Goal: Task Accomplishment & Management: Manage account settings

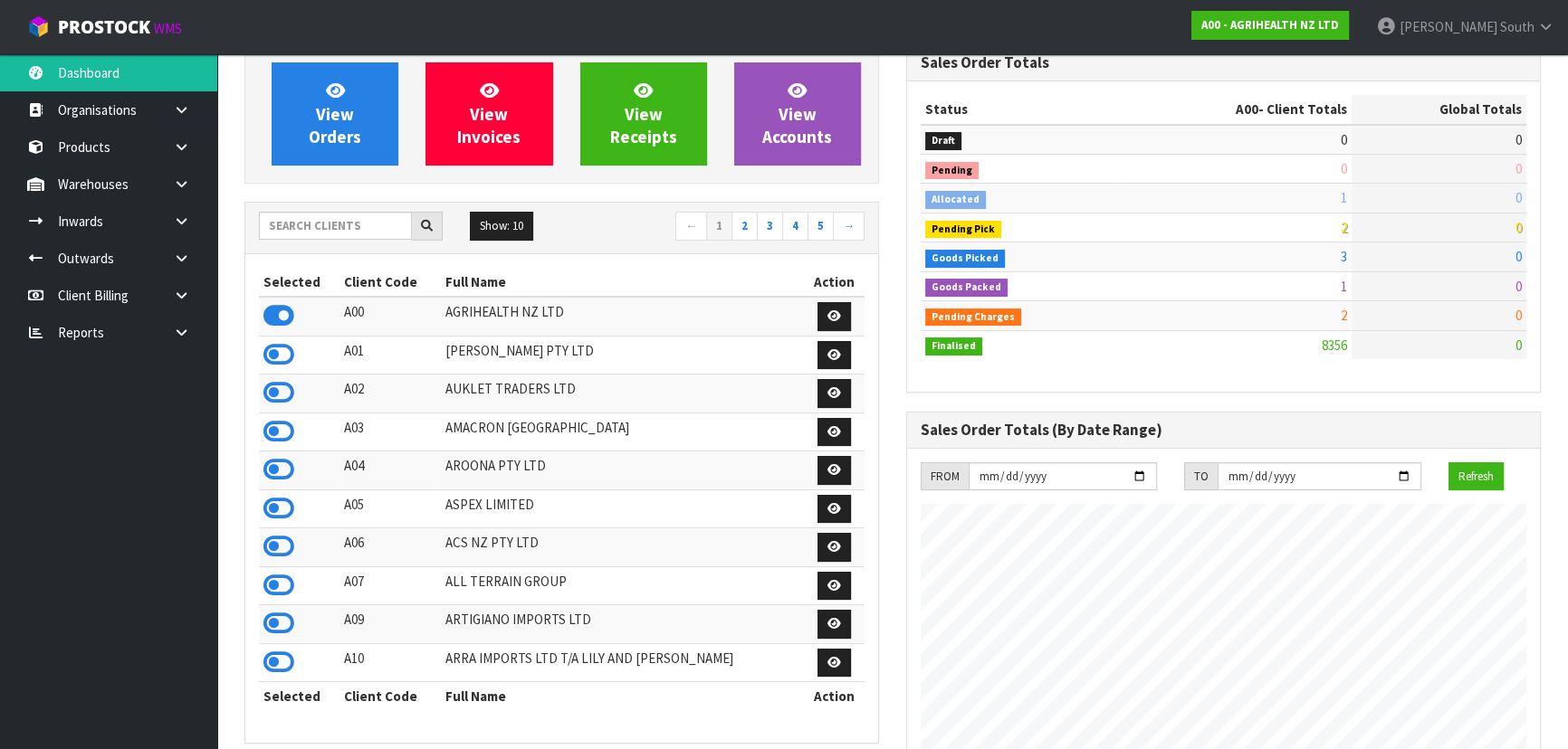
scroll to position [164, 0]
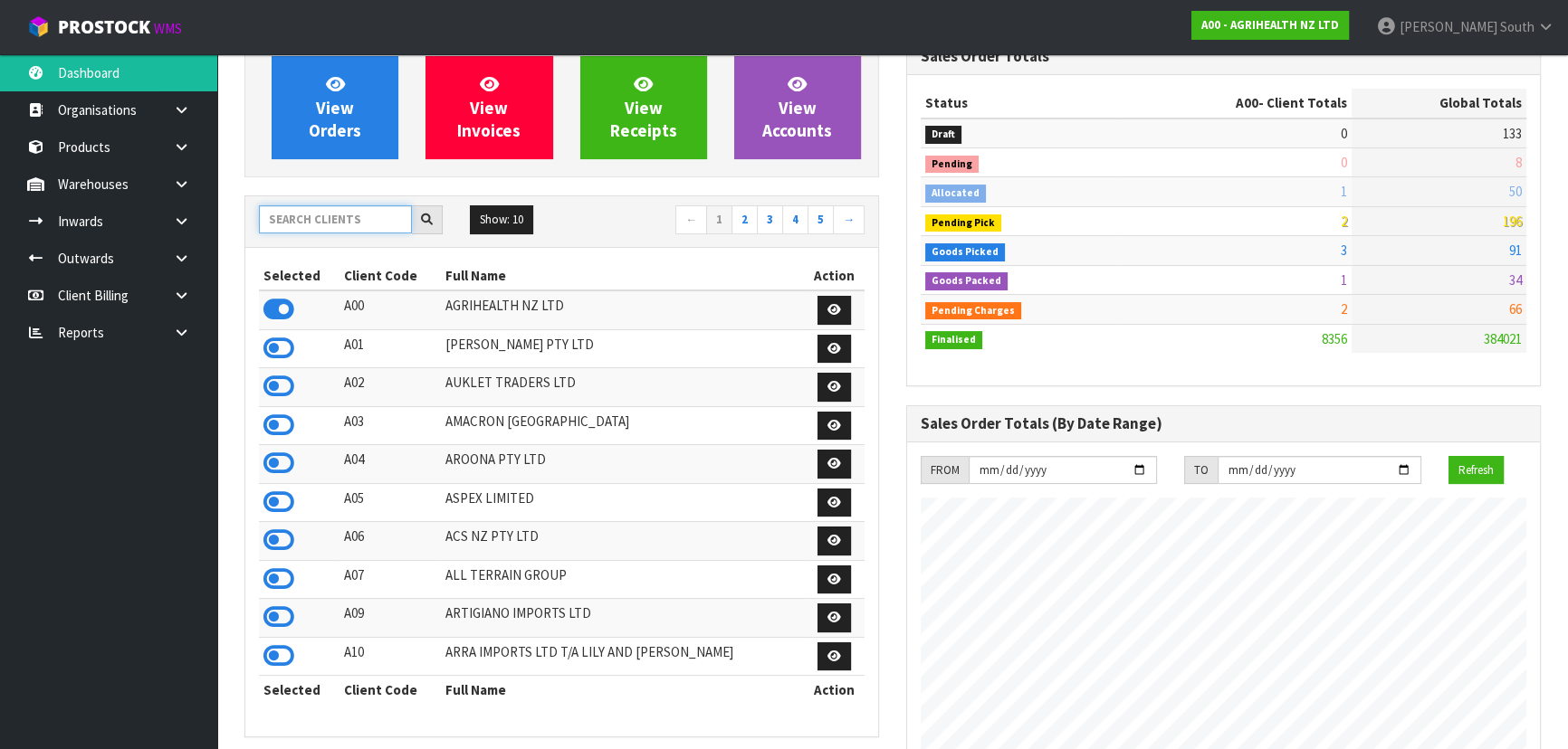
click at [370, 217] on input "text" at bounding box center [336, 220] width 153 height 28
click at [336, 226] on input "text" at bounding box center [336, 220] width 153 height 28
click at [336, 227] on input "text" at bounding box center [336, 220] width 153 height 28
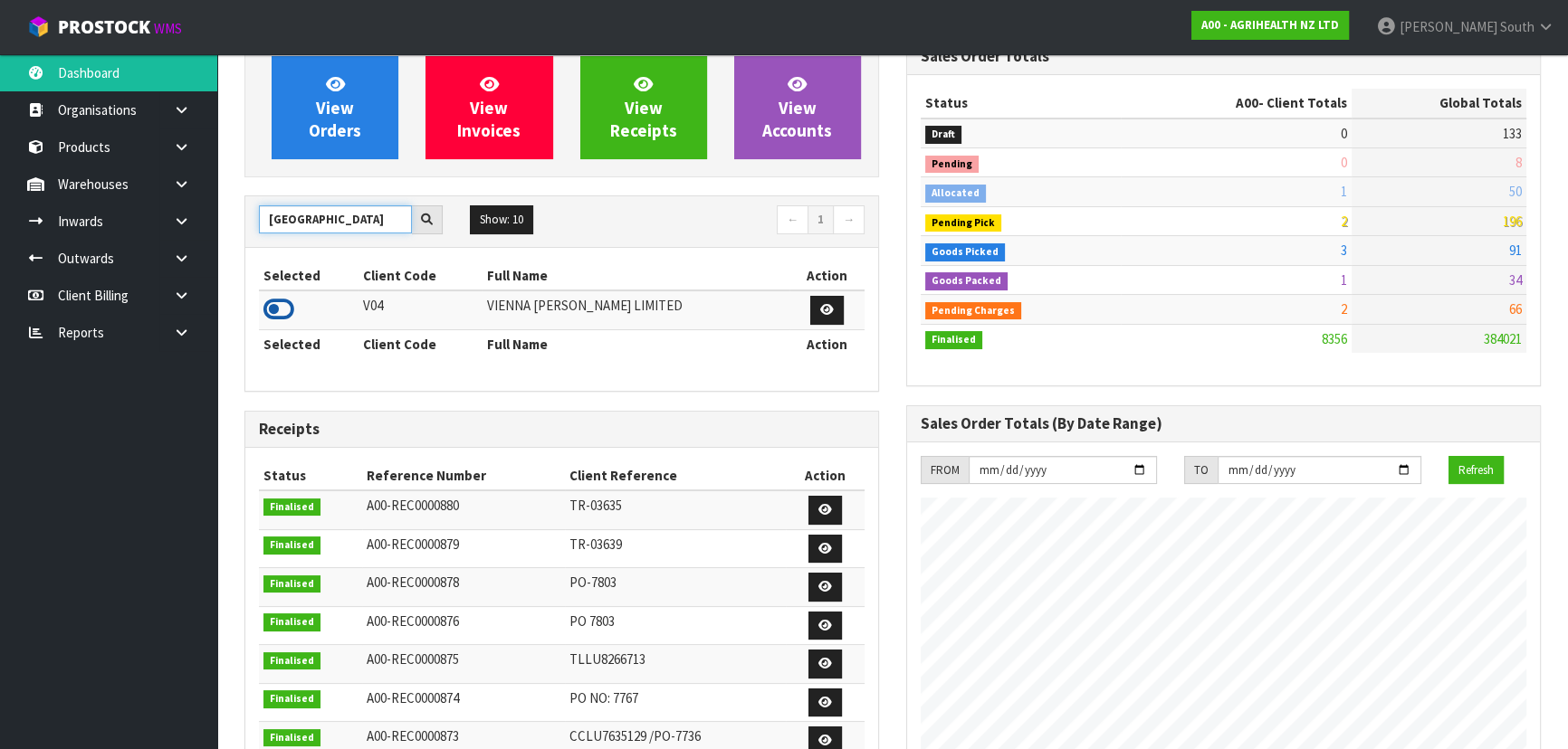
type input "VIENNA"
click at [286, 307] on icon at bounding box center [279, 310] width 31 height 27
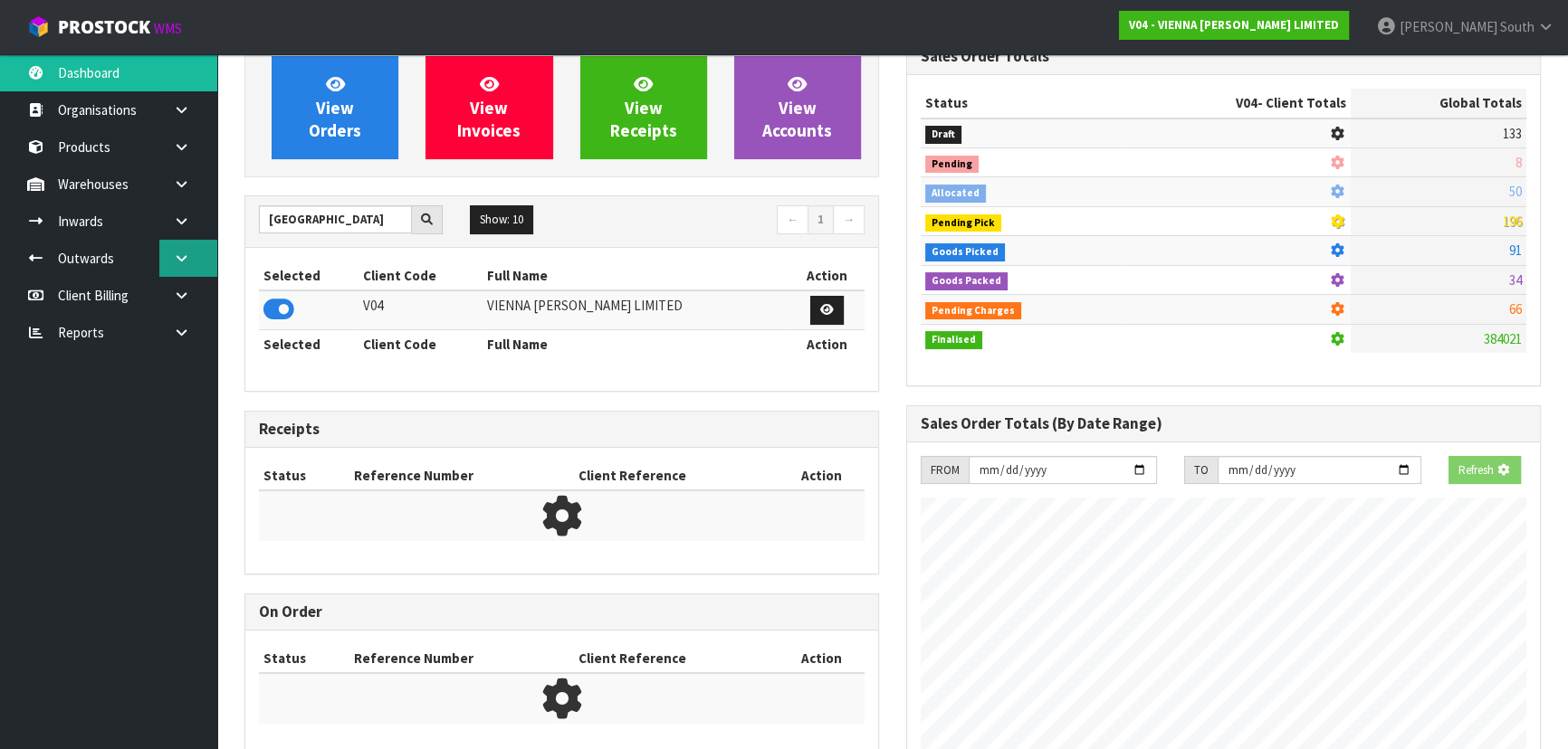
scroll to position [1127, 661]
click at [190, 240] on link at bounding box center [188, 259] width 58 height 37
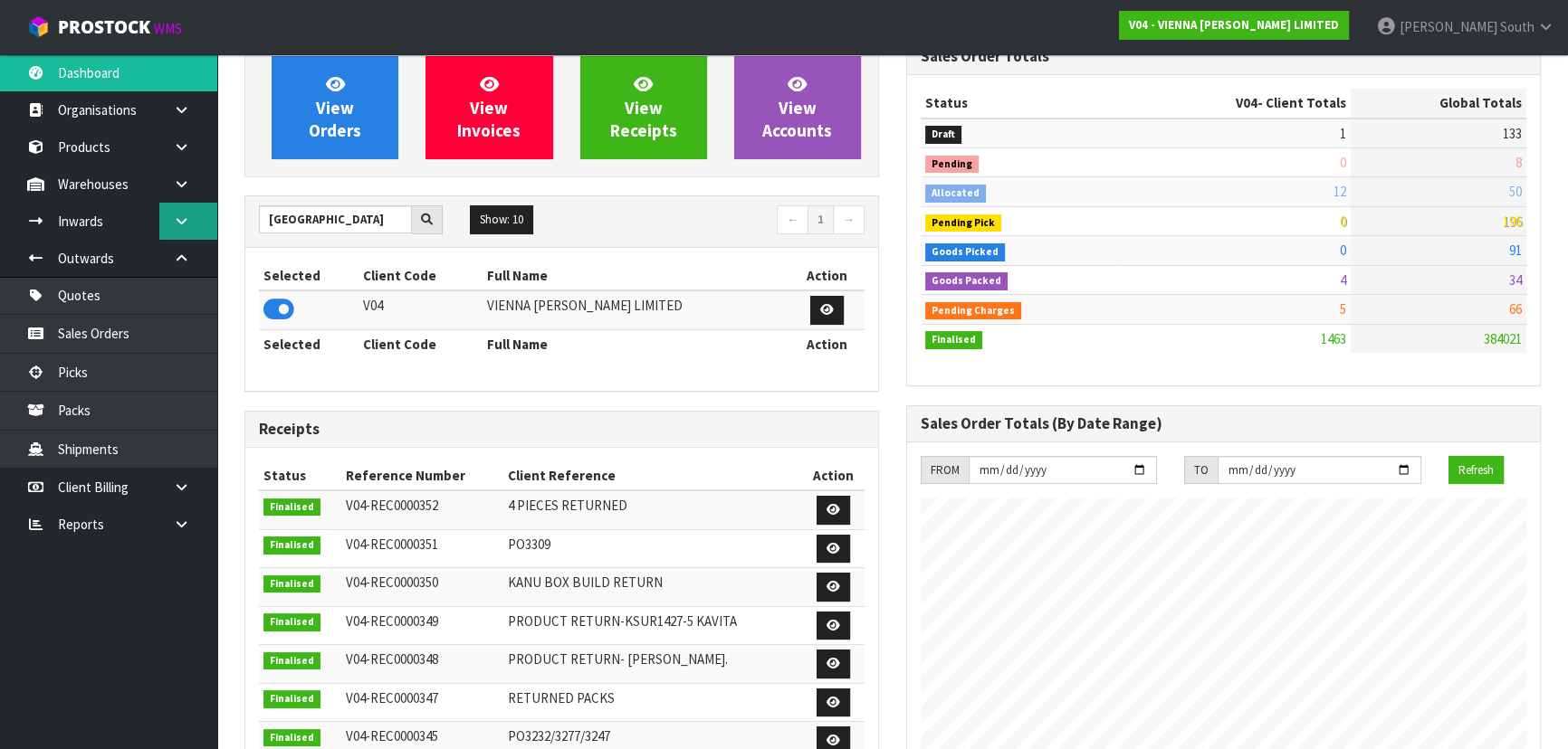
click at [192, 233] on link at bounding box center [188, 222] width 58 height 37
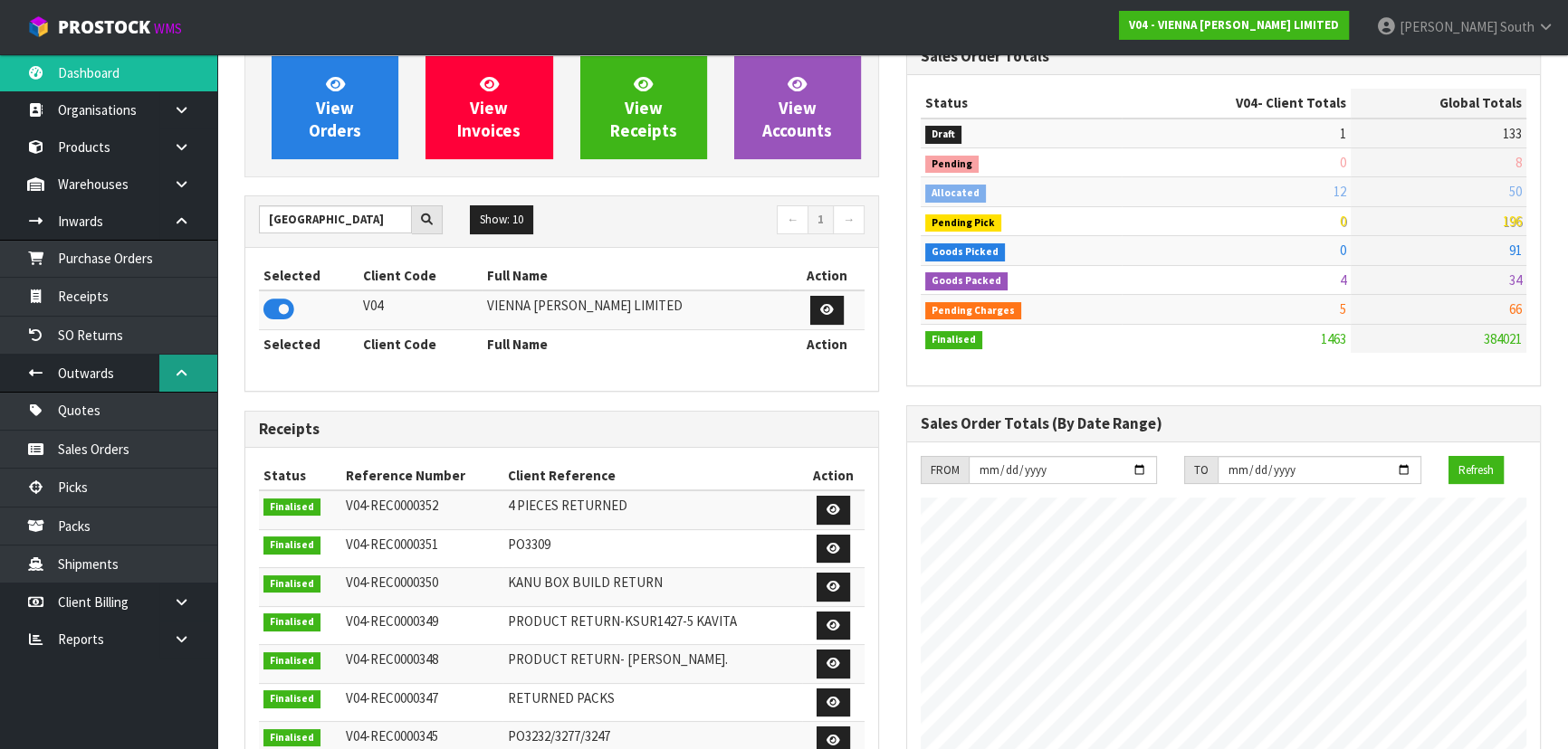
click at [181, 357] on link at bounding box center [188, 373] width 58 height 37
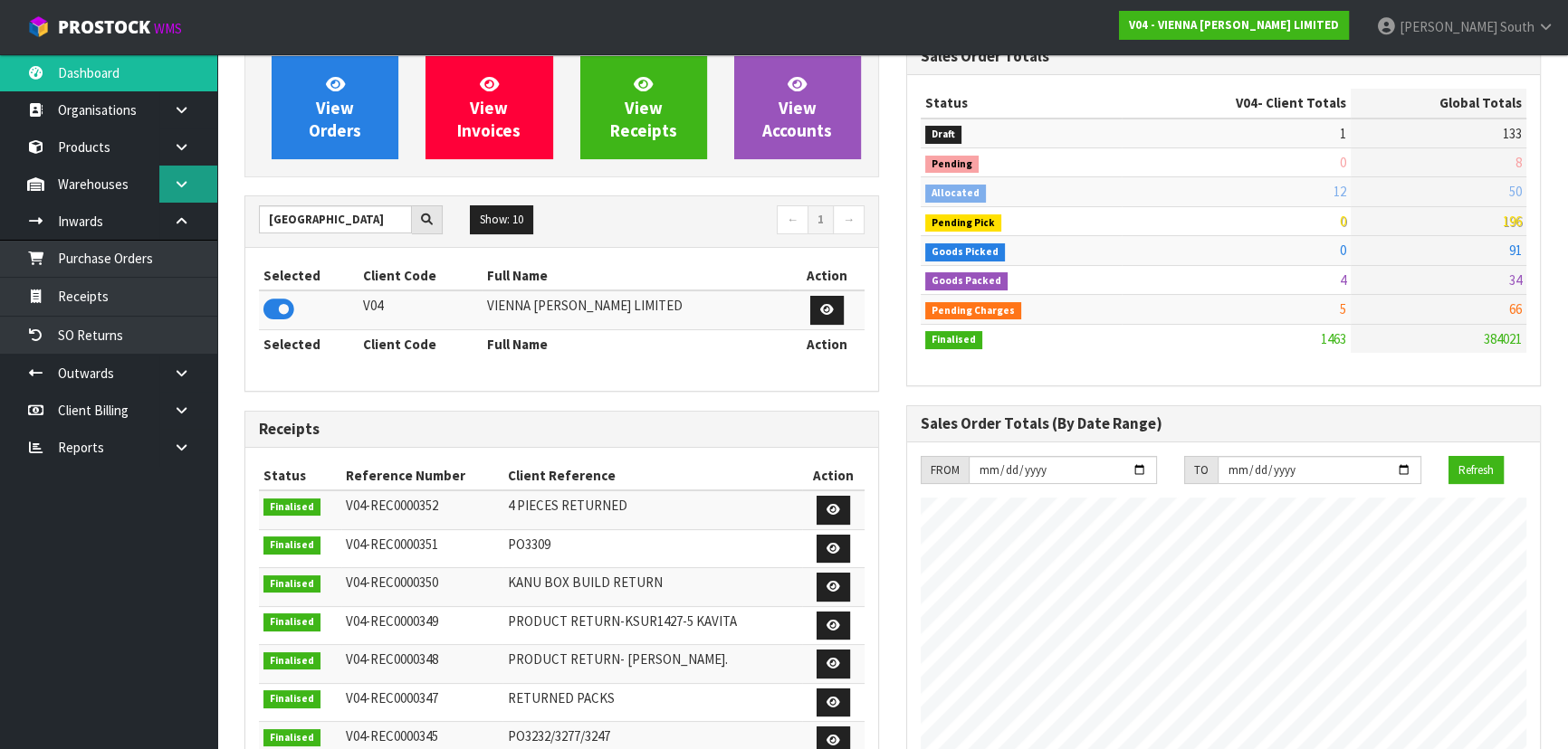
click at [186, 183] on icon at bounding box center [181, 184] width 17 height 14
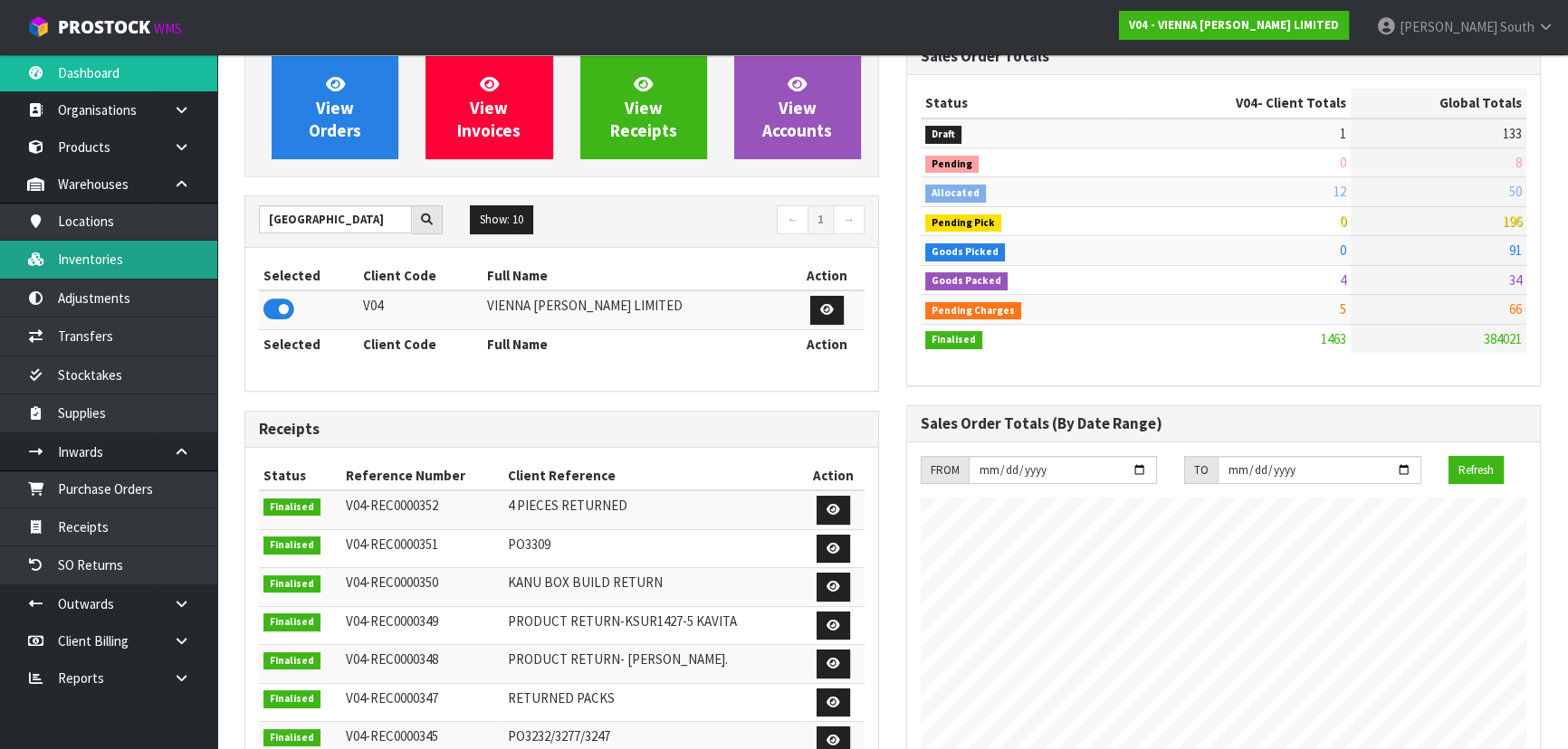
click at [128, 268] on link "Inventories" at bounding box center [108, 259] width 217 height 37
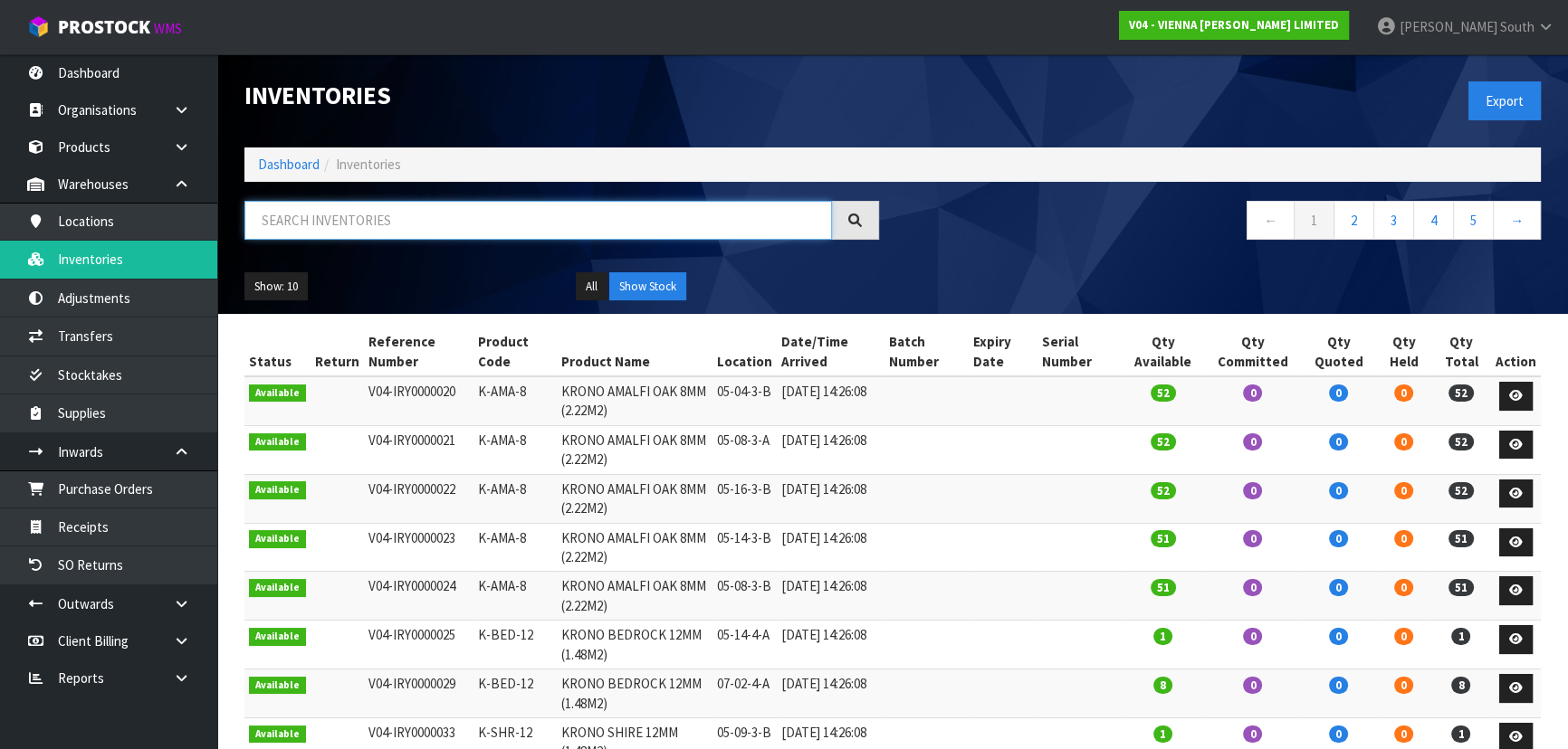
click at [390, 225] on input "text" at bounding box center [538, 221] width 587 height 39
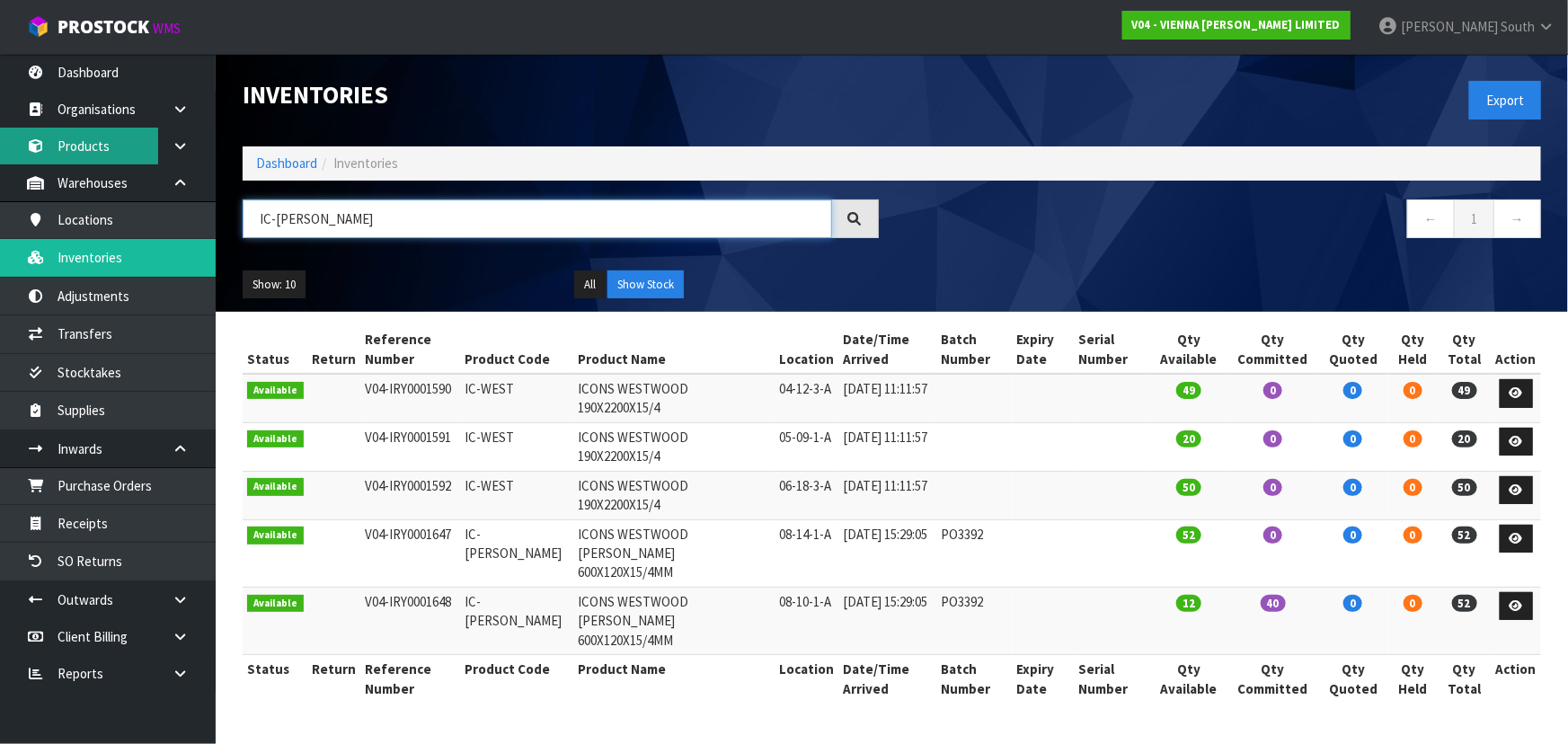
type input "IC-WES"
click at [132, 154] on link "Products" at bounding box center [108, 146] width 215 height 37
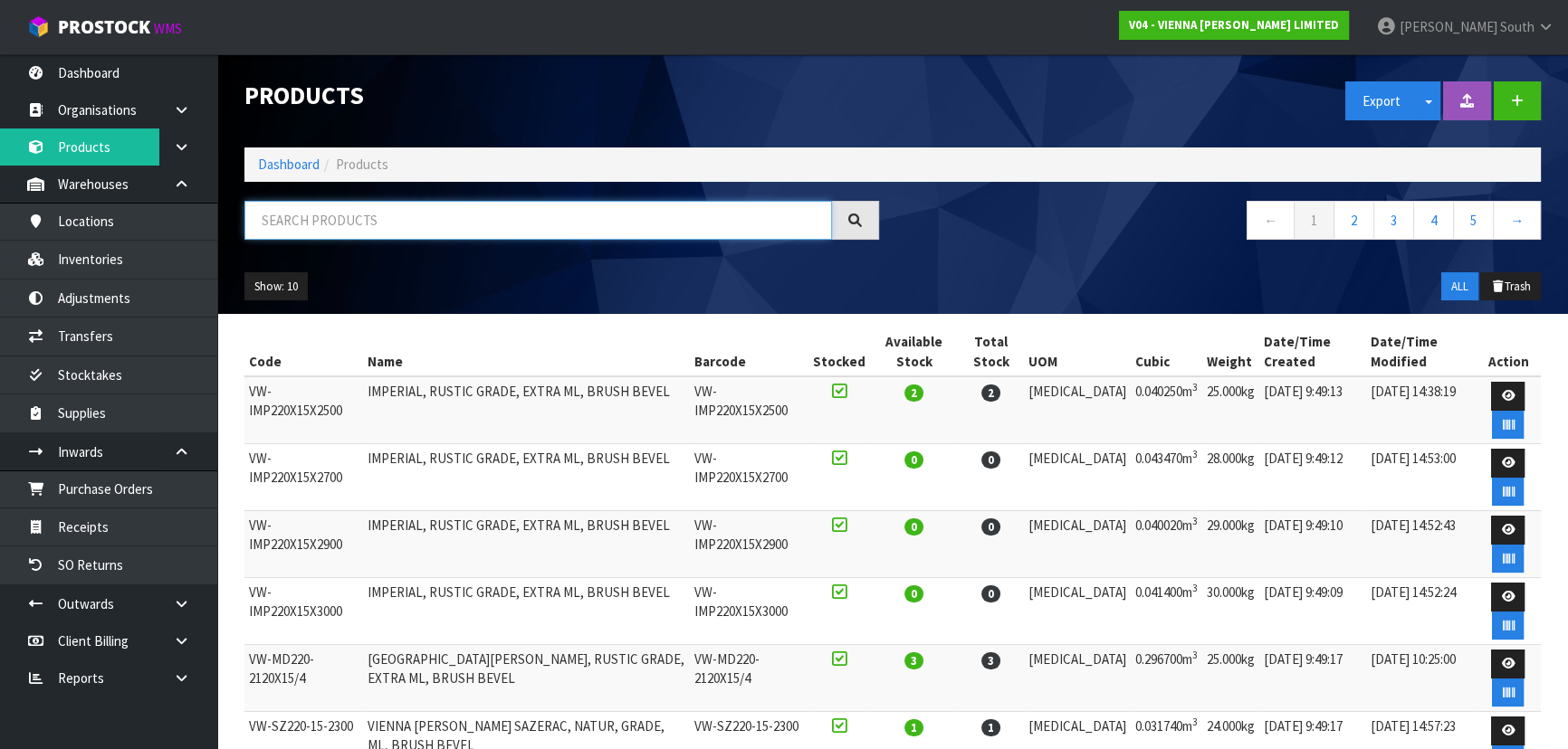
click at [350, 228] on input "text" at bounding box center [538, 221] width 587 height 39
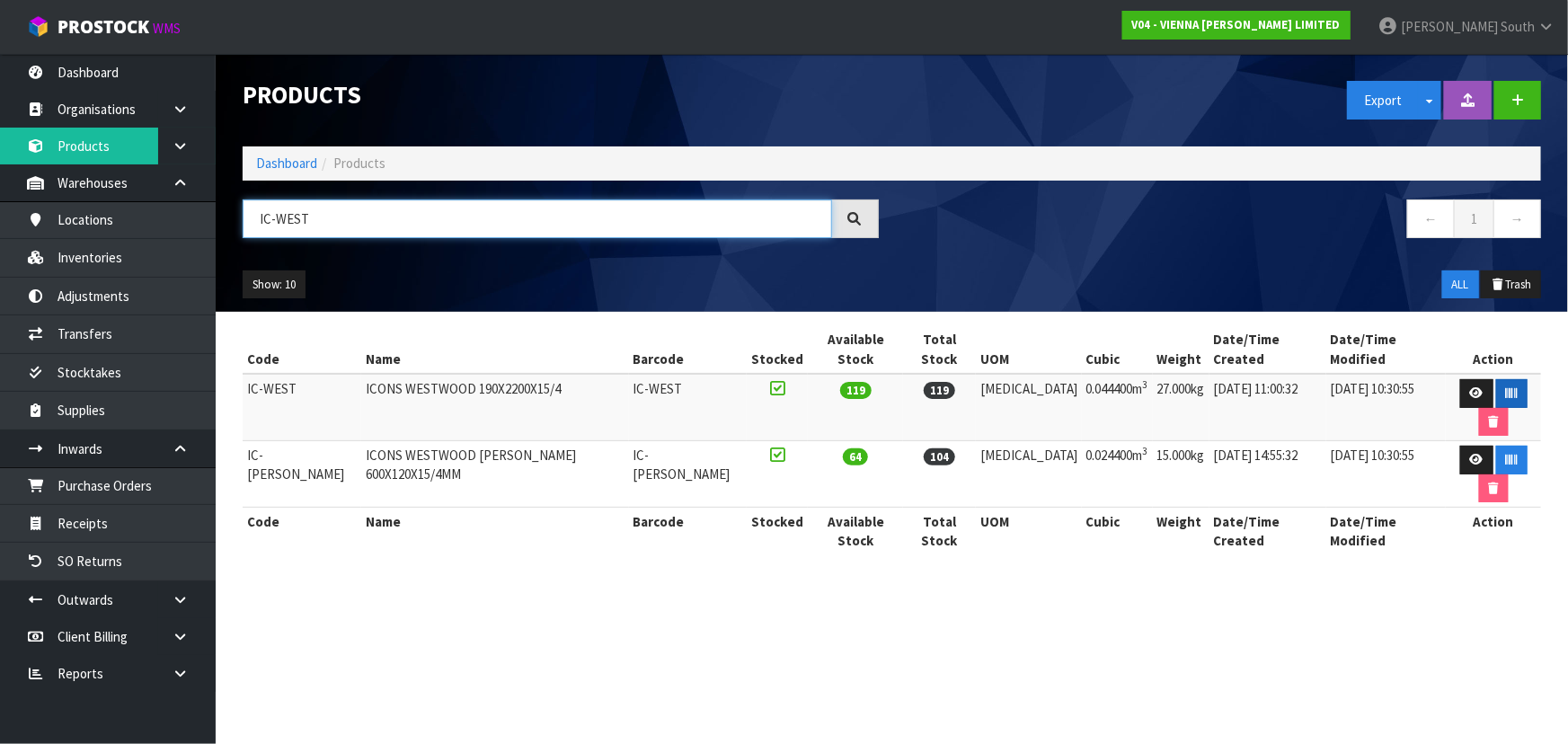
type input "IC-WEST"
click at [1497, 379] on button "button" at bounding box center [1512, 393] width 32 height 29
click at [279, 165] on link "Dashboard" at bounding box center [287, 163] width 61 height 17
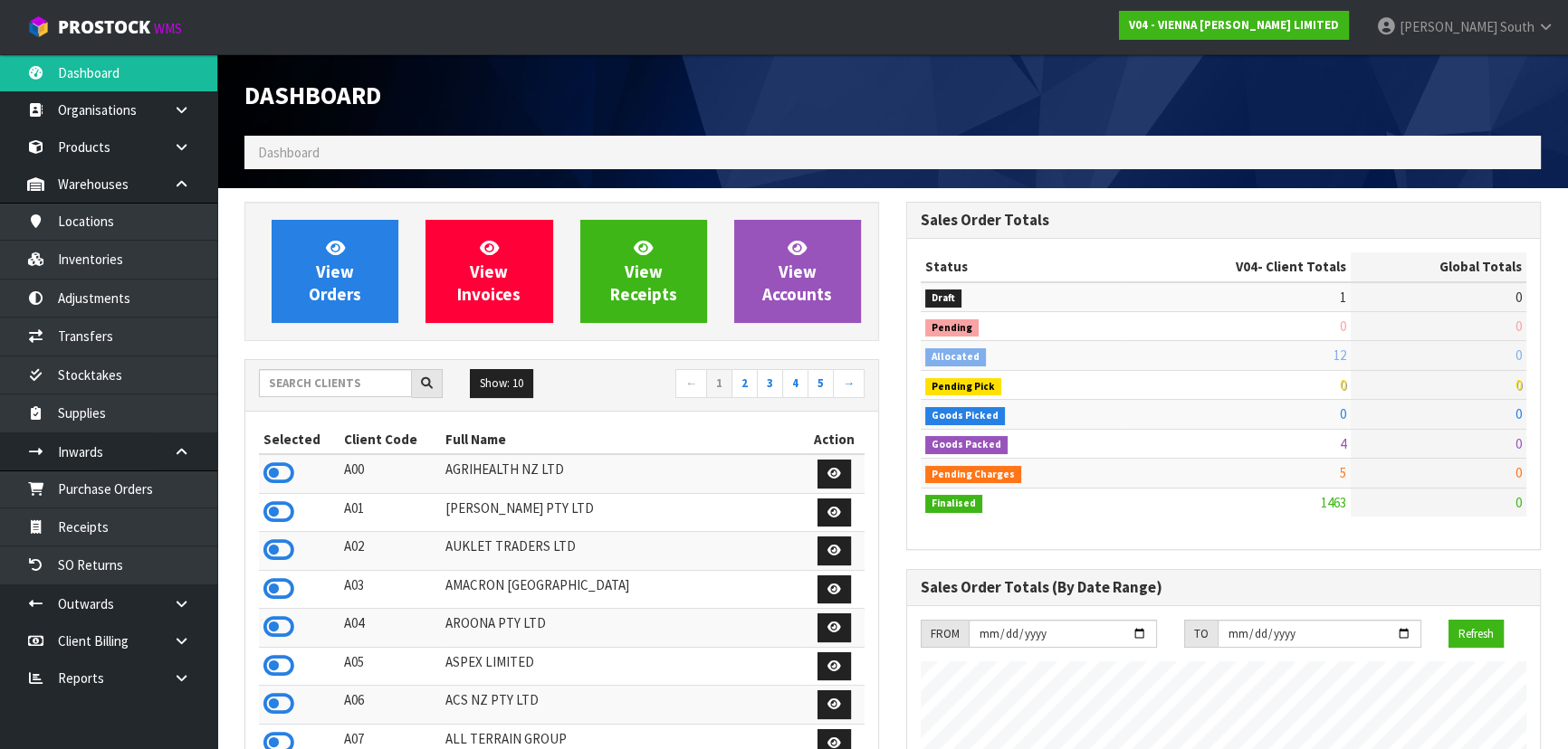
scroll to position [1377, 661]
click at [328, 382] on input "text" at bounding box center [336, 383] width 153 height 28
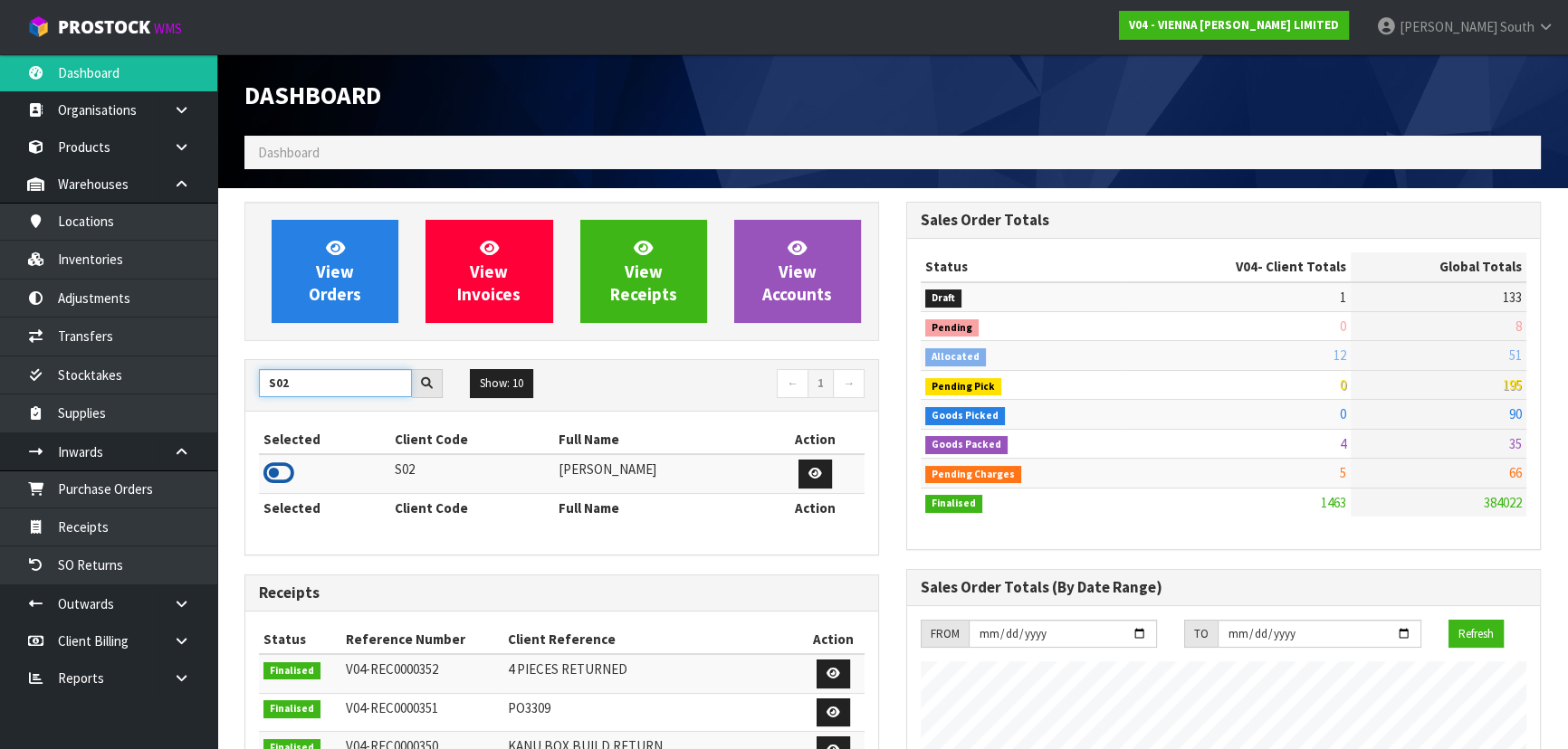
type input "S02"
click at [281, 474] on icon at bounding box center [279, 473] width 31 height 27
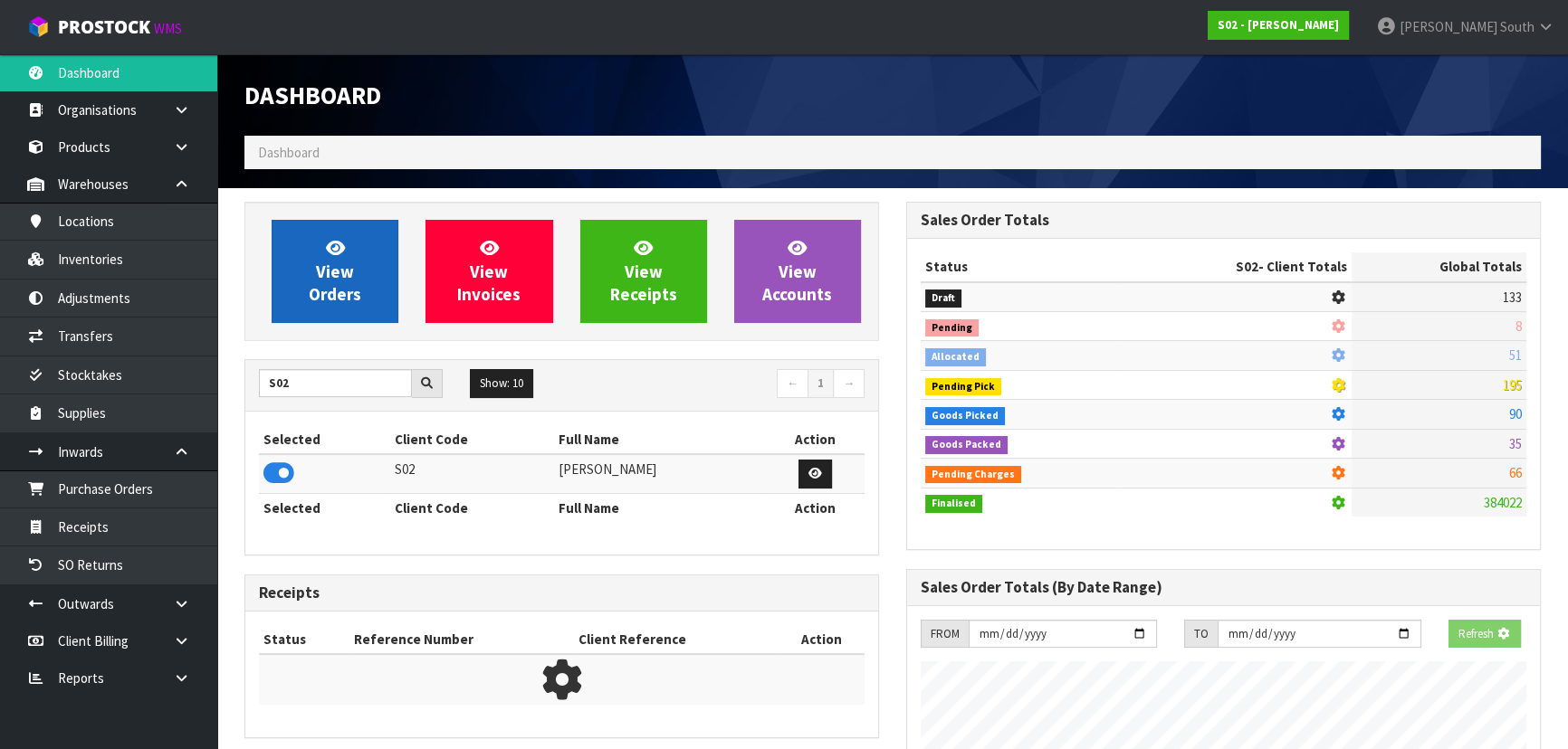
scroll to position [1127, 661]
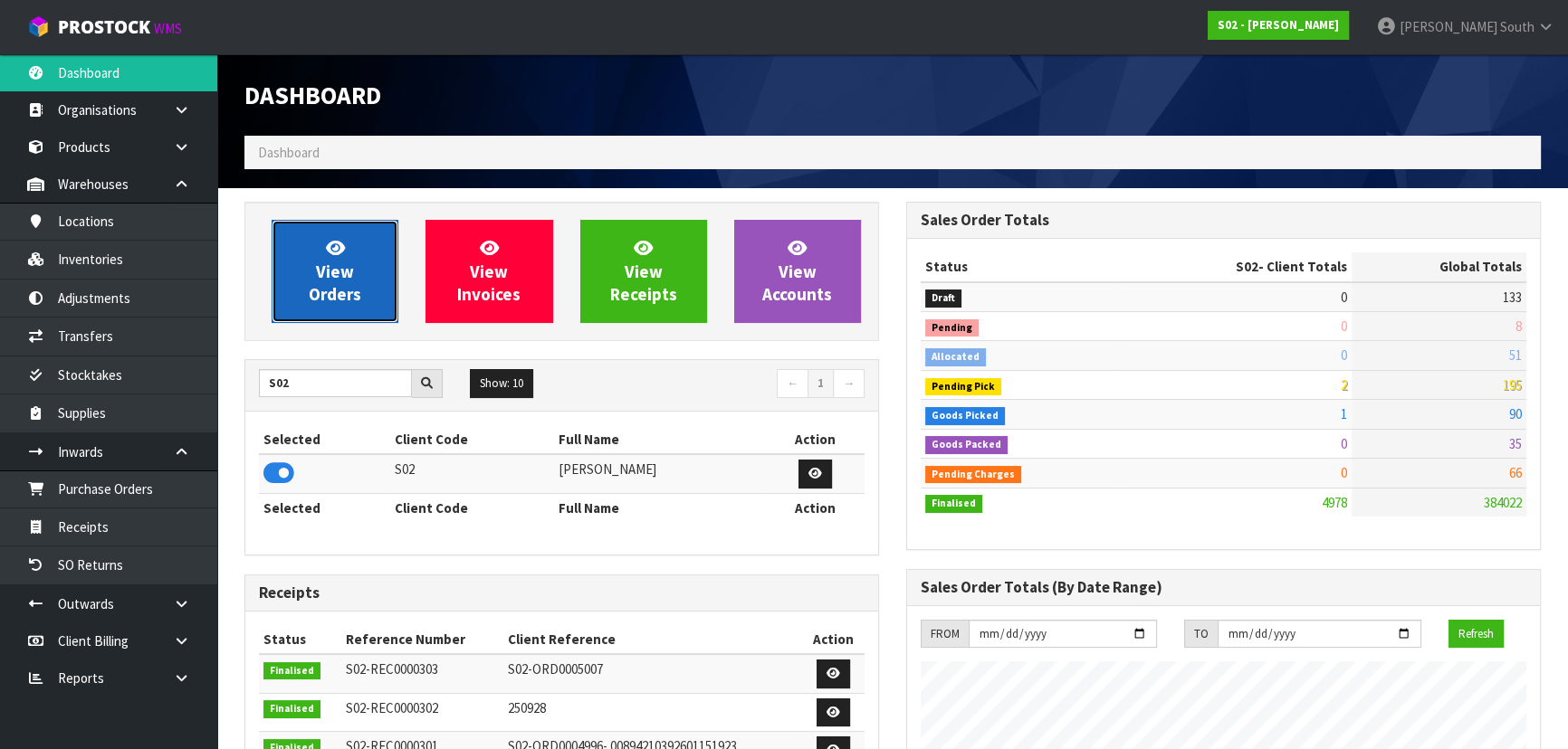
click at [333, 321] on link "View Orders" at bounding box center [335, 271] width 127 height 103
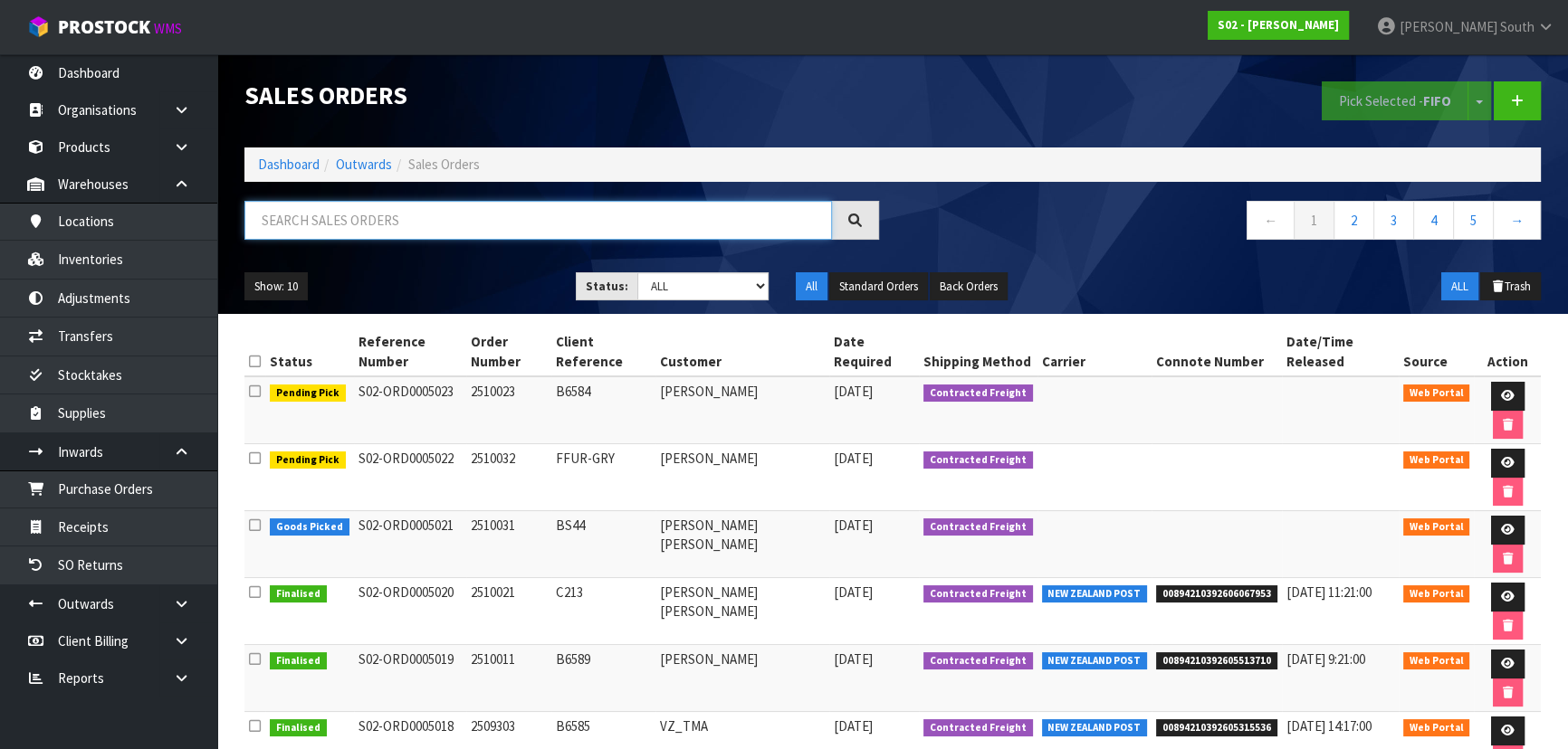
click at [339, 223] on input "text" at bounding box center [538, 221] width 587 height 39
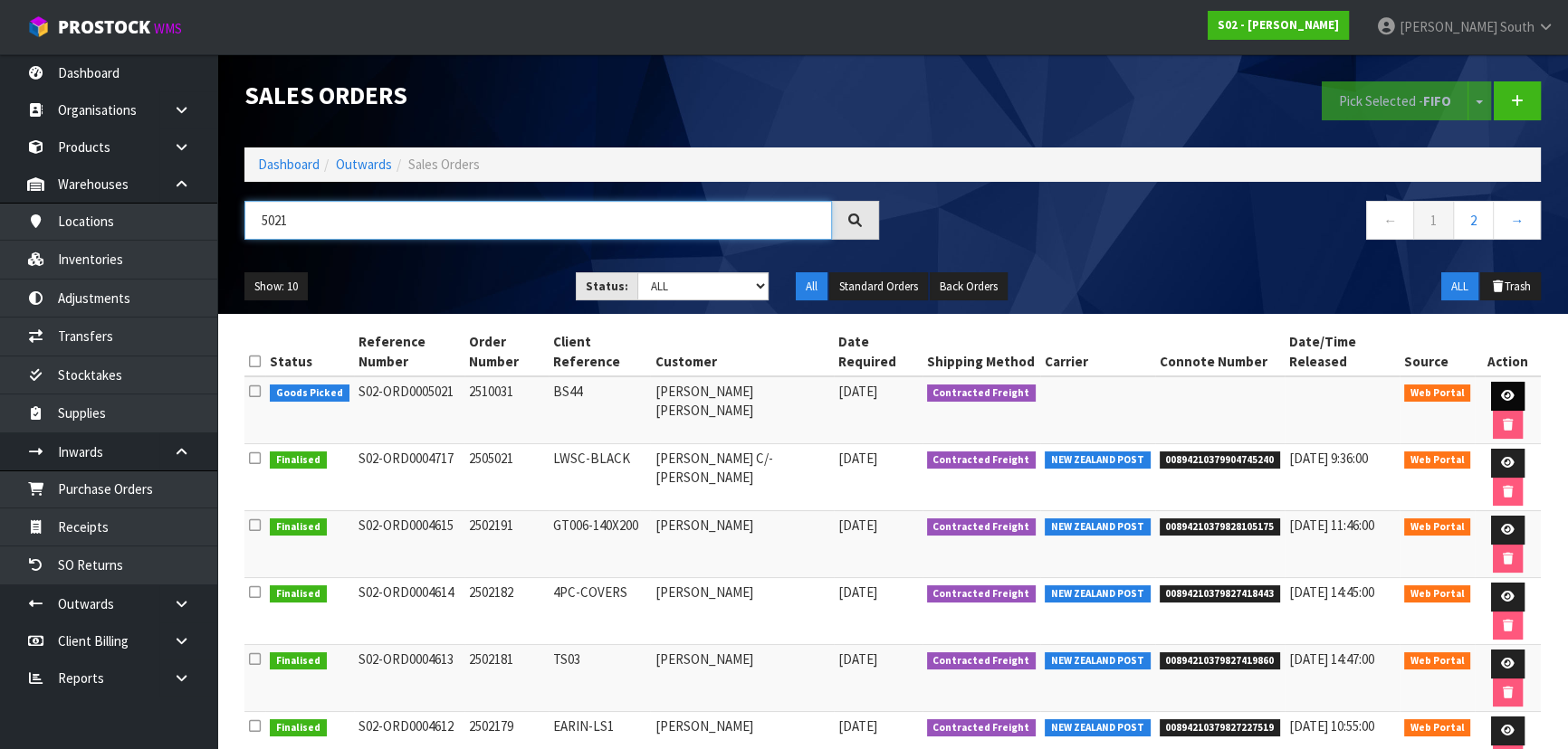
type input "5021"
click at [1504, 388] on link at bounding box center [1507, 396] width 34 height 29
click at [1510, 392] on icon at bounding box center [1507, 396] width 14 height 12
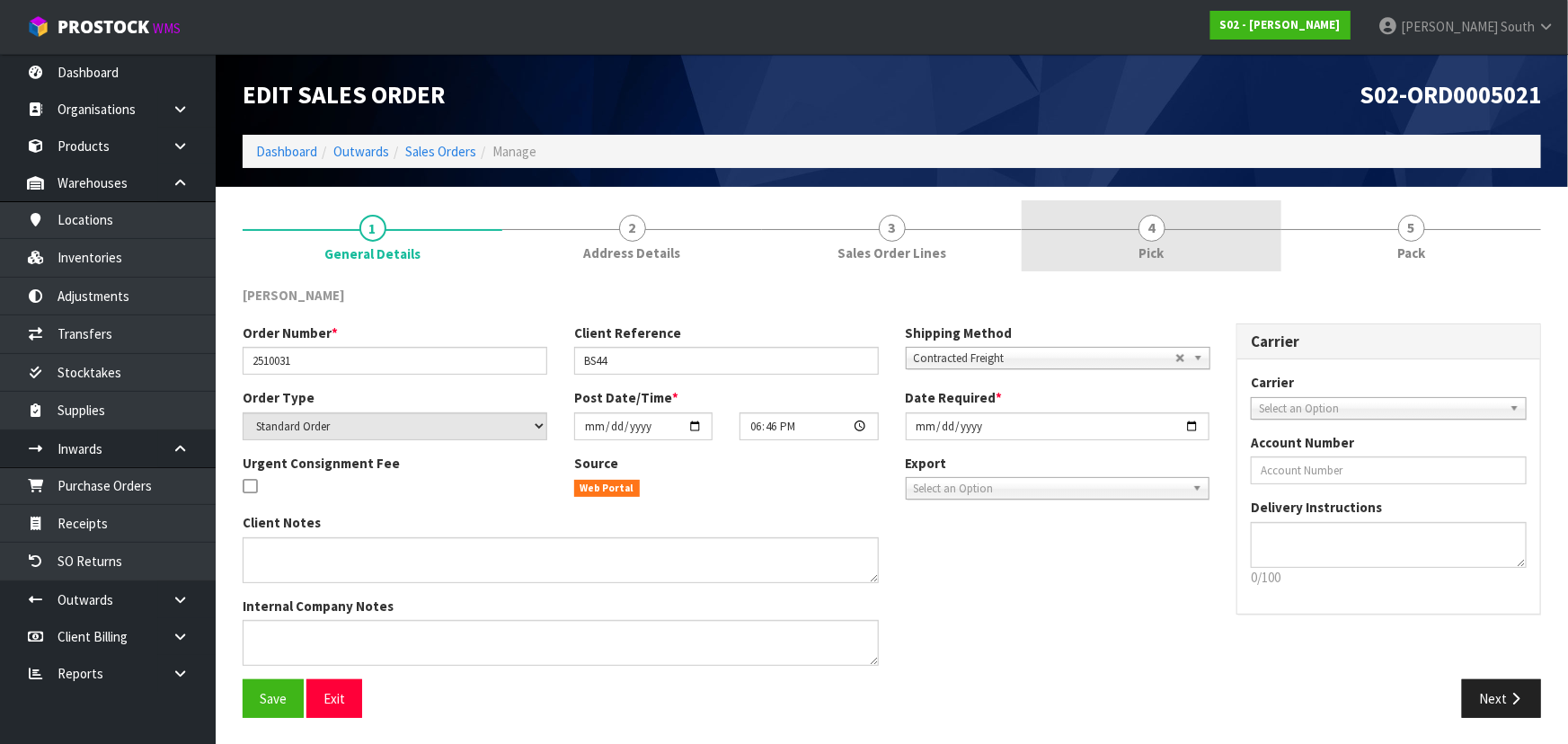
click at [1173, 241] on link "4 Pick" at bounding box center [1152, 236] width 260 height 71
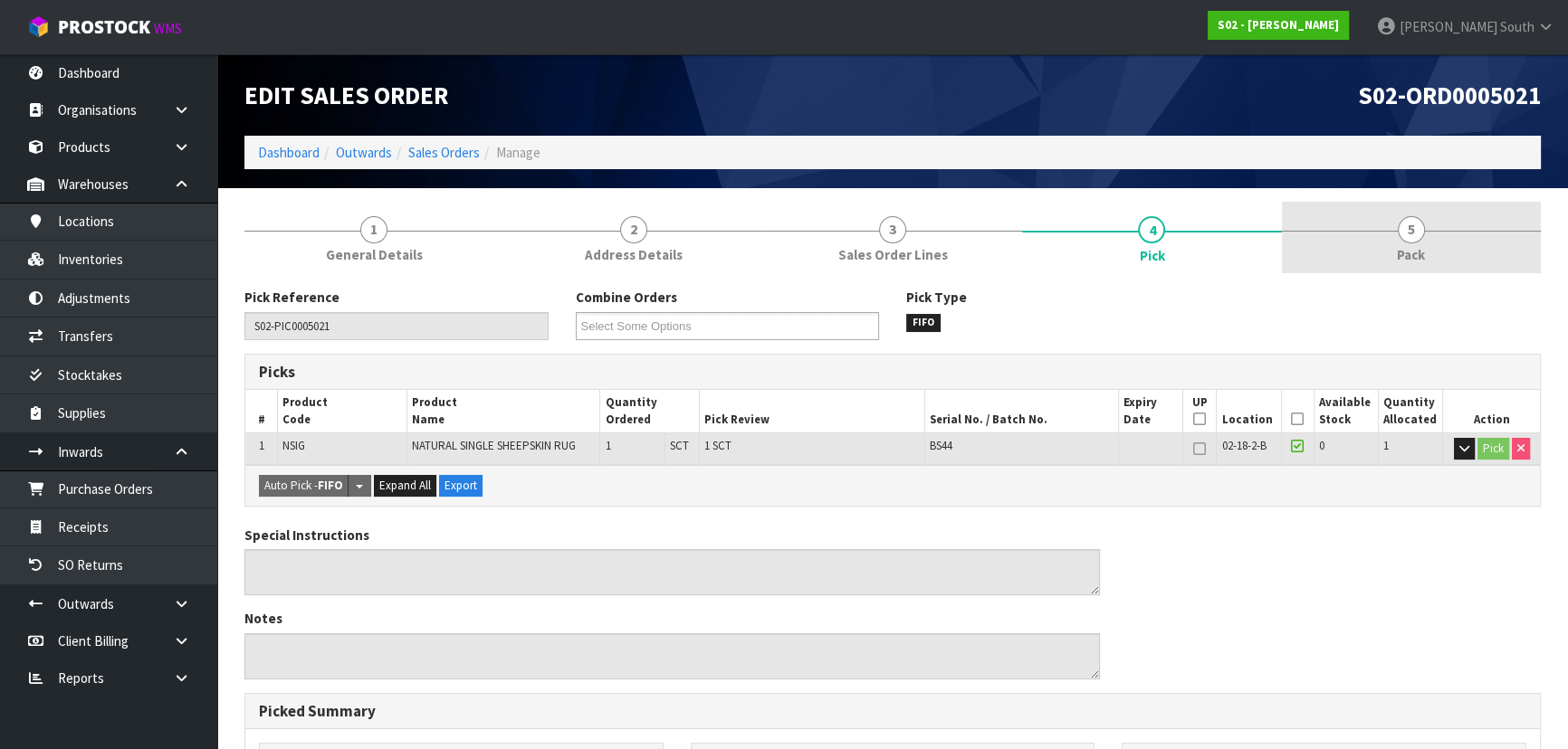
click at [1417, 229] on span "5" at bounding box center [1411, 229] width 27 height 27
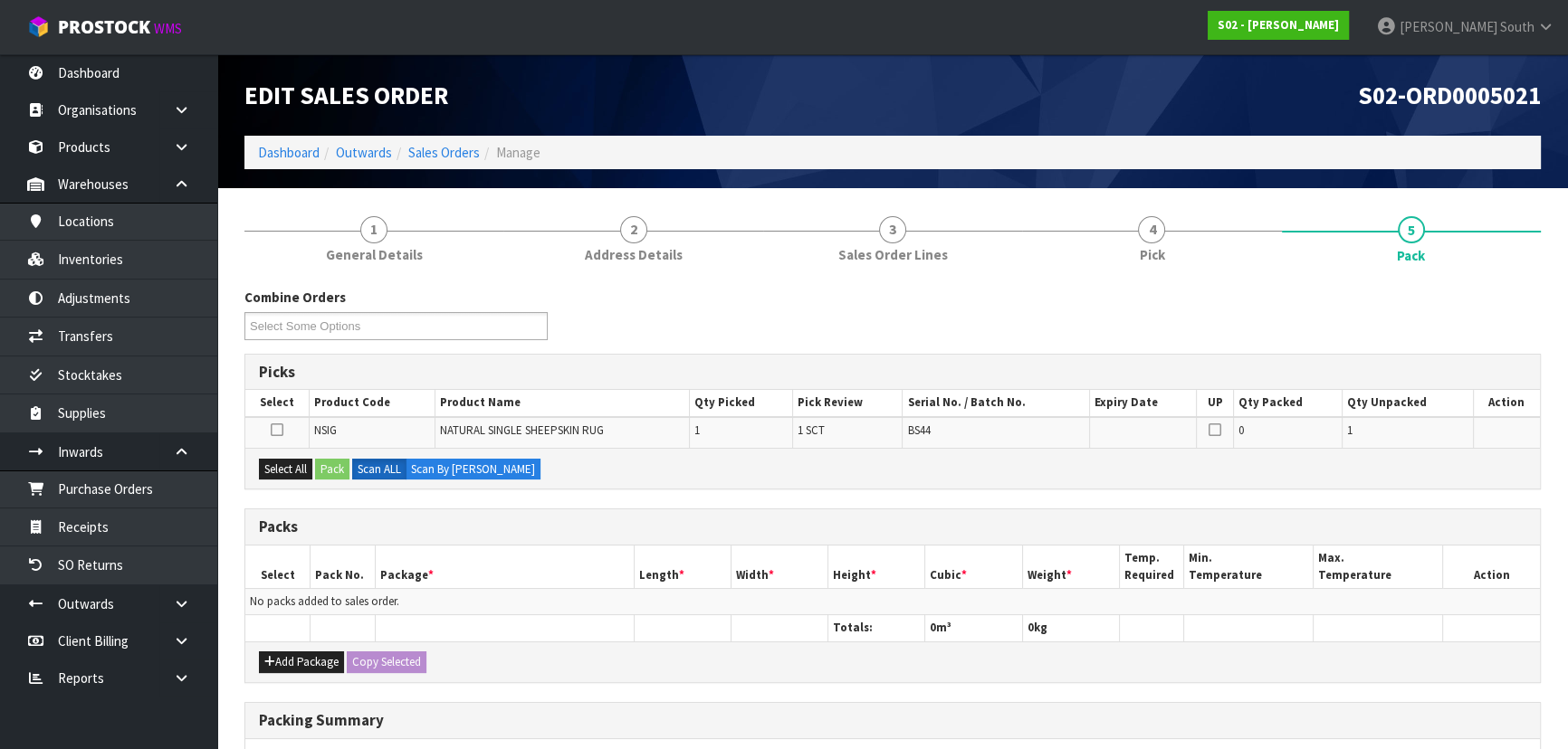
drag, startPoint x: 213, startPoint y: 777, endPoint x: 213, endPoint y: 736, distance: 41.0
drag, startPoint x: 213, startPoint y: 736, endPoint x: 652, endPoint y: 335, distance: 594.6
click at [652, 335] on div "Combine Orders S02-ORD0005021 S02-ORD0005022 S02-ORD0005023 Select Some Options" at bounding box center [892, 321] width 1323 height 65
drag, startPoint x: 287, startPoint y: 468, endPoint x: 321, endPoint y: 462, distance: 34.5
click at [289, 468] on button "Select All" at bounding box center [285, 469] width 53 height 22
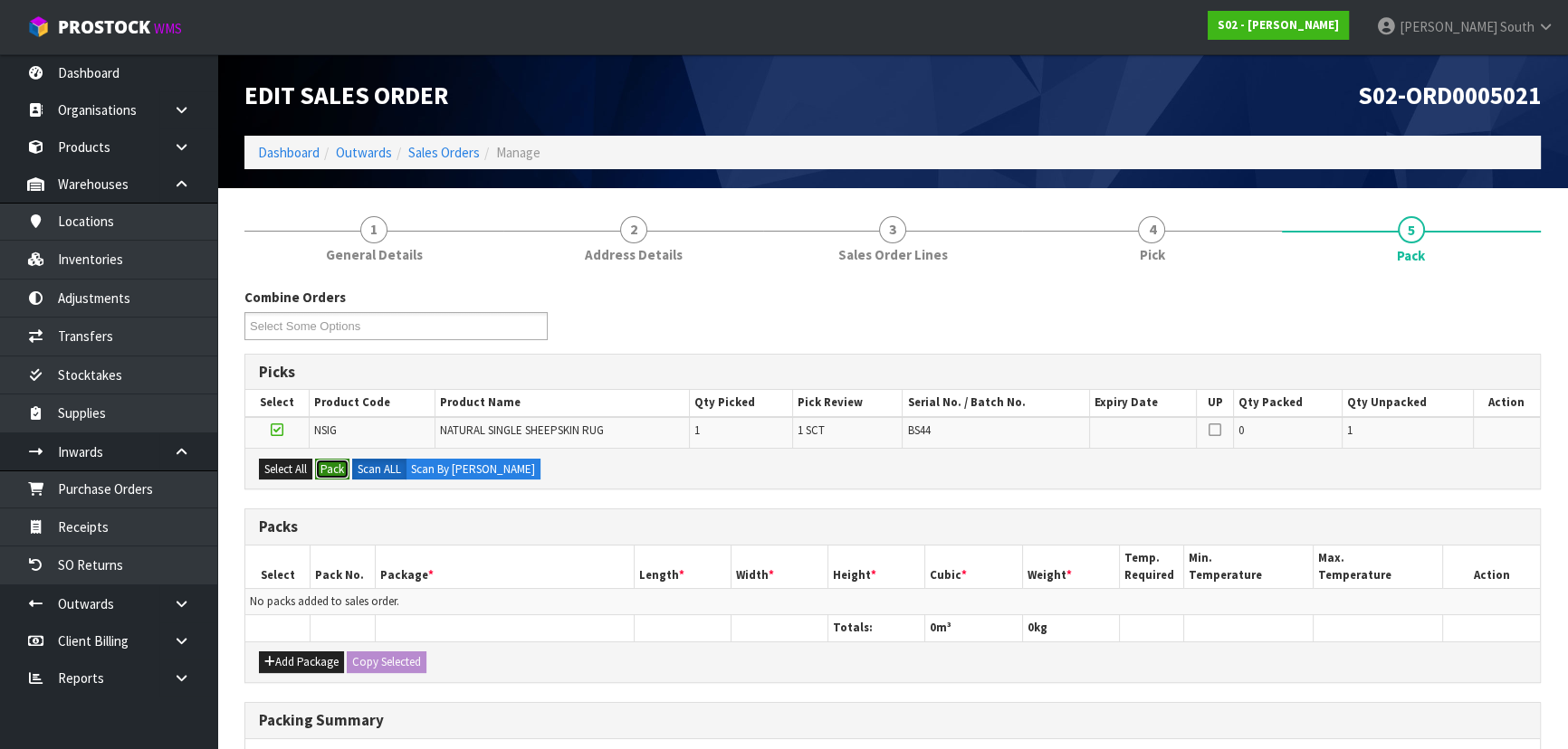
click at [336, 461] on button "Pack" at bounding box center [332, 469] width 35 height 22
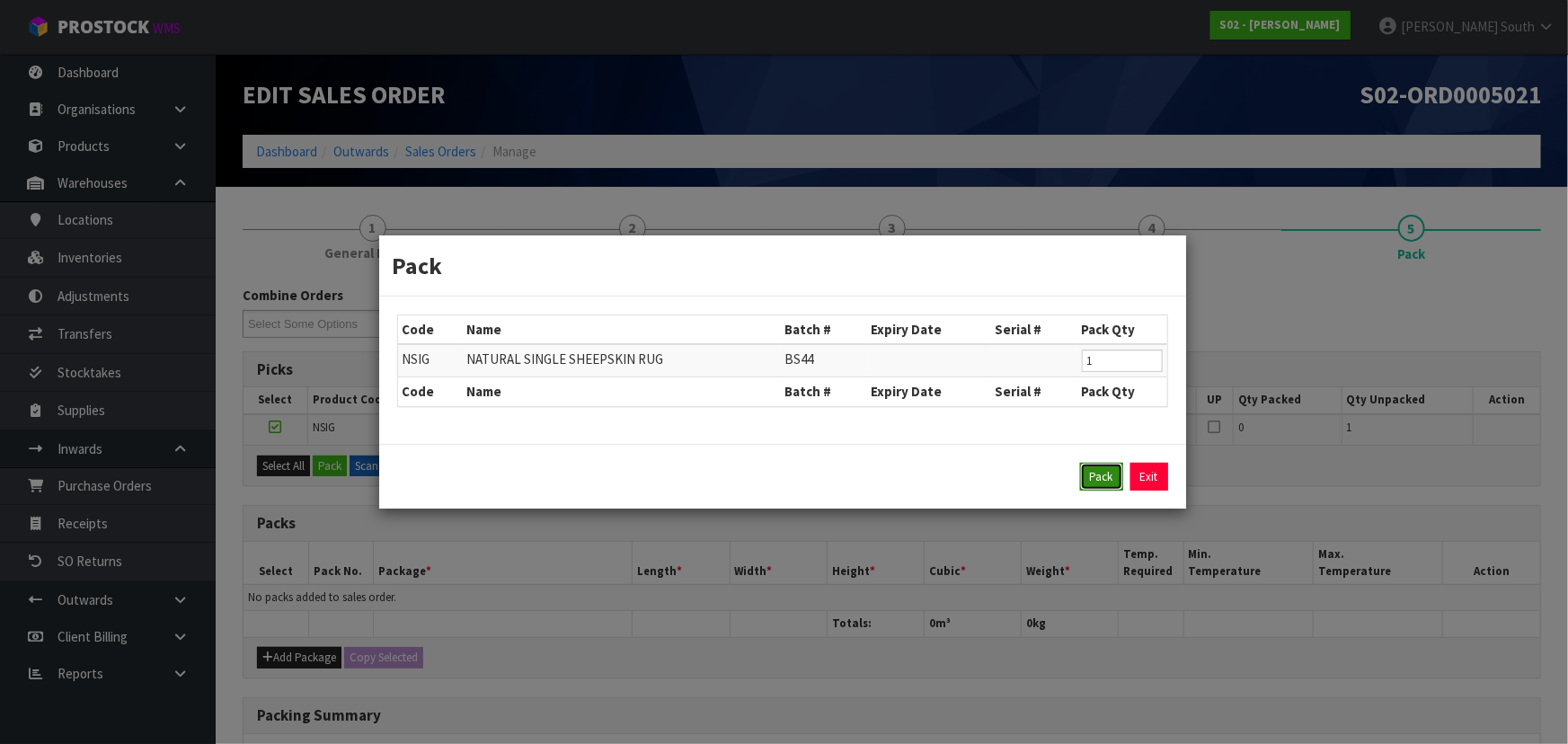
click at [1114, 482] on button "Pack" at bounding box center [1101, 477] width 43 height 29
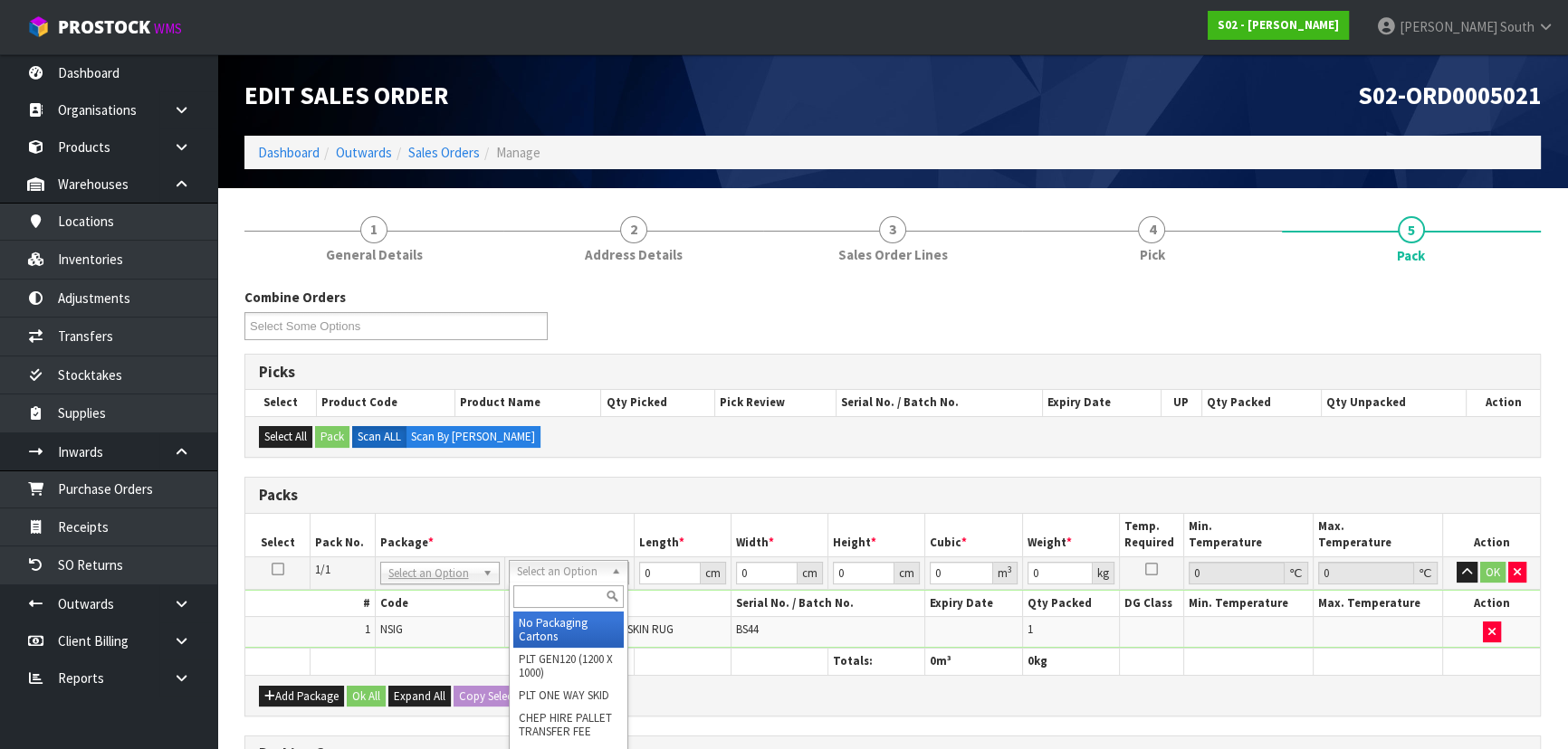
click at [588, 595] on input "text" at bounding box center [568, 597] width 110 height 22
type input "ctn 315"
type input "31.5"
type input "20"
type input "13"
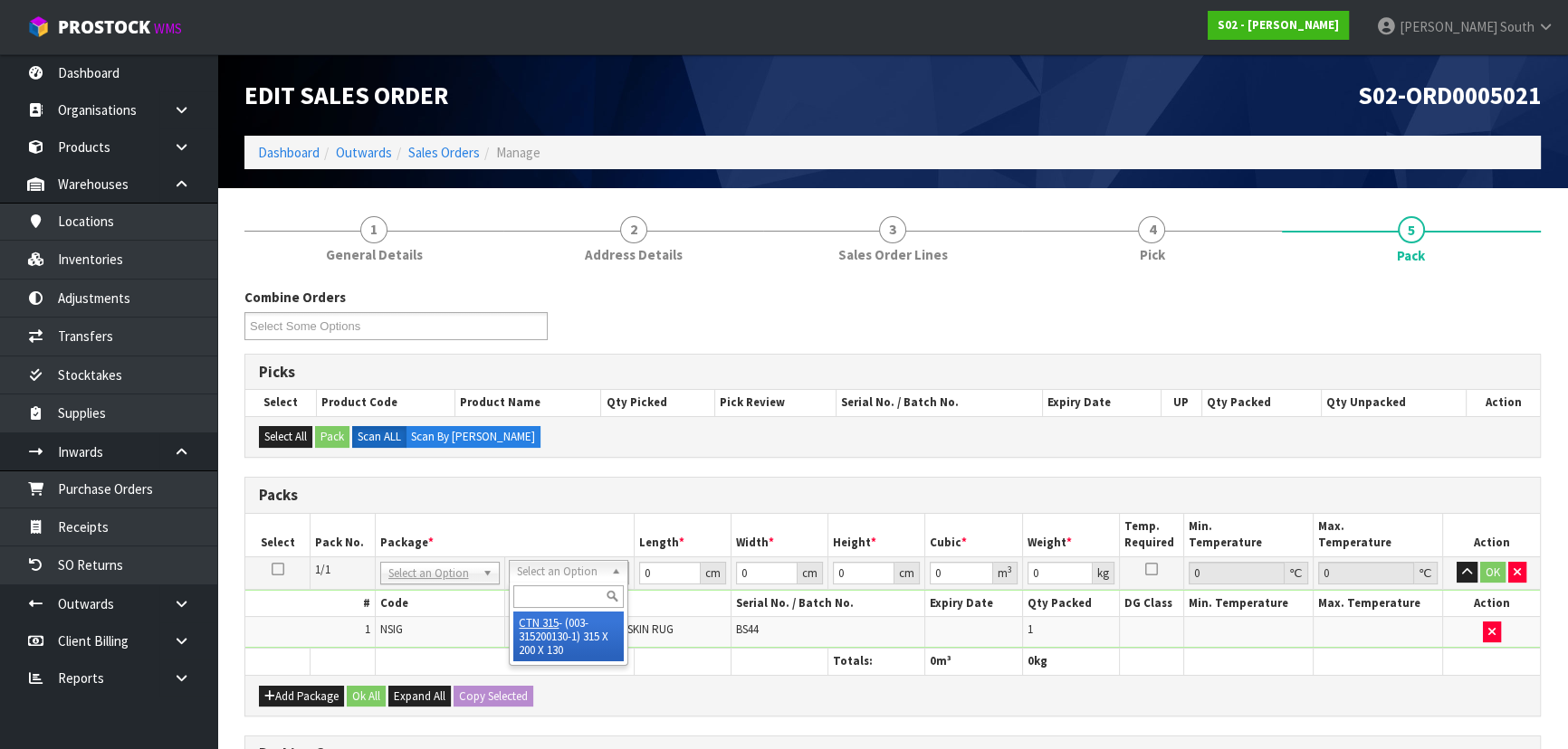
type input "0.00819"
type input "0.7"
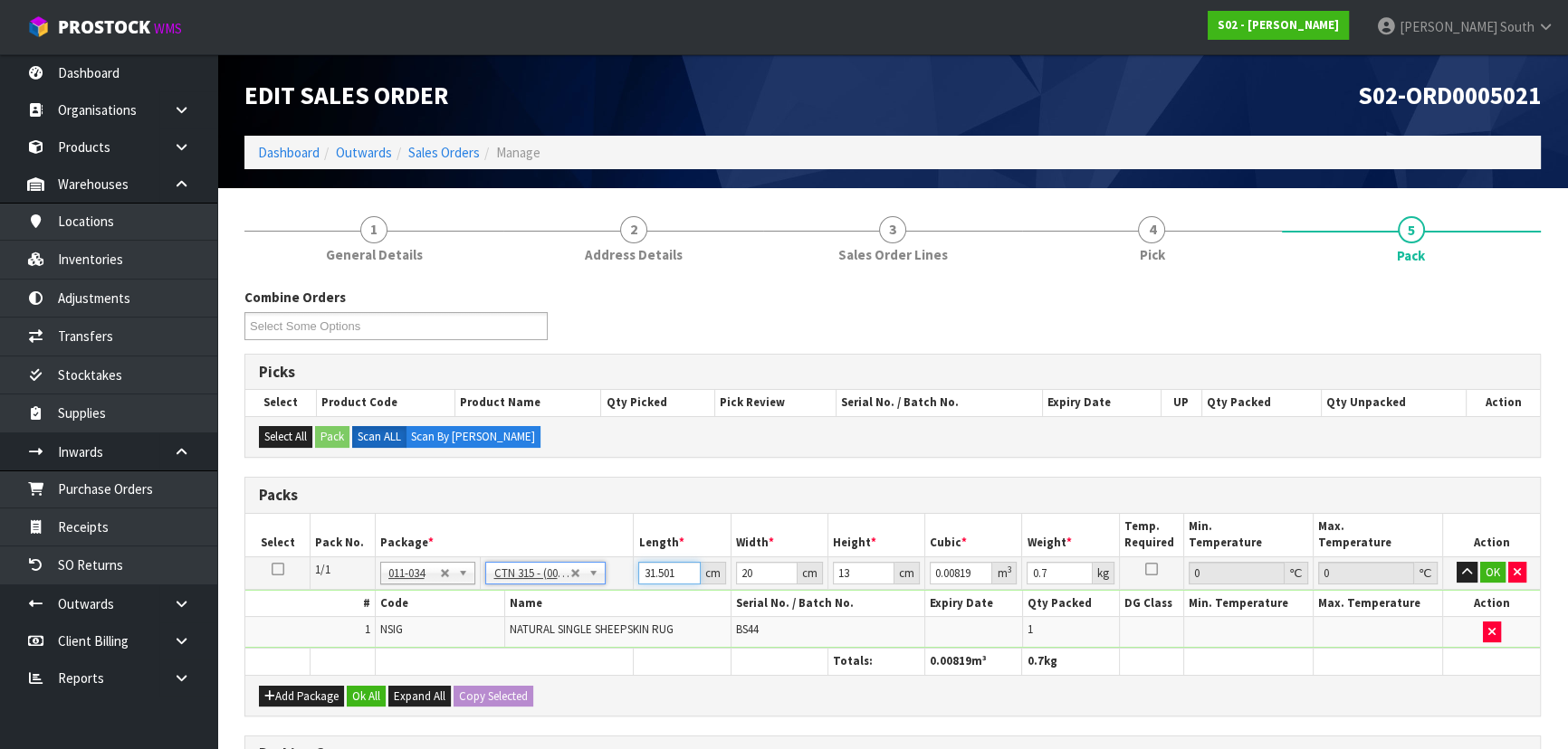
drag, startPoint x: 690, startPoint y: 564, endPoint x: 677, endPoint y: 564, distance: 13.0
click at [688, 564] on input "31.501" at bounding box center [669, 573] width 62 height 22
drag, startPoint x: 680, startPoint y: 568, endPoint x: 635, endPoint y: 575, distance: 45.5
click at [635, 575] on td "31.501 cm" at bounding box center [683, 572] width 97 height 33
type input "3"
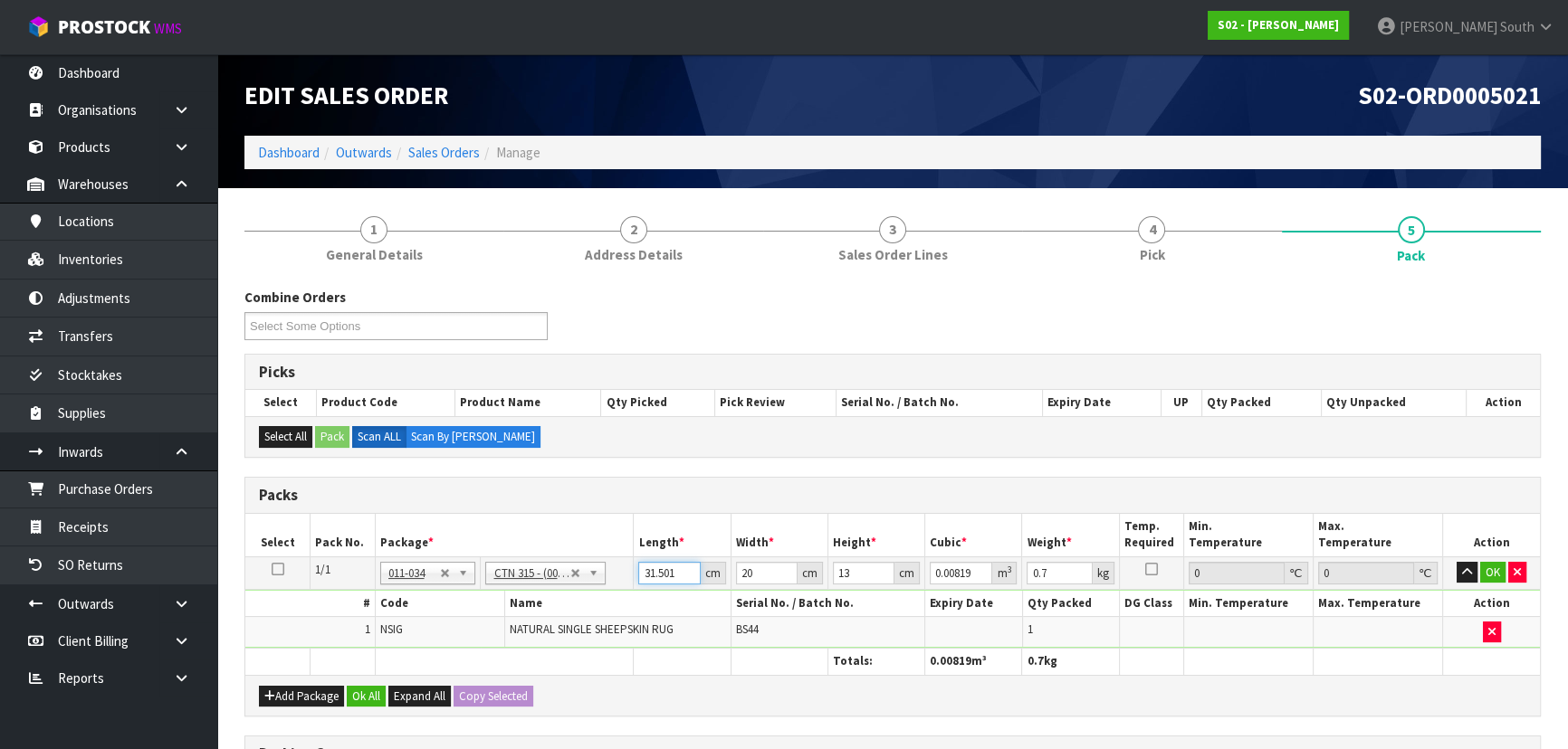
type input "0.00078"
type input "32"
type input "0.00832"
type input "32"
type input "2"
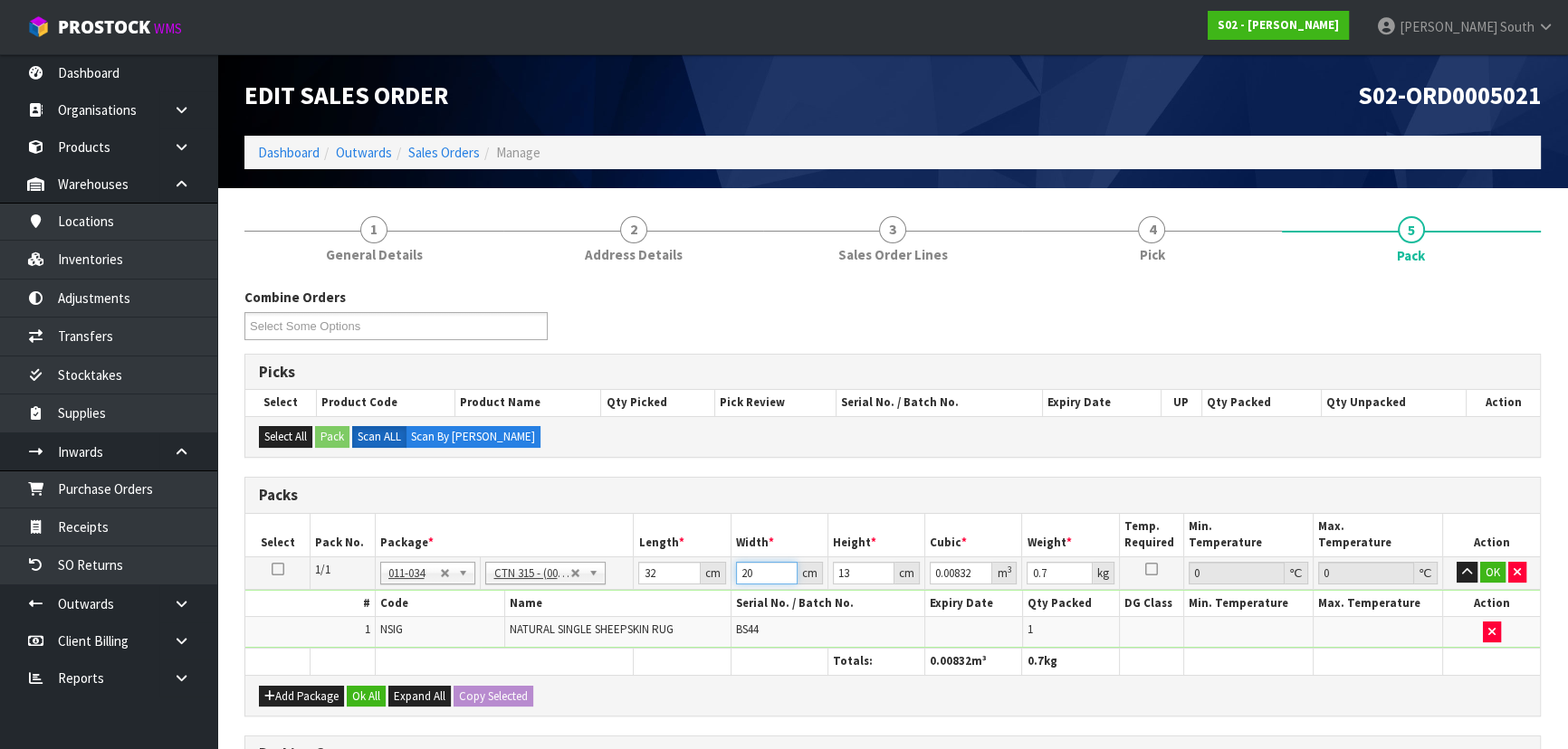
type input "0.000832"
type input "24"
type input "0.009984"
type input "24"
type input "1"
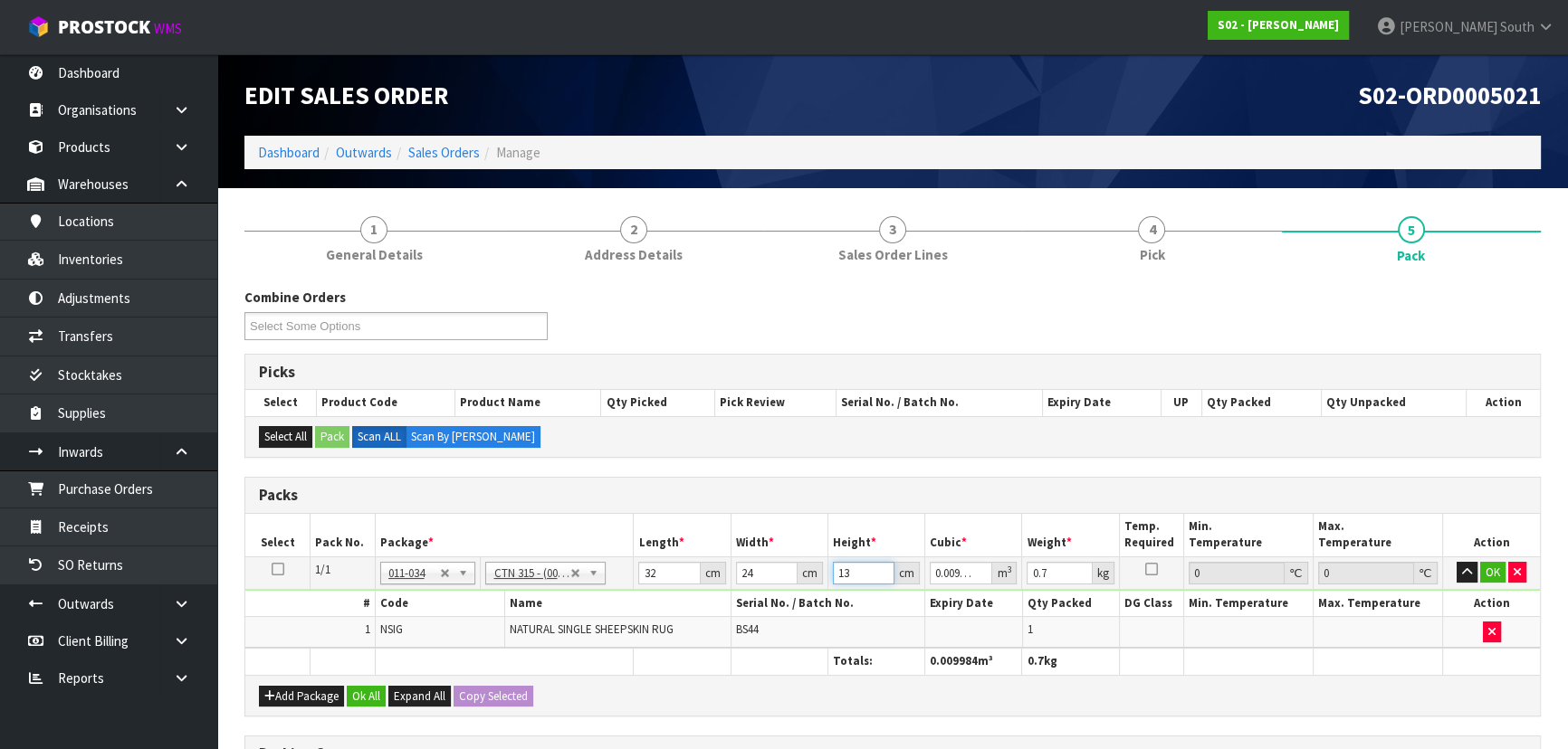
type input "0.000768"
type input "15"
type input "0.01152"
type input "15"
type input "1"
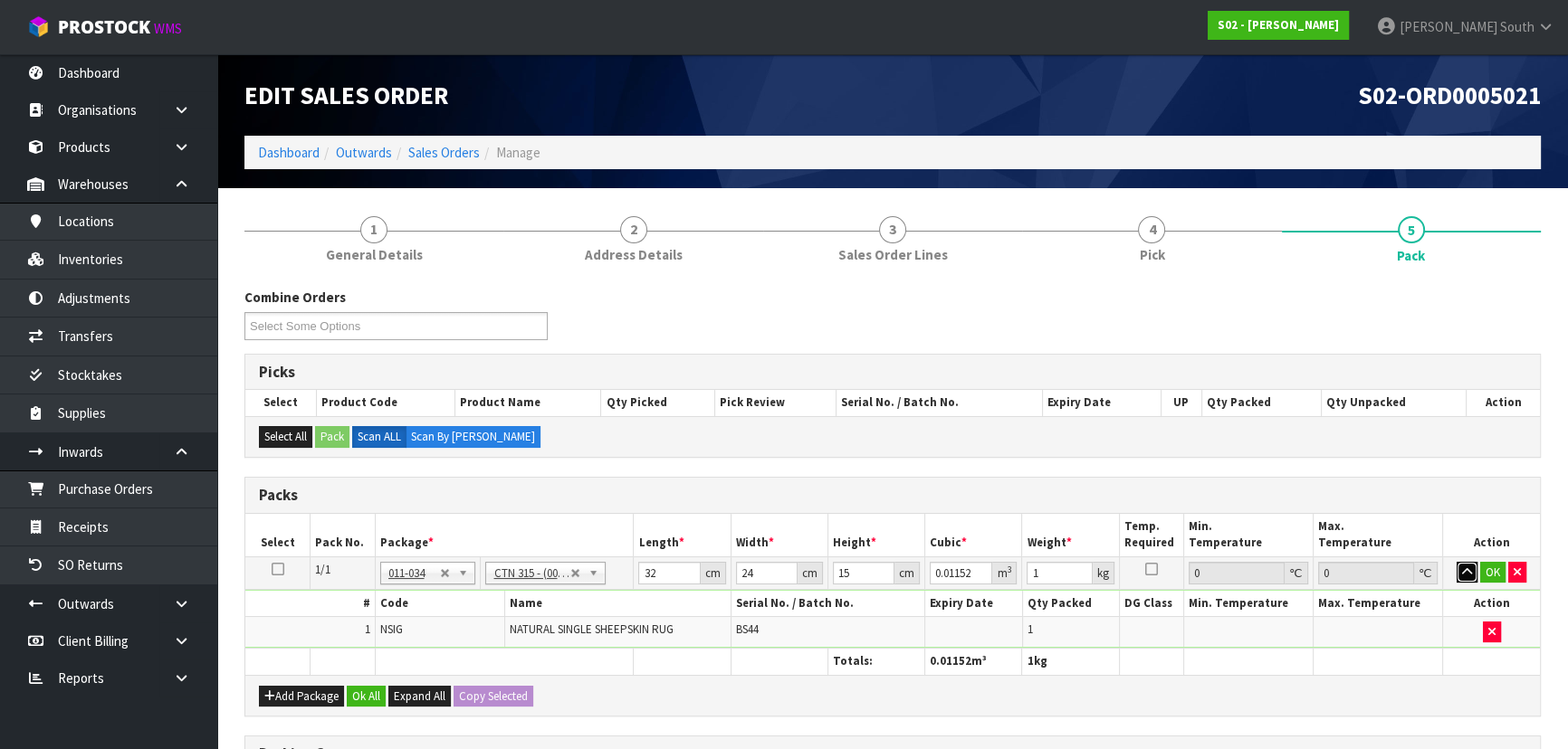
click at [1456, 562] on button "button" at bounding box center [1466, 572] width 21 height 22
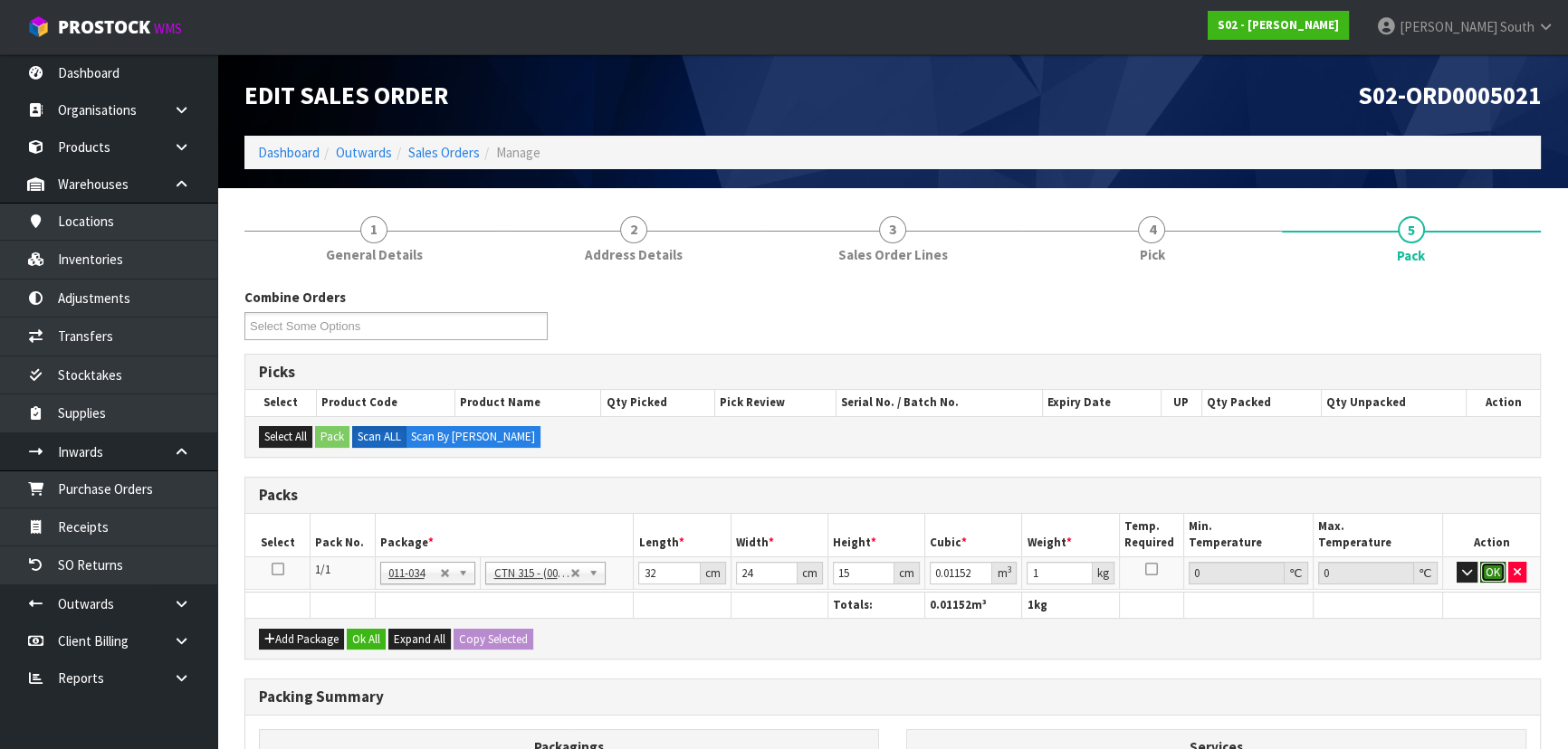
click button "OK" at bounding box center [1492, 572] width 25 height 22
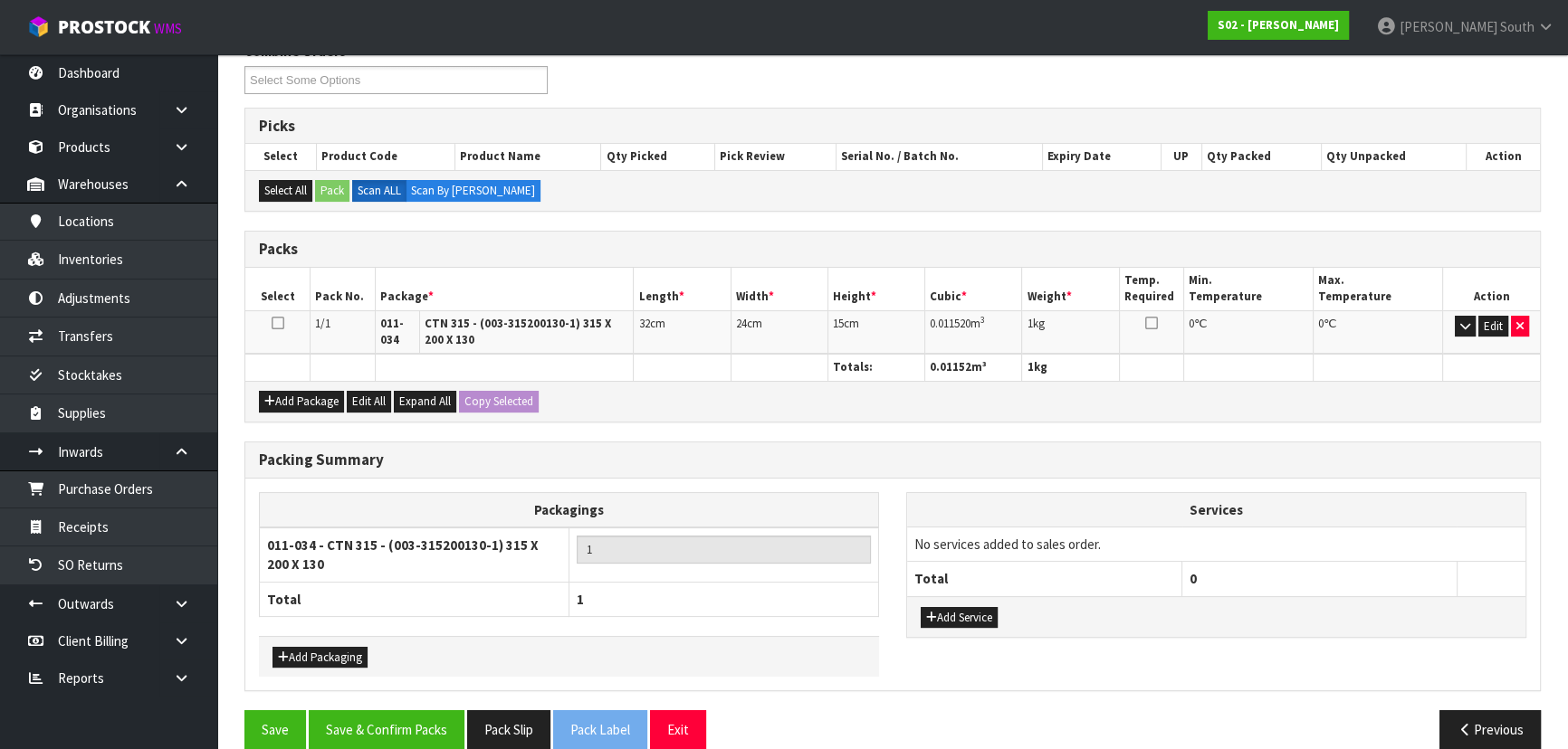
scroll to position [269, 0]
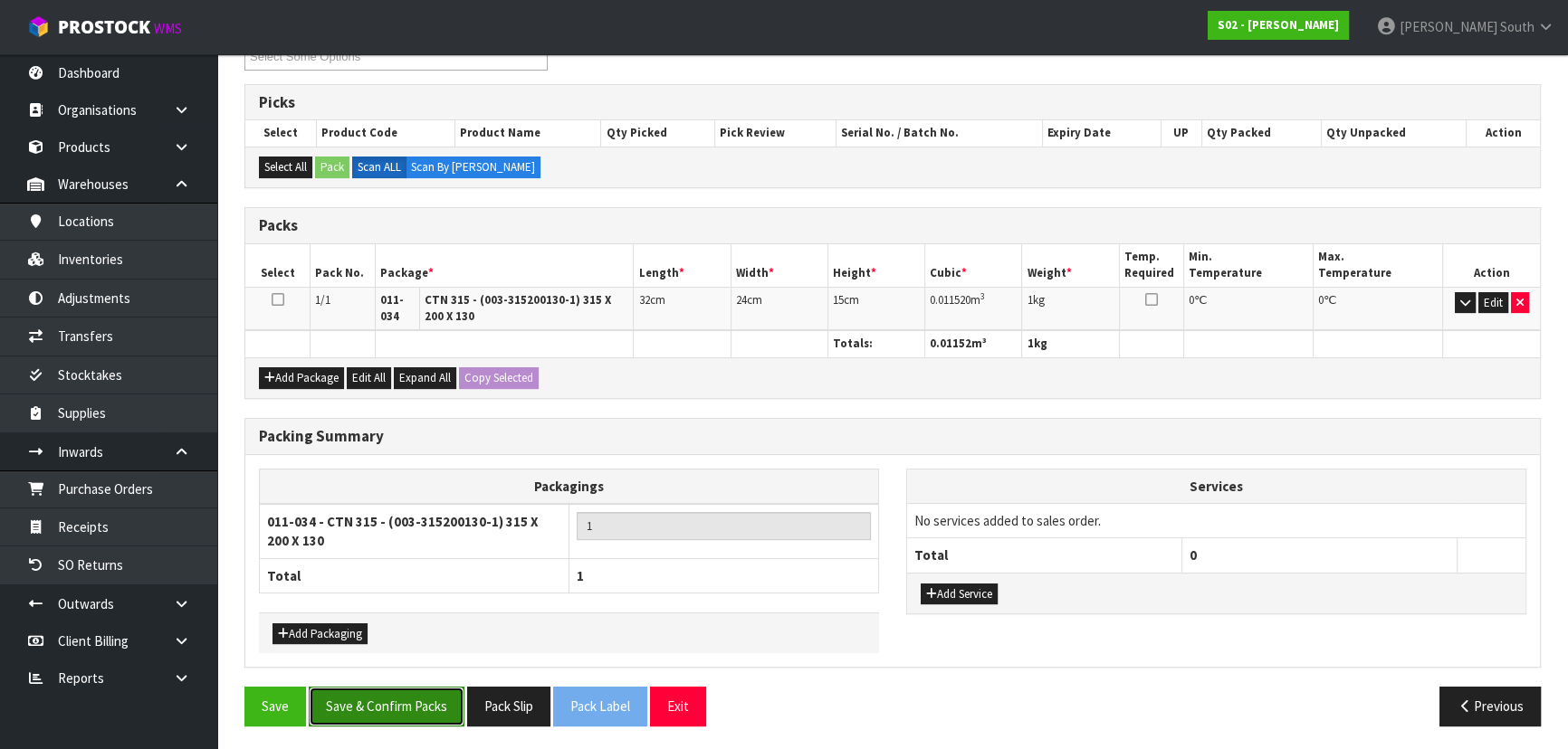
click at [434, 694] on button "Save & Confirm Packs" at bounding box center [386, 707] width 155 height 39
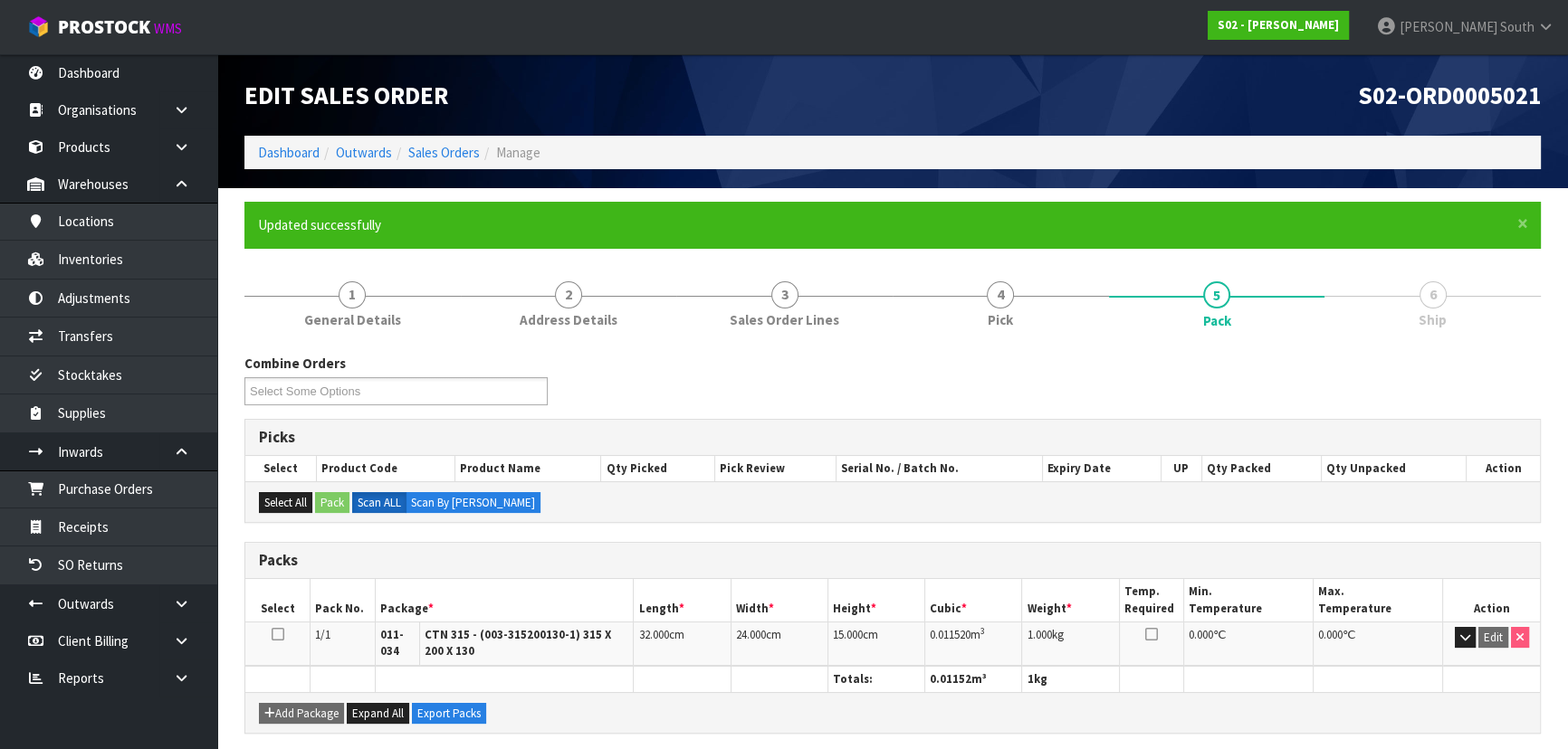
scroll to position [295, 0]
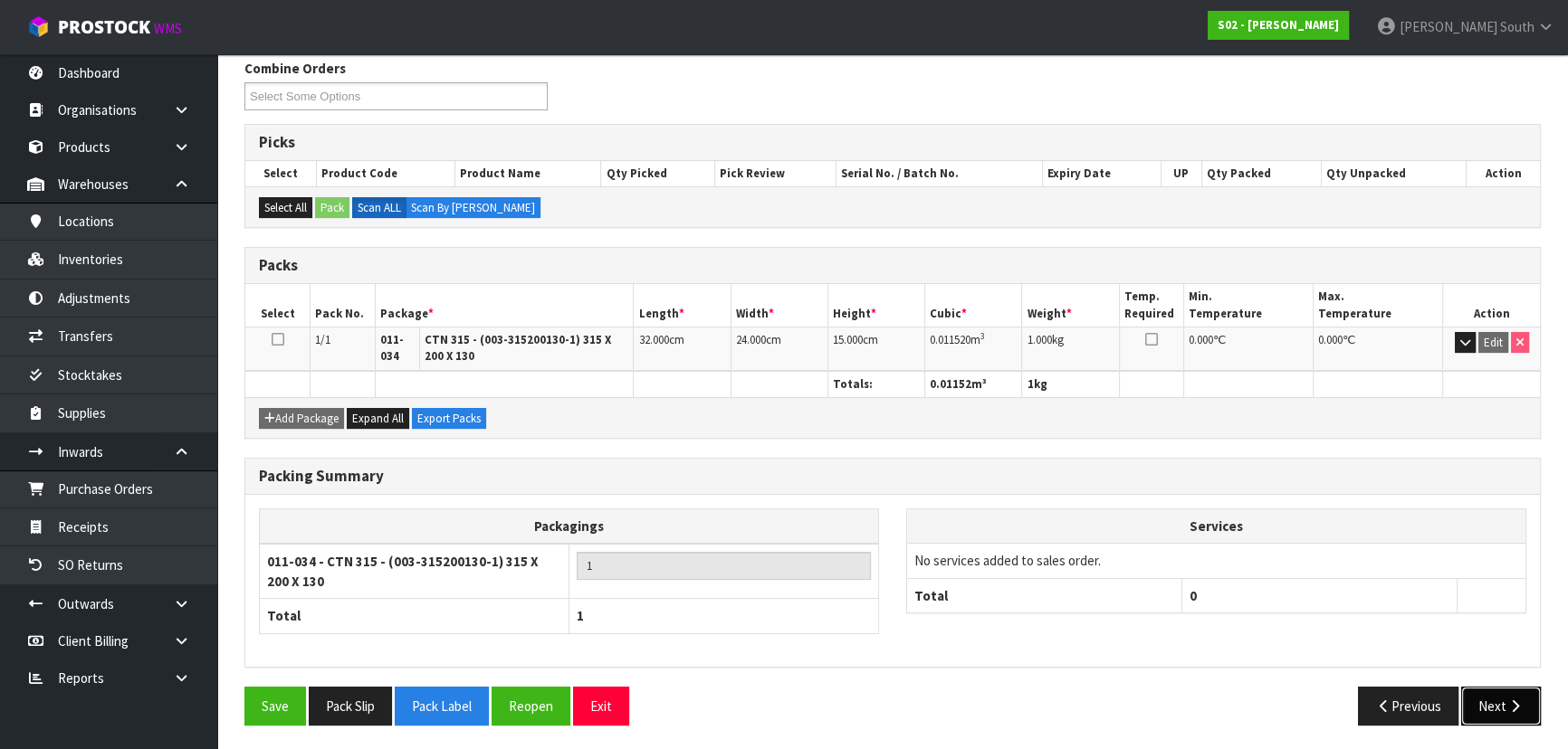
click at [1502, 706] on button "Next" at bounding box center [1500, 707] width 79 height 39
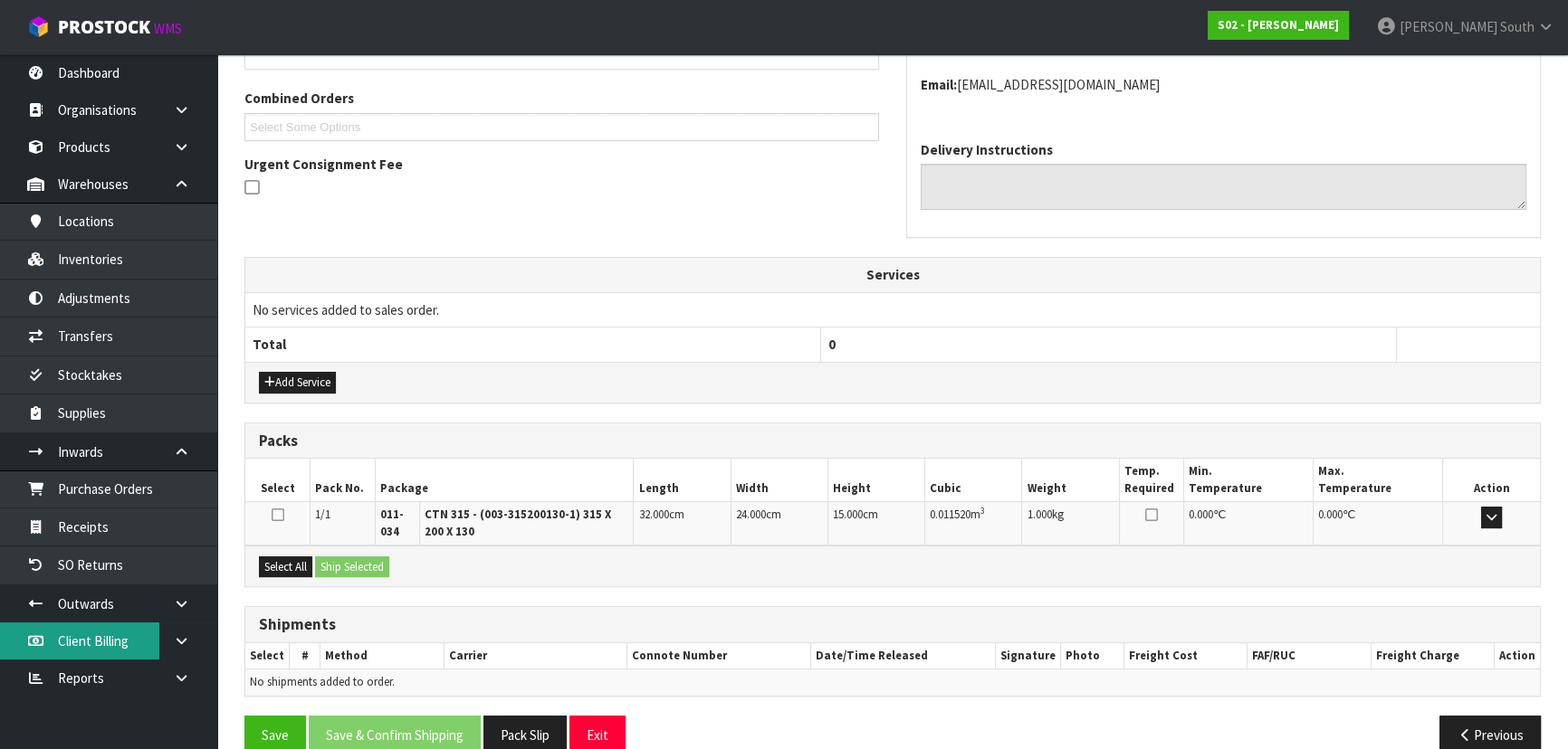
scroll to position [474, 0]
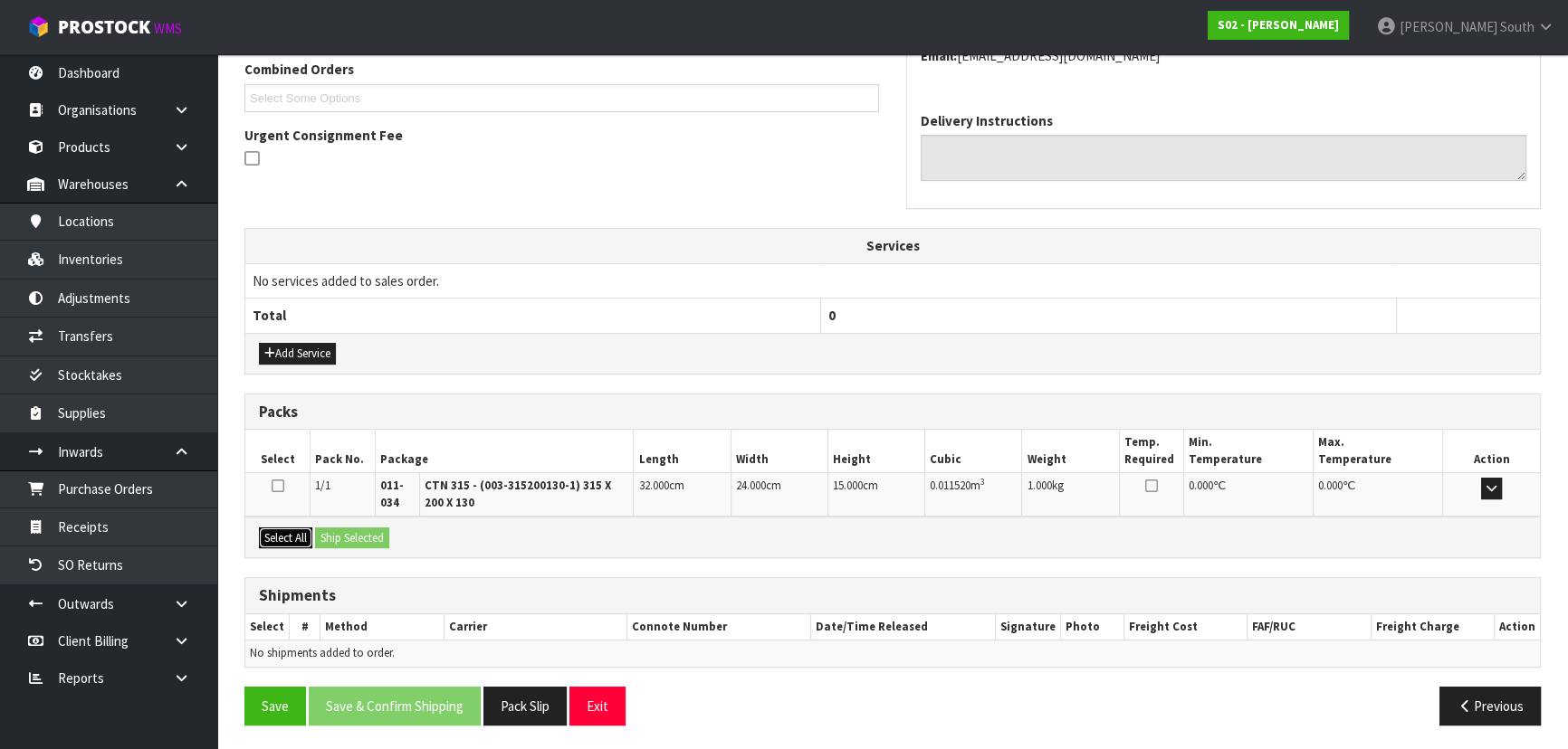
click at [290, 535] on button "Select All" at bounding box center [285, 538] width 53 height 22
click at [374, 543] on button "Ship Selected" at bounding box center [352, 538] width 74 height 22
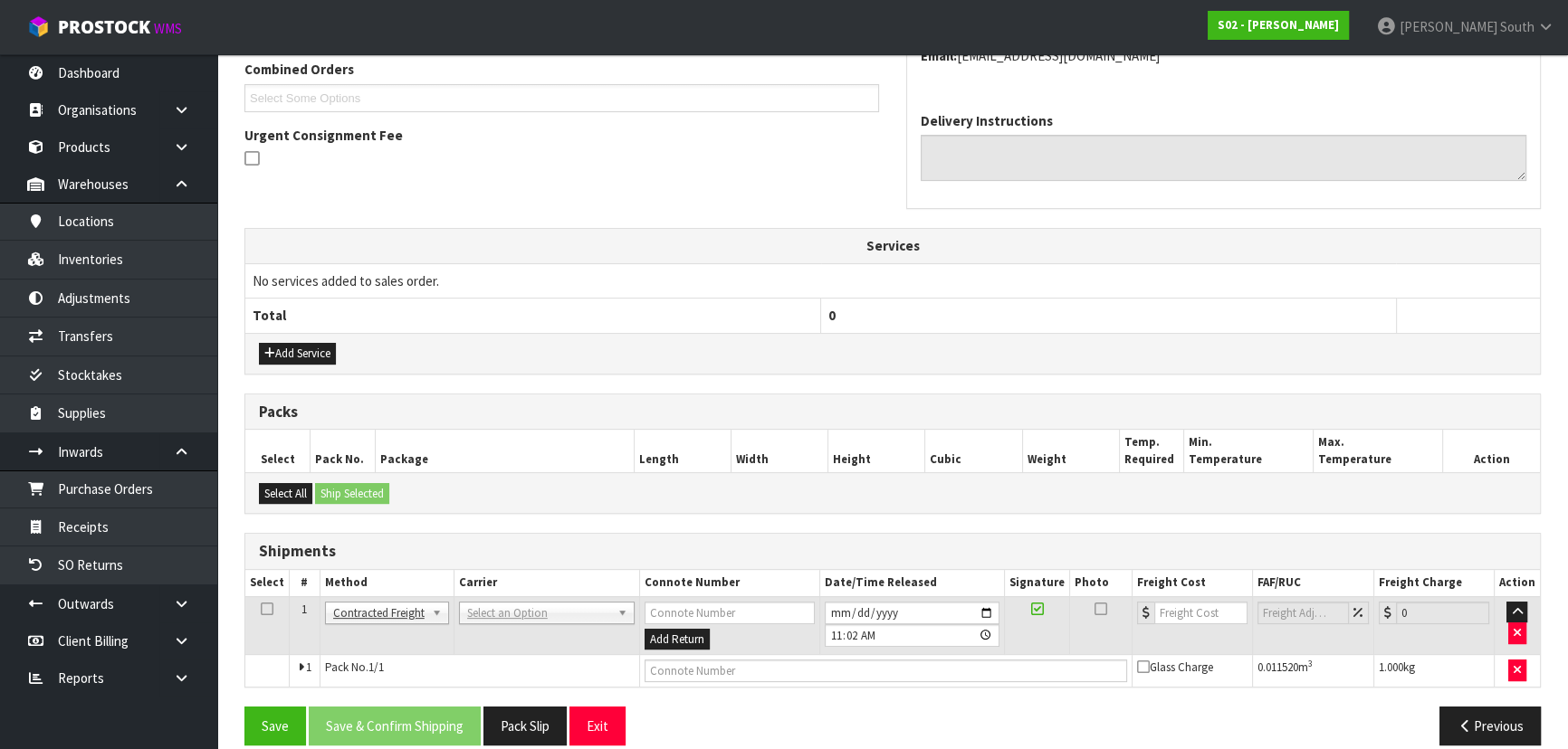
drag, startPoint x: 481, startPoint y: 606, endPoint x: 490, endPoint y: 630, distance: 25.6
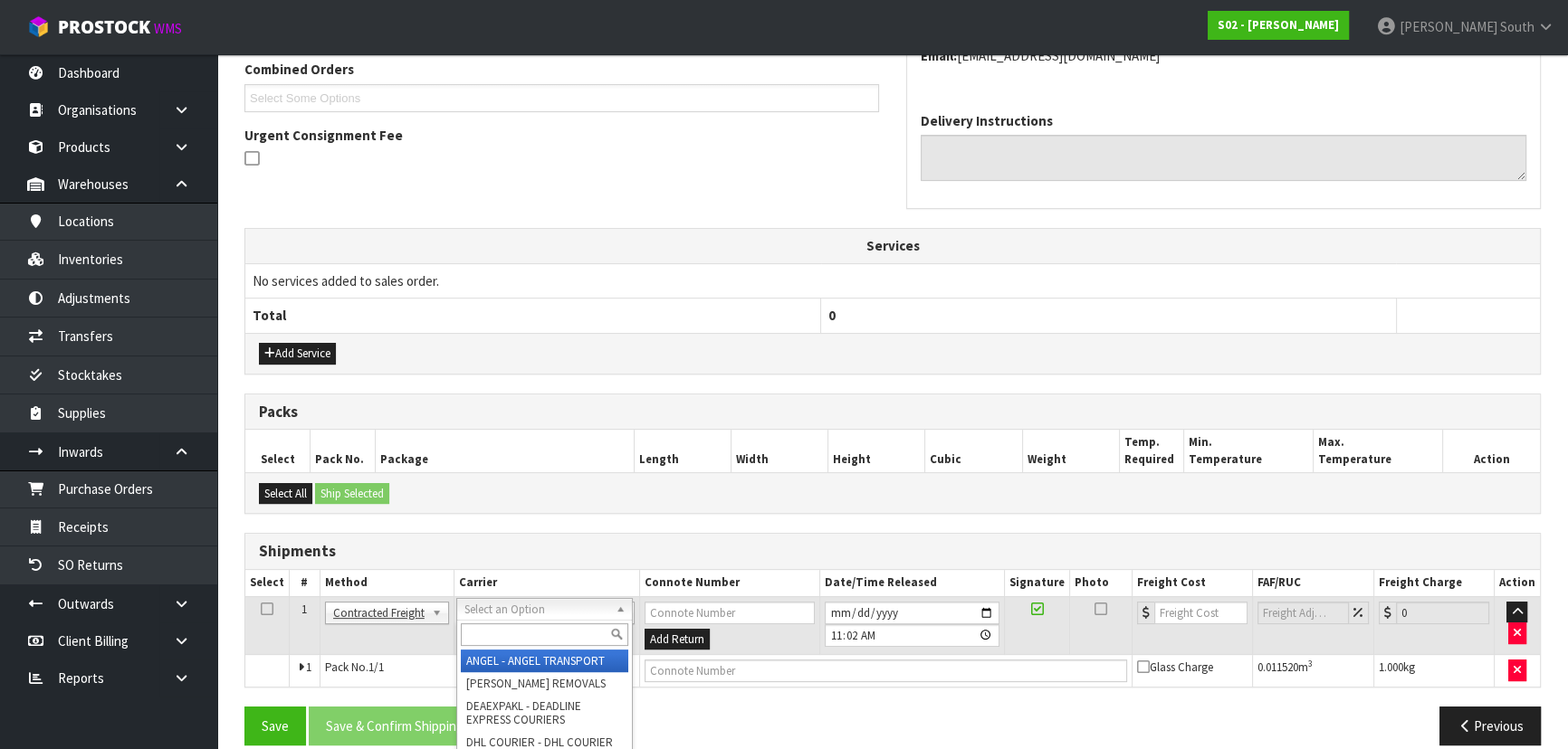
click at [492, 639] on input "text" at bounding box center [544, 635] width 167 height 22
type input "nzp"
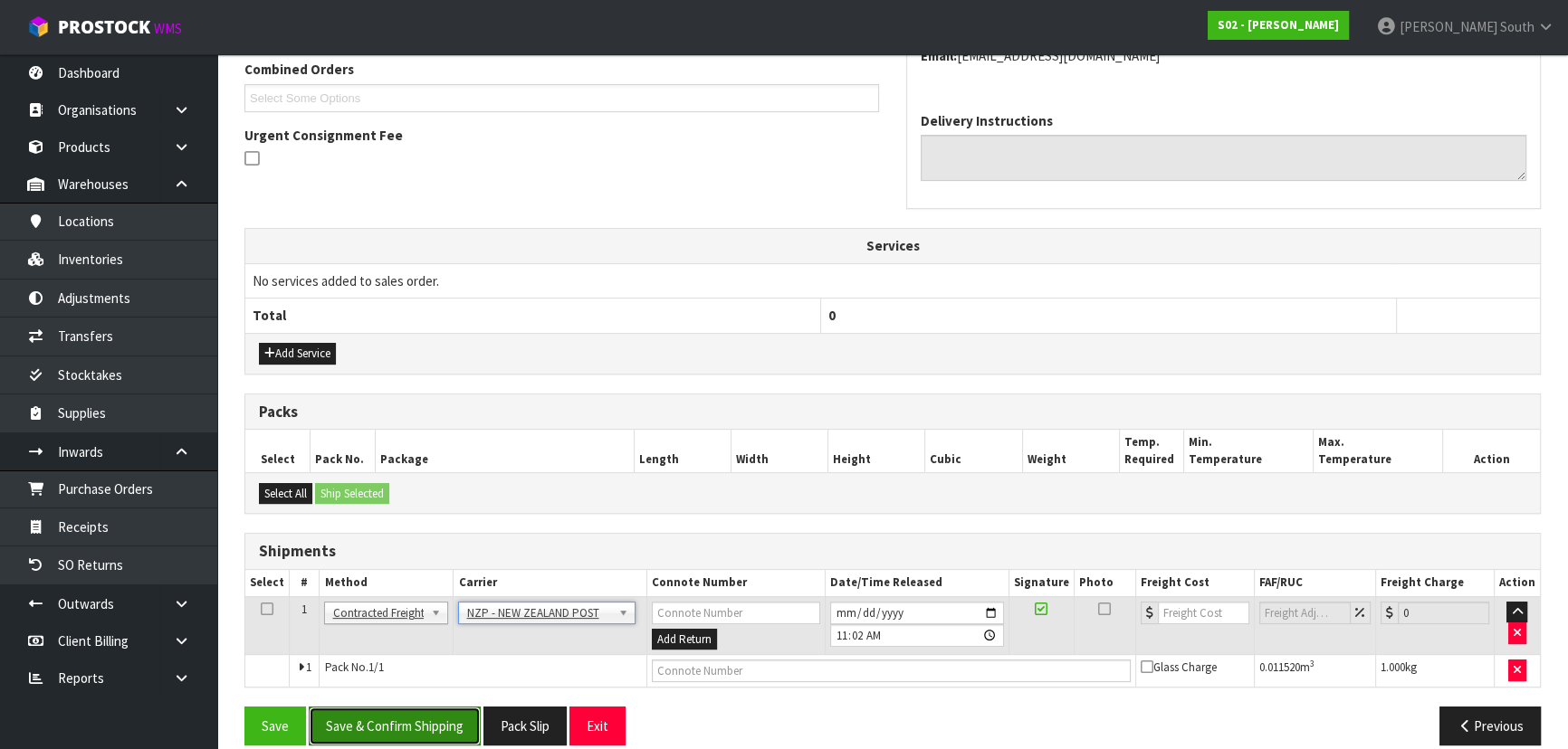
click at [426, 722] on button "Save & Confirm Shipping" at bounding box center [395, 727] width 172 height 39
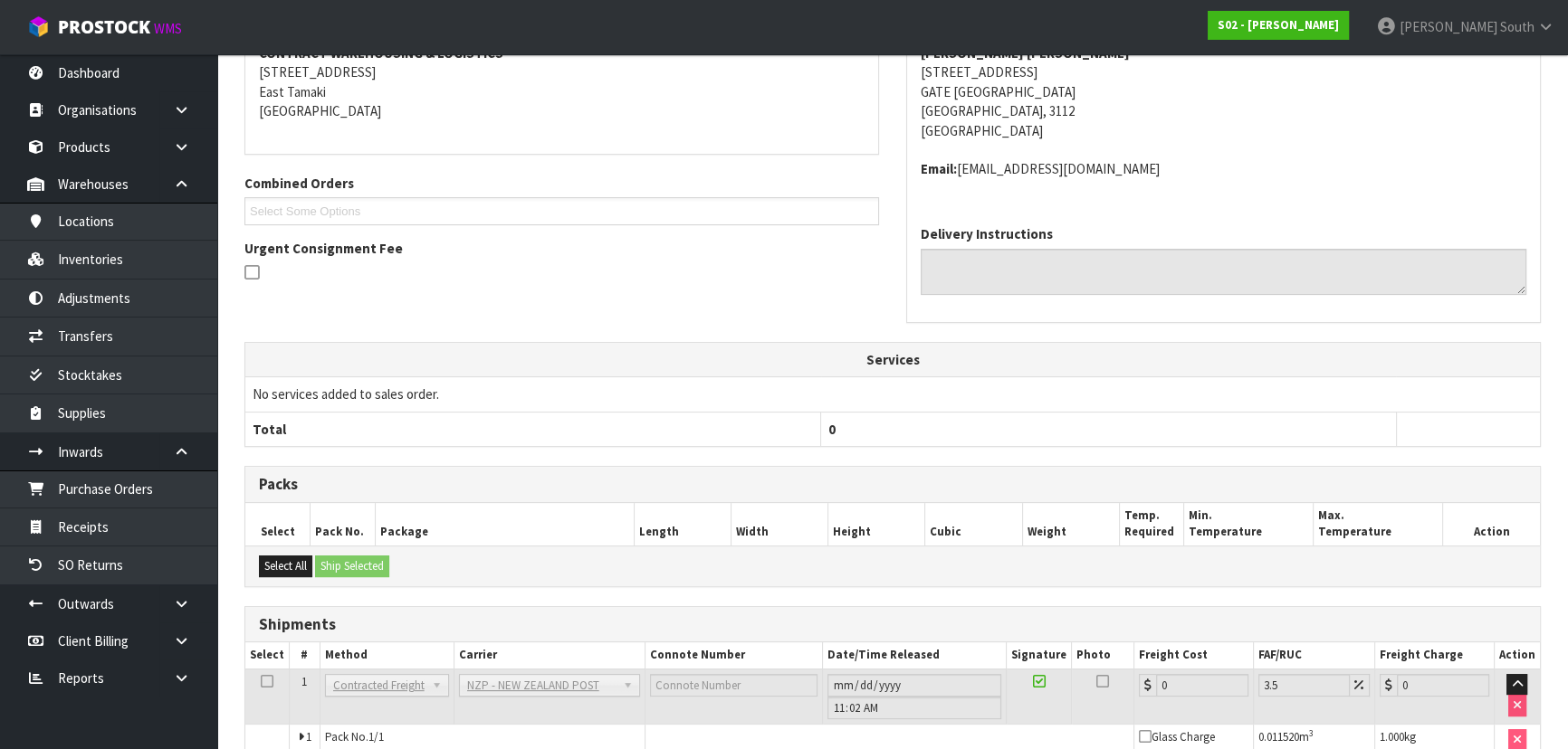
scroll to position [468, 0]
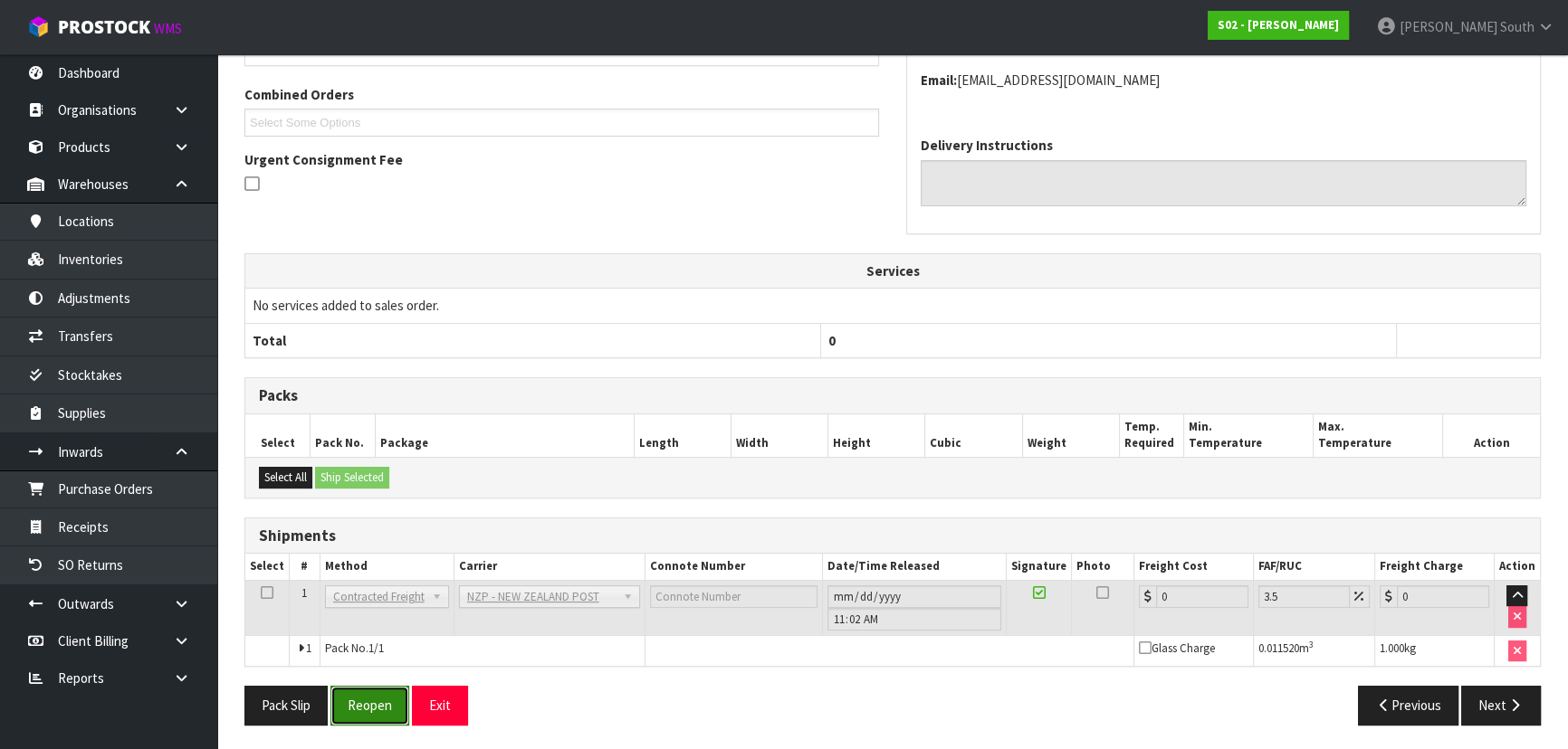
click at [390, 700] on button "Reopen" at bounding box center [369, 706] width 79 height 39
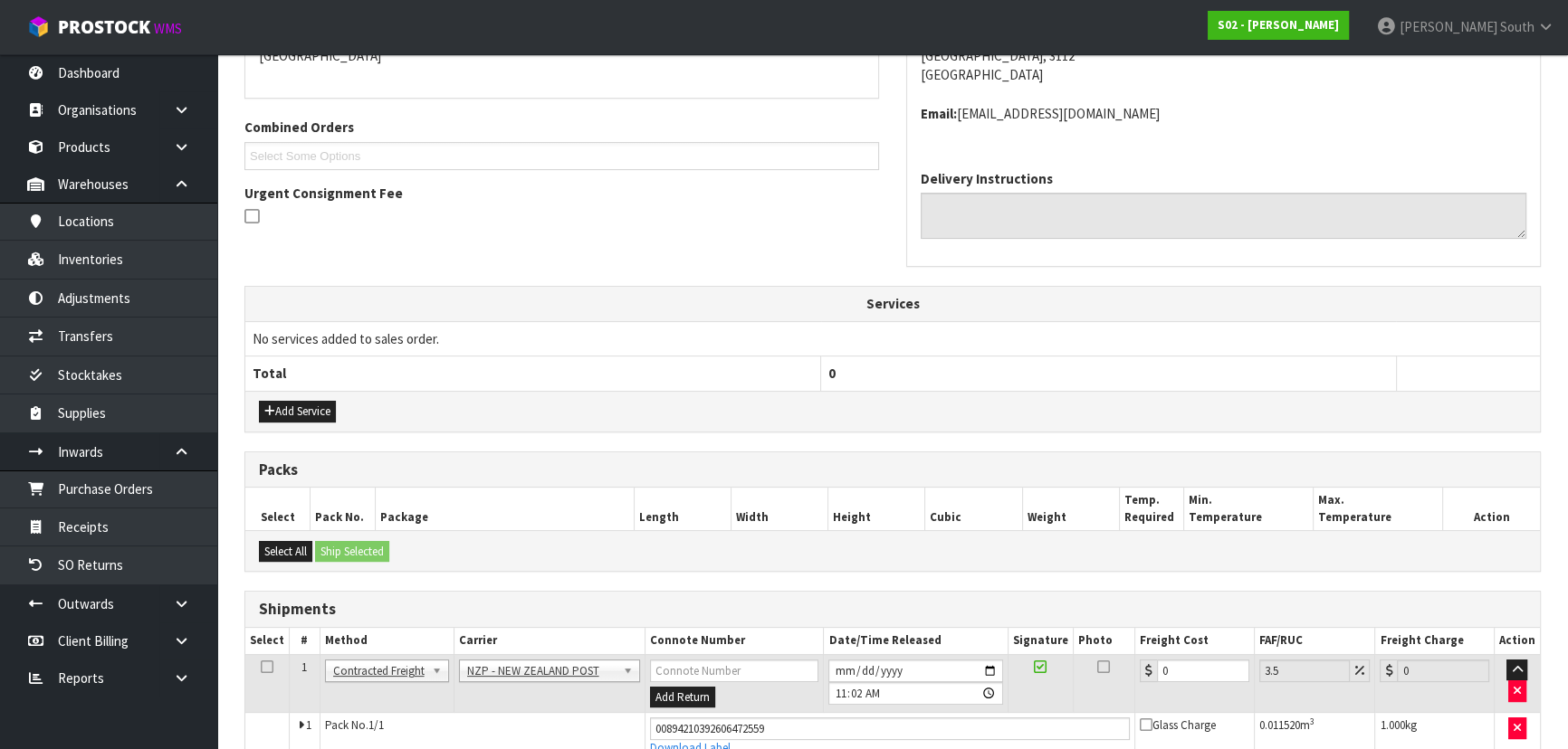
scroll to position [511, 0]
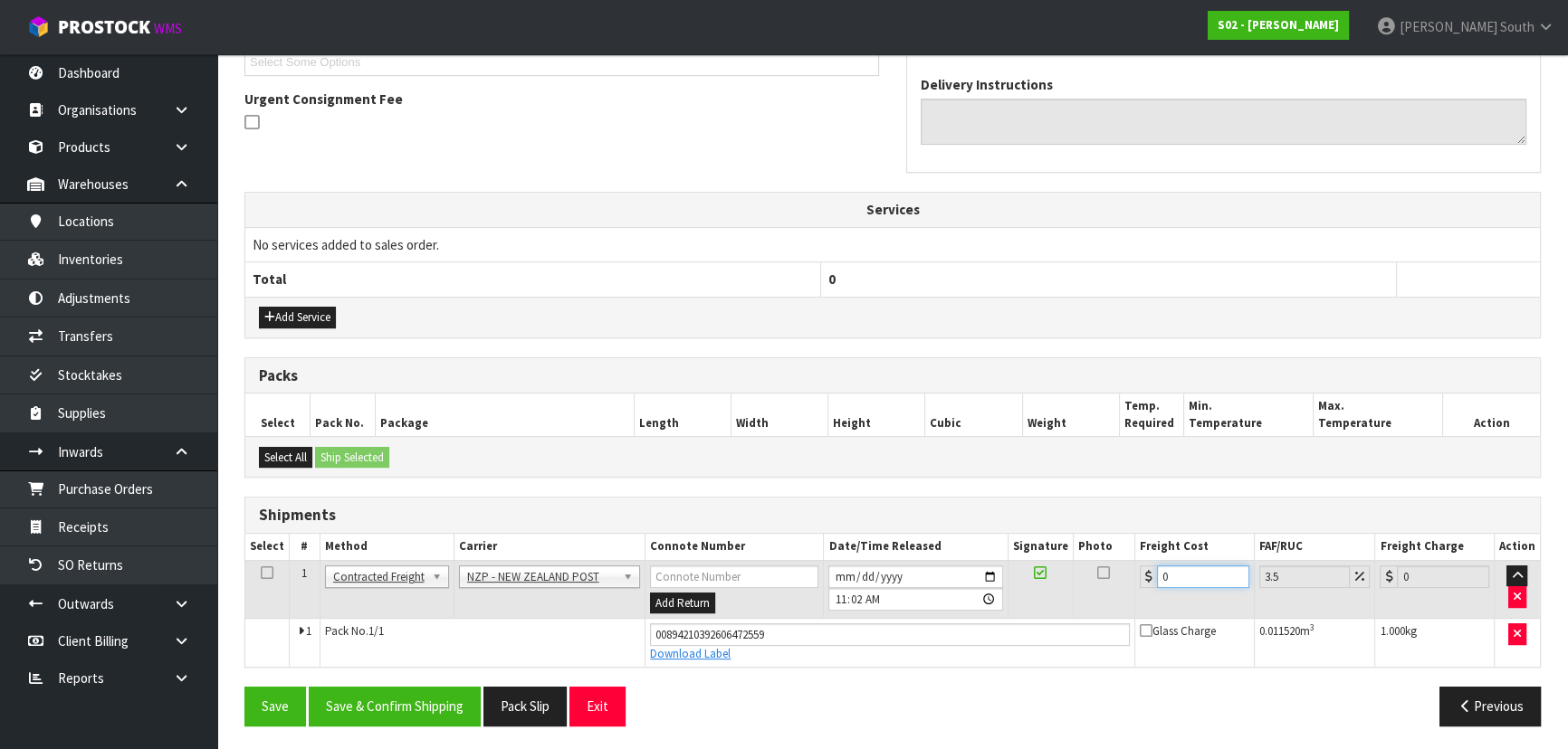
click at [1216, 576] on input "0" at bounding box center [1202, 577] width 93 height 22
type input "8"
type input "8.28"
type input "8.4"
type input "8.69"
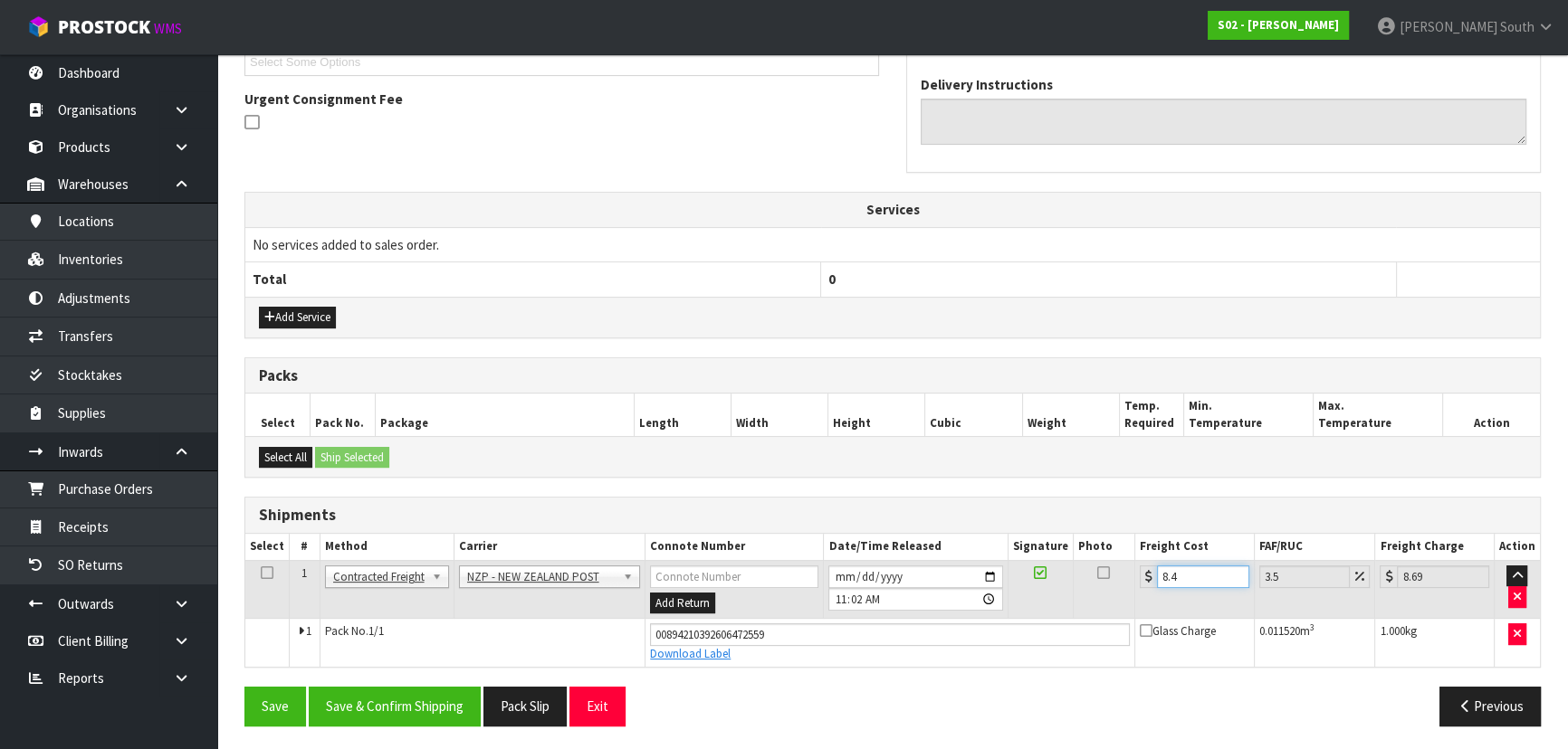
type input "8.45"
type input "8.75"
type input "8.45"
click at [430, 702] on button "Save & Confirm Shipping" at bounding box center [395, 707] width 172 height 39
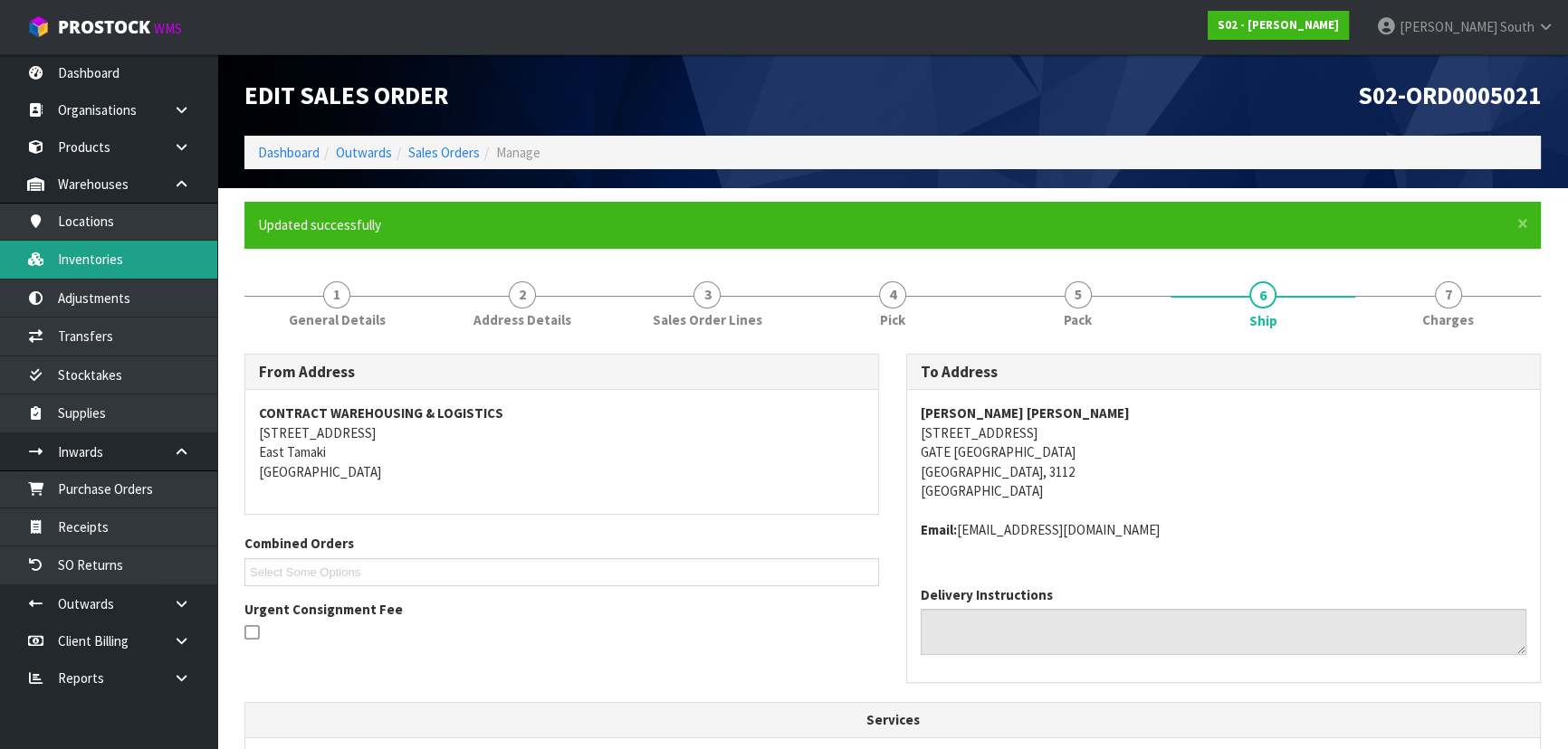
click at [135, 253] on link "Inventories" at bounding box center [108, 259] width 217 height 37
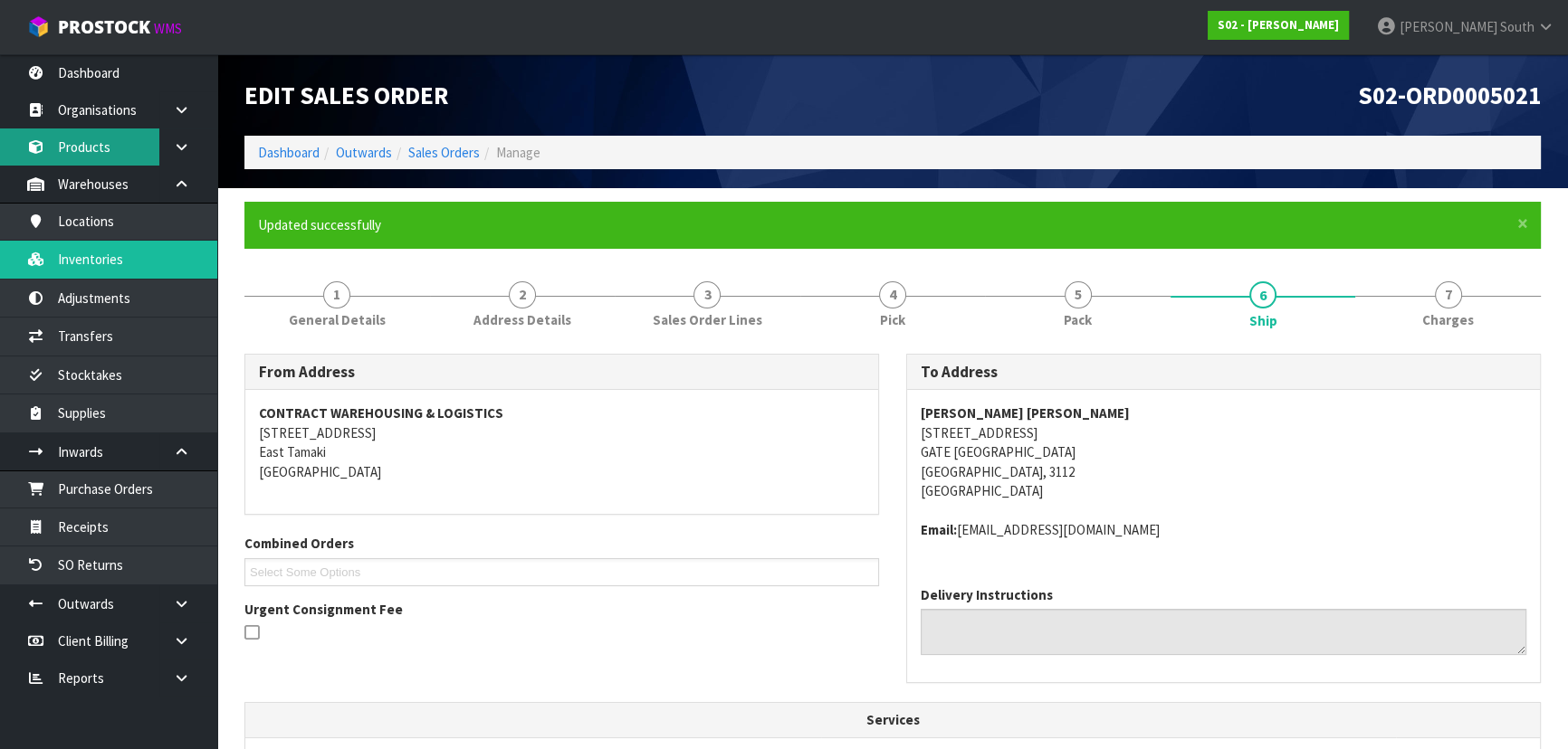
click at [110, 145] on link "Products" at bounding box center [108, 147] width 217 height 37
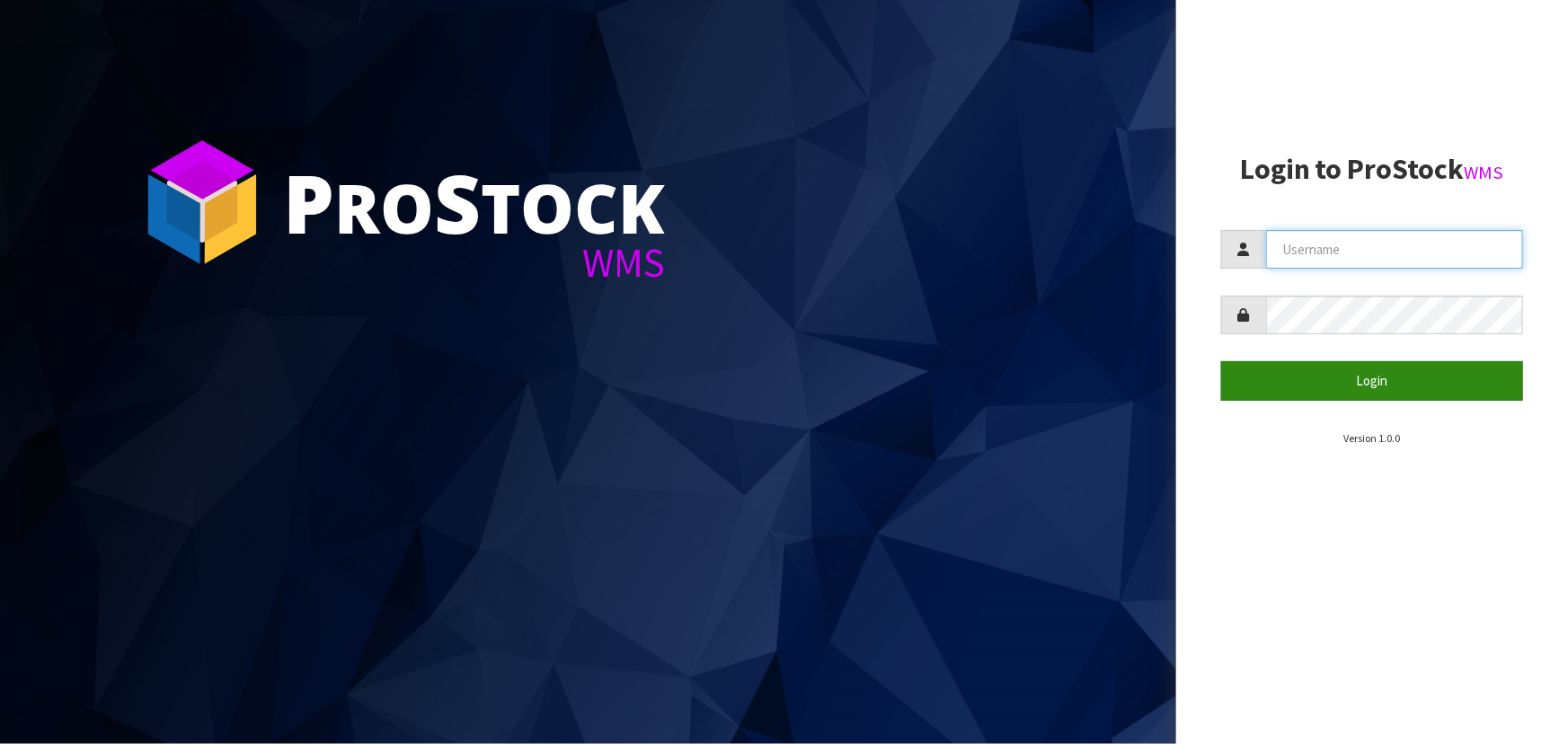
type input "ZACKARY"
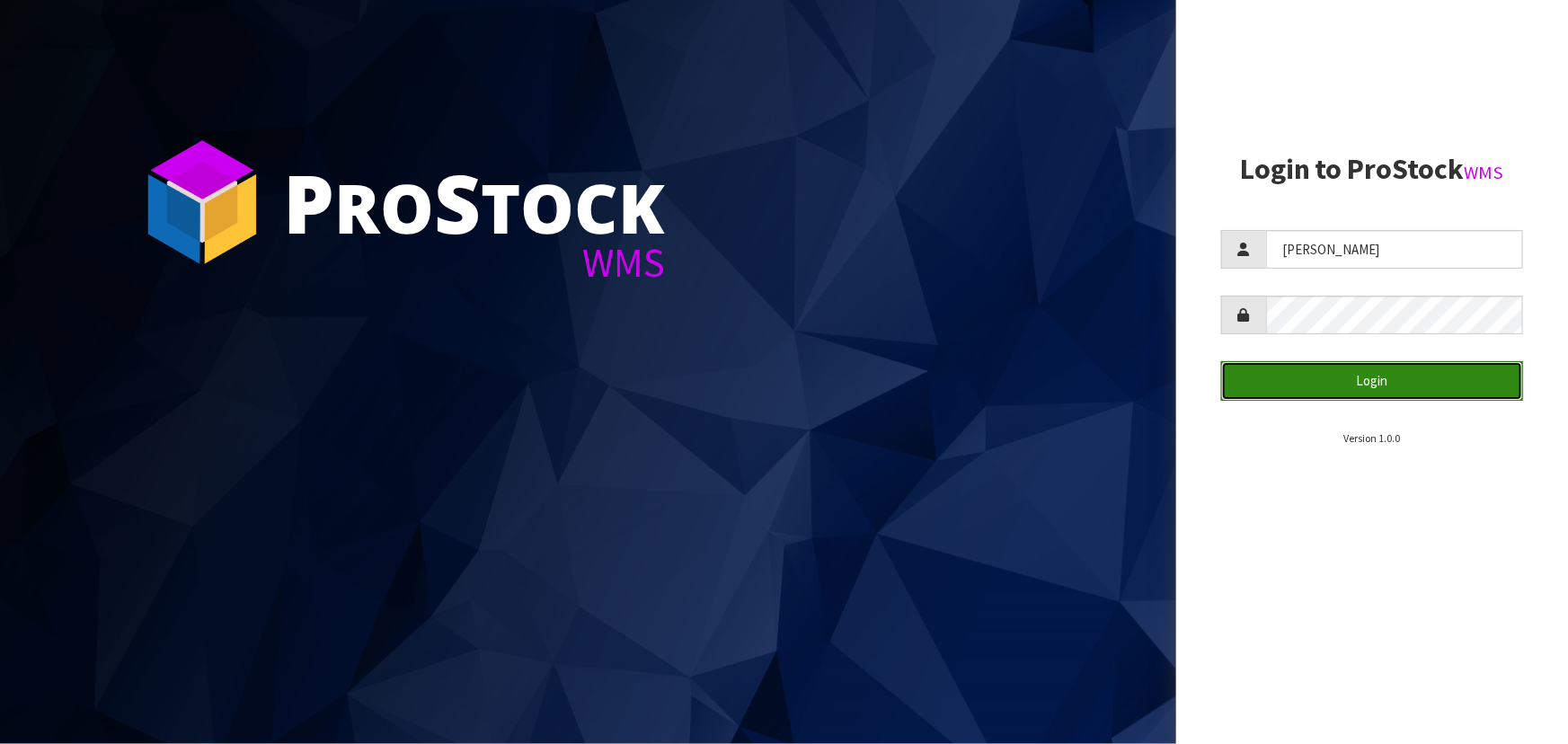
click at [1341, 380] on button "Login" at bounding box center [1371, 381] width 302 height 39
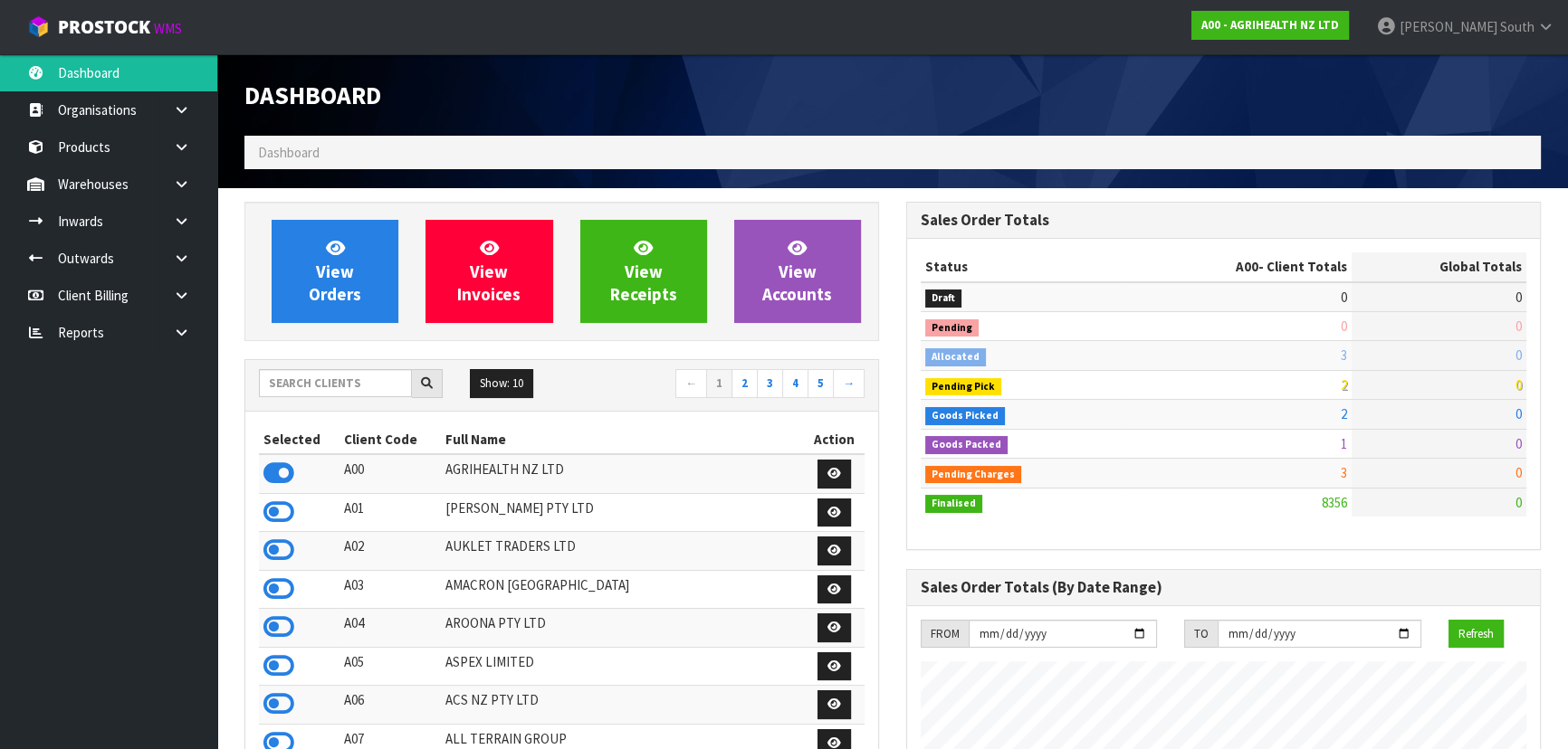
scroll to position [1369, 661]
click at [355, 392] on input "text" at bounding box center [336, 383] width 153 height 28
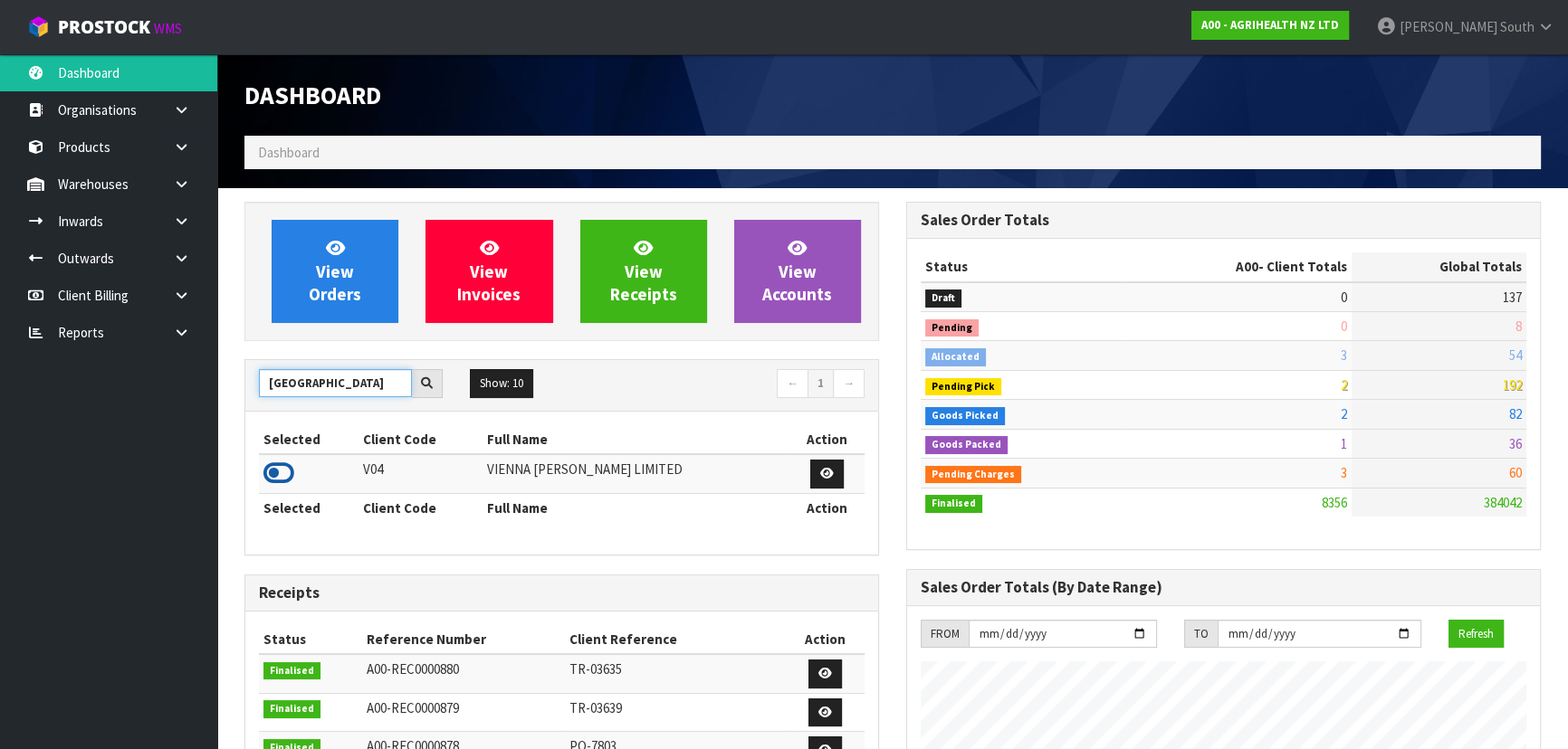
type input "VIENNA"
click at [283, 468] on icon at bounding box center [279, 473] width 31 height 27
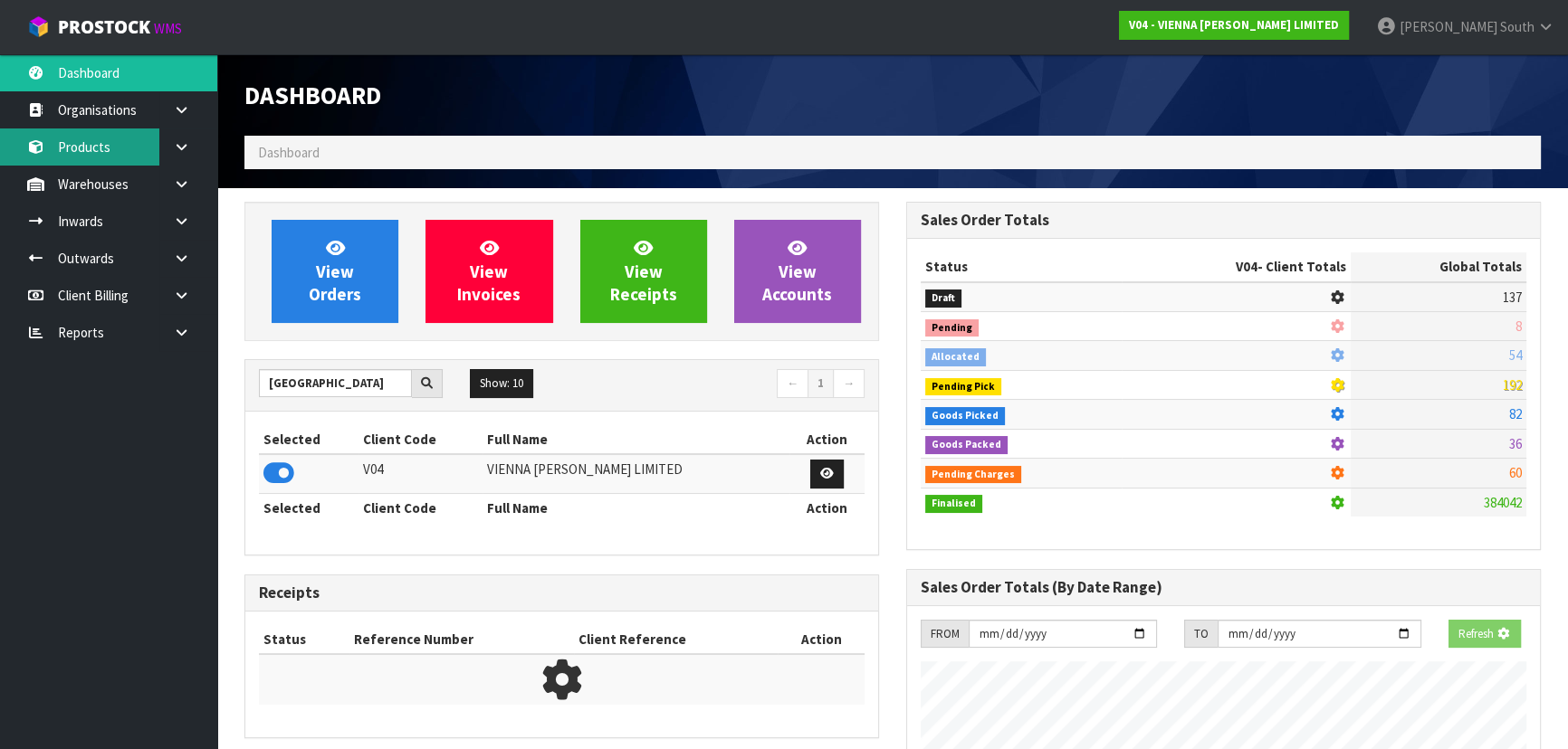
scroll to position [1377, 661]
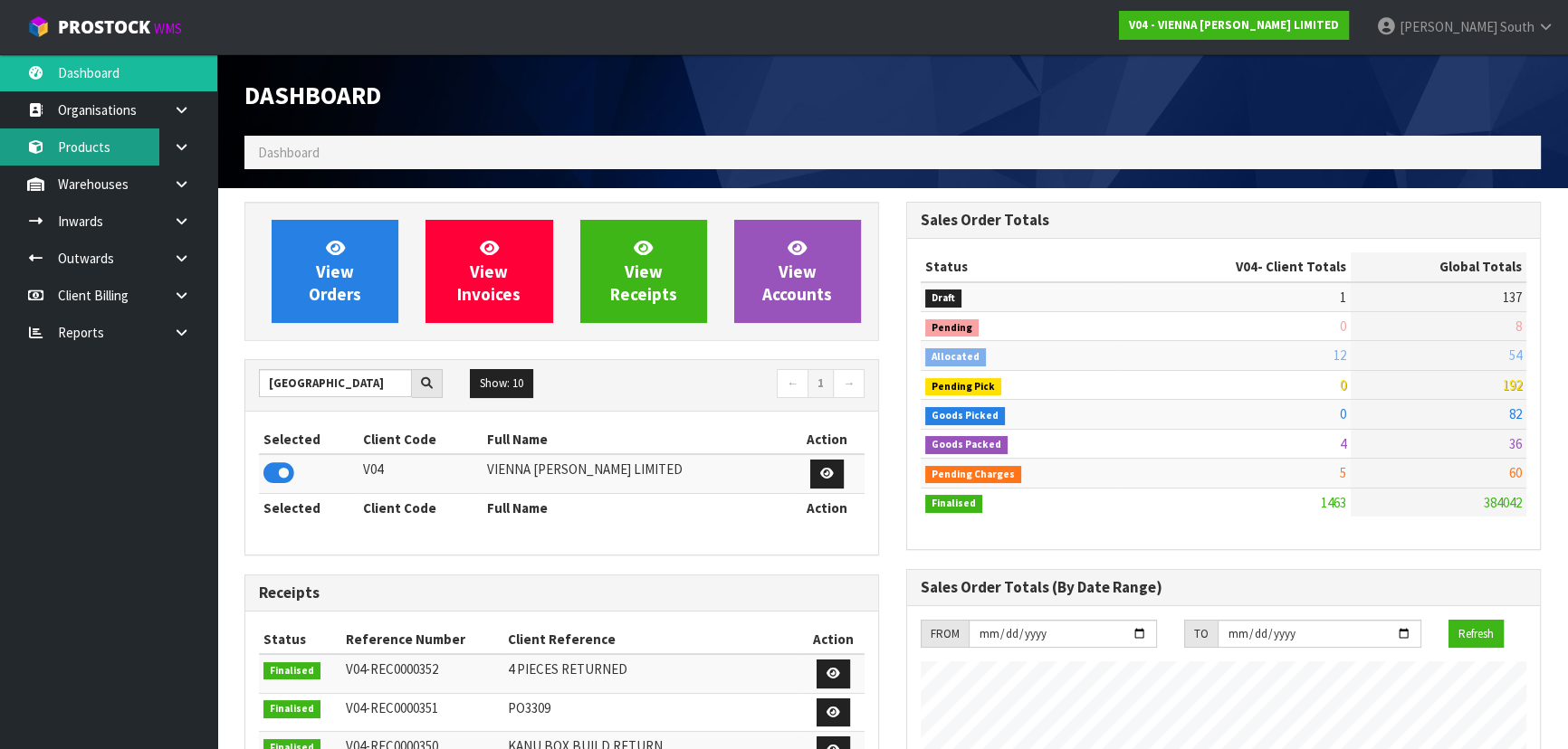
click at [145, 154] on link "Products" at bounding box center [108, 147] width 217 height 37
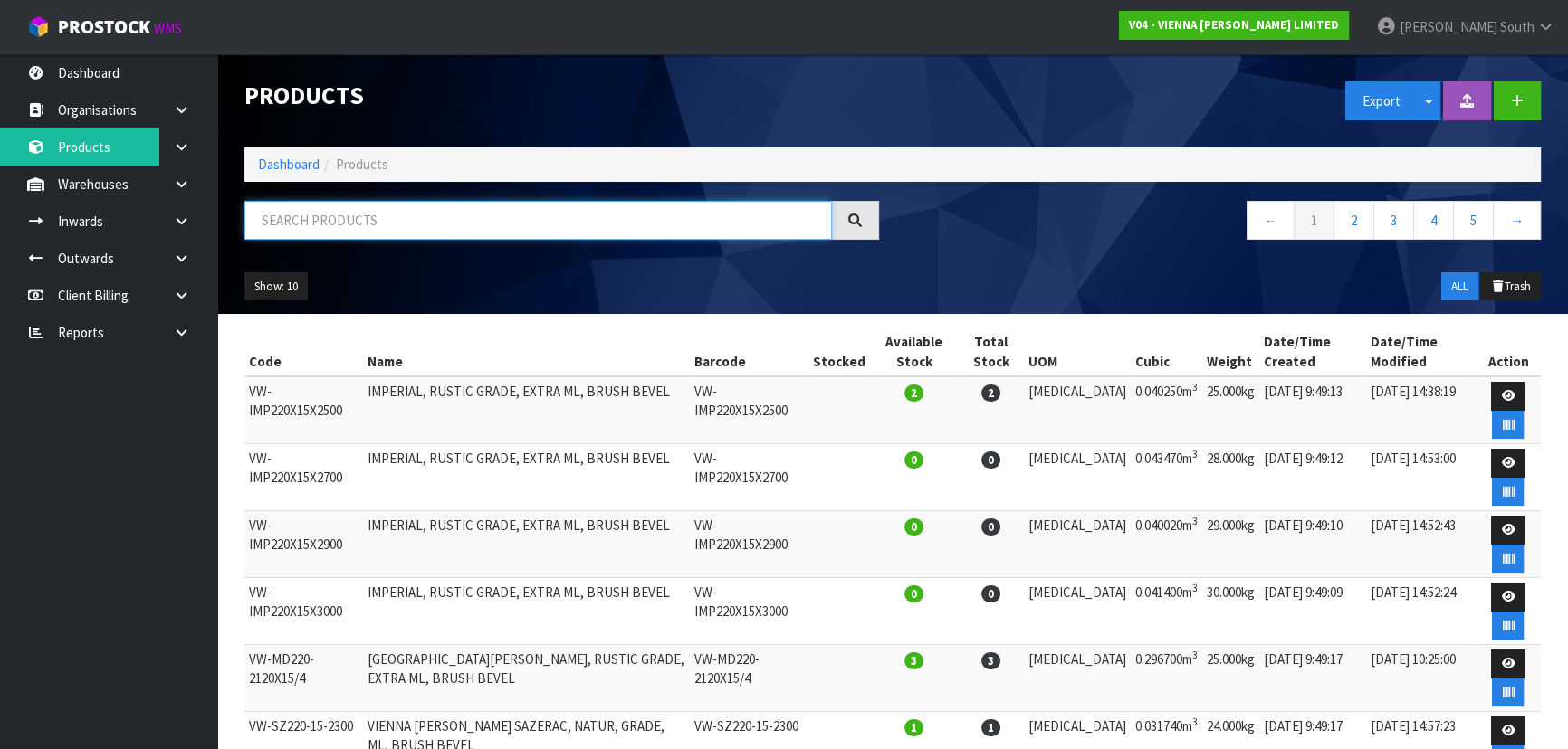
click at [355, 229] on input "text" at bounding box center [538, 221] width 587 height 39
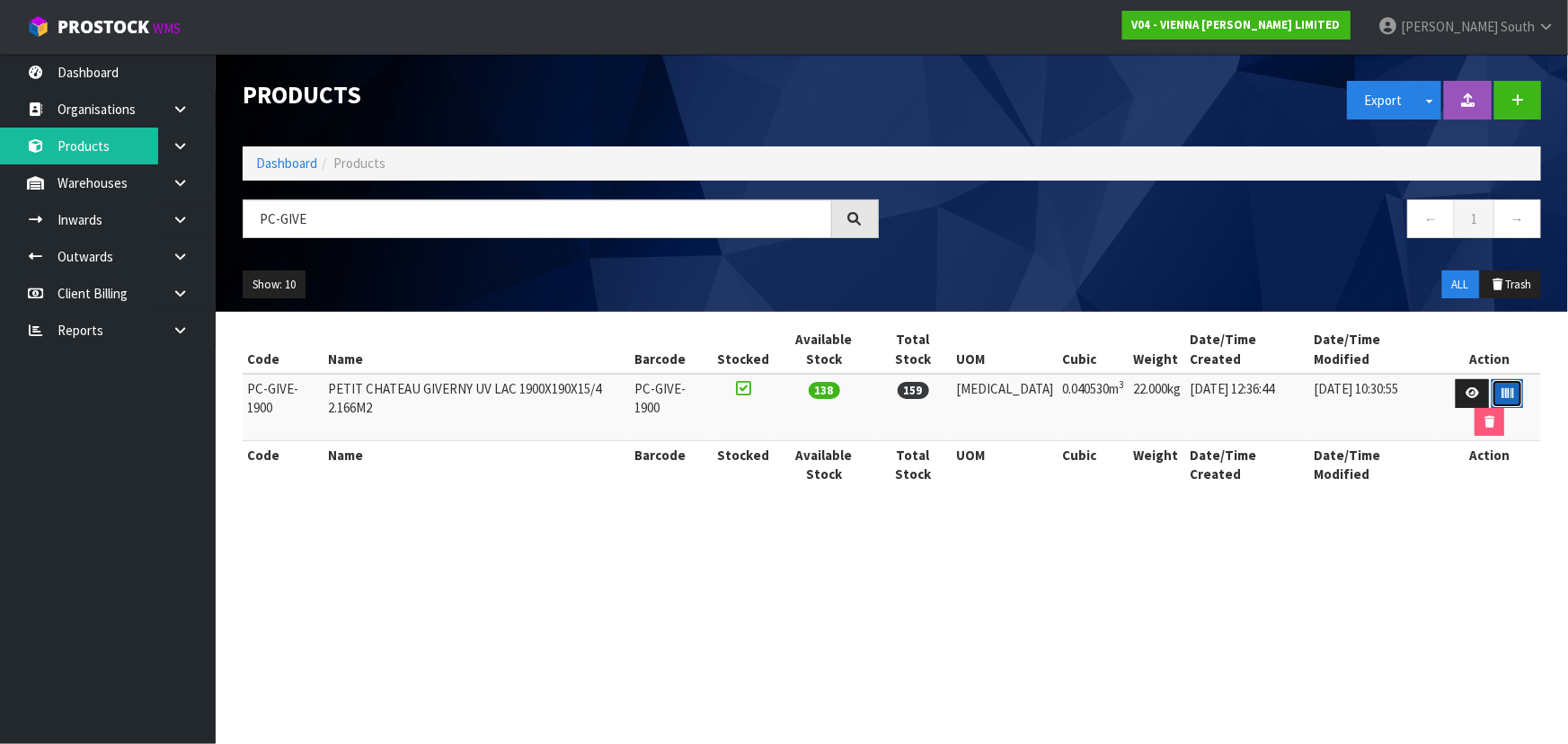
click at [1501, 387] on icon "button" at bounding box center [1507, 393] width 12 height 12
click at [375, 218] on input "PC-GIVE" at bounding box center [537, 219] width 590 height 39
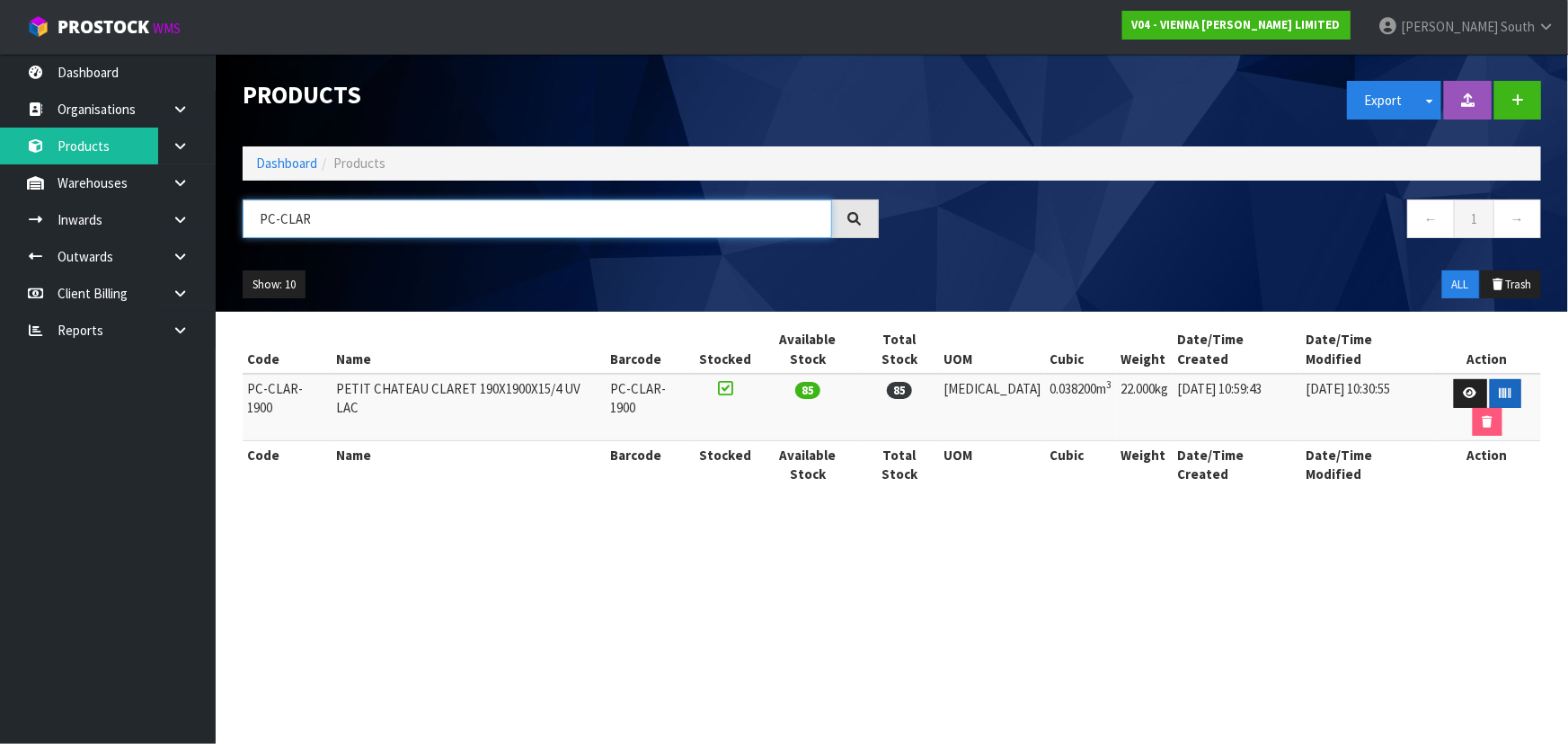
type input "PC-CLAR"
click at [1500, 387] on icon "button" at bounding box center [1506, 393] width 12 height 12
click at [264, 172] on li "Dashboard" at bounding box center [287, 163] width 61 height 19
click at [274, 158] on link "Dashboard" at bounding box center [287, 163] width 61 height 17
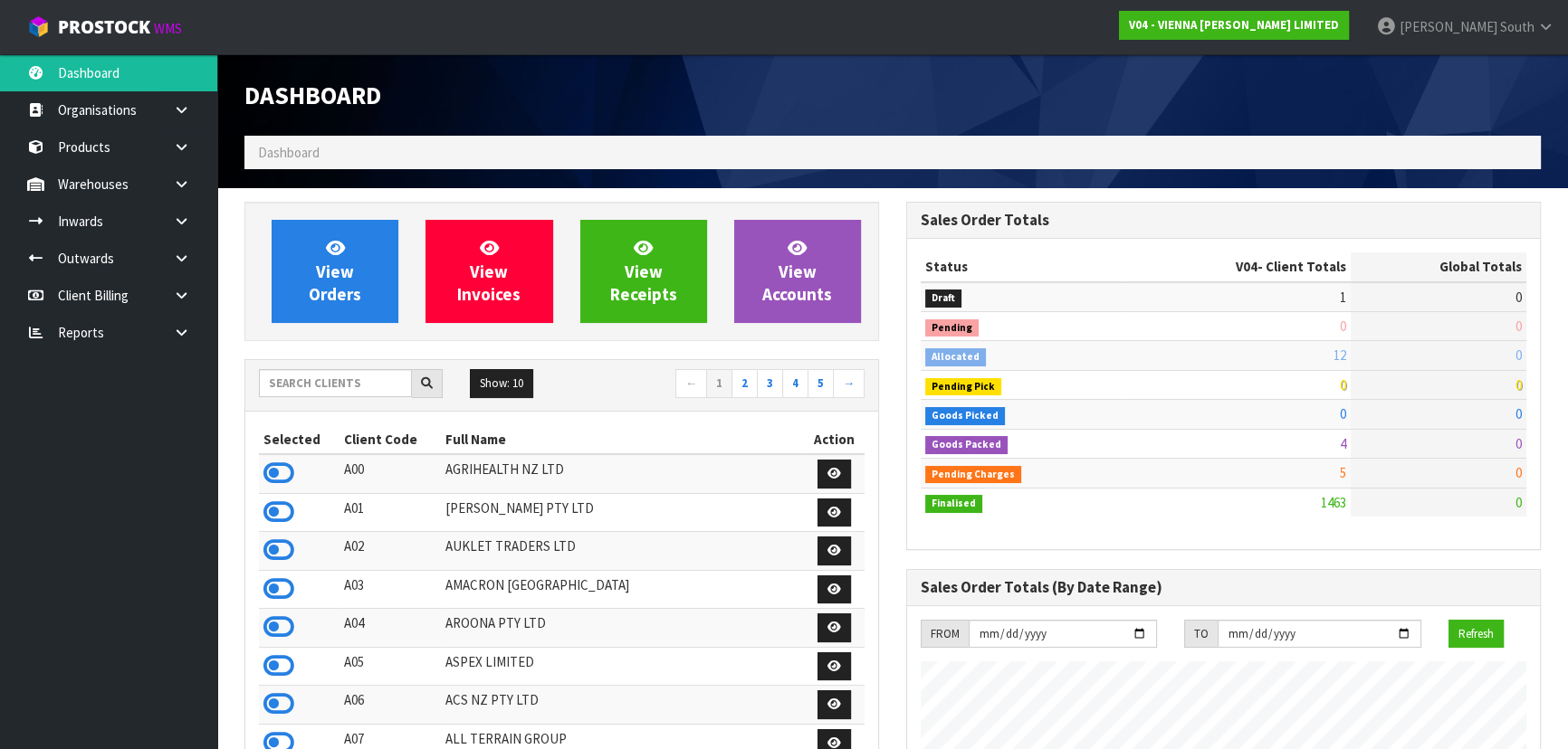
scroll to position [1377, 661]
click at [325, 395] on input "text" at bounding box center [336, 383] width 153 height 28
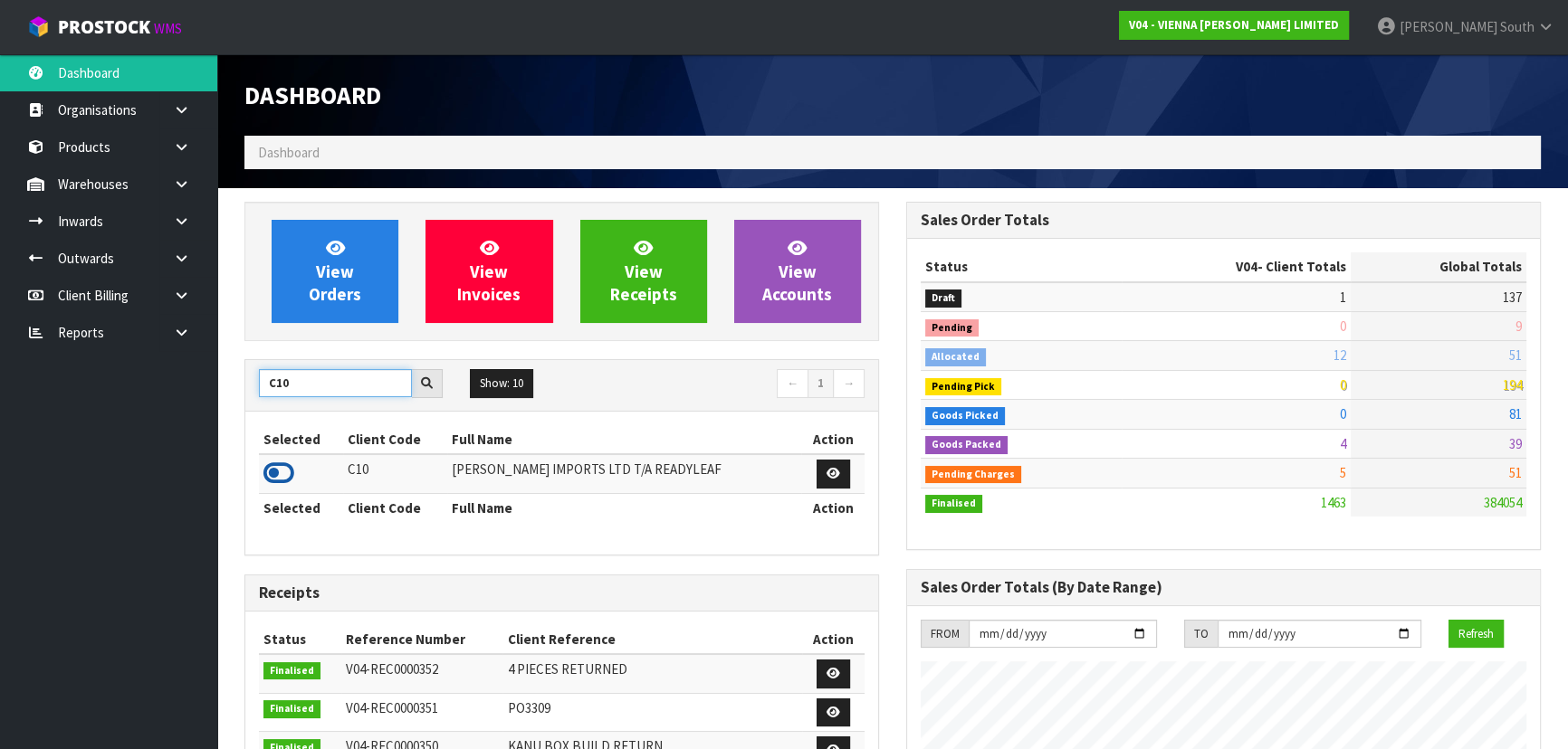
type input "C10"
click at [288, 471] on icon at bounding box center [279, 473] width 31 height 27
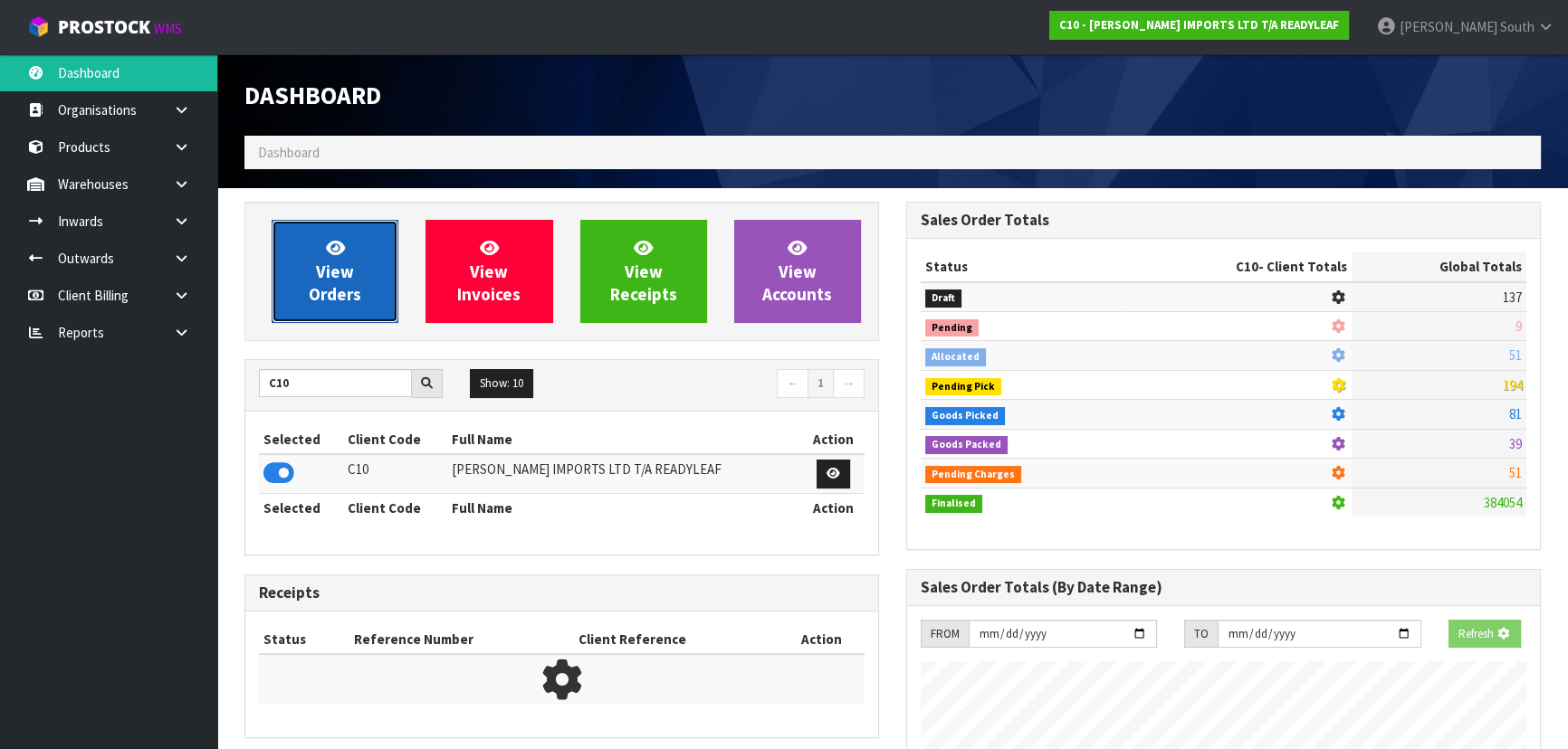
click at [323, 317] on link "View Orders" at bounding box center [335, 271] width 127 height 103
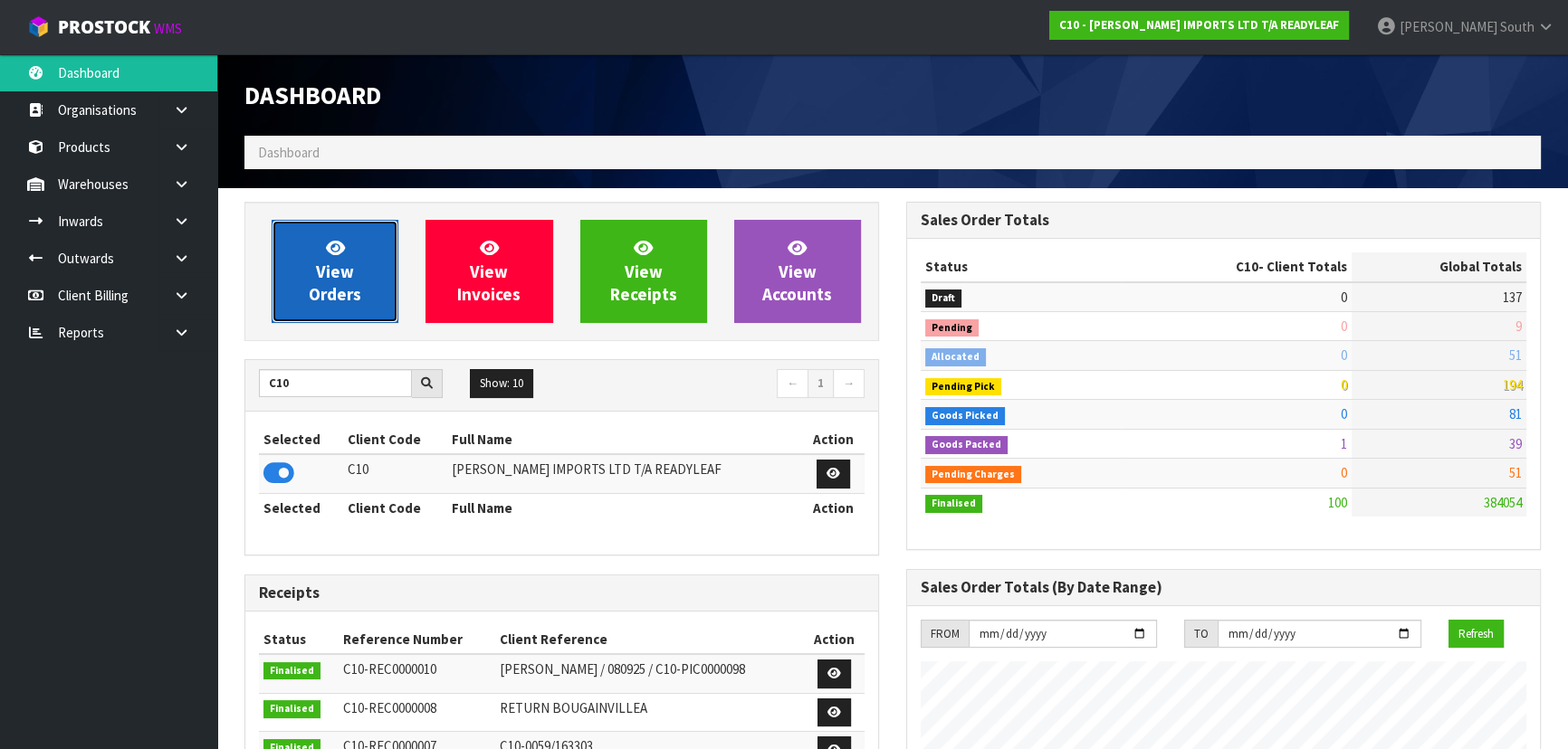
scroll to position [1164, 661]
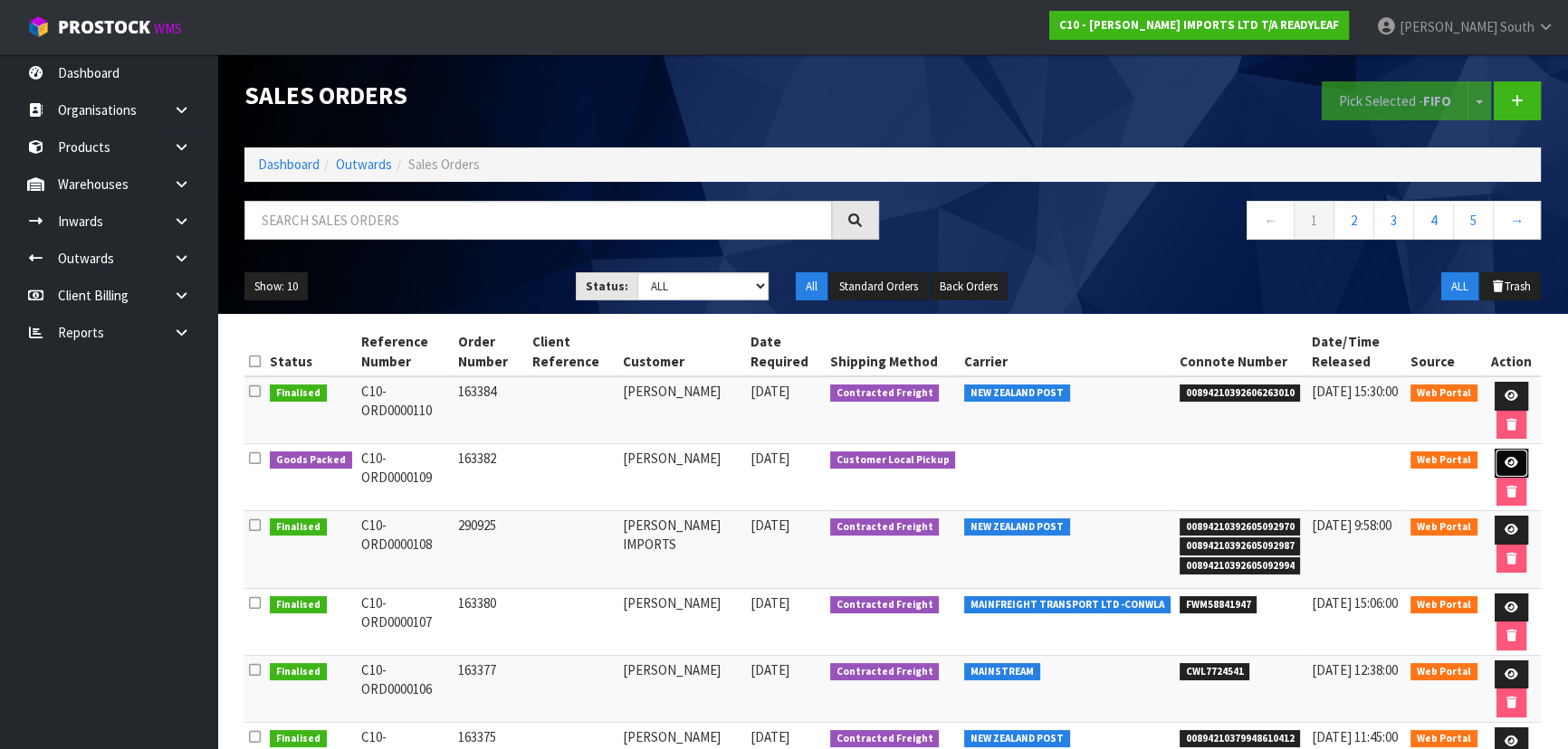
click at [1511, 463] on icon at bounding box center [1511, 463] width 14 height 12
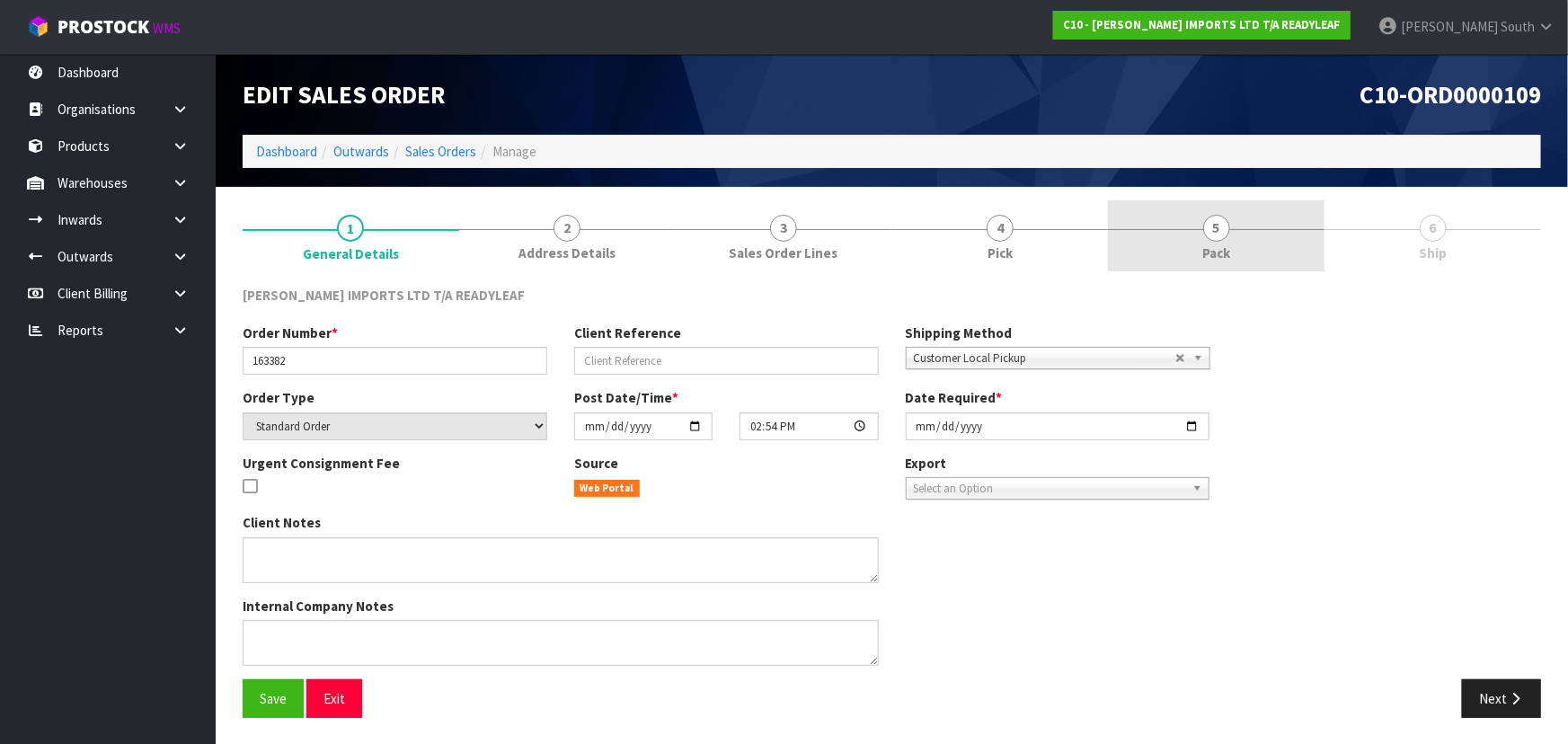
click at [1218, 224] on span "5" at bounding box center [1216, 228] width 27 height 27
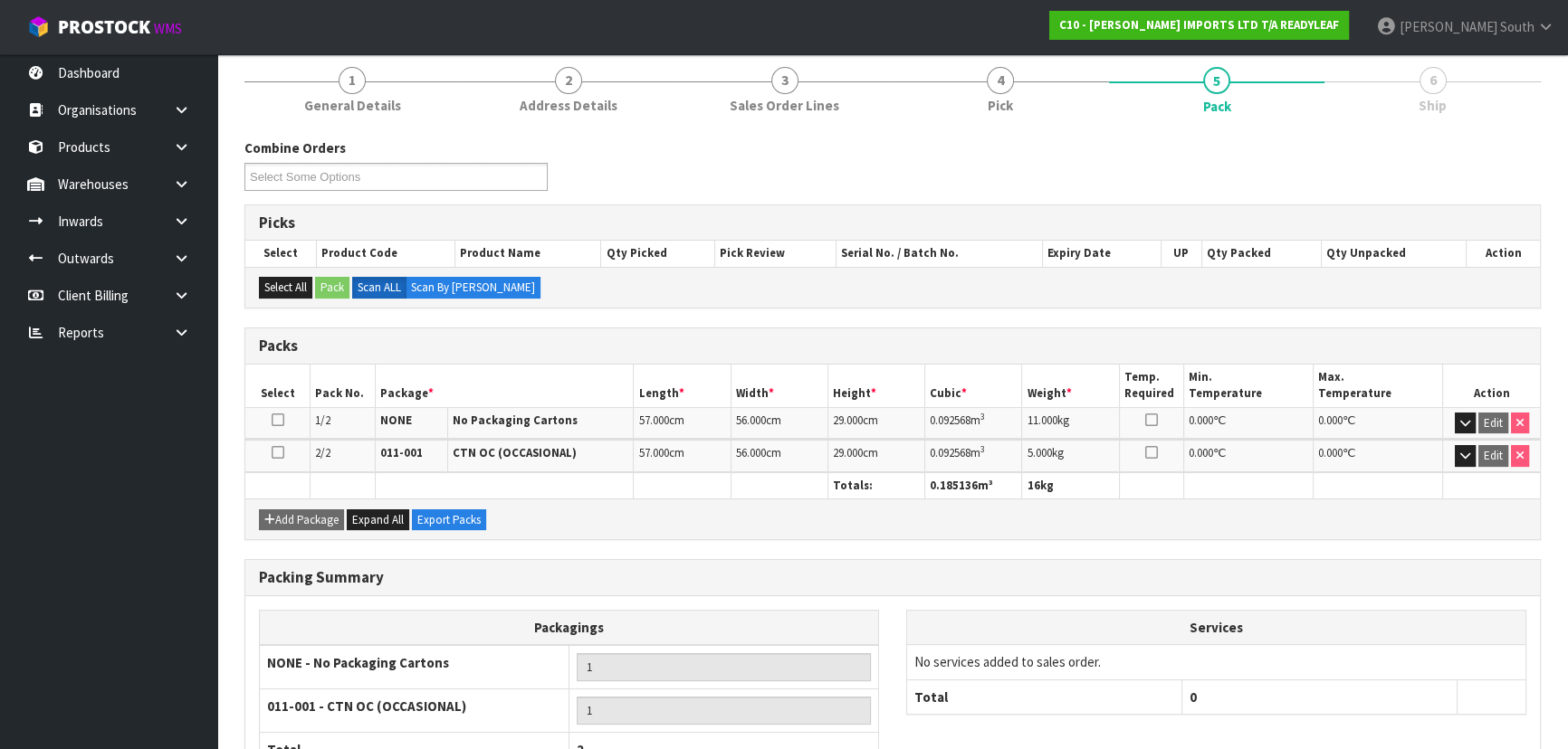
scroll to position [282, 0]
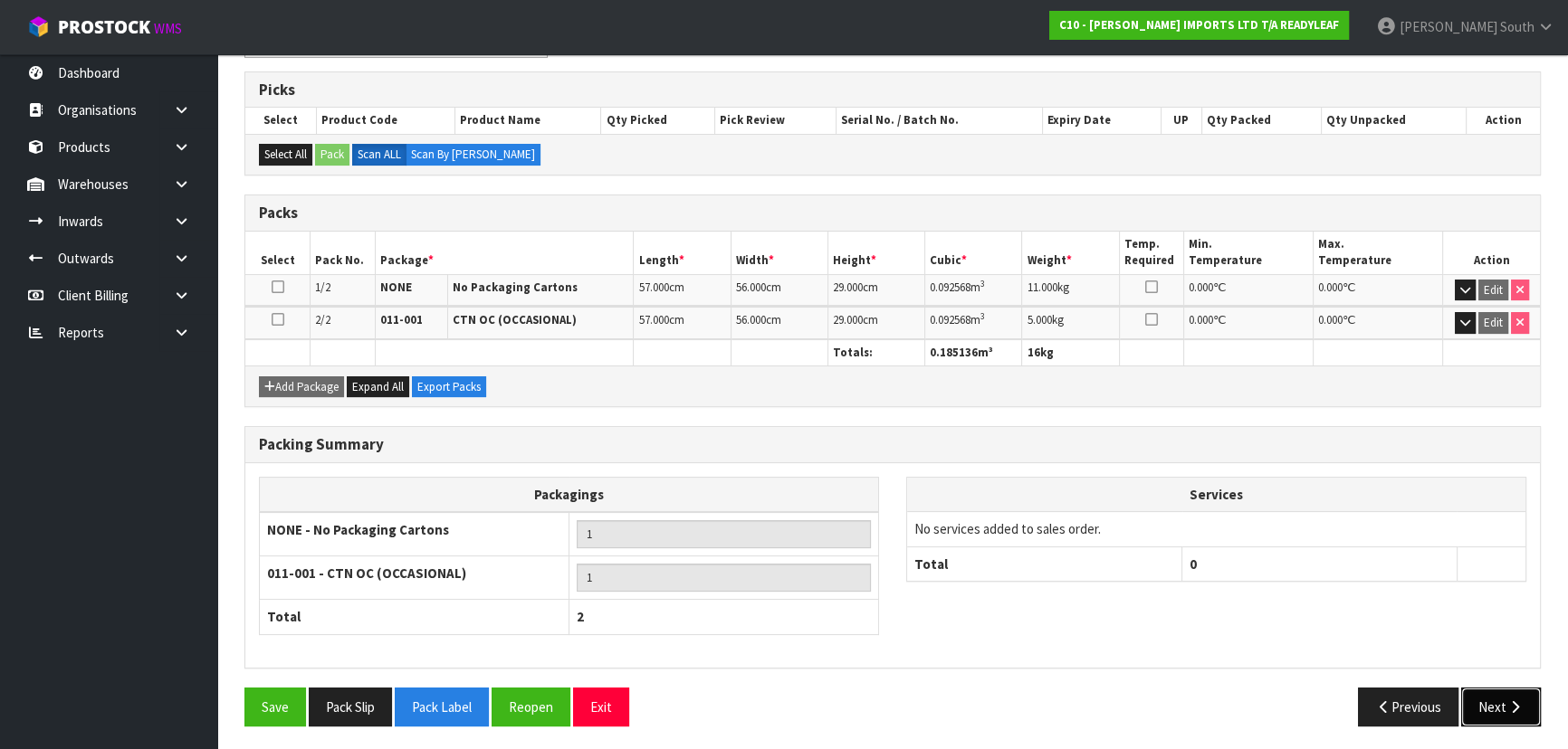
click at [1498, 710] on button "Next" at bounding box center [1500, 708] width 79 height 39
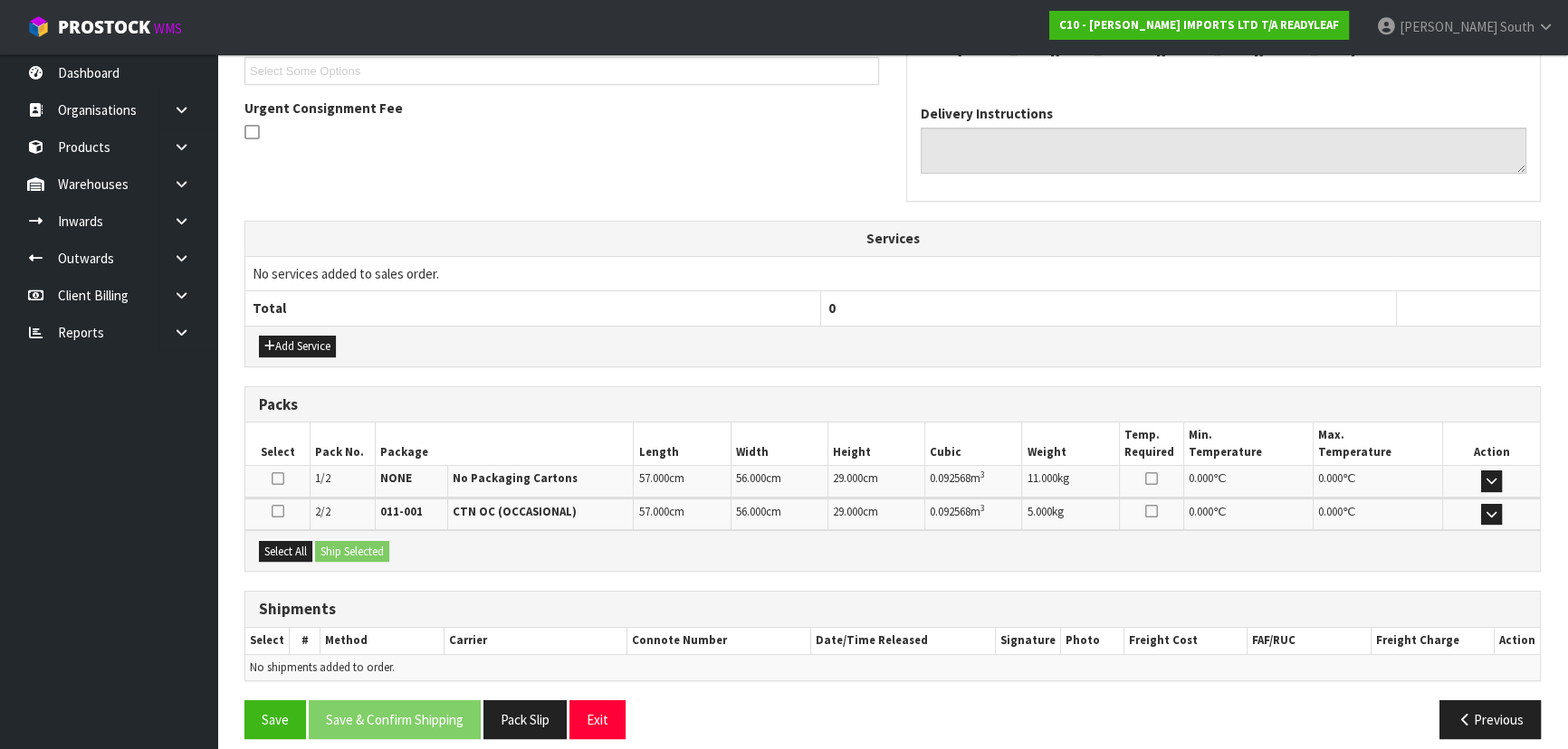
scroll to position [449, 0]
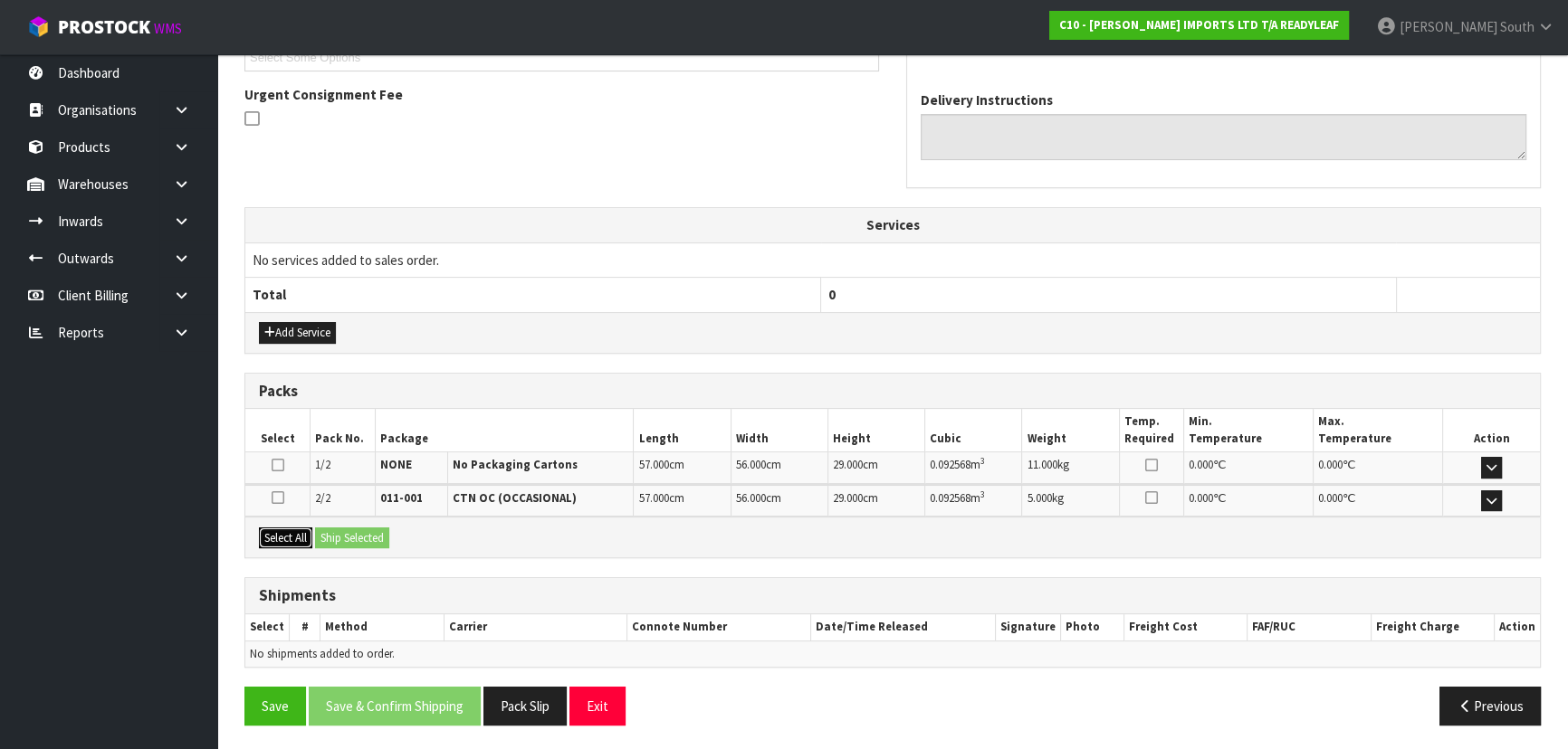
drag, startPoint x: 283, startPoint y: 530, endPoint x: 293, endPoint y: 529, distance: 10.0
click at [283, 529] on button "Select All" at bounding box center [285, 538] width 53 height 22
click at [362, 529] on button "Ship Selected" at bounding box center [352, 538] width 74 height 22
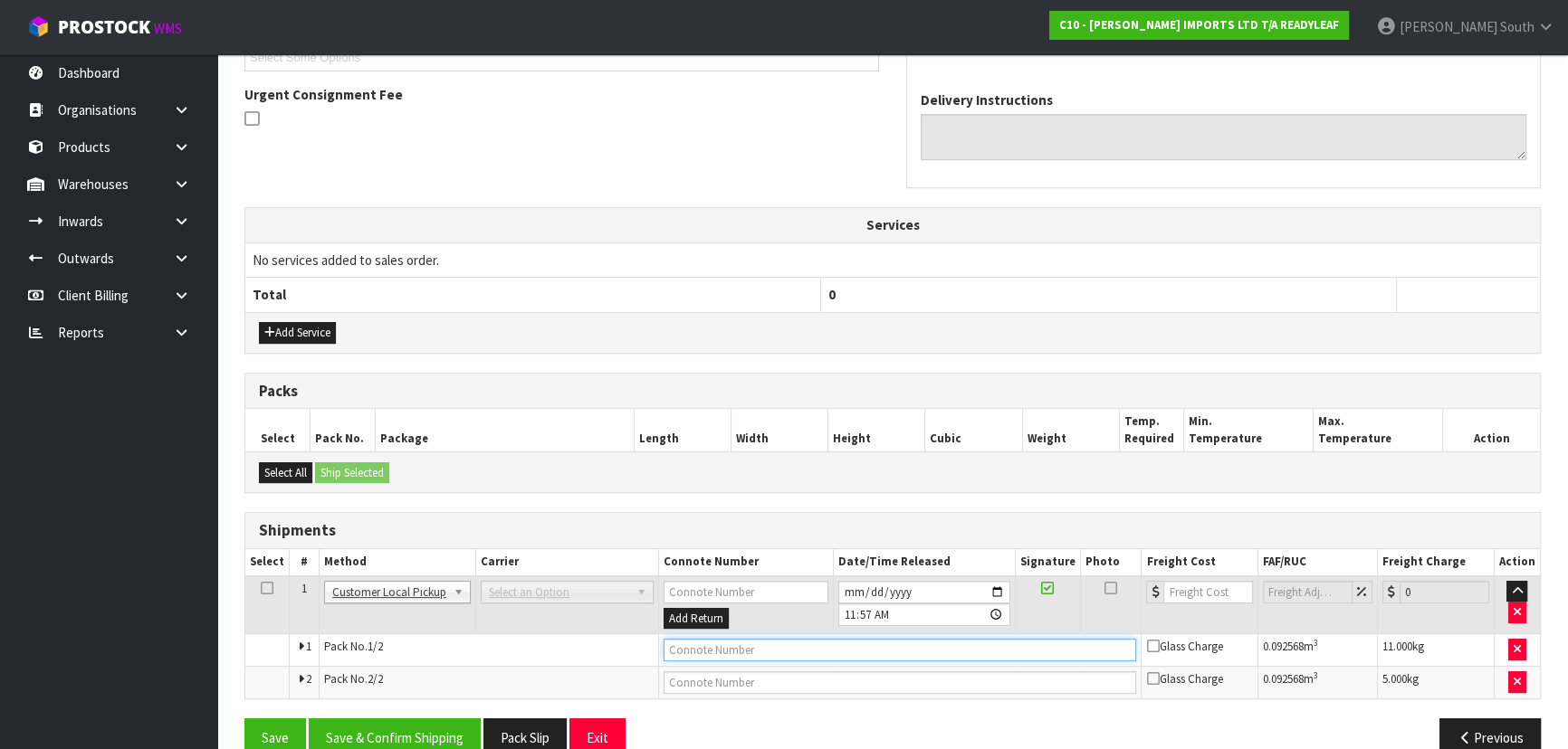
click at [790, 647] on input "text" at bounding box center [900, 650] width 473 height 22
type input "CUSTOMER COLLECTED"
click at [423, 726] on button "Save & Confirm Shipping" at bounding box center [395, 739] width 172 height 39
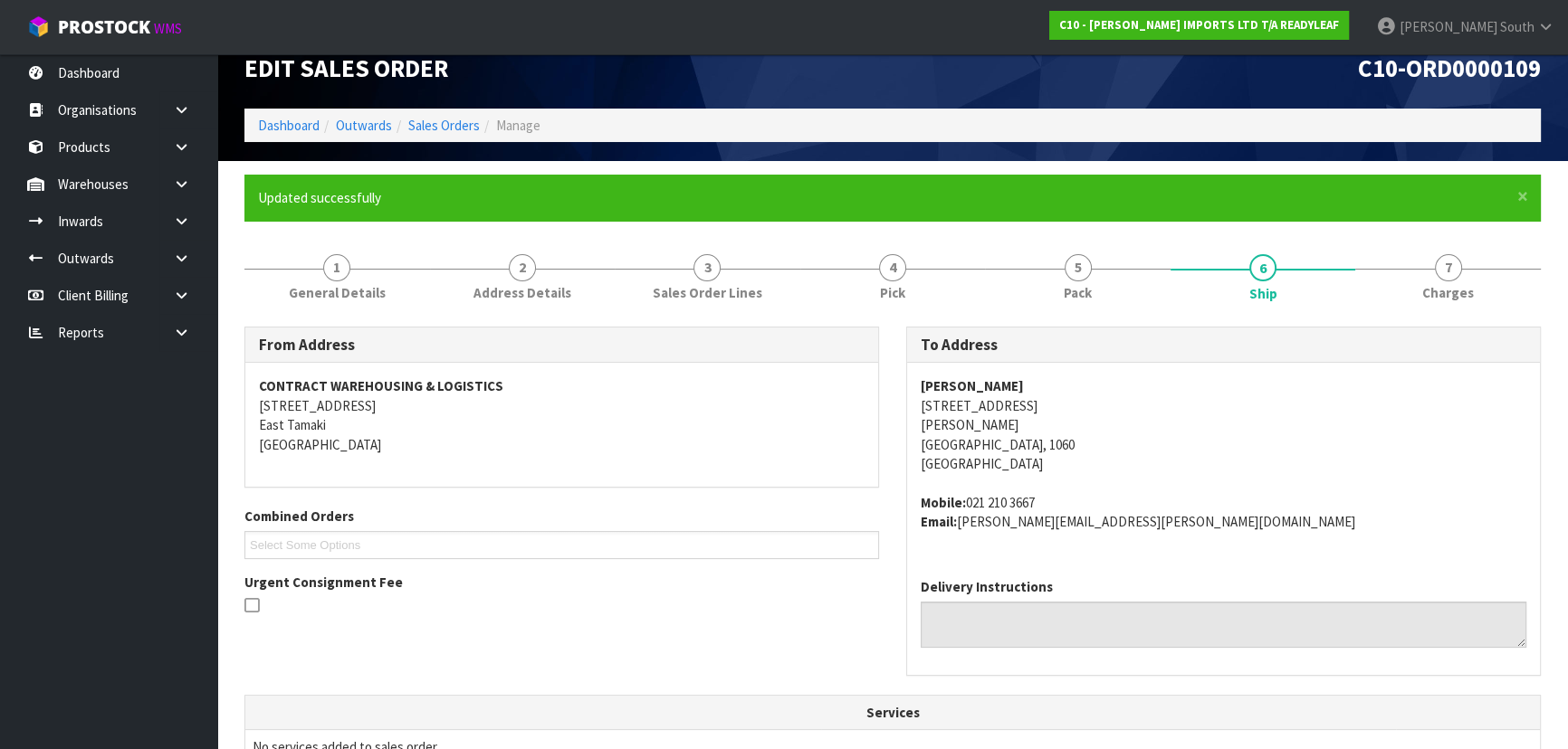
scroll to position [0, 0]
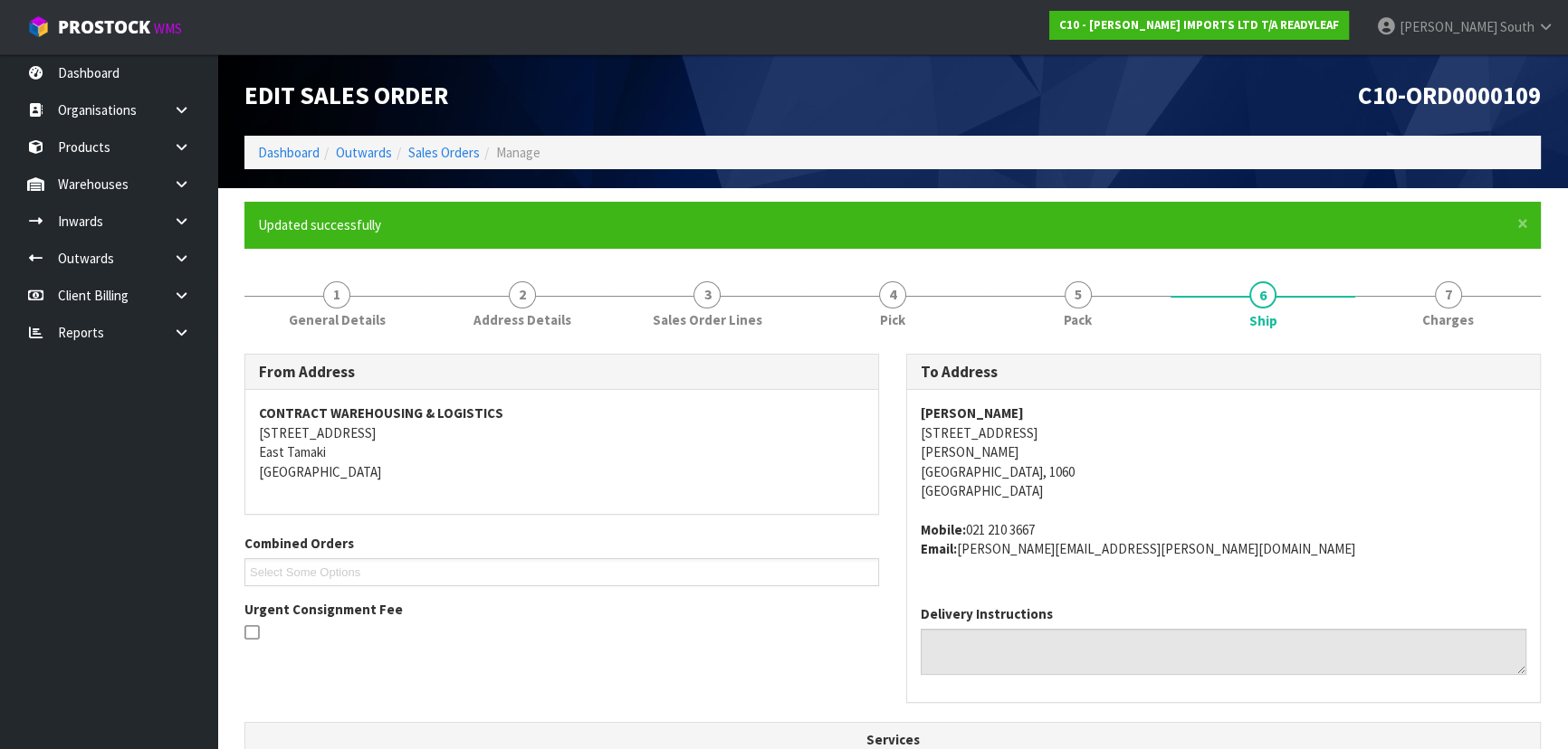
click at [289, 133] on div "Edit Sales Order" at bounding box center [562, 94] width 662 height 81
click at [293, 145] on link "Dashboard" at bounding box center [289, 152] width 62 height 17
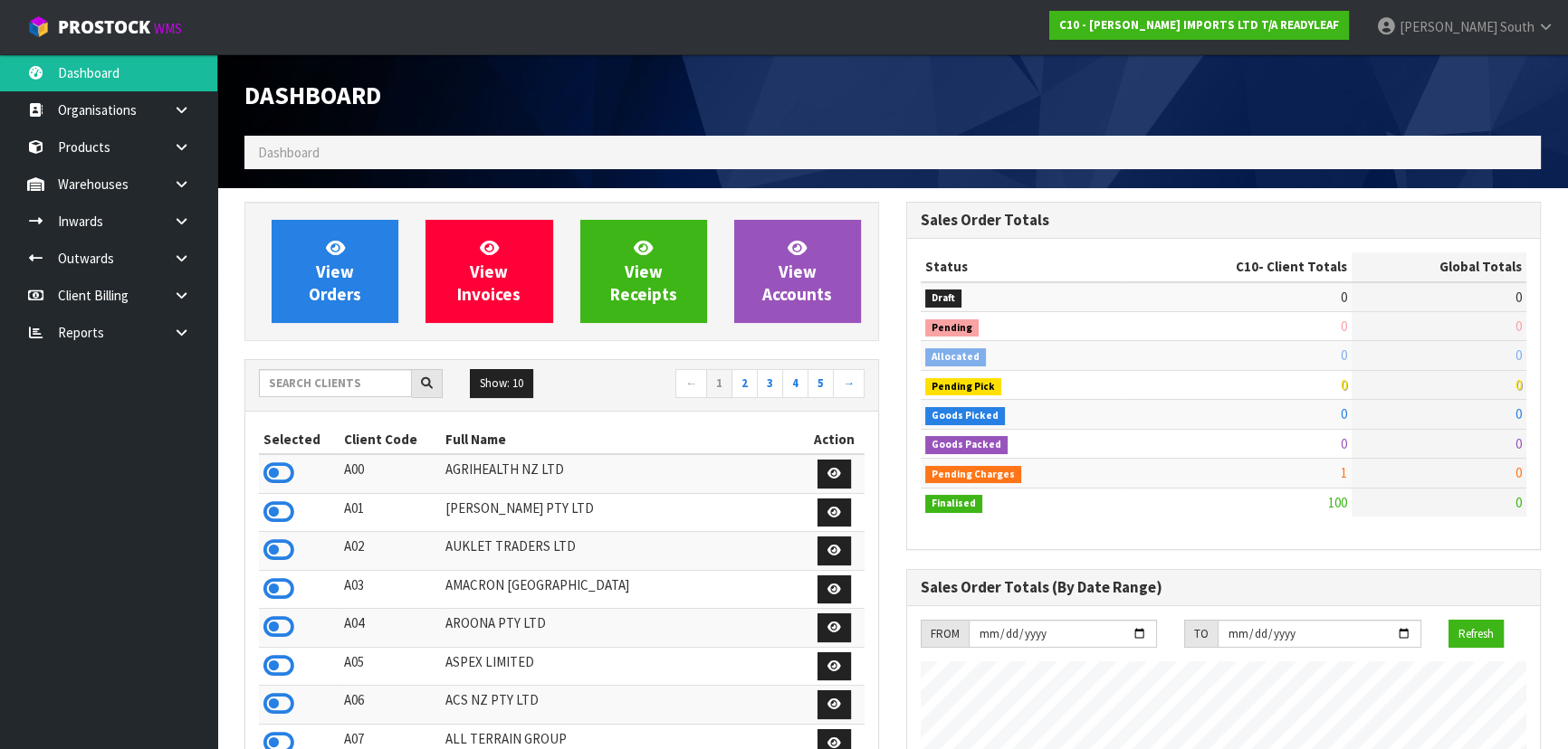
scroll to position [1164, 661]
click at [344, 384] on input "text" at bounding box center [336, 383] width 153 height 28
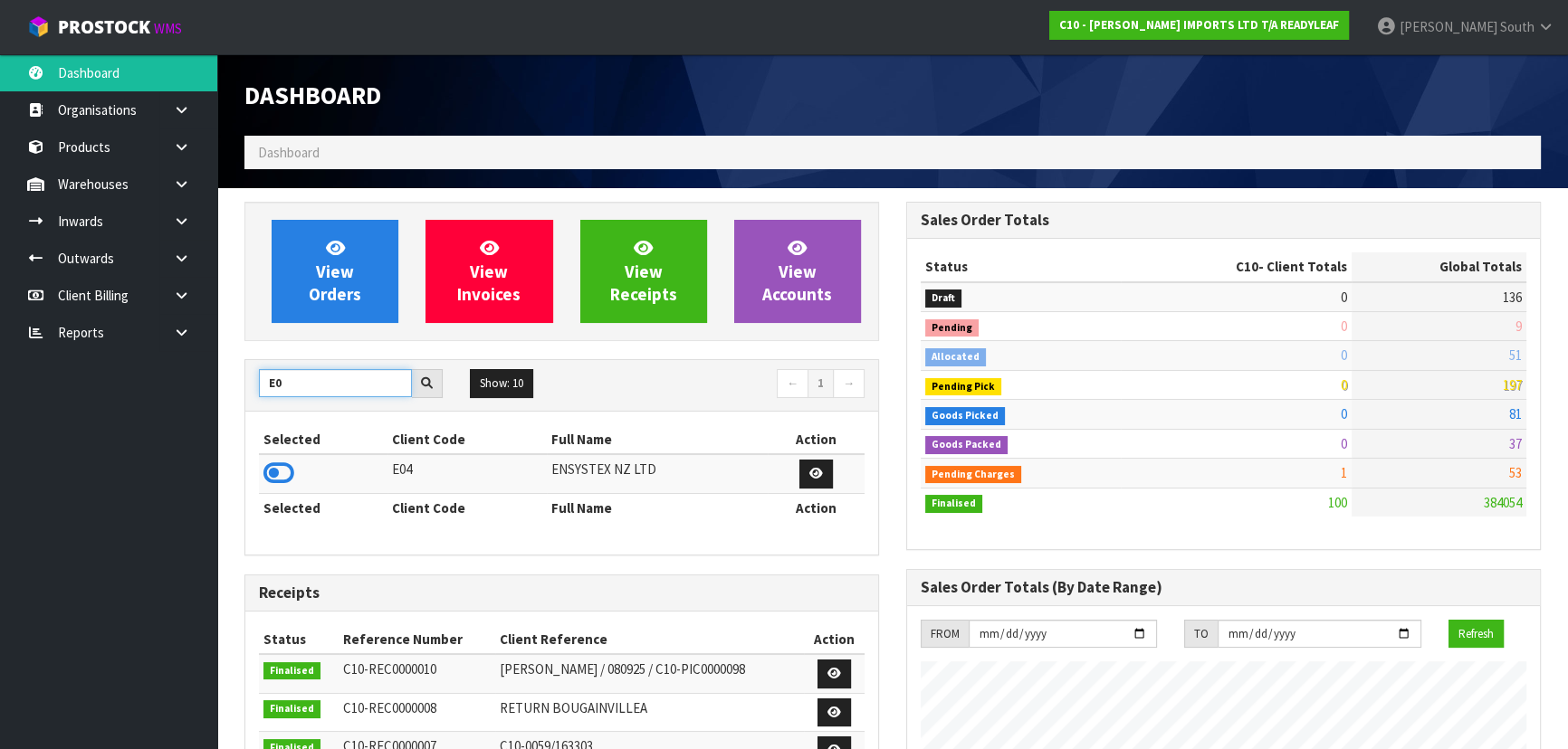
type input "E"
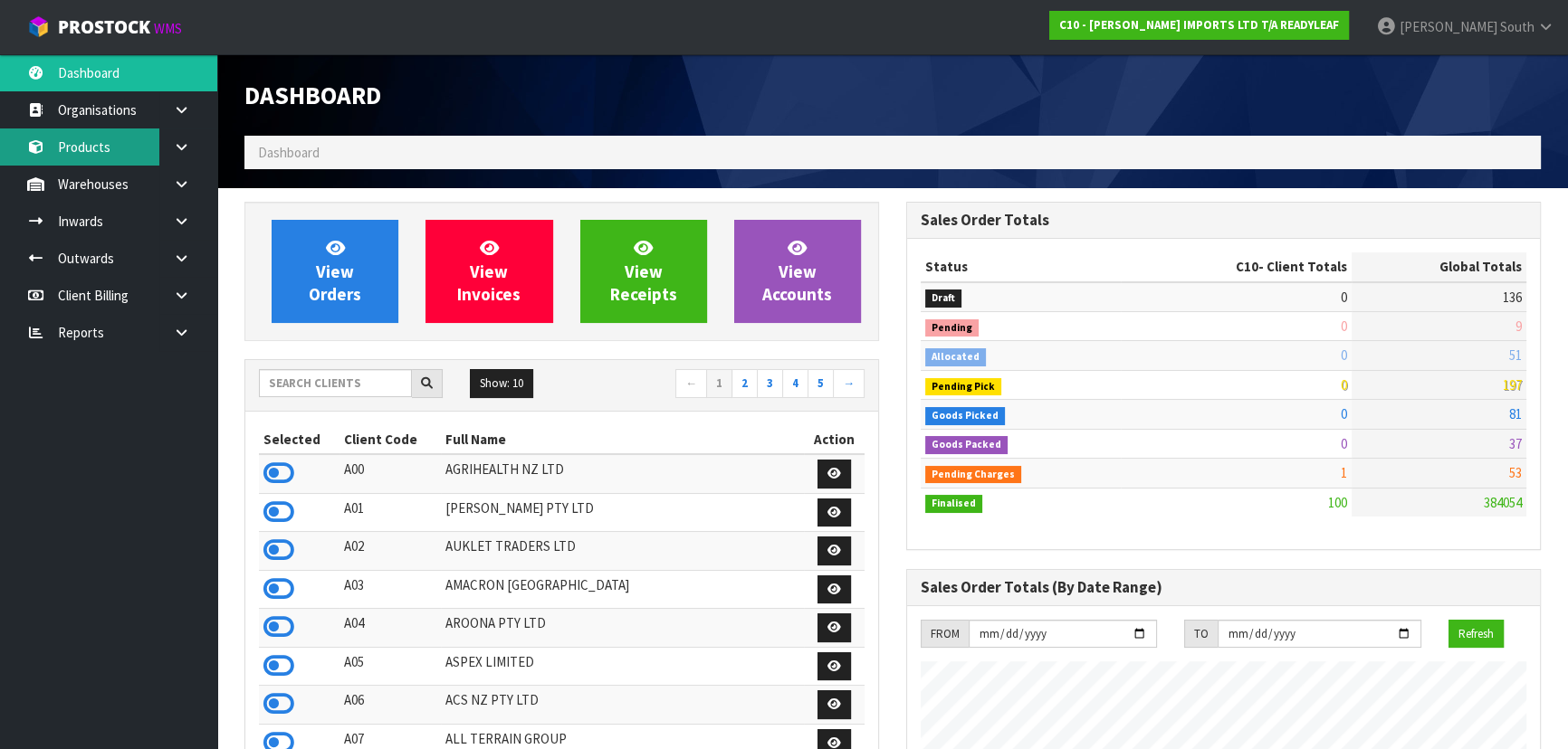
click at [112, 152] on link "Products" at bounding box center [108, 147] width 217 height 37
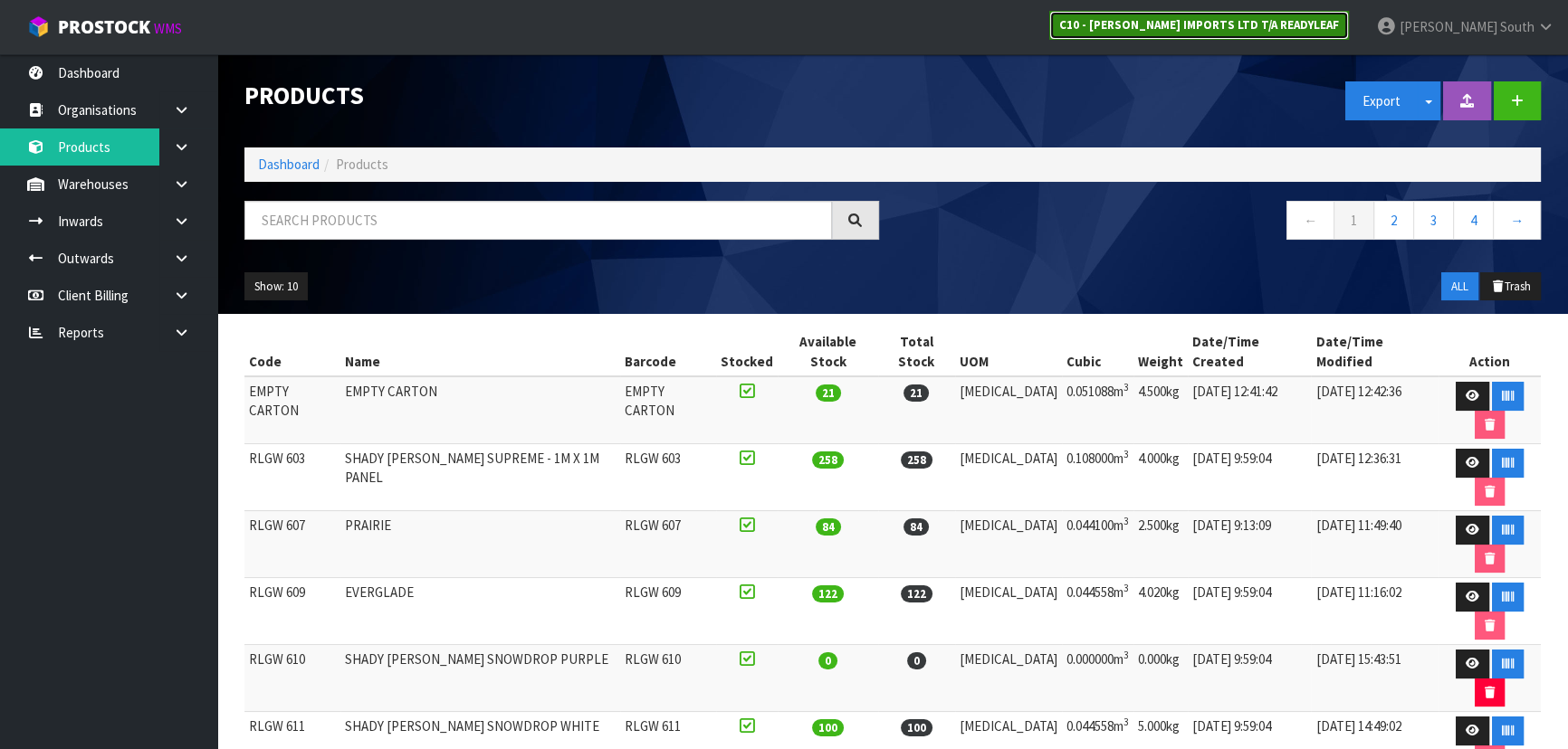
click at [1258, 30] on strong "C10 - CANNON IMPORTS LTD T/A READYLEAF" at bounding box center [1199, 24] width 280 height 15
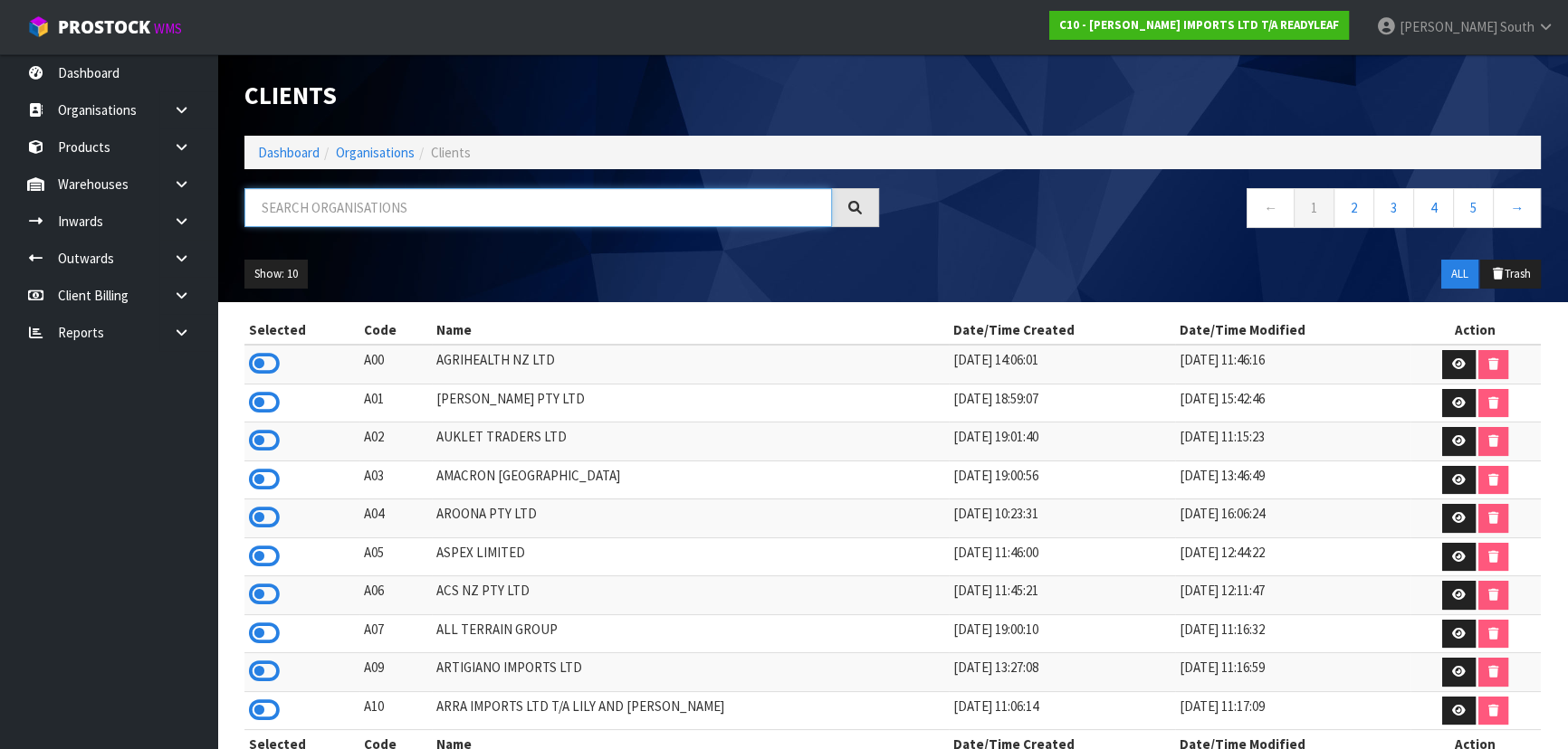
click at [507, 218] on input "text" at bounding box center [538, 208] width 587 height 39
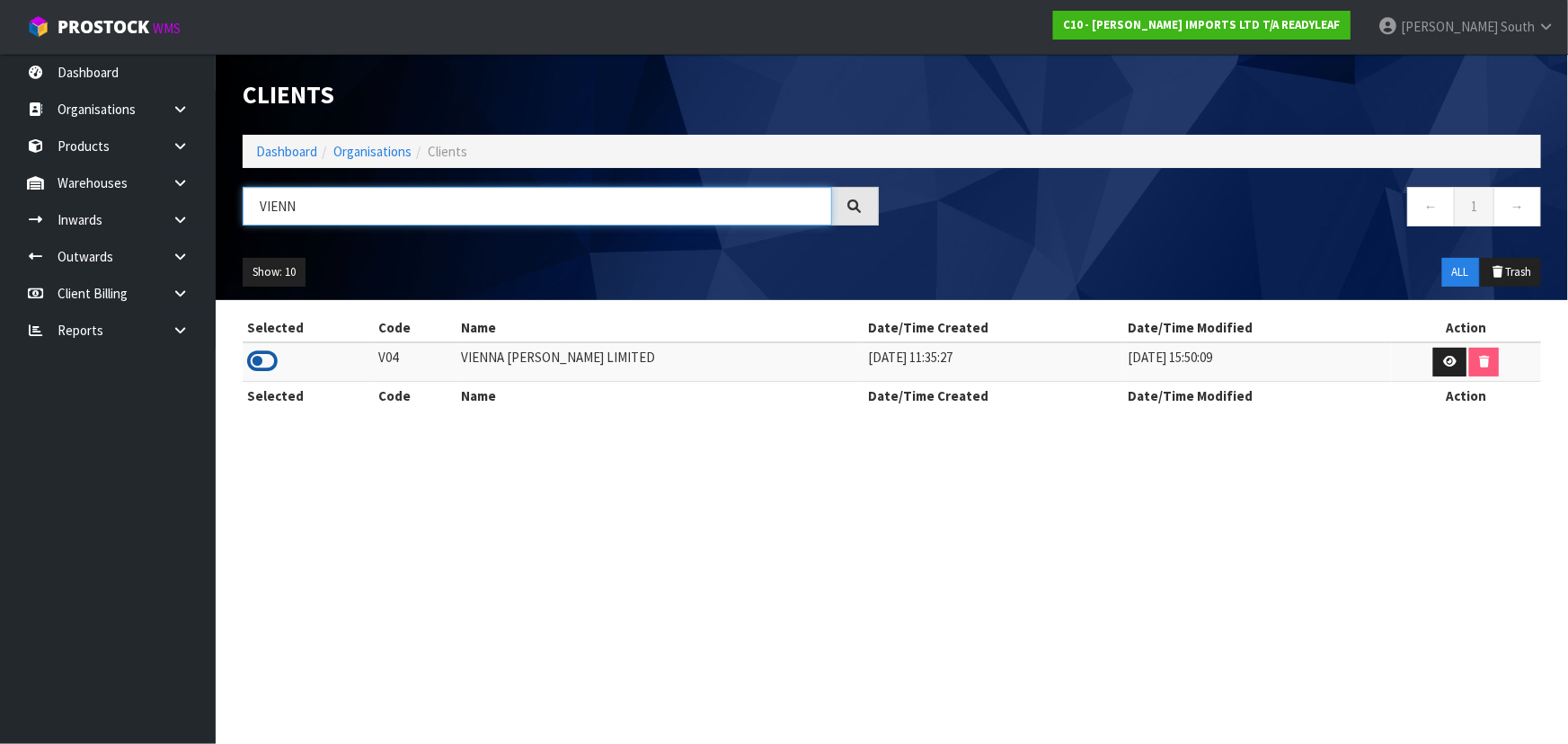
type input "VIENN"
click at [267, 358] on icon at bounding box center [262, 361] width 31 height 27
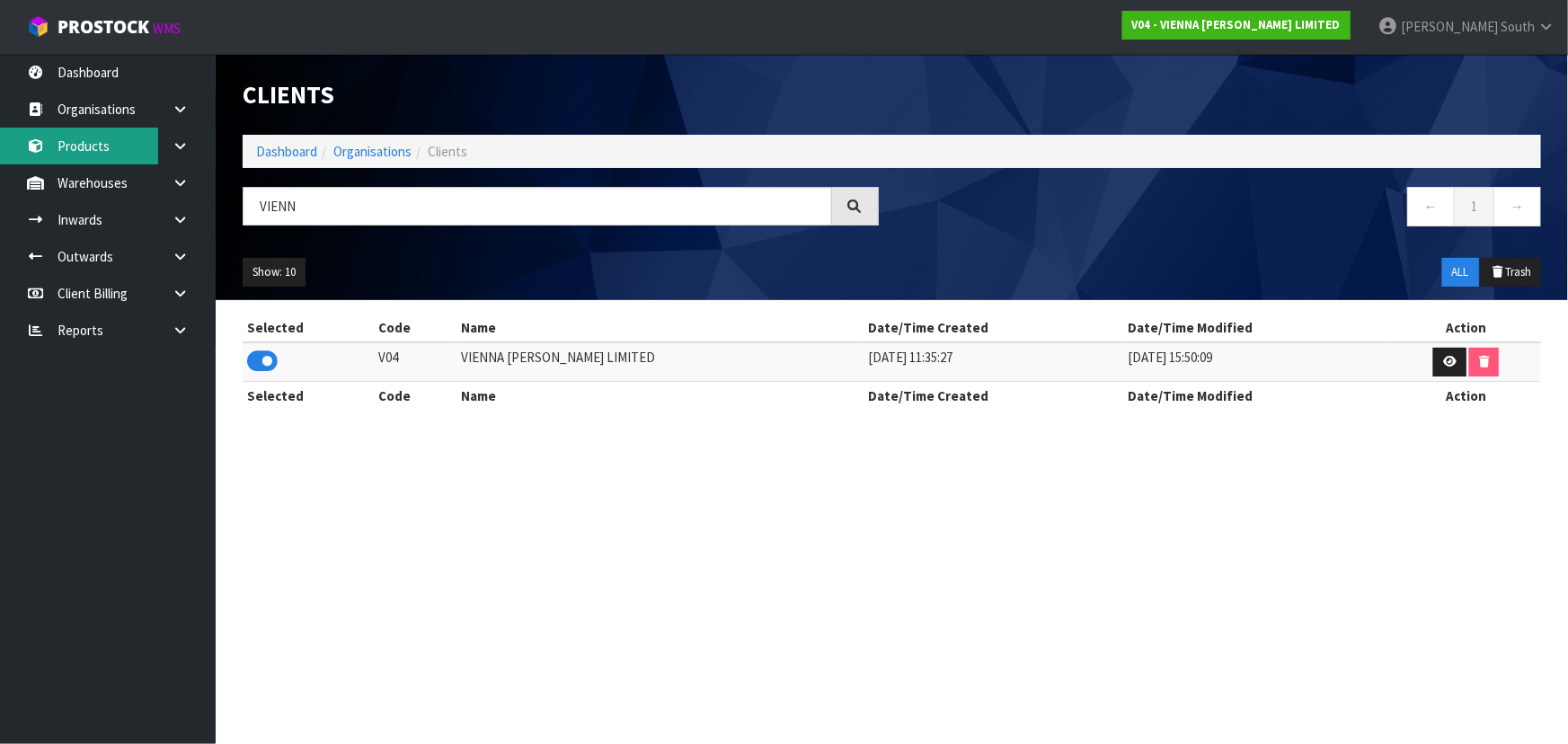
click at [106, 138] on link "Products" at bounding box center [108, 146] width 215 height 37
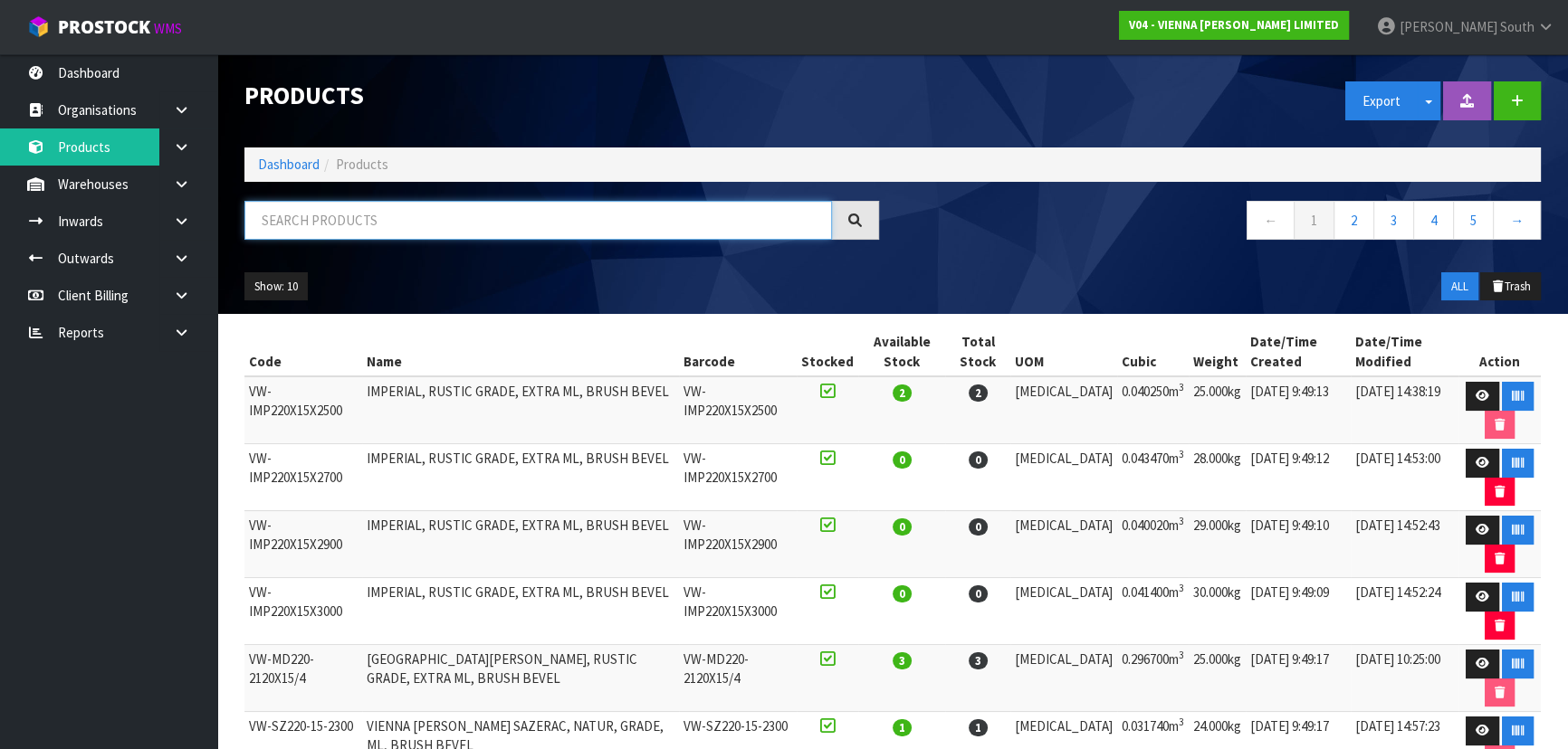
click at [382, 203] on input "text" at bounding box center [538, 221] width 587 height 39
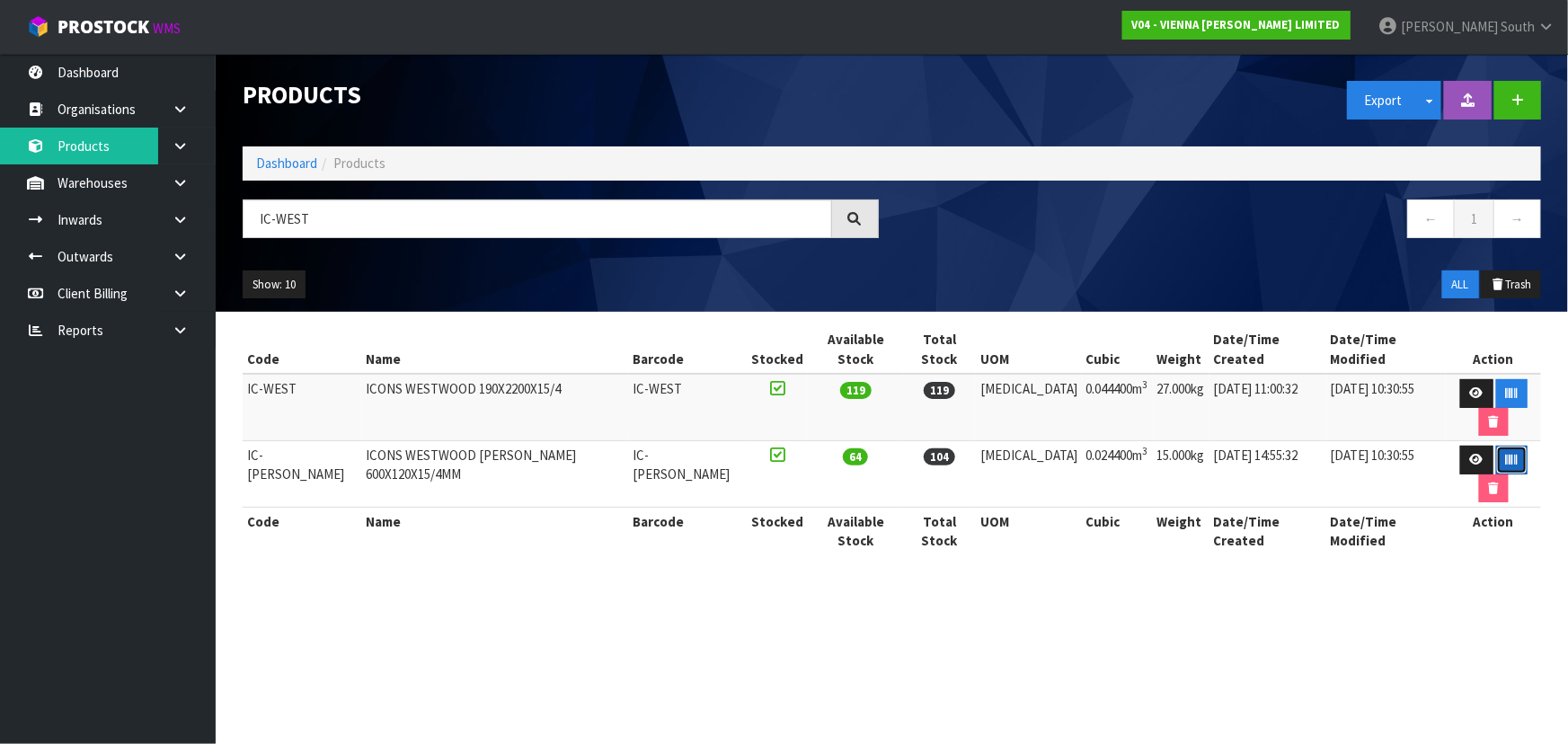
click at [1497, 446] on button "button" at bounding box center [1512, 460] width 32 height 29
drag, startPoint x: 402, startPoint y: 220, endPoint x: 229, endPoint y: 233, distance: 173.5
click at [229, 233] on div "IC-WEST" at bounding box center [561, 226] width 663 height 52
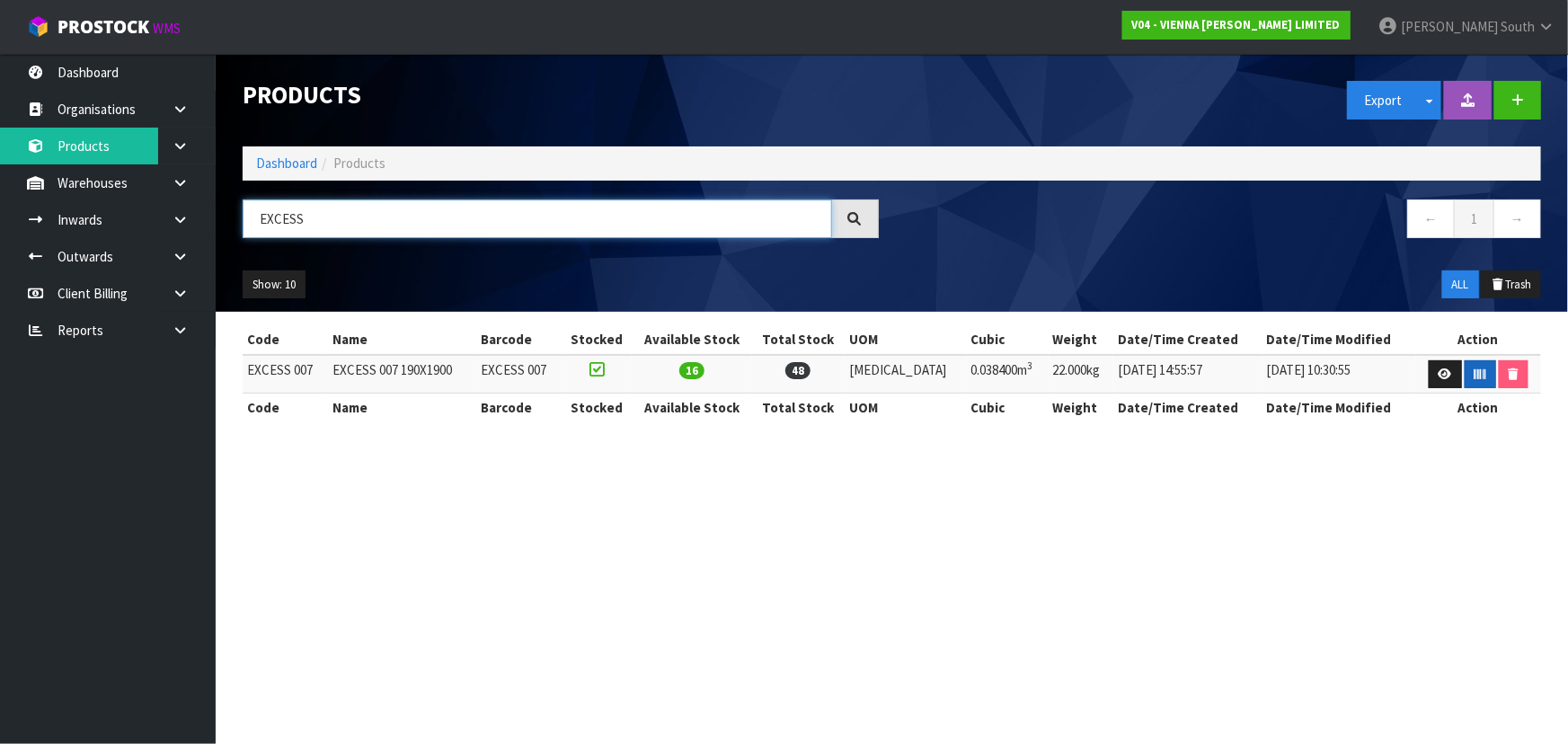
type input "EXCESS"
click at [1474, 369] on icon "button" at bounding box center [1480, 374] width 12 height 12
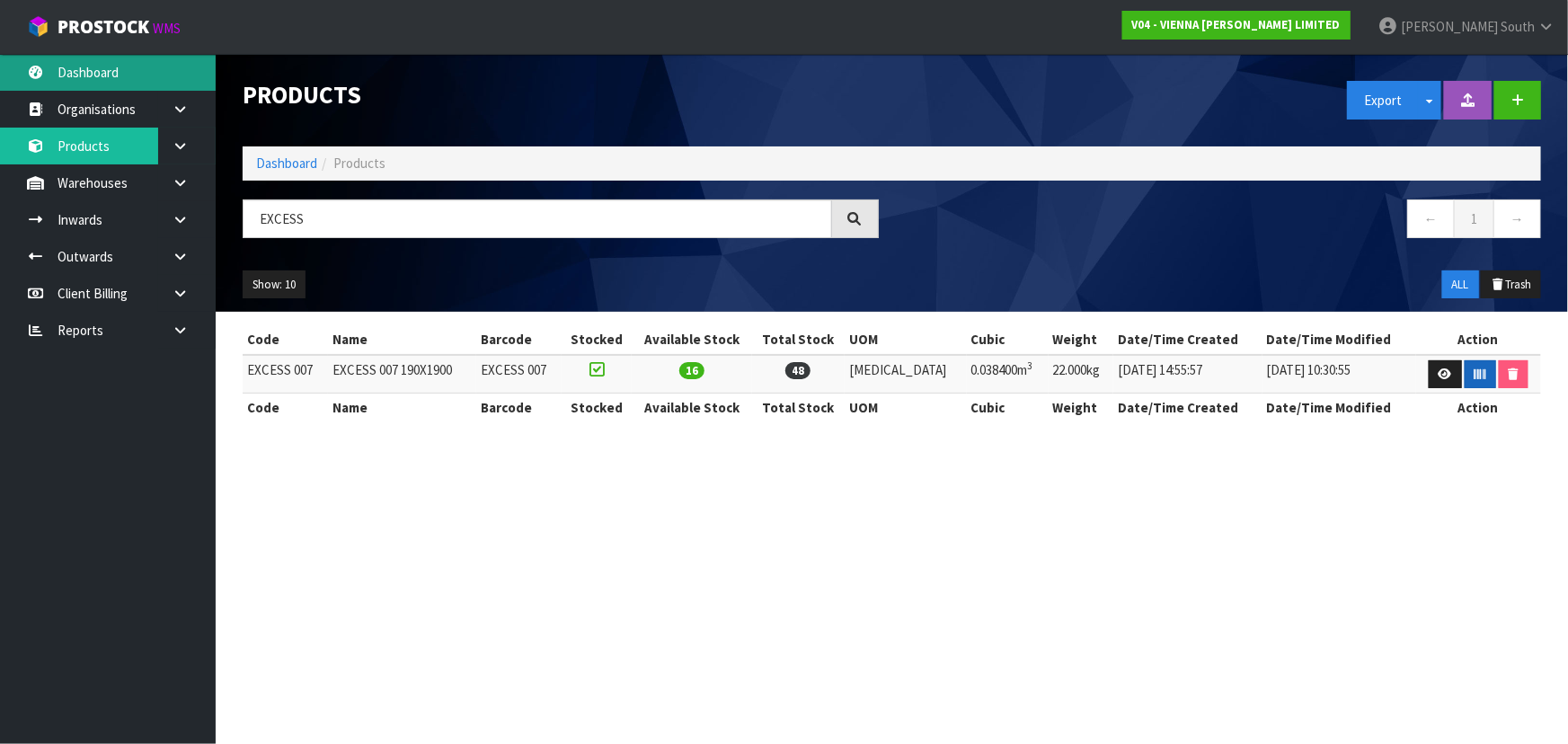
click at [96, 73] on link "Dashboard" at bounding box center [108, 72] width 215 height 37
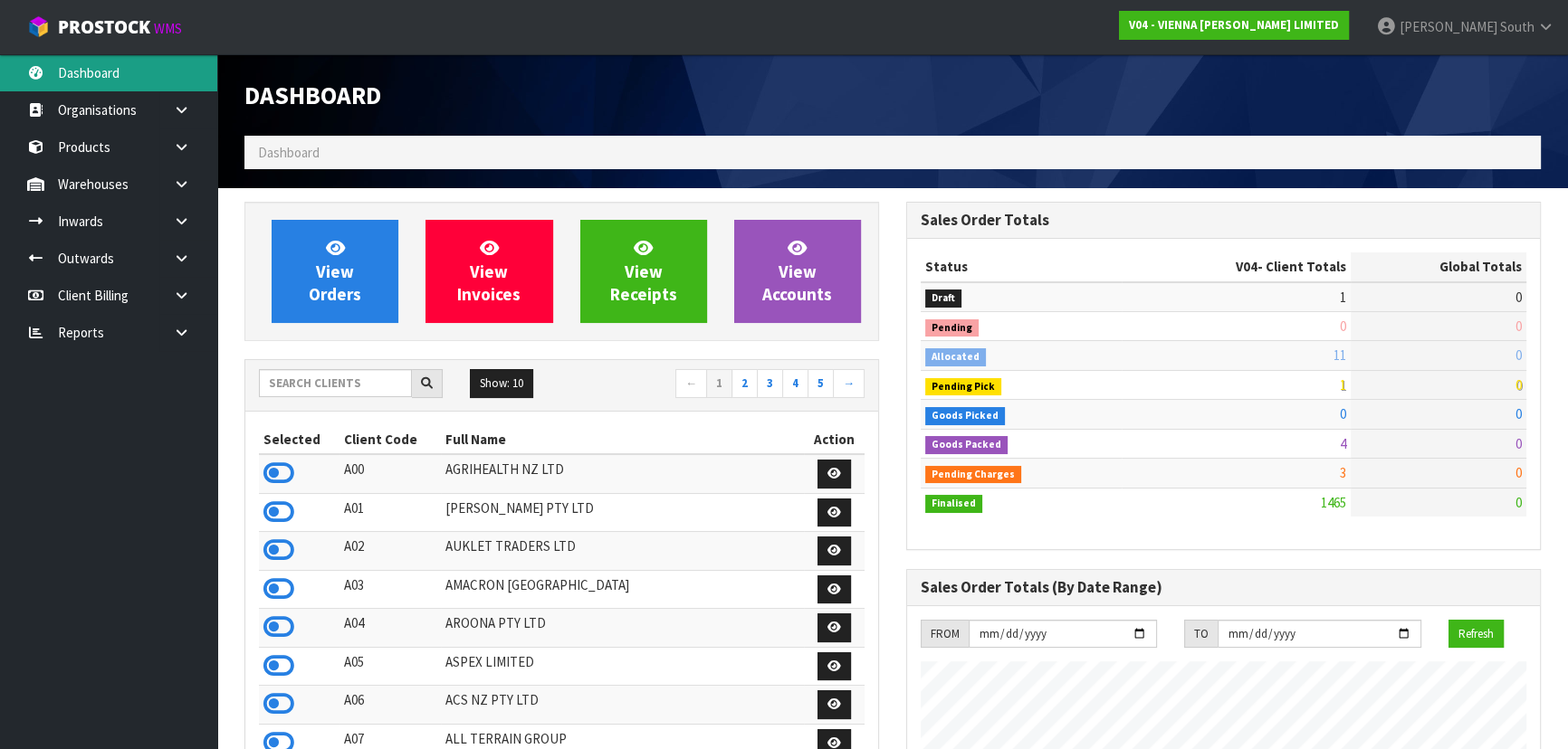
scroll to position [1377, 661]
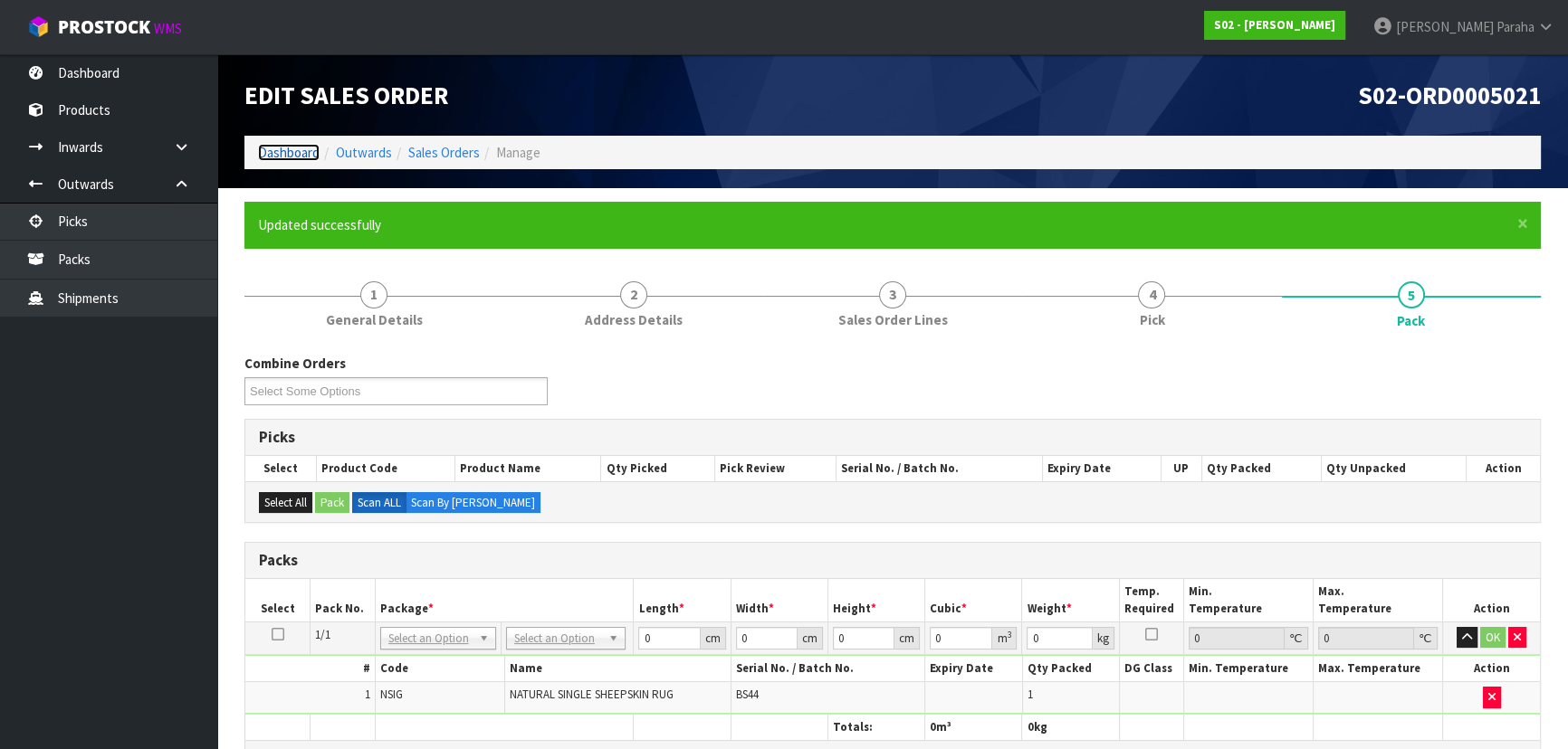
click at [281, 152] on link "Dashboard" at bounding box center [289, 152] width 62 height 17
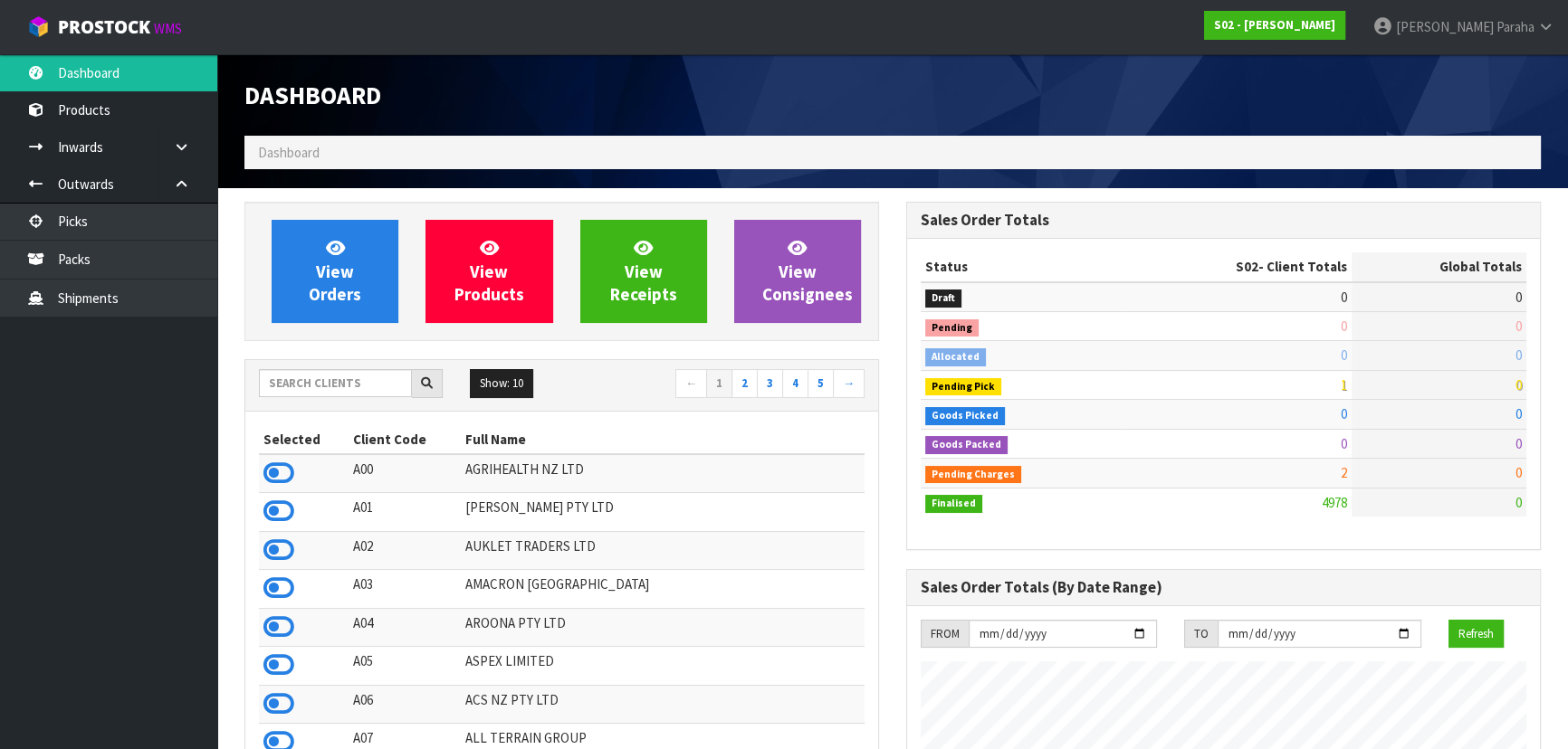
scroll to position [1340, 661]
click at [362, 384] on input "text" at bounding box center [336, 383] width 153 height 28
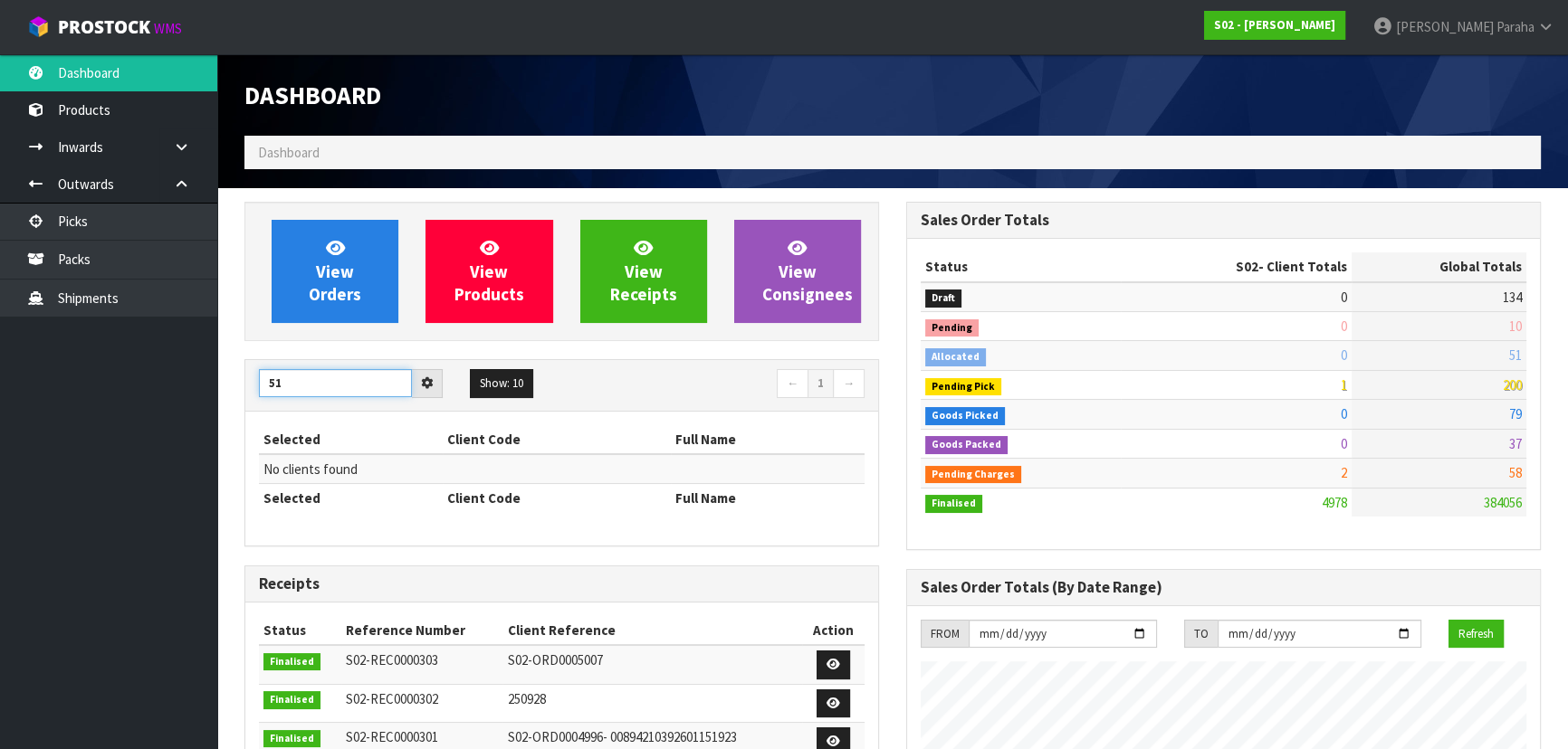
type input "5"
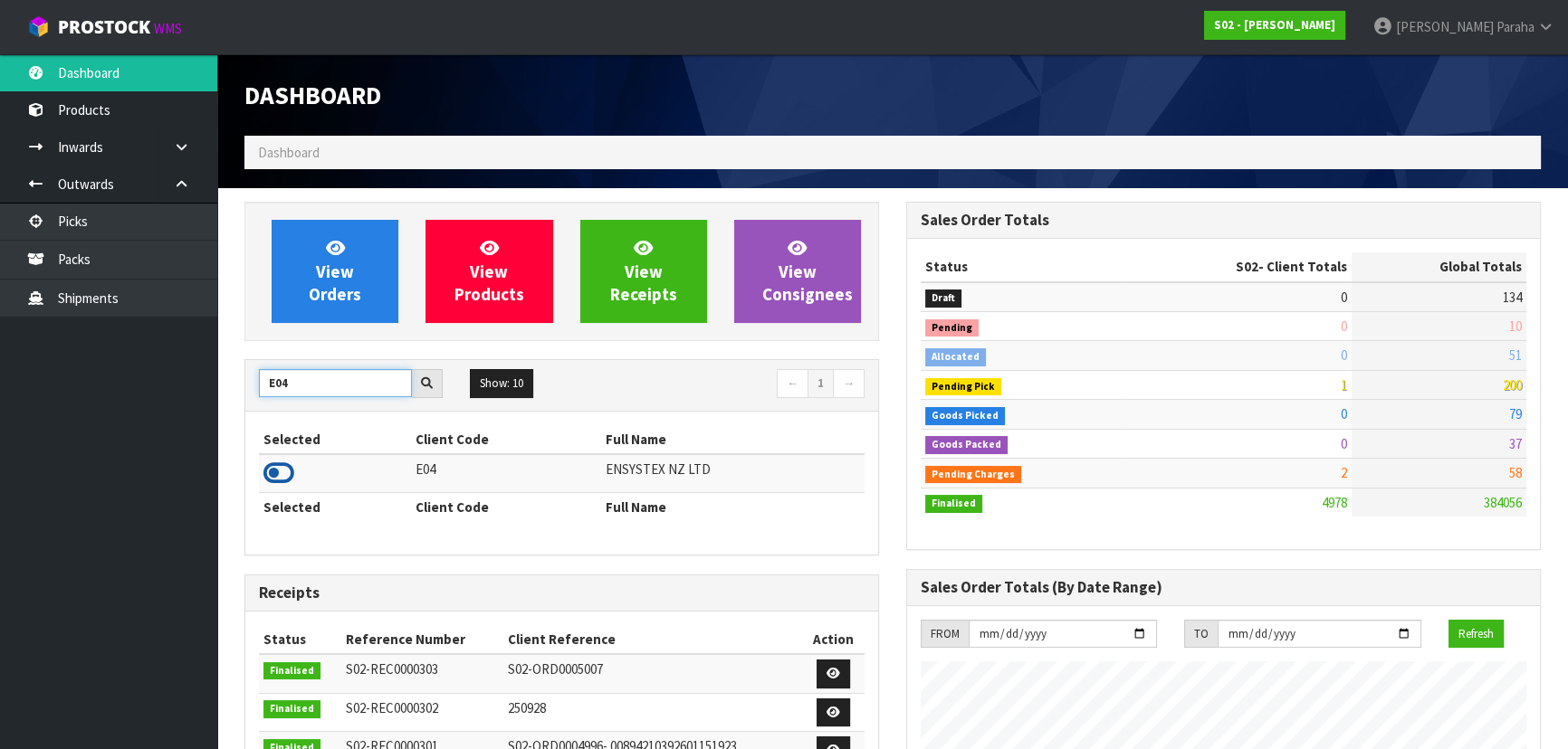
type input "E04"
click at [289, 471] on icon at bounding box center [279, 473] width 31 height 27
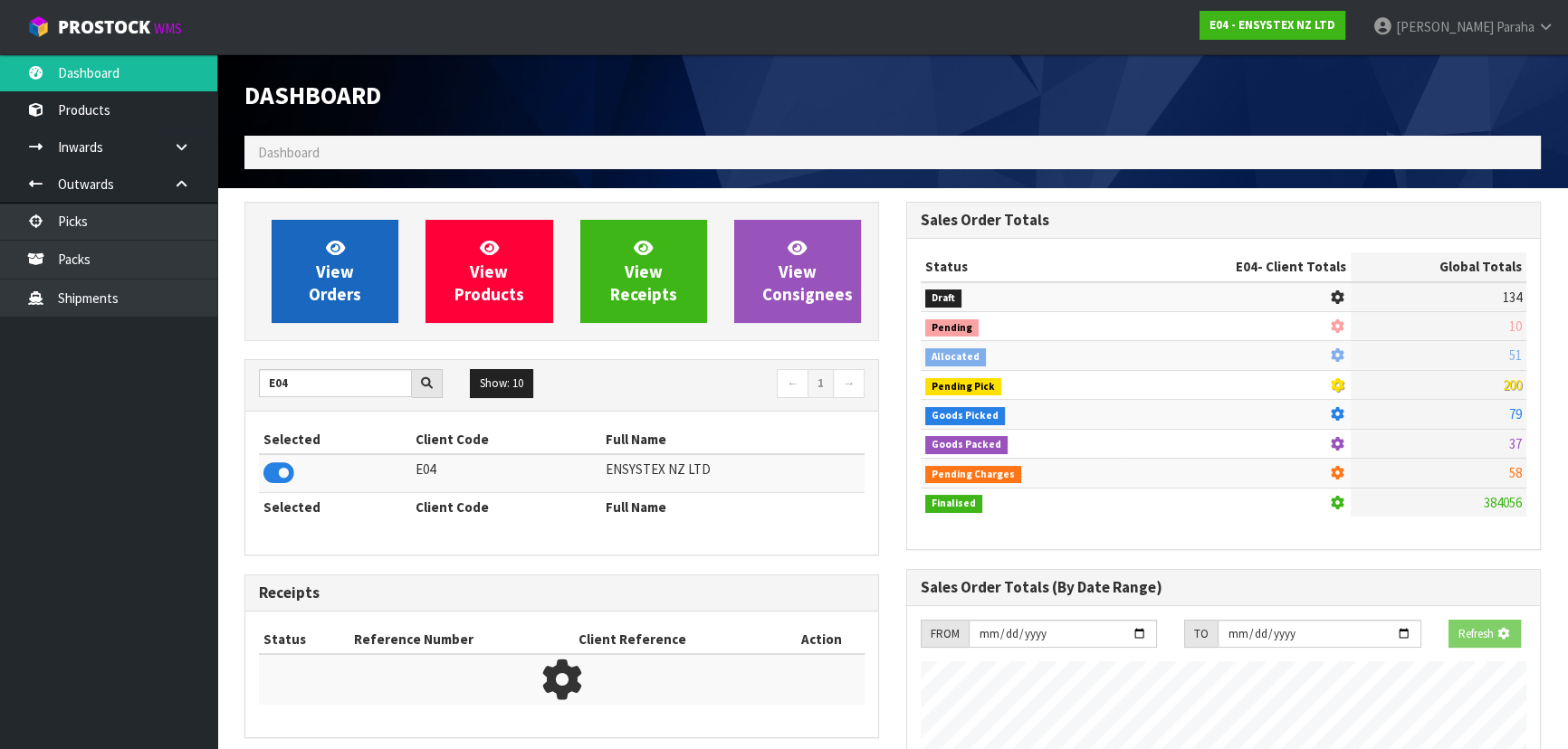
scroll to position [903999, 904389]
click at [333, 226] on link "View Orders" at bounding box center [335, 271] width 127 height 103
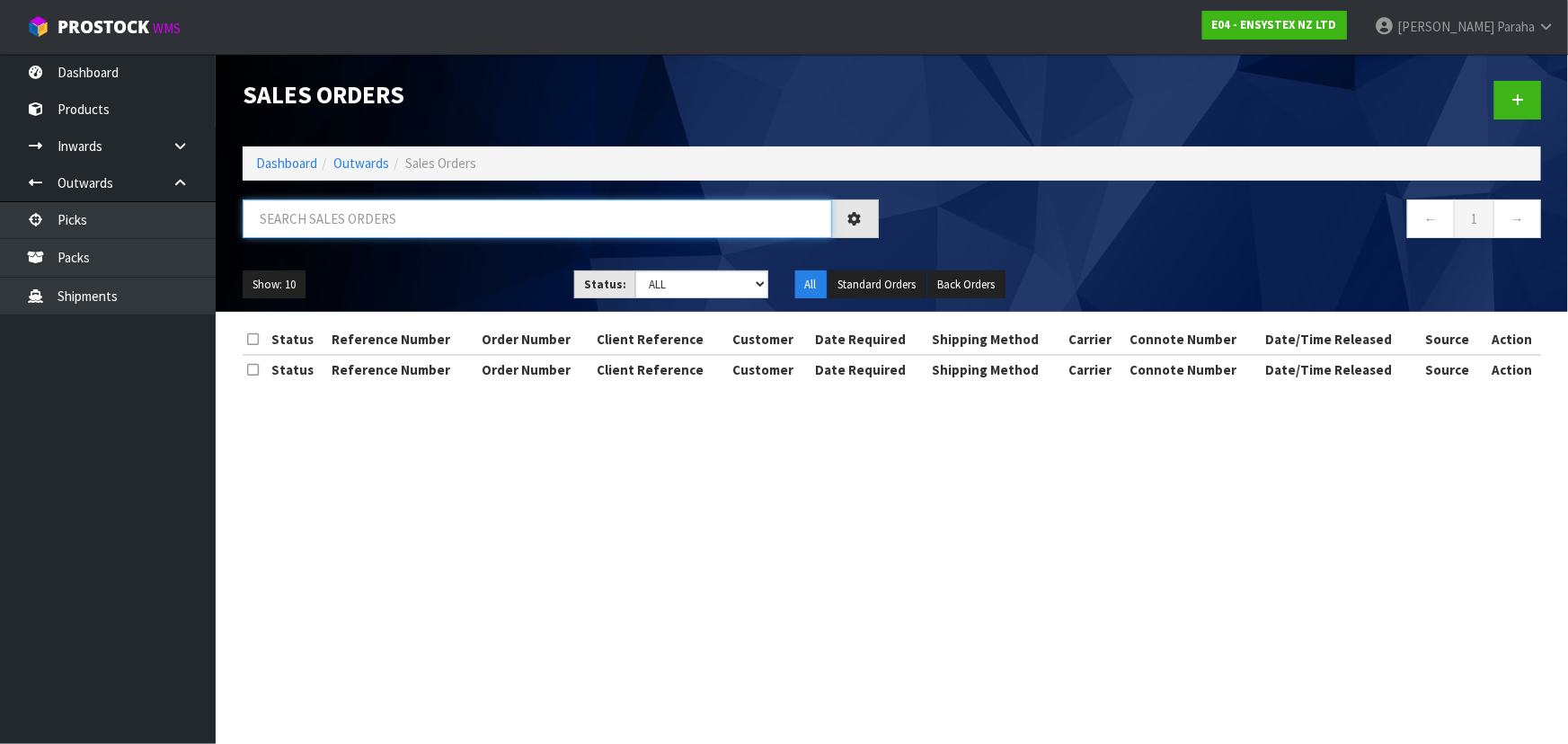
click at [337, 217] on input "text" at bounding box center [537, 219] width 590 height 39
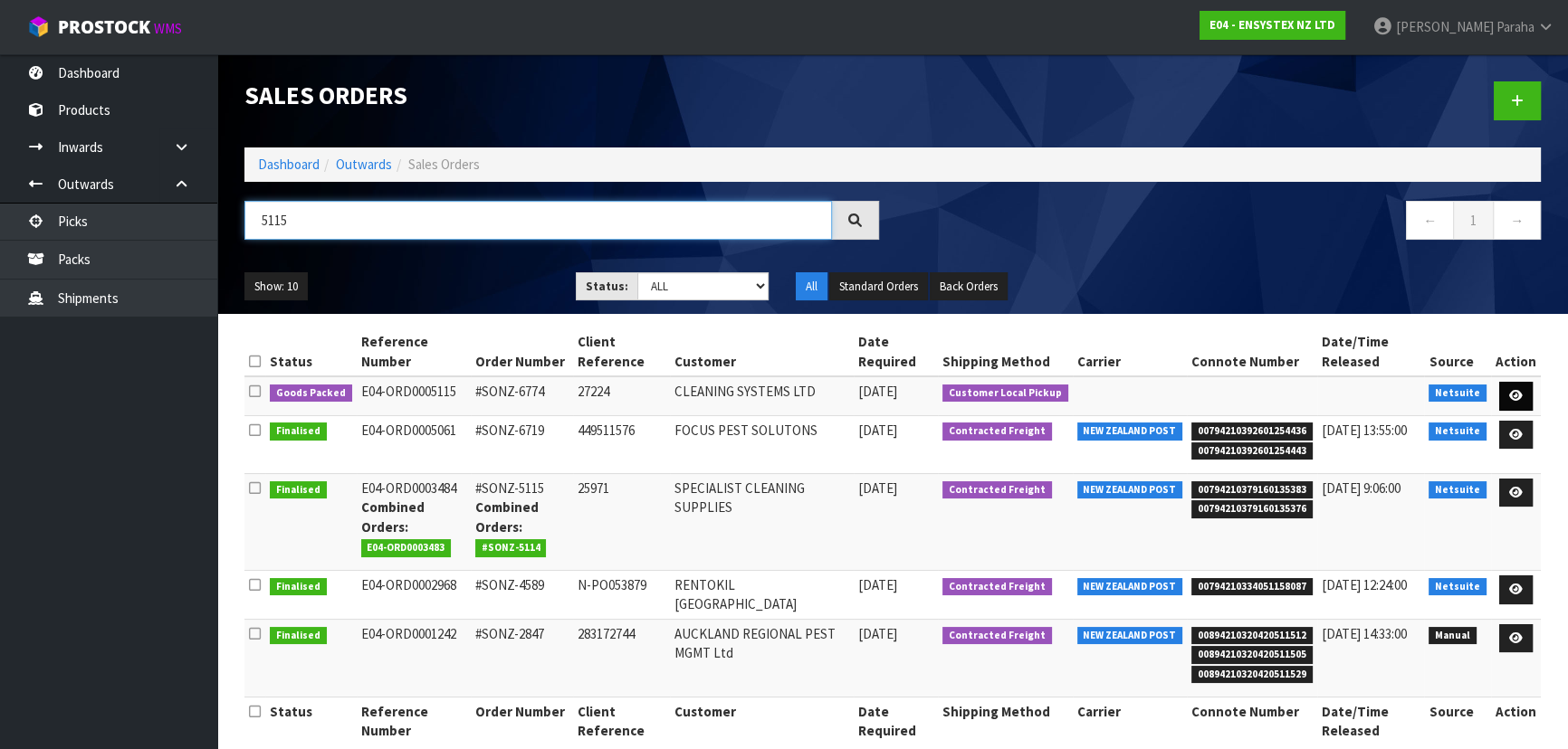
type input "5115"
click at [1518, 396] on icon at bounding box center [1516, 396] width 14 height 12
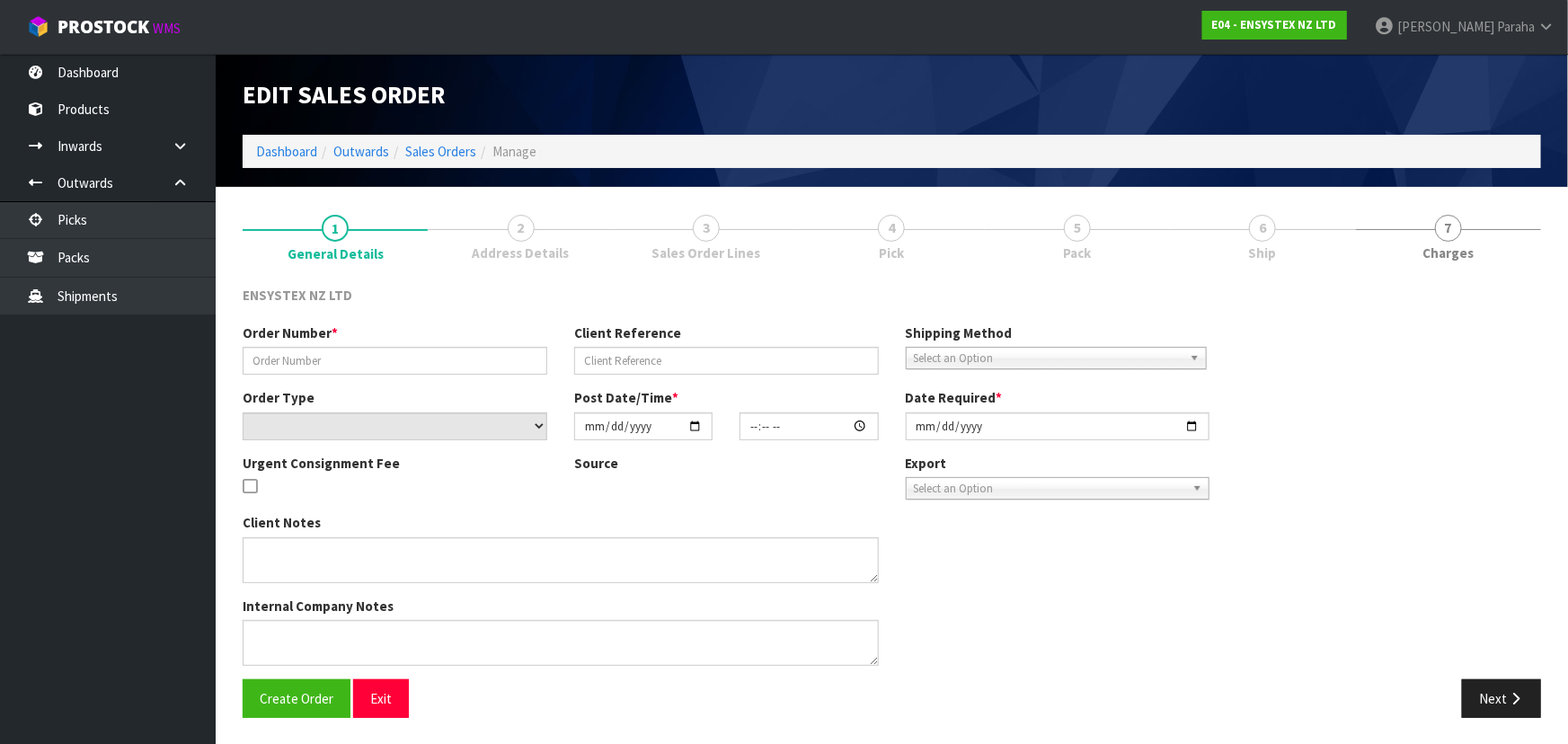
type input "#SONZ-6774"
type input "27224"
select select "number:0"
type input "2025-10-03"
type input "11:30:13.000"
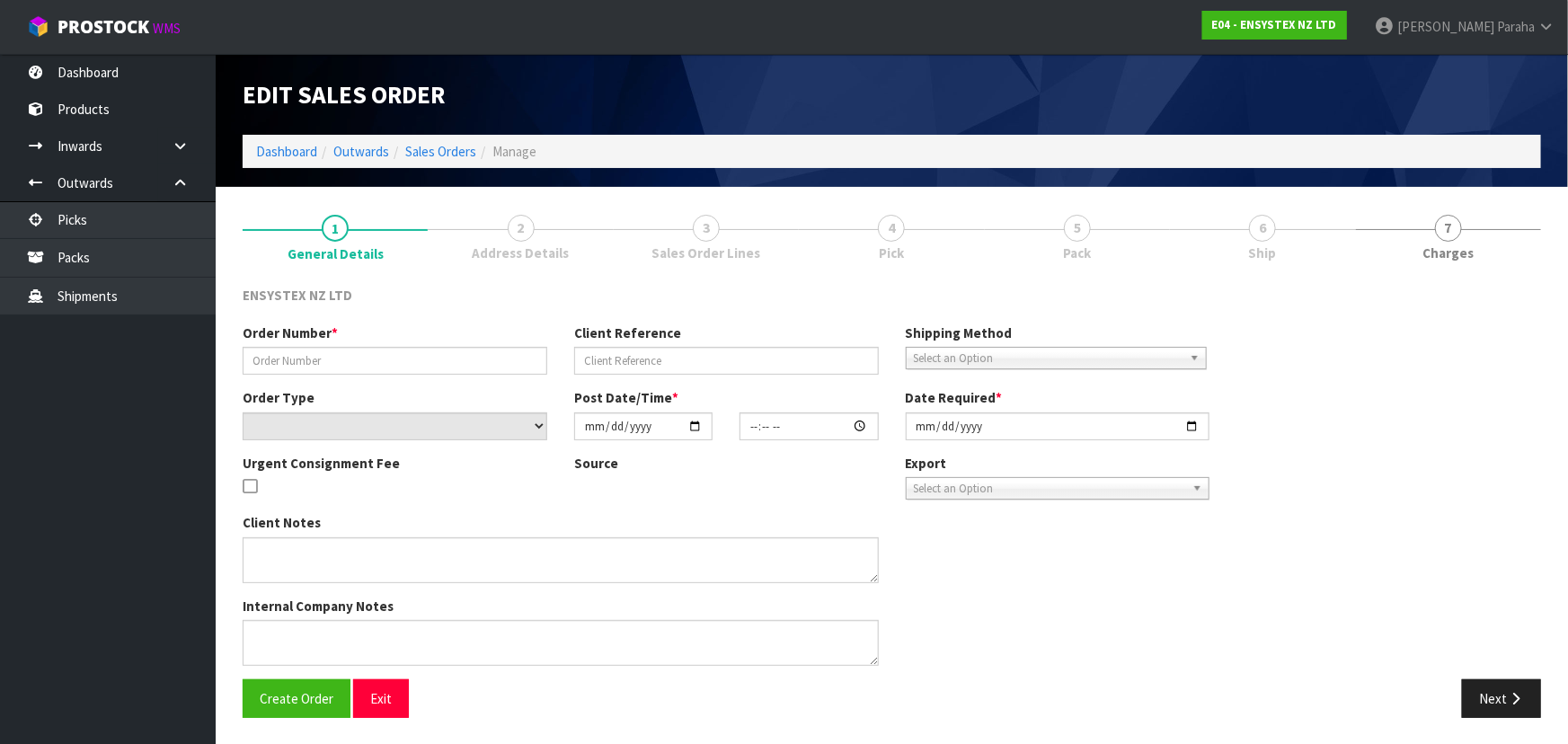
type input "2025-10-03"
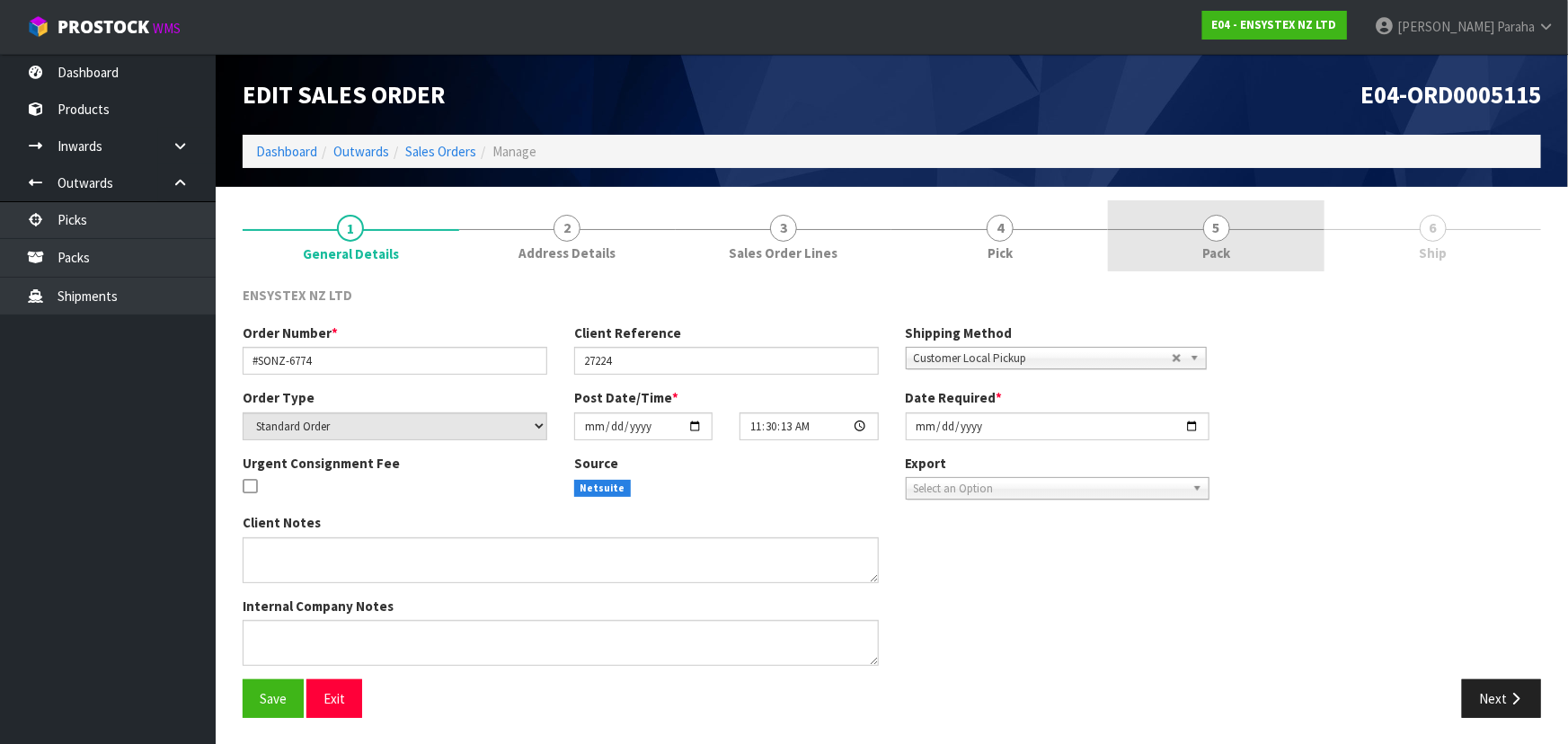
click at [1192, 232] on link "5 Pack" at bounding box center [1216, 236] width 216 height 71
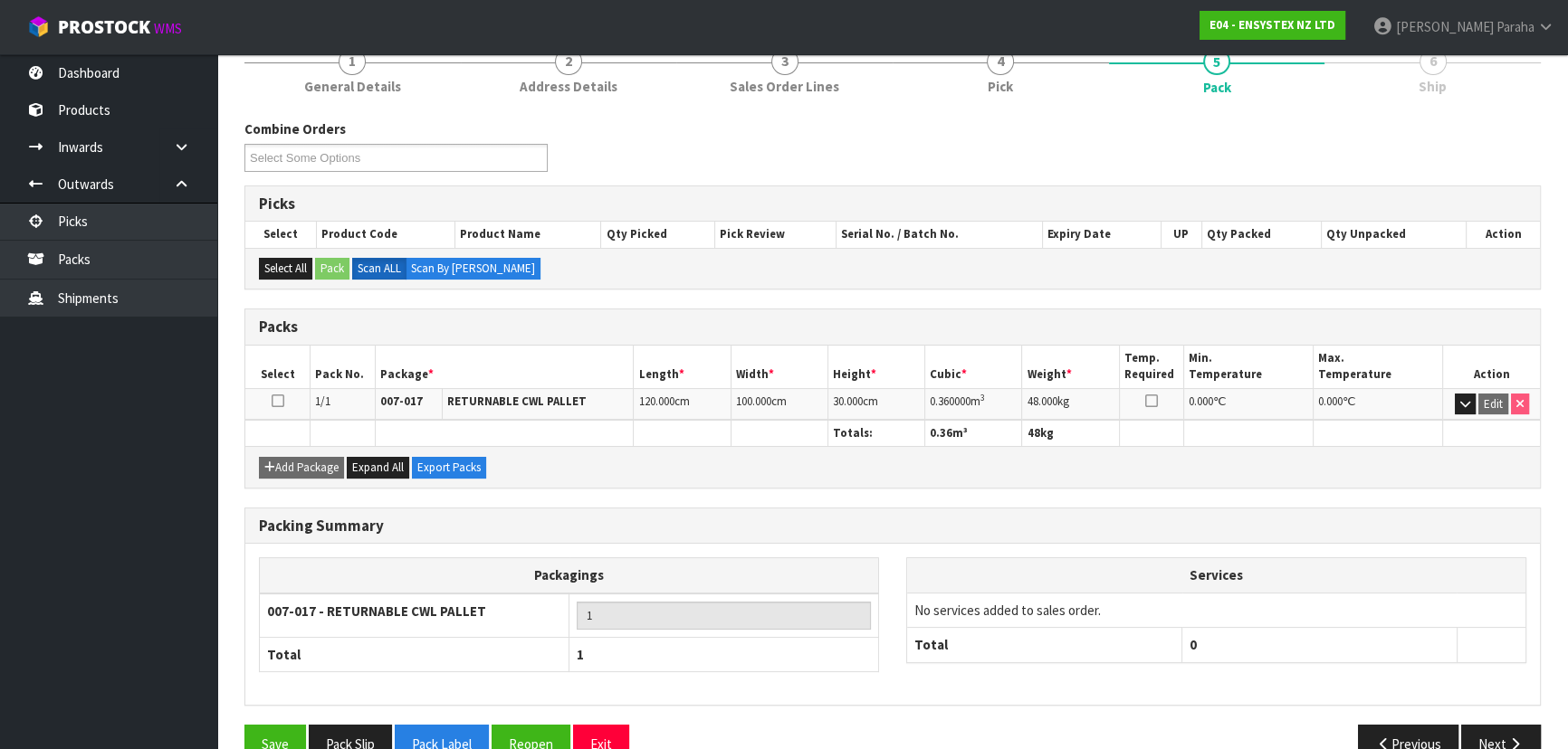
scroll to position [207, 0]
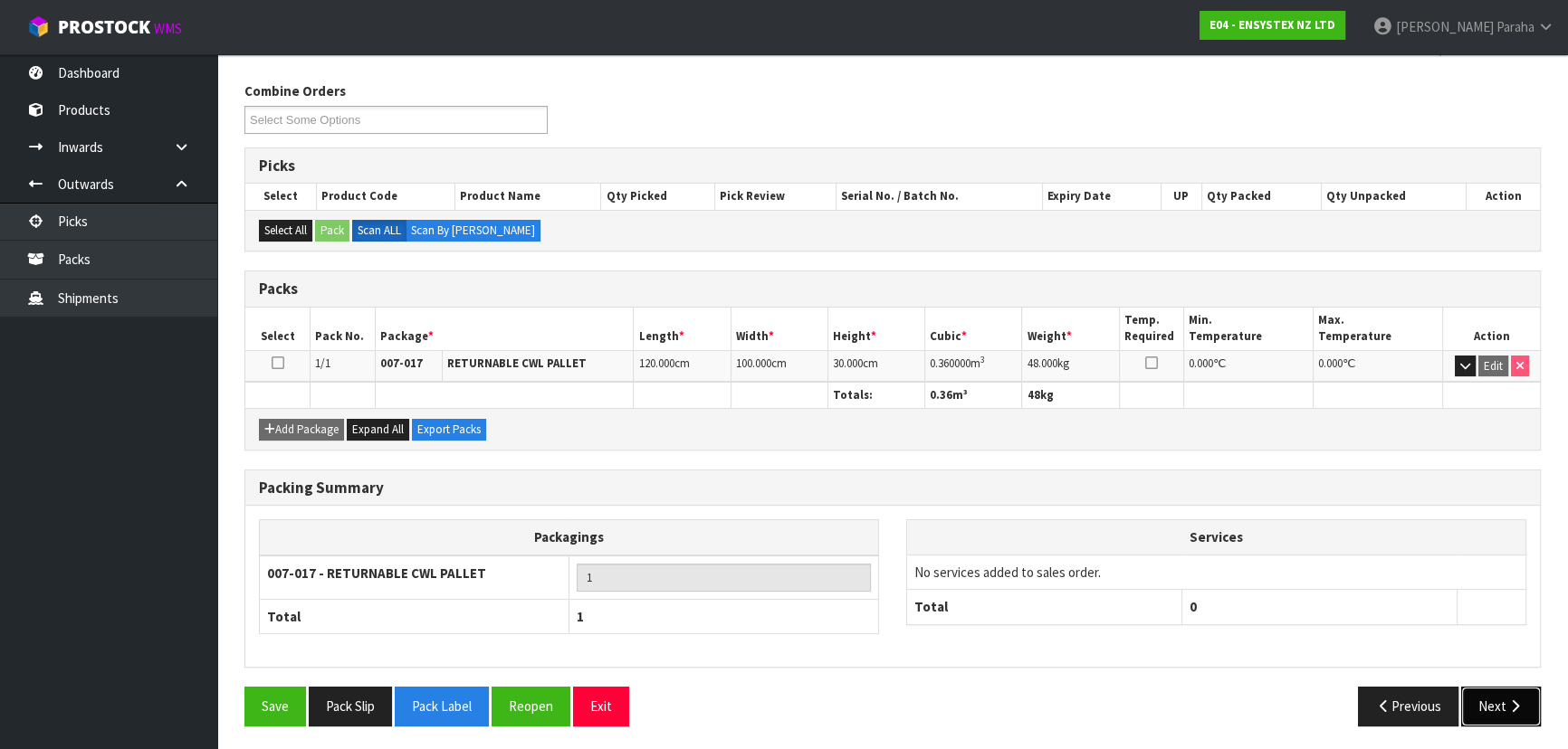
click at [1504, 713] on button "Next" at bounding box center [1500, 707] width 79 height 39
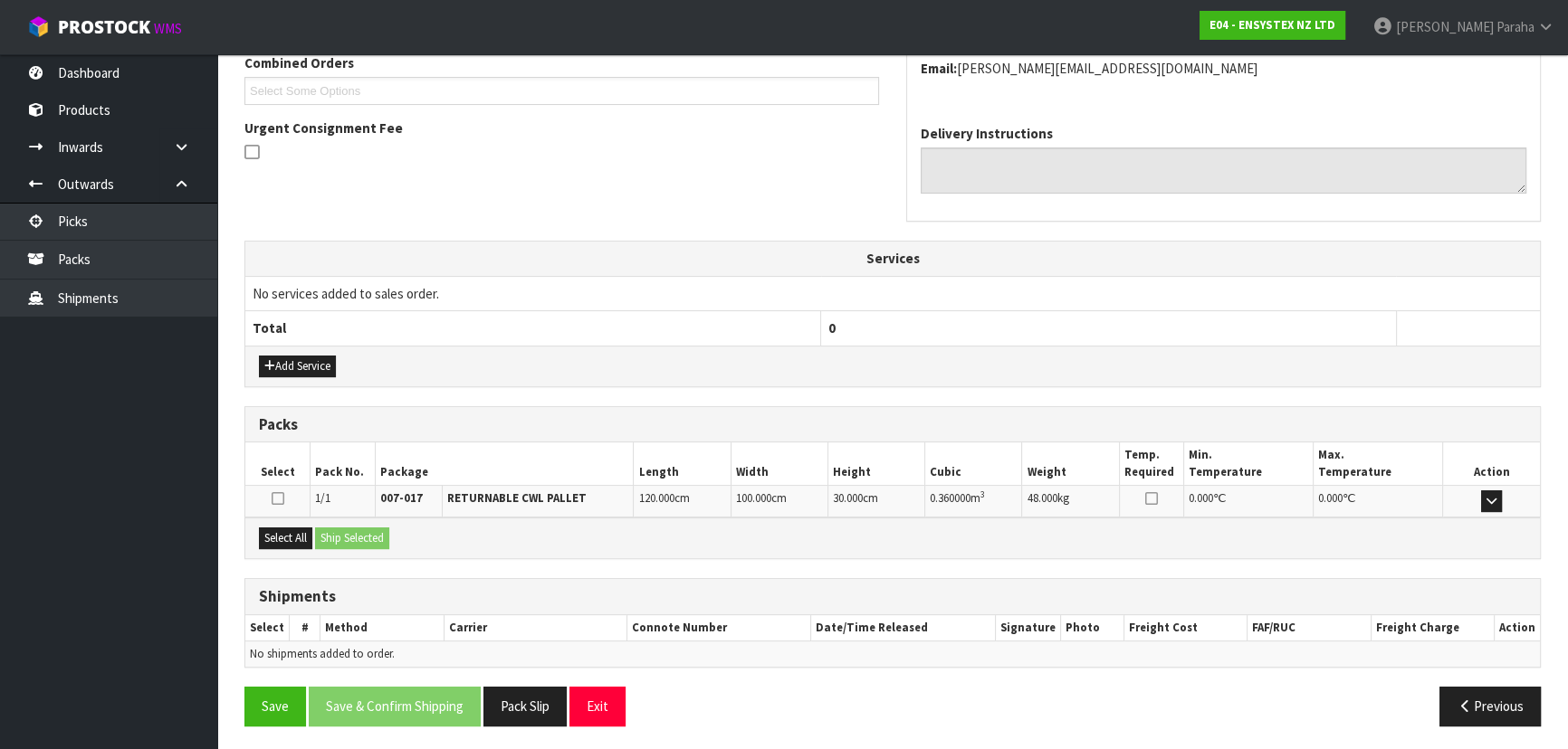
scroll to position [416, 0]
click at [273, 529] on button "Select All" at bounding box center [285, 537] width 53 height 22
click at [344, 526] on button "Ship Selected" at bounding box center [352, 537] width 74 height 22
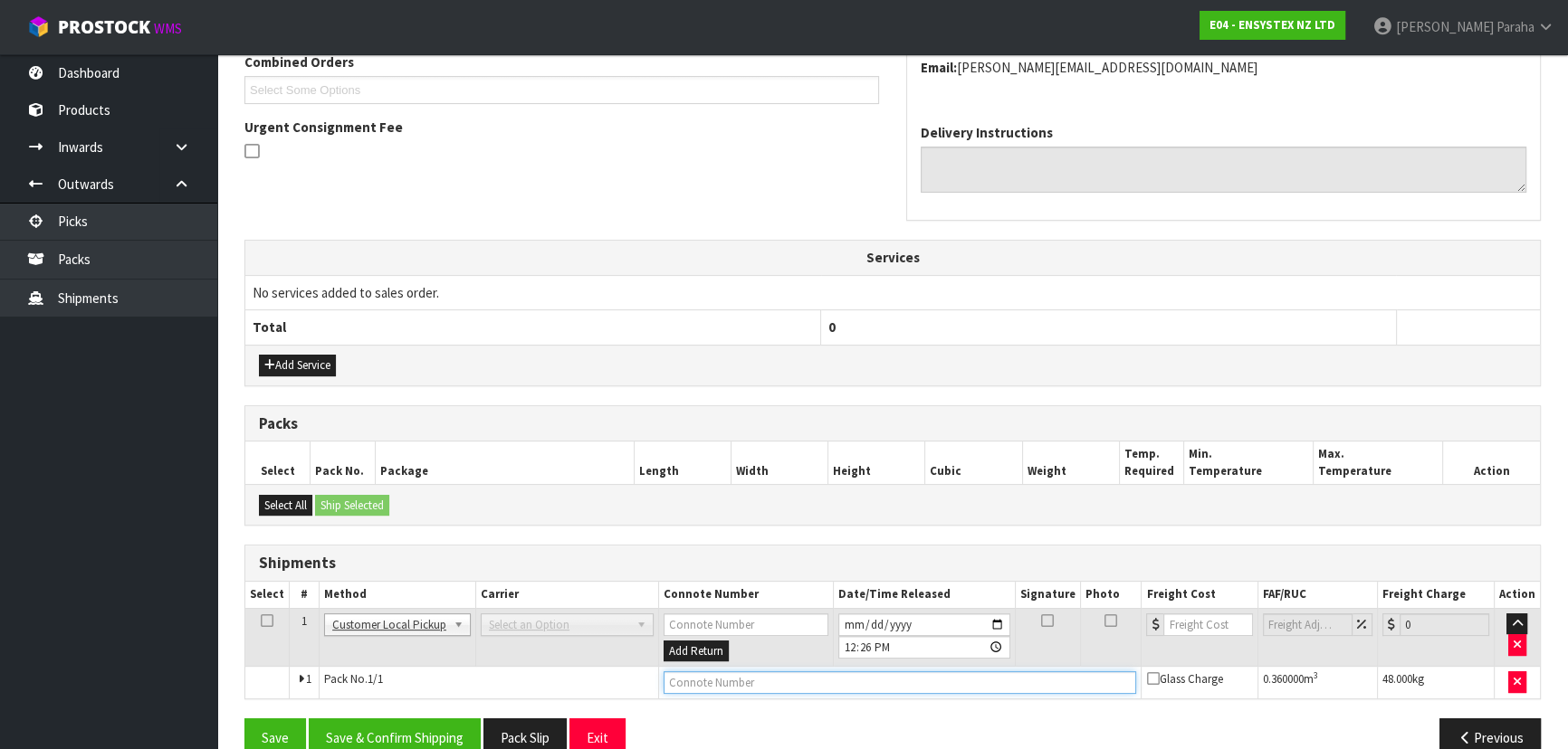
click at [767, 677] on input "text" at bounding box center [900, 683] width 473 height 22
type input "CUSTOMER COLLECTED"
click at [421, 740] on button "Save & Confirm Shipping" at bounding box center [395, 739] width 172 height 39
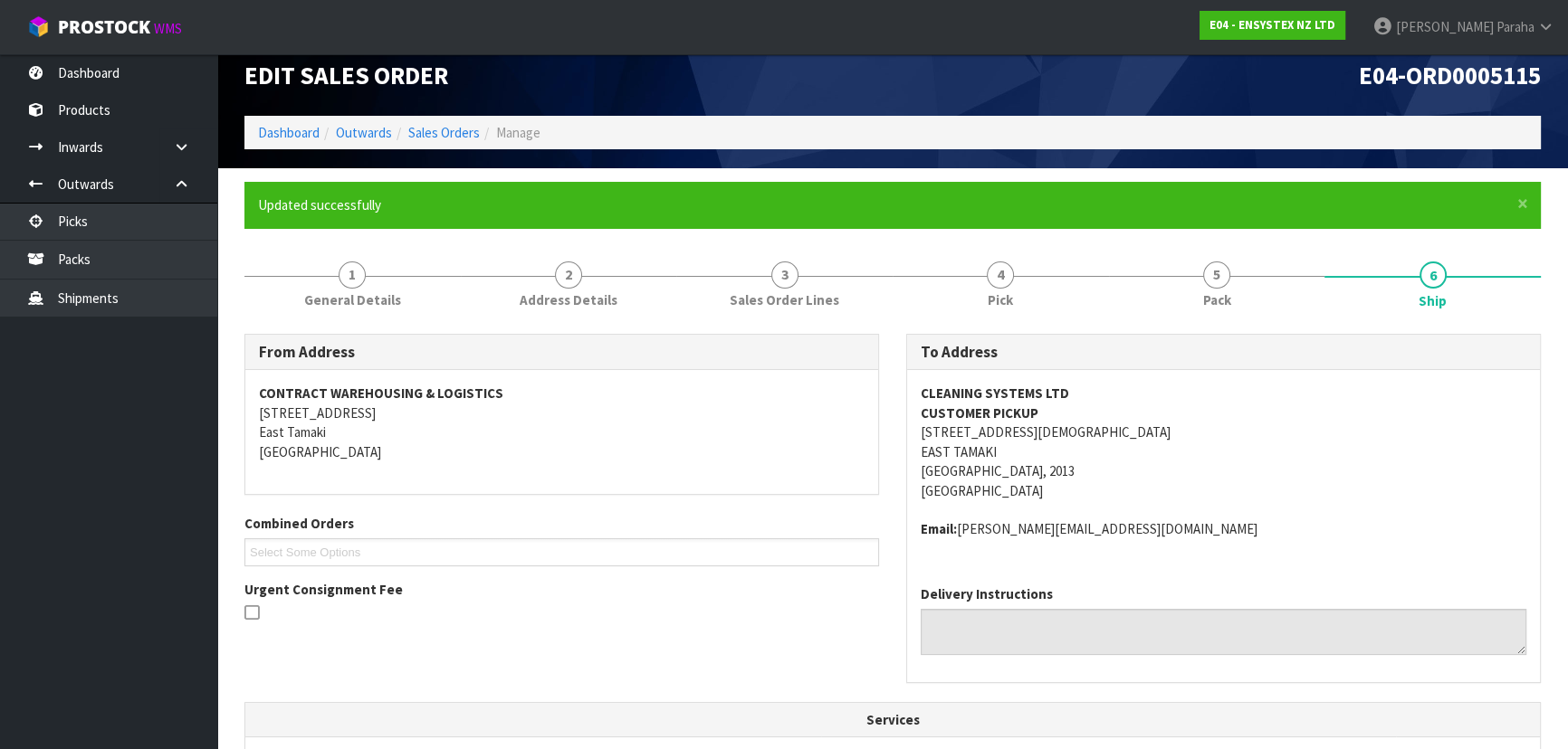
scroll to position [0, 0]
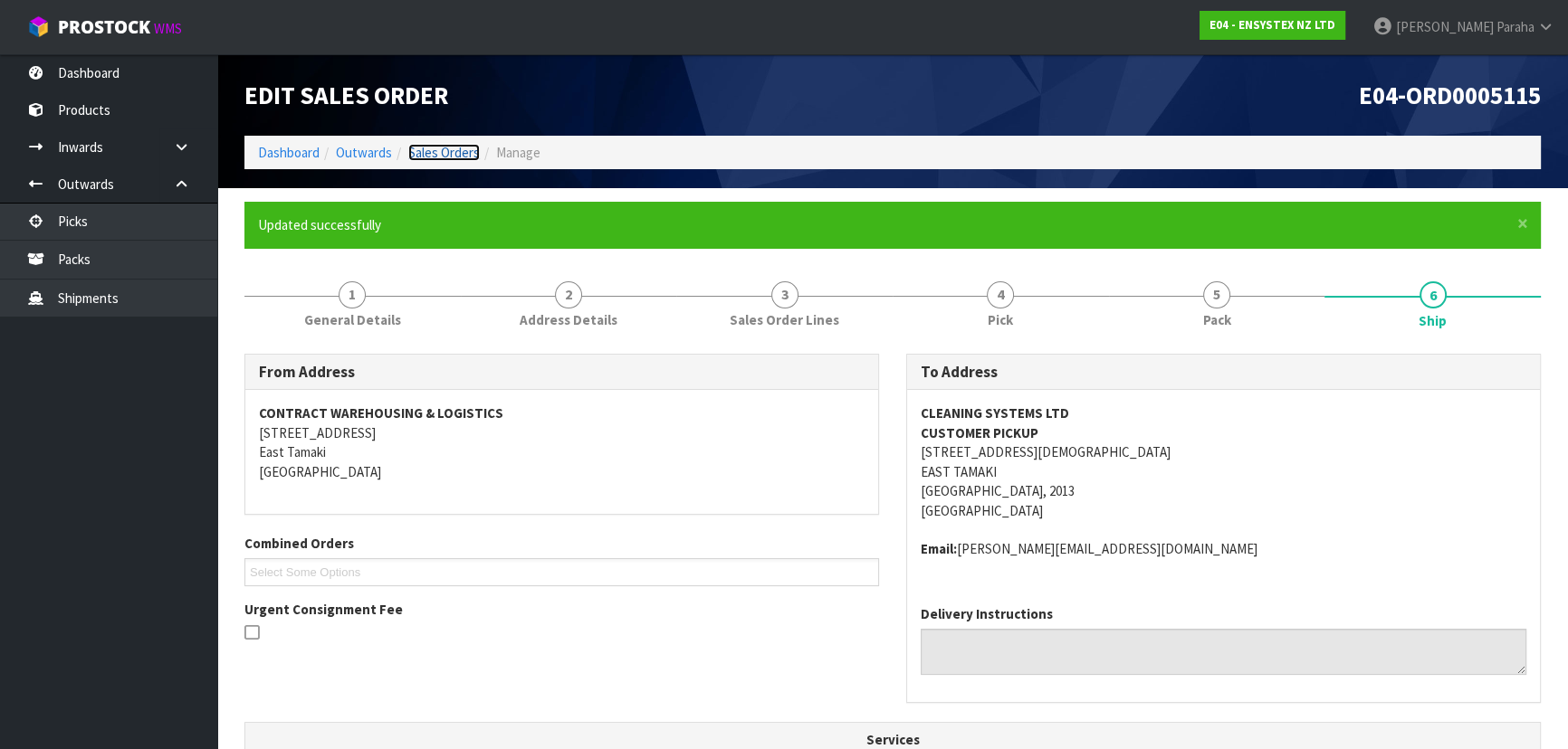
click at [429, 146] on link "Sales Orders" at bounding box center [444, 152] width 71 height 17
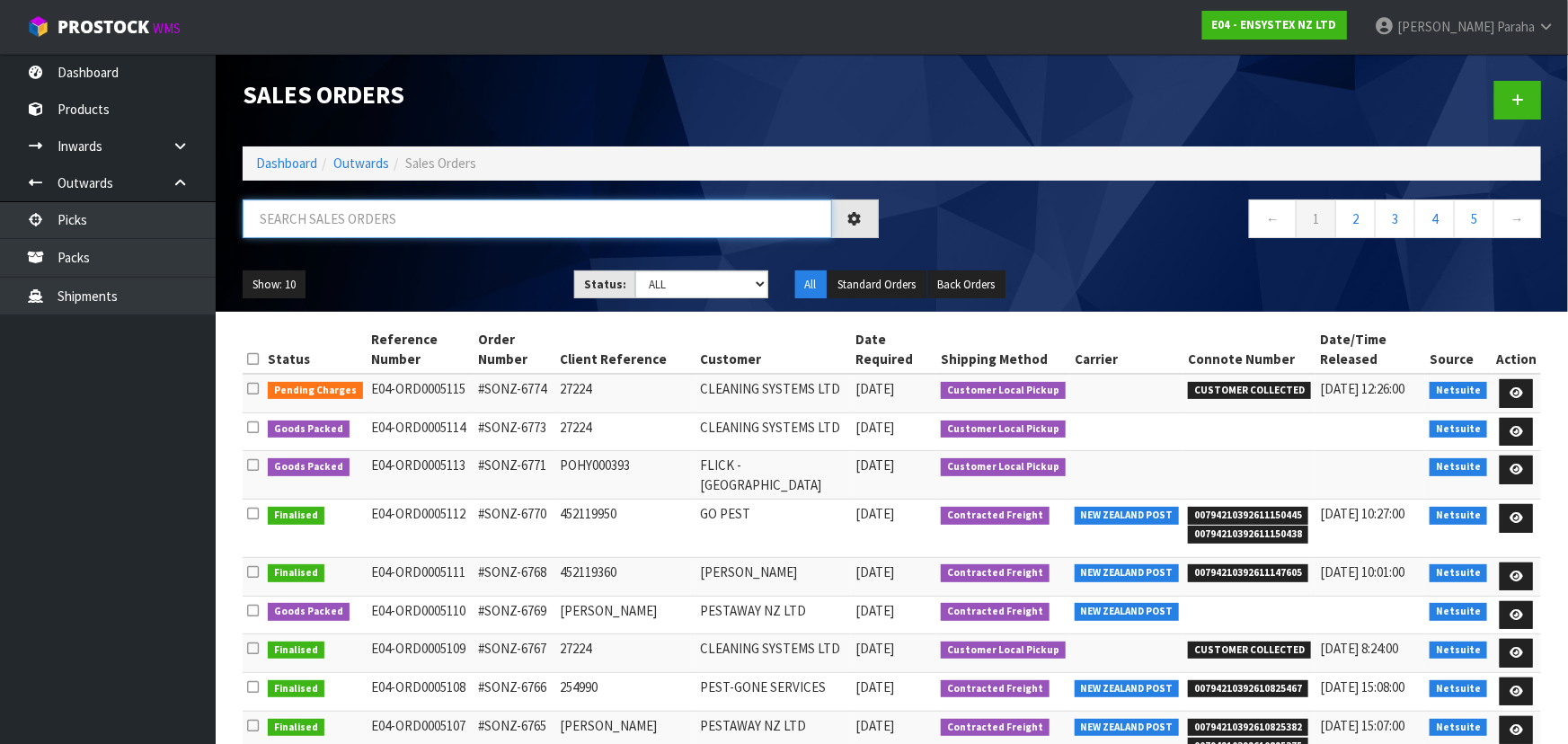
click at [404, 212] on input "text" at bounding box center [537, 219] width 590 height 39
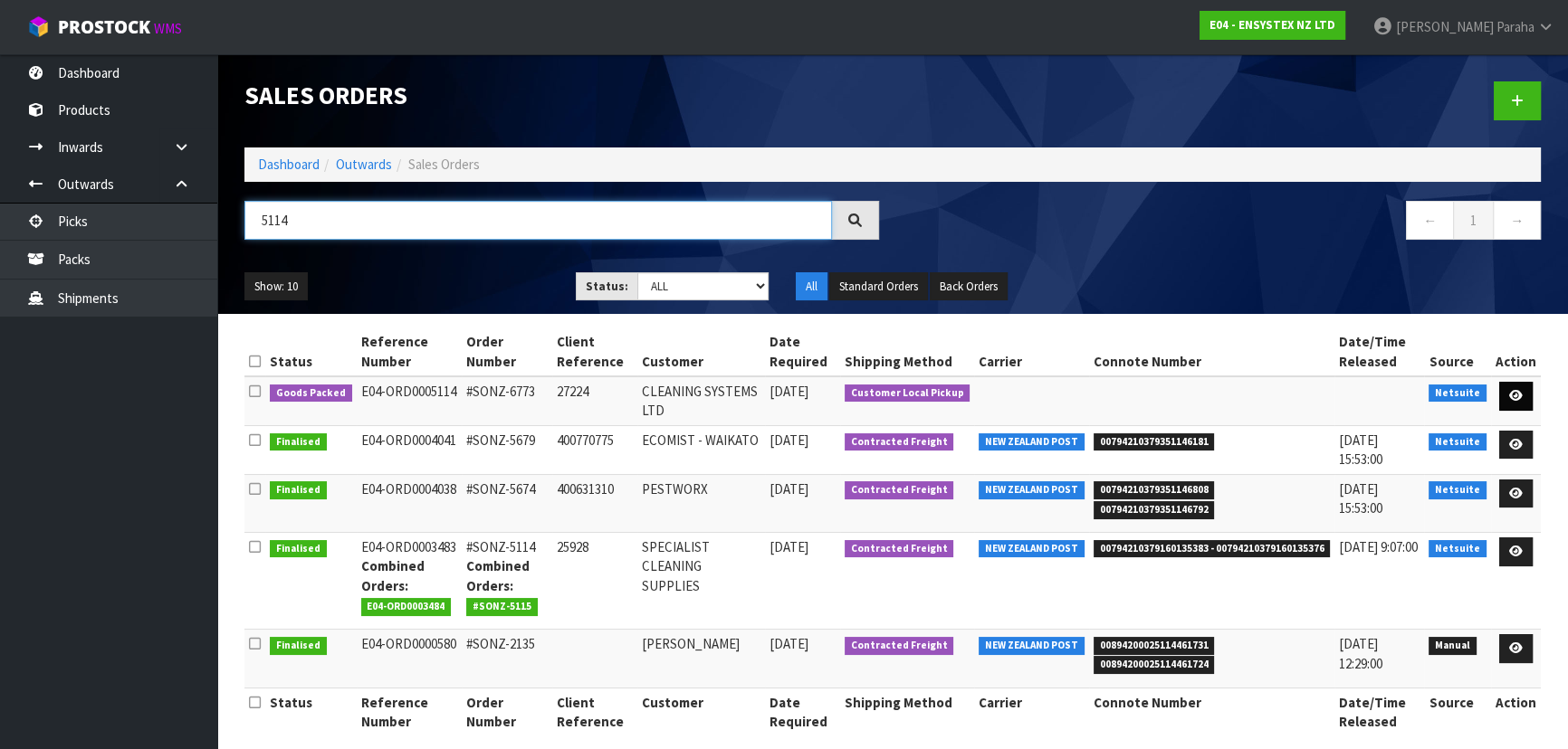
type input "5114"
click at [1523, 396] on link at bounding box center [1516, 396] width 34 height 29
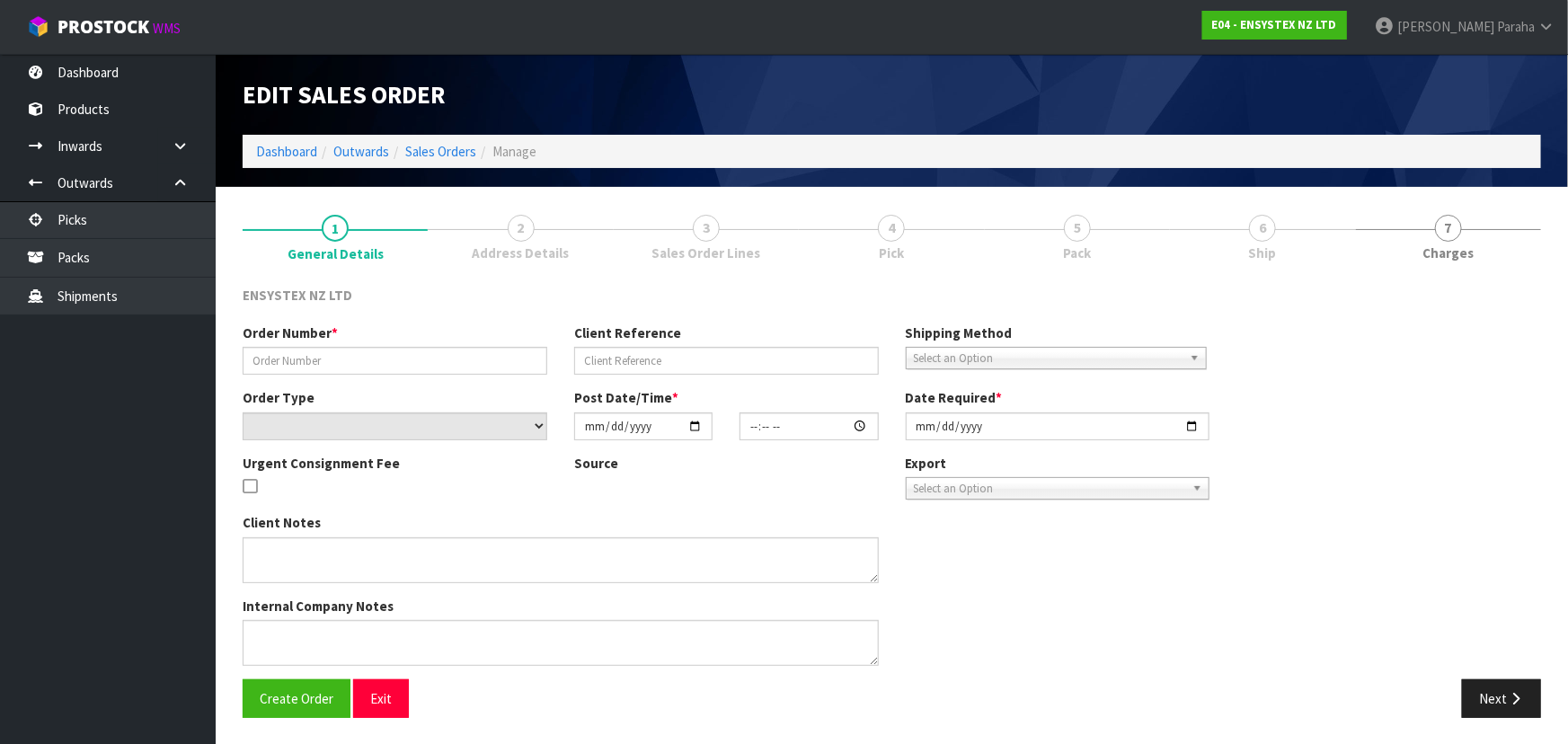
type input "#SONZ-6773"
type input "27224"
select select "number:0"
type input "2025-10-03"
type input "11:15:23.000"
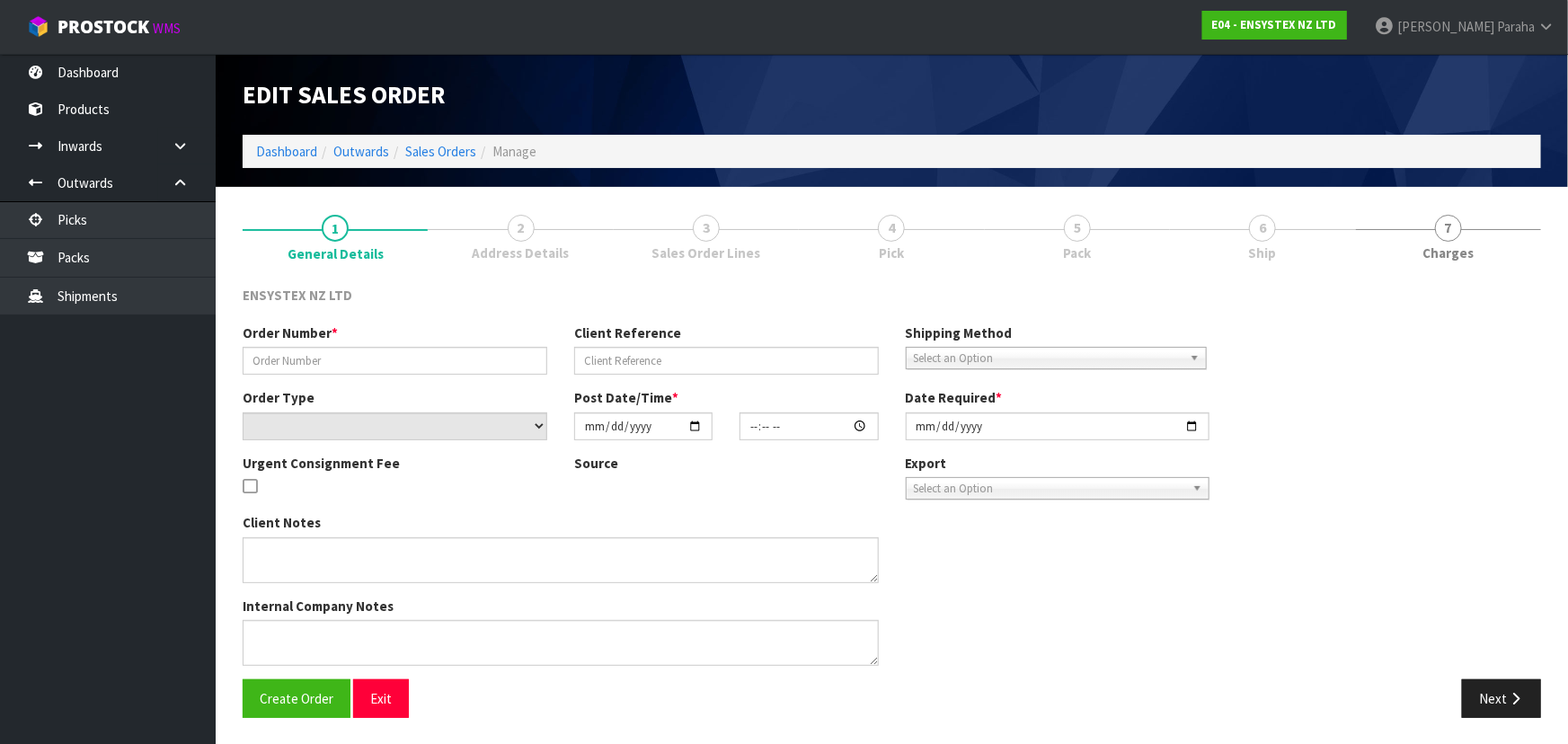
type input "2025-10-03"
type textarea "URGENT CONSIGNMENT FEE"
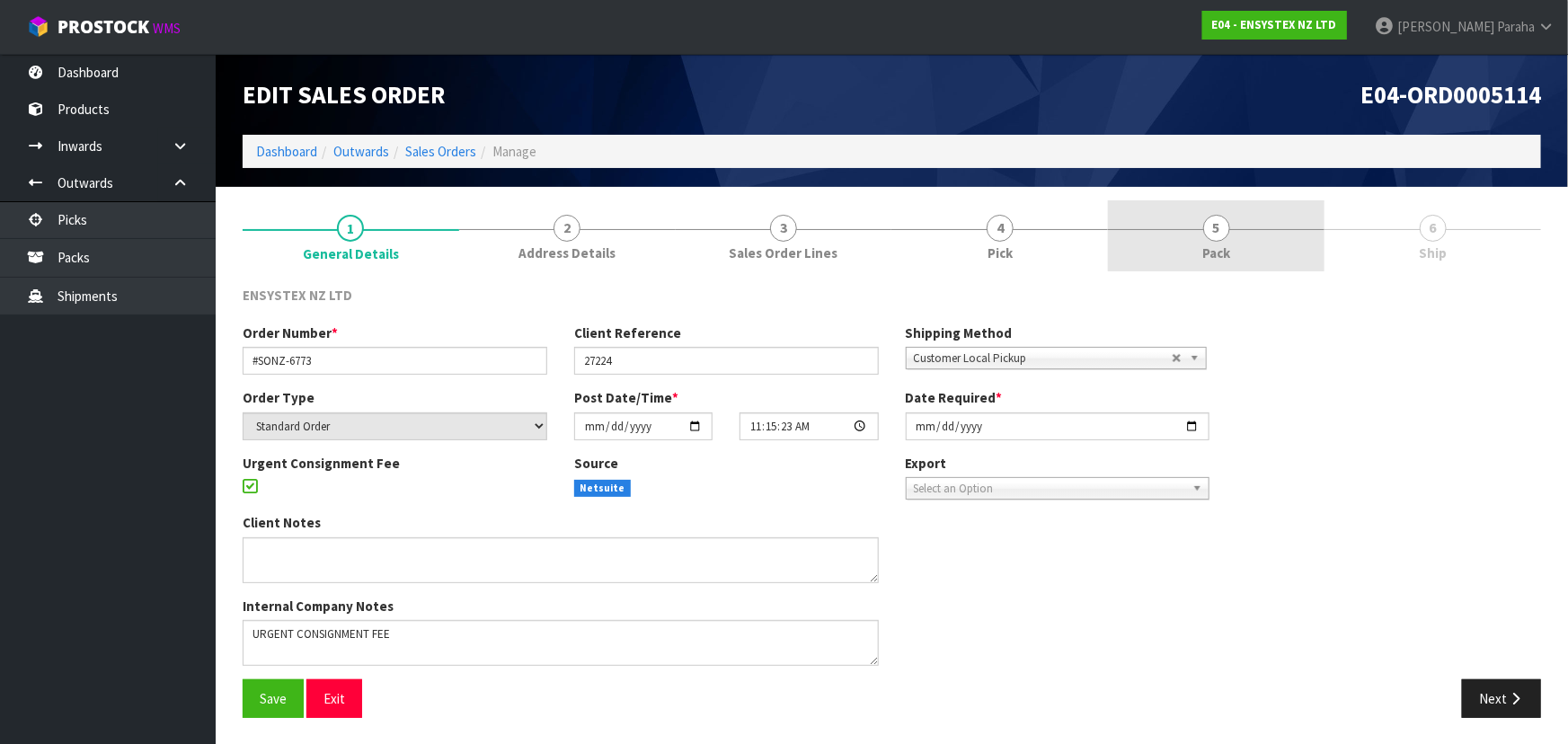
click at [1199, 233] on link "5 Pack" at bounding box center [1216, 236] width 216 height 71
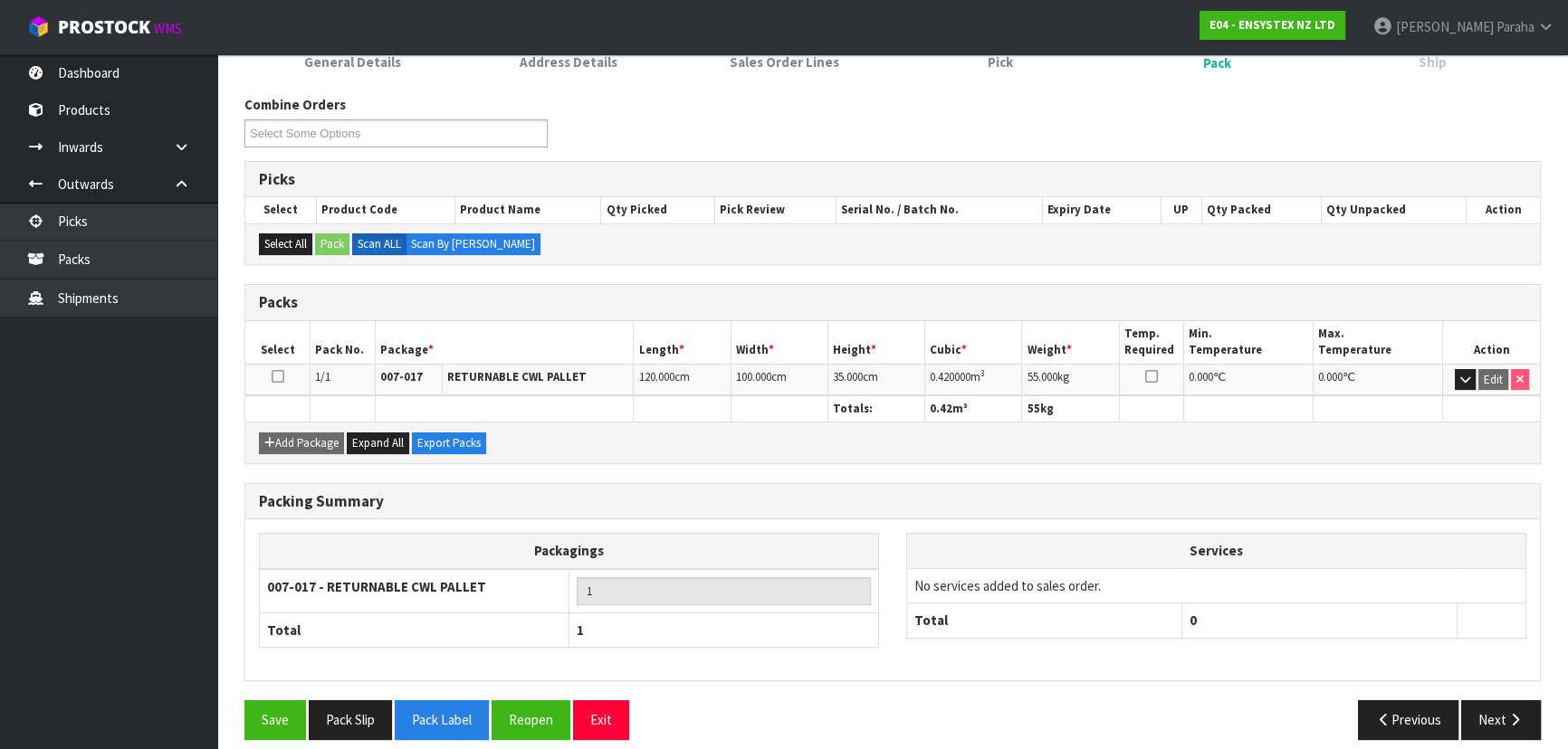
scroll to position [207, 0]
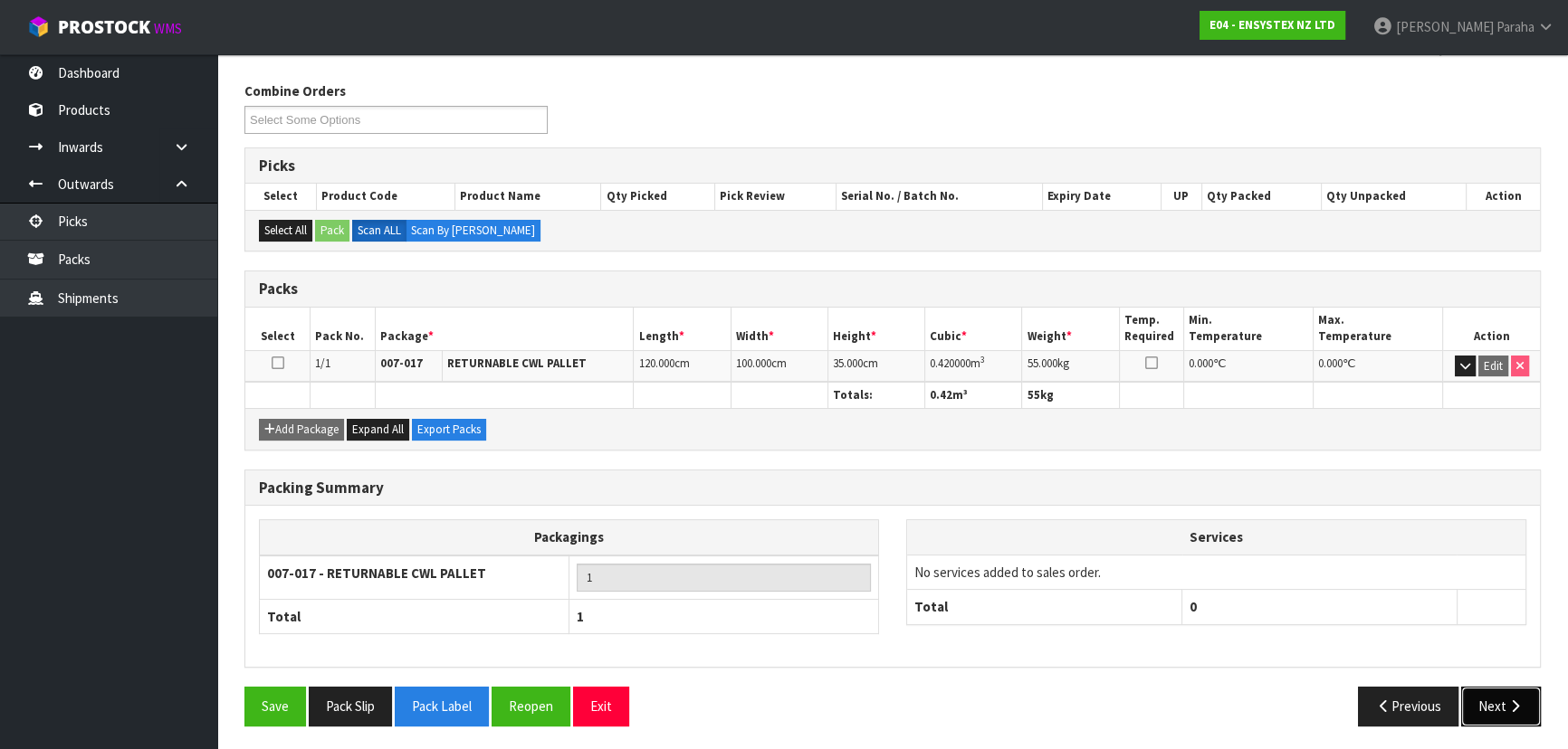
click at [1529, 694] on button "Next" at bounding box center [1500, 707] width 79 height 39
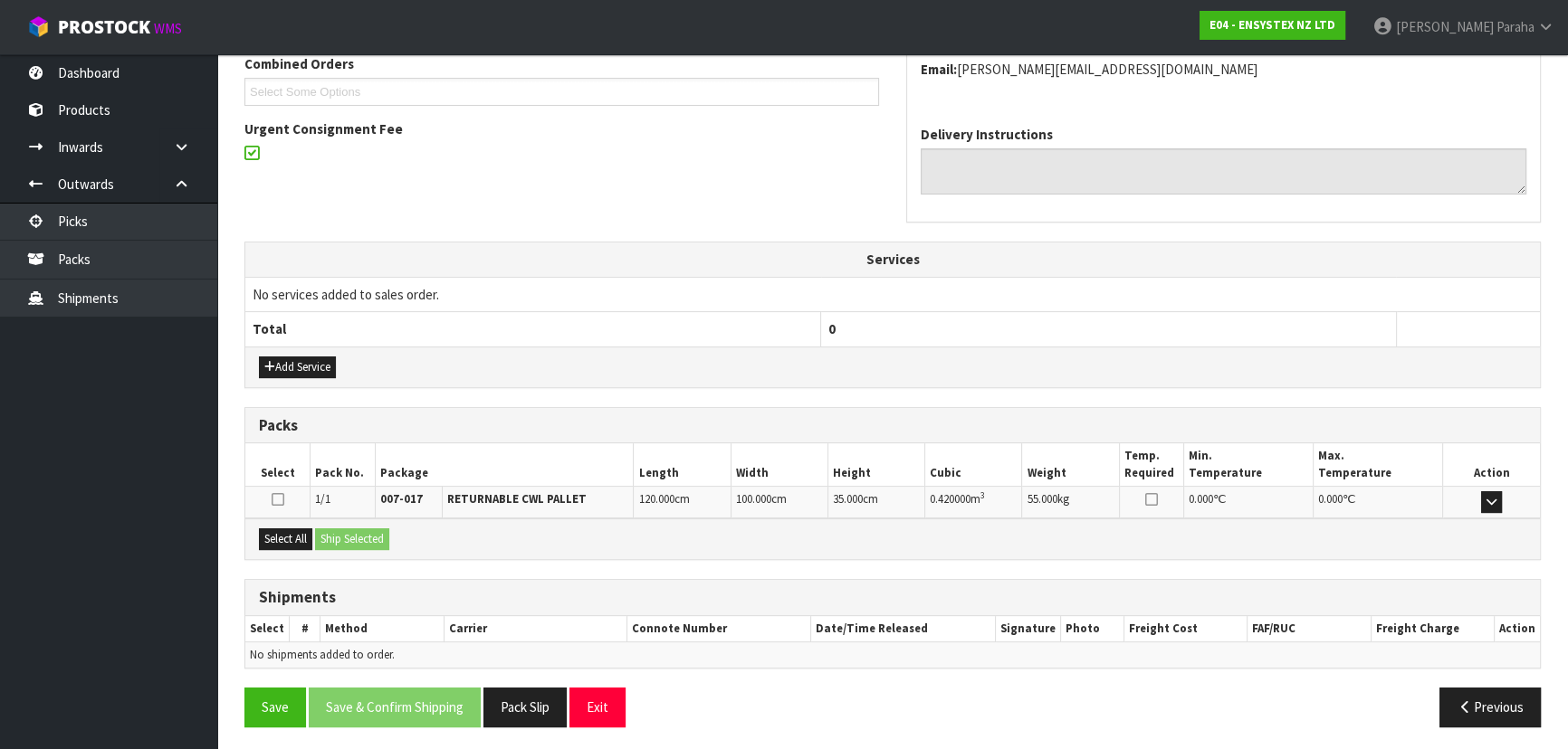
scroll to position [416, 0]
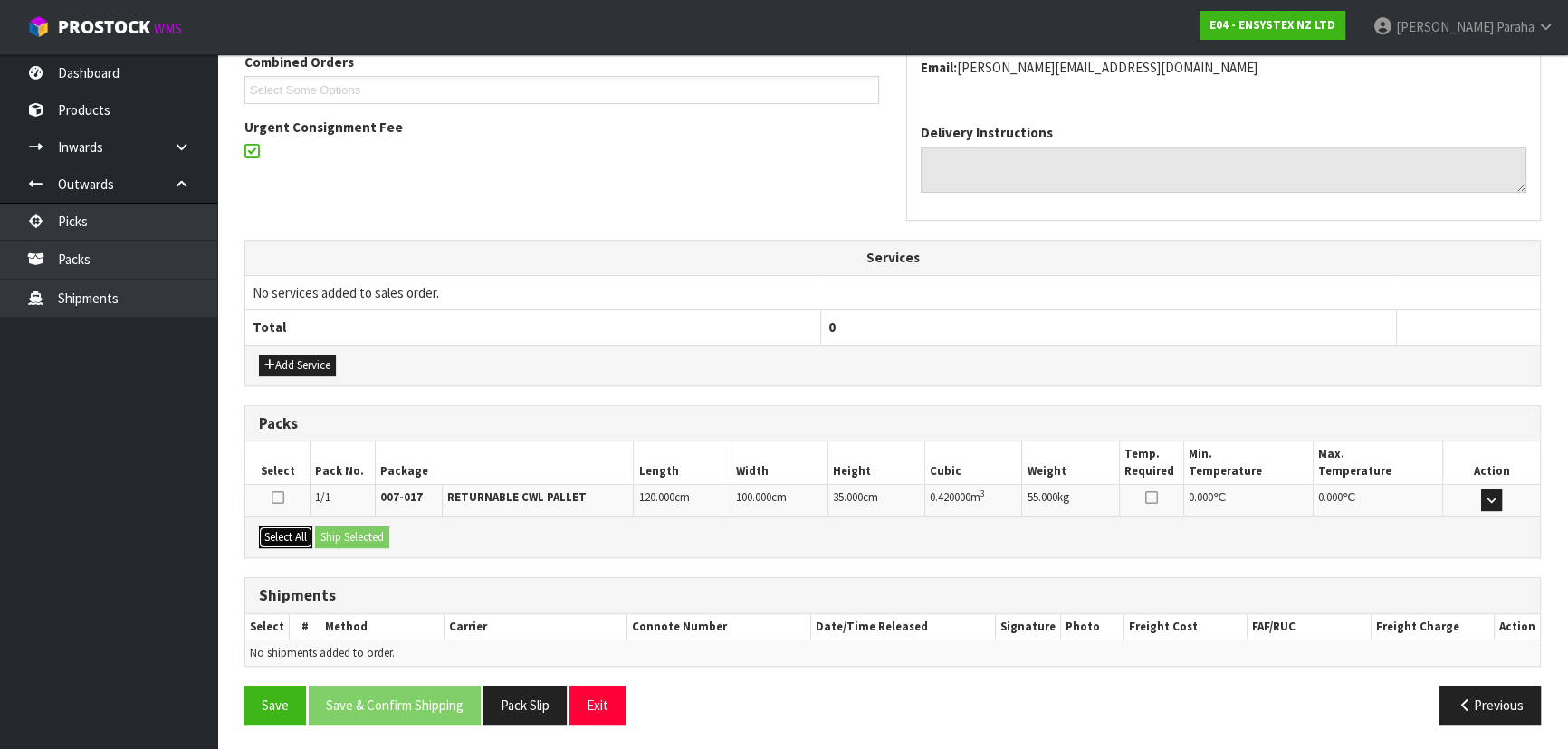
click at [296, 533] on button "Select All" at bounding box center [285, 537] width 53 height 22
click at [354, 530] on button "Ship Selected" at bounding box center [352, 537] width 74 height 22
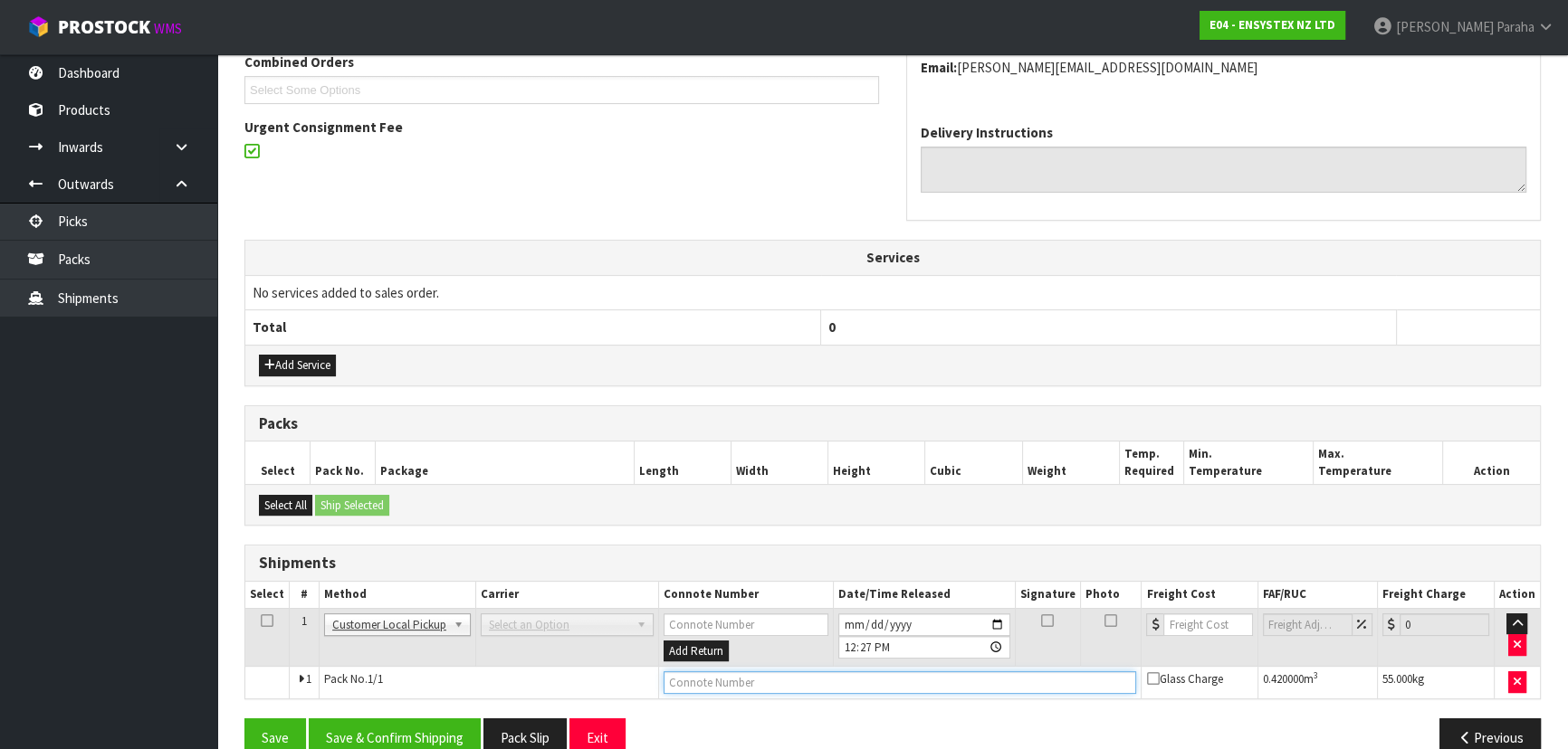
click at [774, 681] on input "text" at bounding box center [900, 683] width 473 height 22
type input "C"
type input "CUSTOMER COLLECTED"
click at [410, 739] on button "Save & Confirm Shipping" at bounding box center [395, 739] width 172 height 39
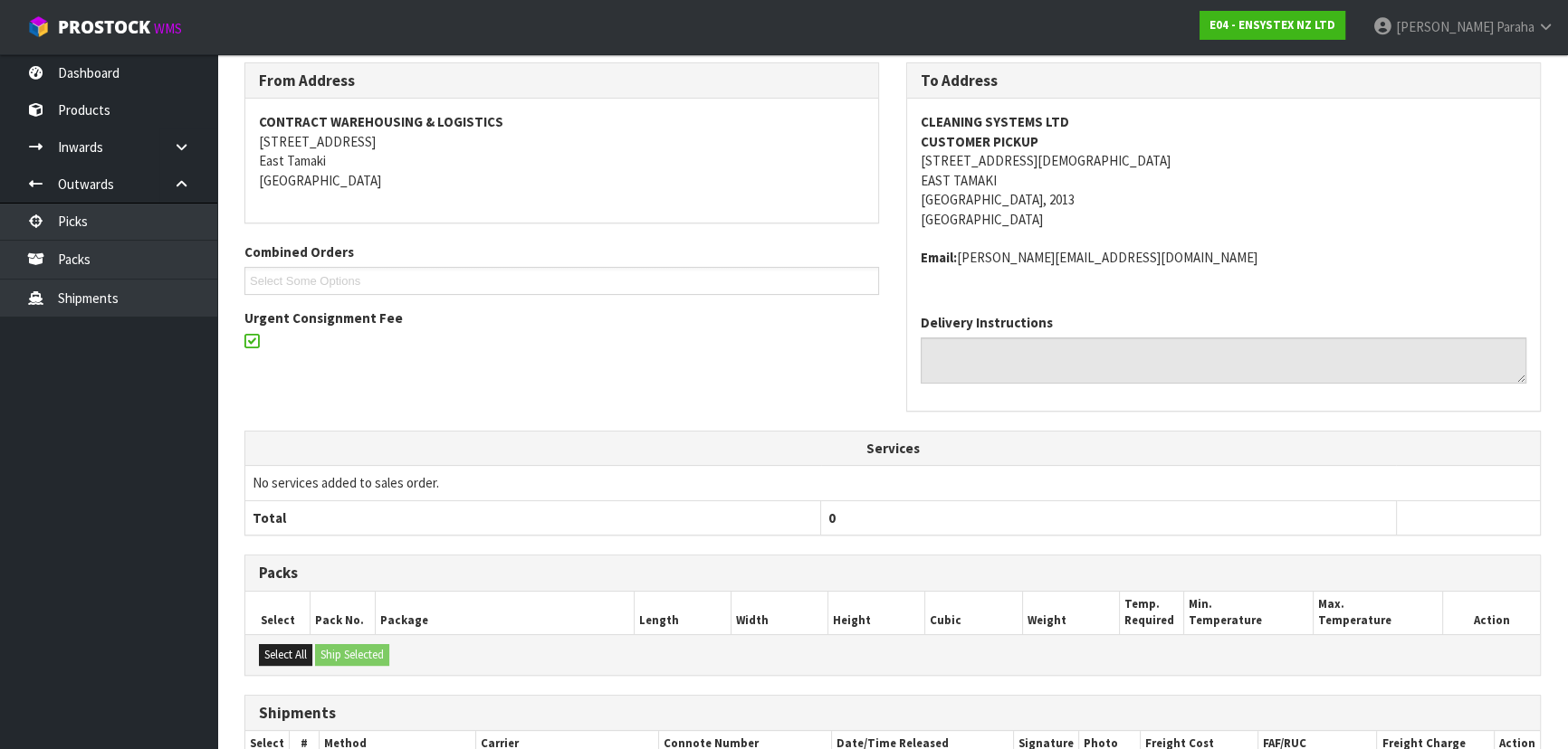
scroll to position [0, 0]
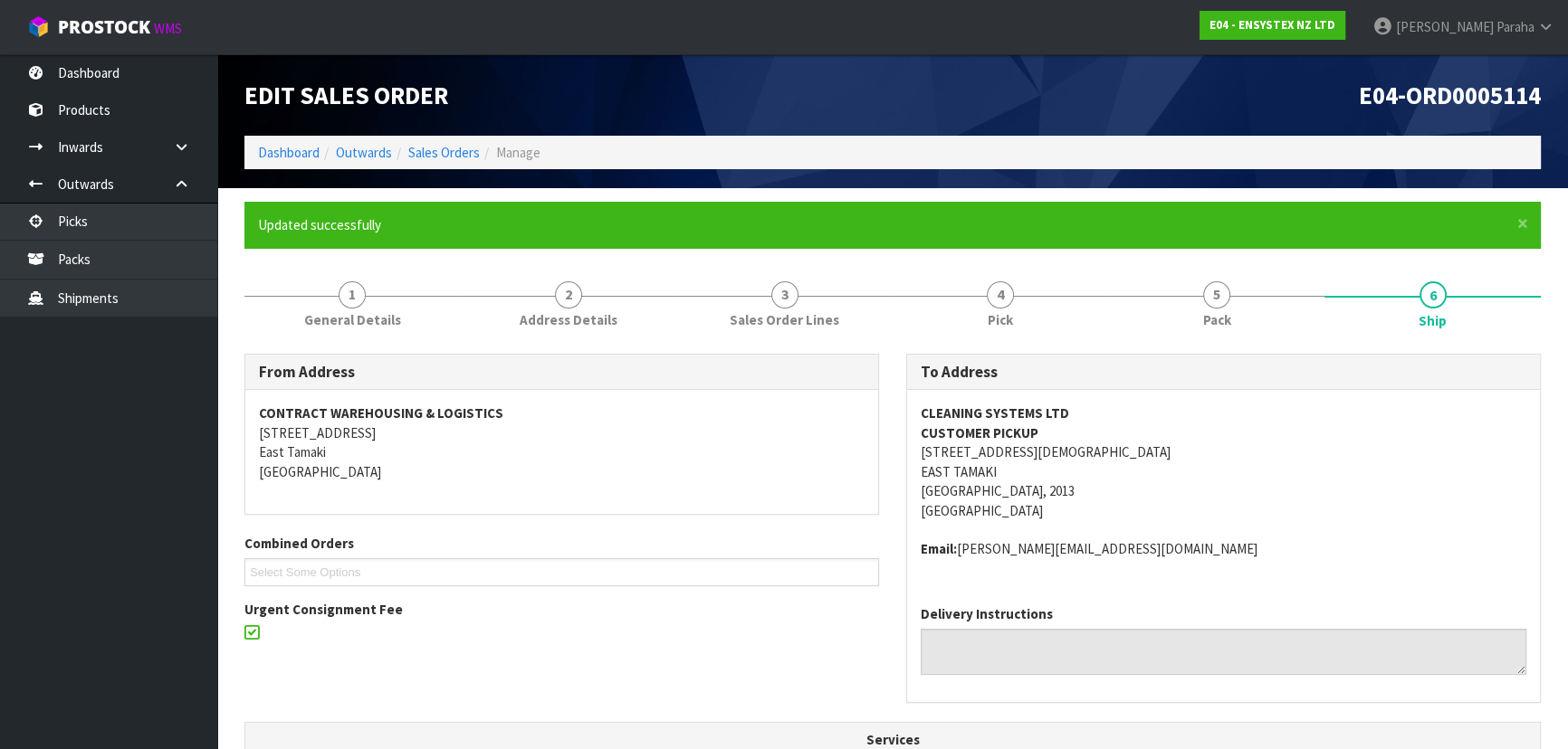
click at [295, 163] on ol "Dashboard Outwards Sales Orders Manage" at bounding box center [892, 152] width 1296 height 34
click at [295, 153] on link "Dashboard" at bounding box center [289, 152] width 62 height 17
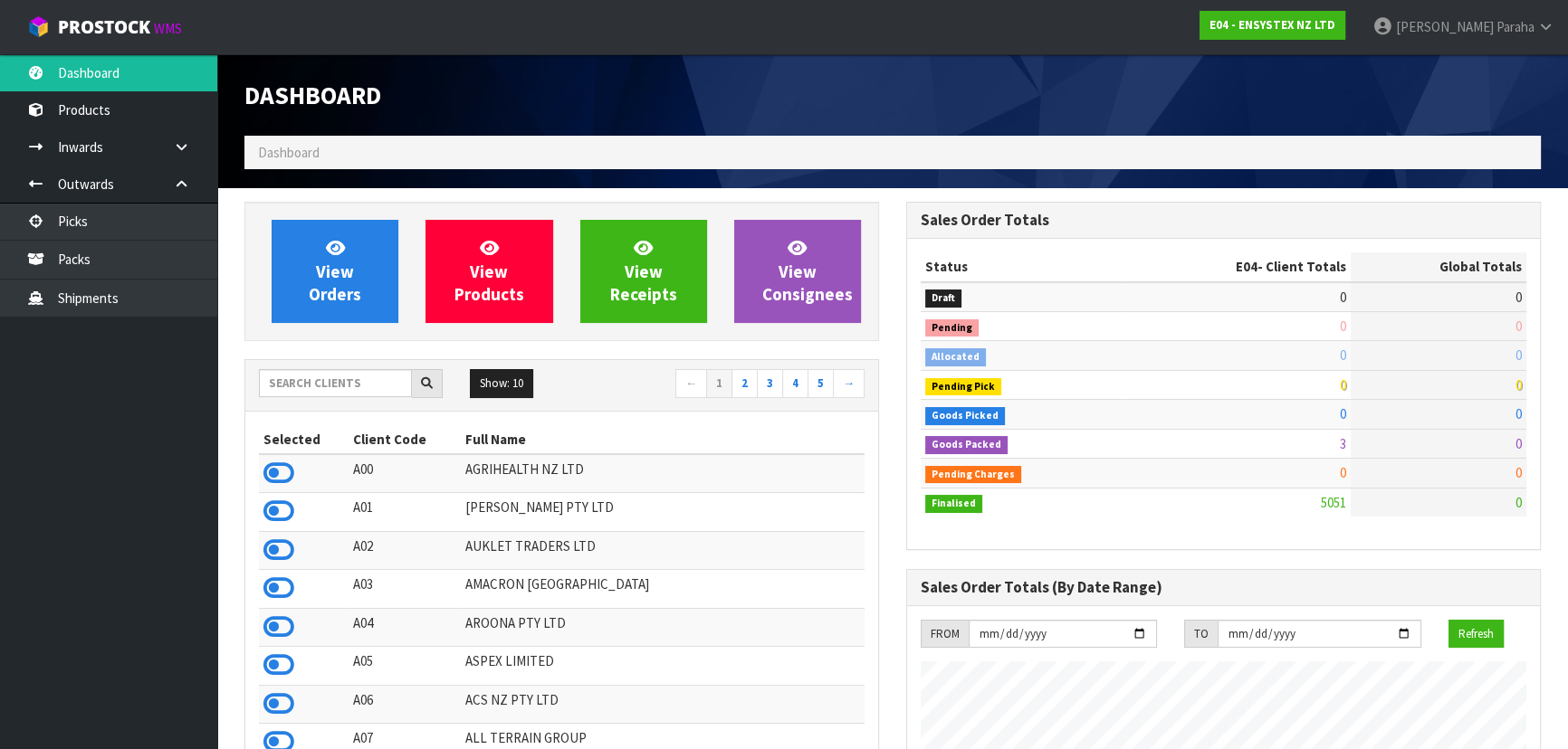
scroll to position [1407, 661]
click at [303, 381] on input "text" at bounding box center [336, 383] width 153 height 28
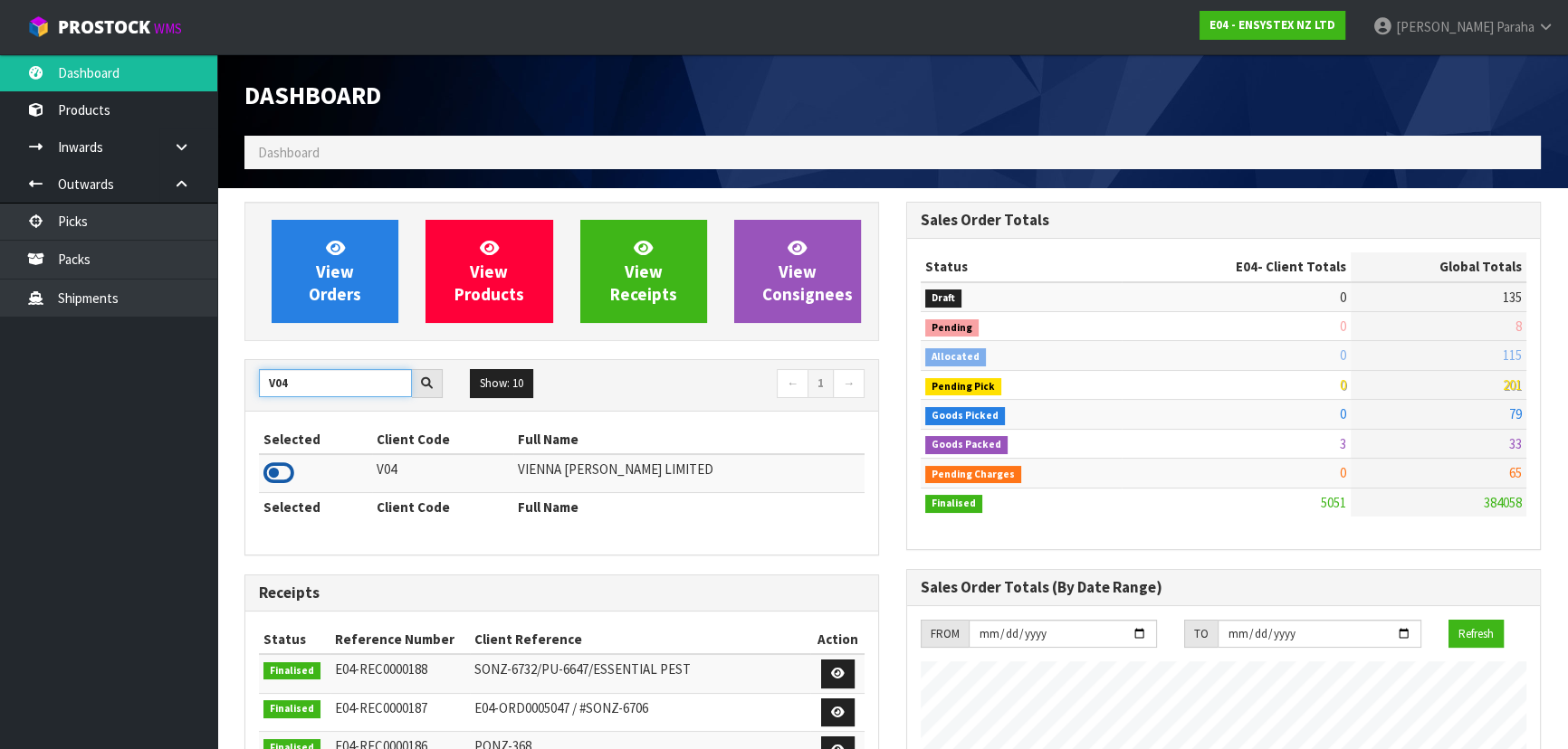
type input "V04"
click at [274, 480] on icon at bounding box center [279, 473] width 31 height 27
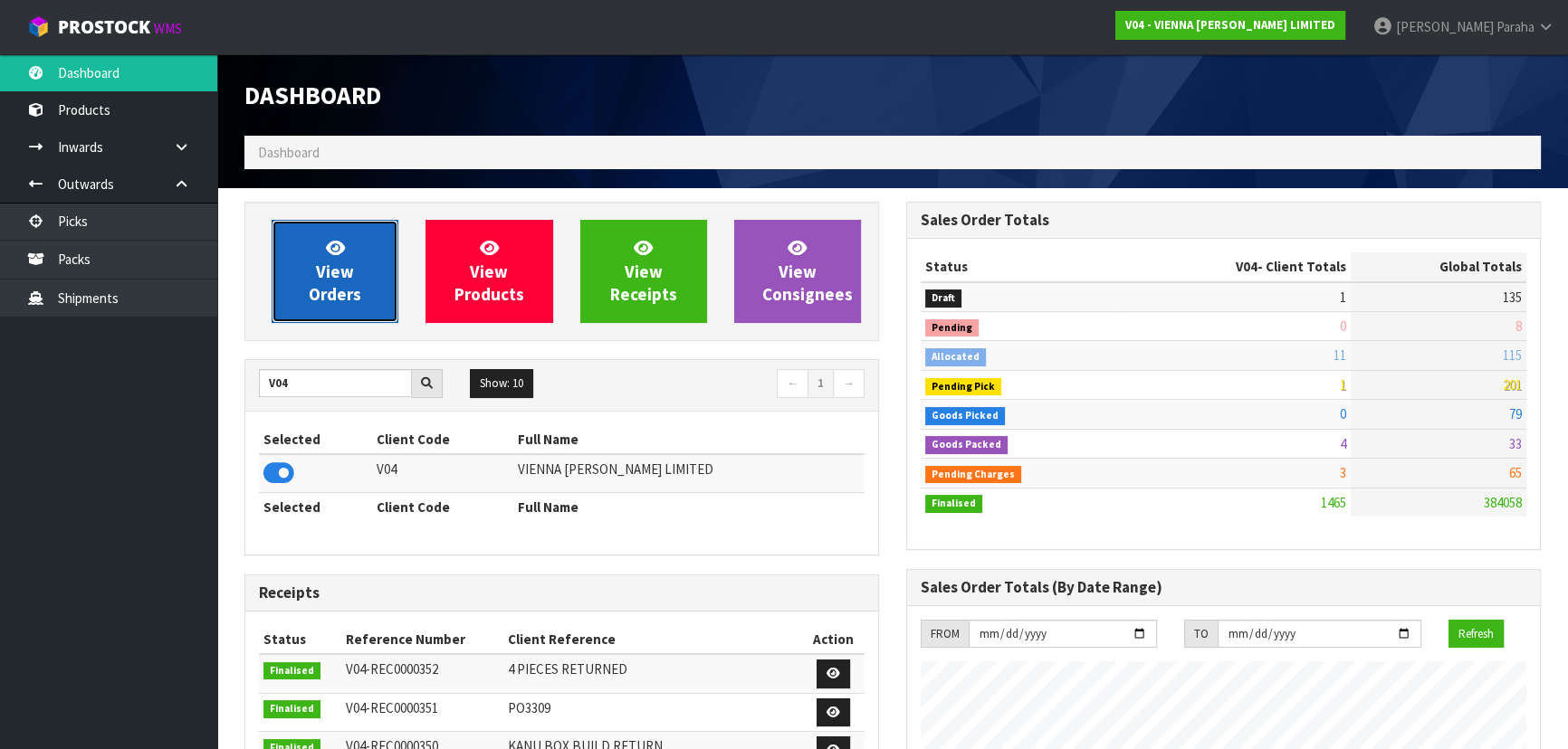
scroll to position [1377, 661]
click at [342, 311] on link "View Orders" at bounding box center [335, 271] width 127 height 103
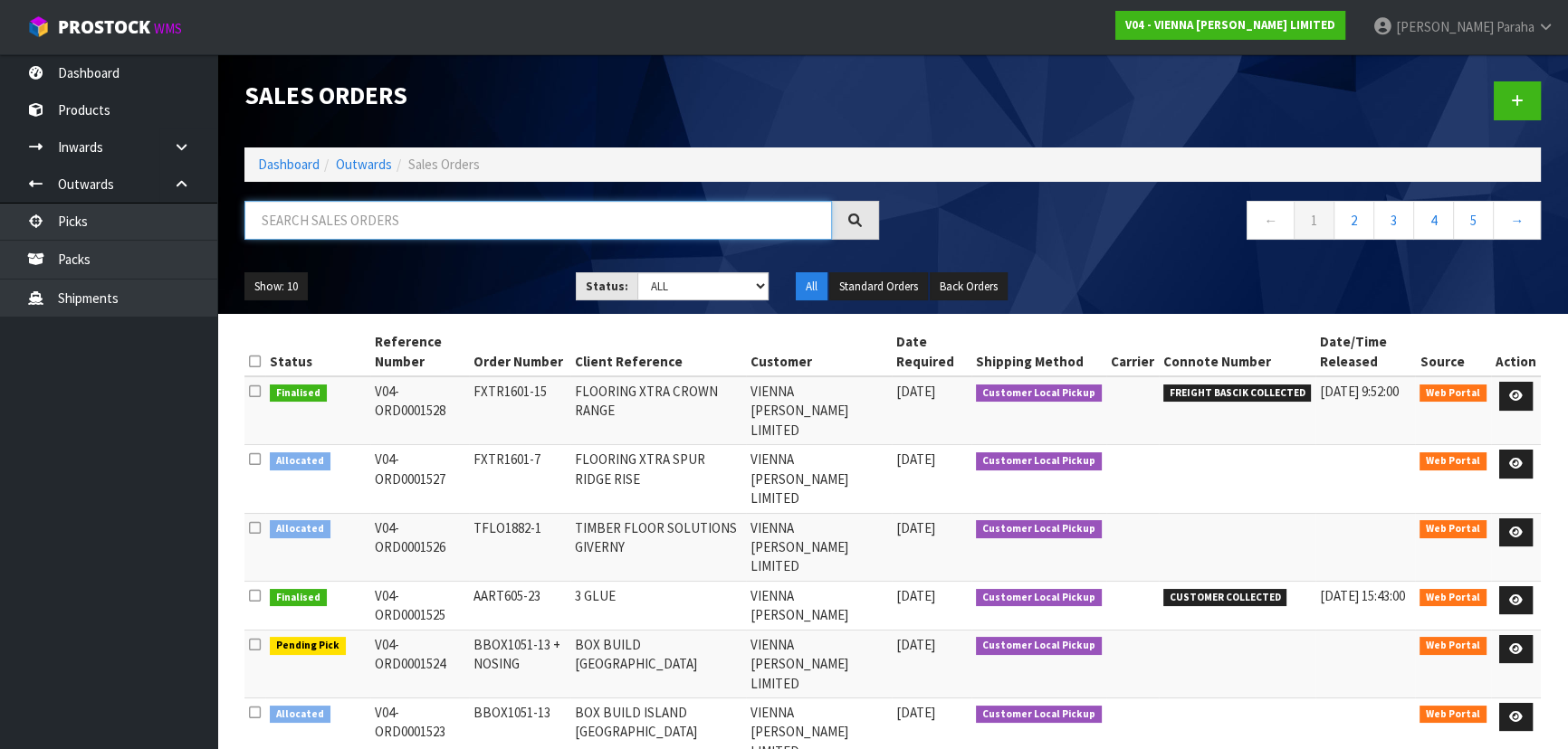
click at [367, 223] on input "text" at bounding box center [538, 221] width 587 height 39
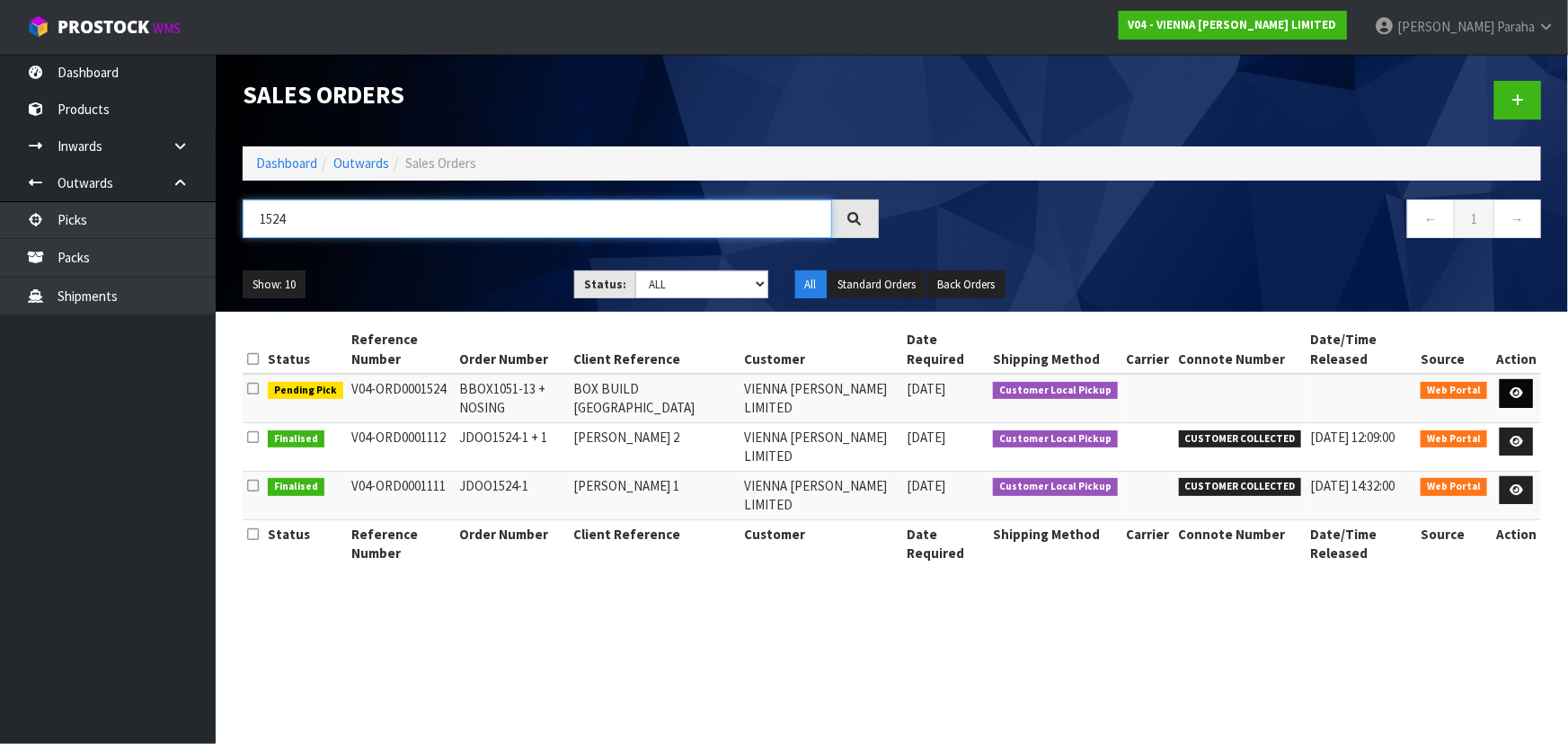
type input "1524"
click at [1528, 379] on link at bounding box center [1517, 393] width 33 height 29
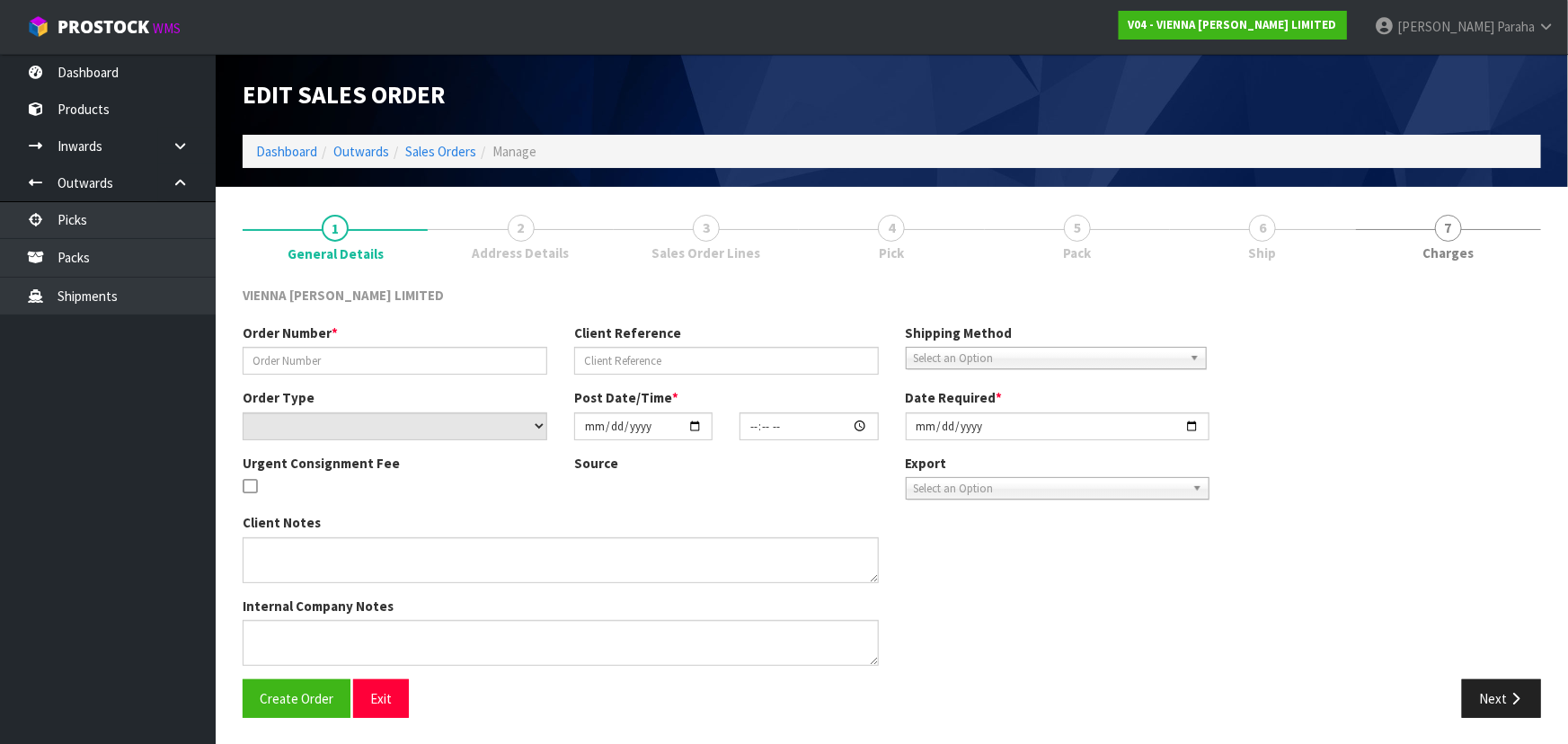
type input "BBOX1051-13 + NOSING"
type input "BOX BUILD ISLA NOSING"
select select "number:0"
type input "2025-09-29"
type input "12:35:00.000"
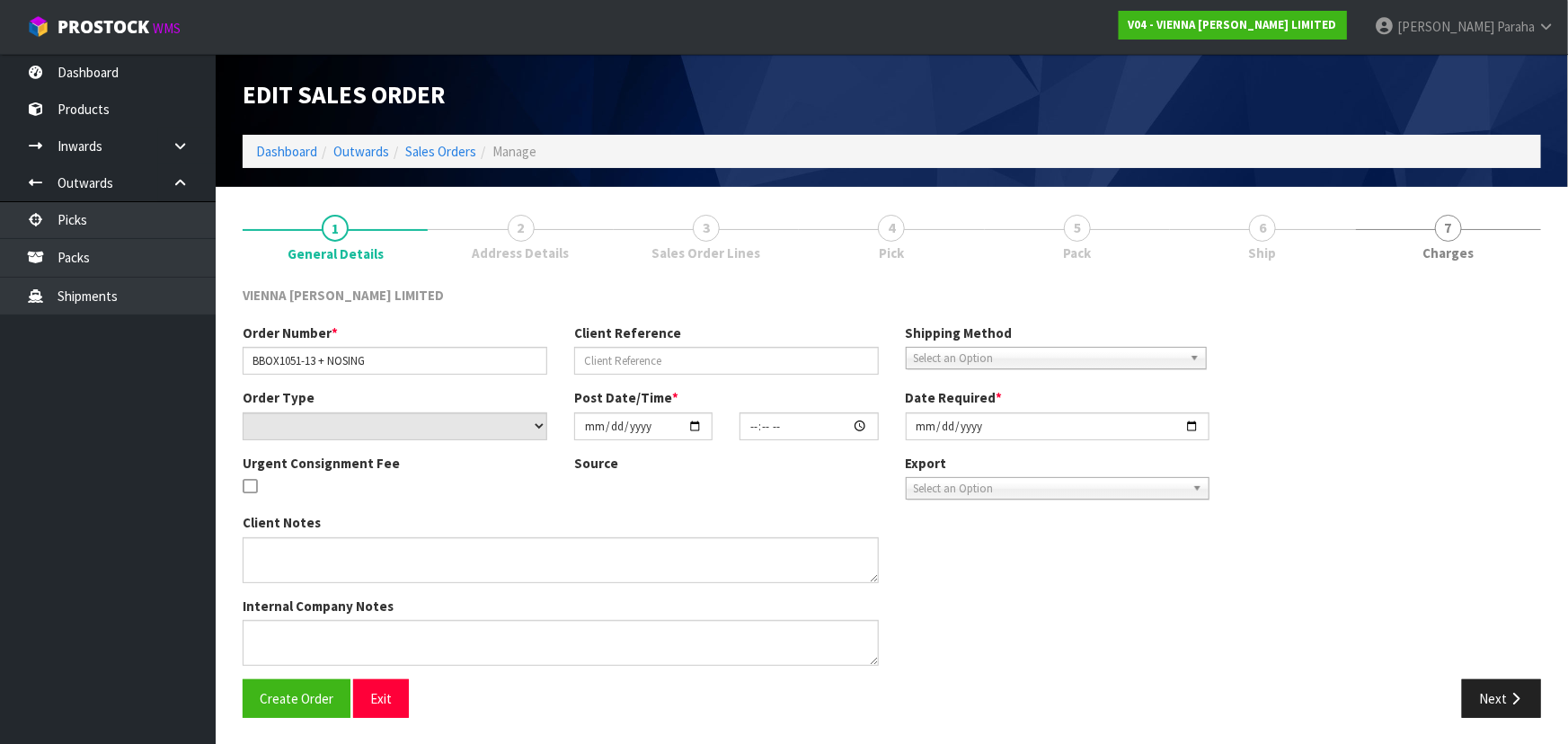
type input "2025-10-08"
type textarea "BOX BUILD ISLA NOSING"
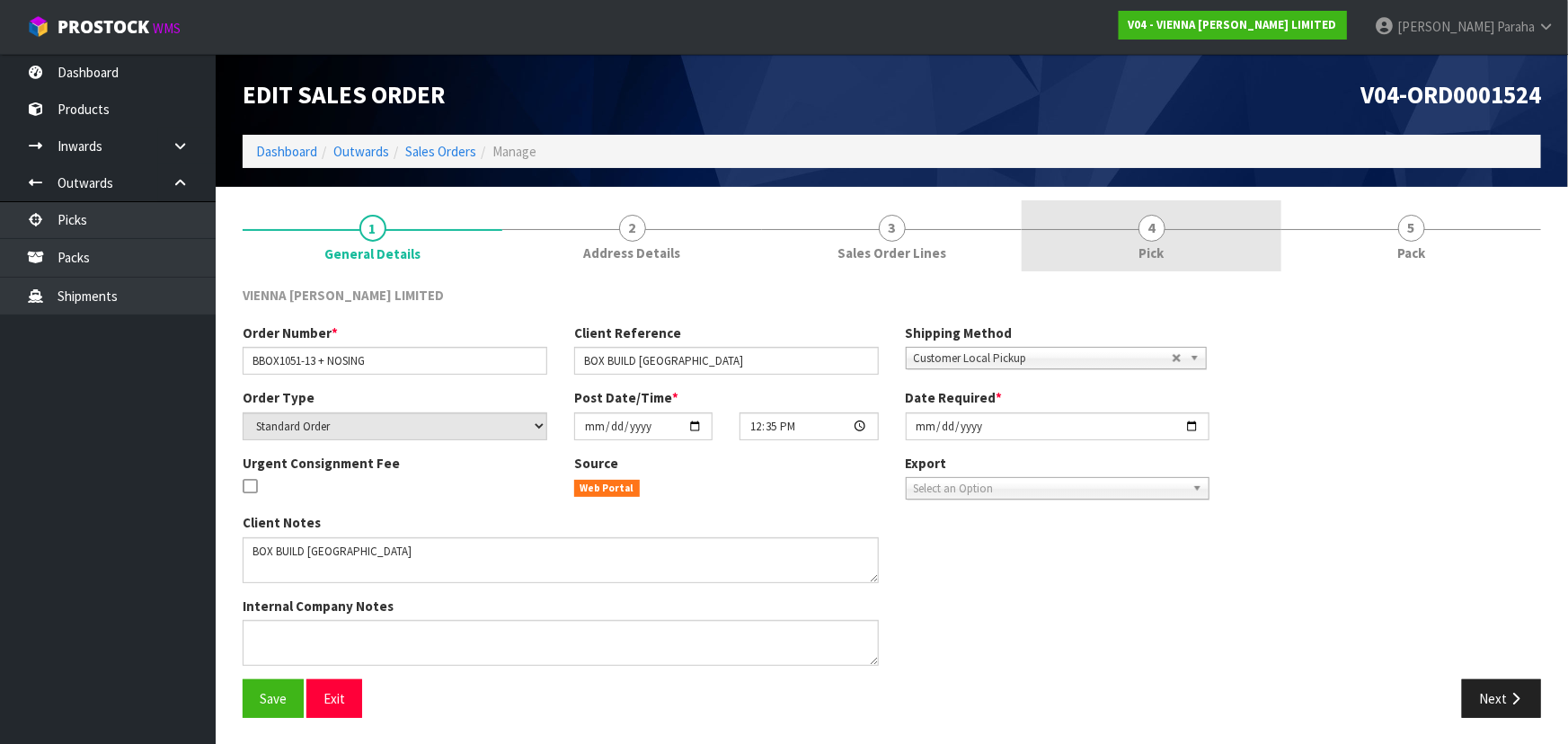
click at [1127, 224] on link "4 Pick" at bounding box center [1152, 236] width 260 height 71
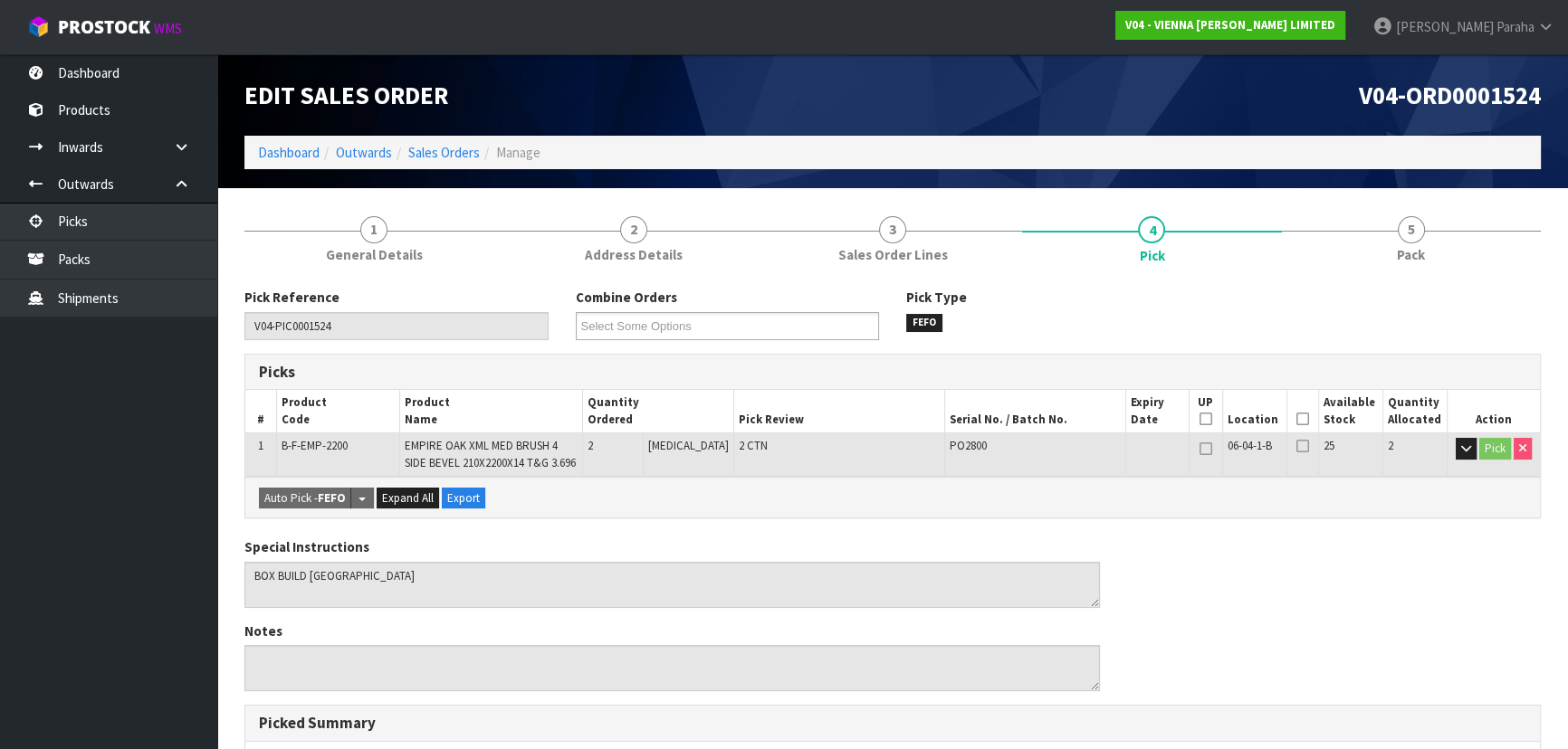
click at [1296, 420] on icon at bounding box center [1302, 419] width 13 height 1
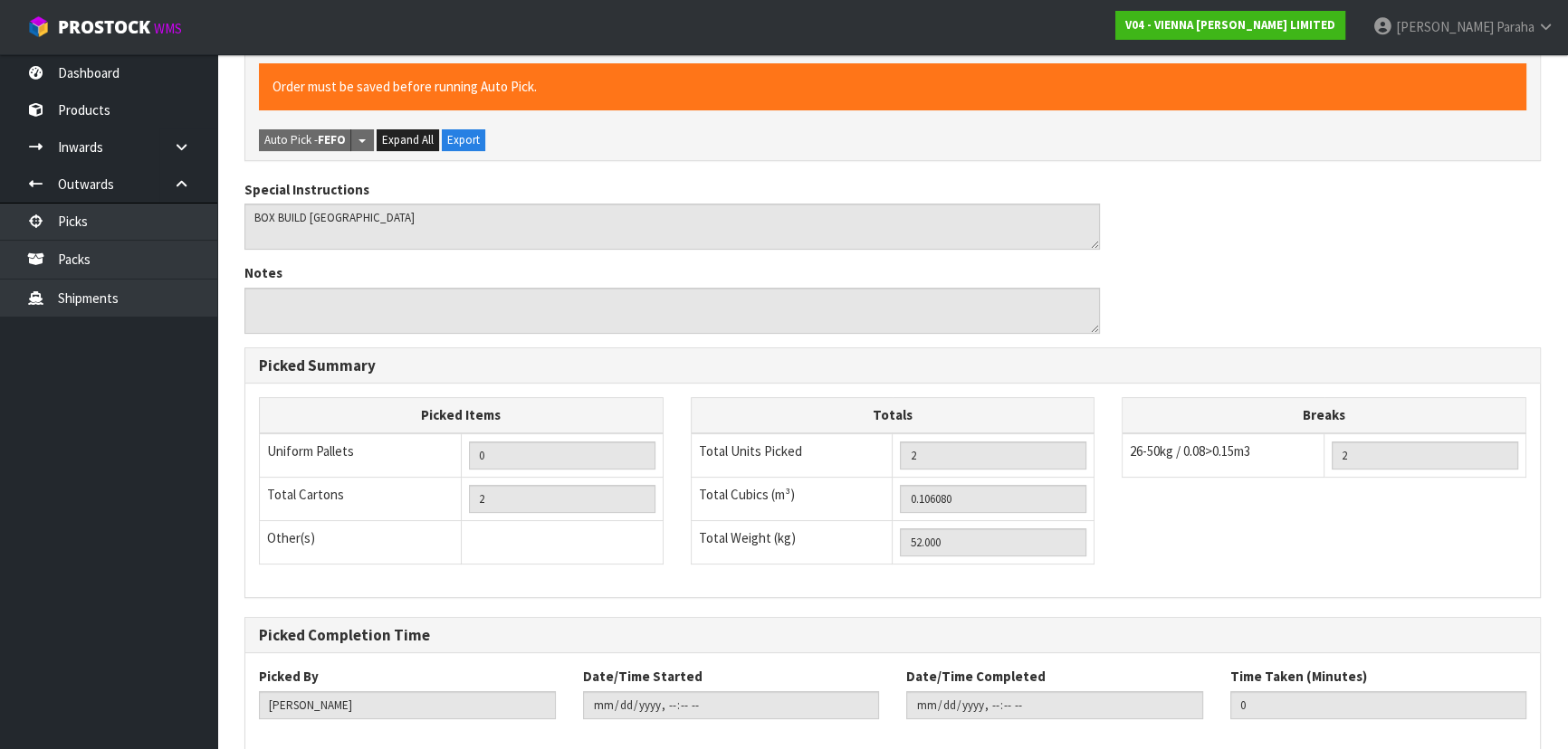
scroll to position [517, 0]
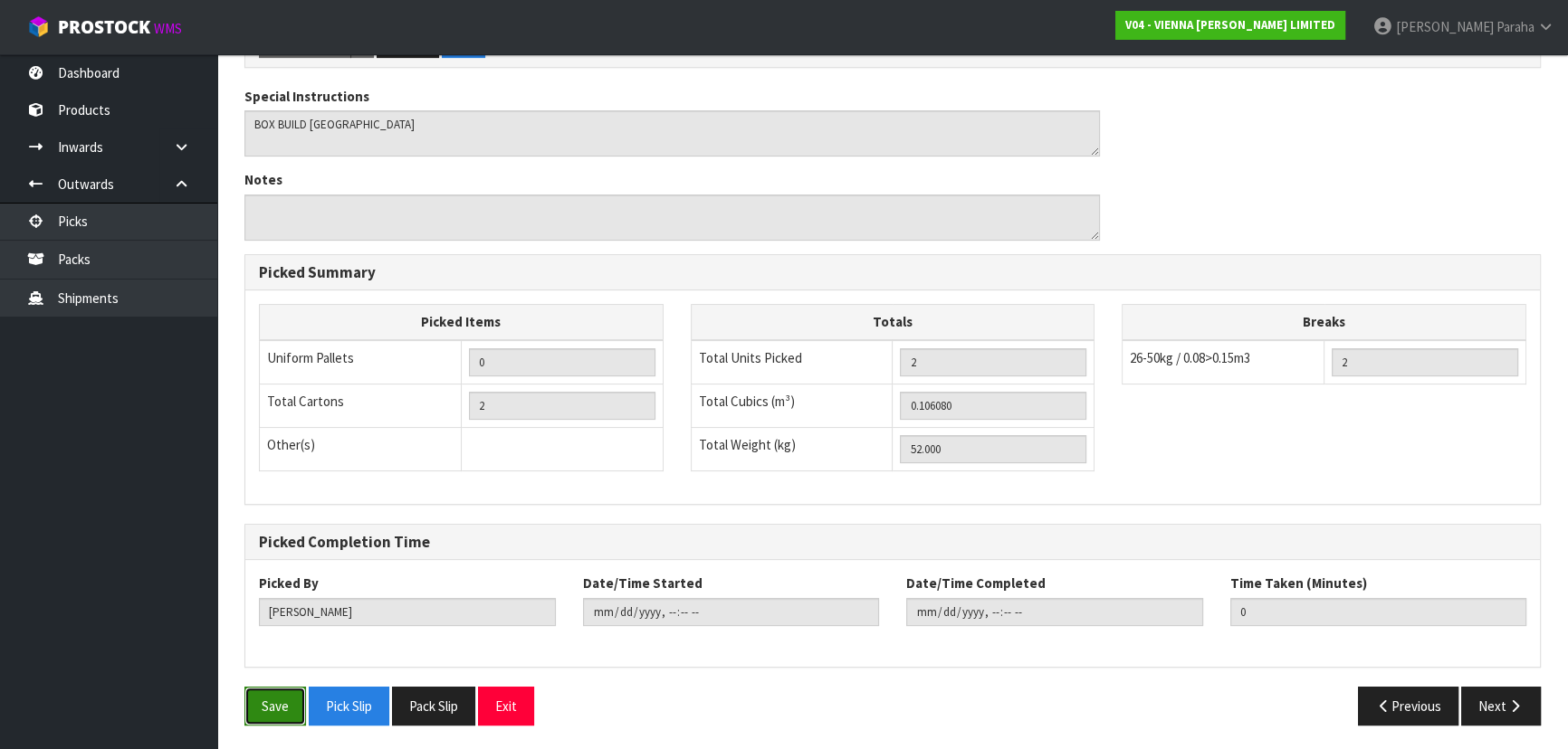
click at [300, 688] on button "Save" at bounding box center [275, 707] width 62 height 39
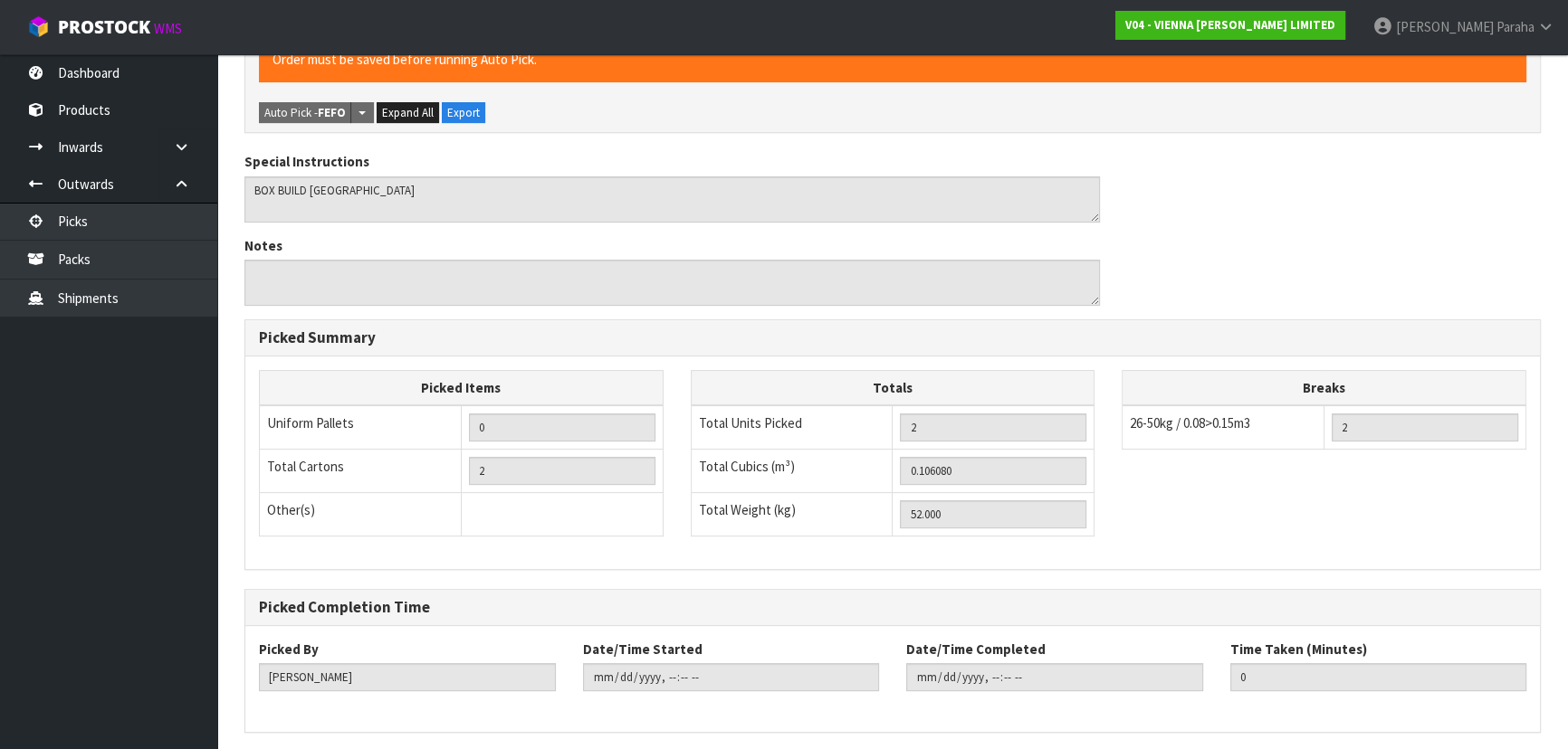
scroll to position [0, 0]
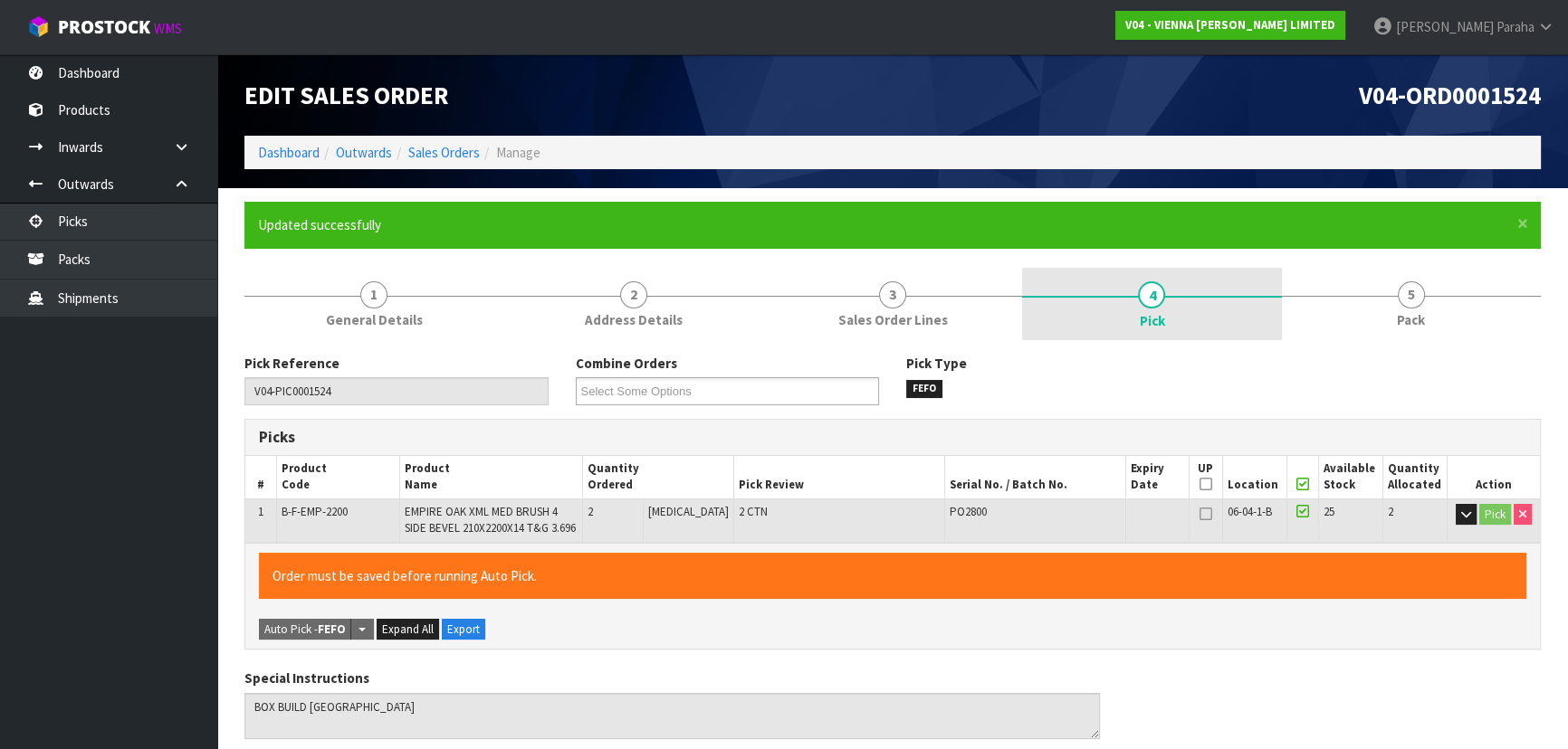
type input "Polly Paraha"
type input "2025-10-03T12:41:43"
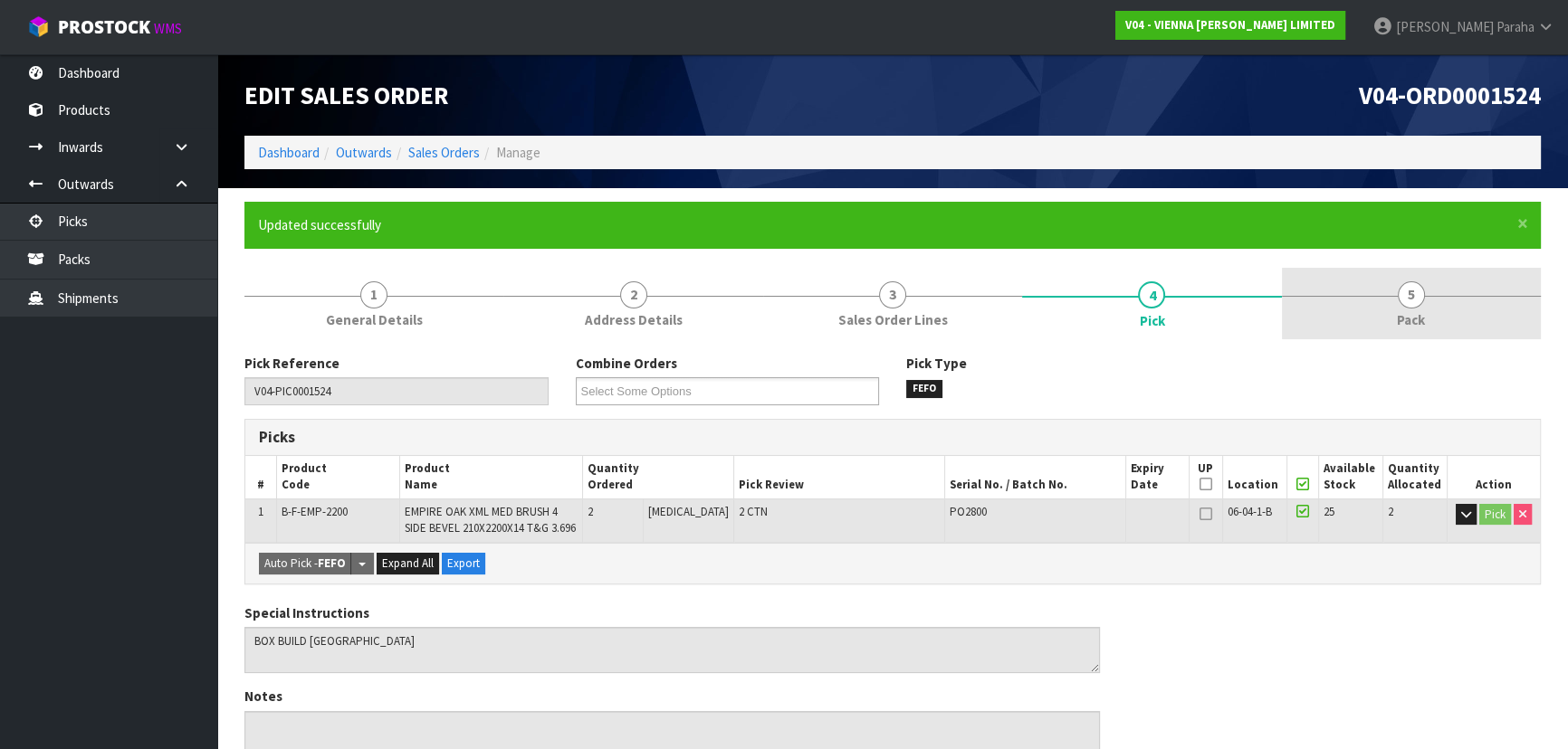
click at [1412, 294] on span "5" at bounding box center [1411, 295] width 27 height 27
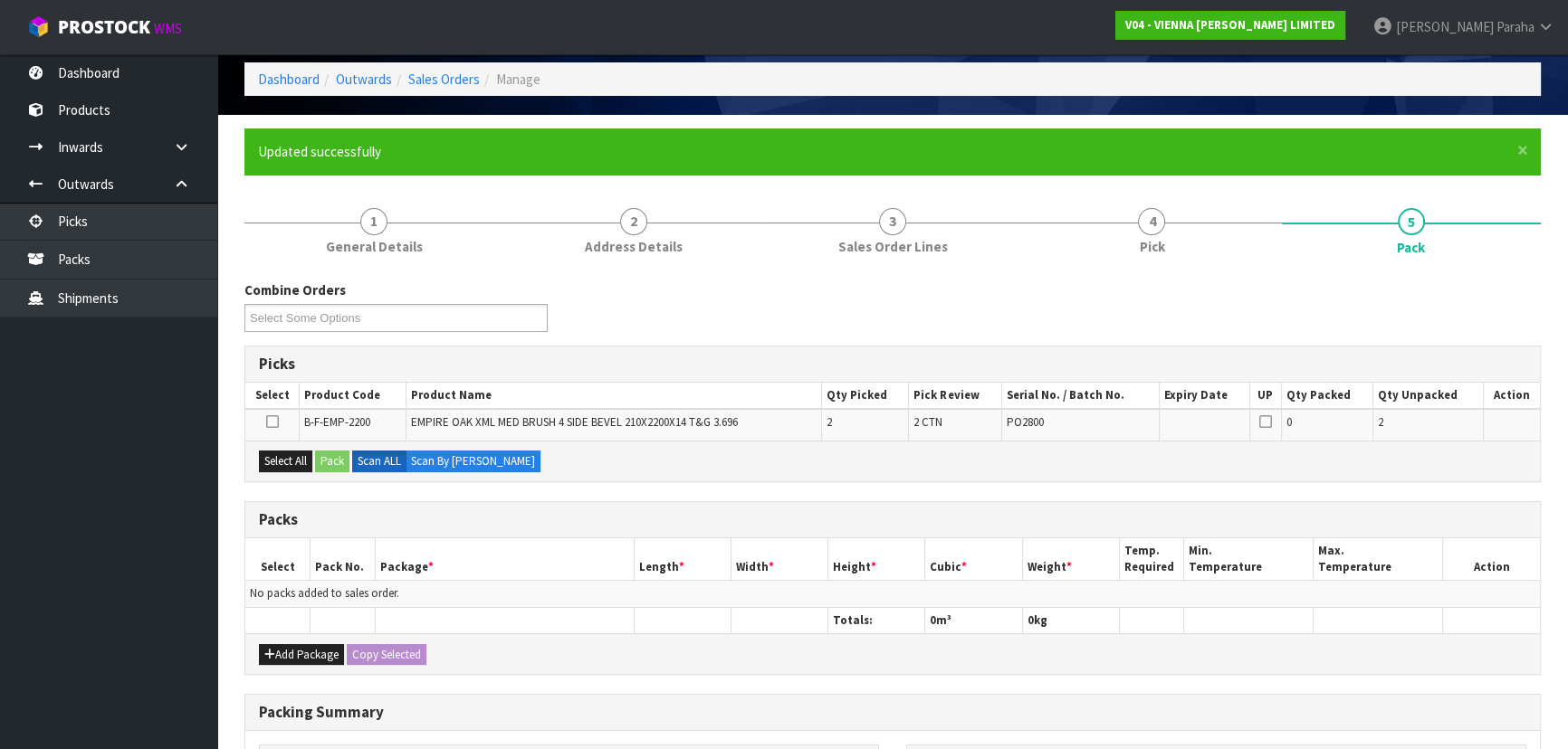
scroll to position [246, 0]
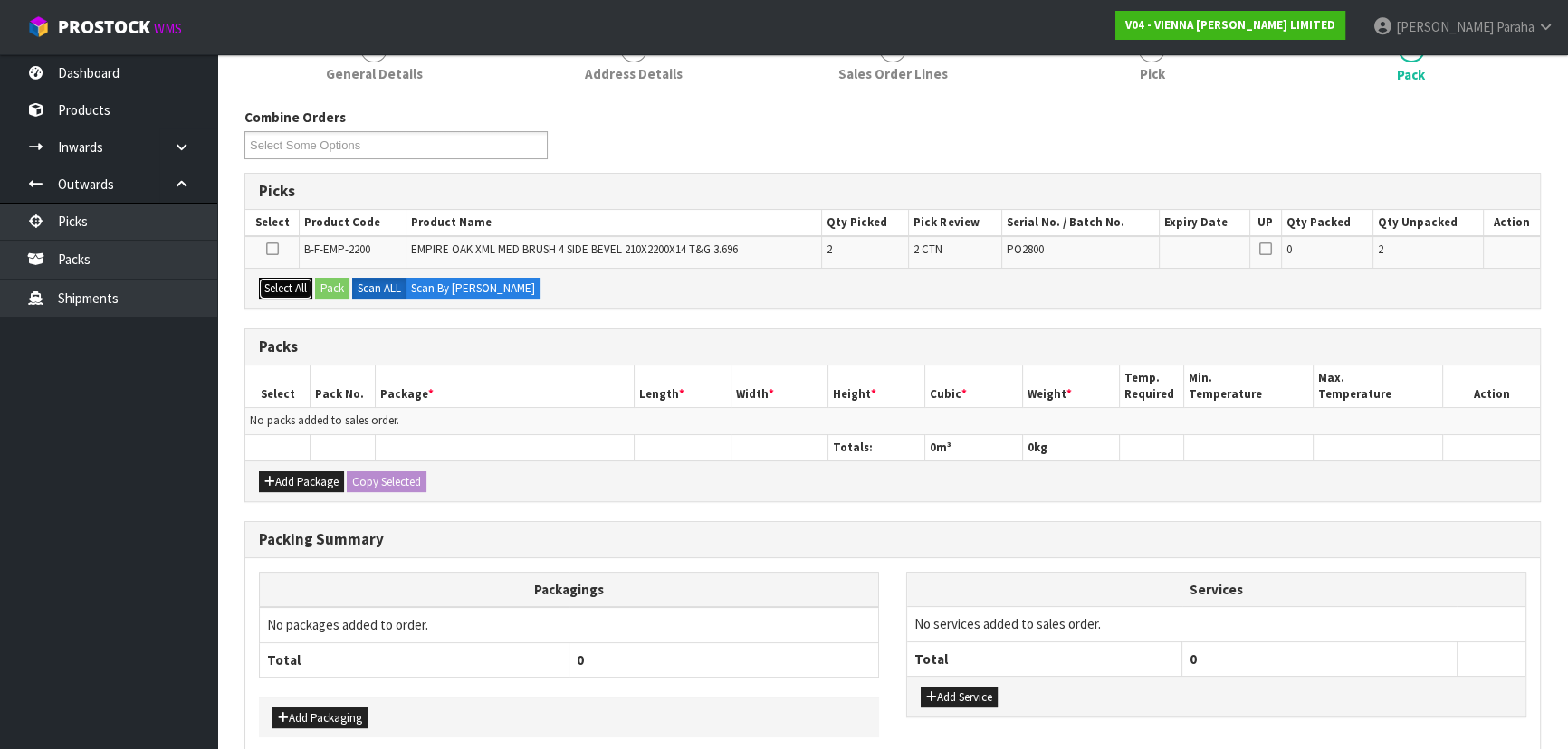
click at [297, 282] on button "Select All" at bounding box center [285, 288] width 53 height 22
click at [324, 291] on button "Pack" at bounding box center [332, 288] width 35 height 22
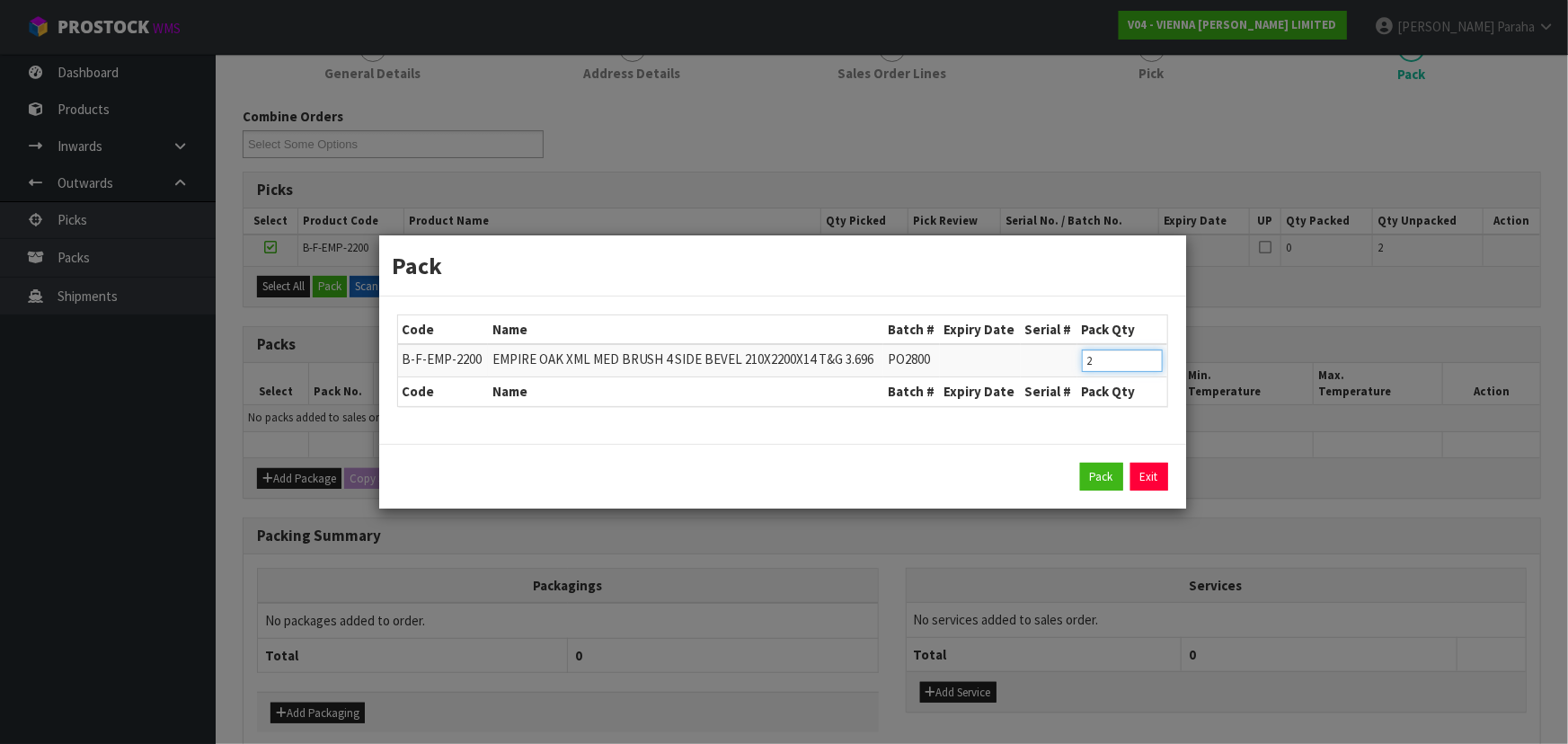
click at [1110, 367] on input "2" at bounding box center [1121, 361] width 81 height 22
type input "1"
click at [1095, 482] on button "Pack" at bounding box center [1101, 477] width 43 height 29
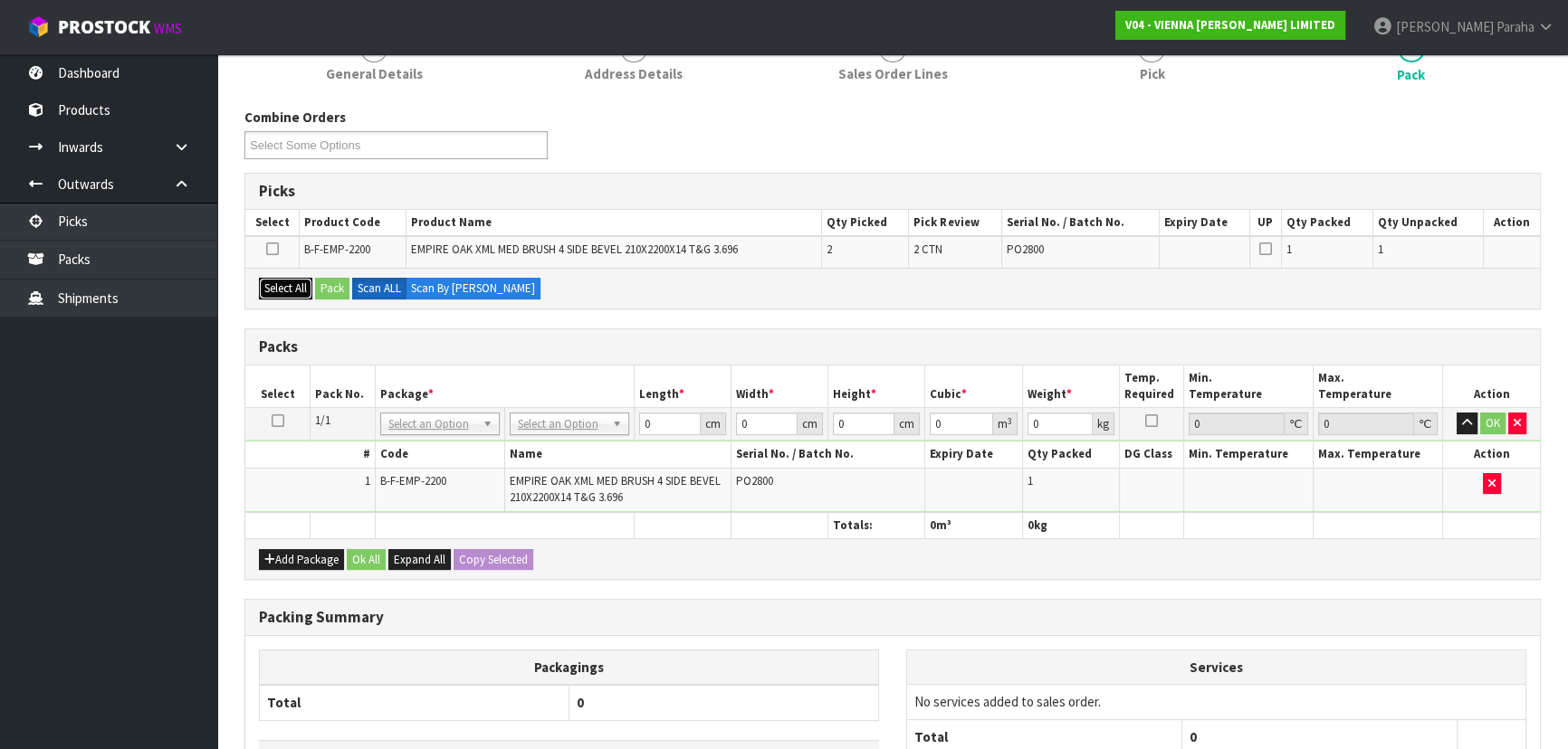
click at [286, 281] on button "Select All" at bounding box center [285, 288] width 53 height 22
click at [336, 291] on button "Pack" at bounding box center [332, 288] width 35 height 22
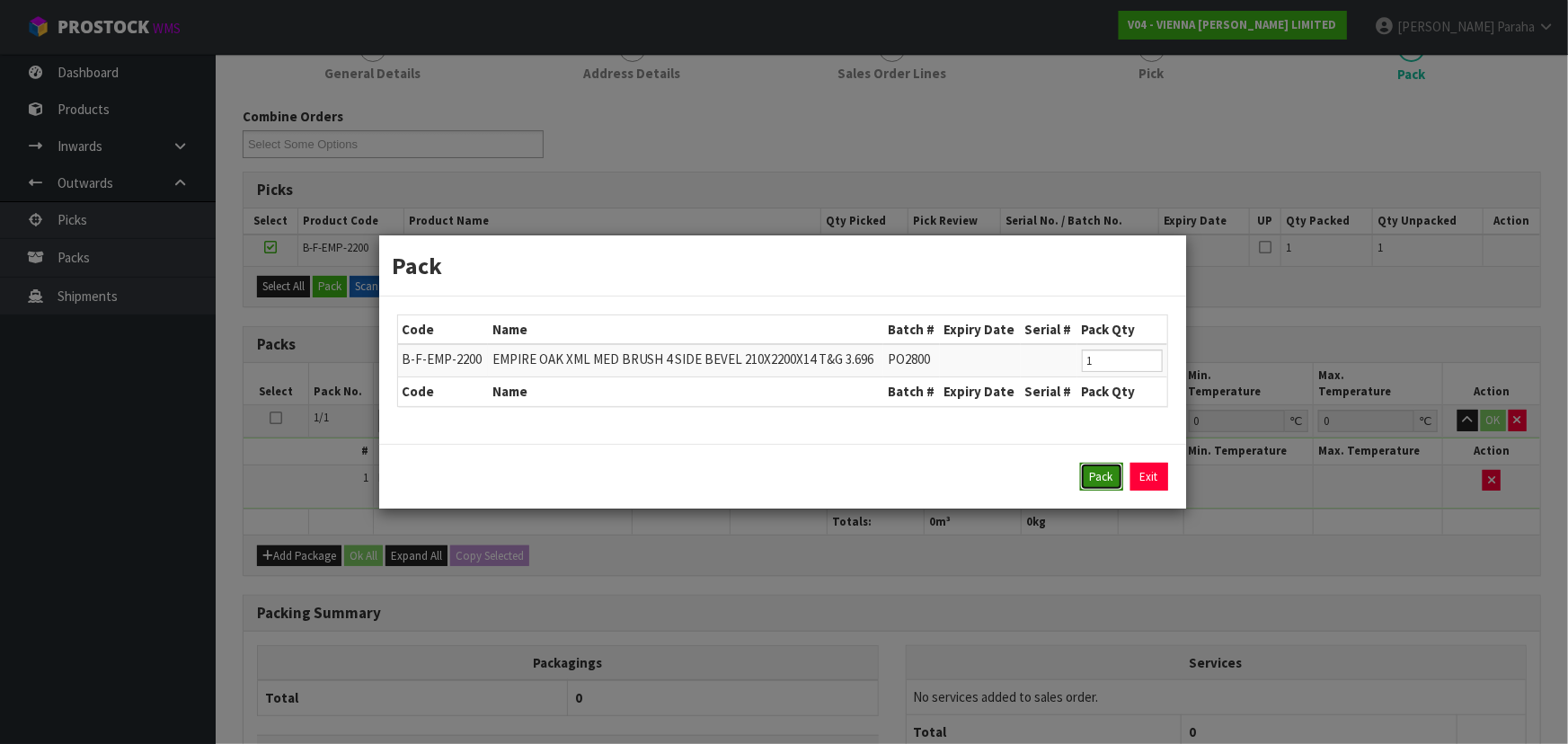
click at [1101, 481] on button "Pack" at bounding box center [1101, 477] width 43 height 29
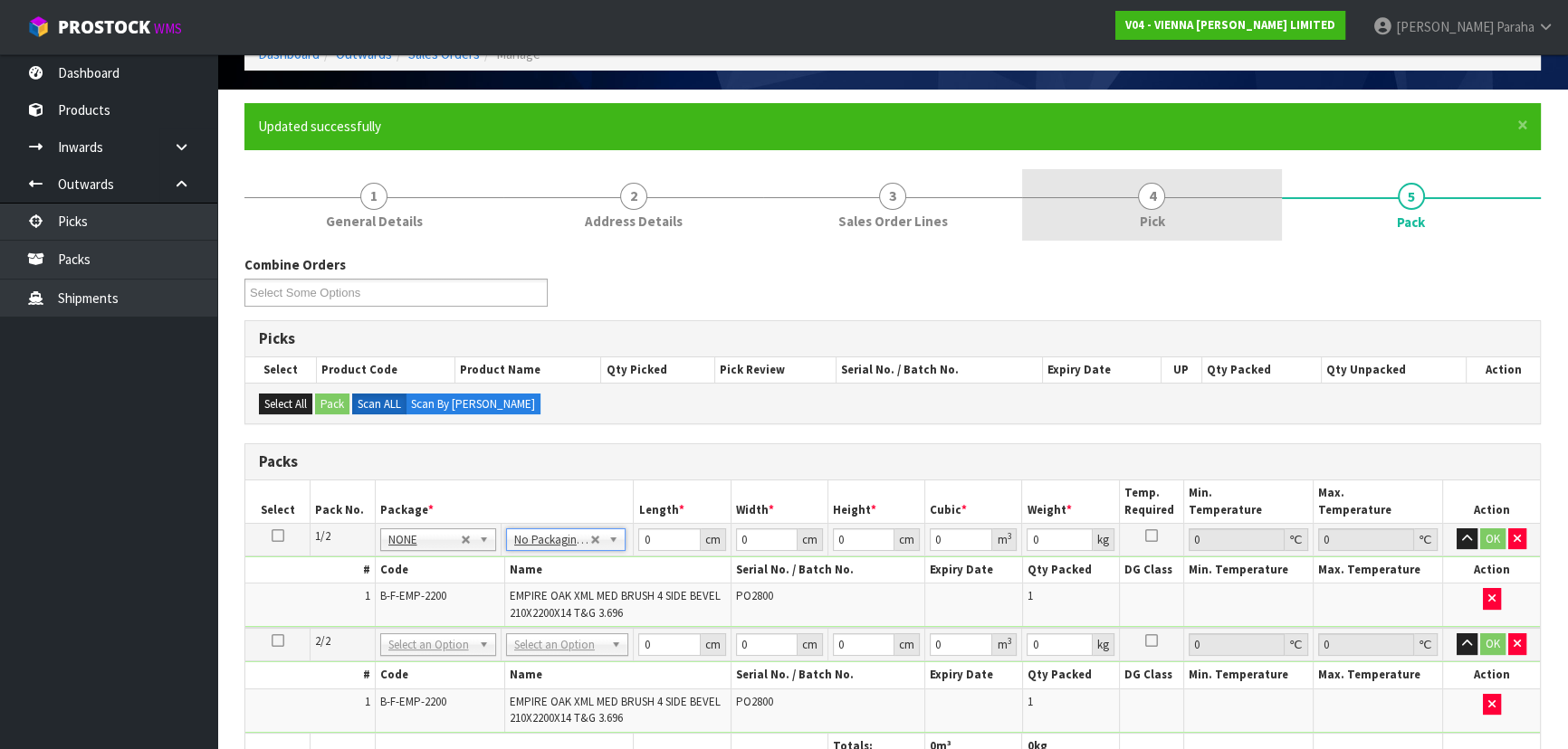
scroll to position [81, 0]
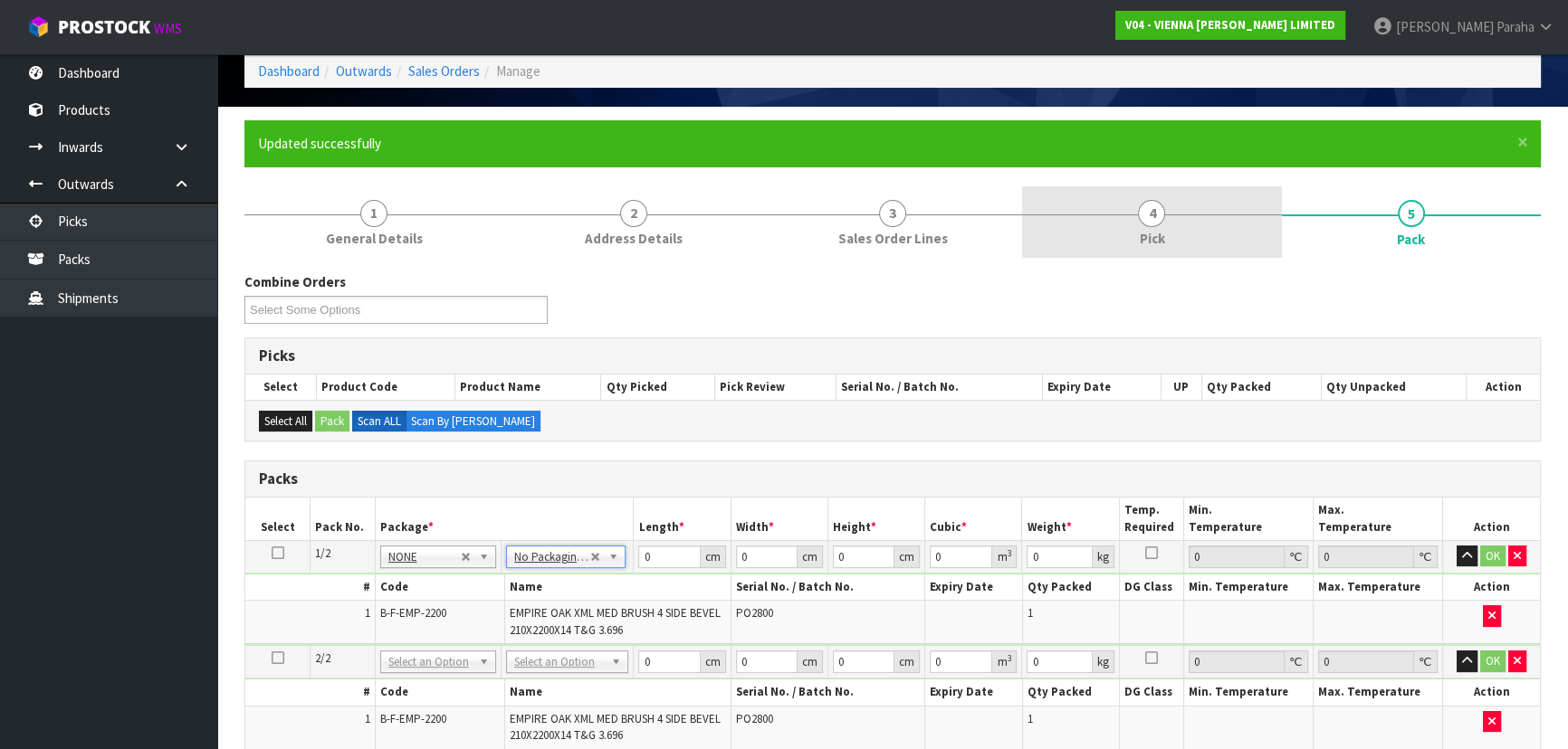
click at [1144, 237] on span "Pick" at bounding box center [1151, 238] width 25 height 19
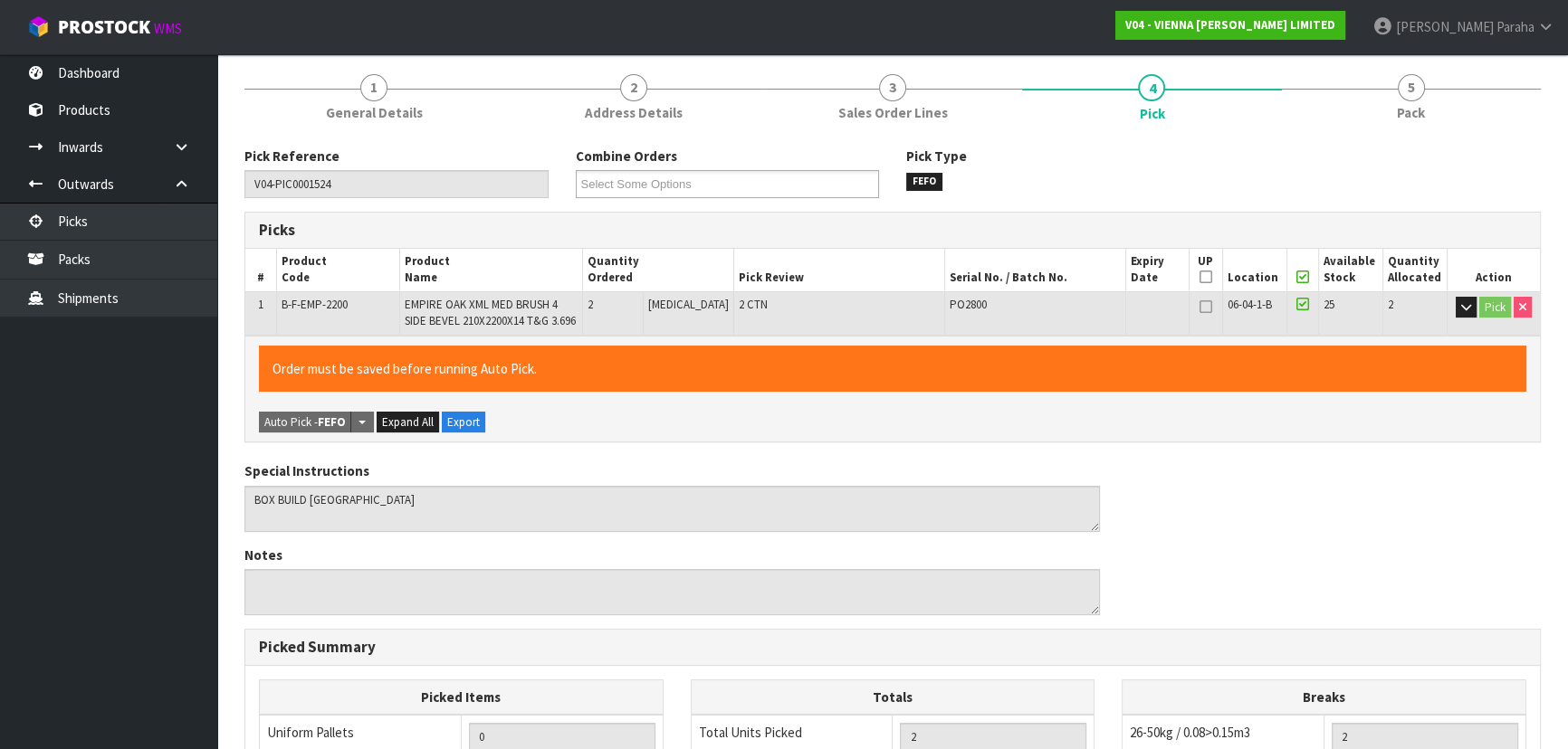
scroll to position [246, 0]
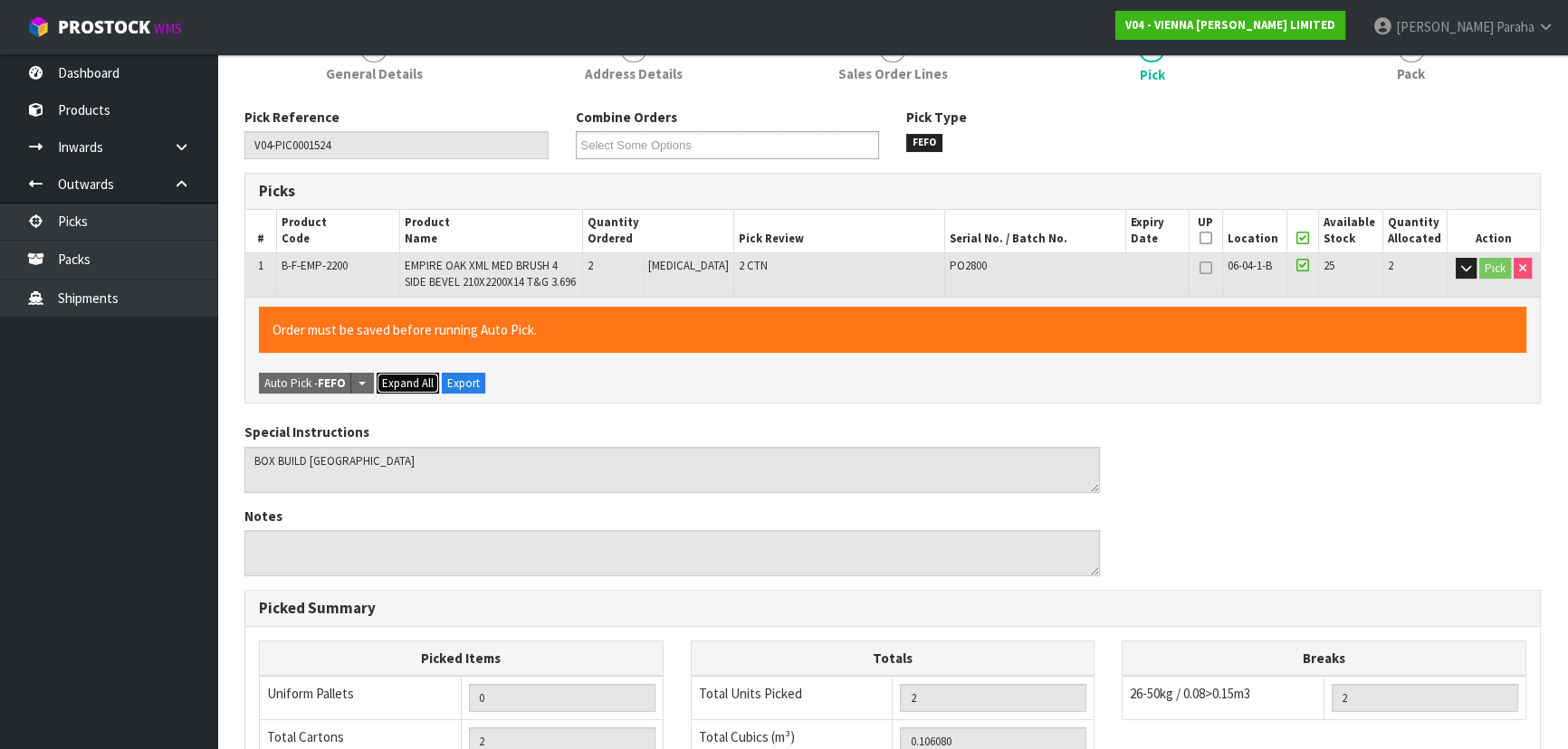
click at [405, 388] on button "Expand All" at bounding box center [408, 383] width 63 height 22
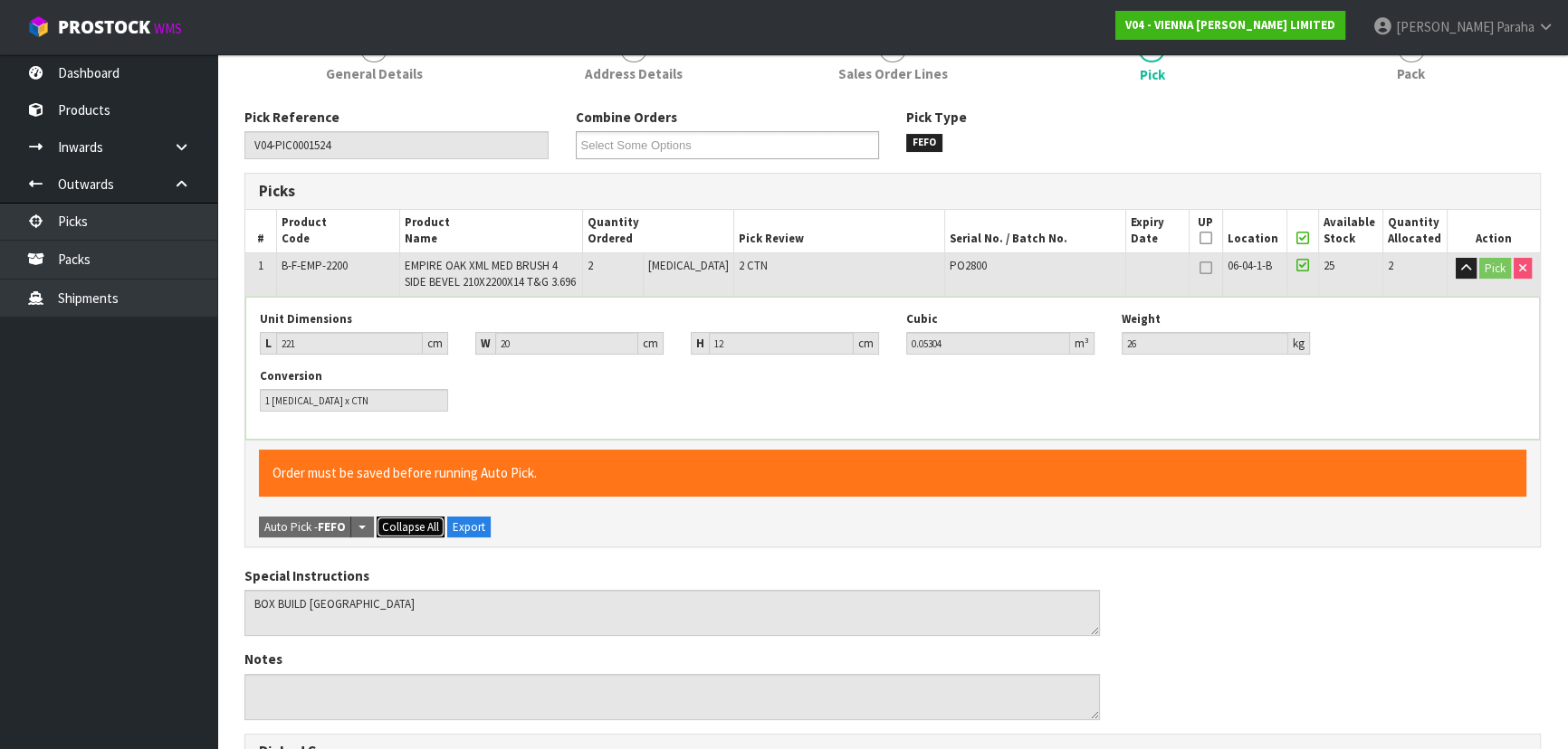
scroll to position [0, 0]
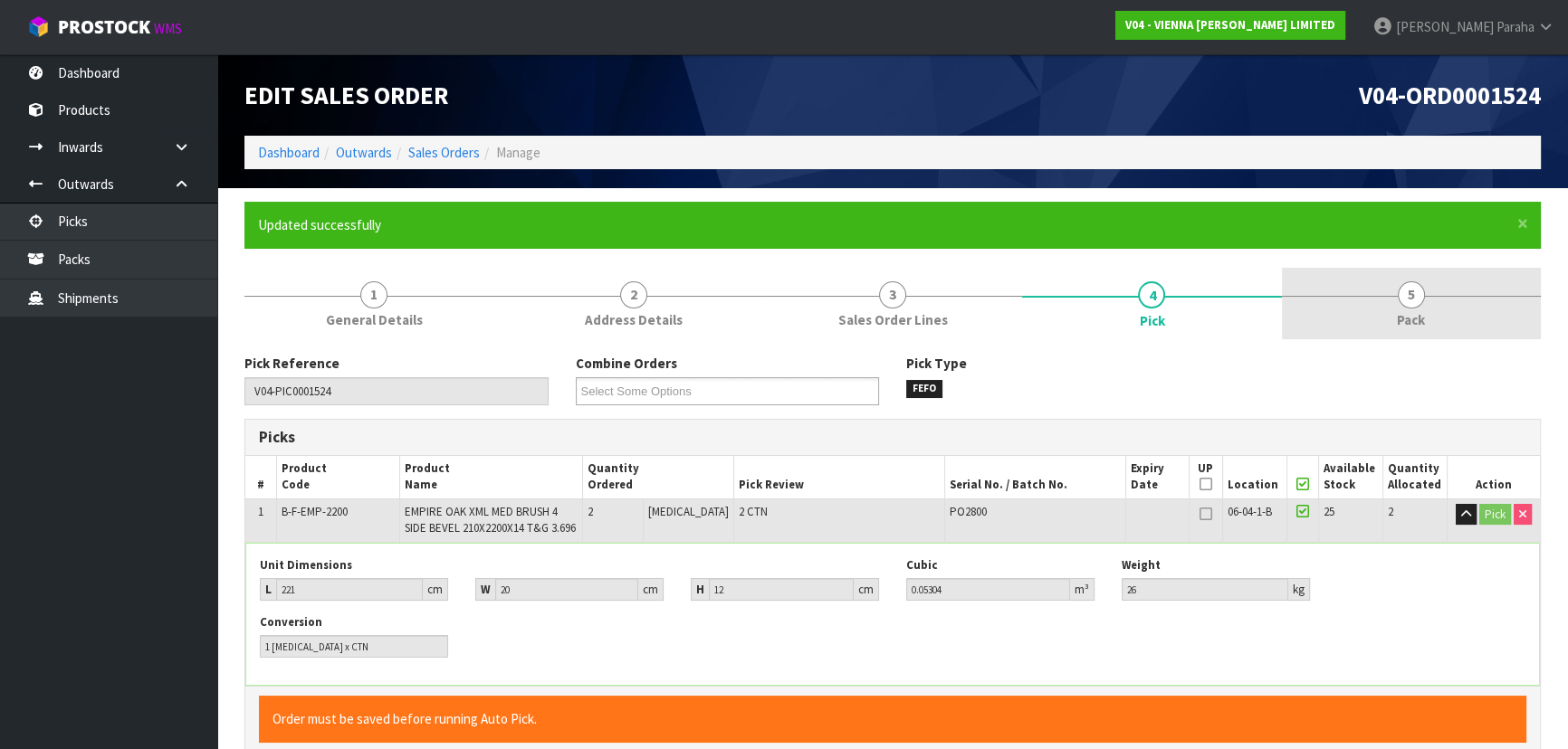
click at [1405, 295] on span "5" at bounding box center [1411, 295] width 27 height 27
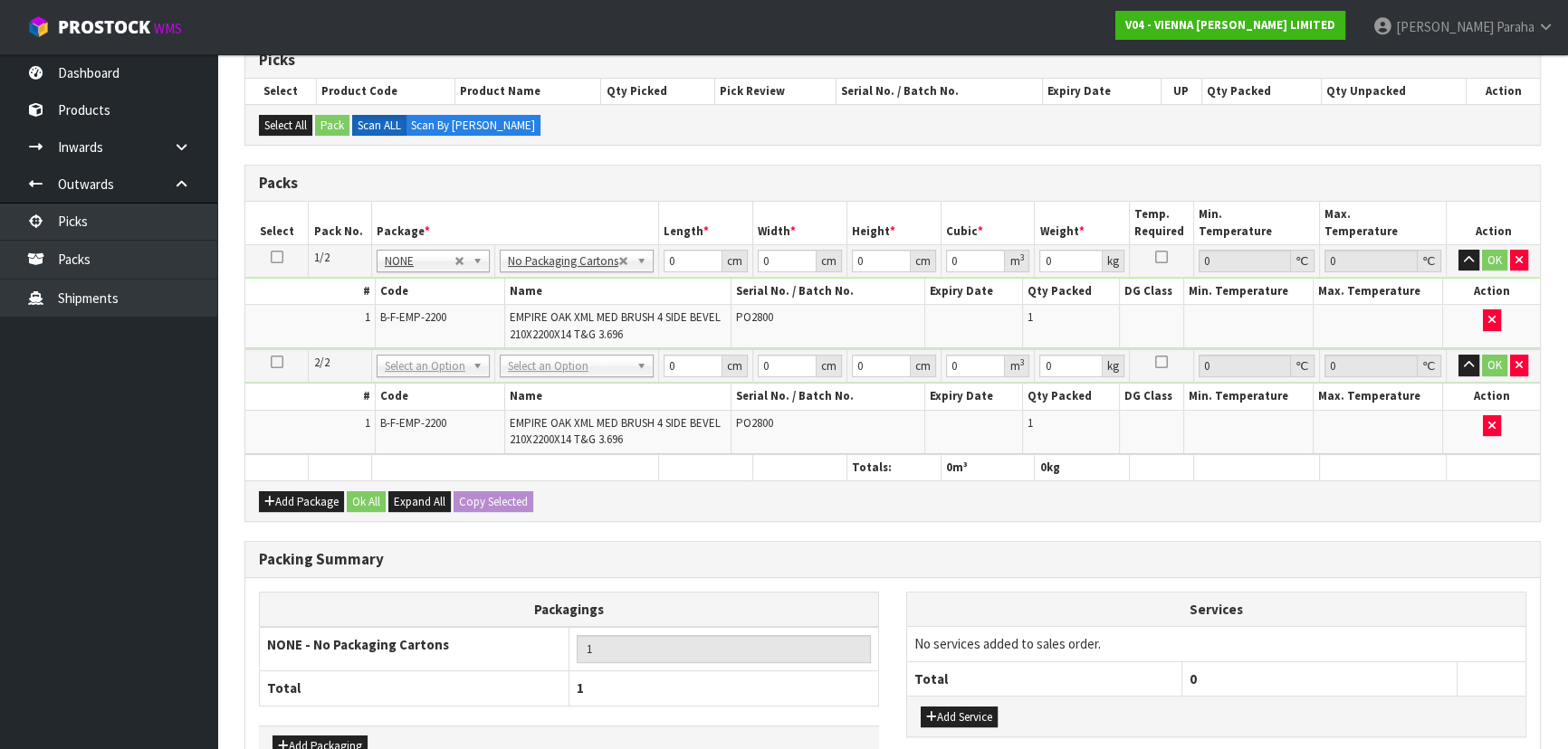
scroll to position [411, 0]
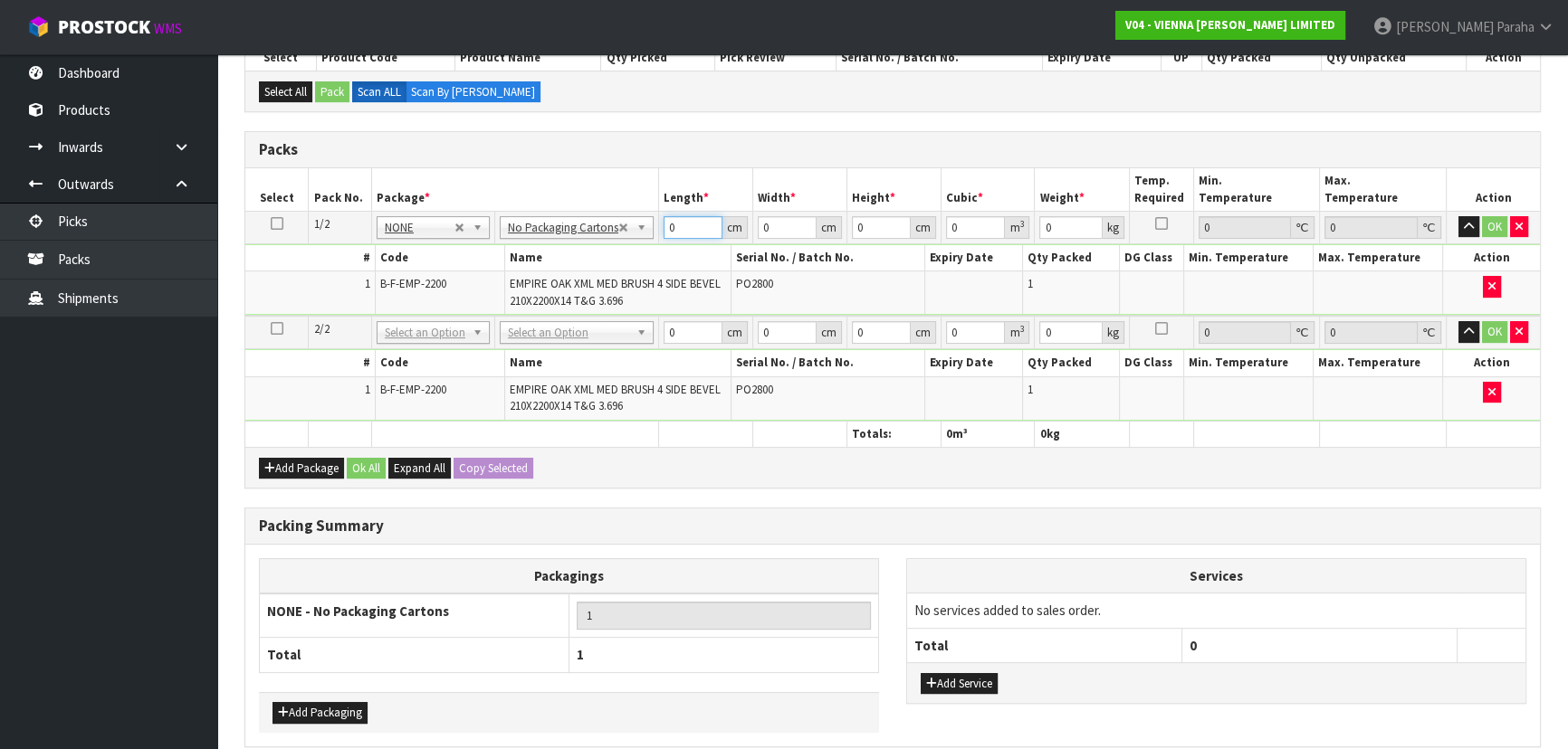
click at [679, 225] on input "0" at bounding box center [693, 227] width 59 height 22
type input "221"
type input "20"
type input "1"
type input "0.00442"
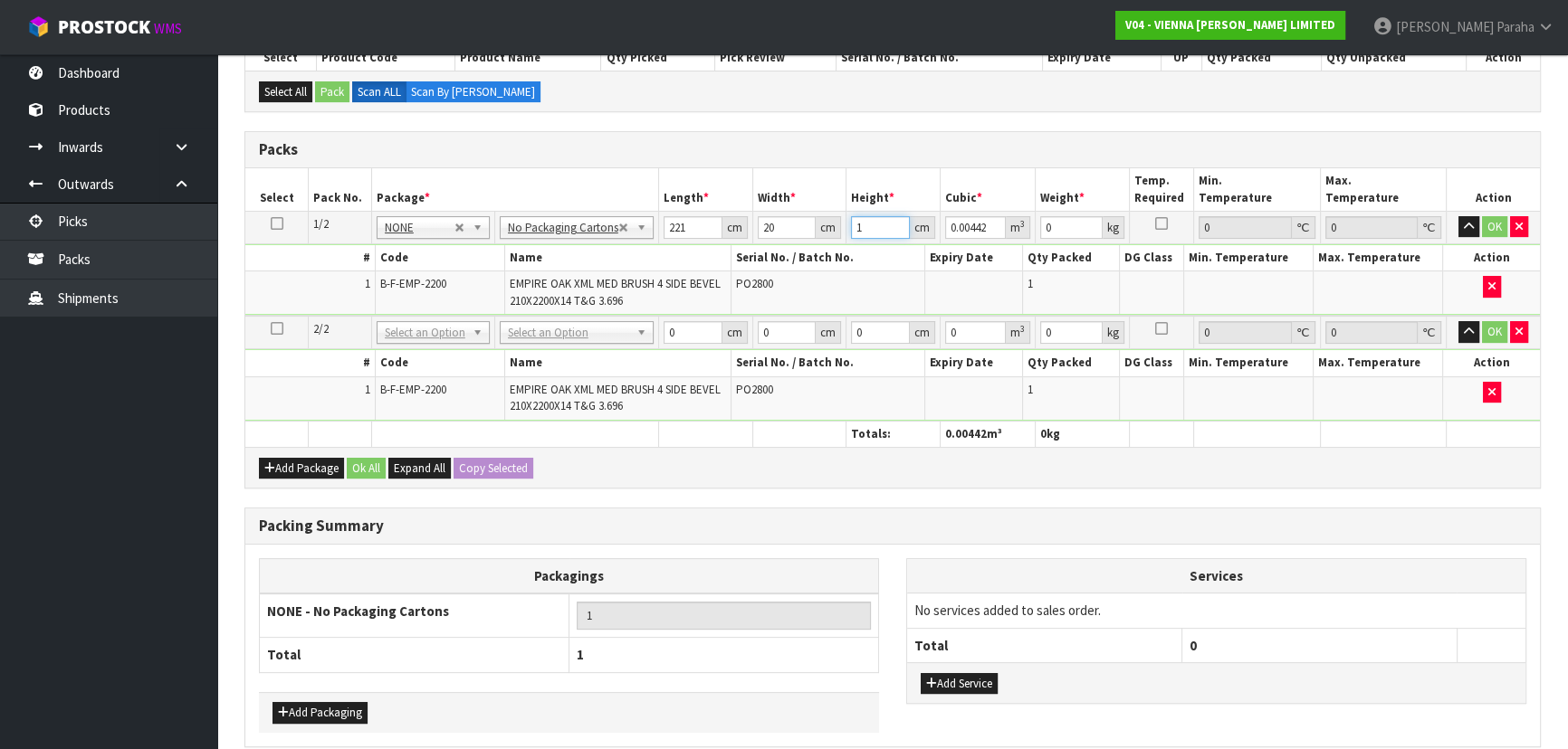
type input "12"
type input "0.05304"
type input "12"
type input "26"
click at [272, 223] on icon at bounding box center [277, 223] width 13 height 1
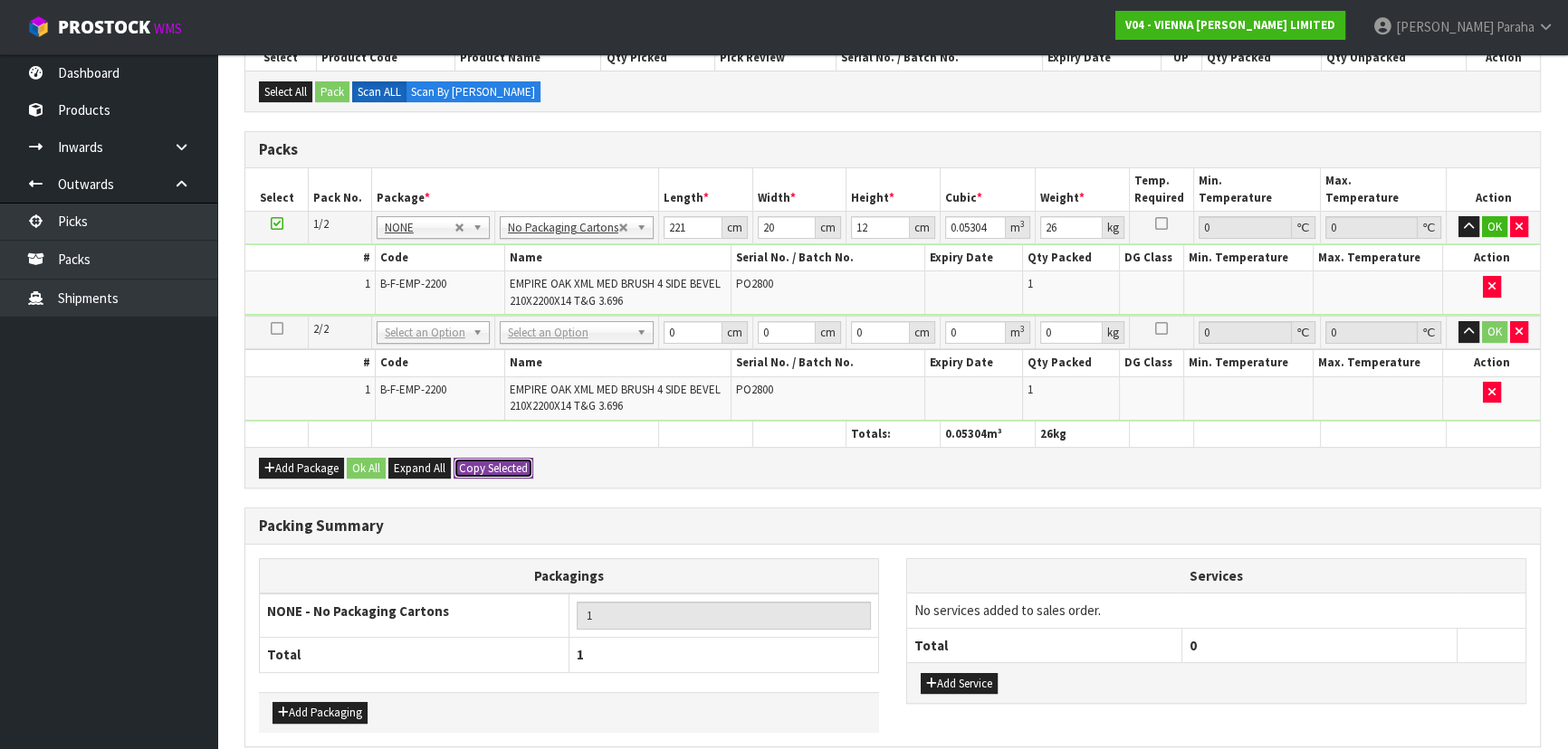
click at [494, 467] on button "Copy Selected" at bounding box center [493, 468] width 79 height 22
click at [494, 467] on span "Confirm" at bounding box center [479, 468] width 40 height 15
type input "221"
type input "20"
type input "12"
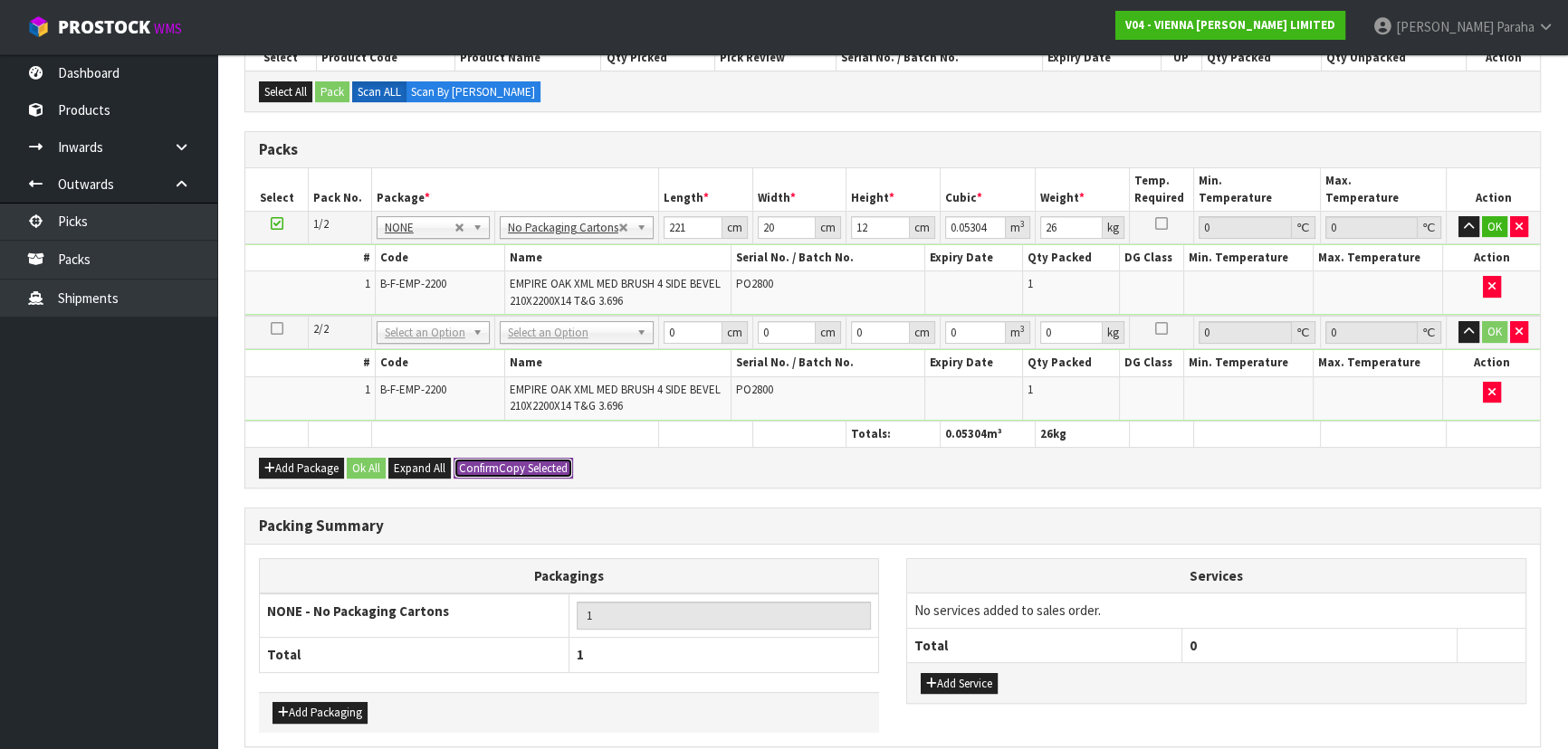
type input "0.05304"
type input "26"
type input "2"
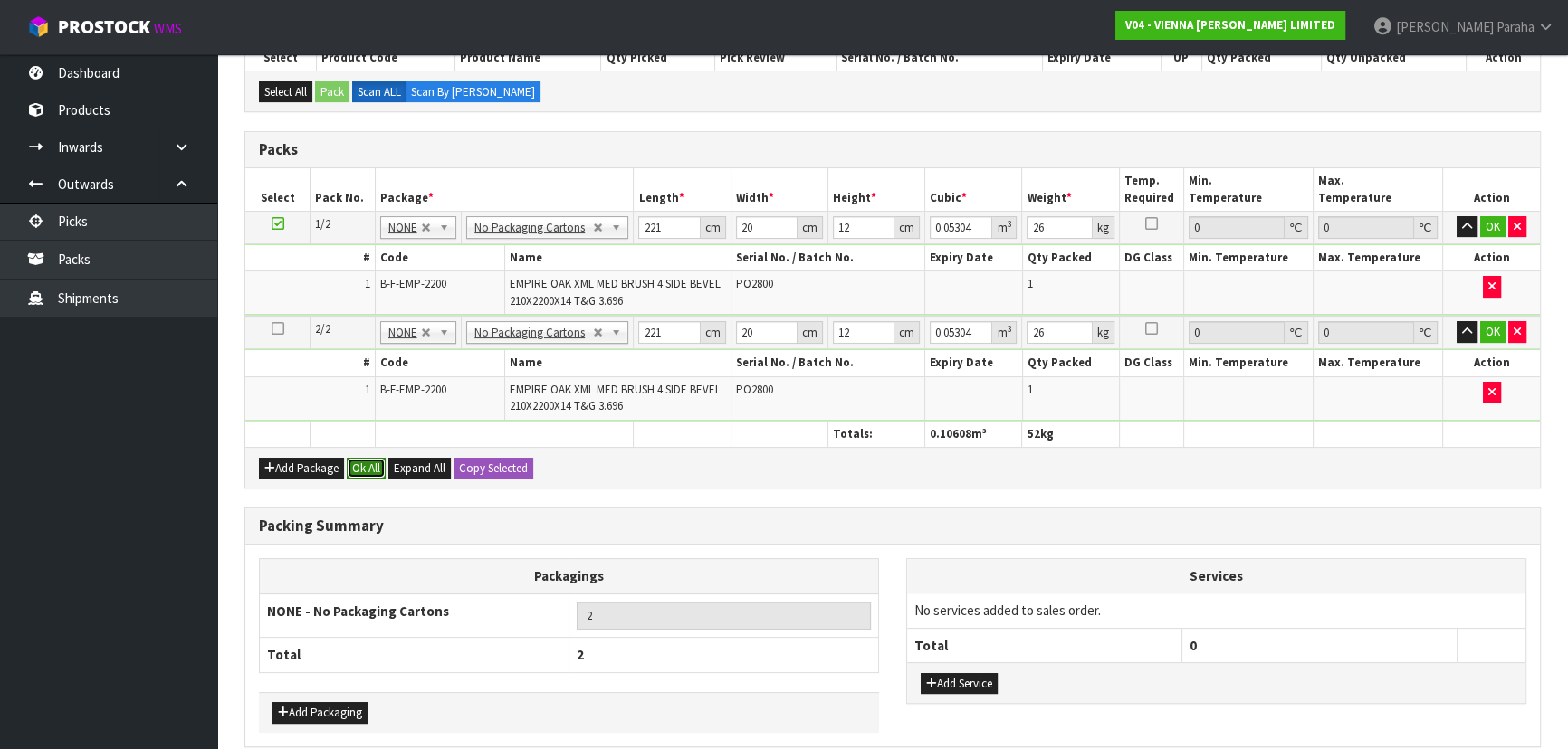
click at [376, 468] on button "Ok All" at bounding box center [367, 468] width 39 height 22
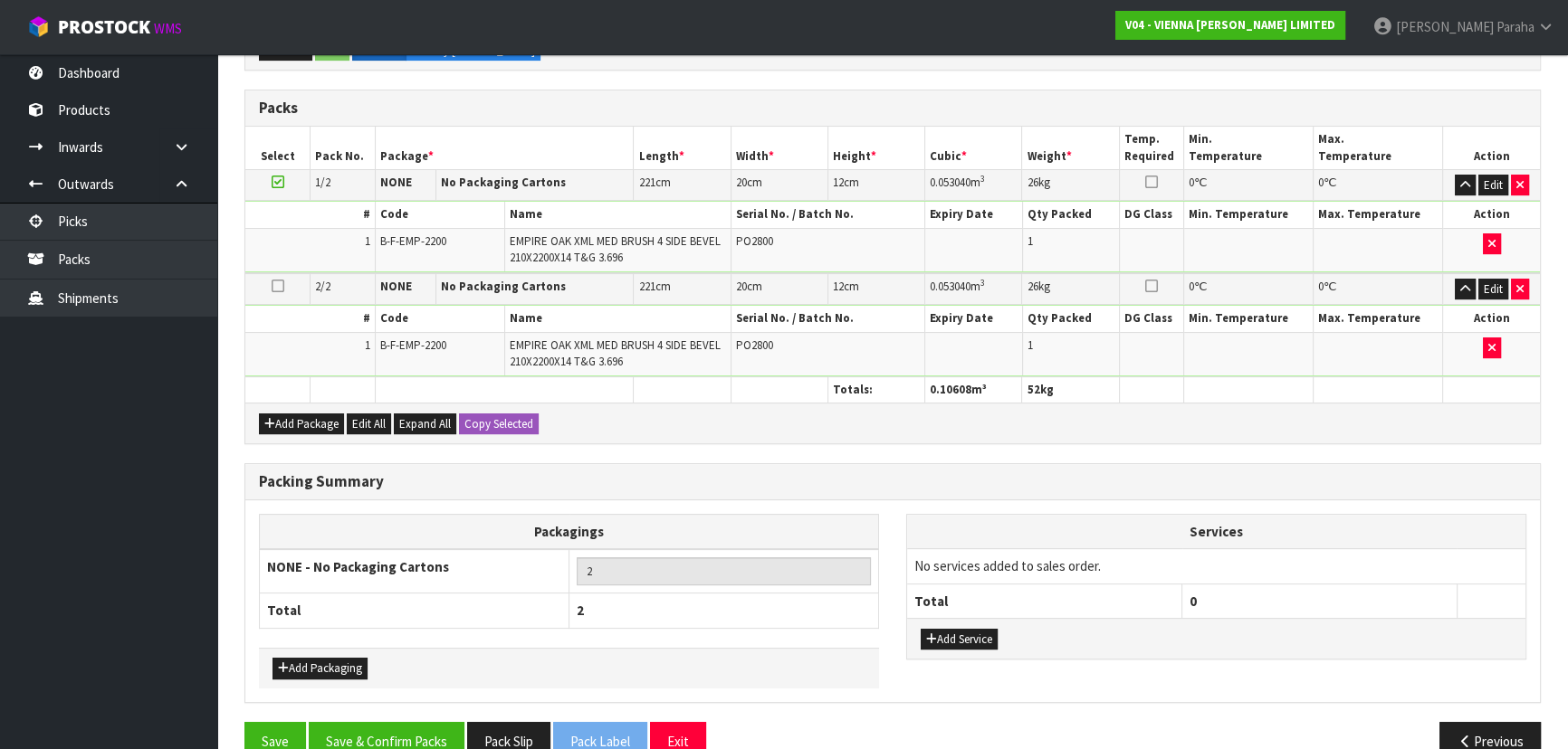
scroll to position [486, 0]
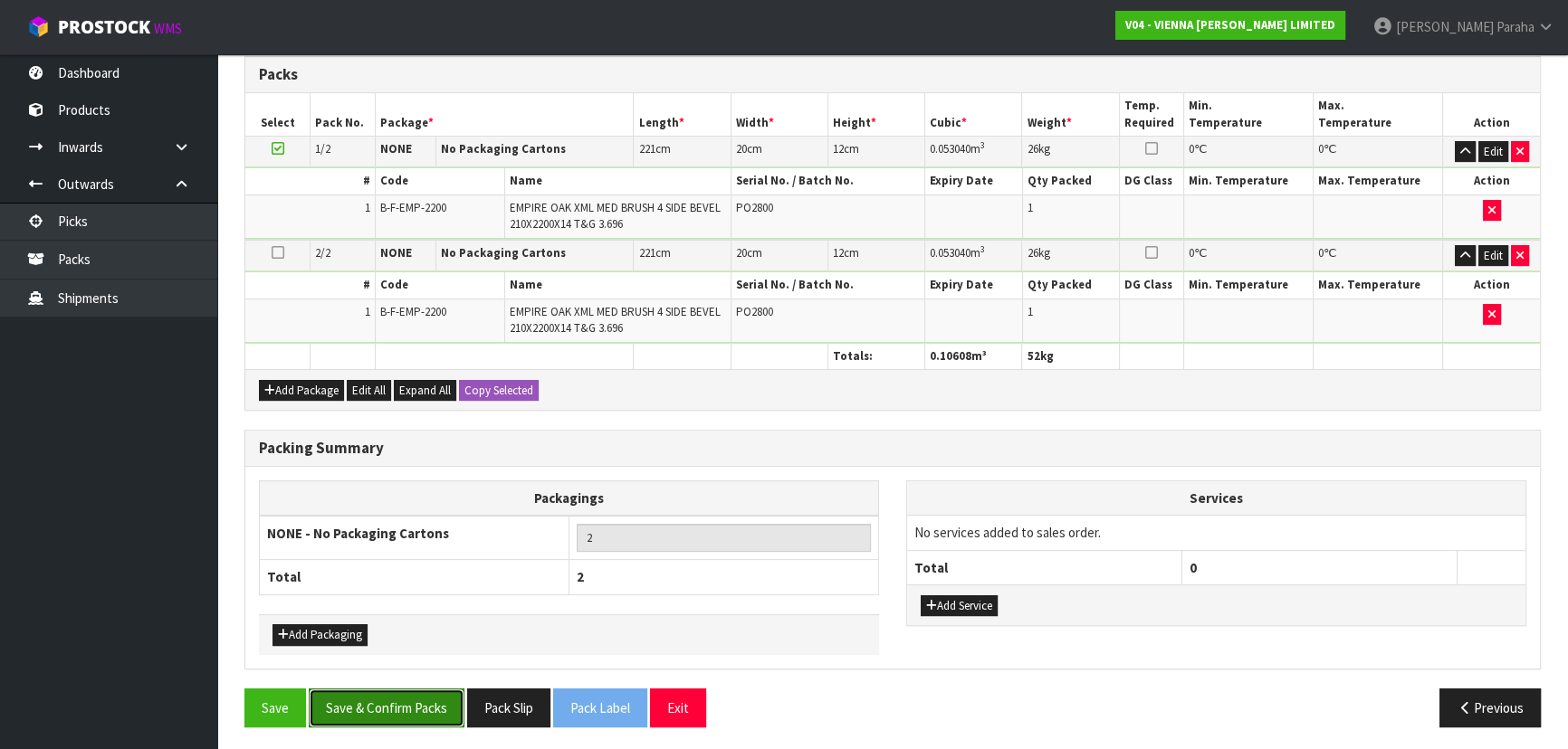
click at [386, 701] on button "Save & Confirm Packs" at bounding box center [386, 709] width 155 height 39
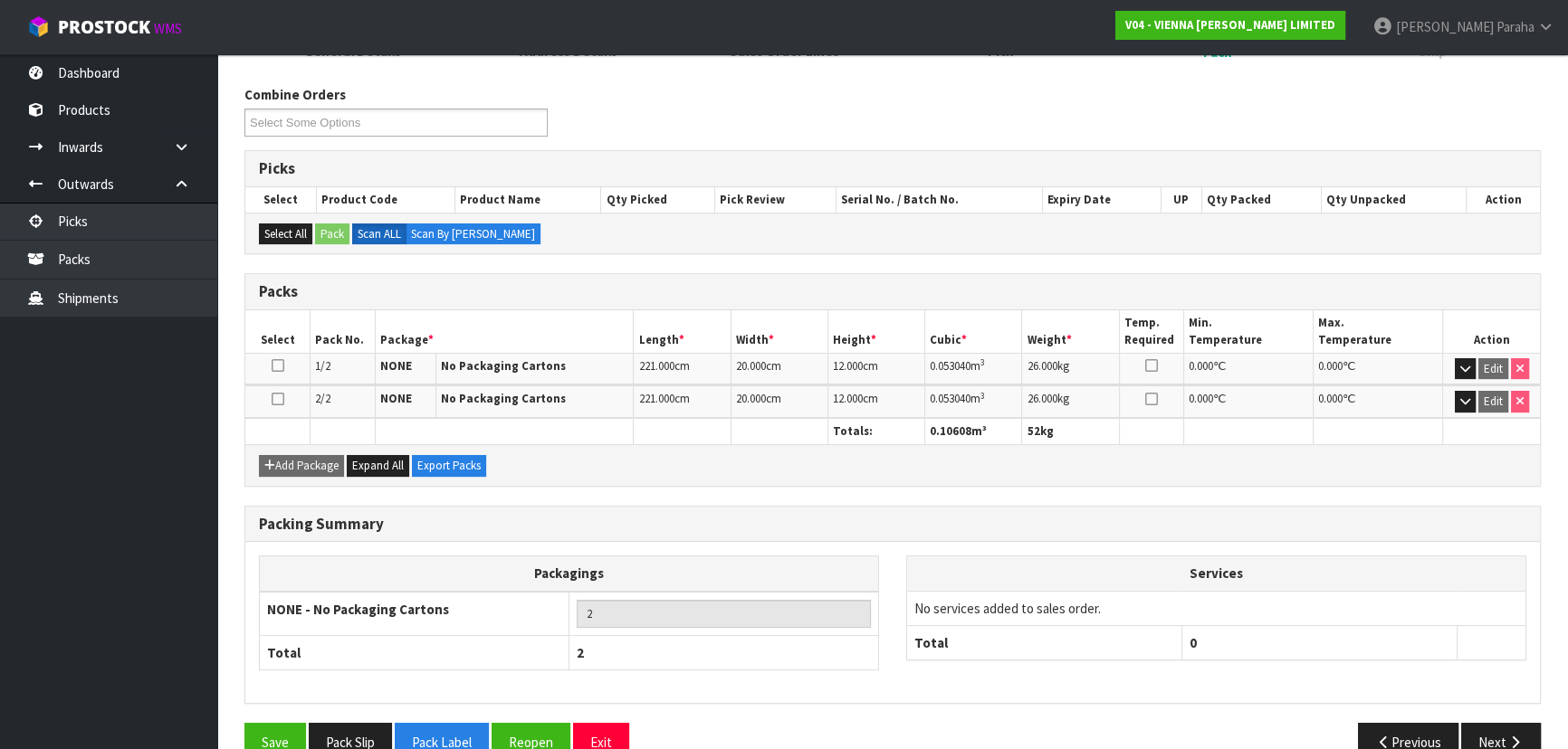
scroll to position [305, 0]
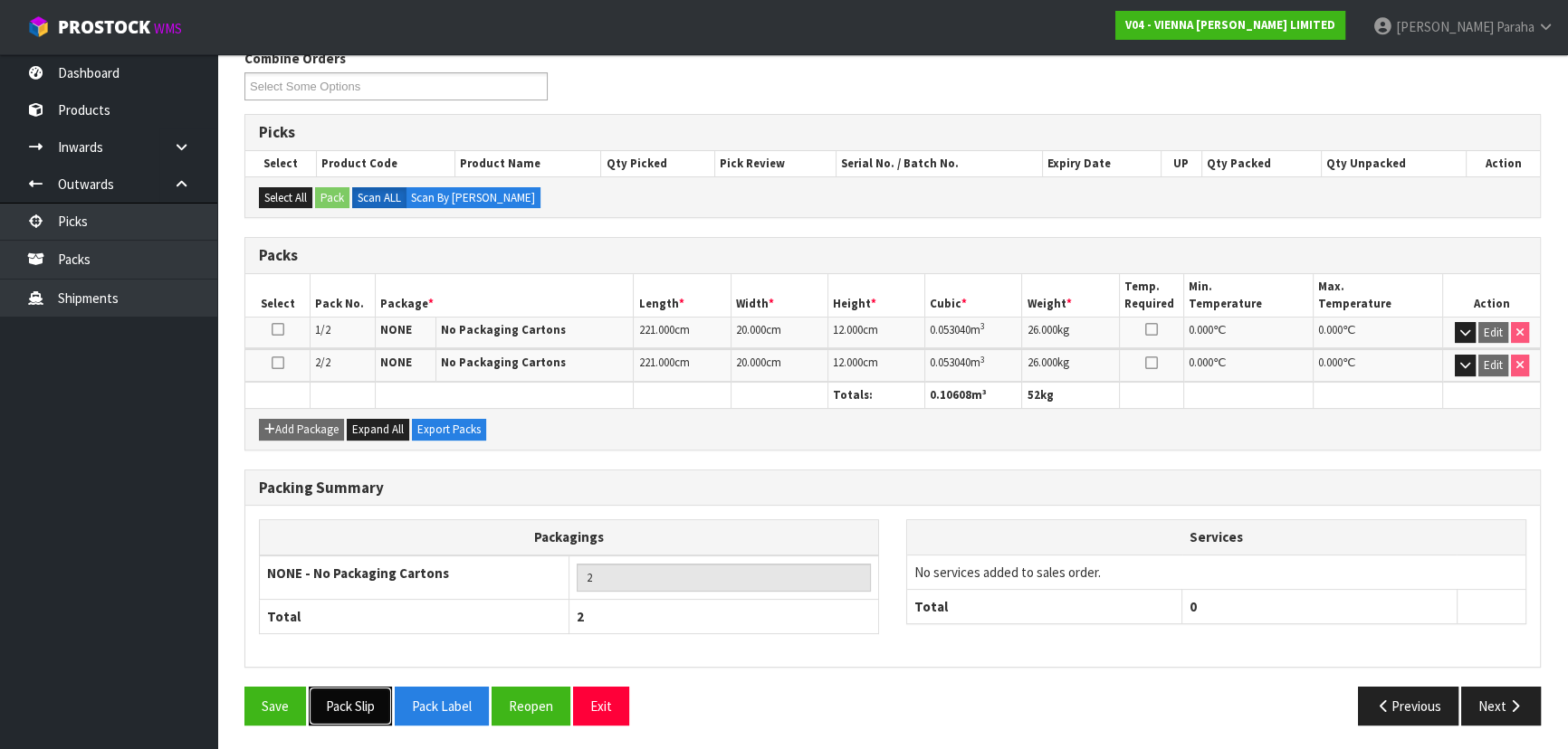
click at [351, 705] on button "Pack Slip" at bounding box center [350, 707] width 83 height 39
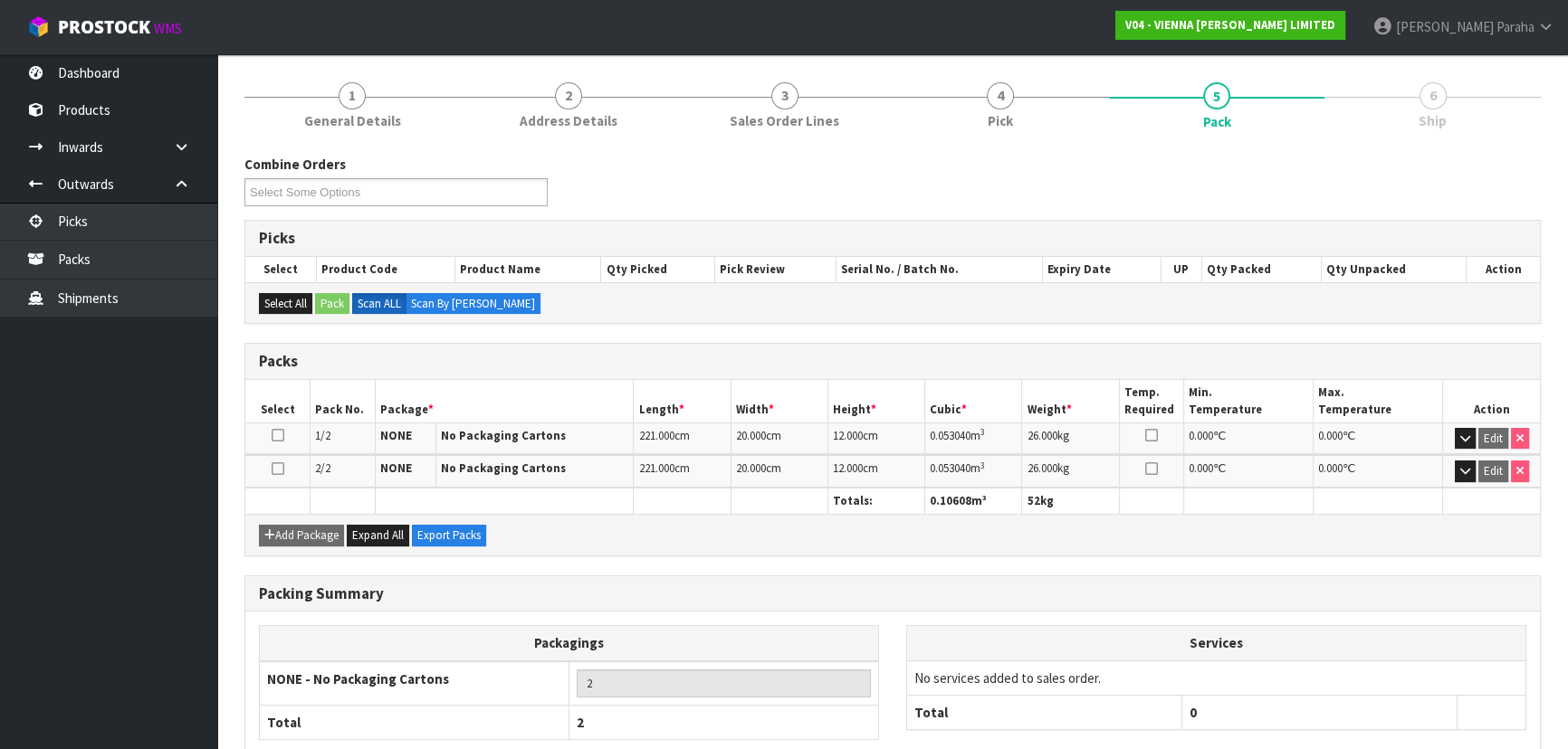
scroll to position [0, 0]
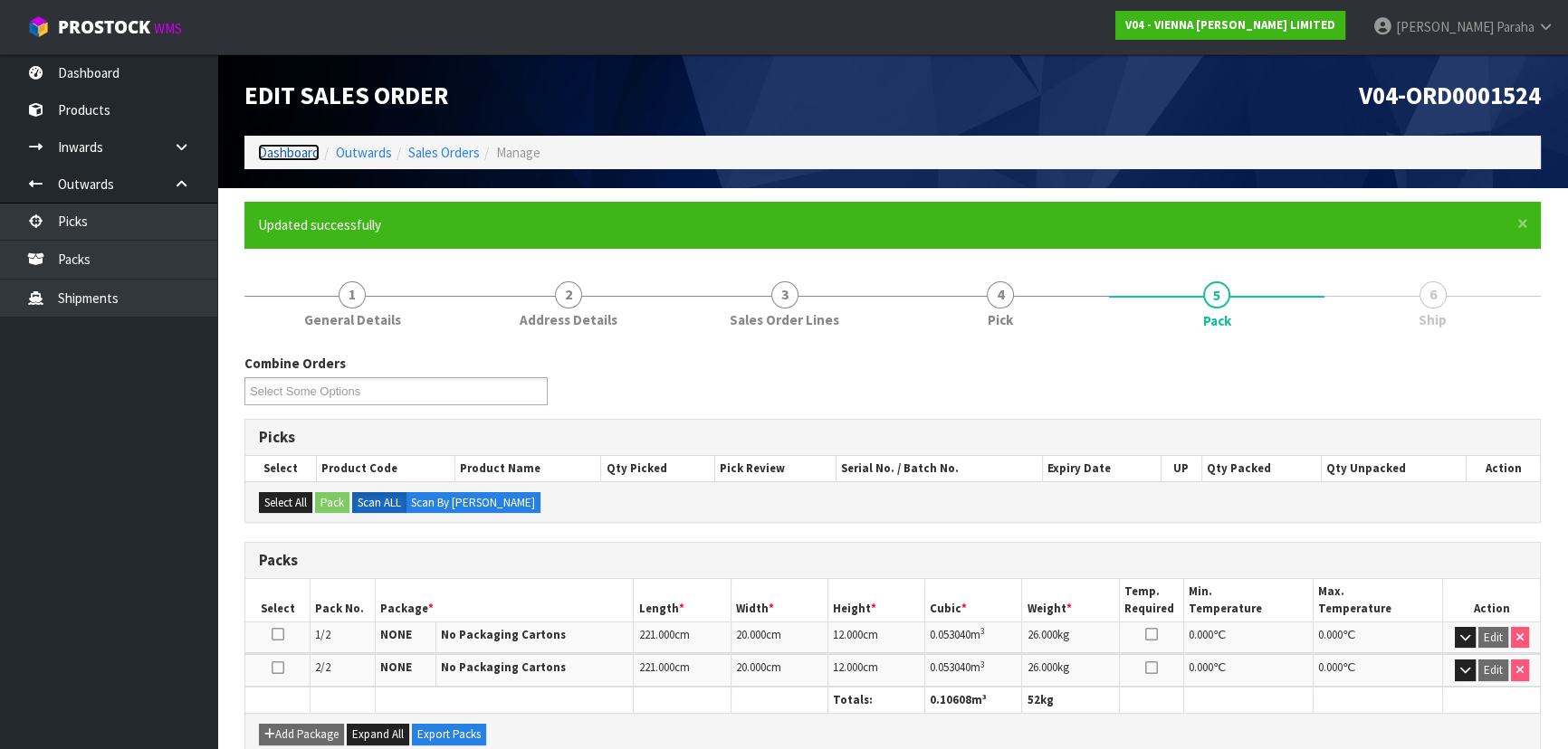
click at [290, 144] on link "Dashboard" at bounding box center [289, 152] width 62 height 17
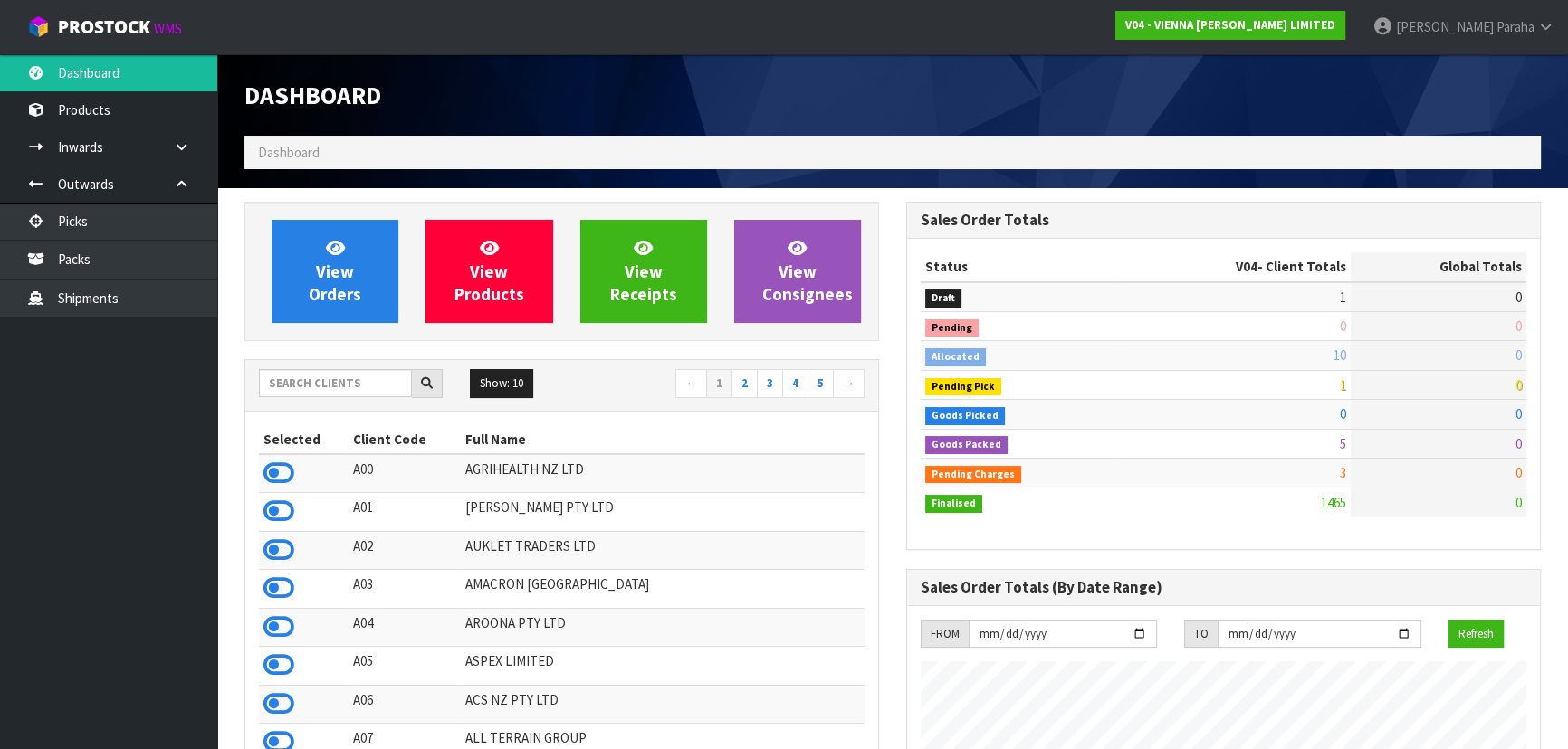
scroll to position [1377, 661]
click at [360, 379] on input "text" at bounding box center [336, 383] width 153 height 28
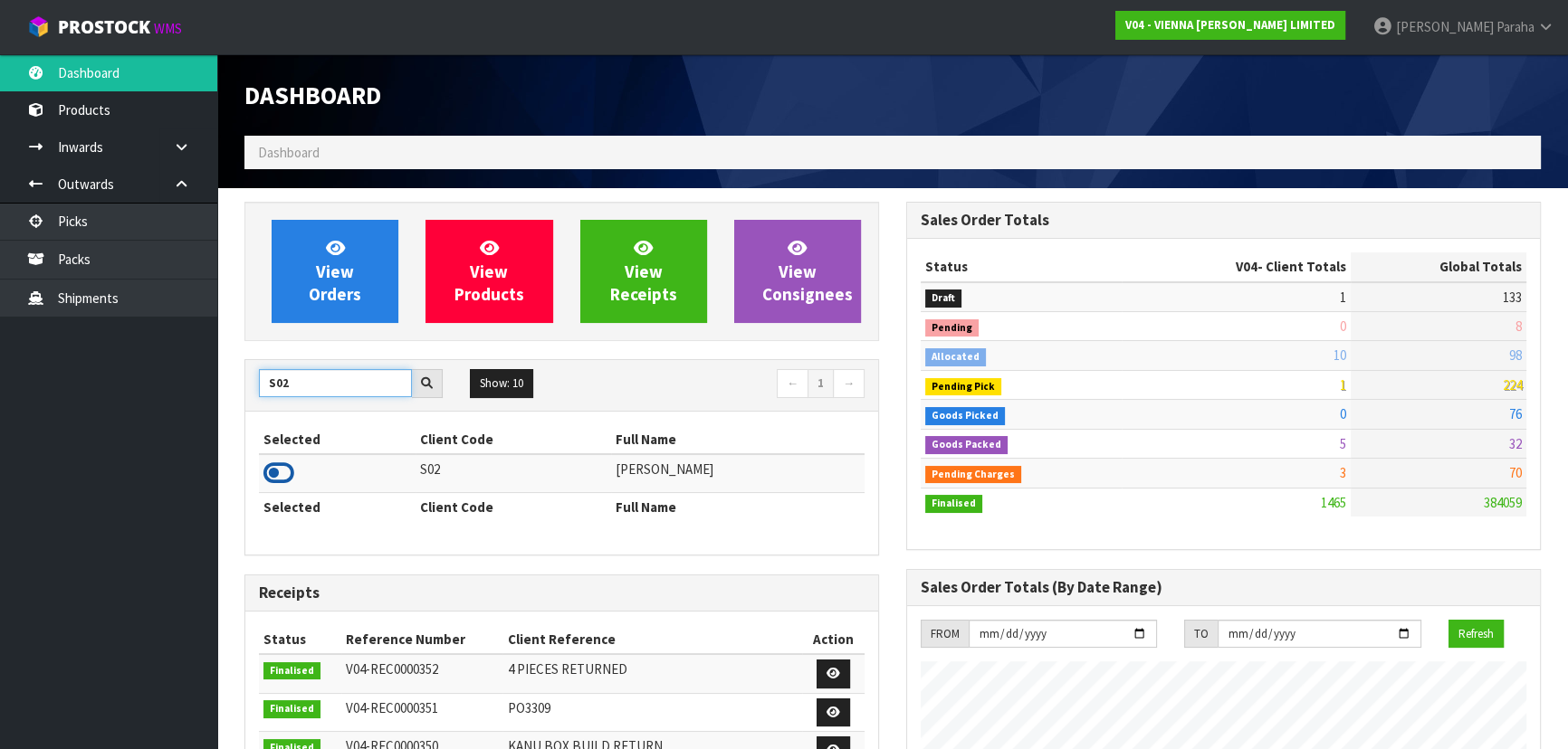
type input "S02"
click at [285, 473] on icon at bounding box center [279, 473] width 31 height 27
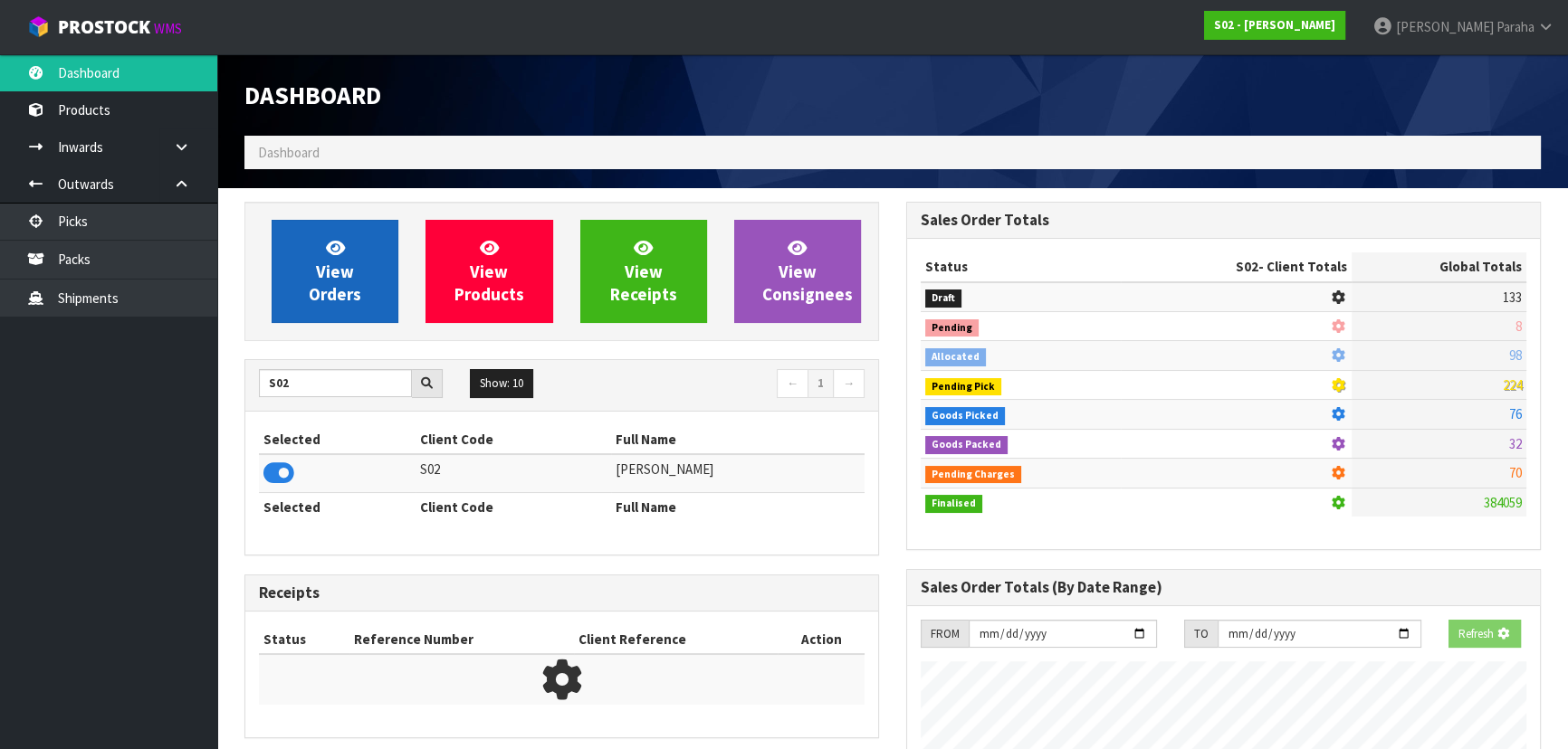
scroll to position [1127, 661]
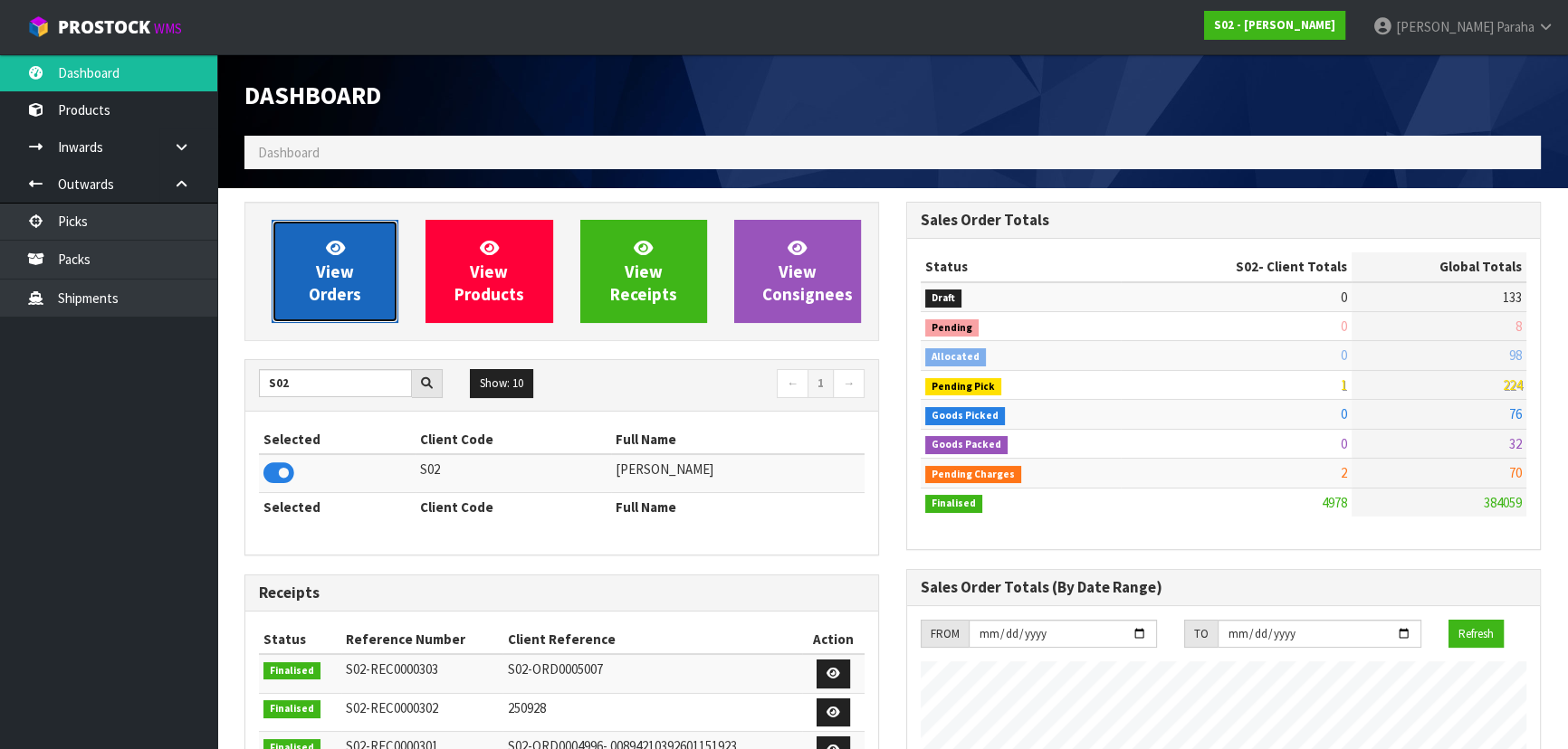
click at [328, 310] on link "View Orders" at bounding box center [335, 271] width 127 height 103
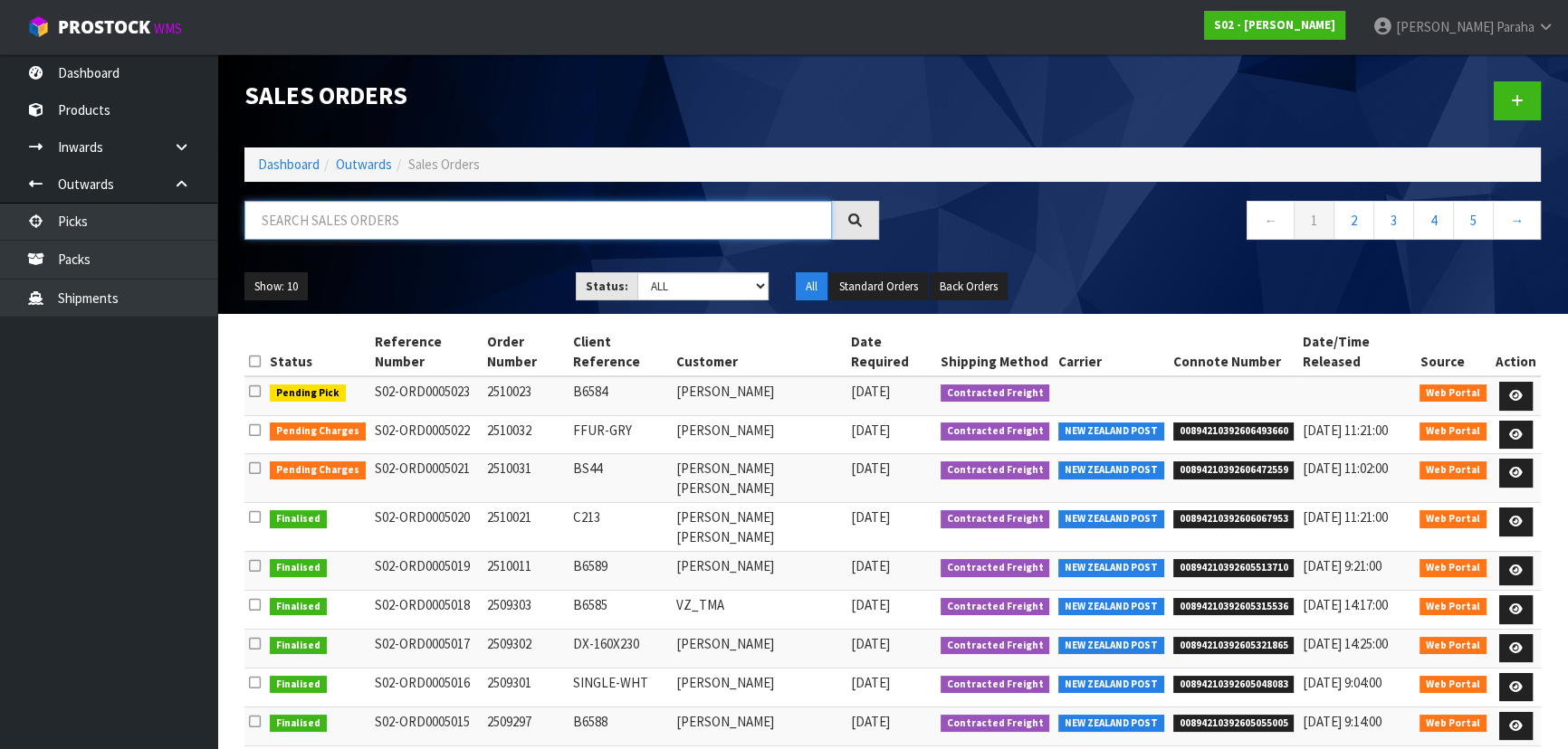
click at [309, 220] on input "text" at bounding box center [538, 221] width 587 height 39
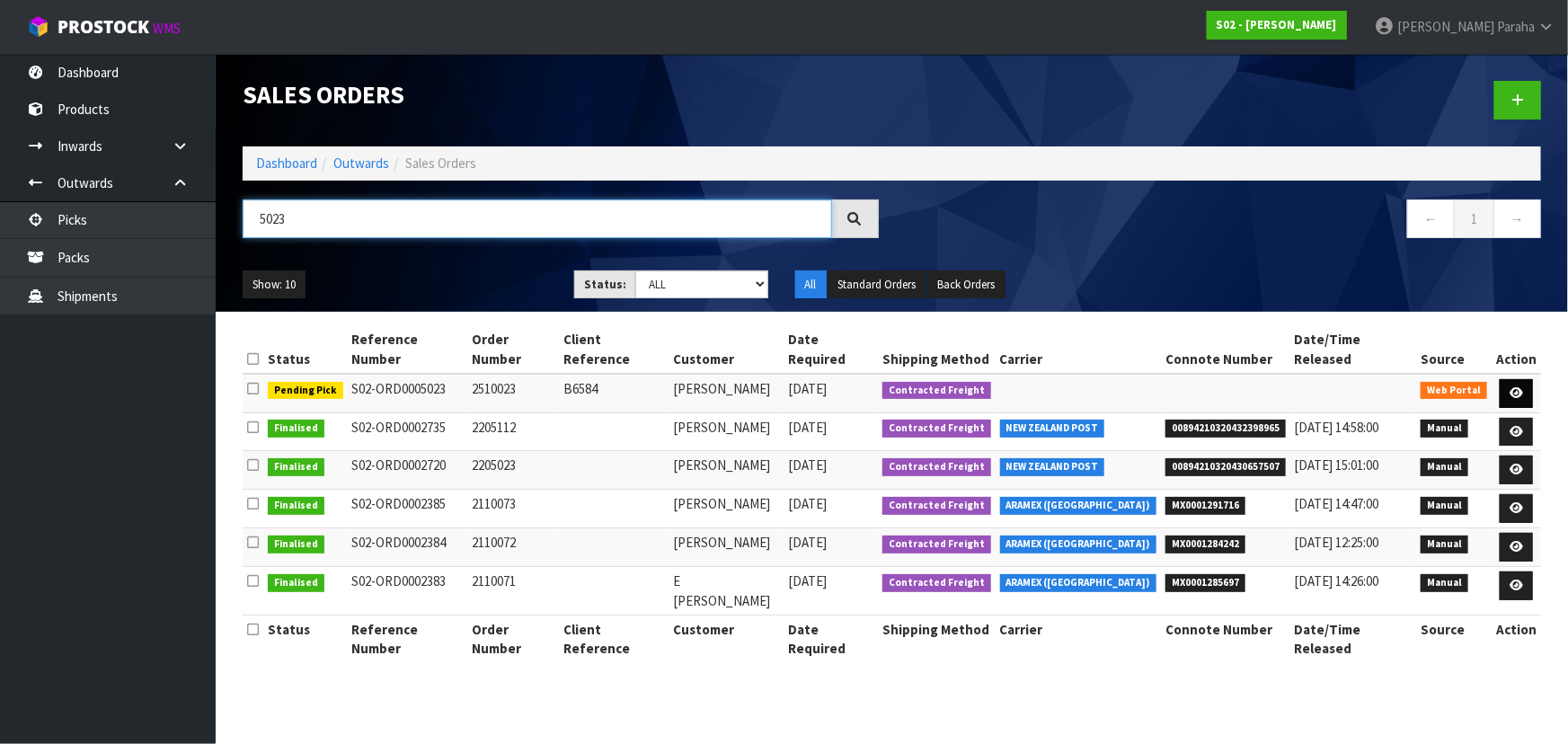
type input "5023"
click at [1529, 379] on link at bounding box center [1517, 393] width 33 height 29
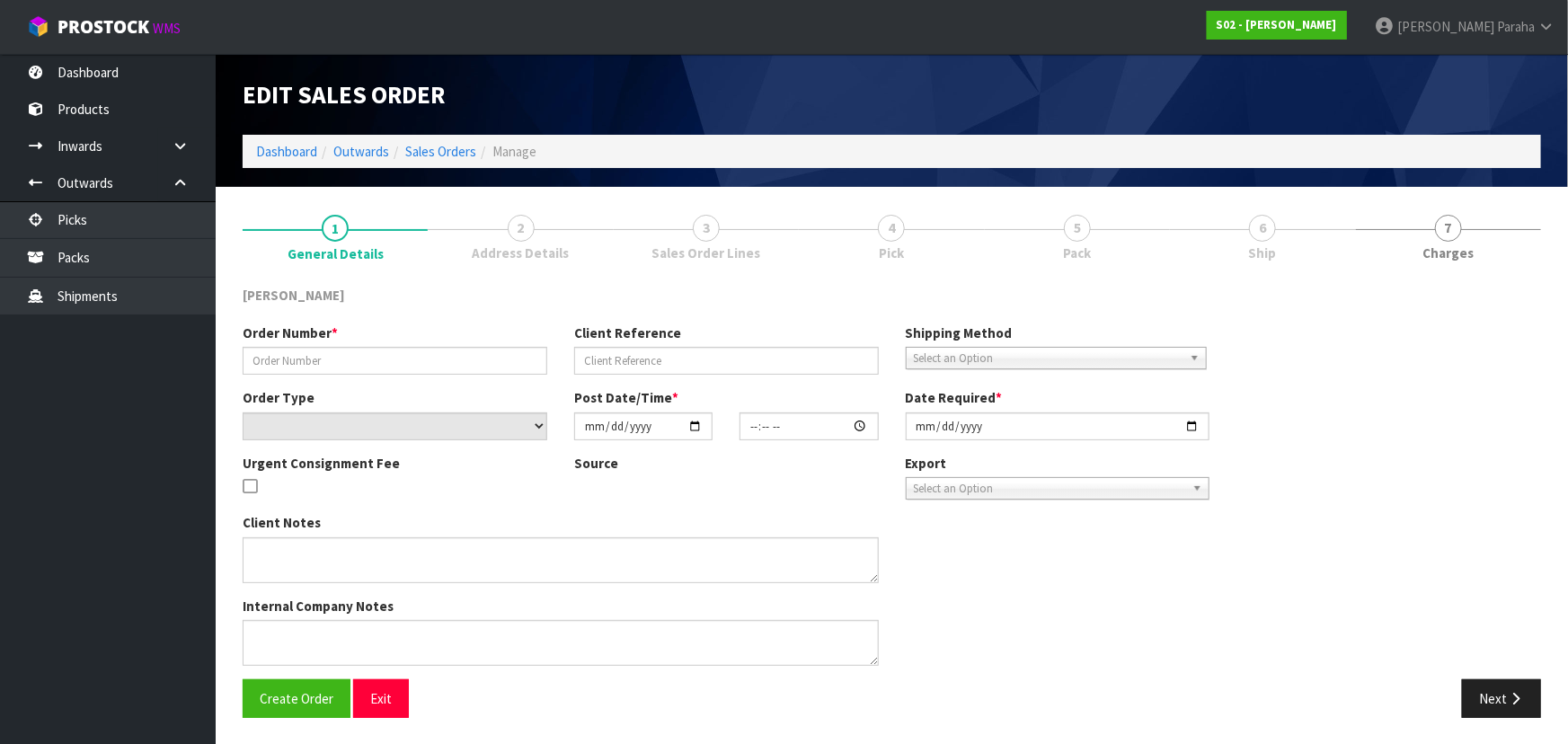
type input "2510023"
type input "B6584"
select select "number:0"
type input "2025-10-02"
type input "22:14:00.000"
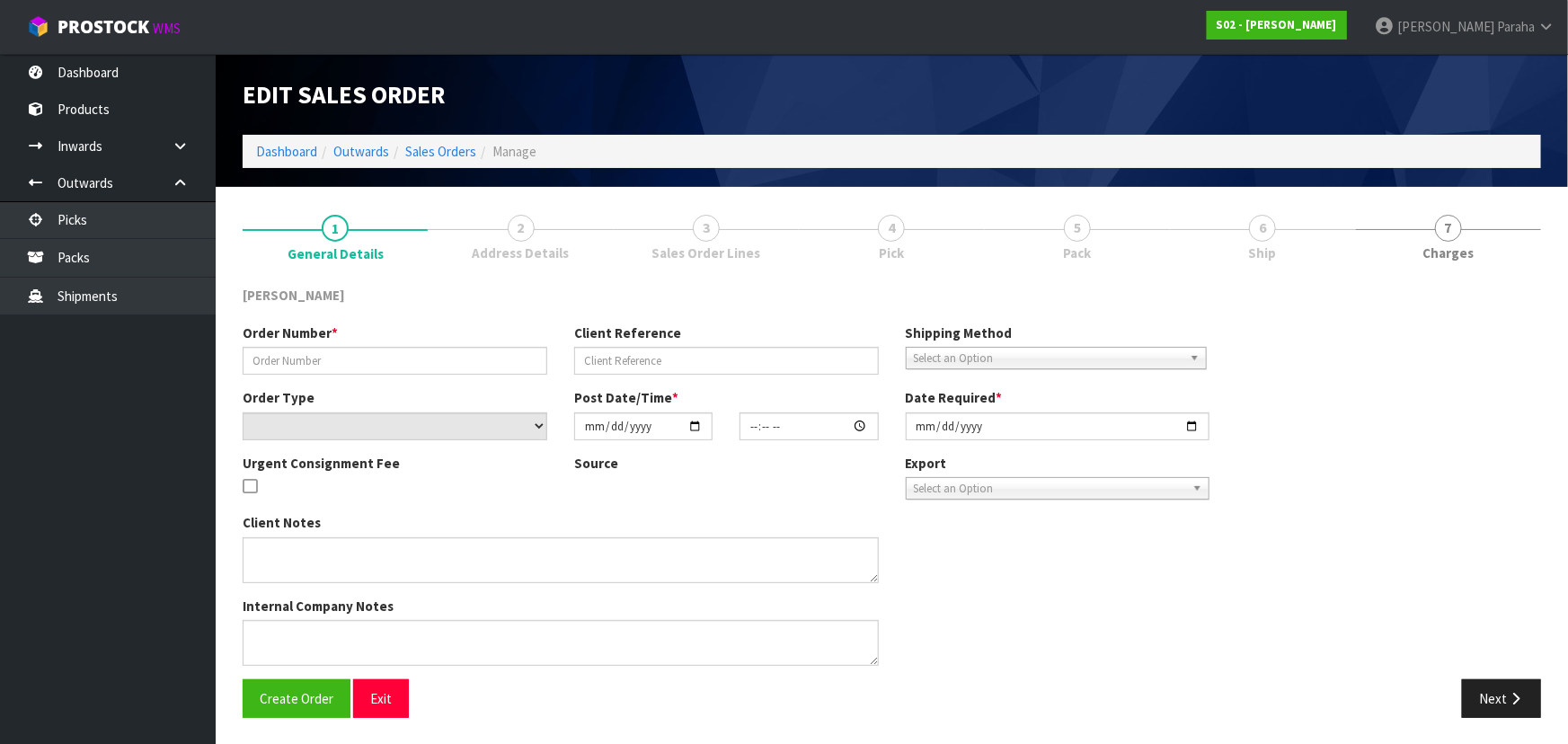
type input "2025-10-03"
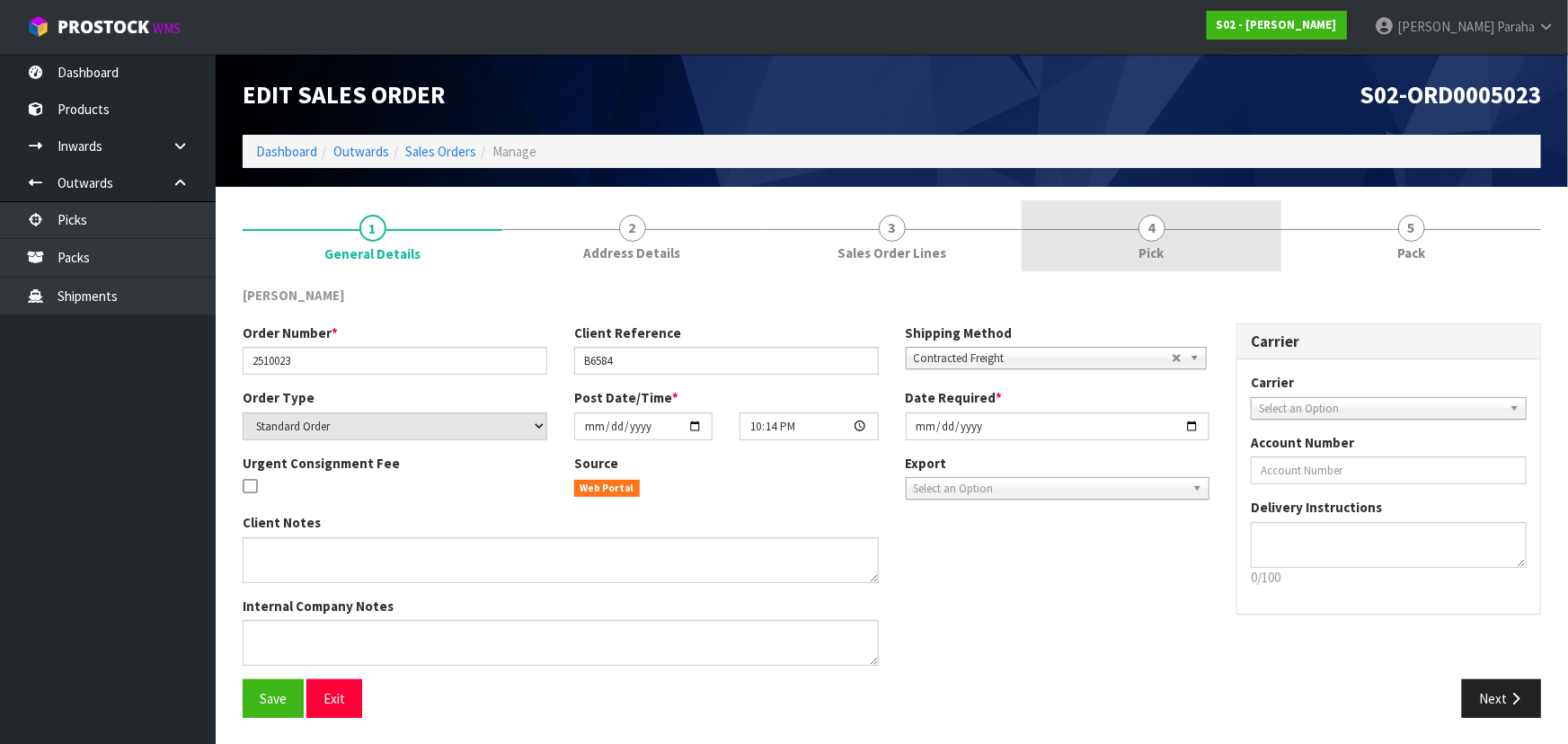
click at [1141, 229] on span "4" at bounding box center [1151, 228] width 27 height 27
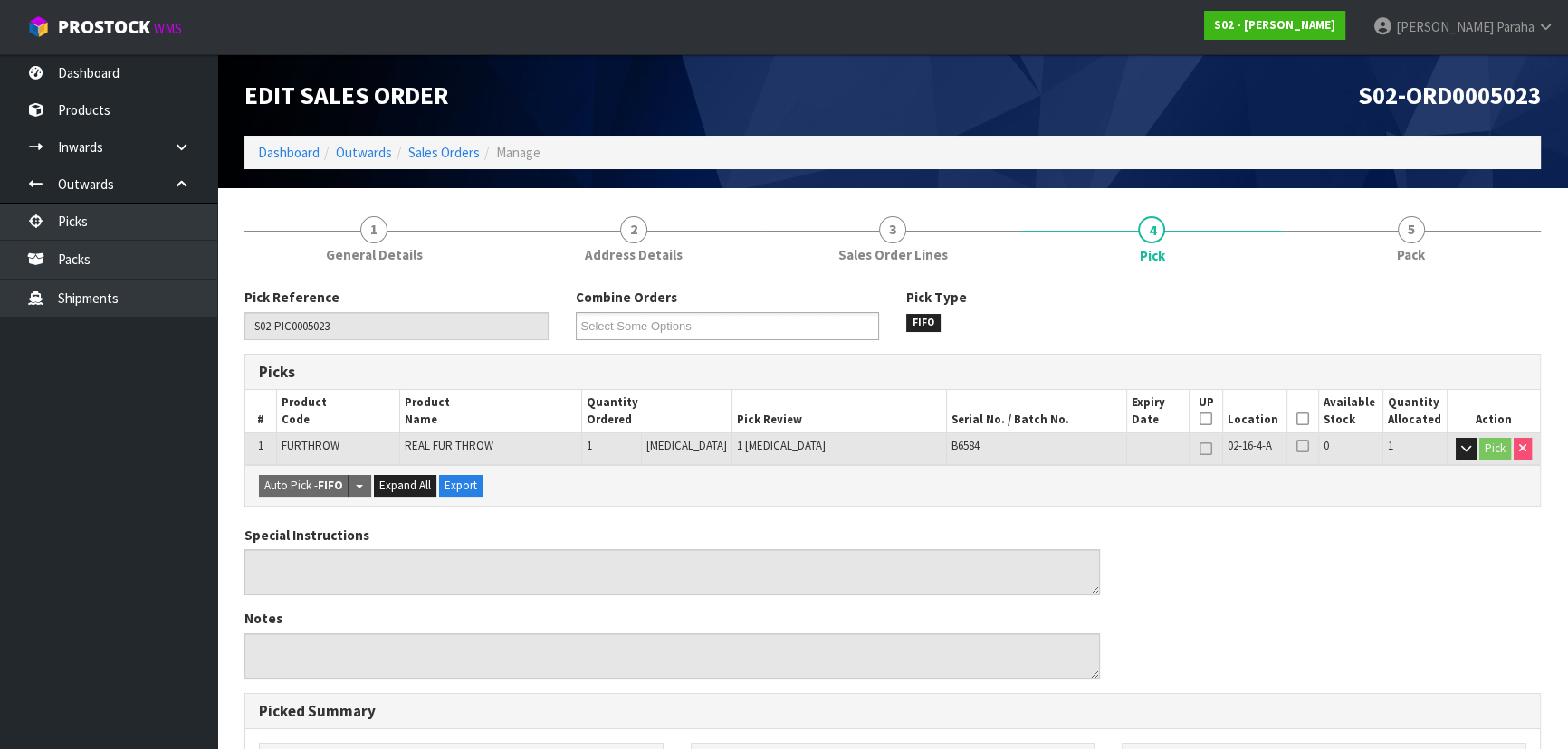
scroll to position [246, 0]
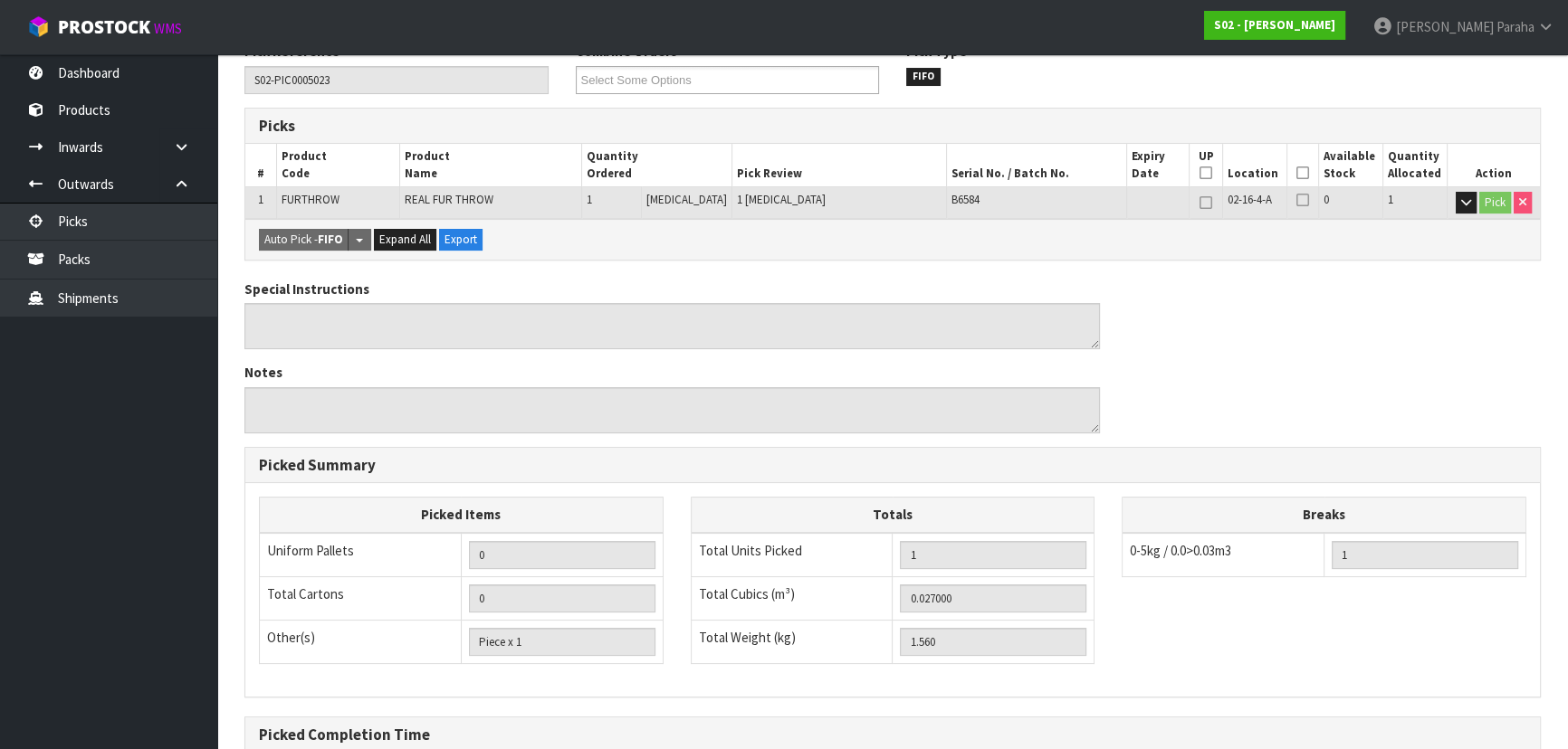
click at [1296, 174] on icon at bounding box center [1302, 173] width 13 height 1
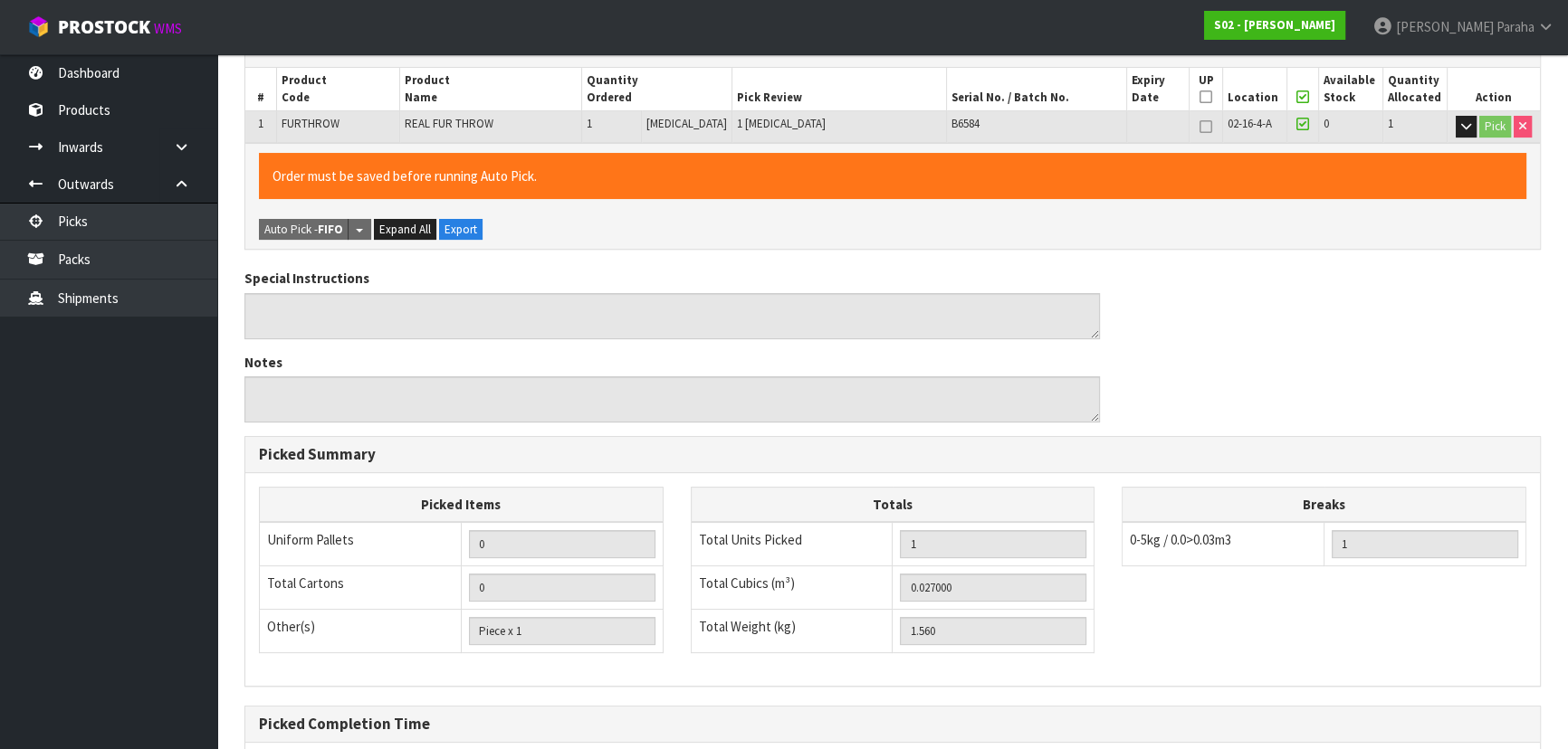
scroll to position [505, 0]
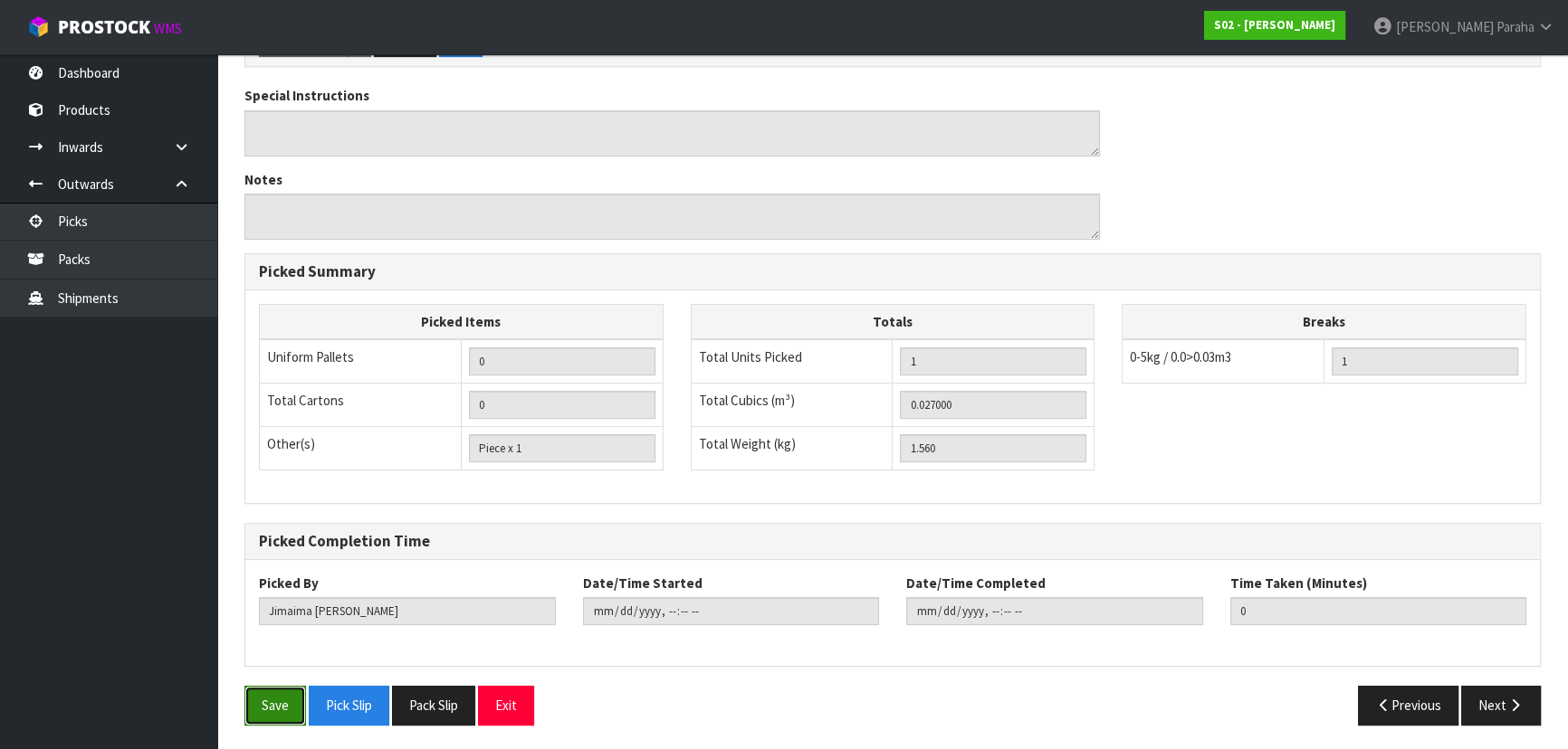
click at [265, 698] on button "Save" at bounding box center [275, 706] width 62 height 39
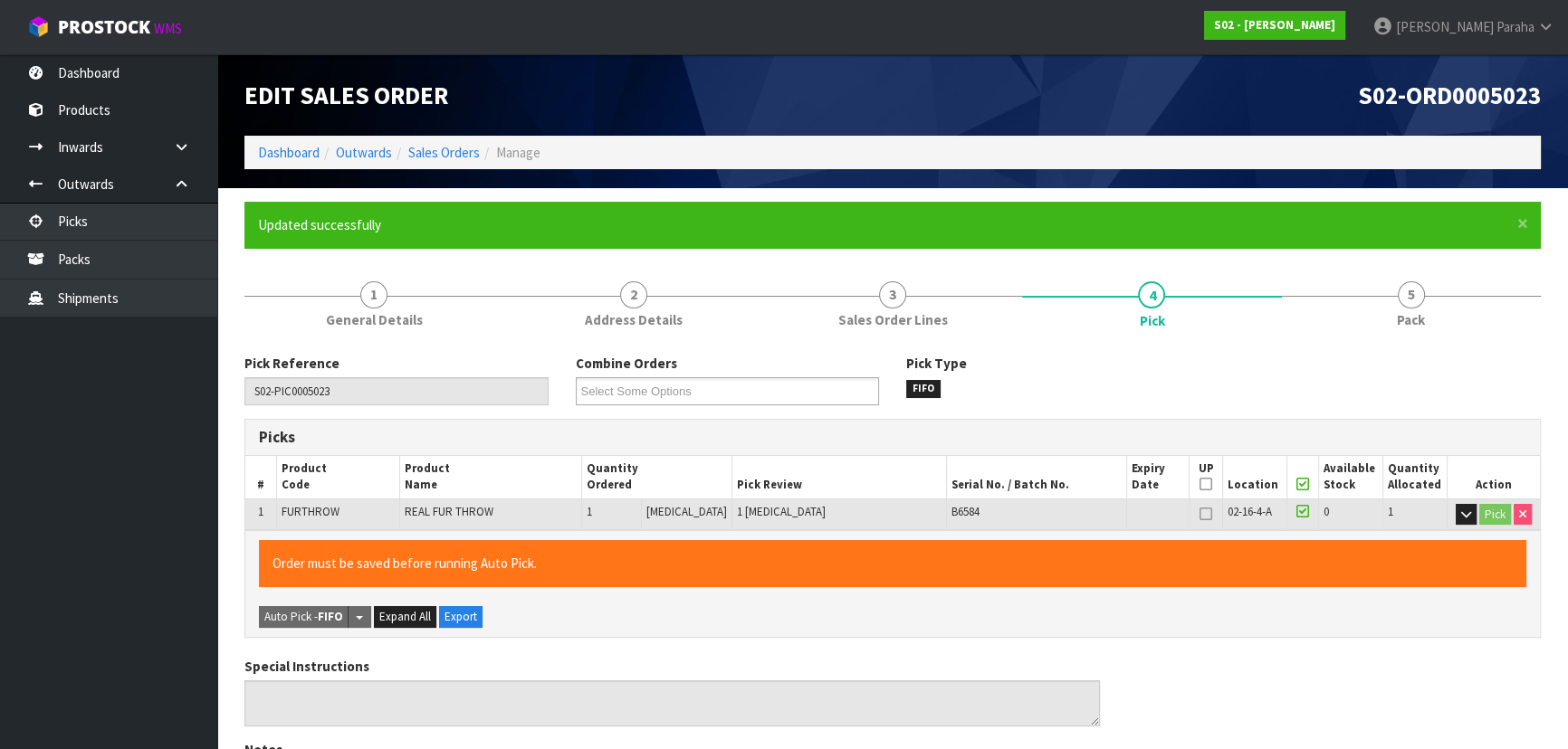
type input "Polly Paraha"
type input "2025-10-03T12:51:36"
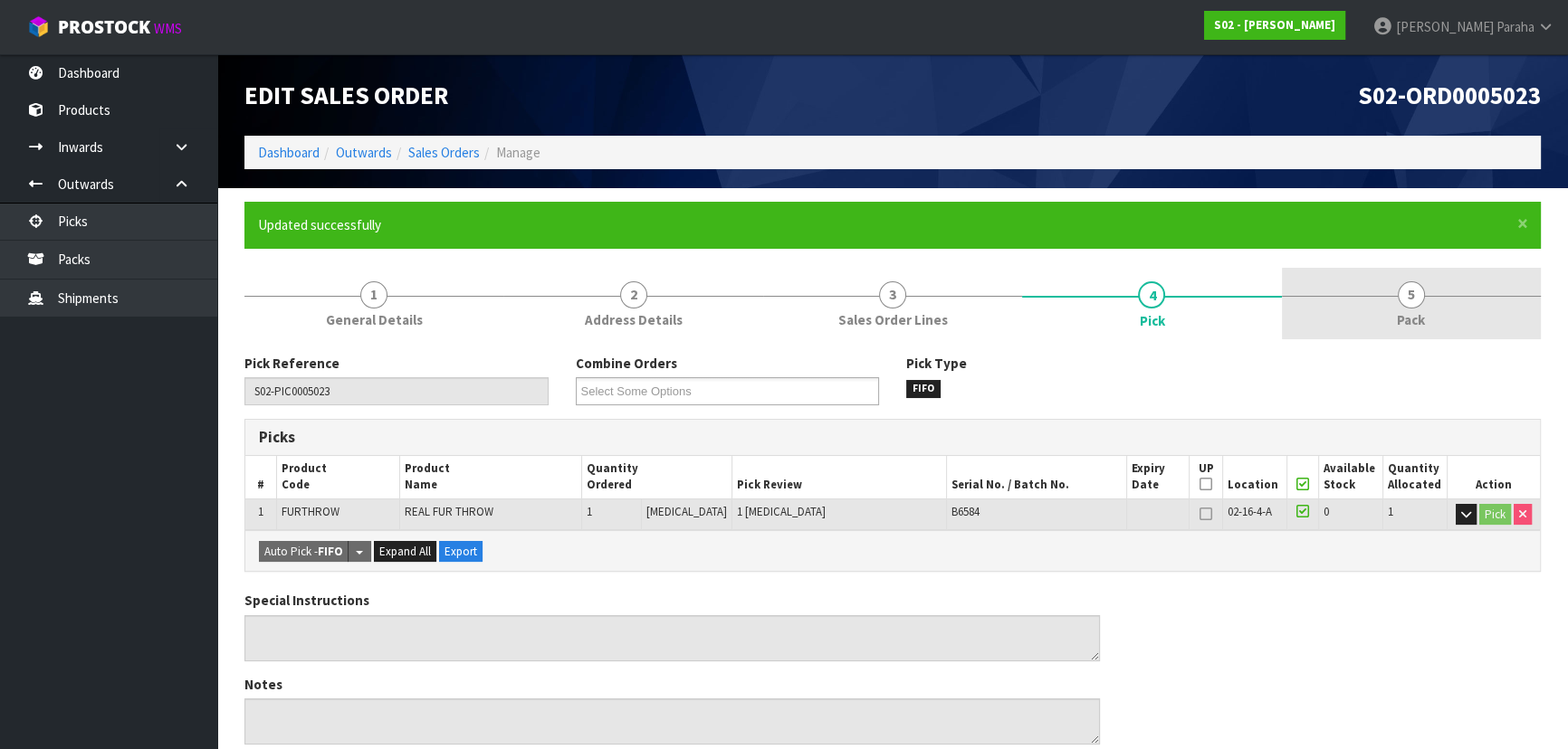
click at [1420, 303] on span "5" at bounding box center [1411, 295] width 27 height 27
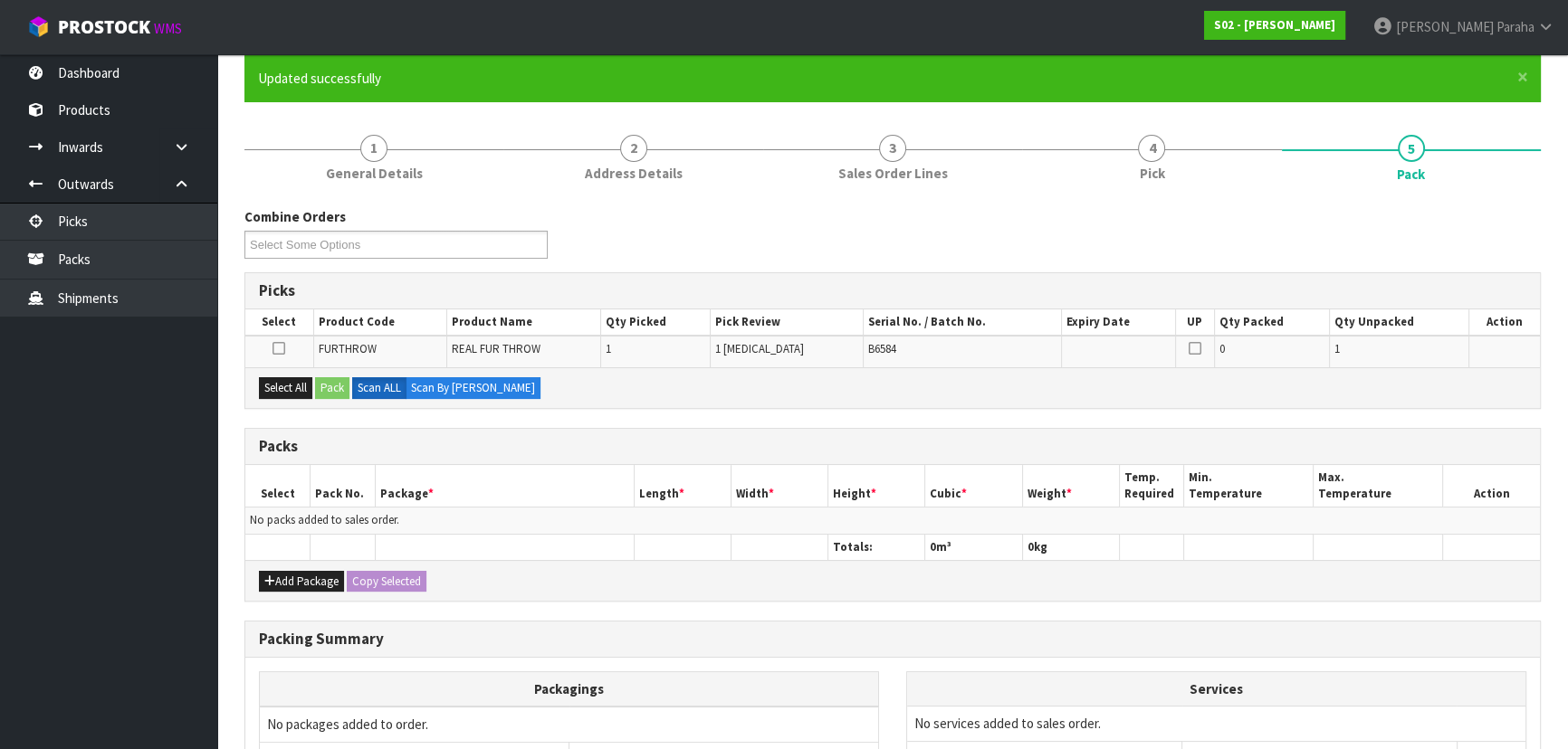
scroll to position [330, 0]
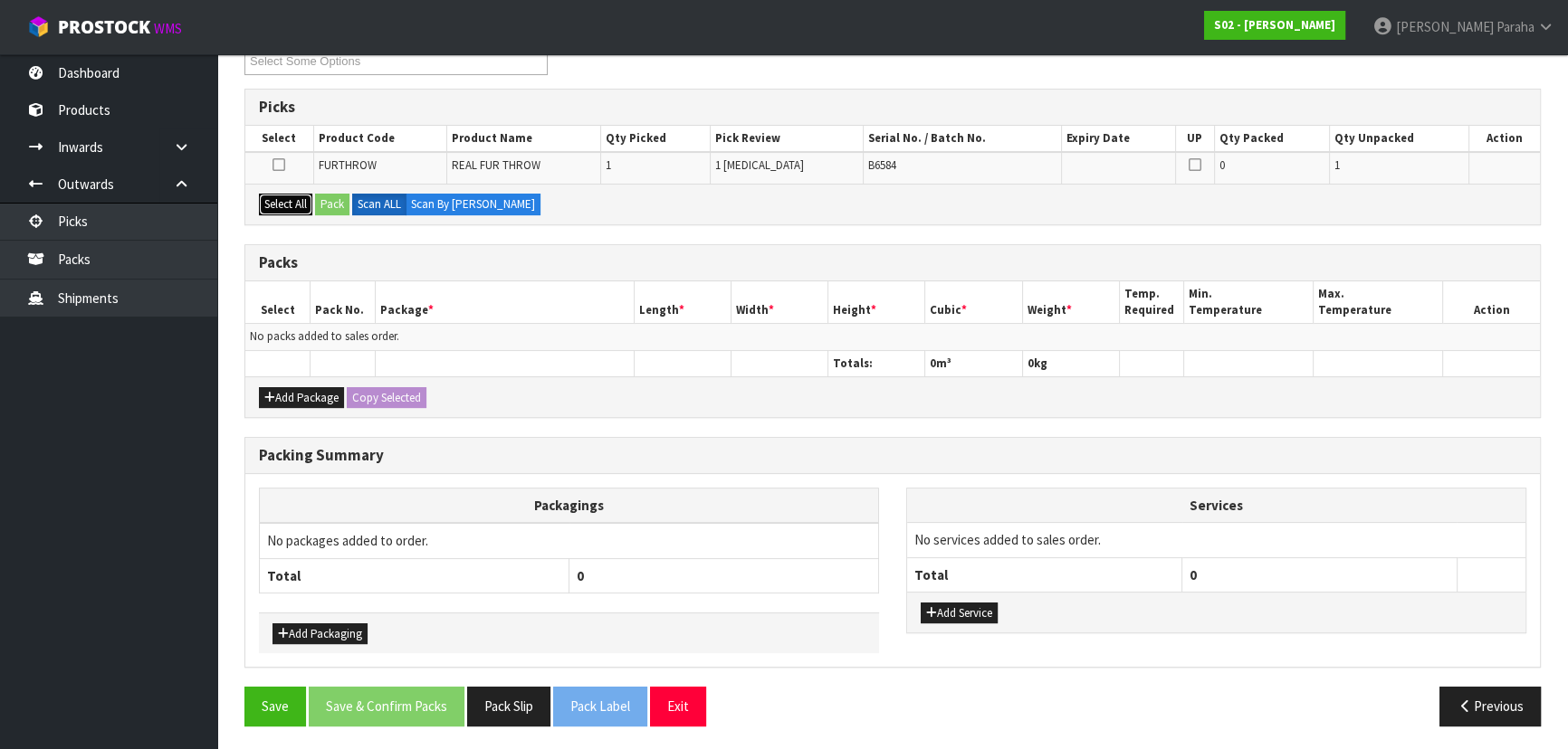
drag, startPoint x: 258, startPoint y: 201, endPoint x: 341, endPoint y: 208, distance: 83.3
click at [262, 201] on button "Select All" at bounding box center [285, 204] width 53 height 22
click at [342, 208] on button "Pack" at bounding box center [332, 204] width 35 height 22
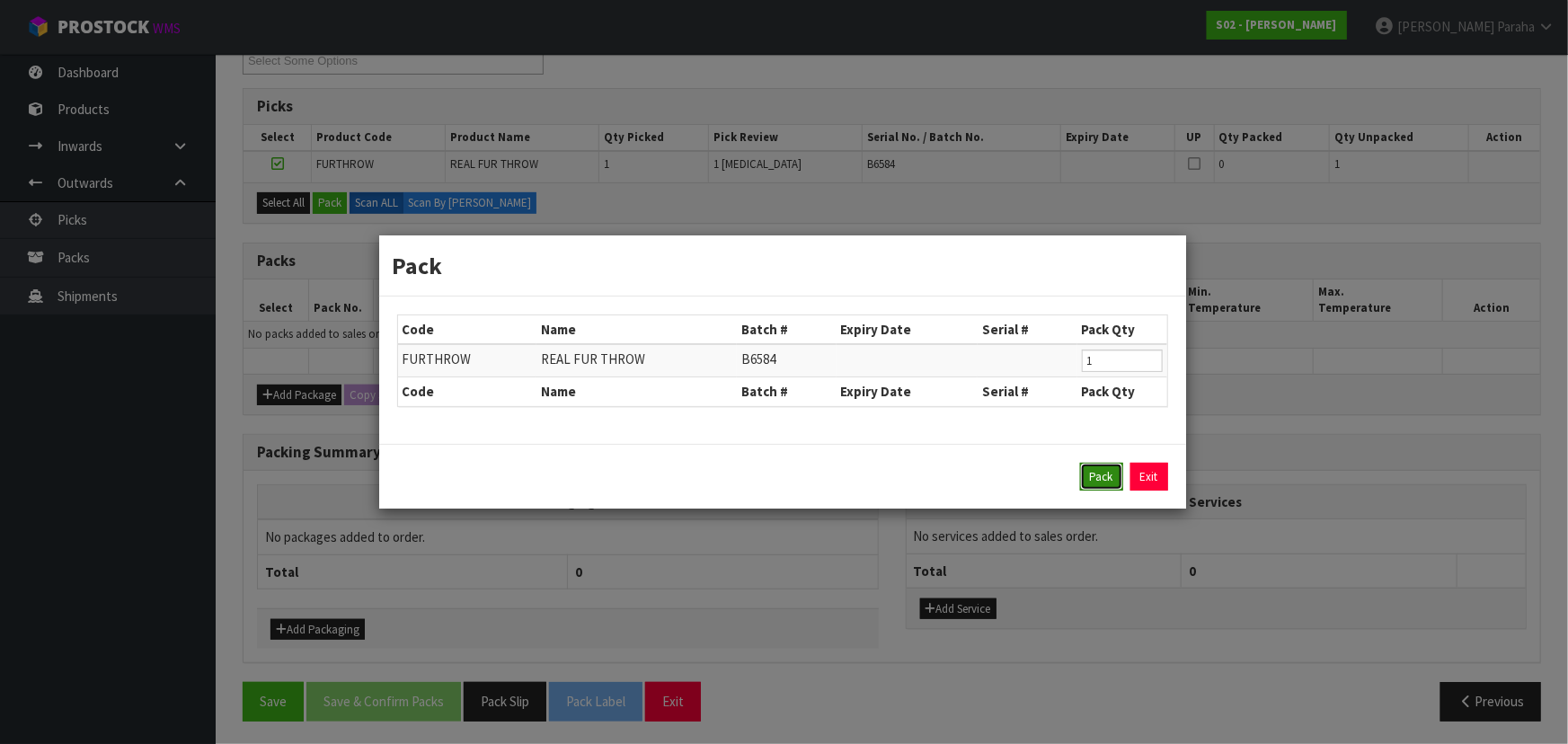
click at [1083, 468] on button "Pack" at bounding box center [1101, 477] width 43 height 29
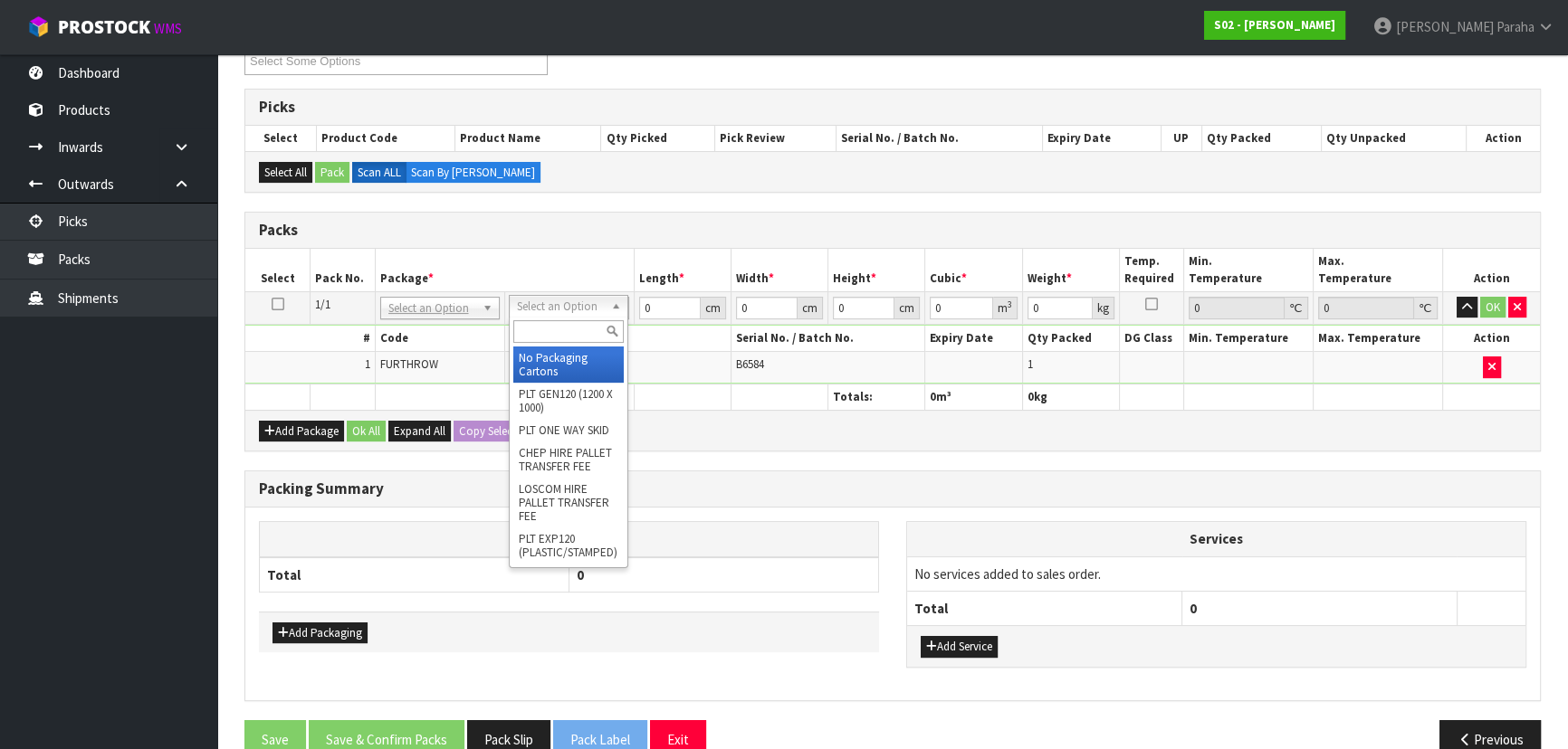
click at [582, 324] on input "text" at bounding box center [568, 332] width 110 height 22
type input "CTN5"
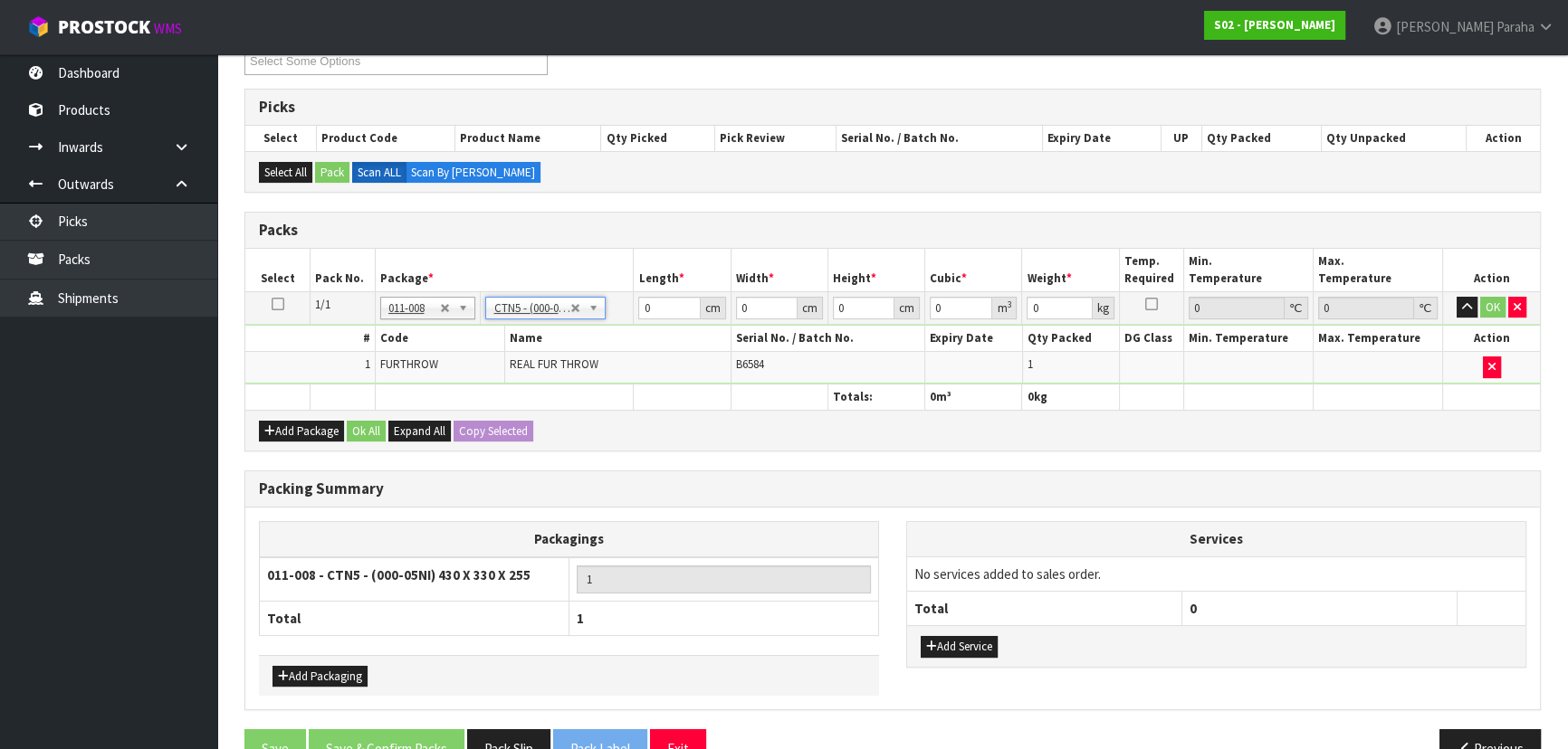
type input "43"
type input "33"
type input "25.5"
type input "0.036185"
type input "1.76"
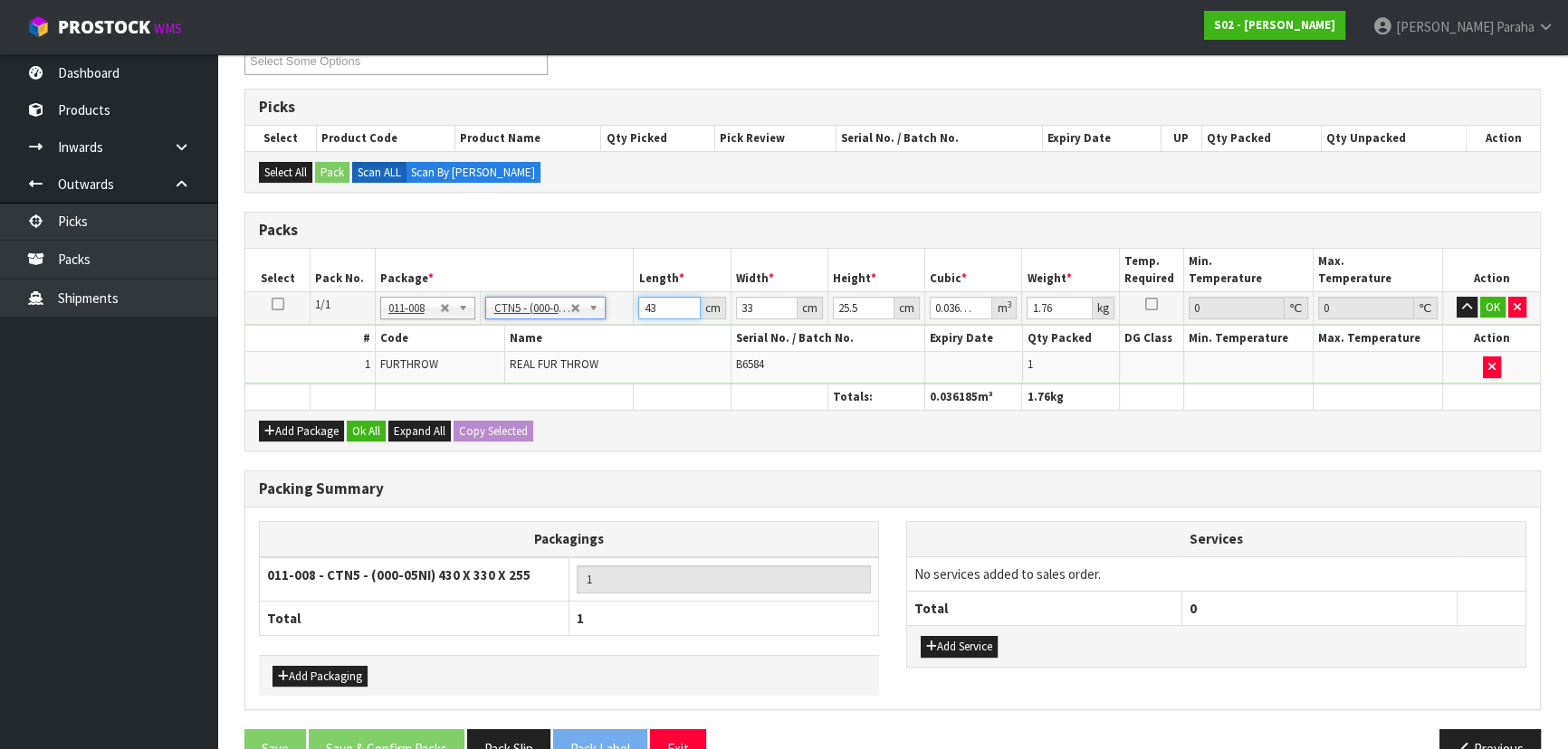
click at [664, 301] on input "43" at bounding box center [669, 308] width 62 height 22
type input "4"
type input "0.003366"
type input "44"
type input "0.037026"
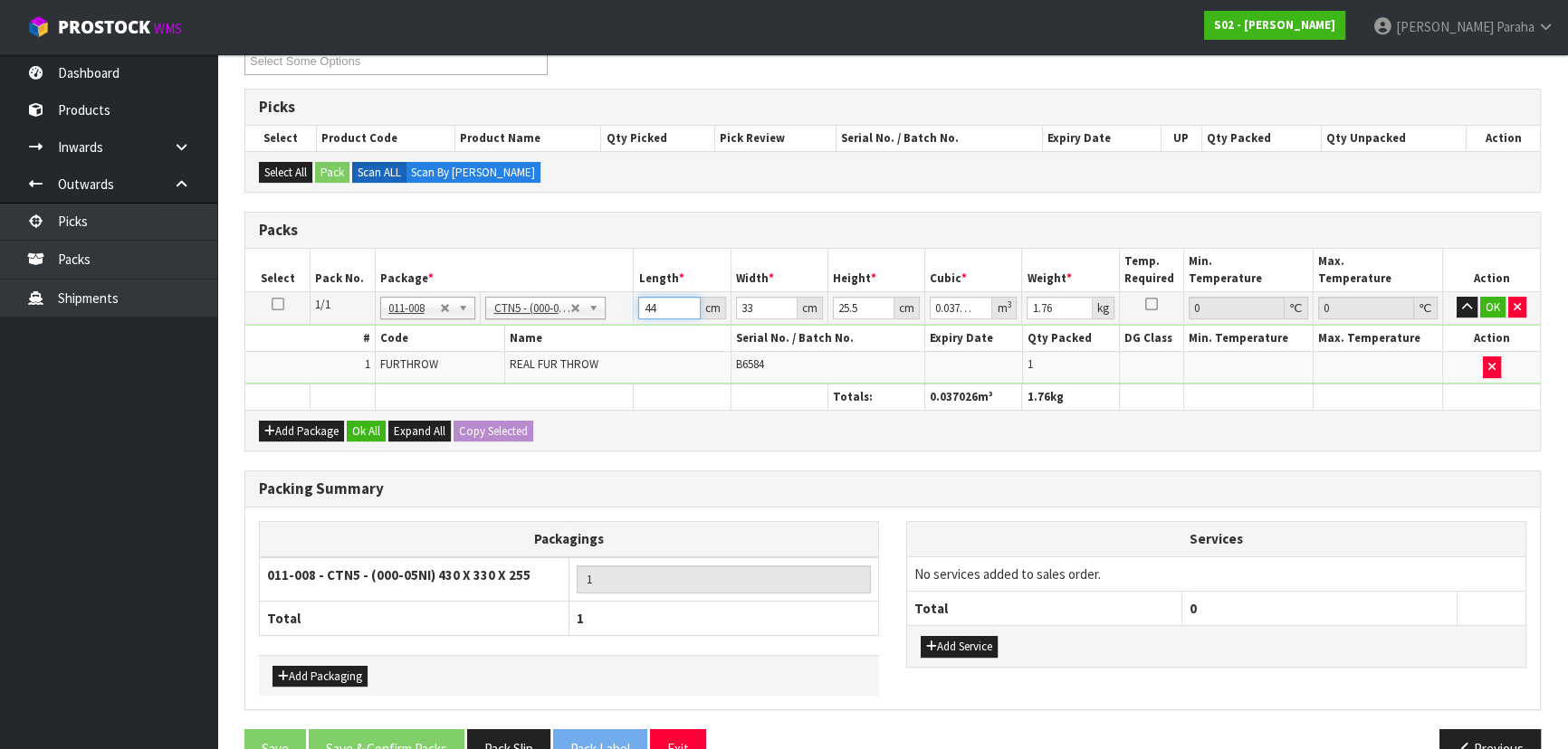
type input "44"
type input "3"
type input "0.003366"
type input "36"
type input "0.040392"
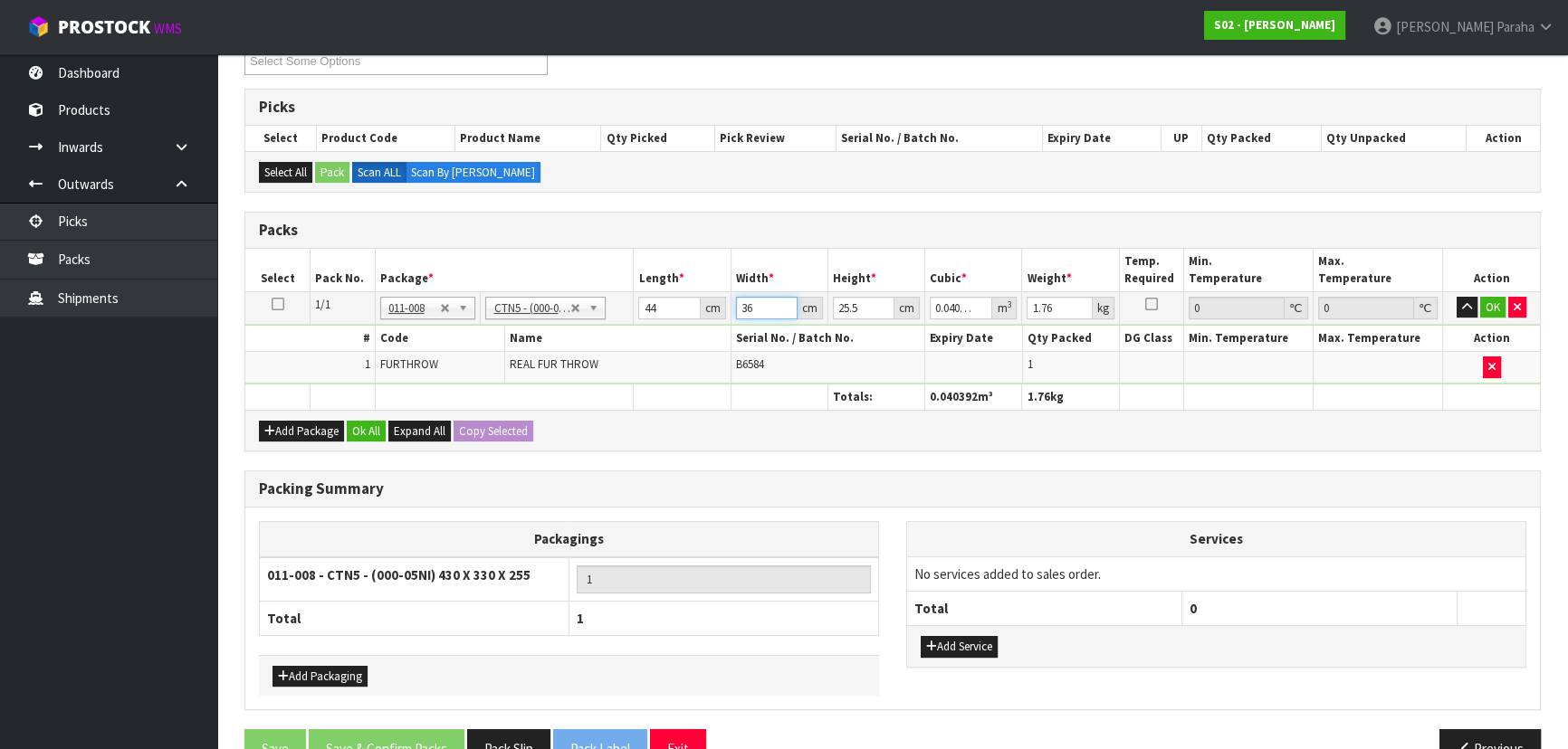
type input "36"
type input "2"
type input "0.003168"
type input "24"
type input "0.038016"
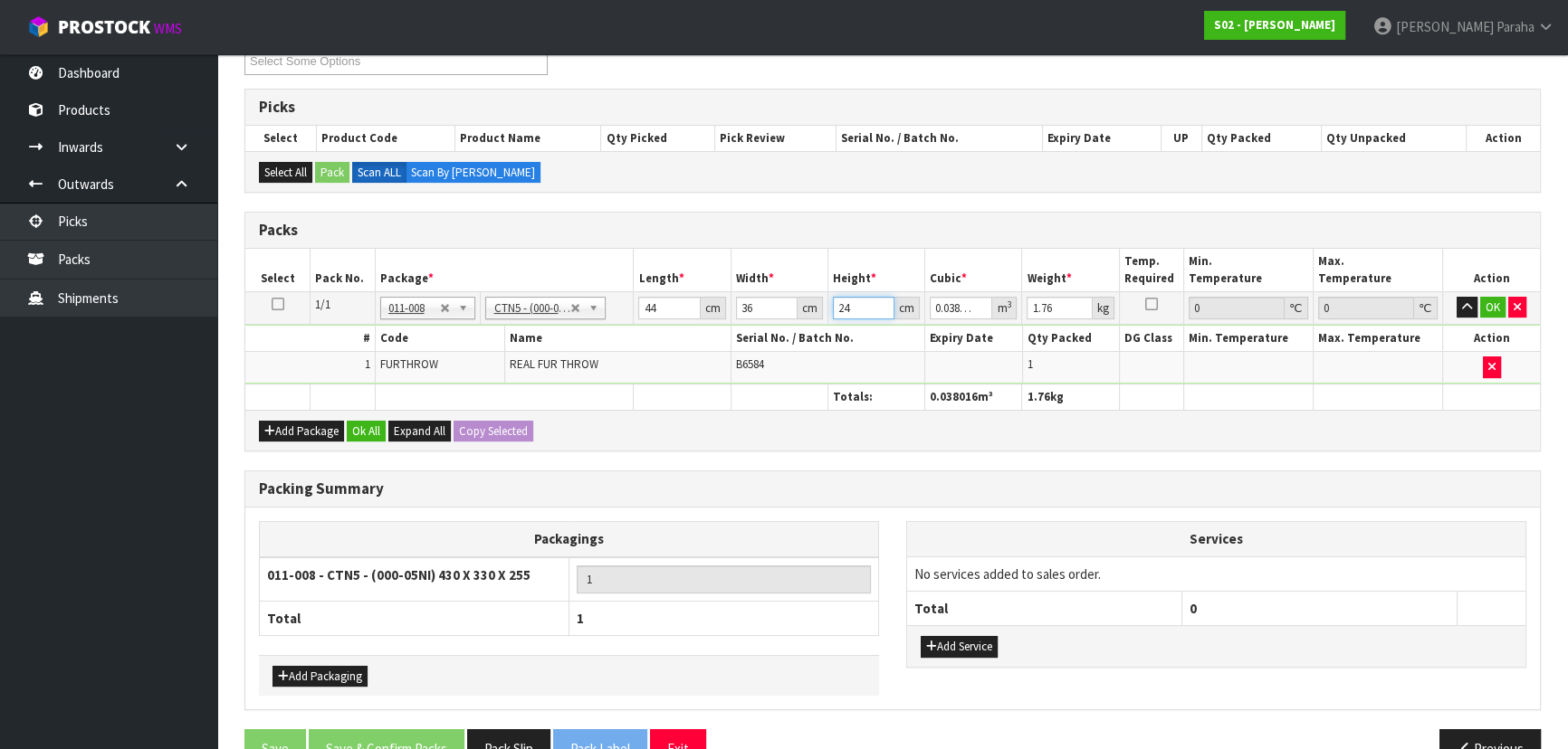
type input "24"
type input "4"
click at [1456, 296] on button "button" at bounding box center [1466, 307] width 21 height 22
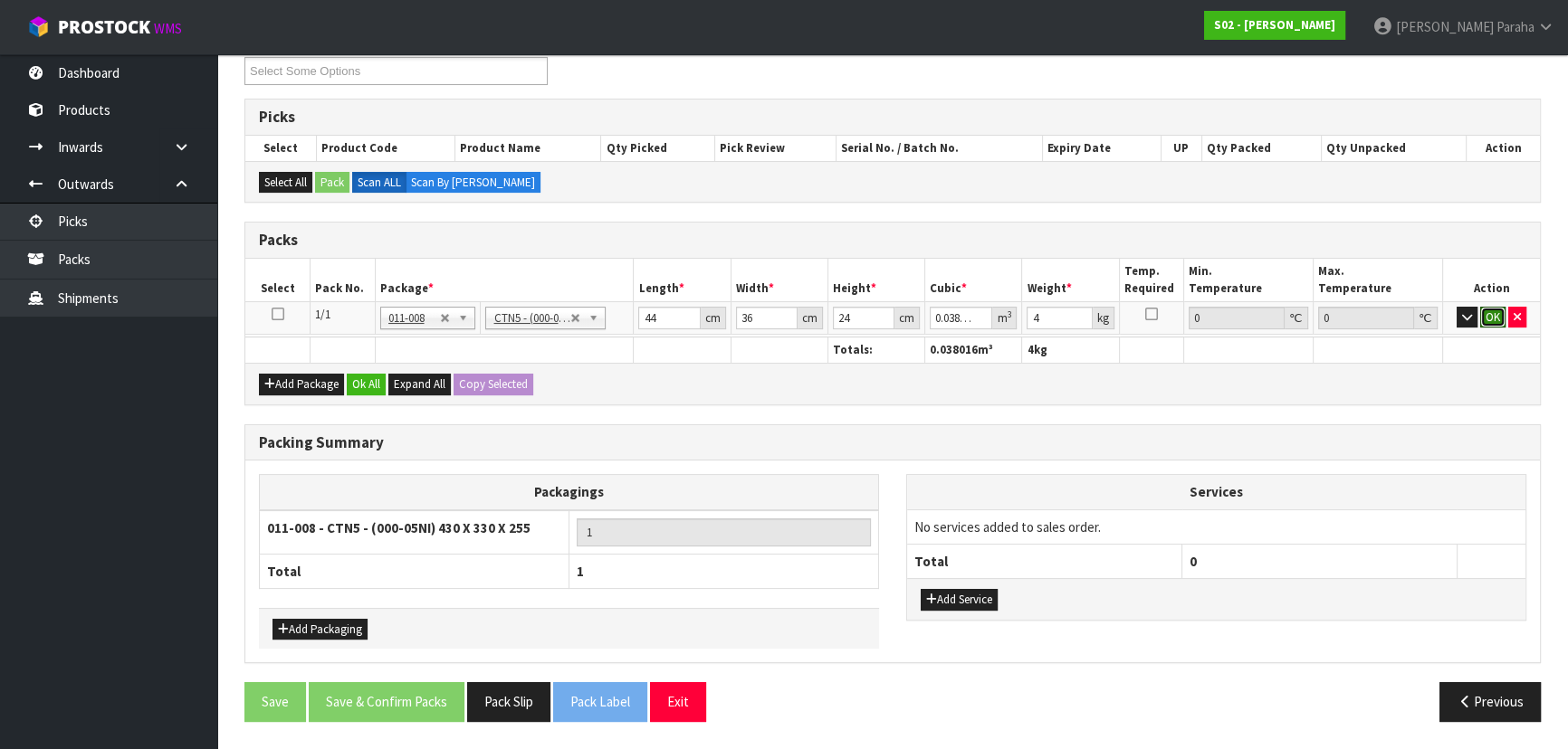
click button "OK" at bounding box center [1492, 317] width 25 height 22
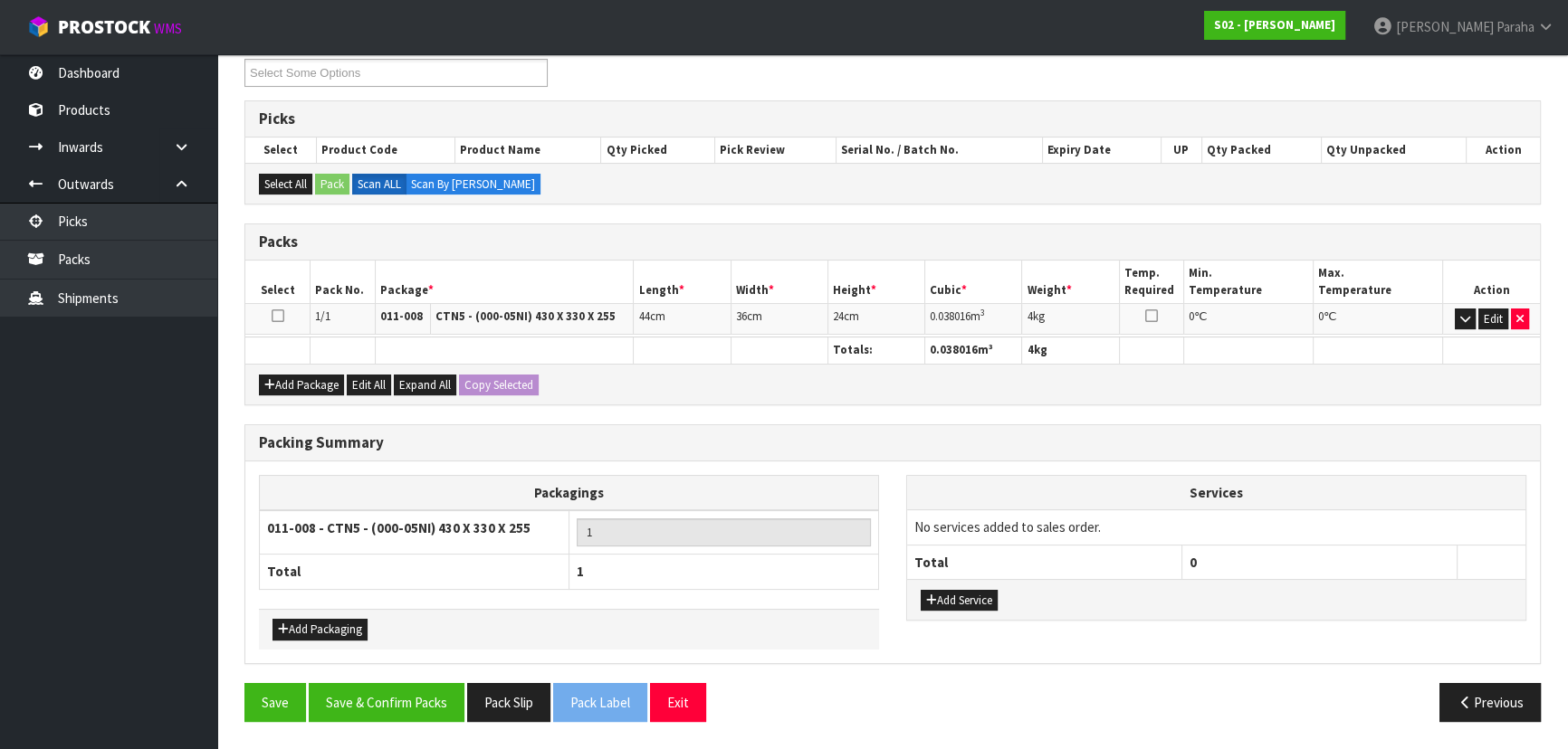
scroll to position [312, 0]
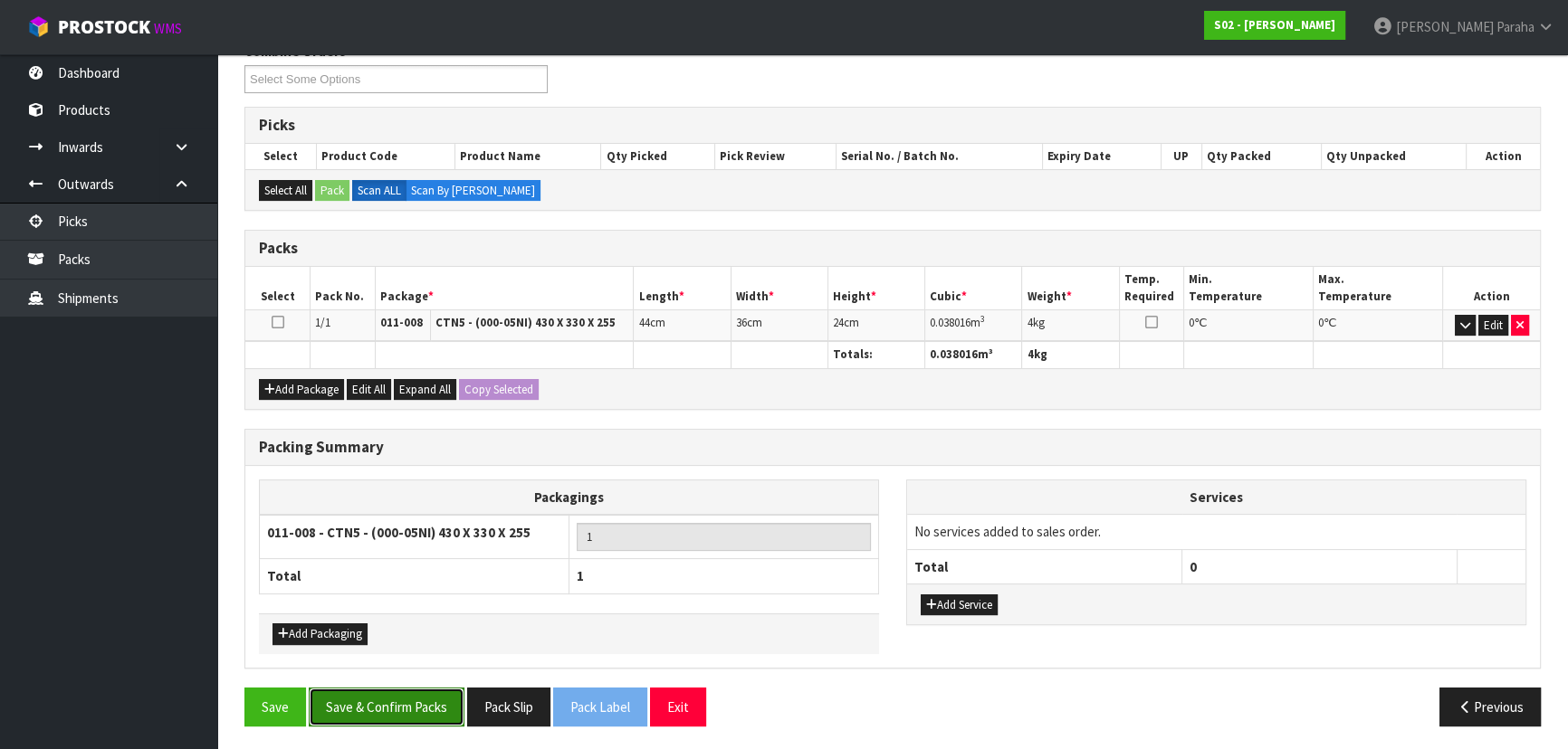
click at [401, 697] on button "Save & Confirm Packs" at bounding box center [386, 708] width 155 height 39
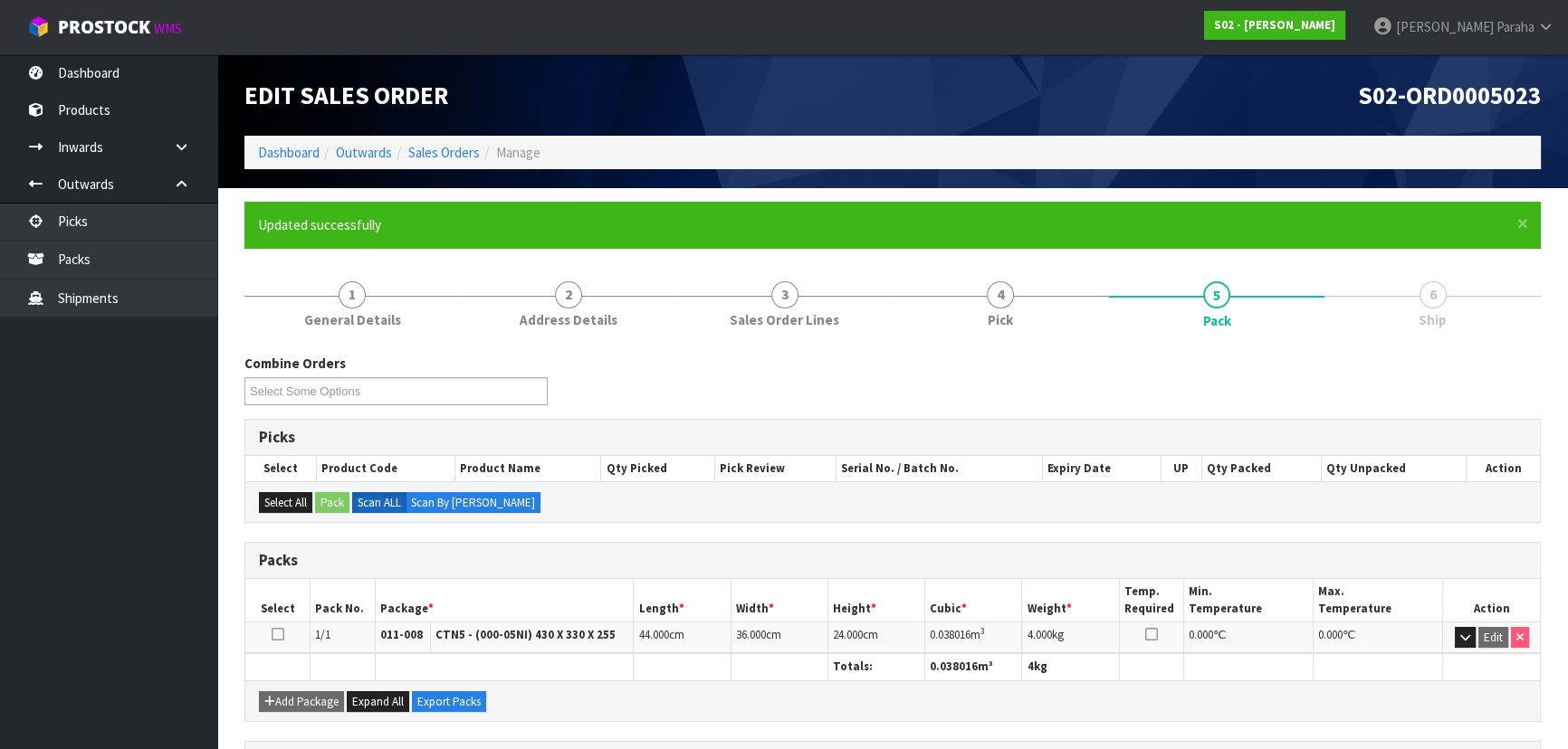
scroll to position [271, 0]
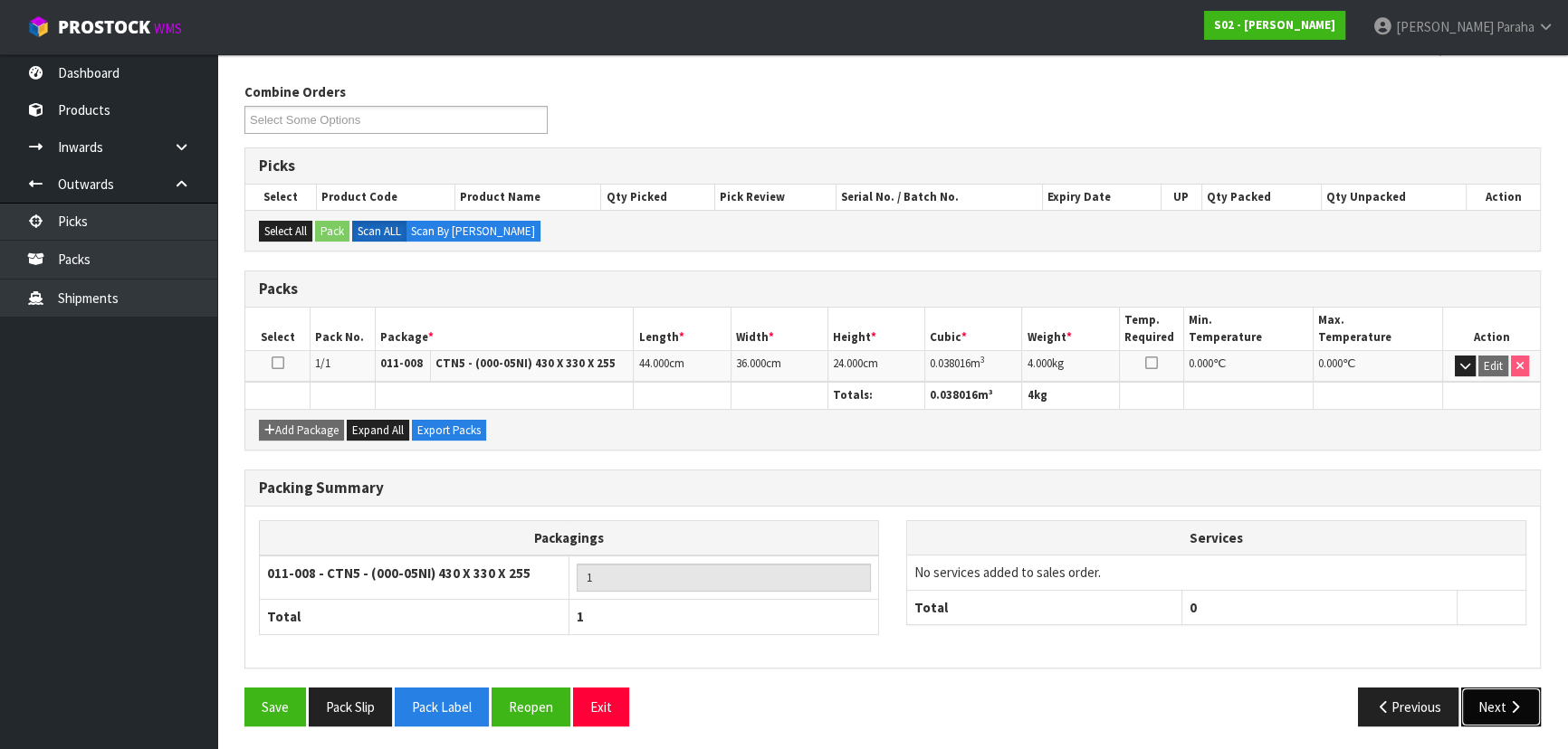
click at [1483, 703] on button "Next" at bounding box center [1500, 708] width 79 height 39
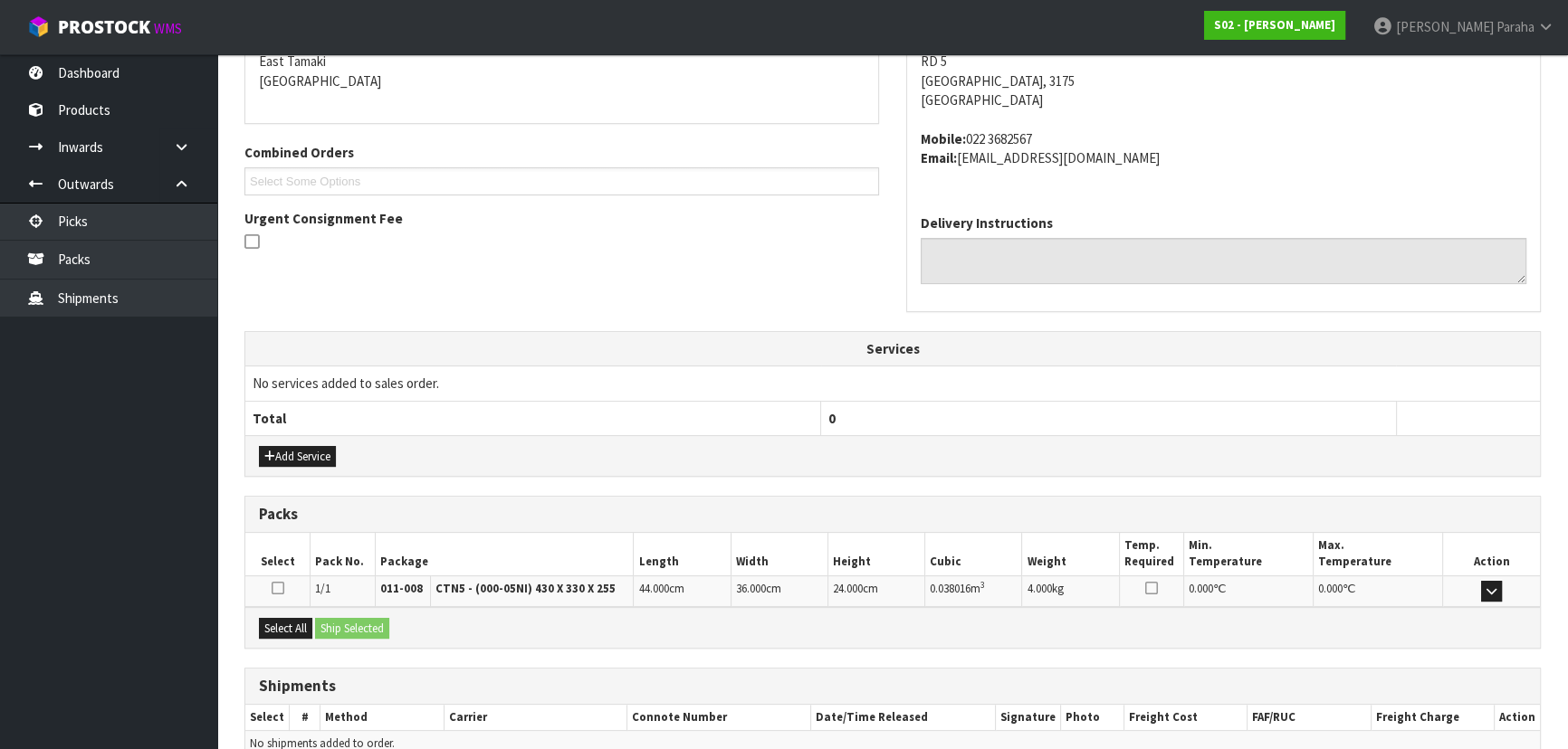
scroll to position [482, 0]
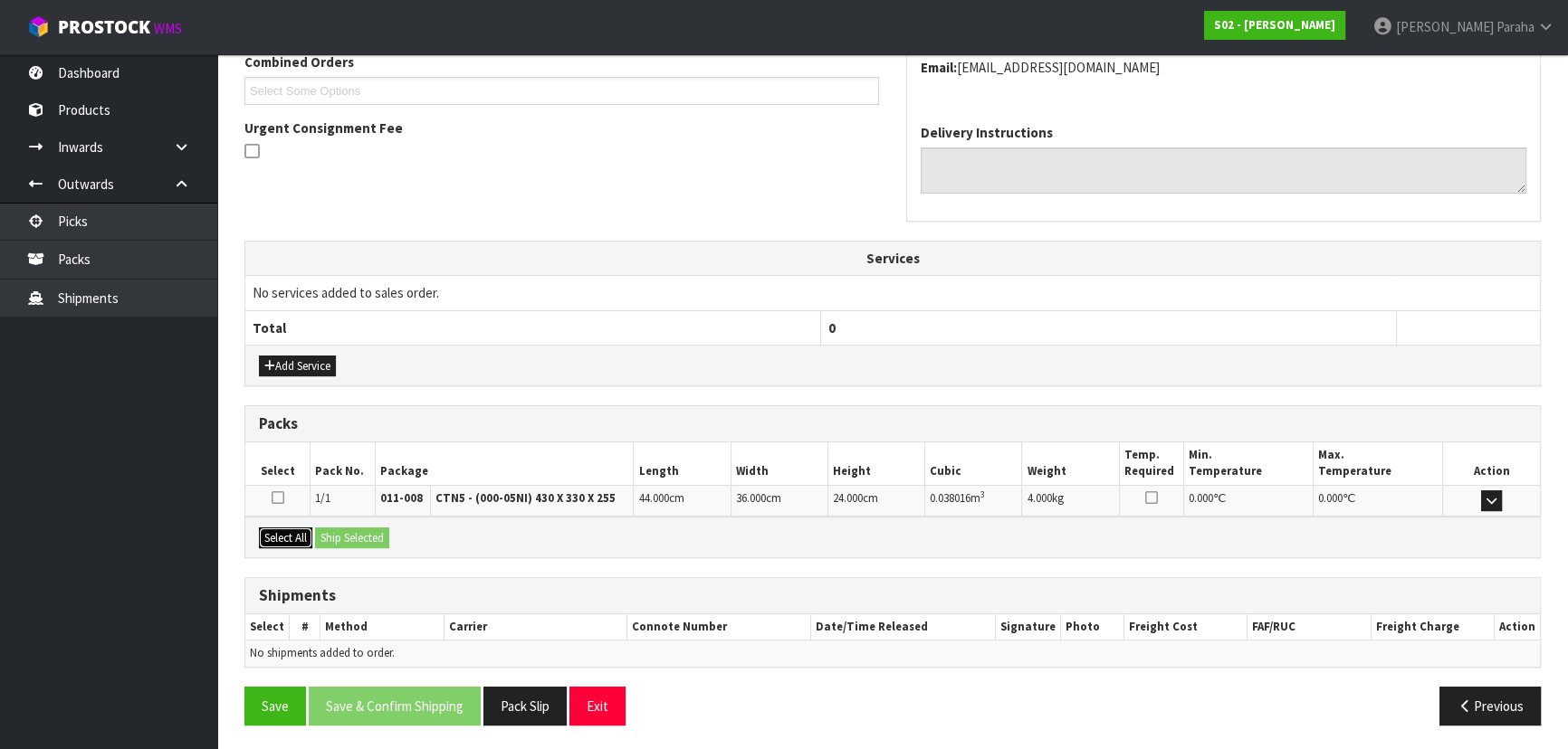
click at [288, 537] on button "Select All" at bounding box center [285, 538] width 53 height 22
click at [361, 537] on button "Ship Selected" at bounding box center [352, 538] width 74 height 22
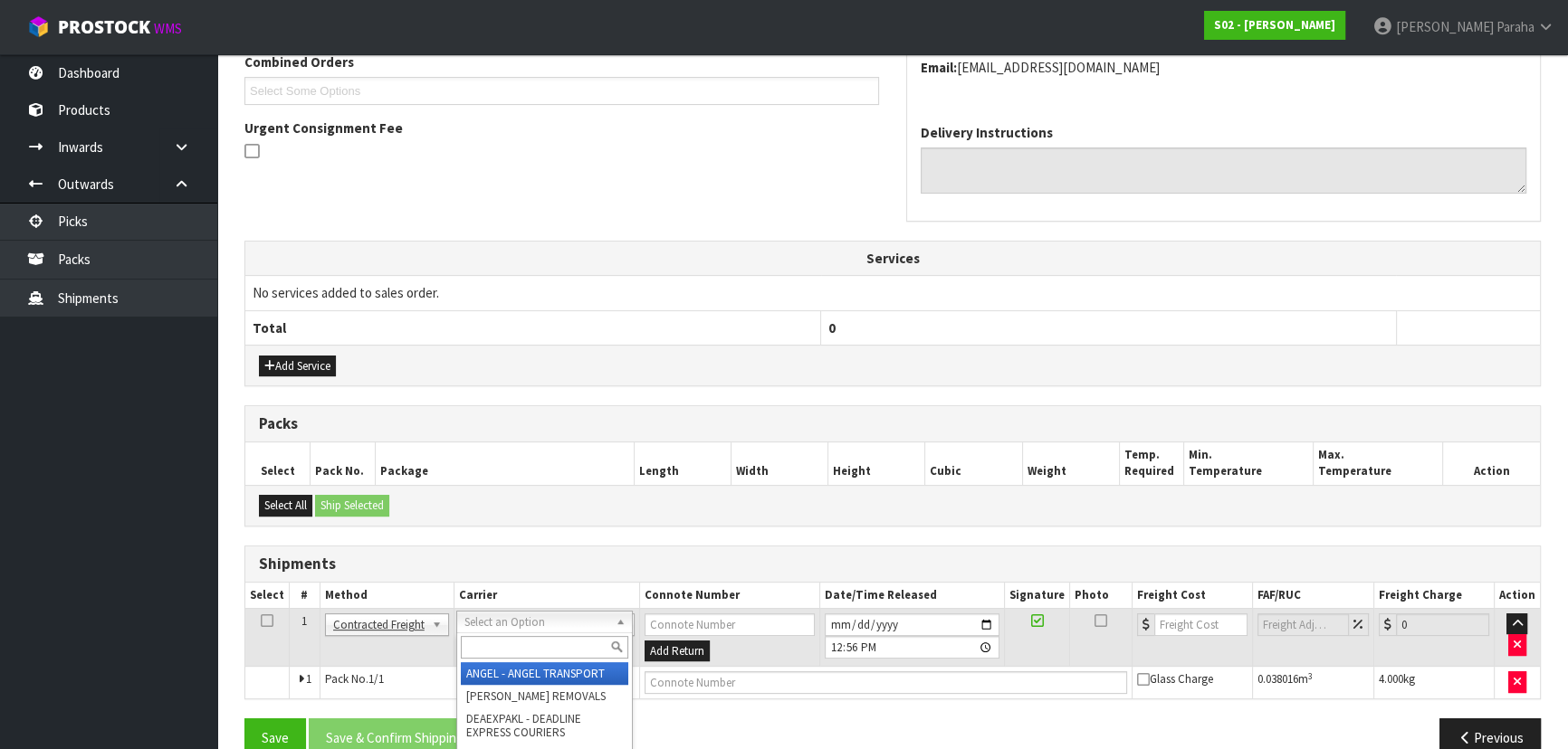
drag, startPoint x: 509, startPoint y: 609, endPoint x: 515, endPoint y: 642, distance: 33.5
click at [515, 650] on input "text" at bounding box center [544, 647] width 167 height 22
type input "NZP"
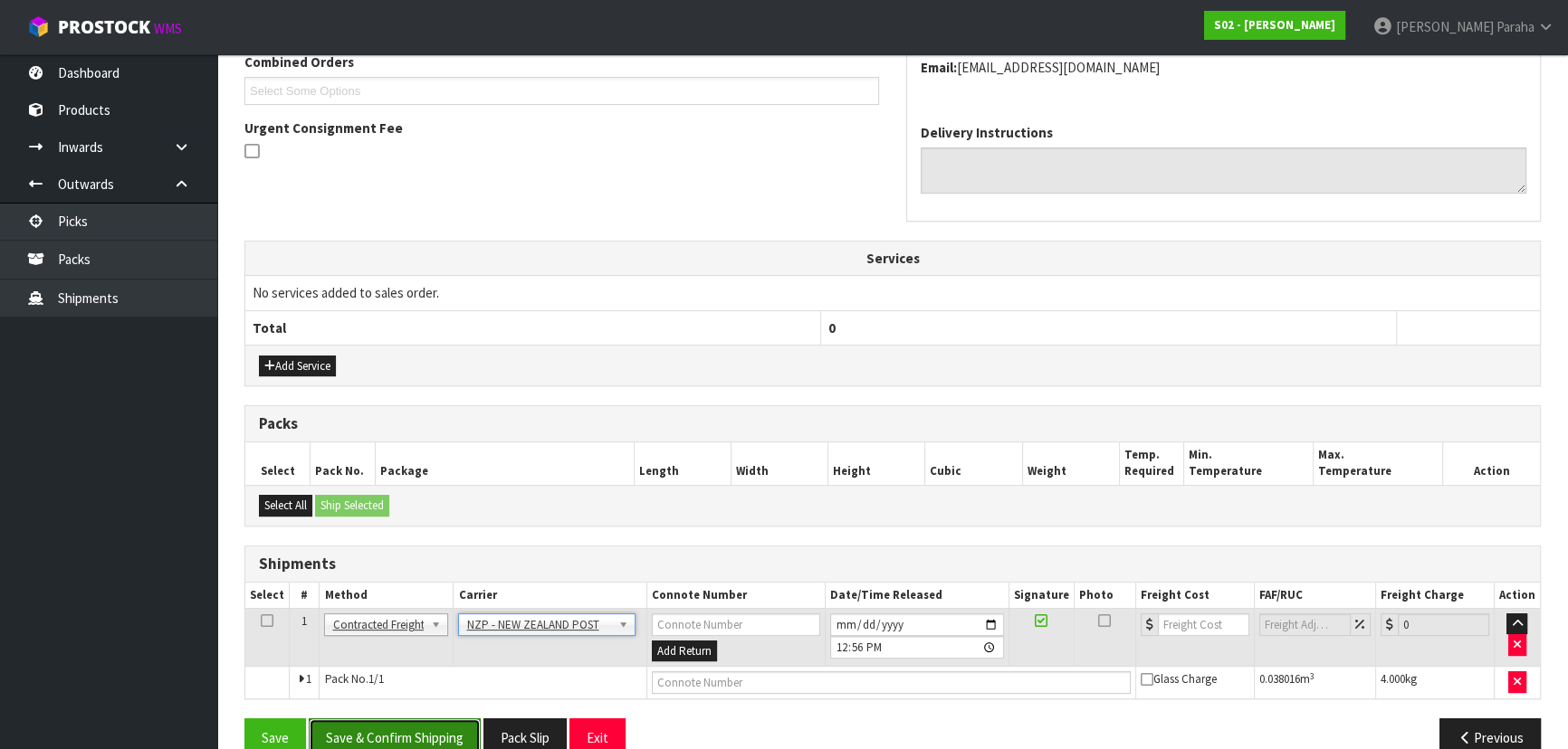
click at [439, 741] on button "Save & Confirm Shipping" at bounding box center [395, 739] width 172 height 39
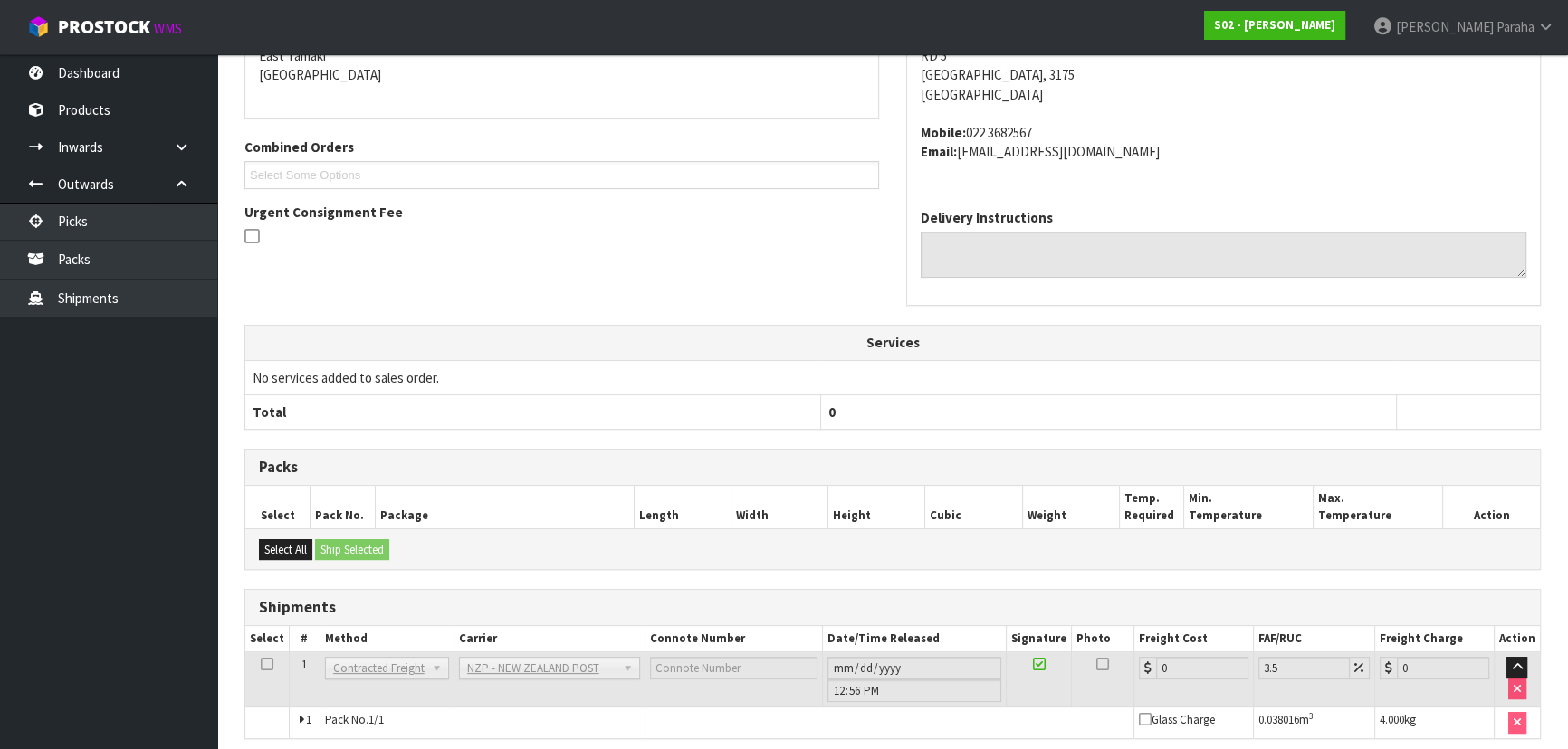
scroll to position [489, 0]
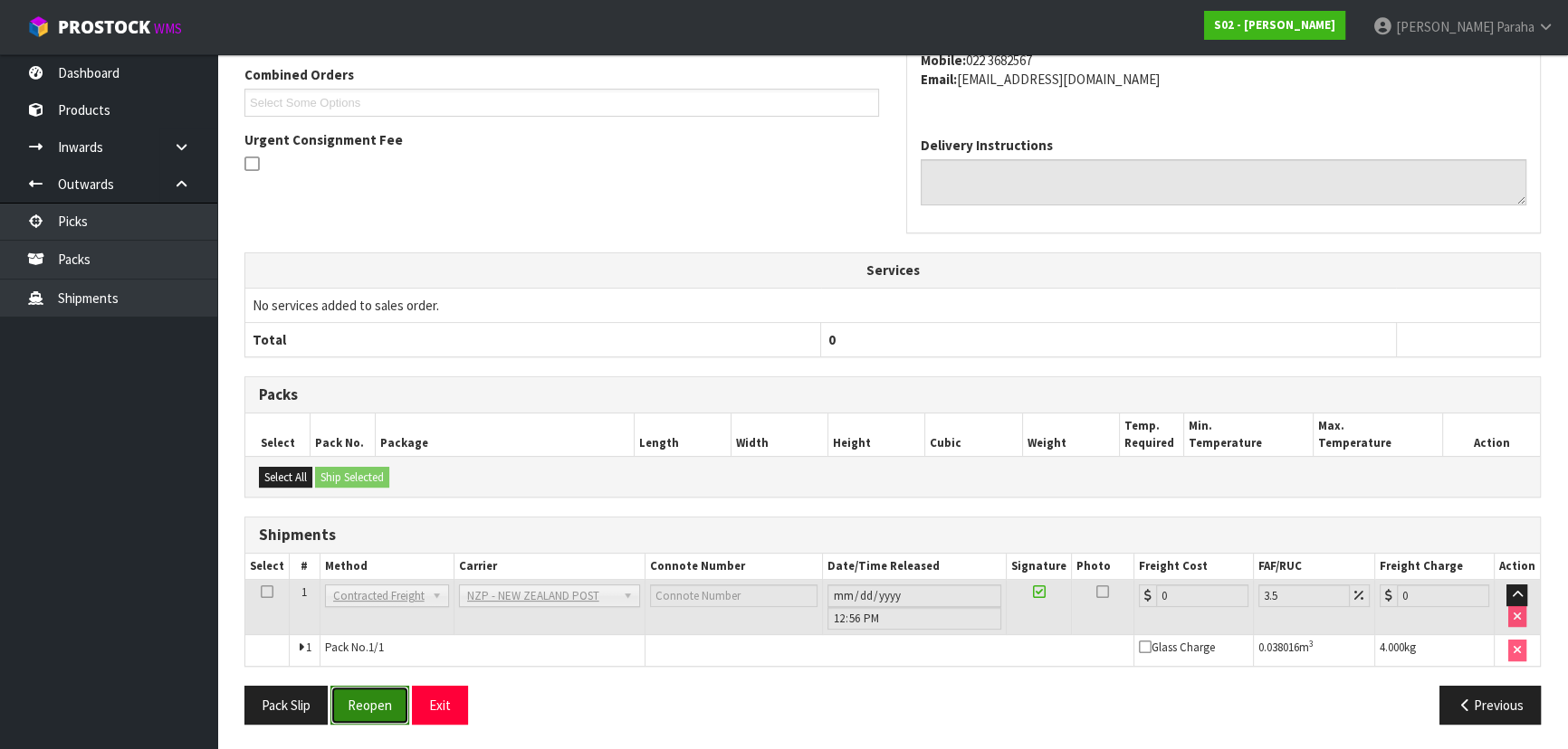
click at [371, 706] on button "Reopen" at bounding box center [369, 706] width 79 height 39
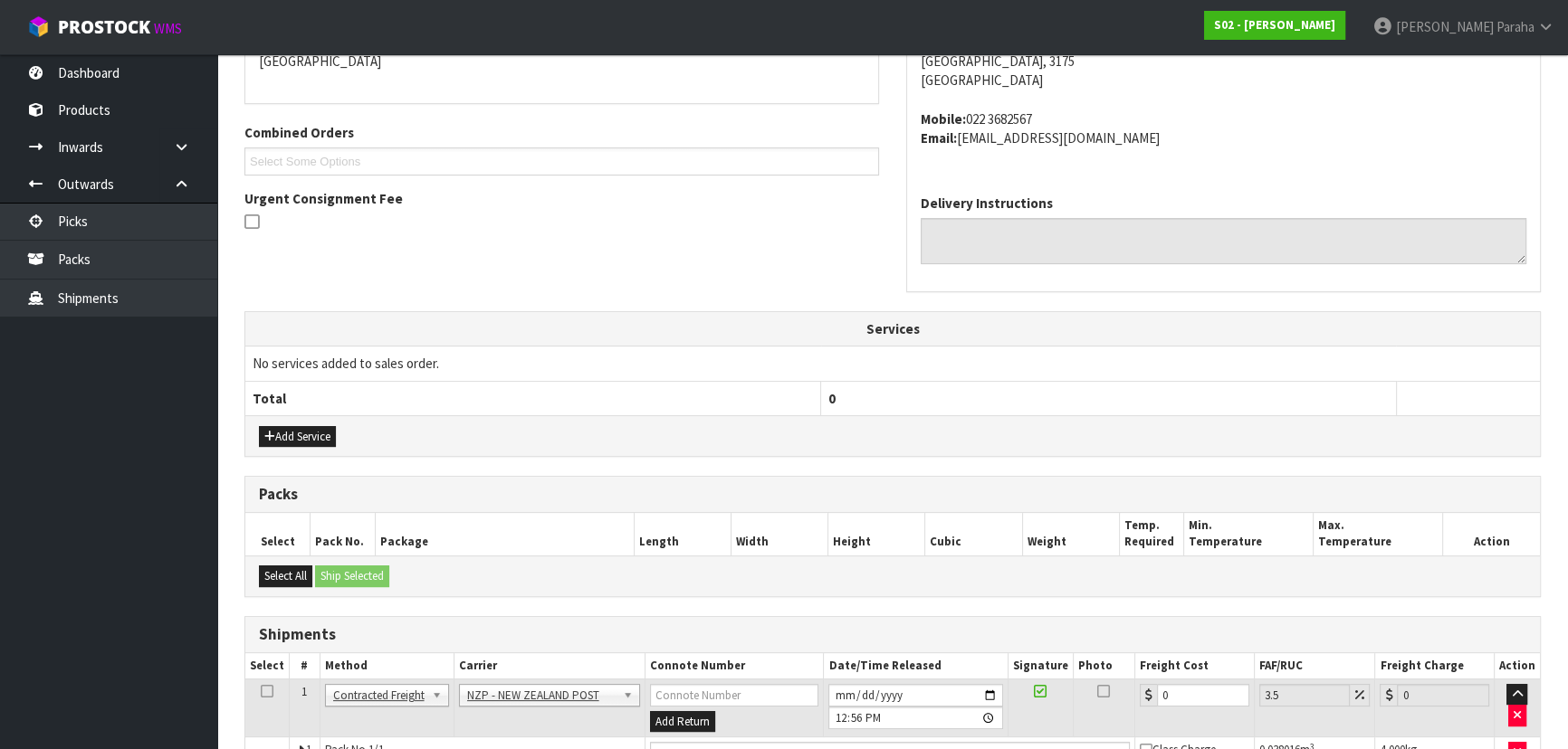
scroll to position [530, 0]
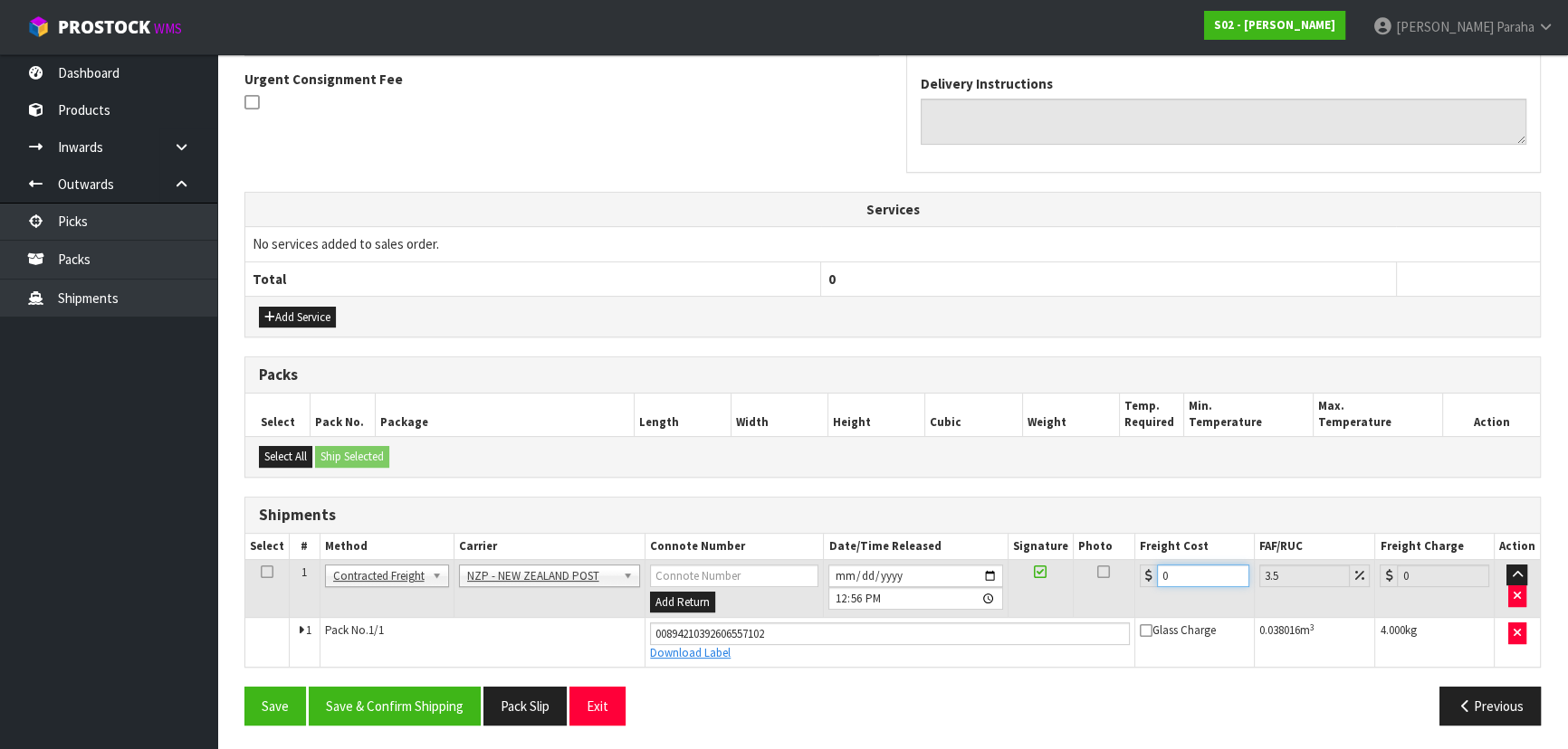
click at [1206, 579] on input "0" at bounding box center [1202, 576] width 93 height 22
type input "1"
type input "1.03"
type input "13"
type input "13.45"
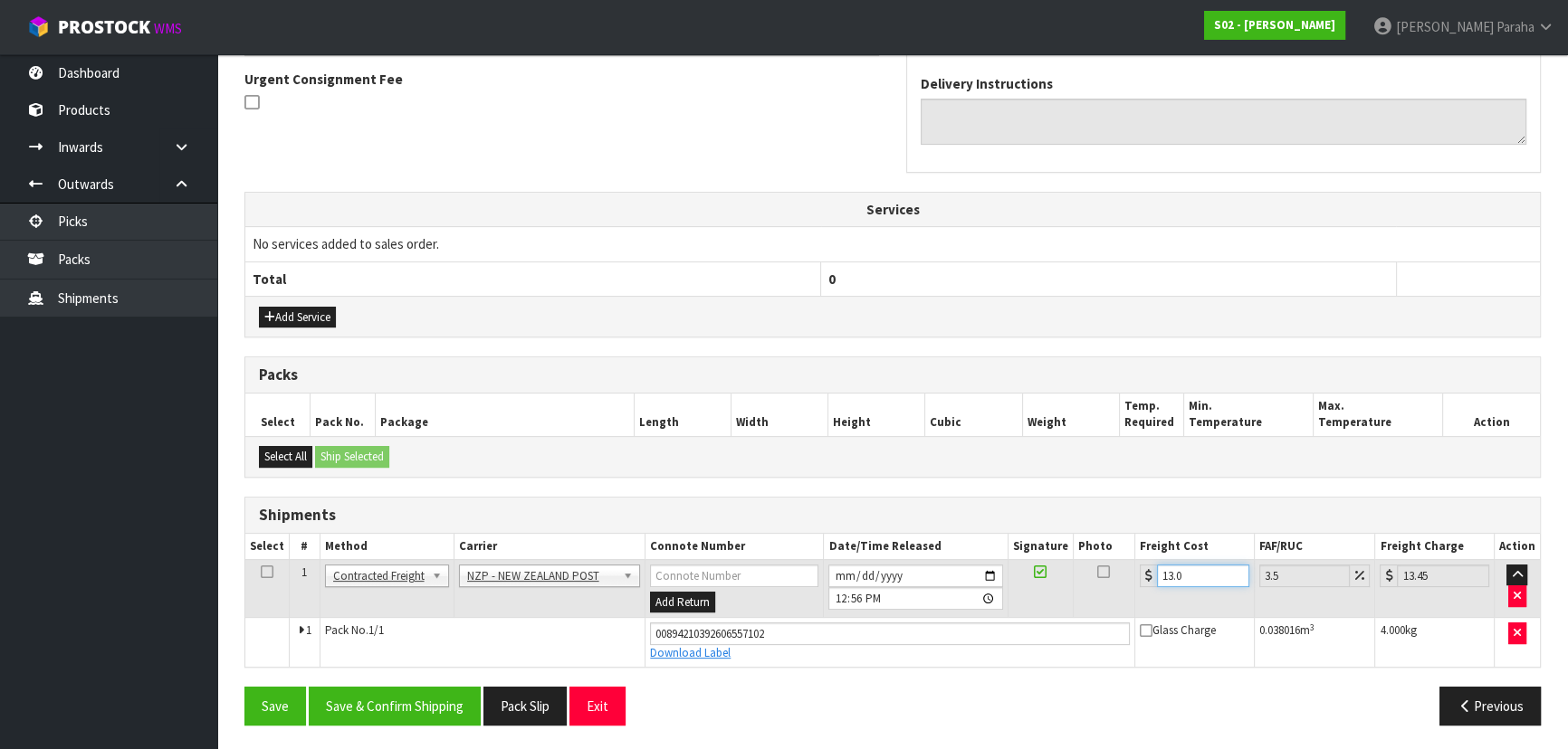
type input "13.04"
type input "13.5"
type input "13.04"
click at [426, 706] on button "Save & Confirm Shipping" at bounding box center [395, 707] width 172 height 39
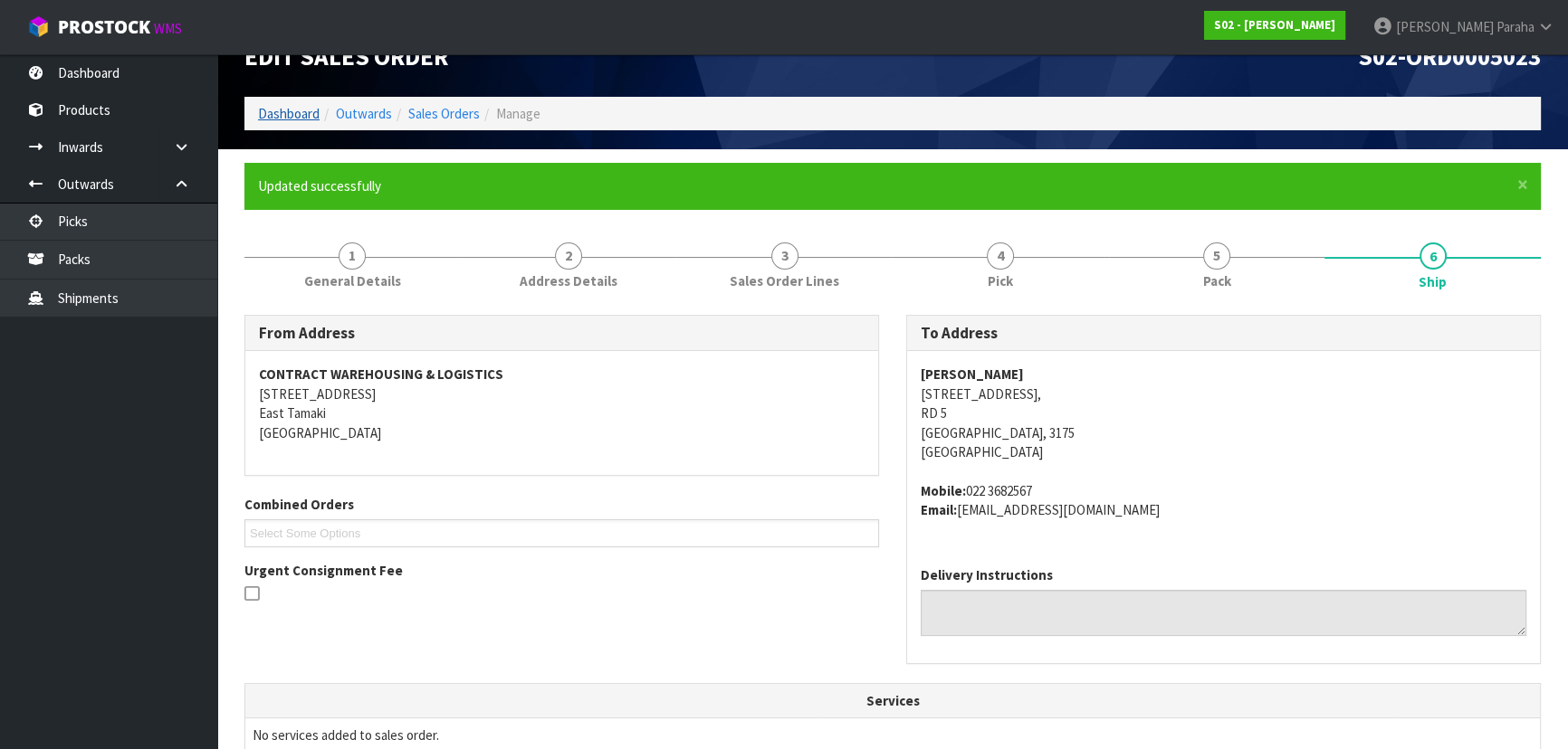
scroll to position [0, 0]
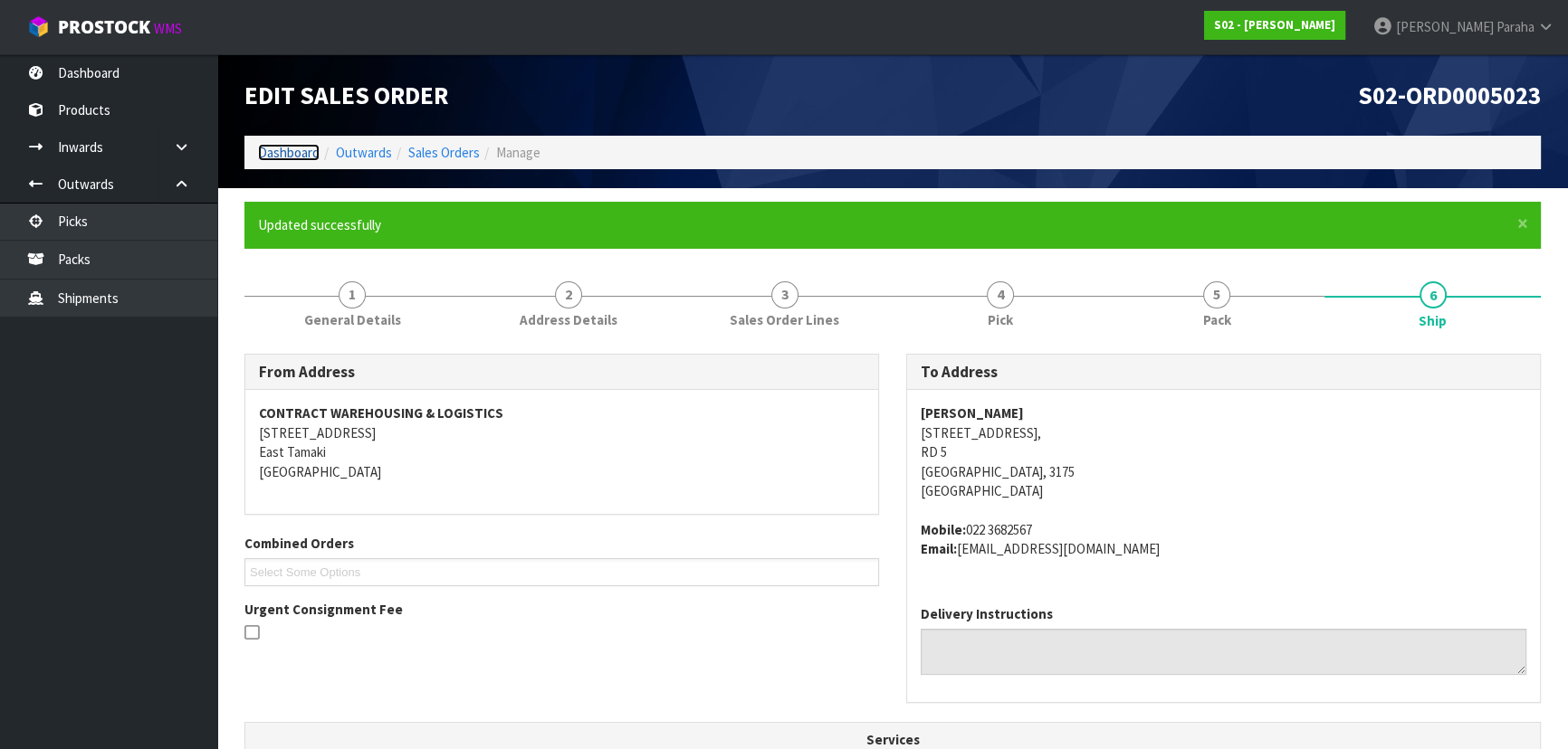
click at [275, 151] on link "Dashboard" at bounding box center [289, 152] width 62 height 17
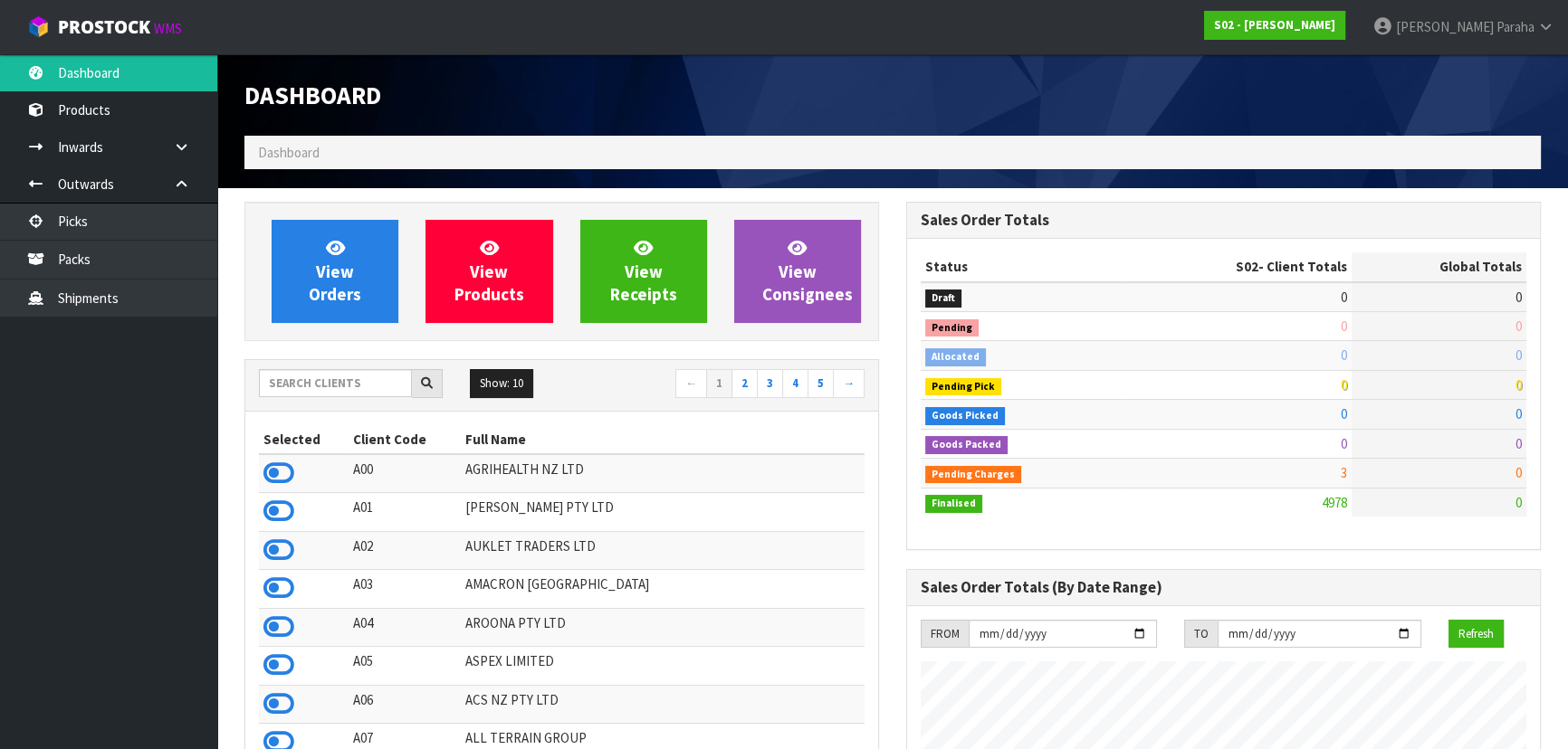
scroll to position [1340, 661]
click at [329, 384] on input "text" at bounding box center [336, 383] width 153 height 28
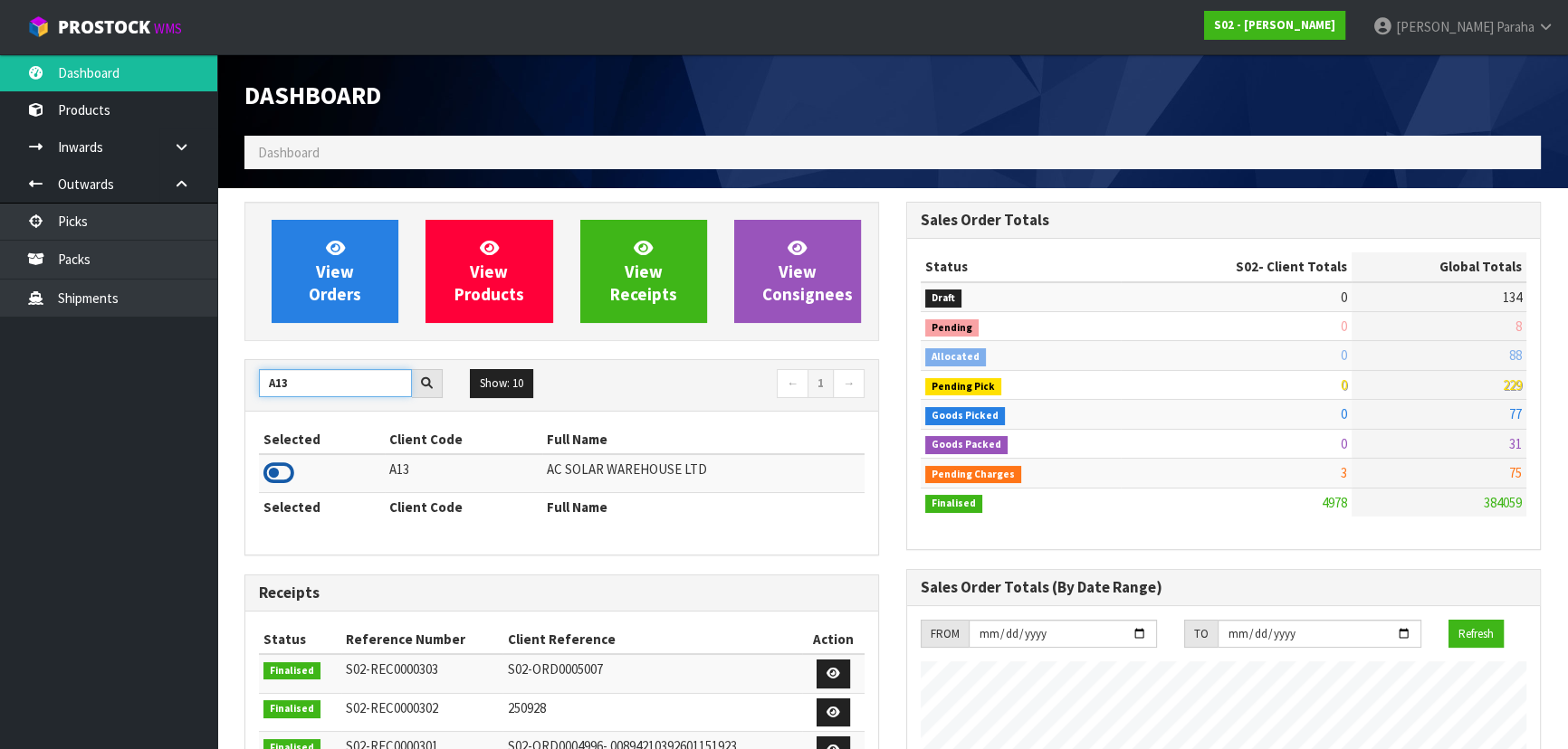
type input "A13"
click at [281, 473] on icon at bounding box center [279, 473] width 31 height 27
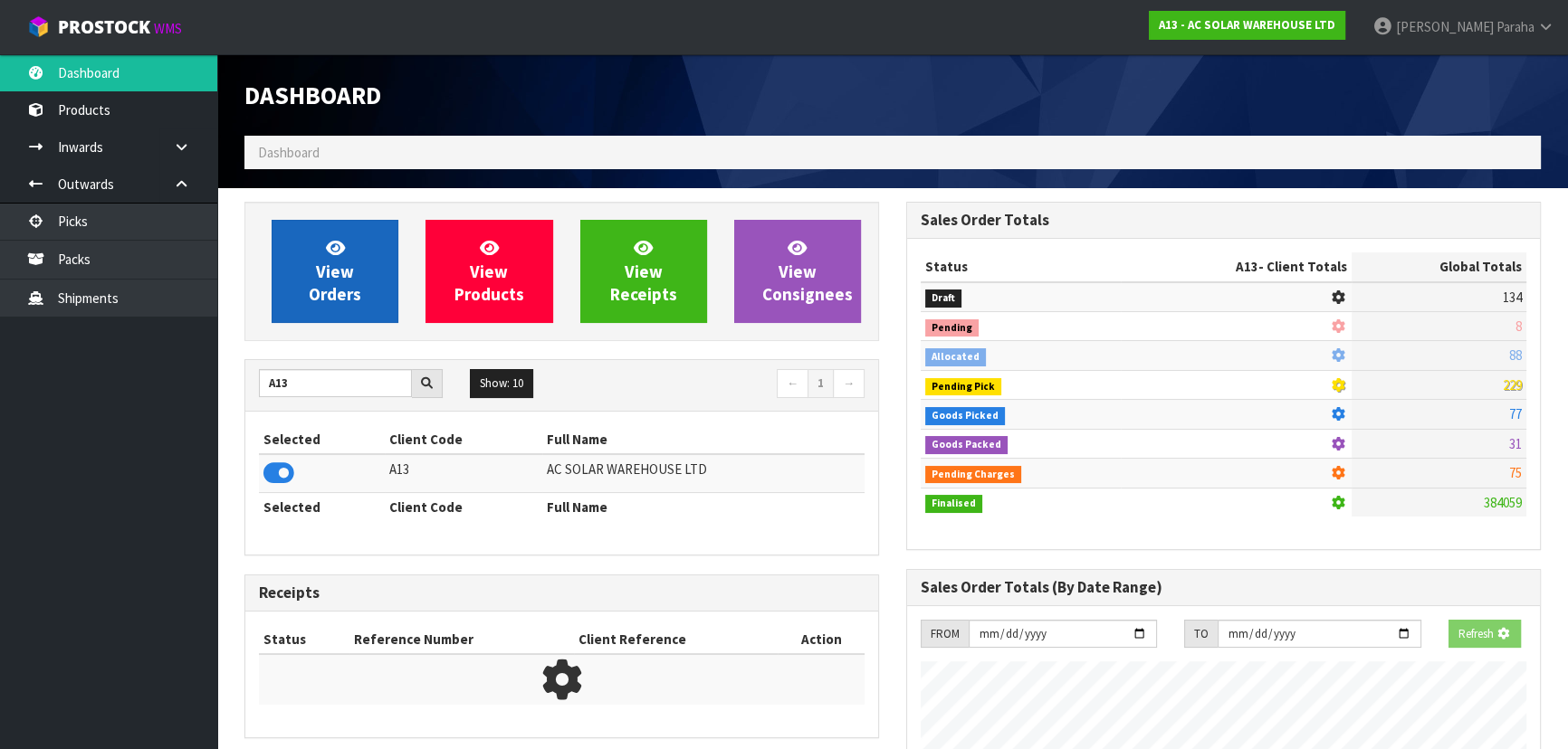
scroll to position [903999, 904389]
click at [328, 285] on span "View Orders" at bounding box center [335, 271] width 52 height 68
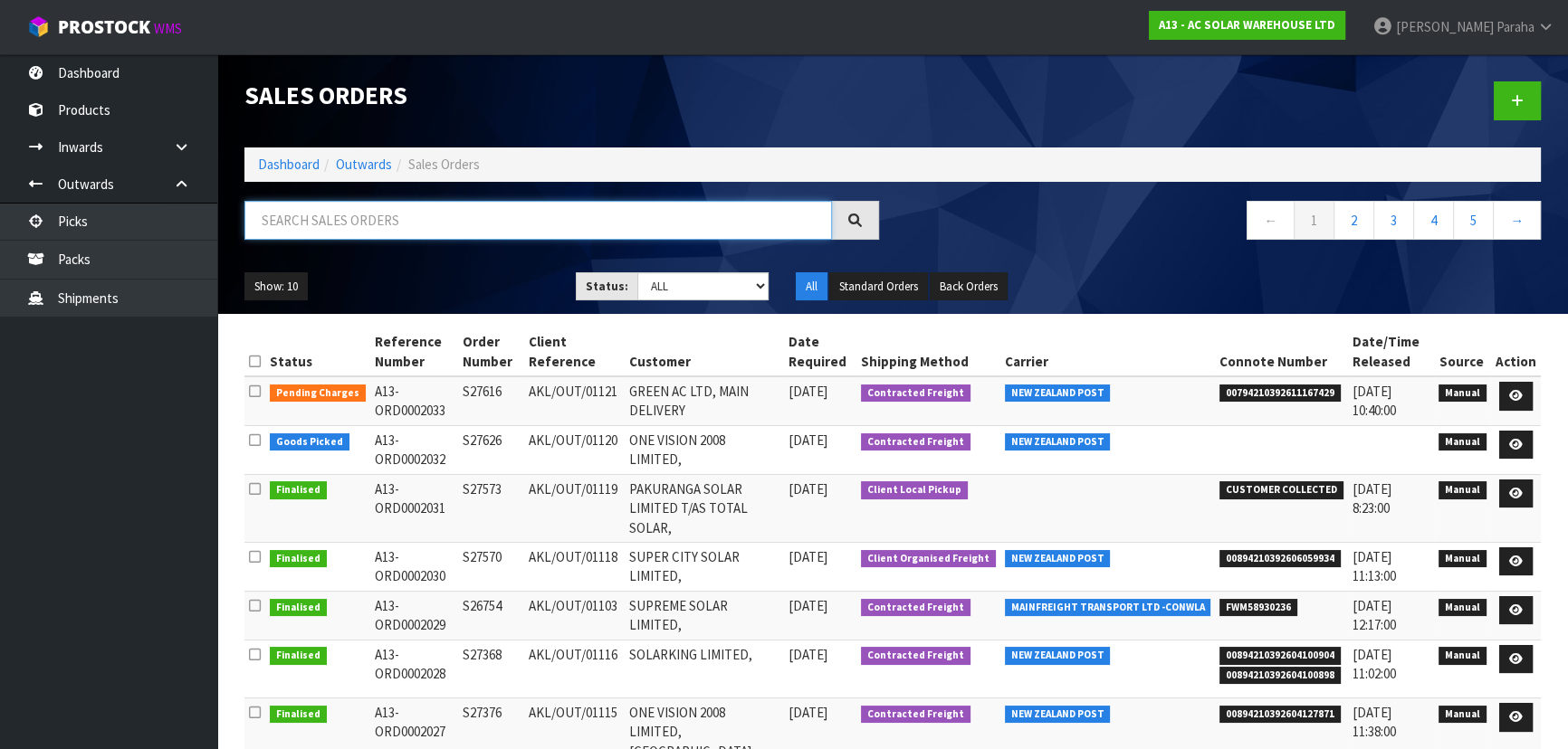
click at [320, 222] on input "text" at bounding box center [538, 221] width 587 height 39
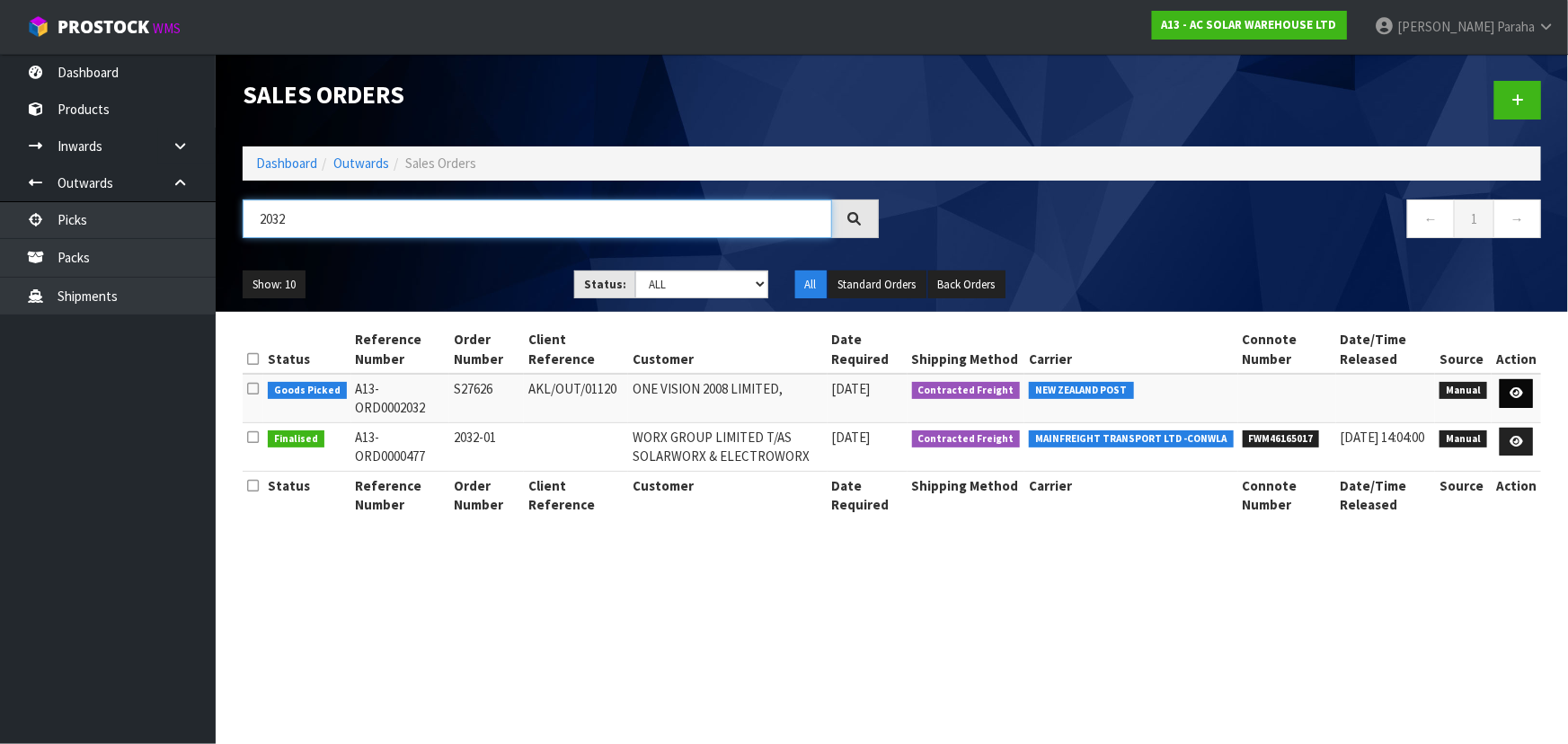
type input "2032"
click at [1530, 400] on link at bounding box center [1517, 393] width 33 height 29
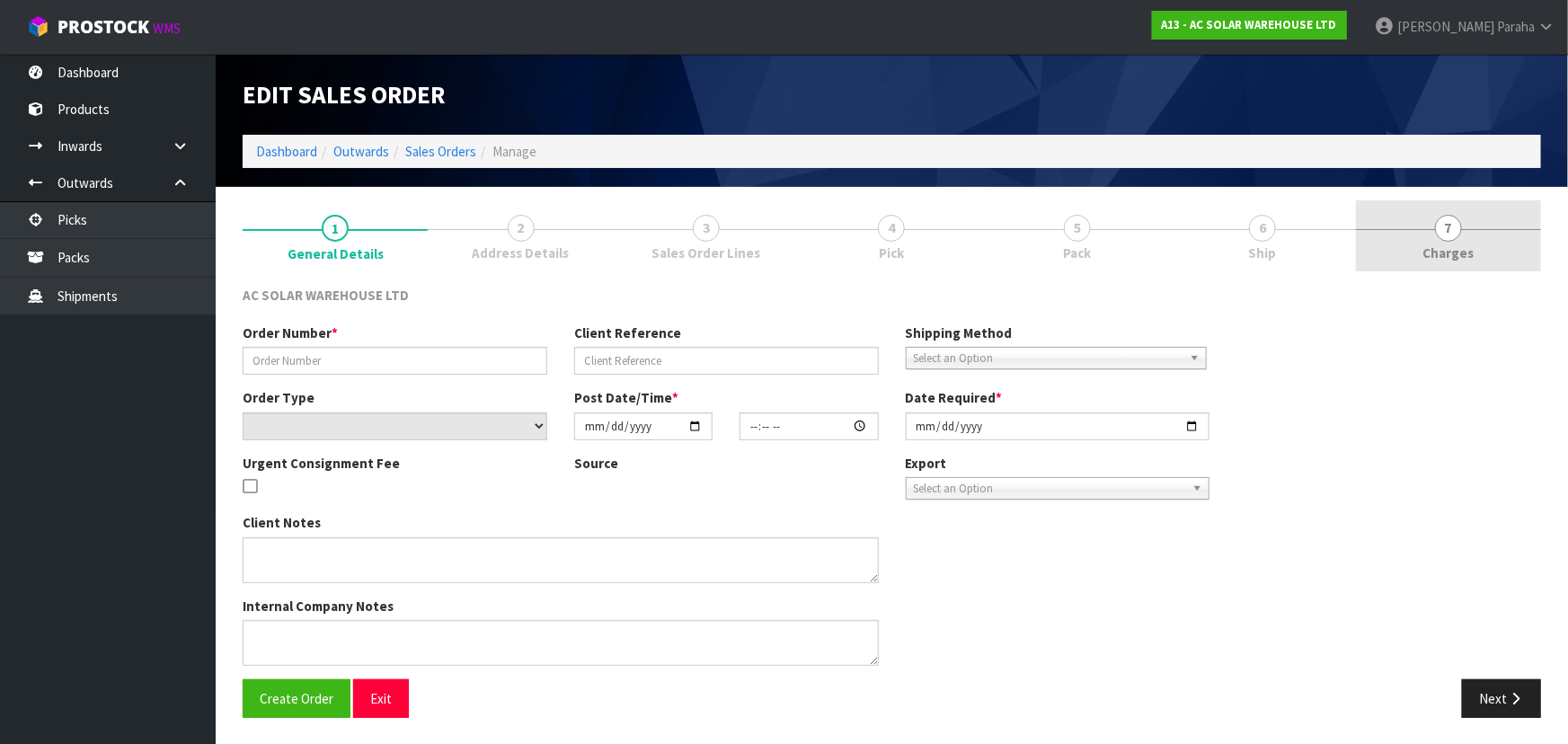
type input "S27626"
type input "AKL/OUT/01120"
select select "number:0"
type input "2025-10-02"
type input "16:24:00.000"
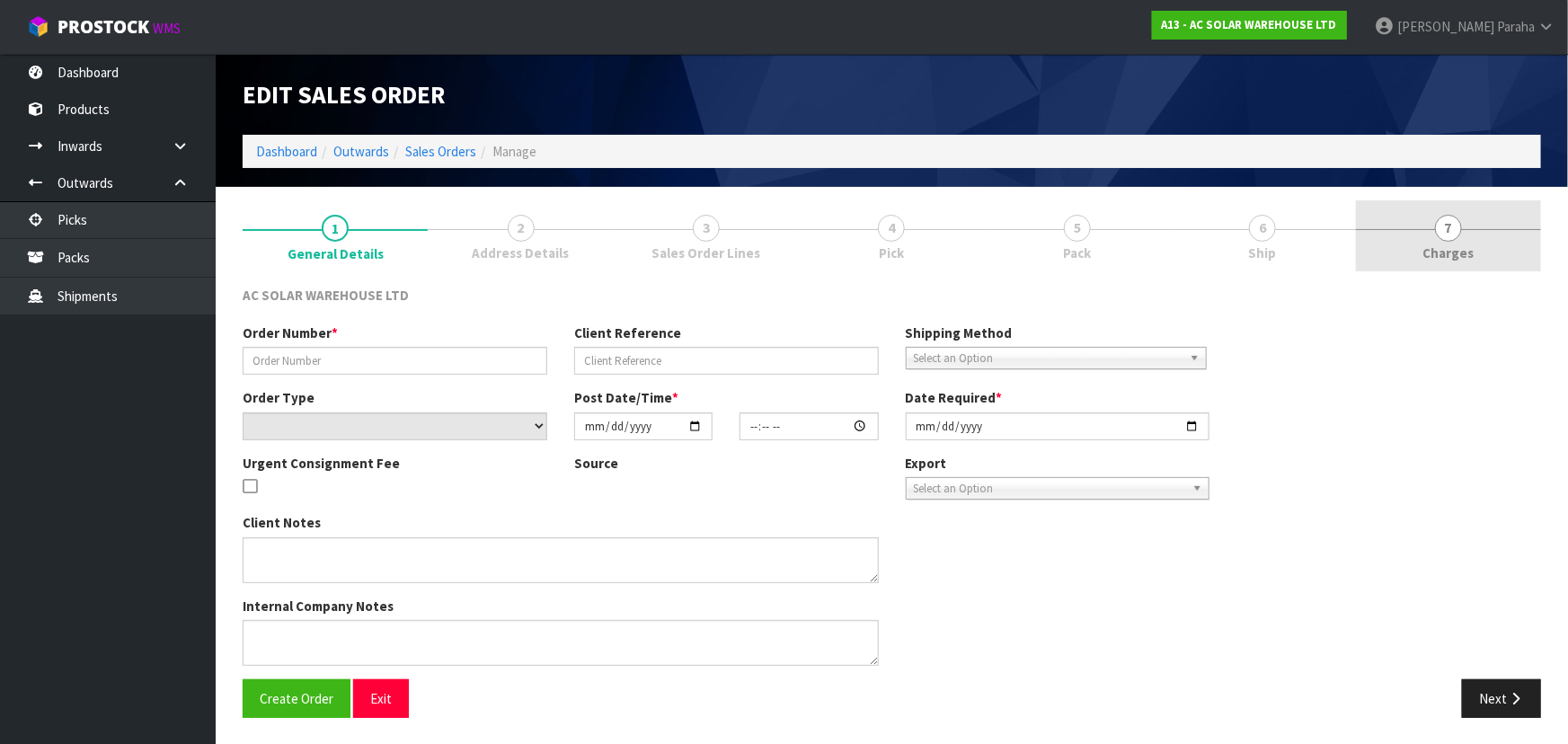
type input "2025-10-03"
type textarea "PACK TOGETHER AND SEND WITH NZ POST"
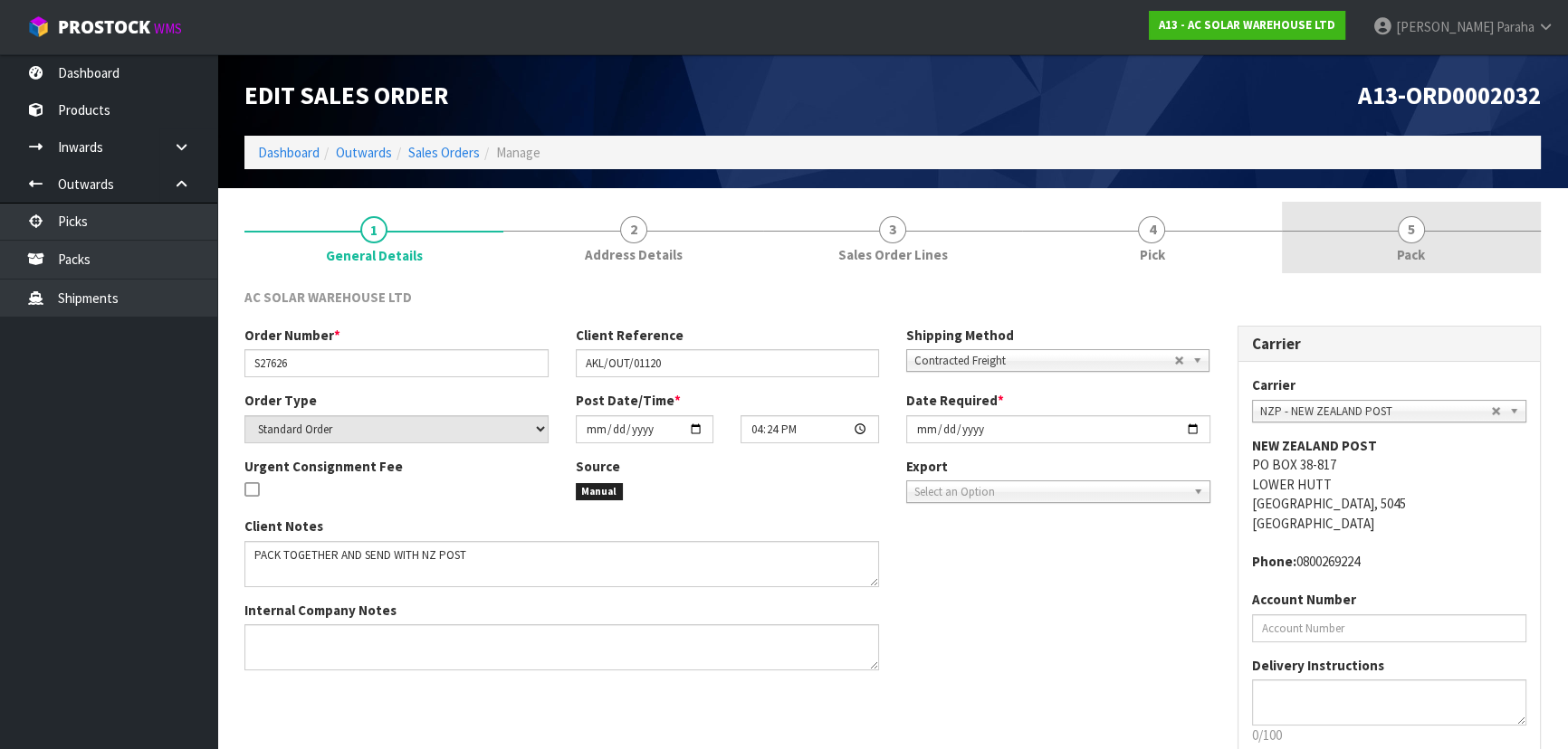
click at [1407, 232] on span "5" at bounding box center [1411, 229] width 27 height 27
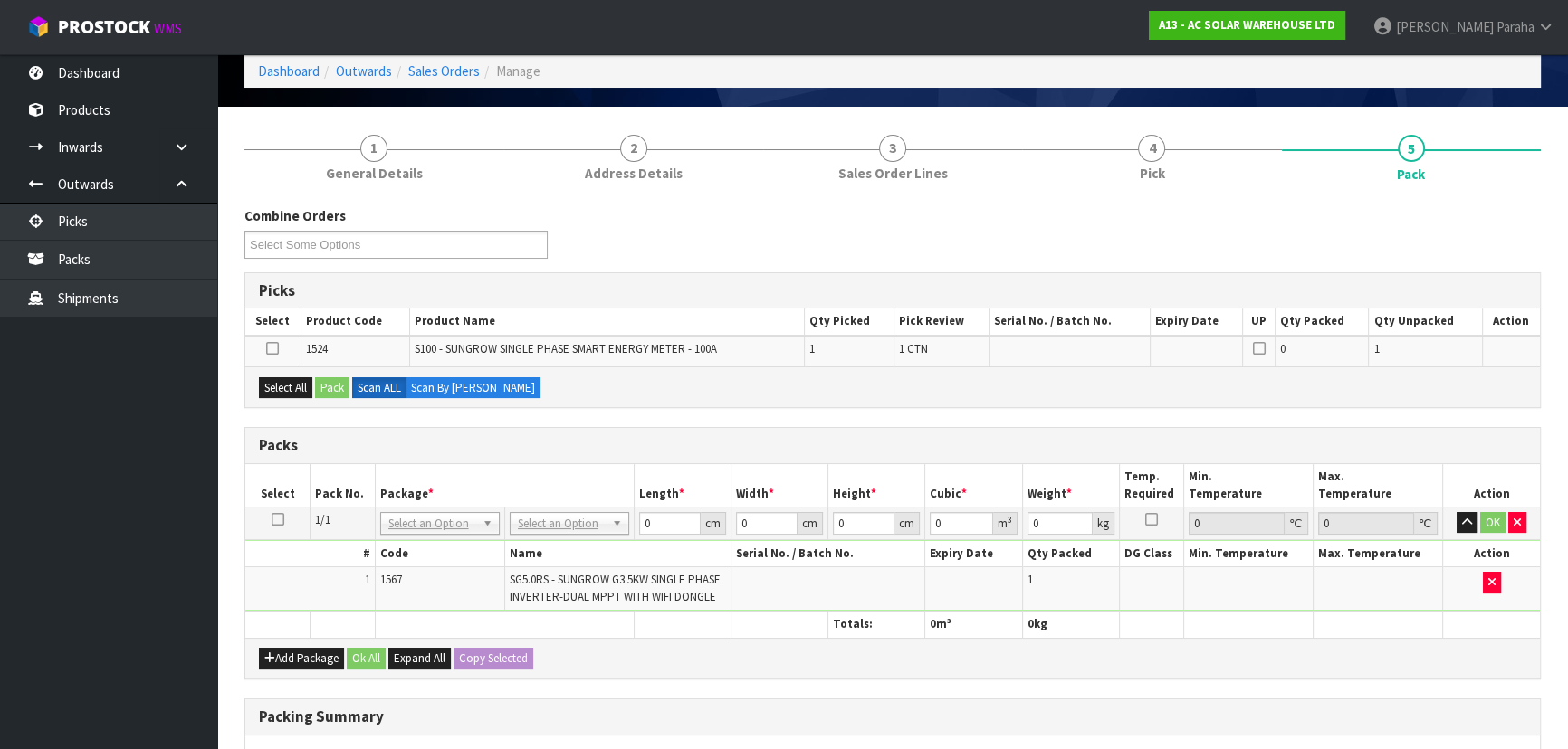
scroll to position [246, 0]
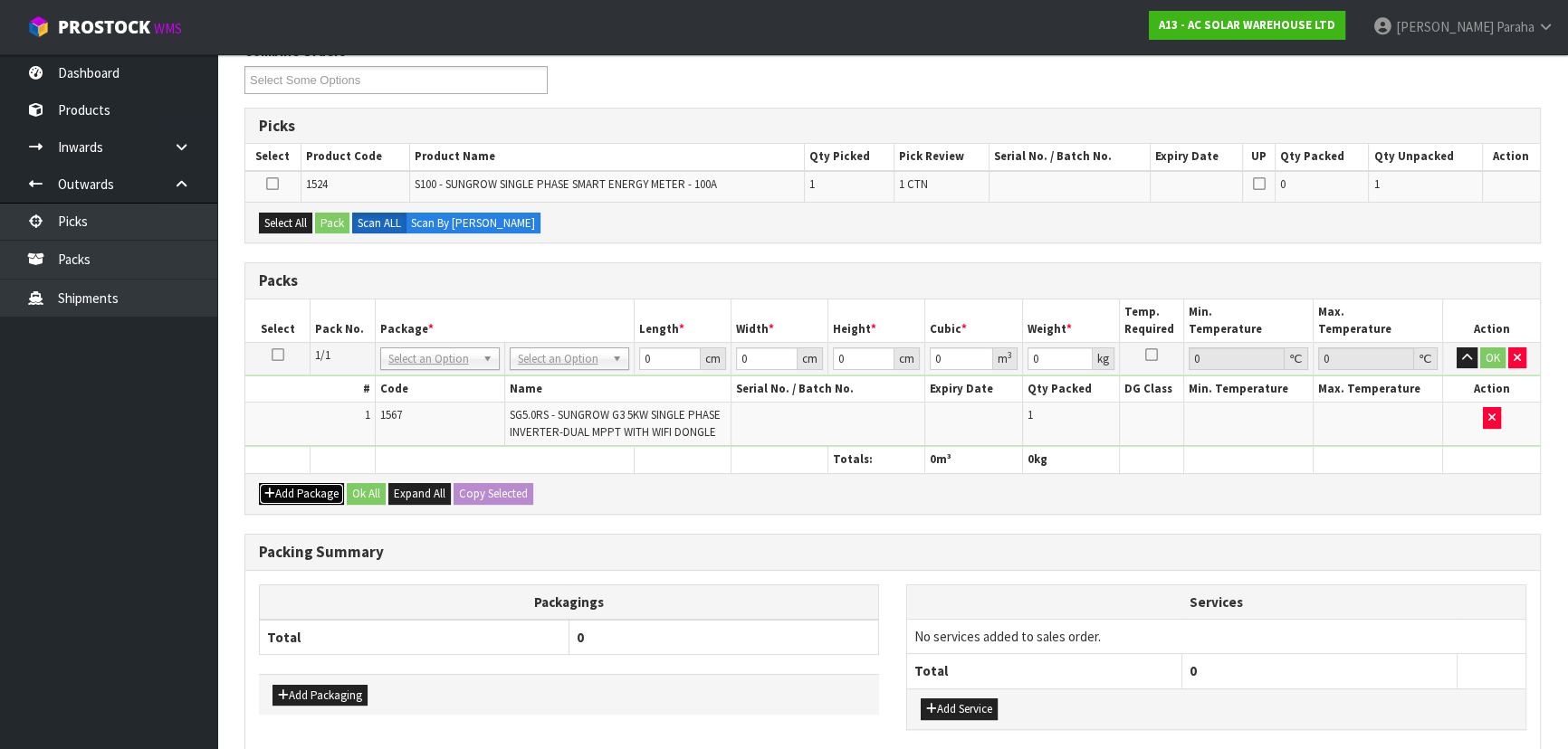
click at [291, 489] on button "Add Package" at bounding box center [301, 494] width 85 height 22
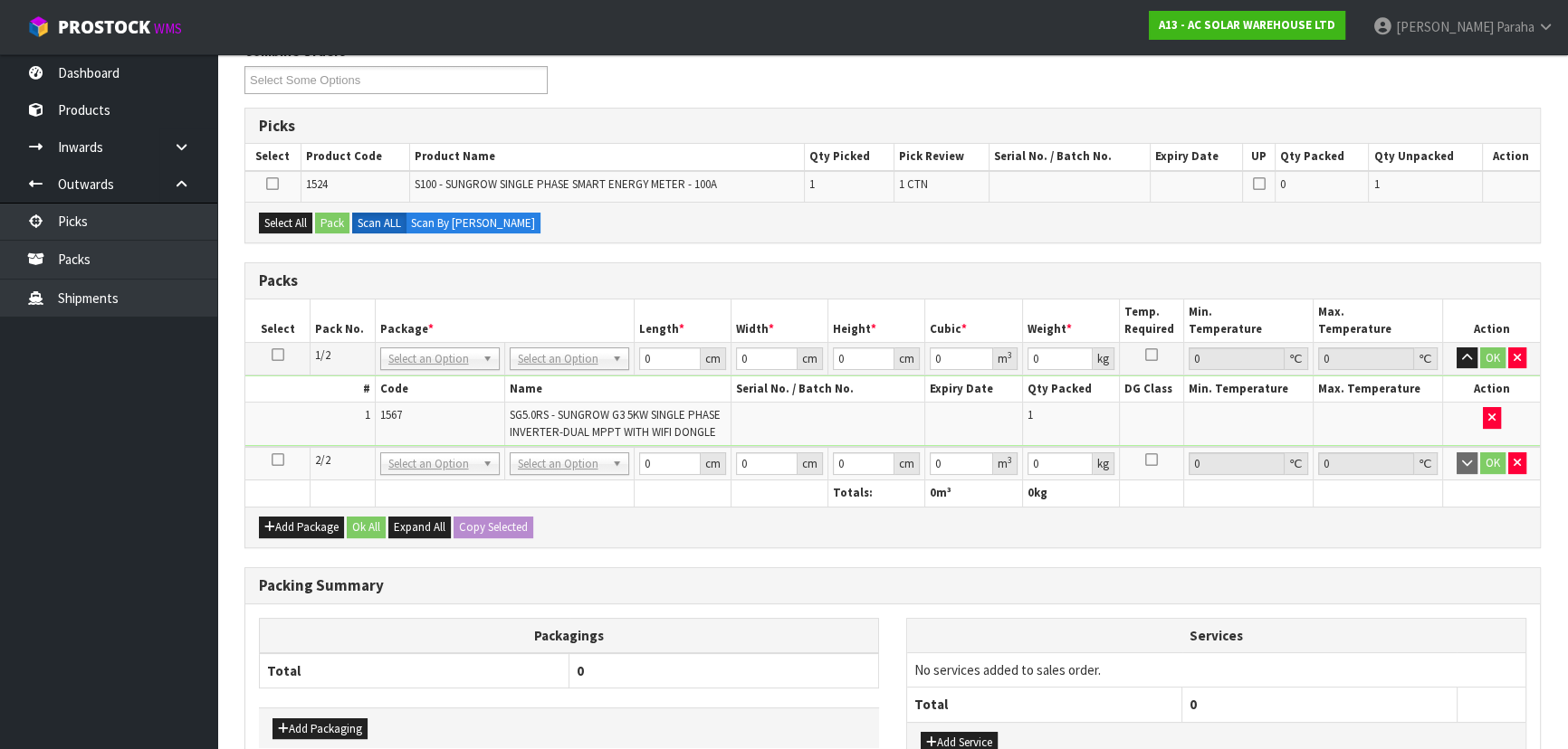
click at [272, 460] on icon at bounding box center [278, 460] width 13 height 1
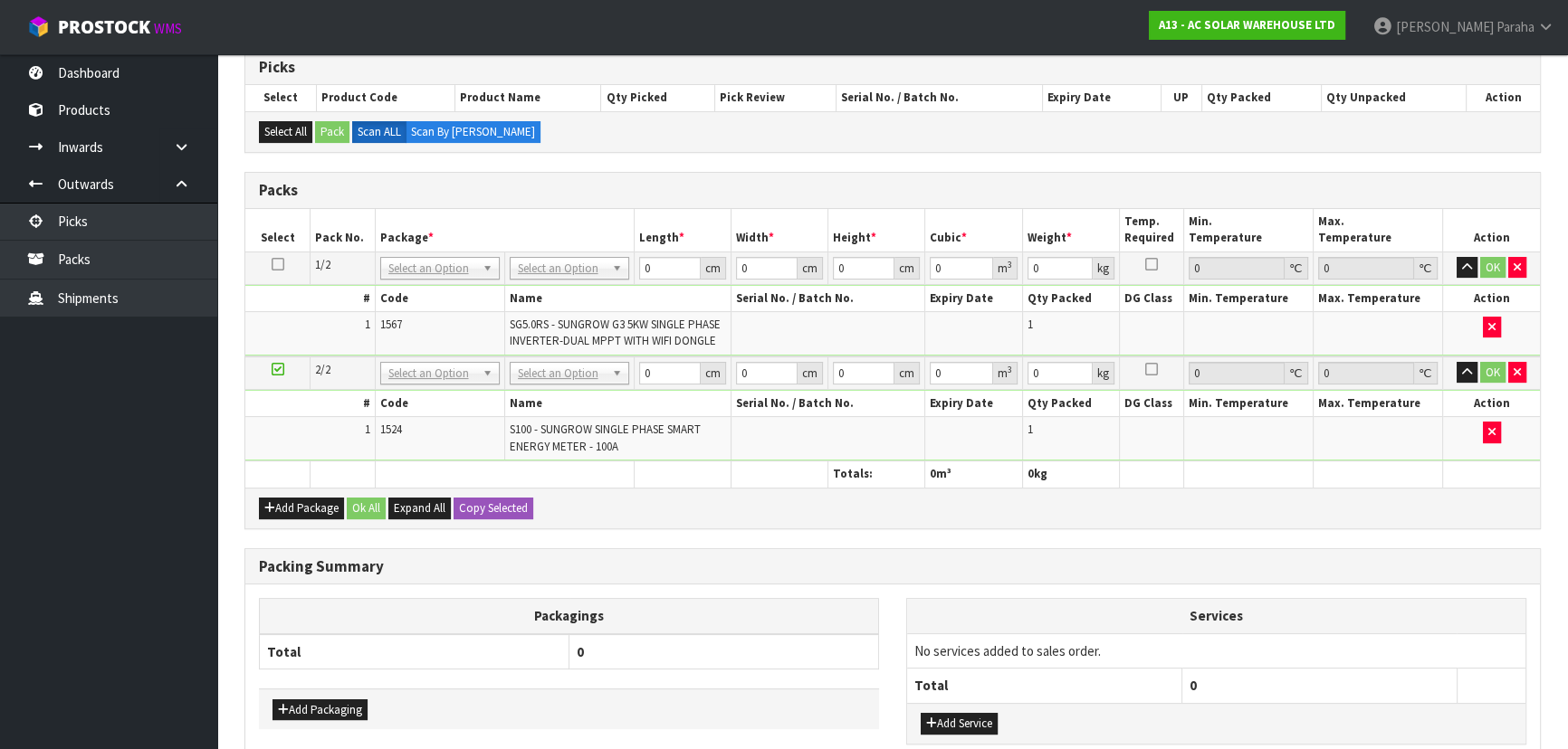
scroll to position [328, 0]
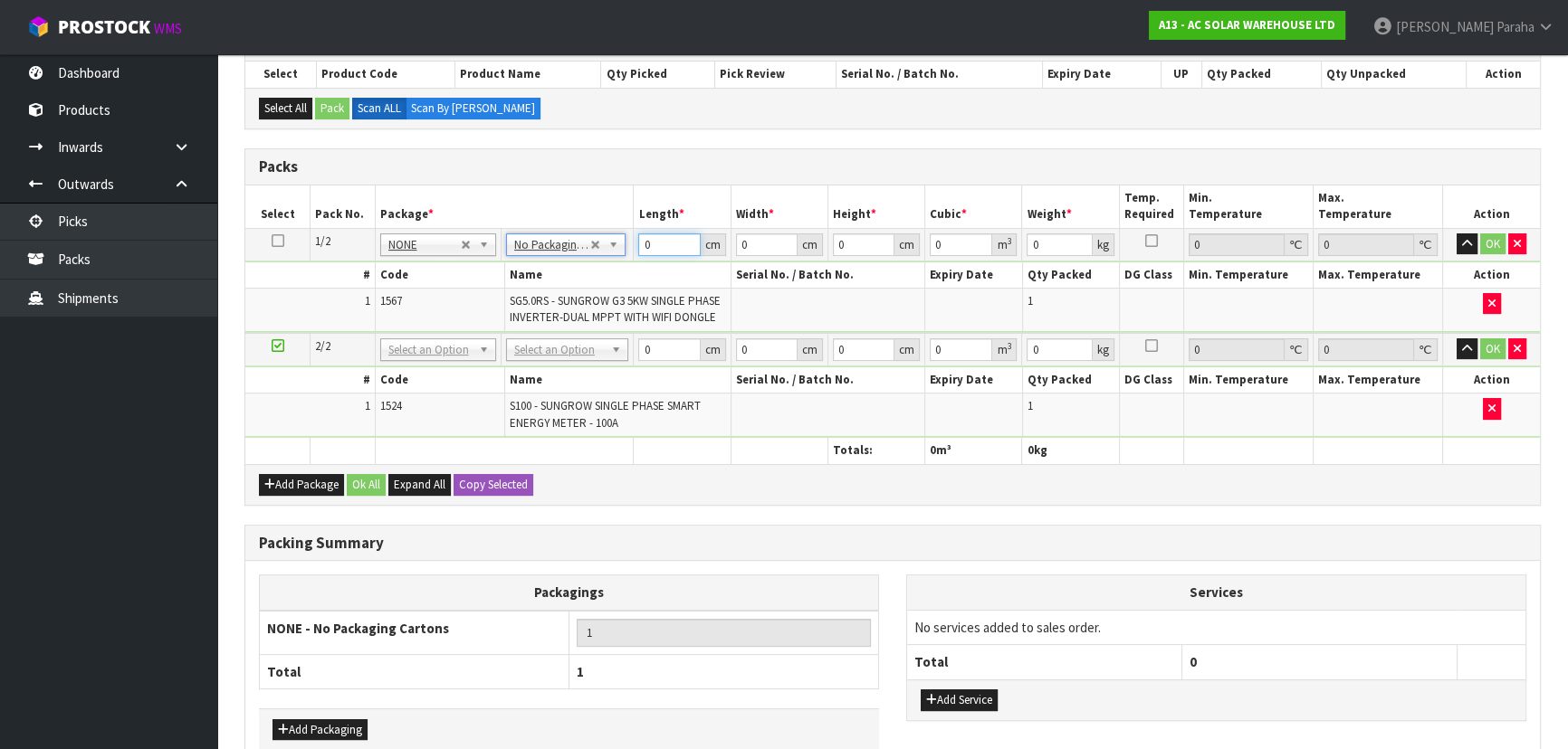
drag, startPoint x: 650, startPoint y: 235, endPoint x: 653, endPoint y: 245, distance: 10.4
click at [650, 241] on input "0" at bounding box center [669, 245] width 62 height 22
type input "50"
type input "40"
type input "2"
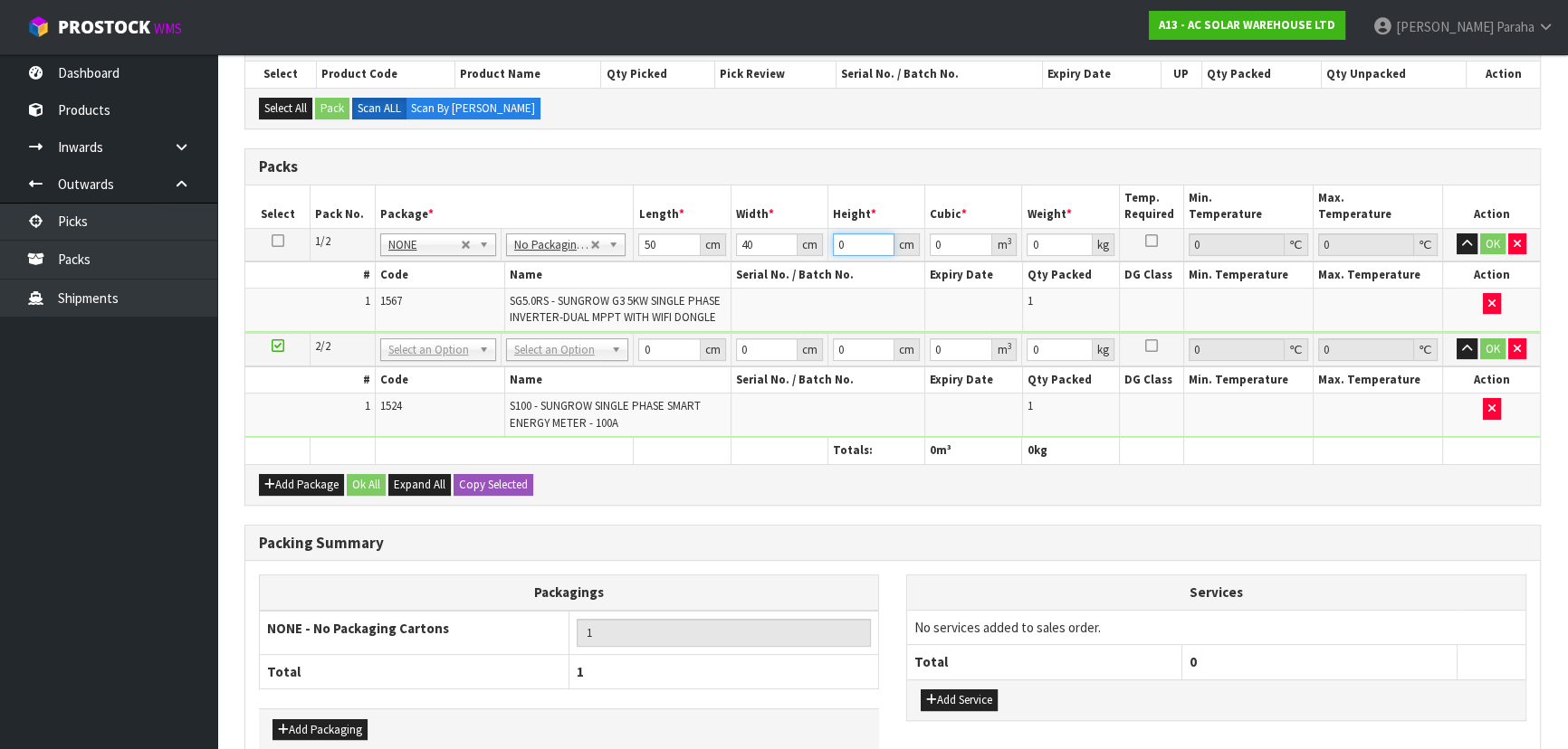
type input "0.004"
type input "27"
type input "0.054"
type input "27"
type input "14"
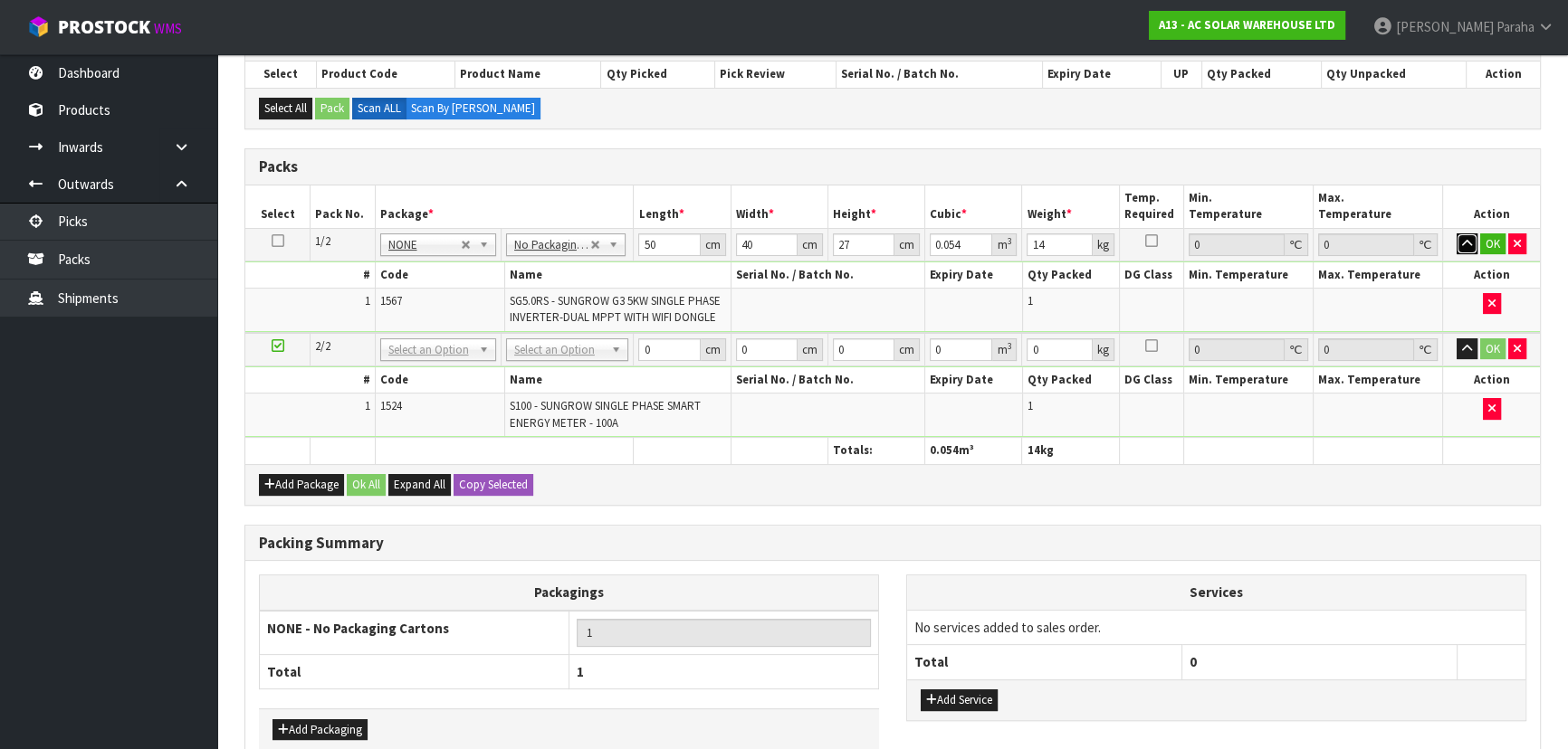
click at [1456, 234] on button "button" at bounding box center [1466, 244] width 21 height 22
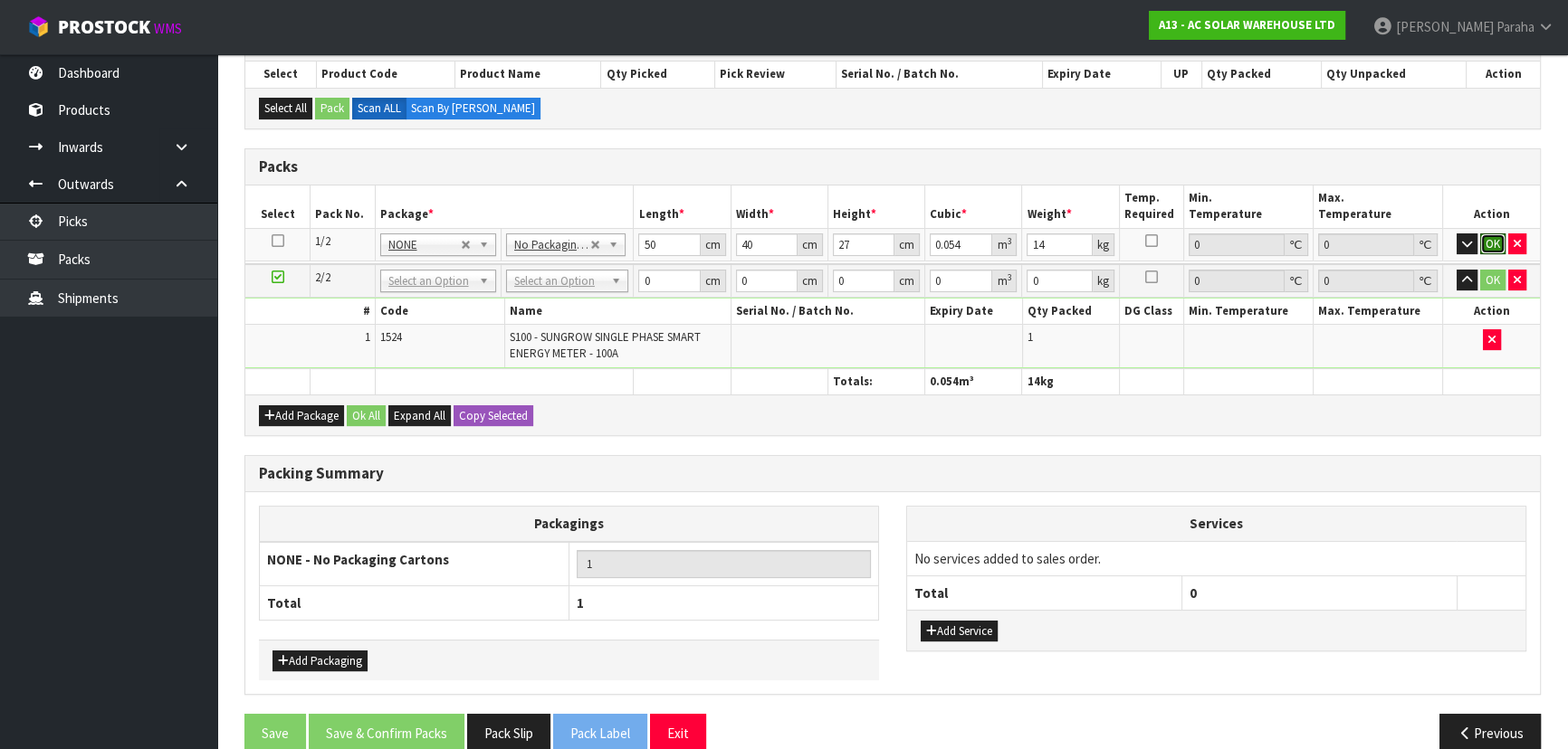
click button "OK" at bounding box center [1492, 244] width 25 height 22
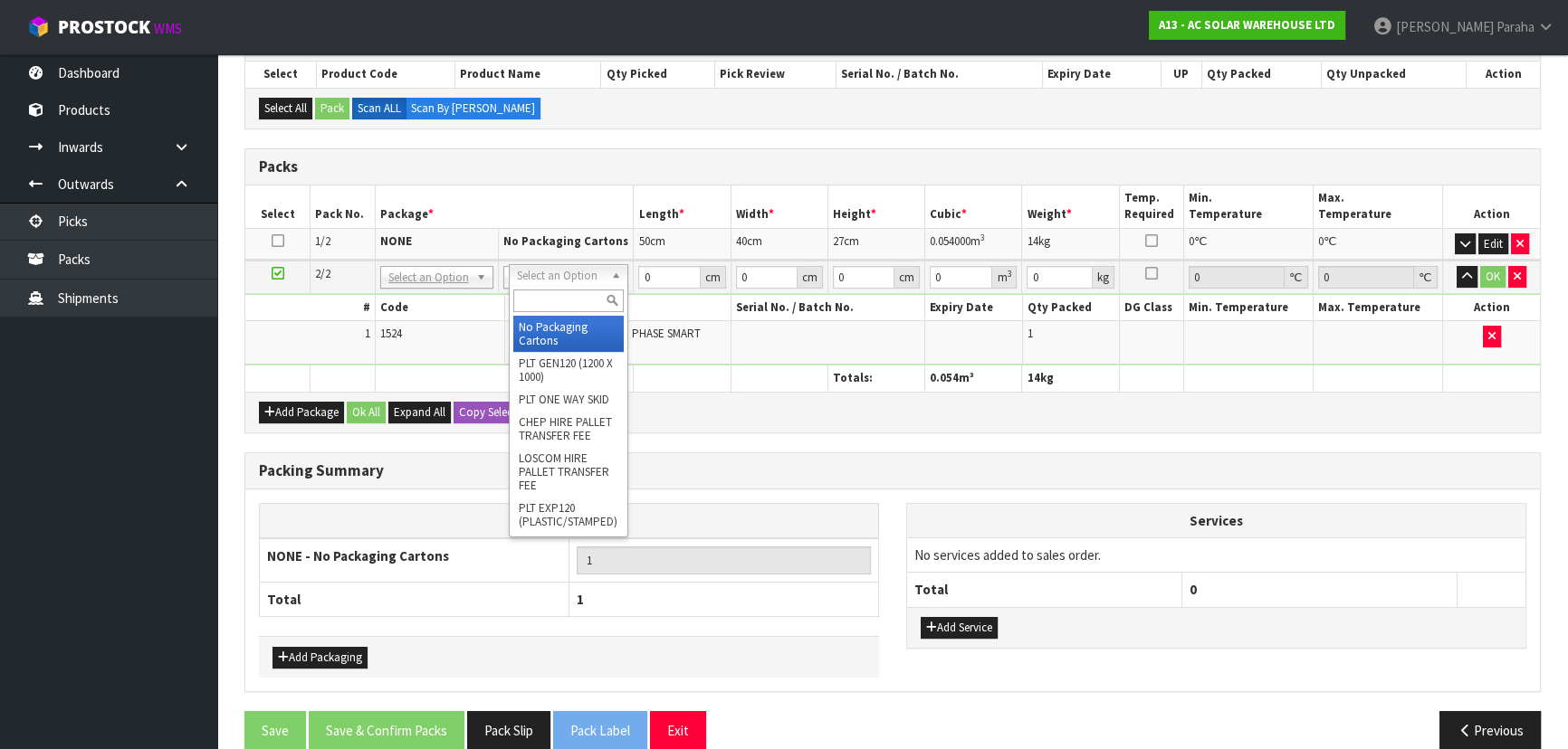
click at [599, 291] on input "text" at bounding box center [568, 301] width 110 height 22
type input "CTN 315"
type input "31.5"
type input "20"
type input "13"
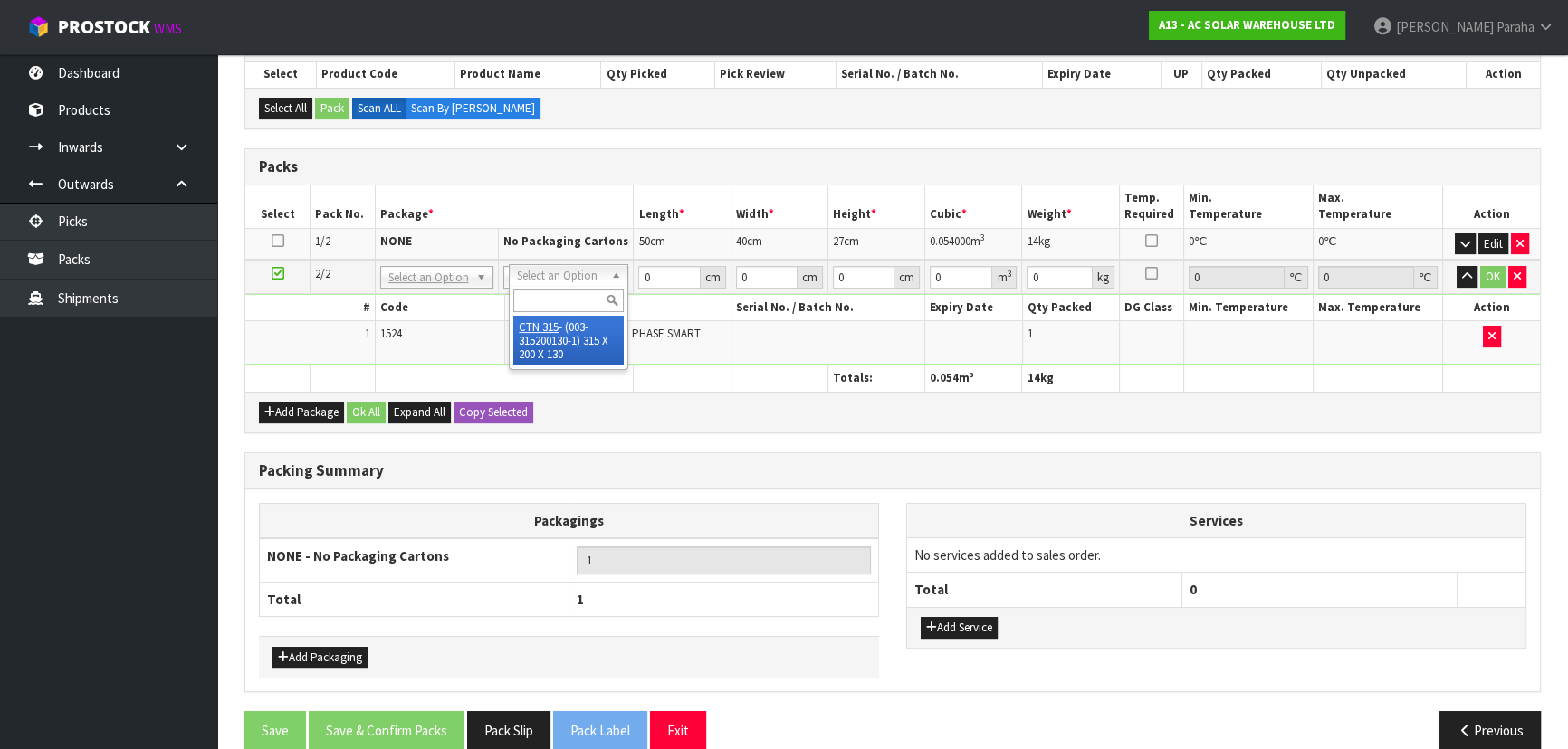
type input "0.00819"
type input "1.1"
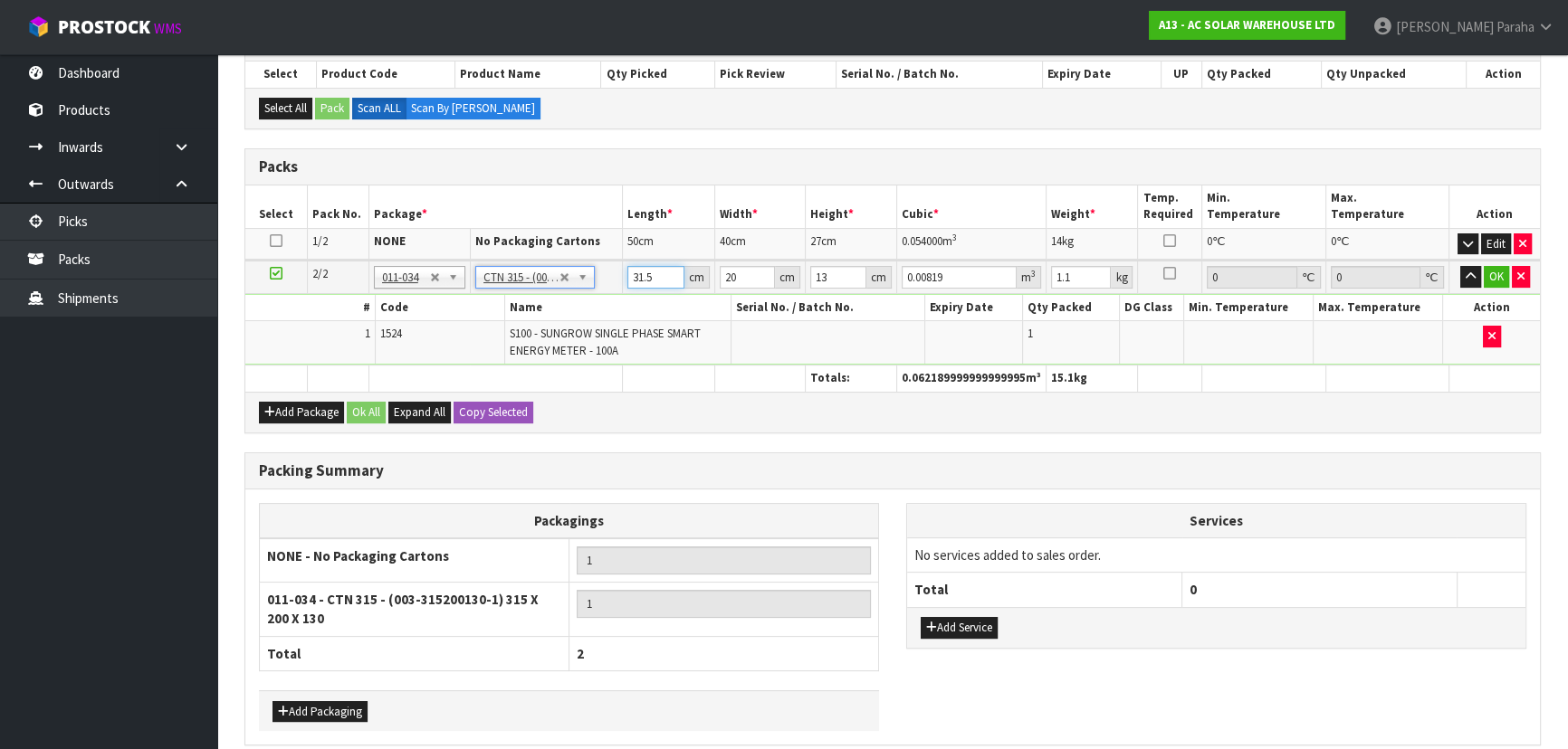
click at [664, 276] on input "31.5" at bounding box center [655, 278] width 56 height 22
type input "31"
type input "0.00806"
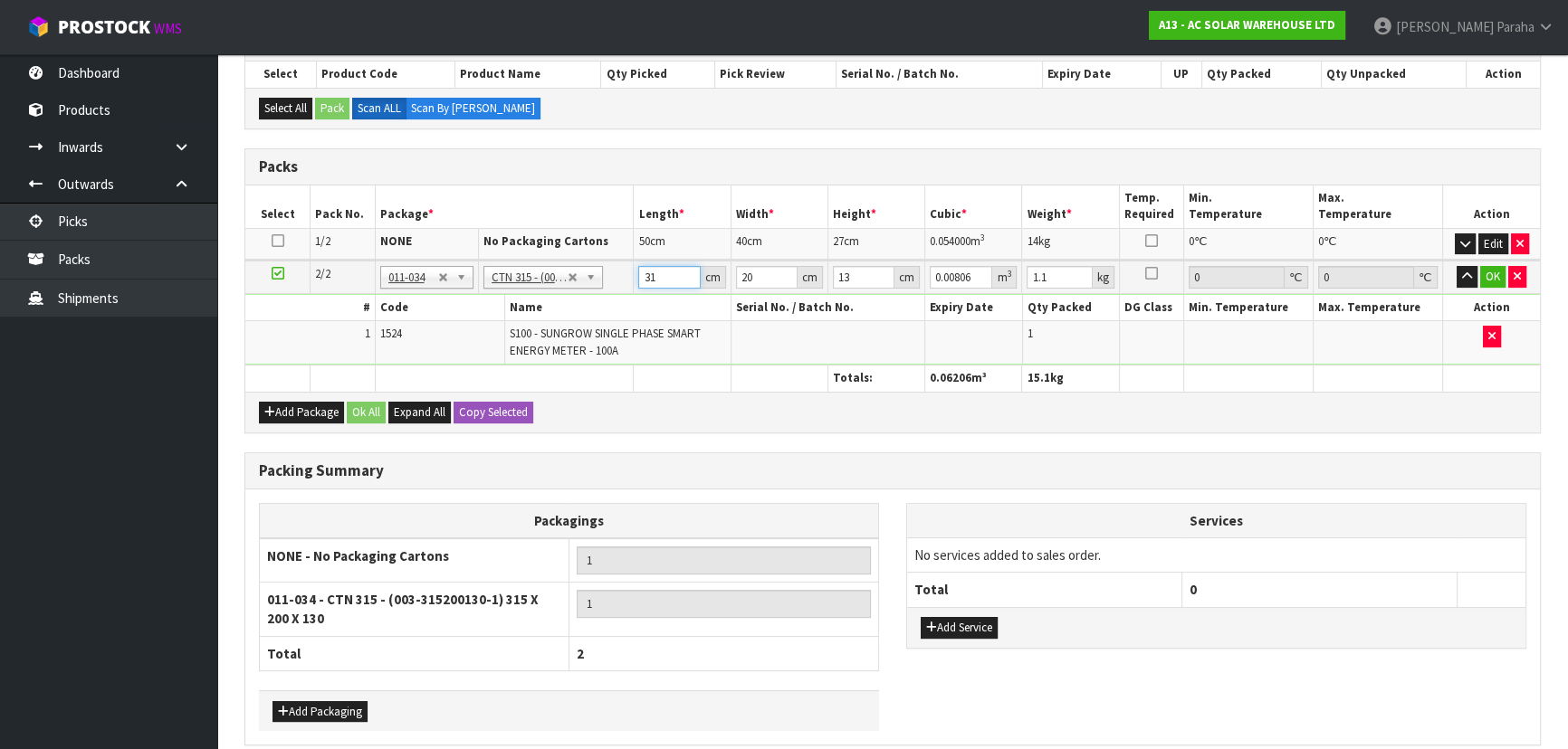
type input "3"
type input "0.00078"
type input "32"
type input "0.00832"
type input "32"
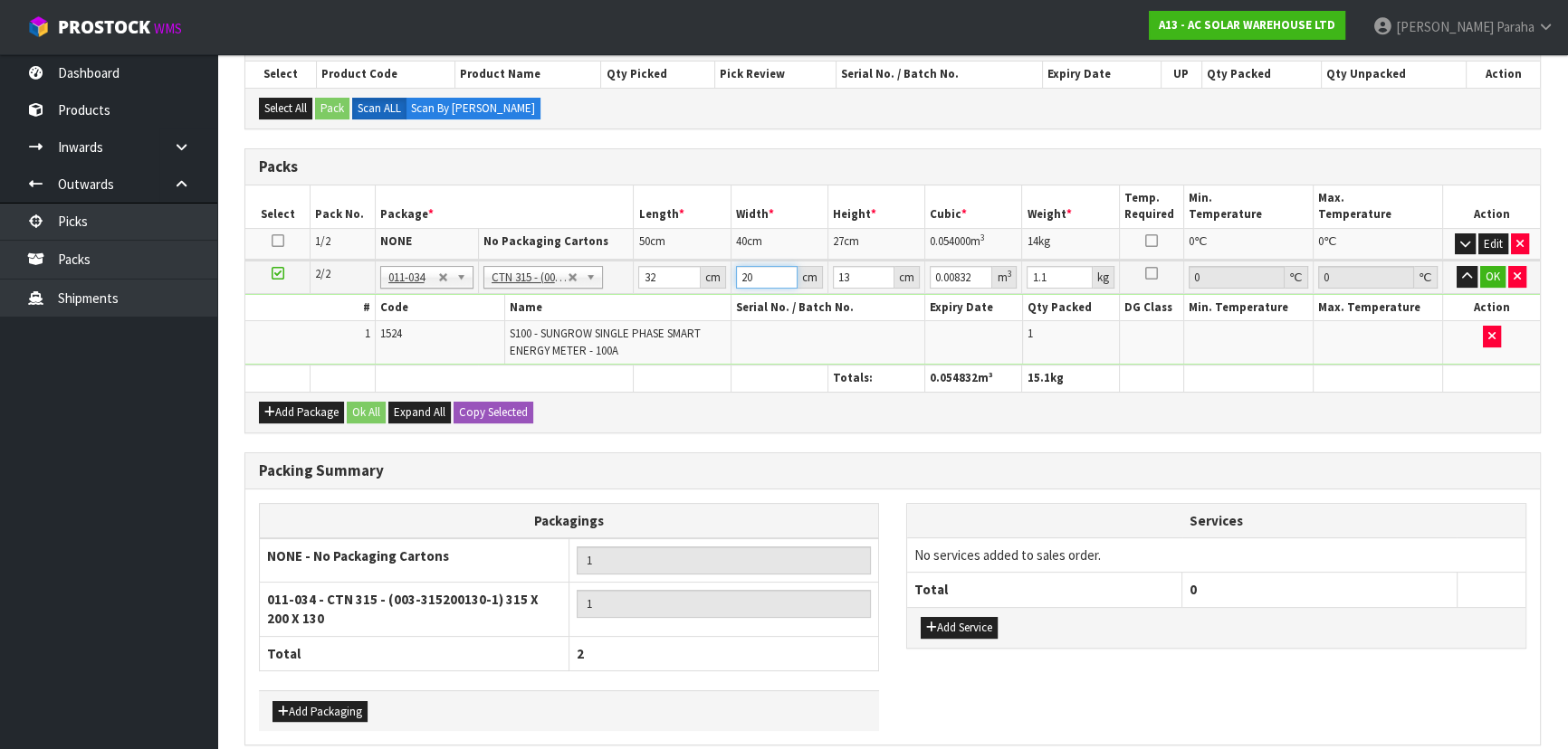
type input "2"
type input "0.000832"
type input "24"
type input "0.009984"
type input "24"
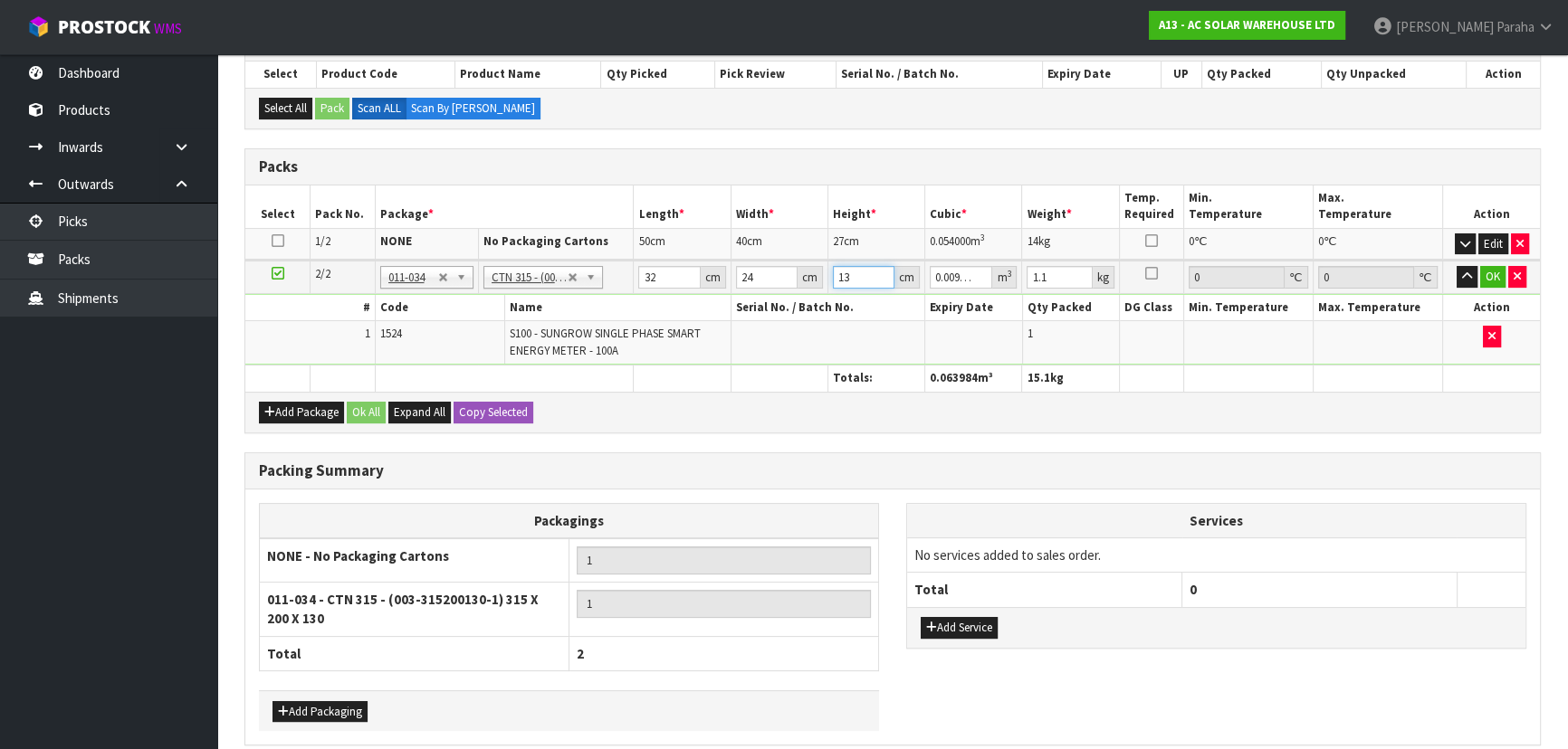
type input "1"
type input "0.000768"
type input "12"
type input "0.009216"
type input "12"
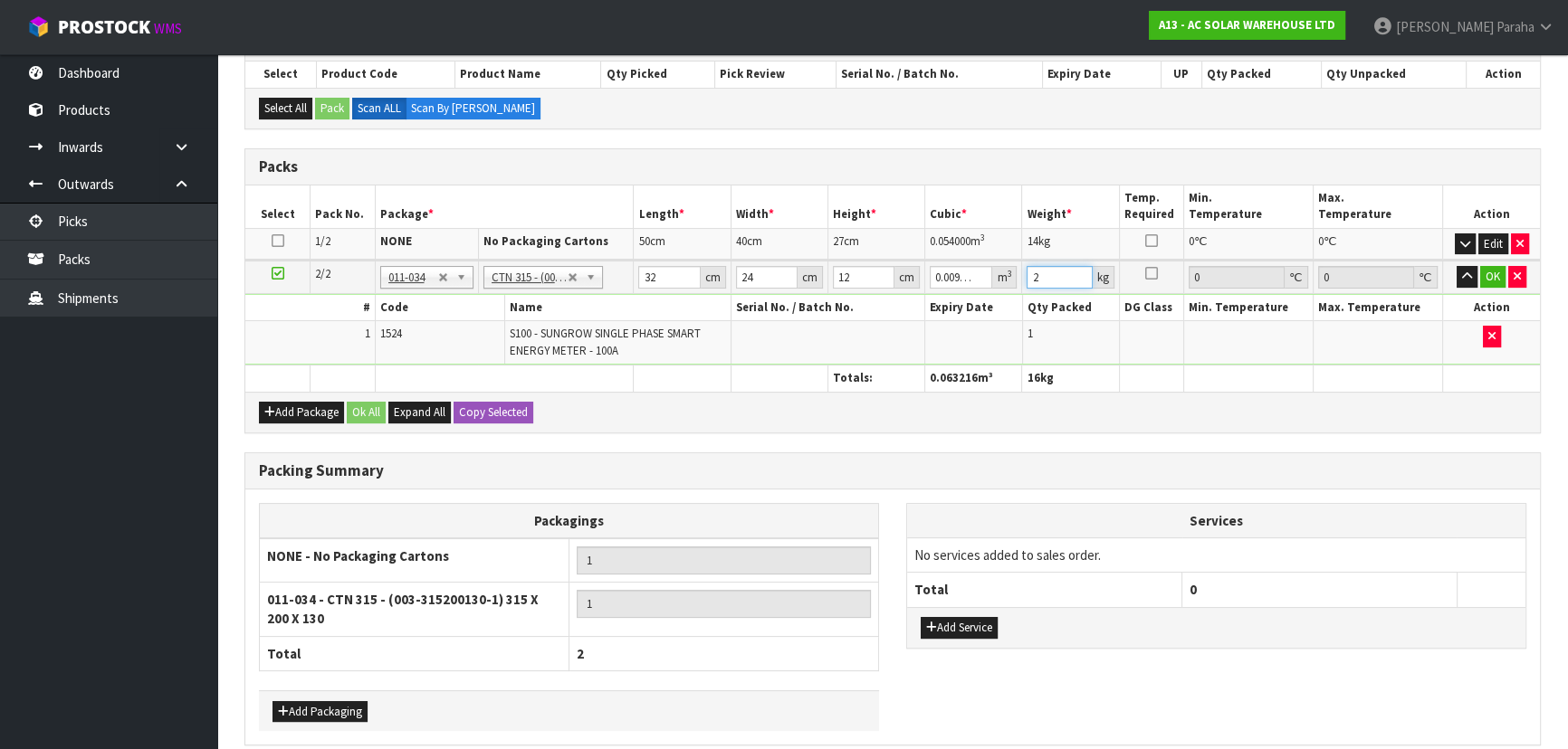
type input "2"
click at [1456, 266] on button "button" at bounding box center [1466, 277] width 21 height 22
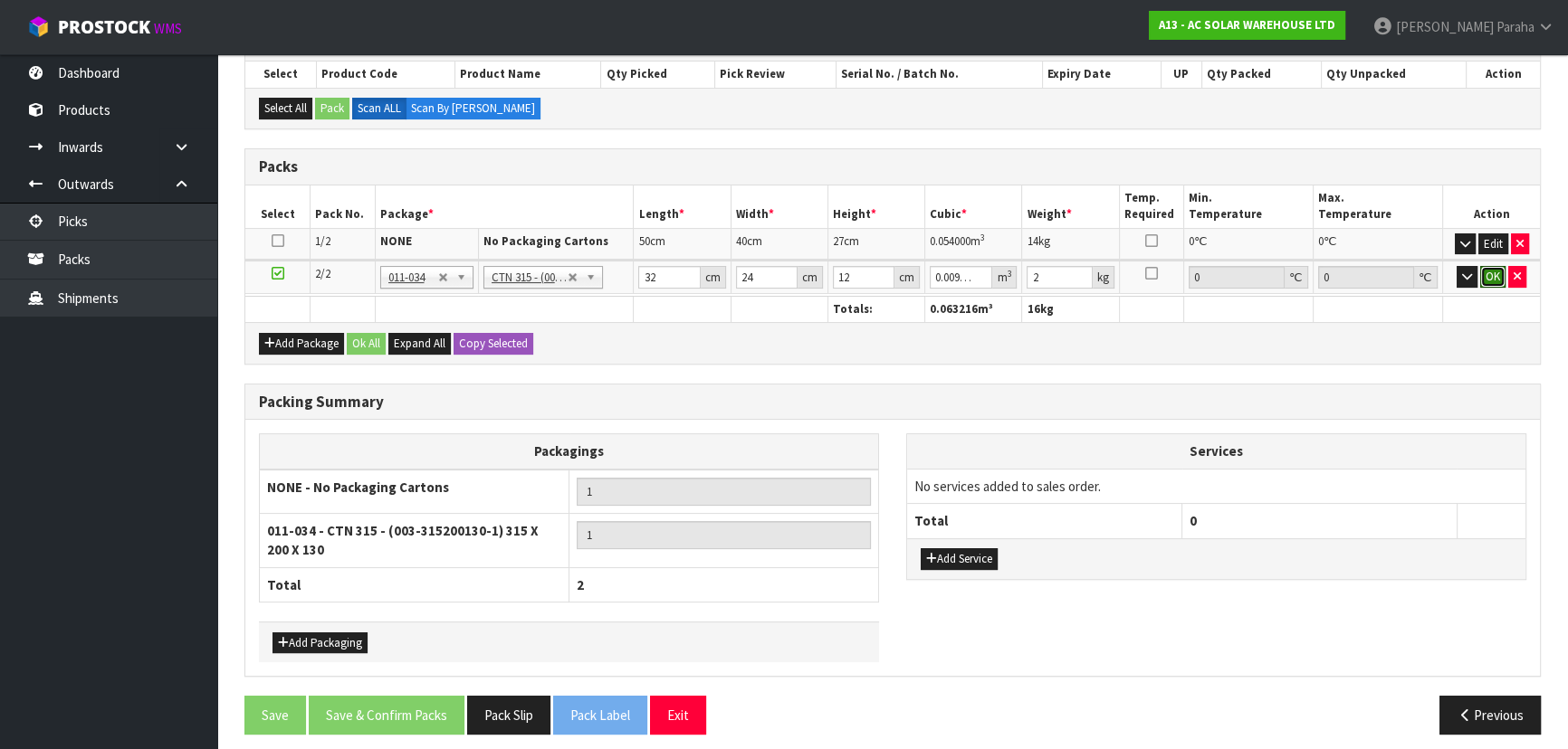
click button "OK" at bounding box center [1492, 277] width 25 height 22
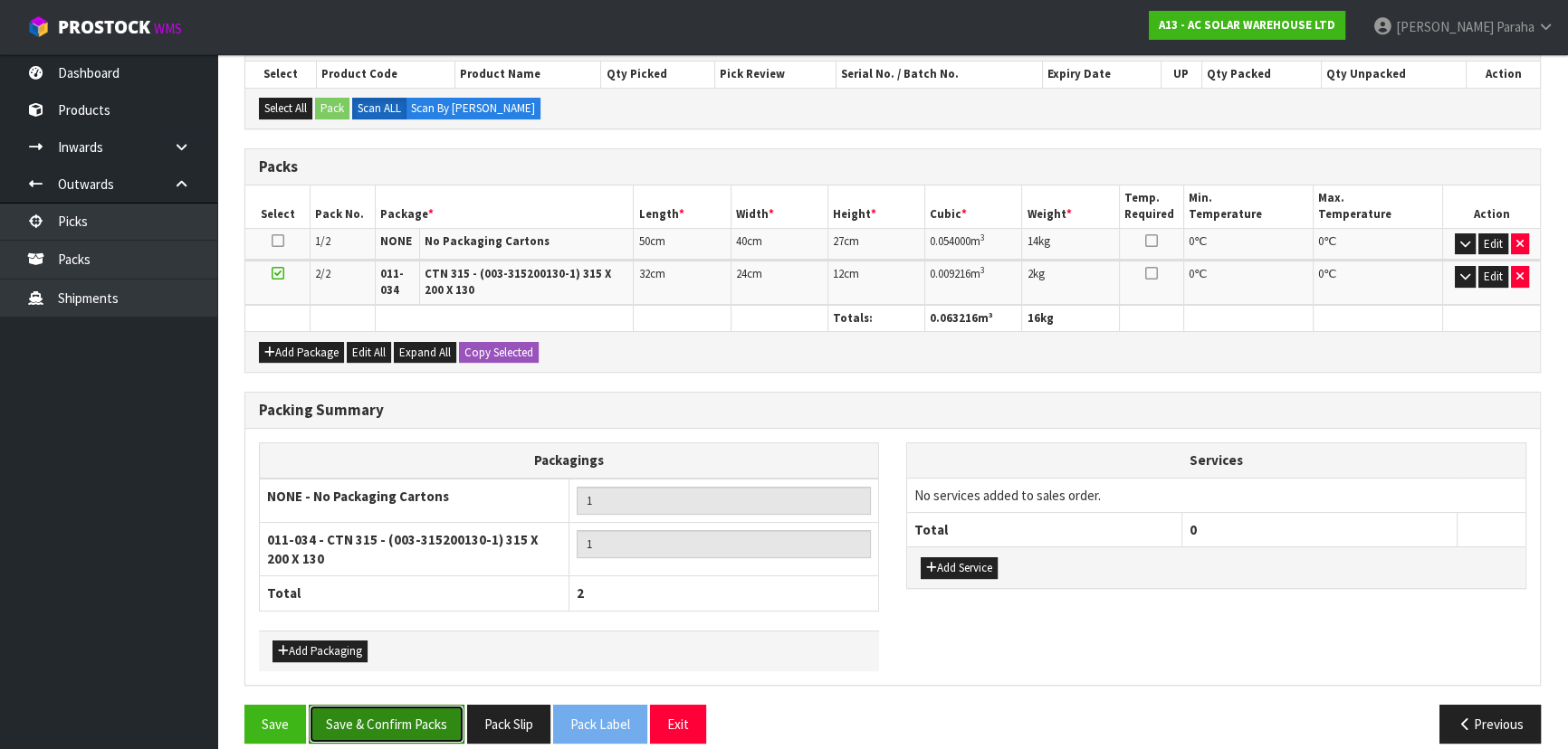
click at [401, 724] on button "Save & Confirm Packs" at bounding box center [386, 725] width 155 height 39
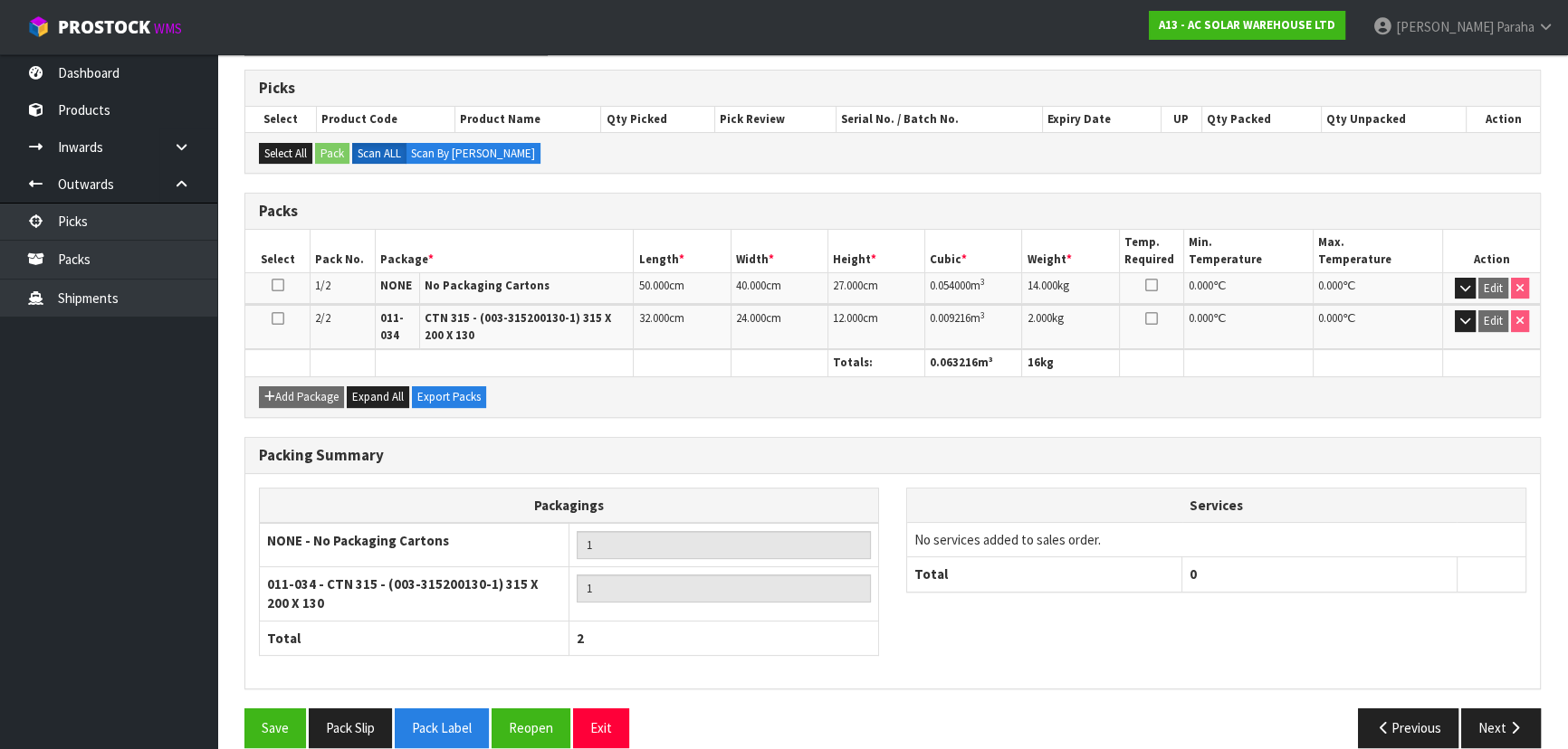
scroll to position [371, 0]
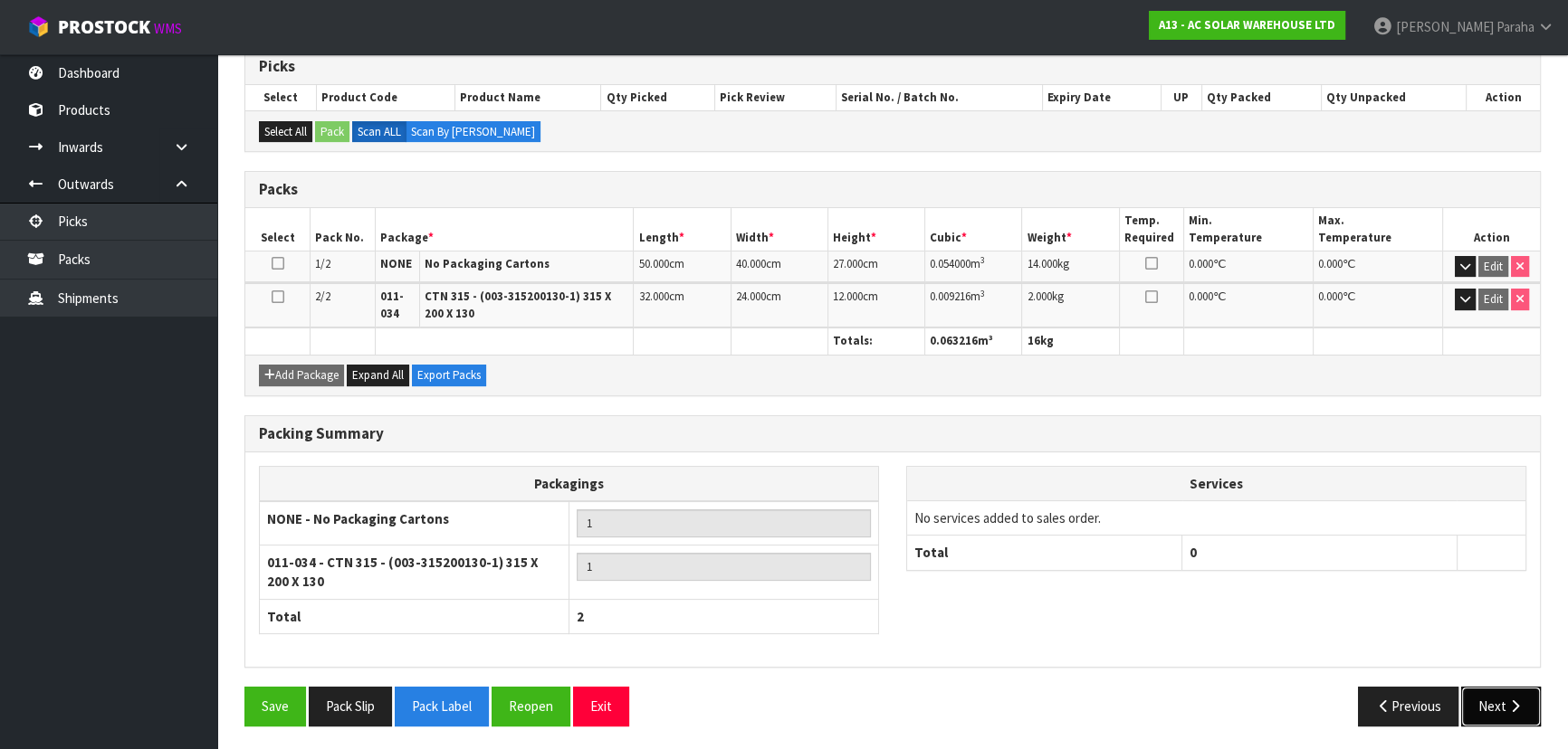
click at [1491, 698] on button "Next" at bounding box center [1500, 707] width 79 height 39
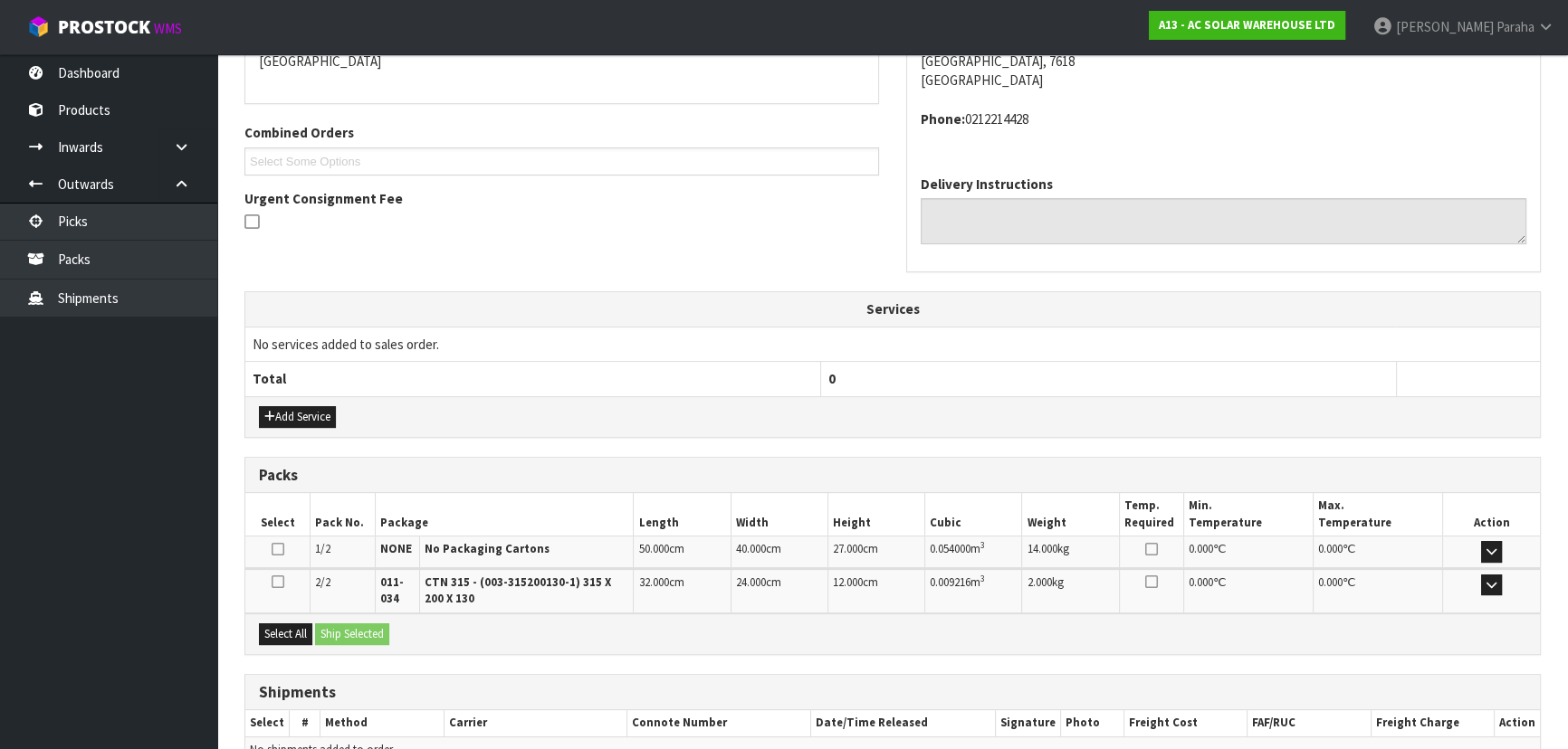
scroll to position [507, 0]
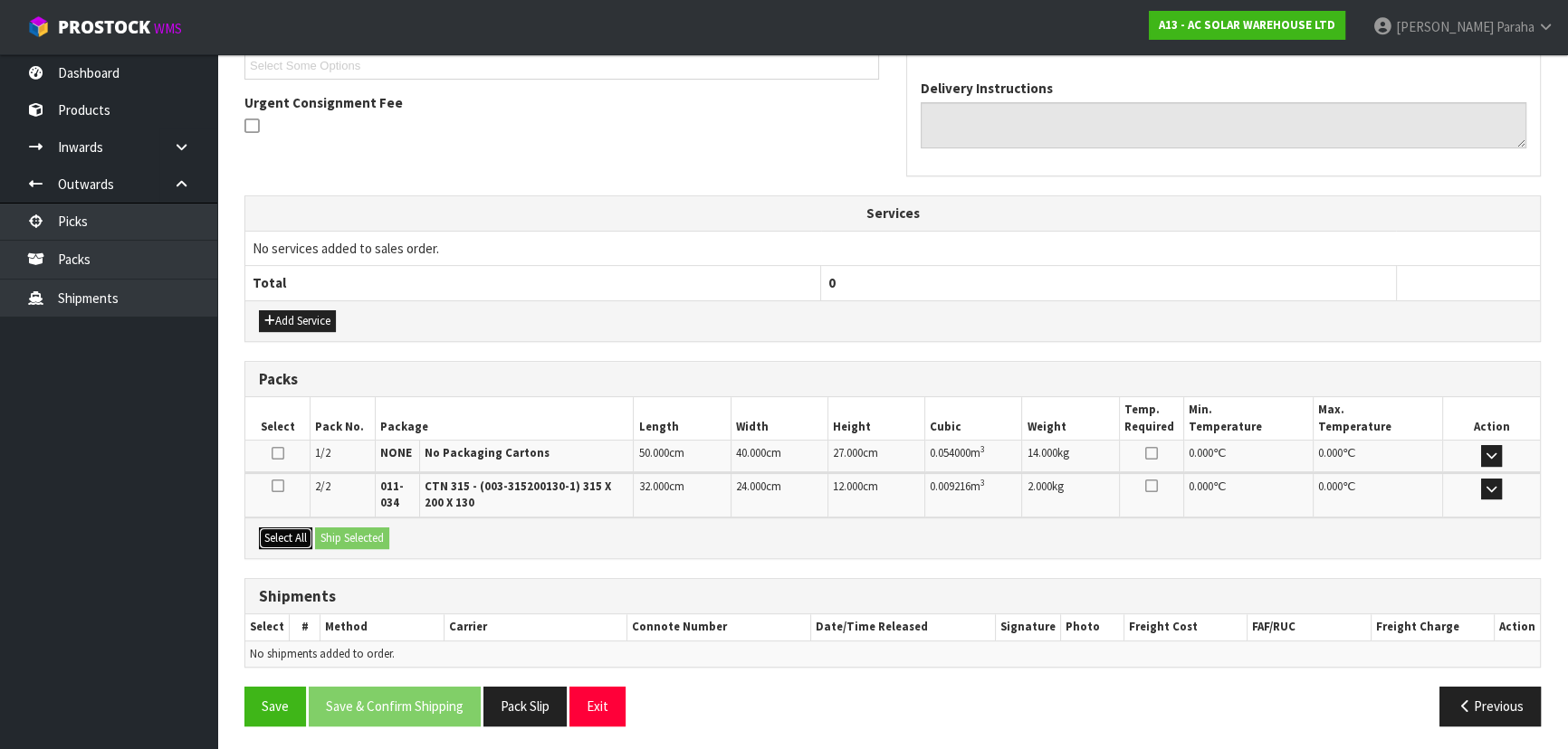
click at [286, 540] on button "Select All" at bounding box center [285, 538] width 53 height 22
click at [357, 540] on button "Ship Selected" at bounding box center [352, 538] width 74 height 22
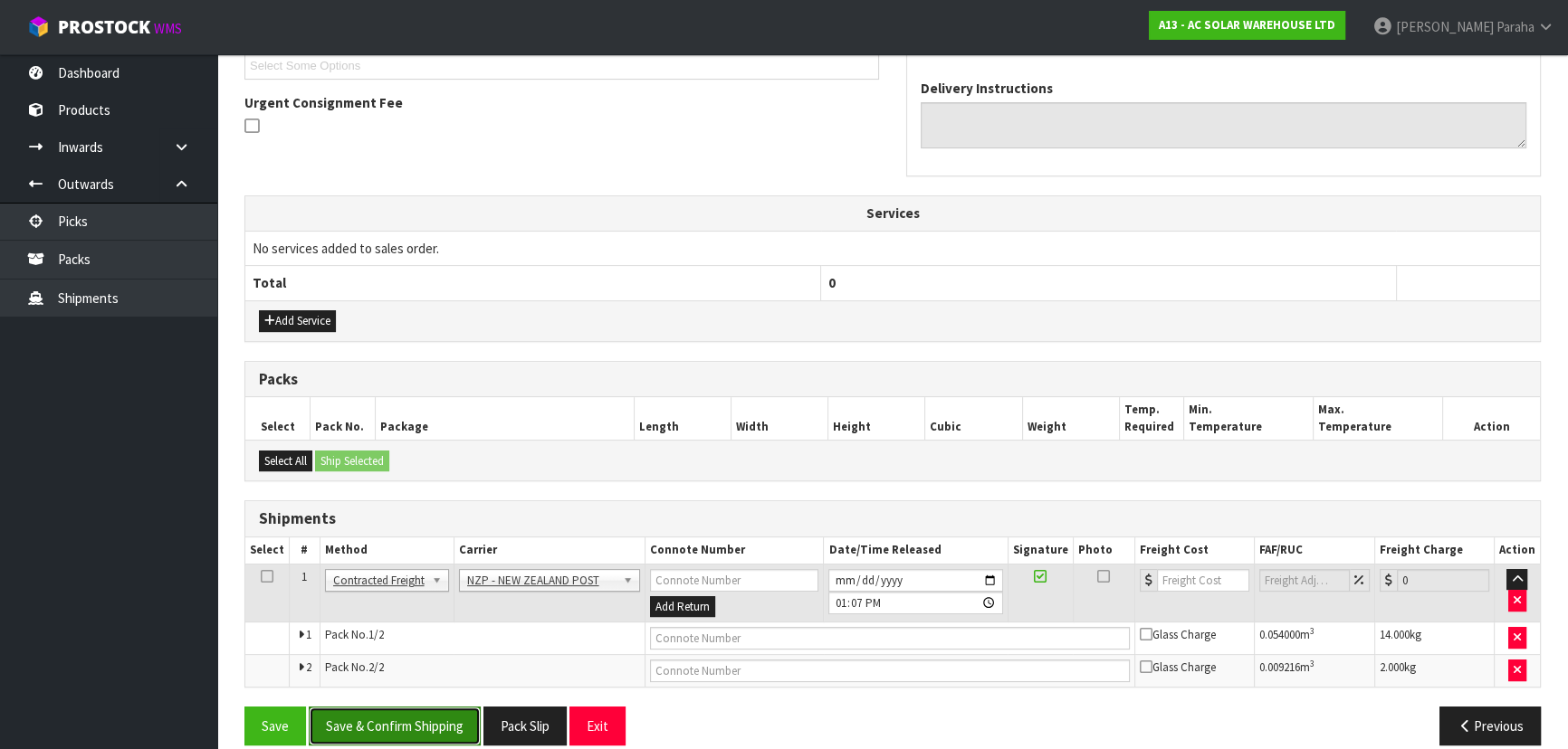
click at [448, 721] on button "Save & Confirm Shipping" at bounding box center [395, 727] width 172 height 39
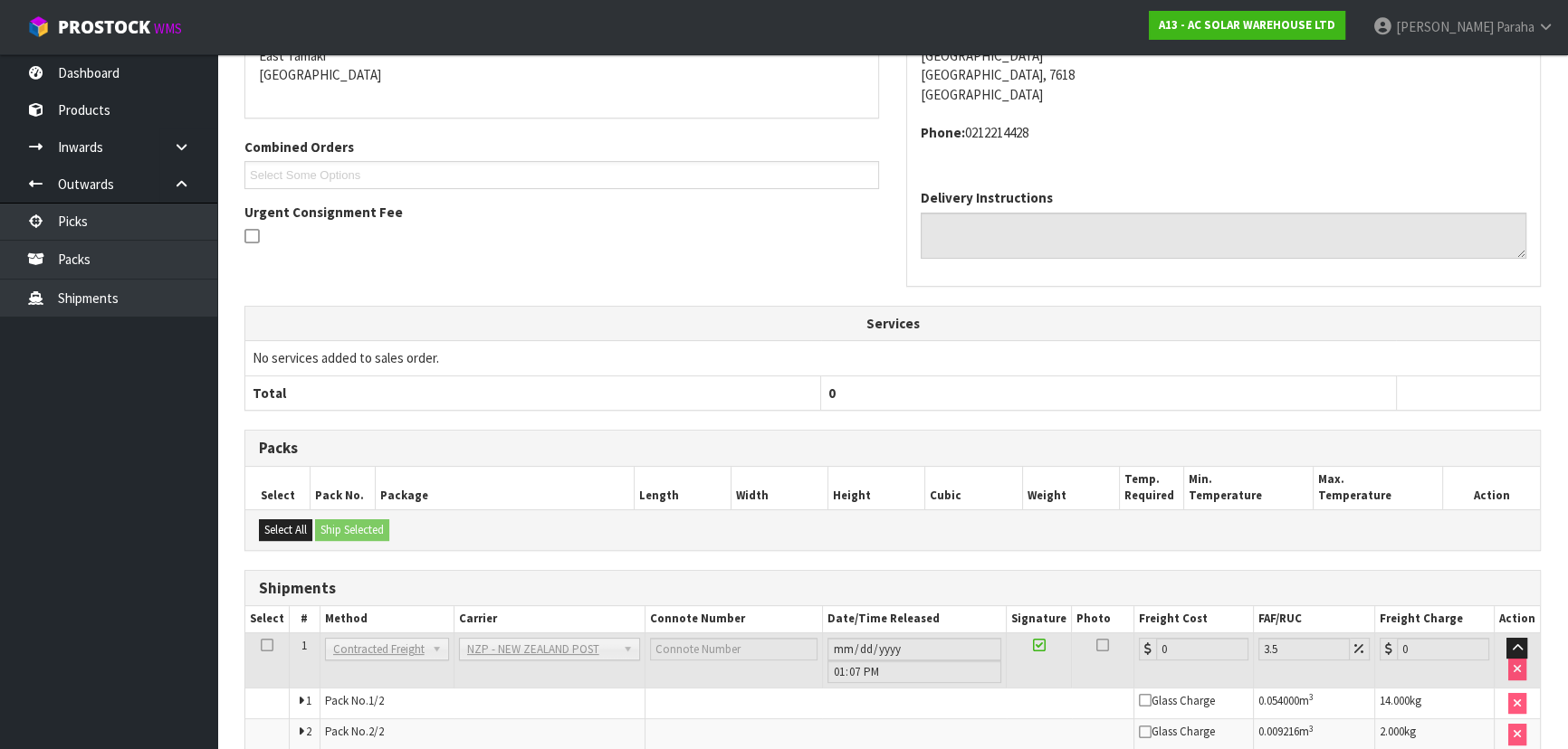
scroll to position [499, 0]
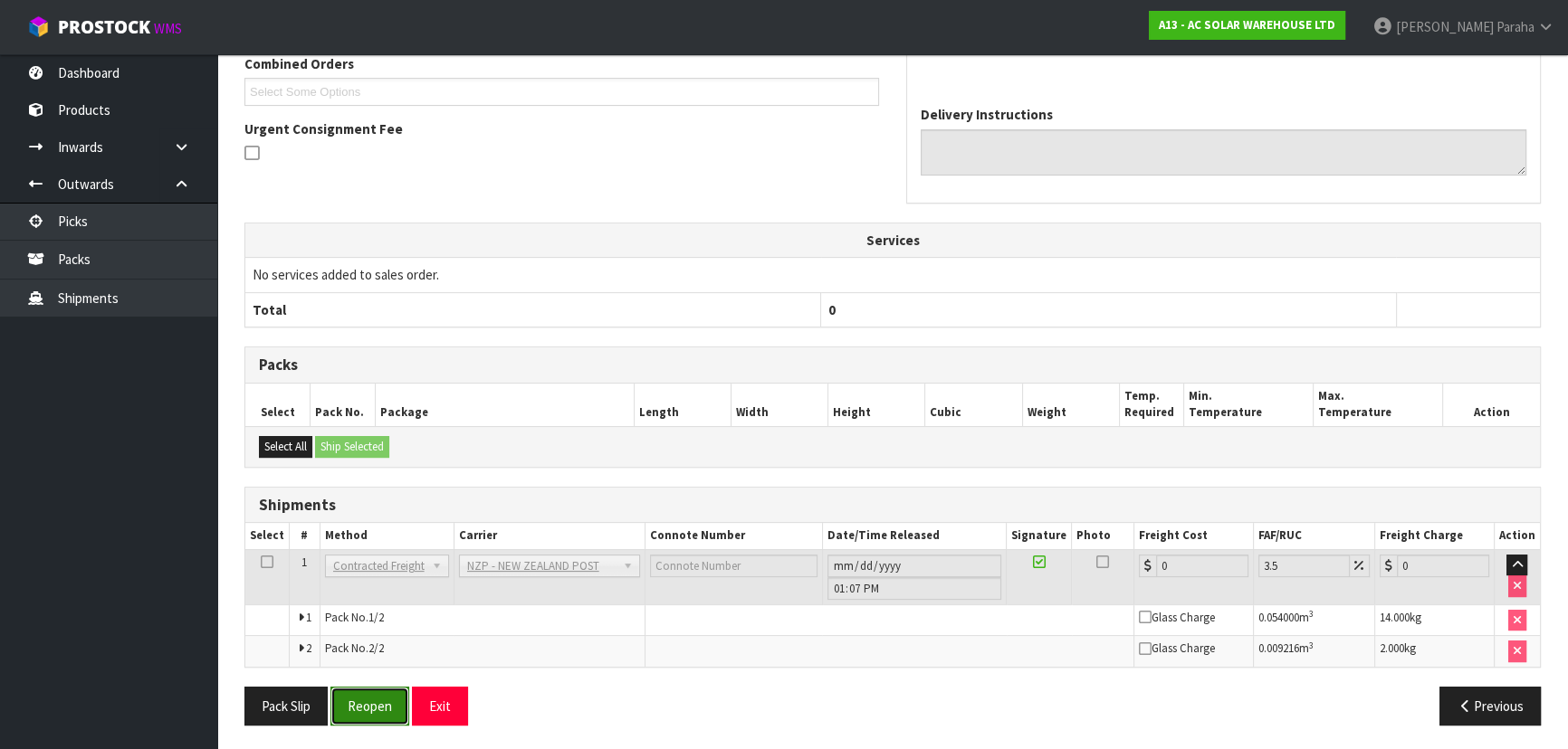
click at [374, 695] on button "Reopen" at bounding box center [369, 707] width 79 height 39
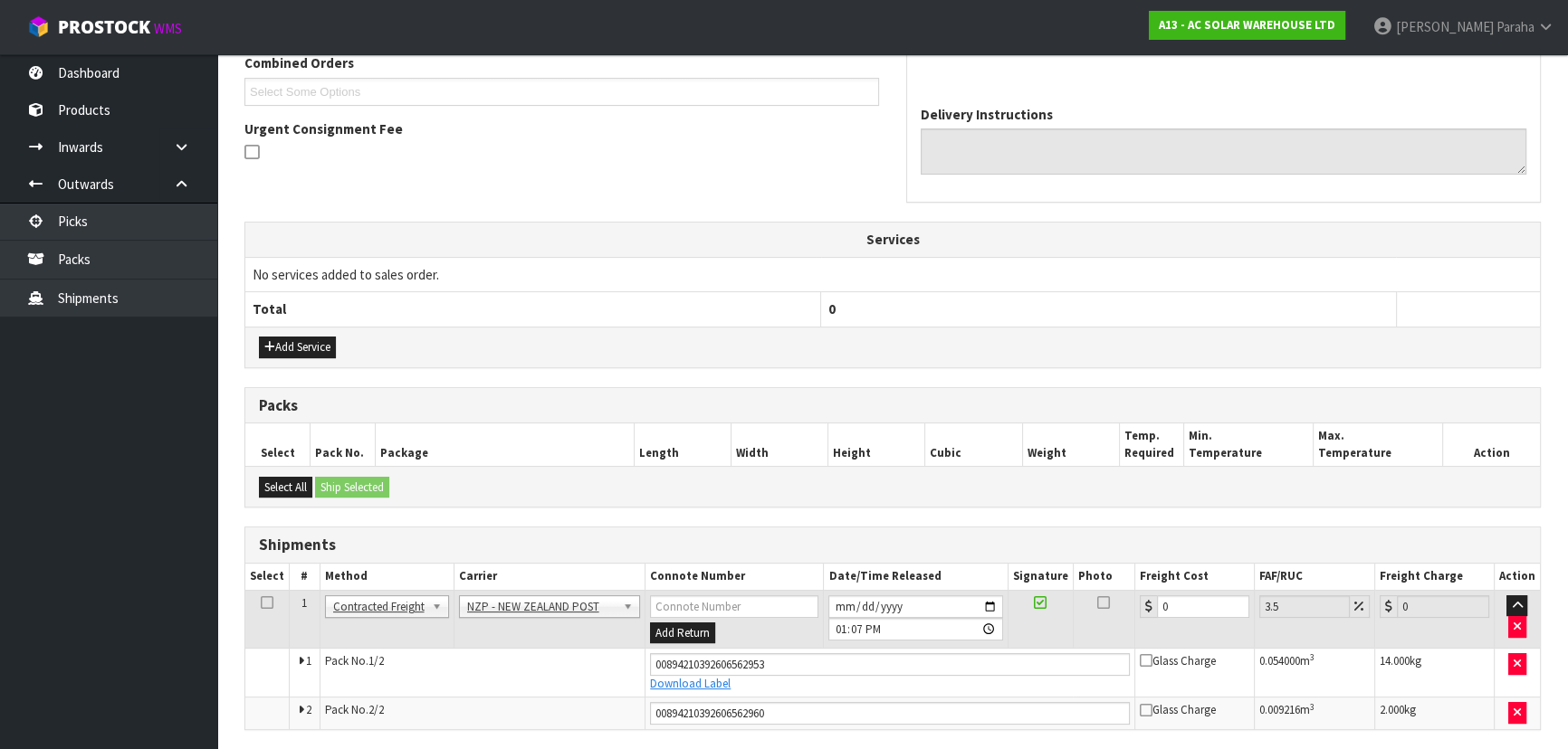
scroll to position [543, 0]
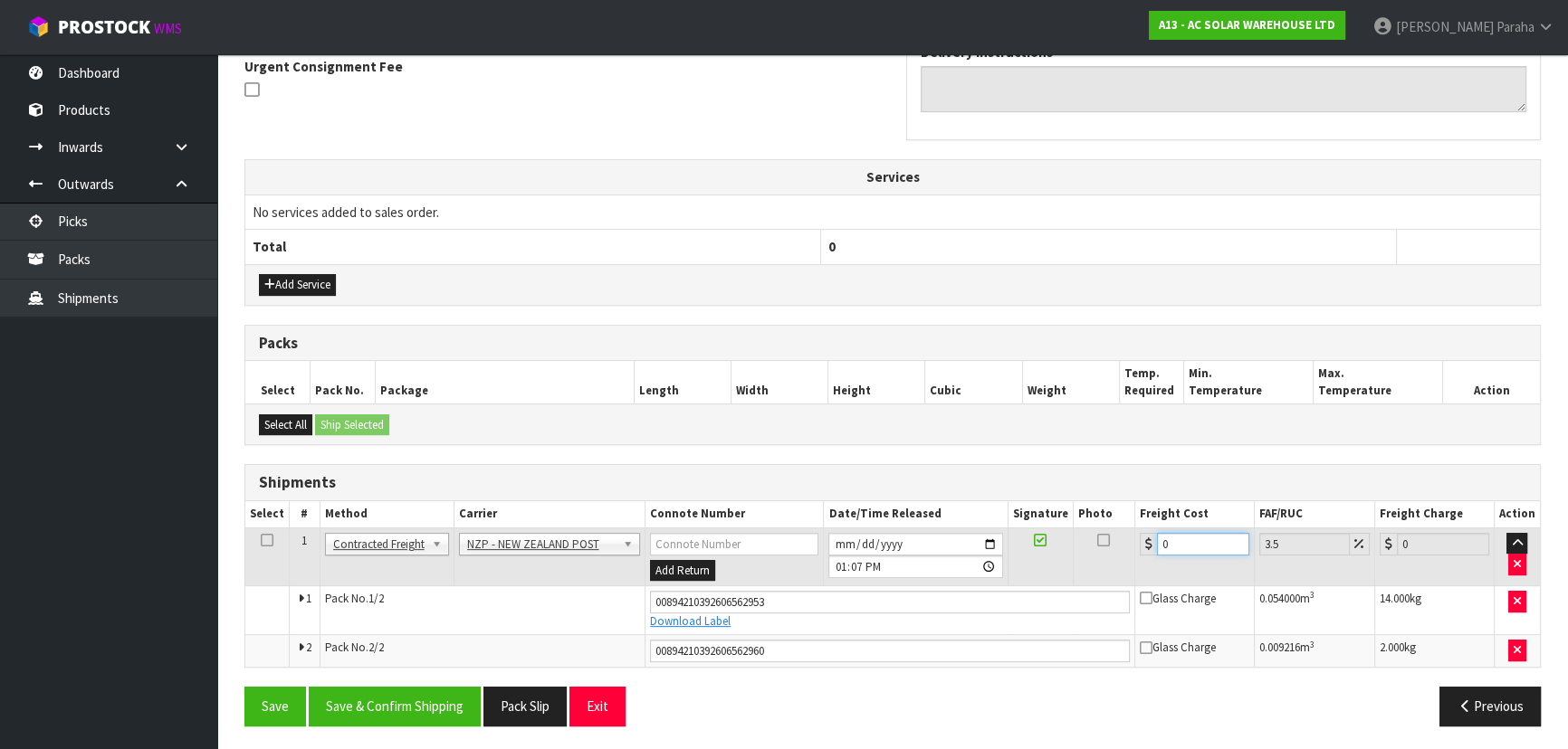
click at [1195, 549] on input "0" at bounding box center [1202, 544] width 93 height 22
type input "2"
type input "2.07"
type input "29"
type input "30.01"
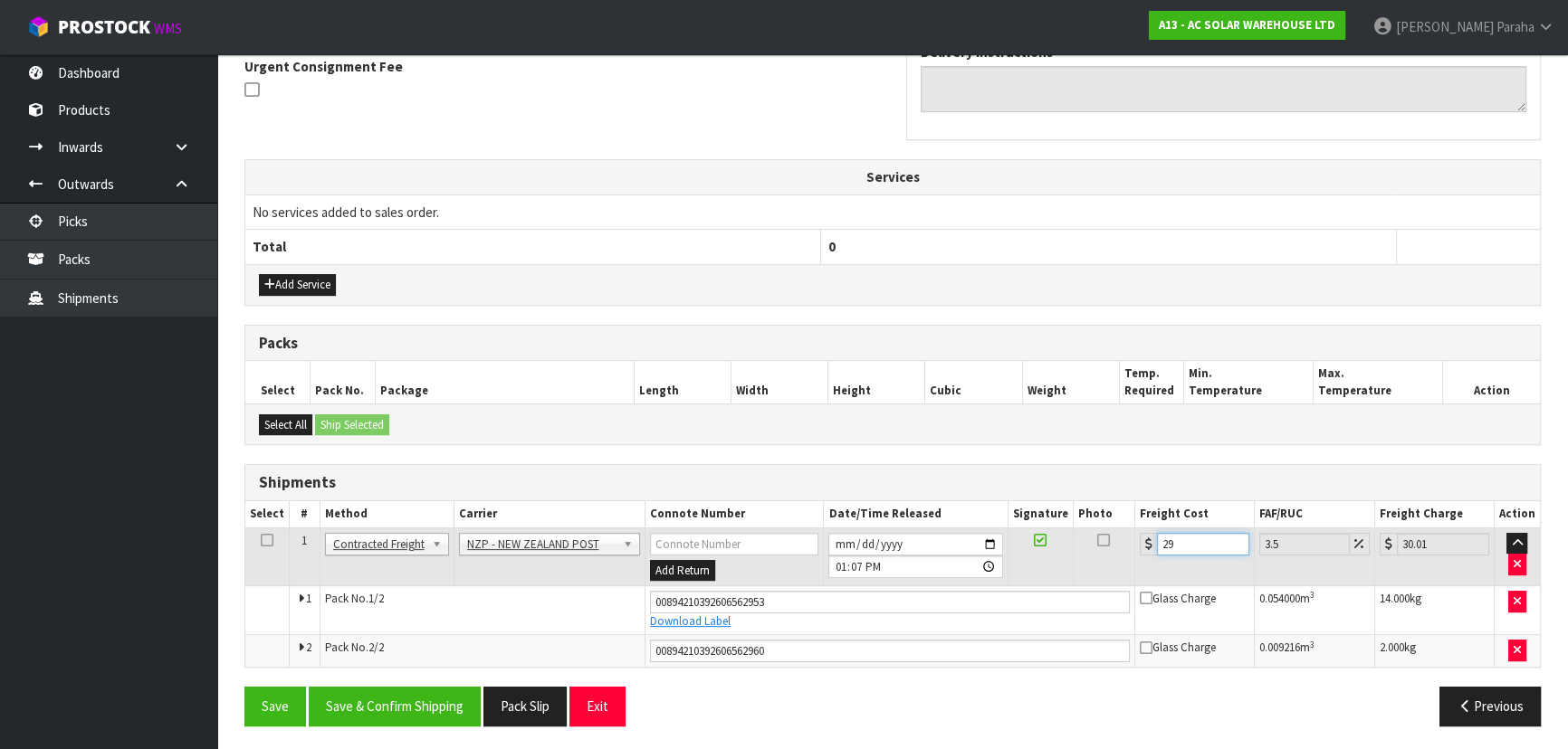
type input "29.8"
type input "30.84"
type input "29.89"
type input "30.94"
type input "29.89"
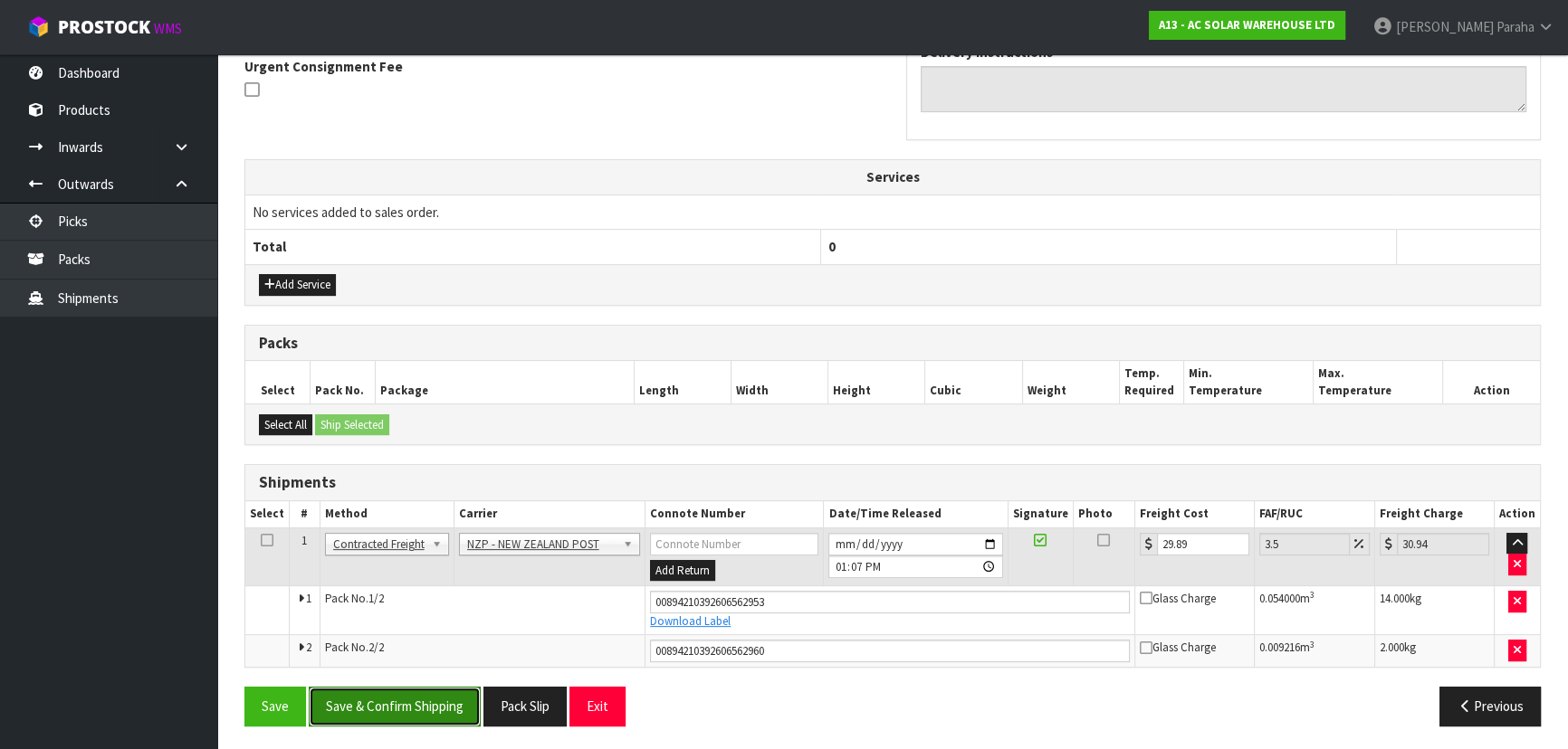
click at [423, 703] on button "Save & Confirm Shipping" at bounding box center [395, 707] width 172 height 39
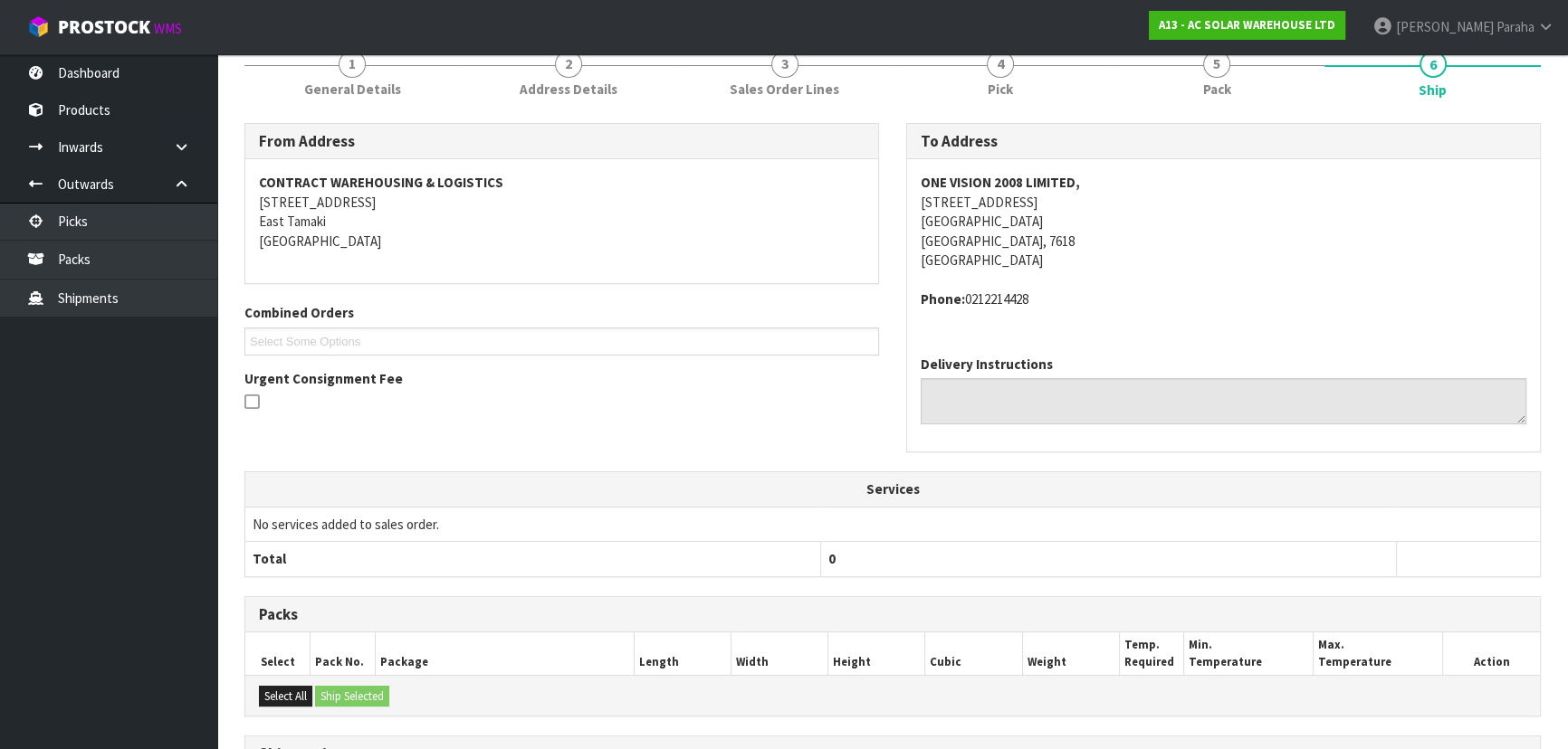
scroll to position [0, 0]
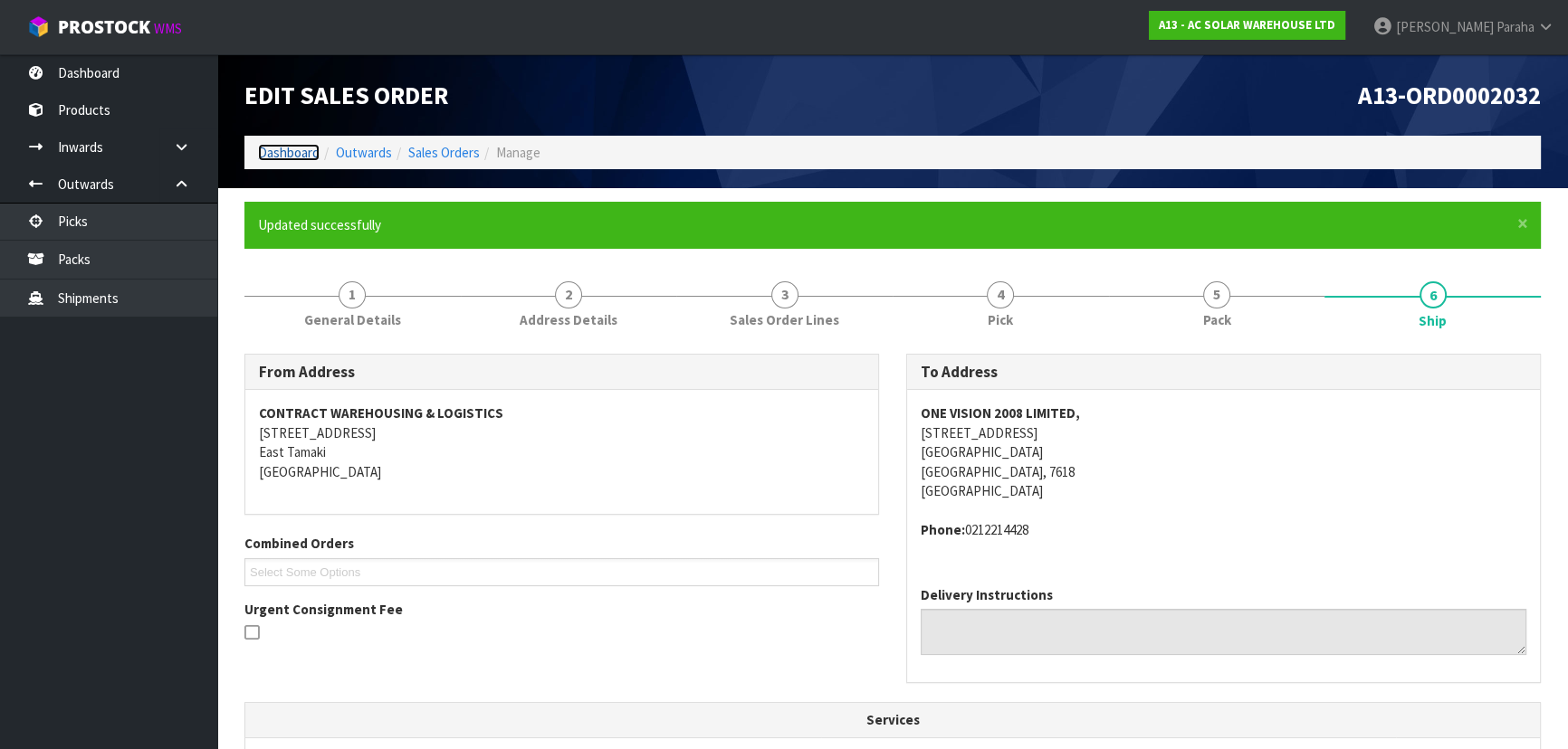
click at [303, 157] on link "Dashboard" at bounding box center [289, 152] width 62 height 17
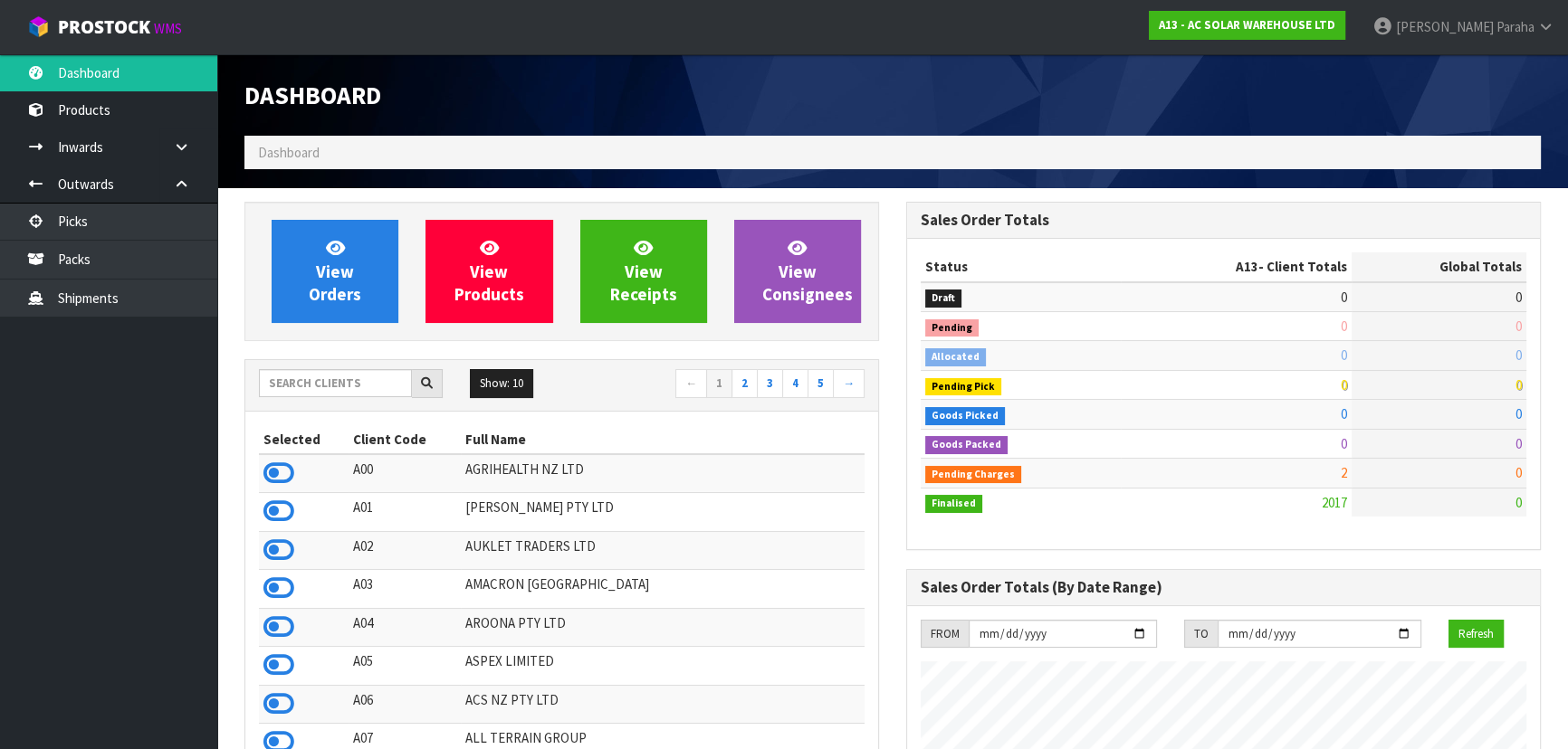
scroll to position [1330, 661]
click at [361, 379] on input "text" at bounding box center [336, 383] width 153 height 28
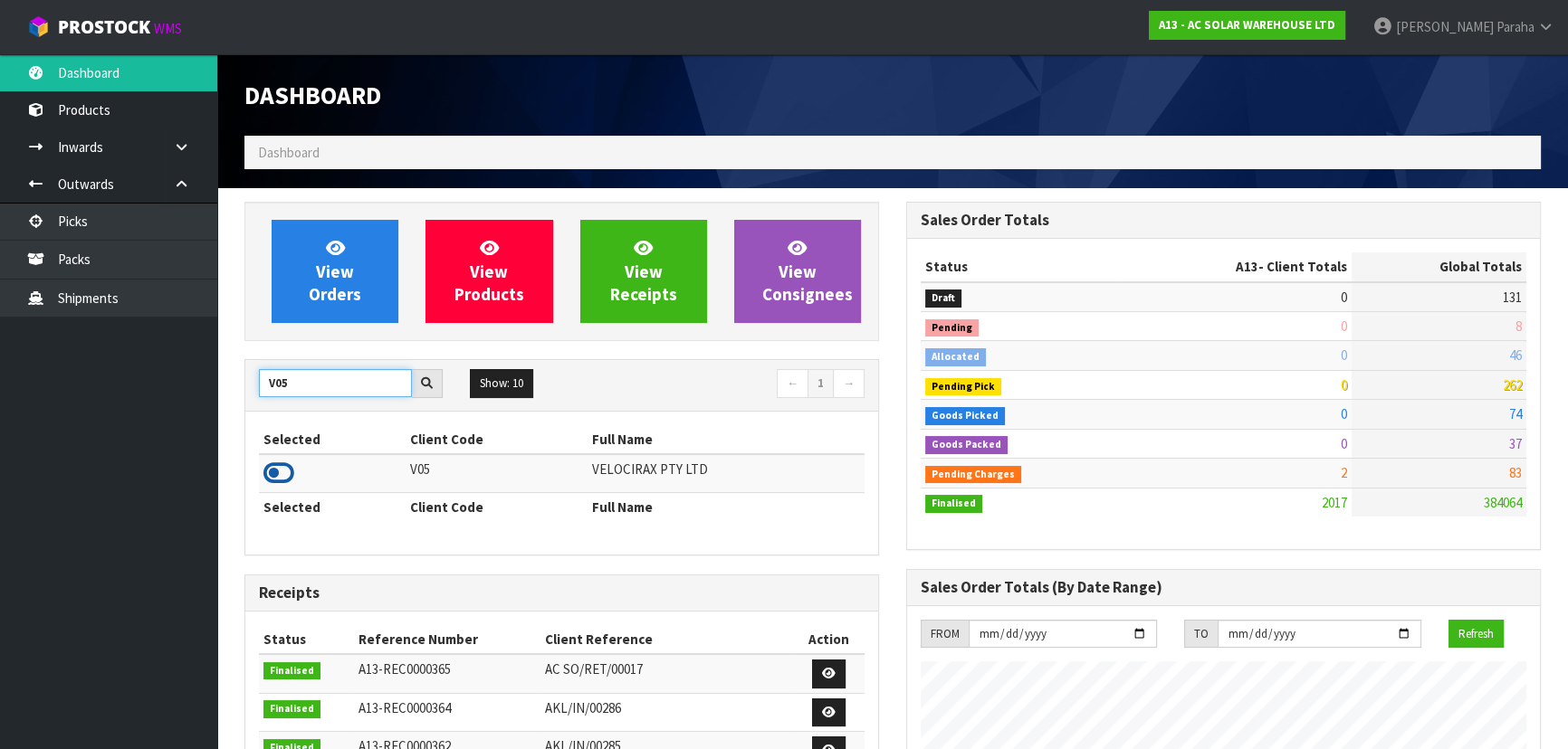
type input "V05"
click at [286, 472] on icon at bounding box center [279, 473] width 31 height 27
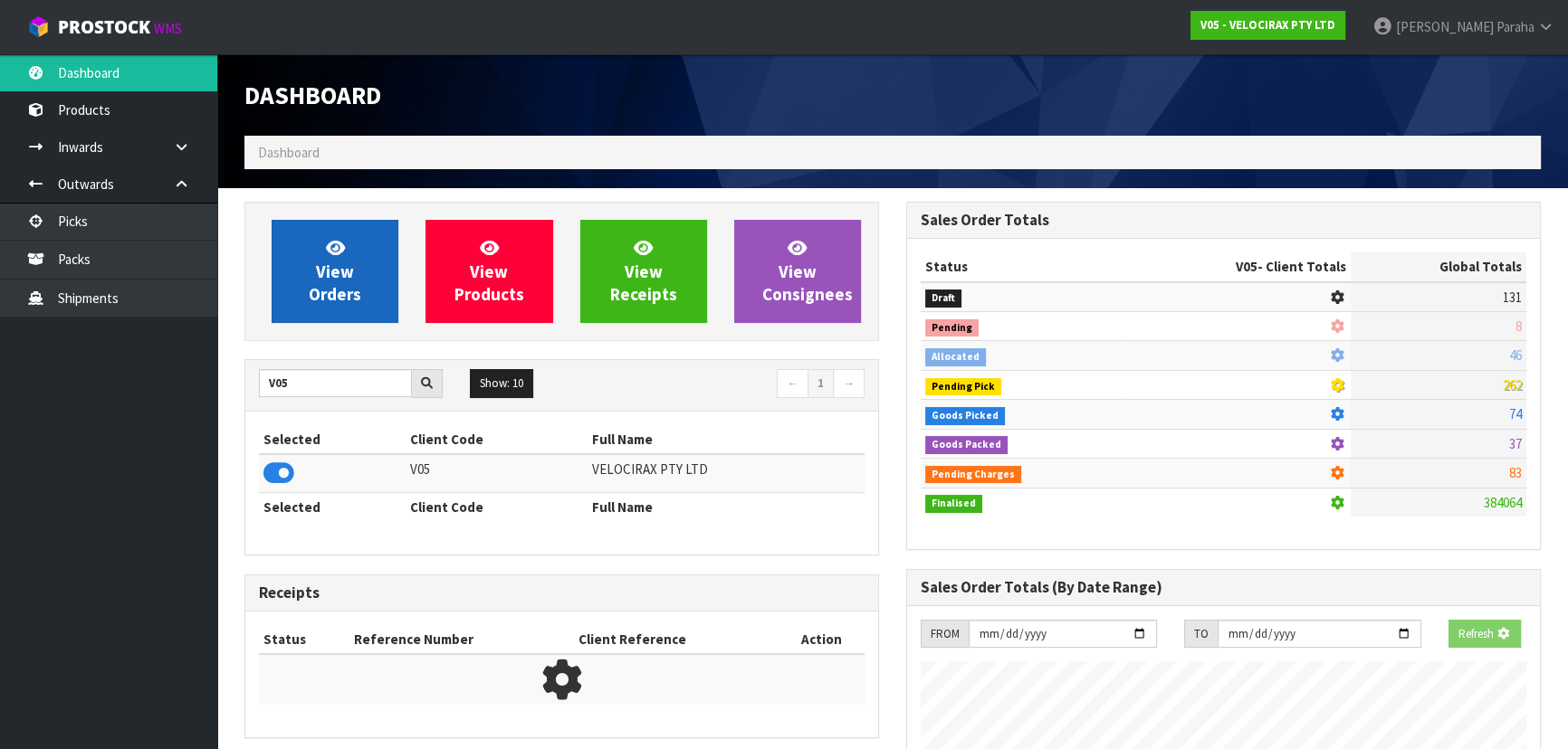
scroll to position [903999, 904389]
click at [287, 273] on link "View Orders" at bounding box center [335, 271] width 127 height 103
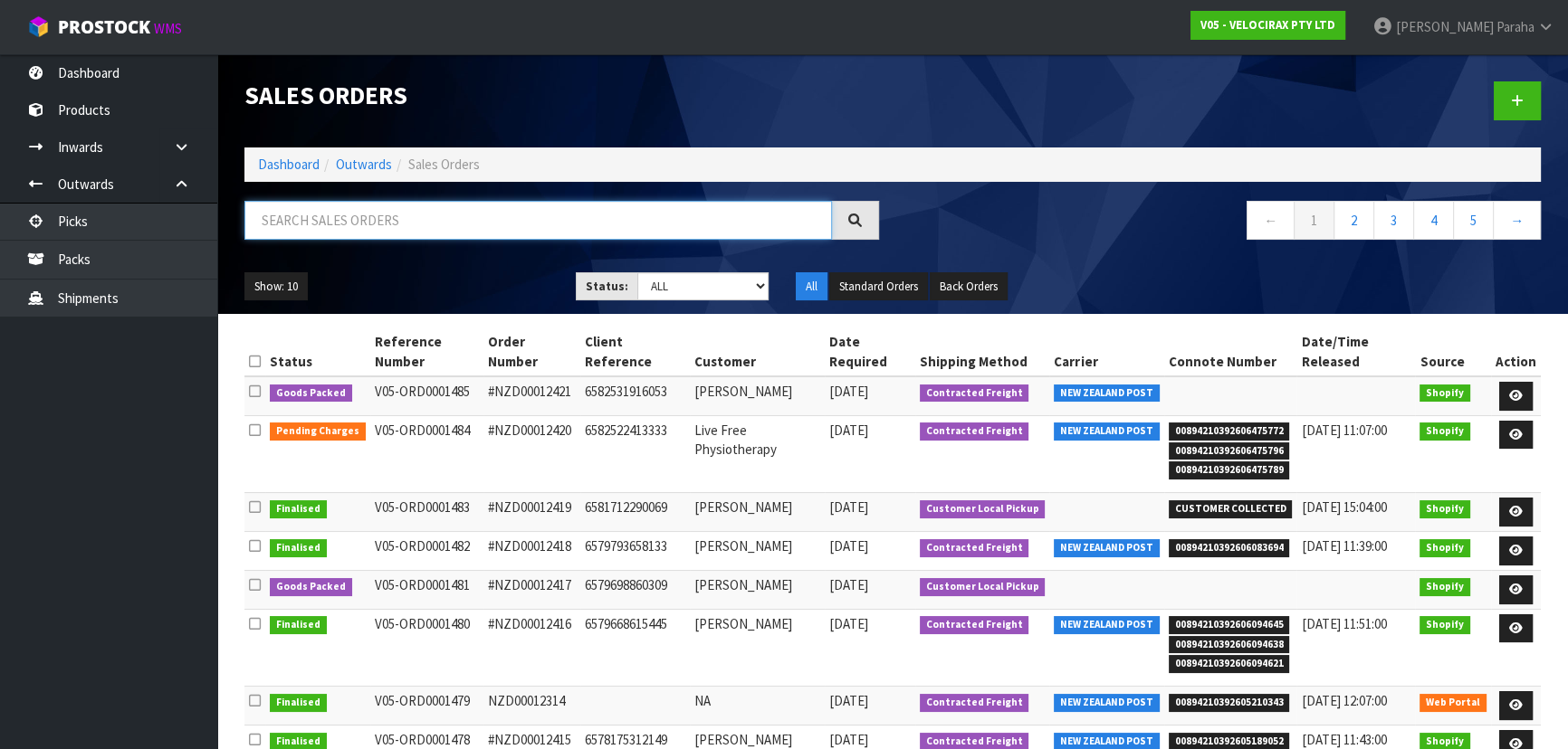
click at [328, 211] on input "text" at bounding box center [538, 221] width 587 height 39
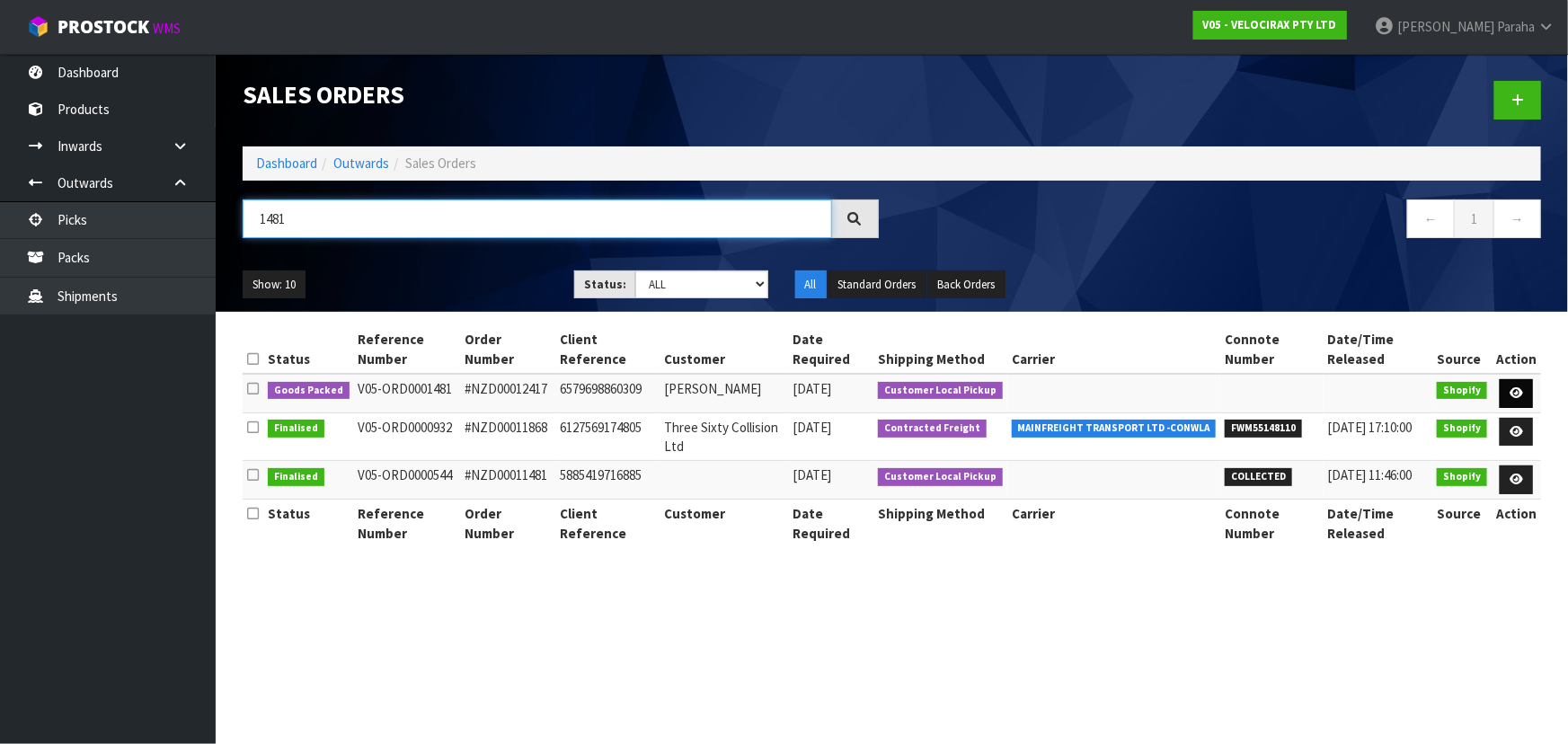
type input "1481"
click at [1525, 386] on link at bounding box center [1517, 393] width 33 height 29
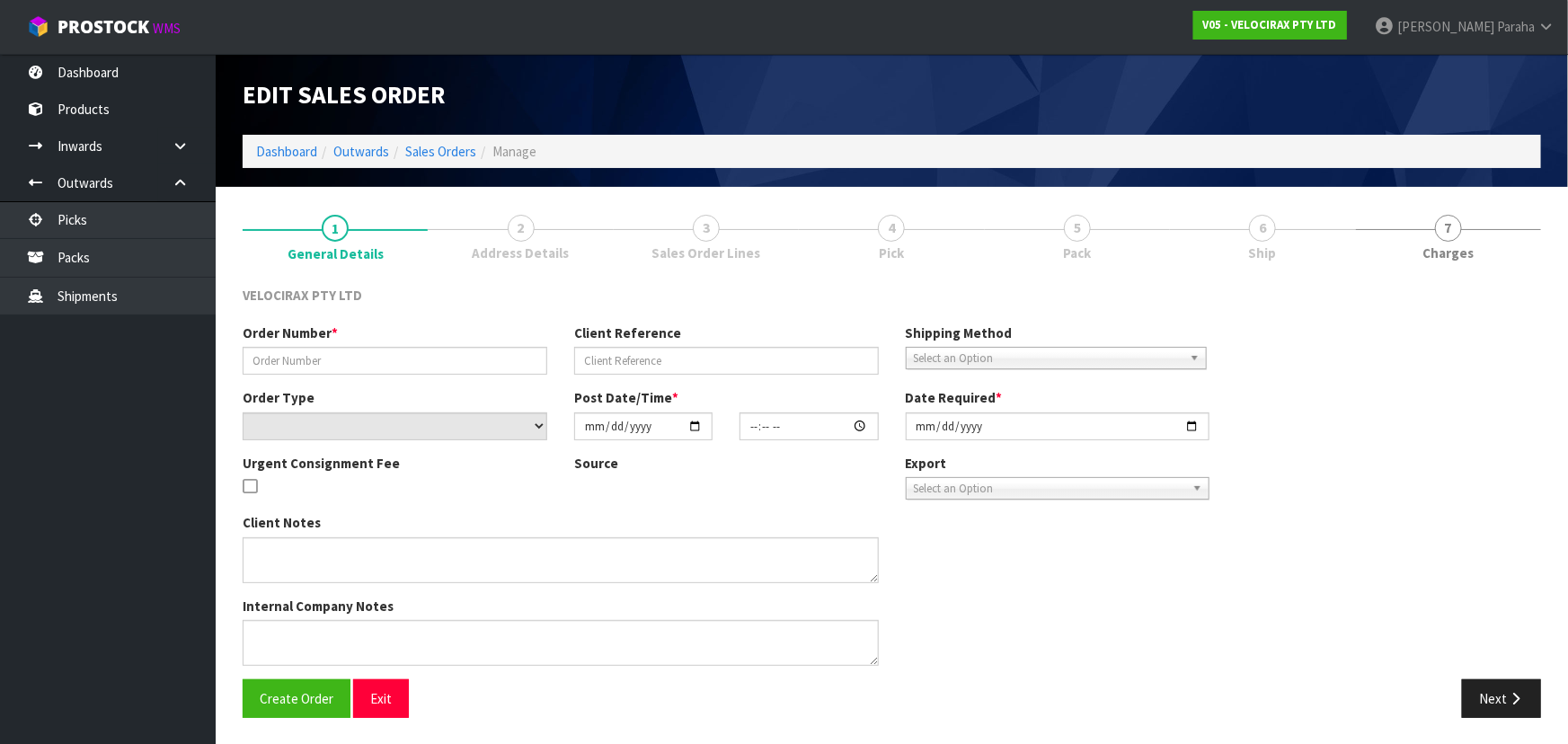
type input "#NZD00012417"
type input "6579698860309"
select select "number:0"
type input "2025-10-01"
type input "09:45:47.000"
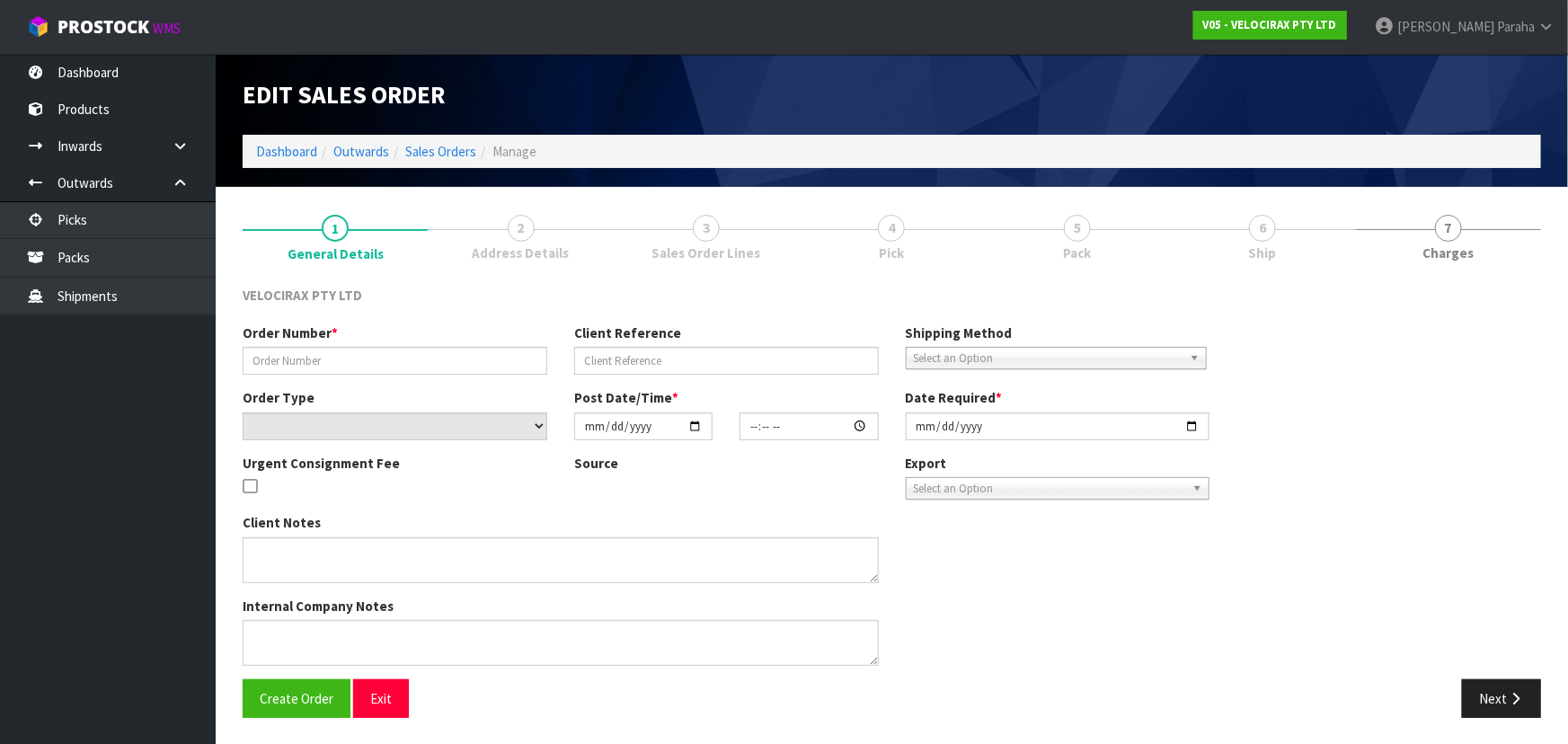
type input "2025-10-02"
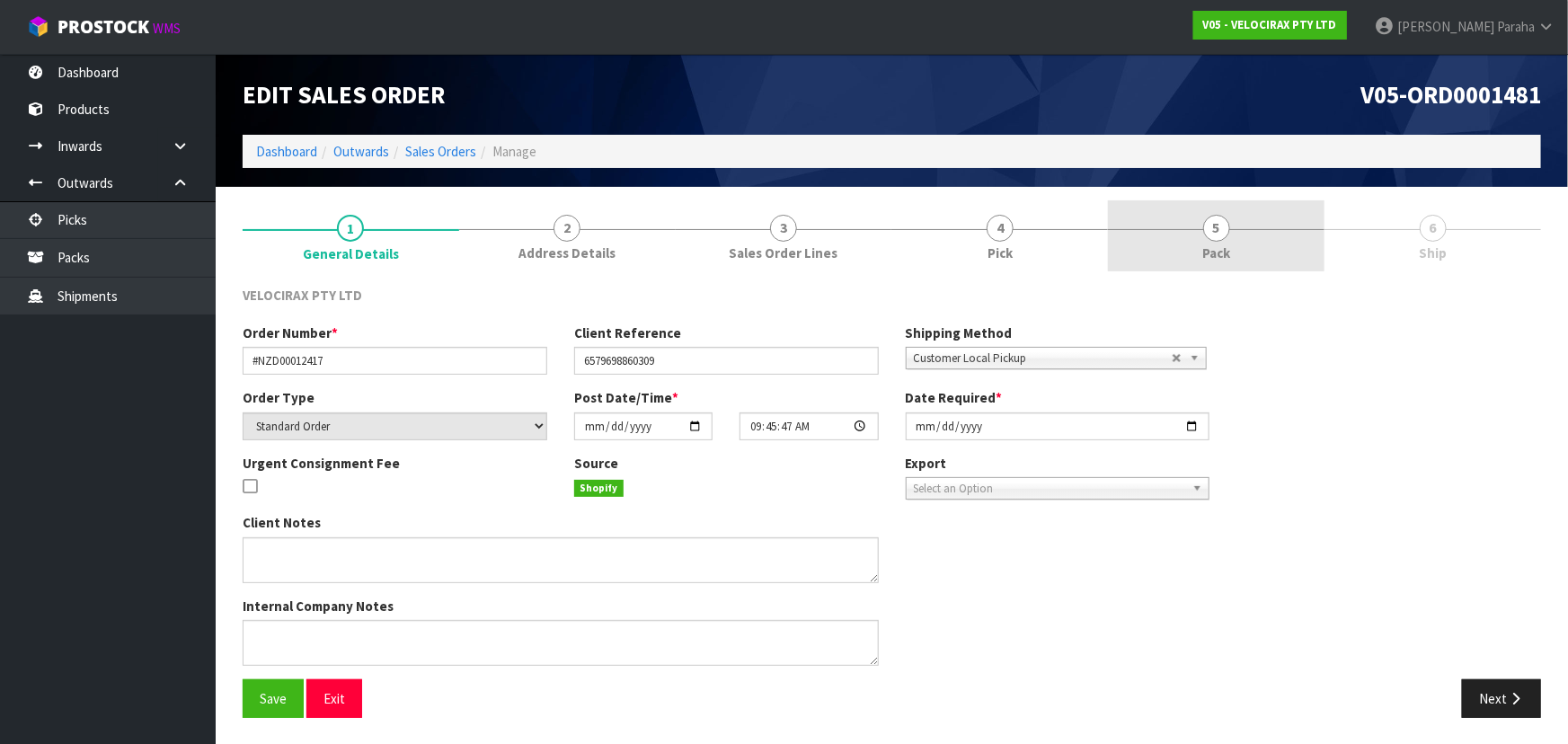
click at [1215, 231] on span "5" at bounding box center [1216, 228] width 27 height 27
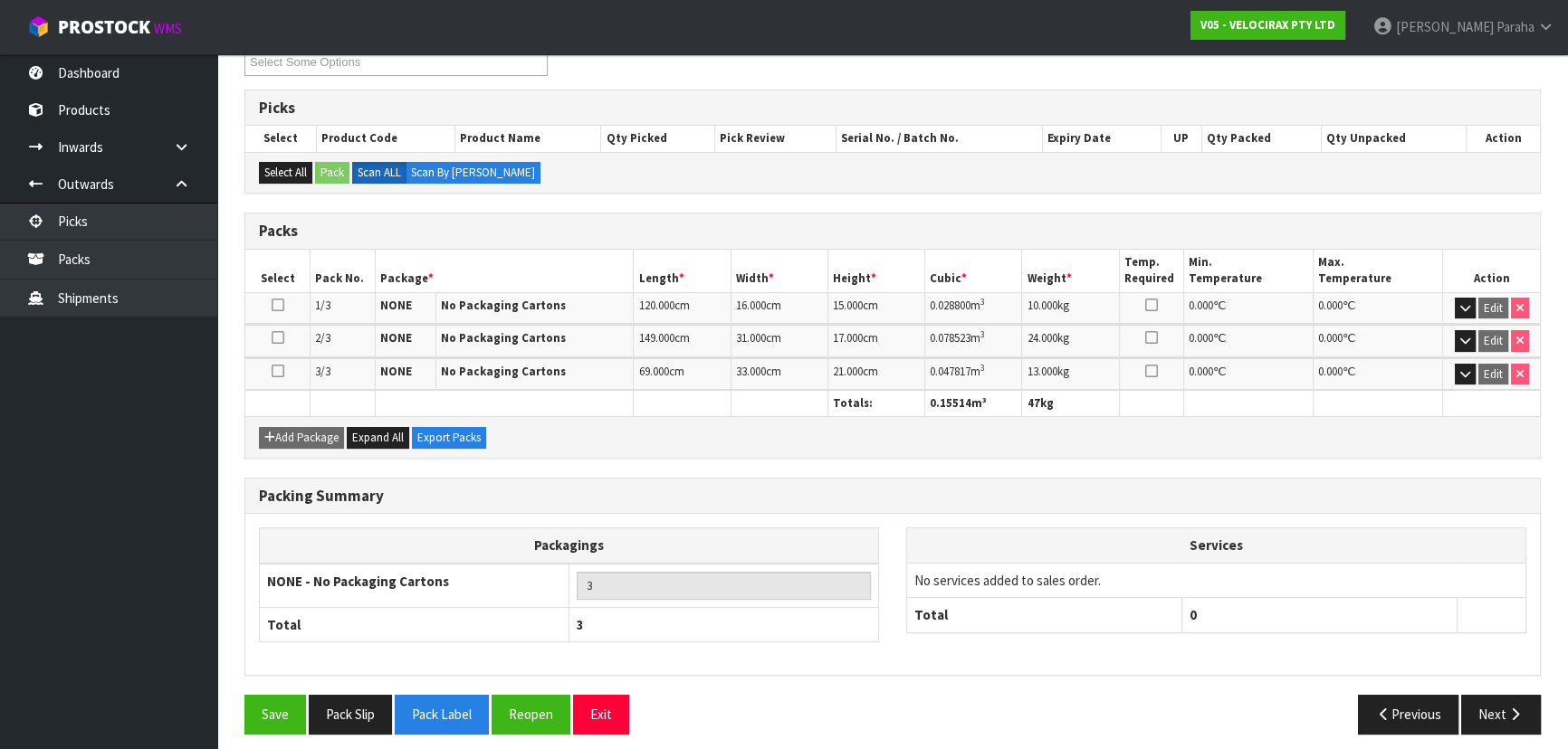
scroll to position [271, 0]
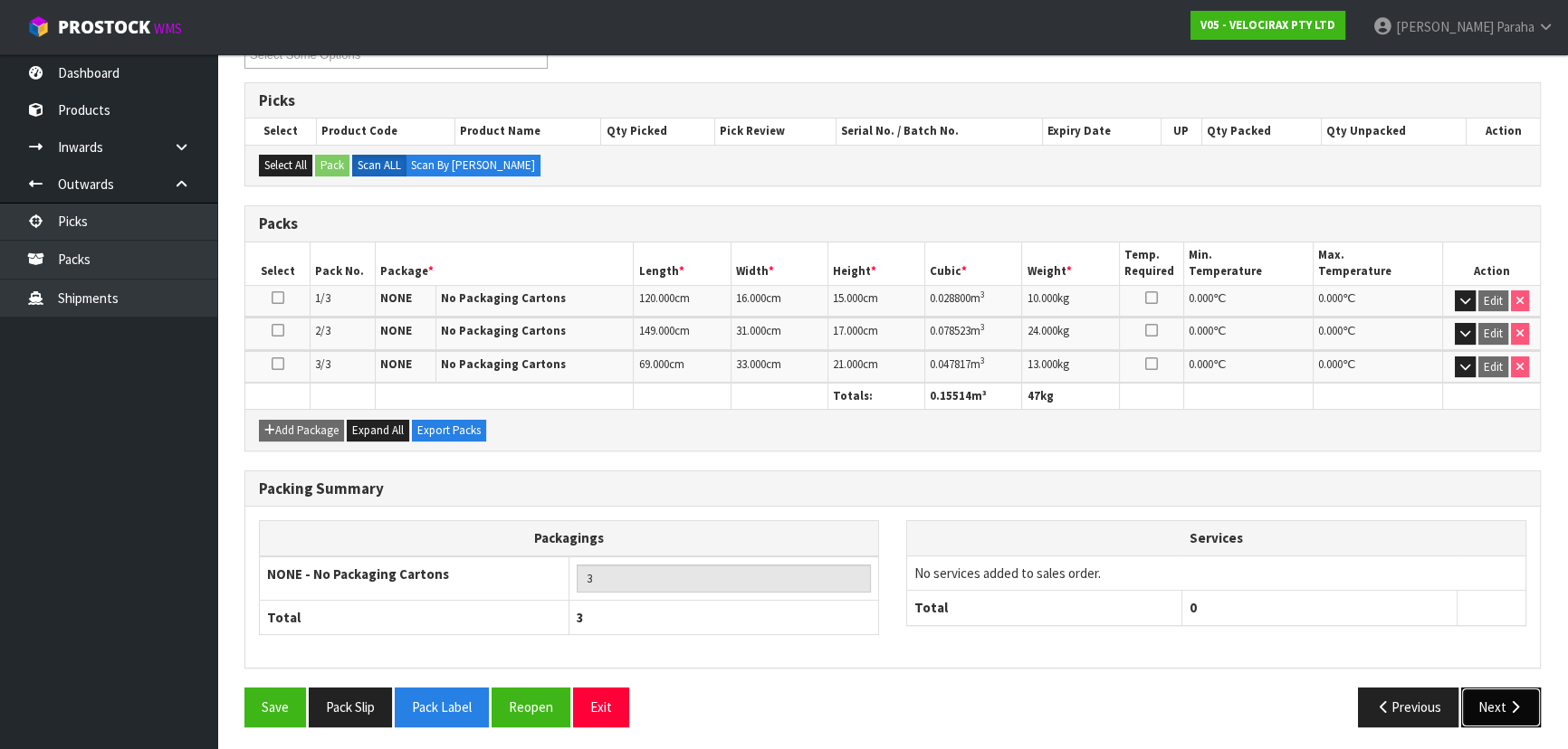
click at [1490, 694] on button "Next" at bounding box center [1500, 708] width 79 height 39
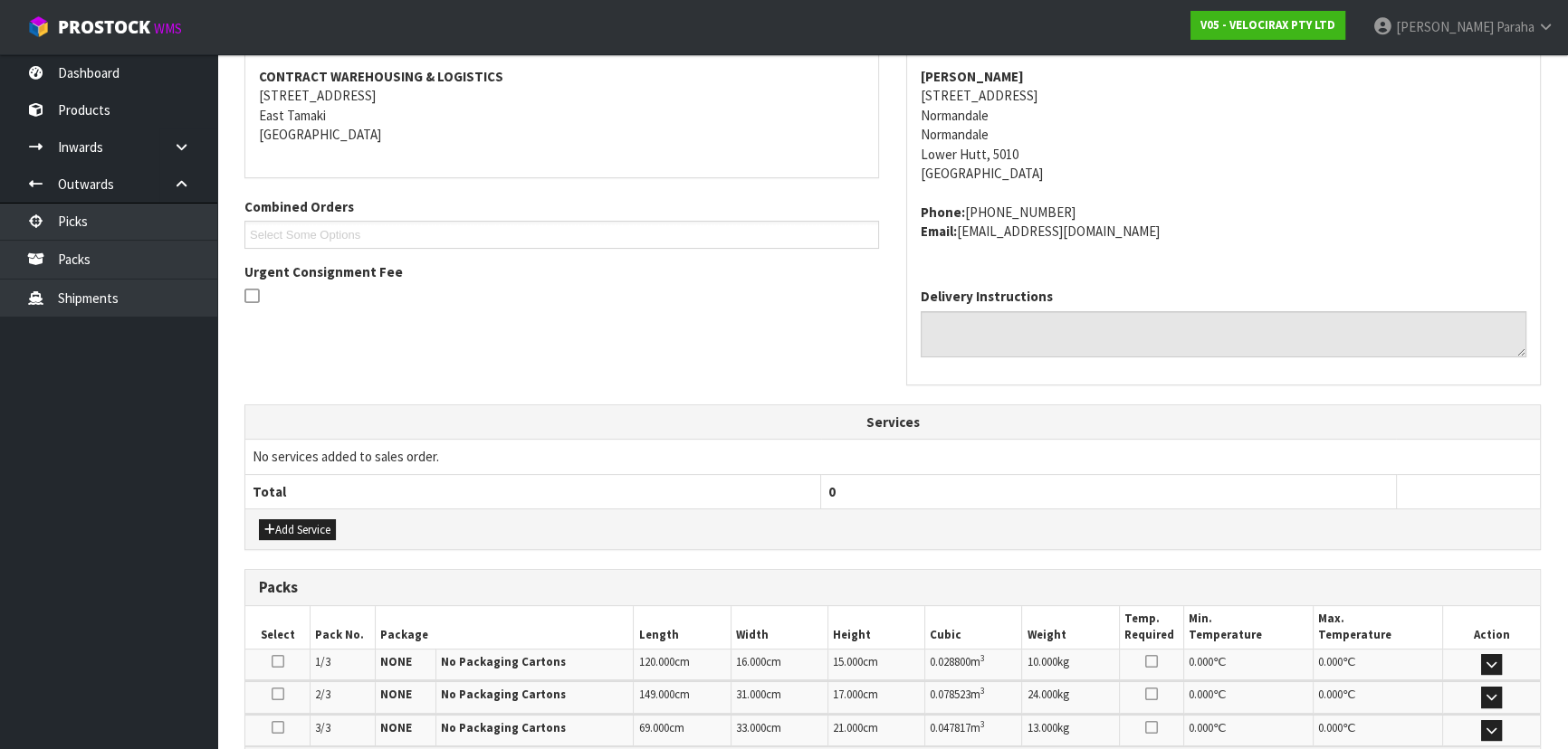
scroll to position [500, 0]
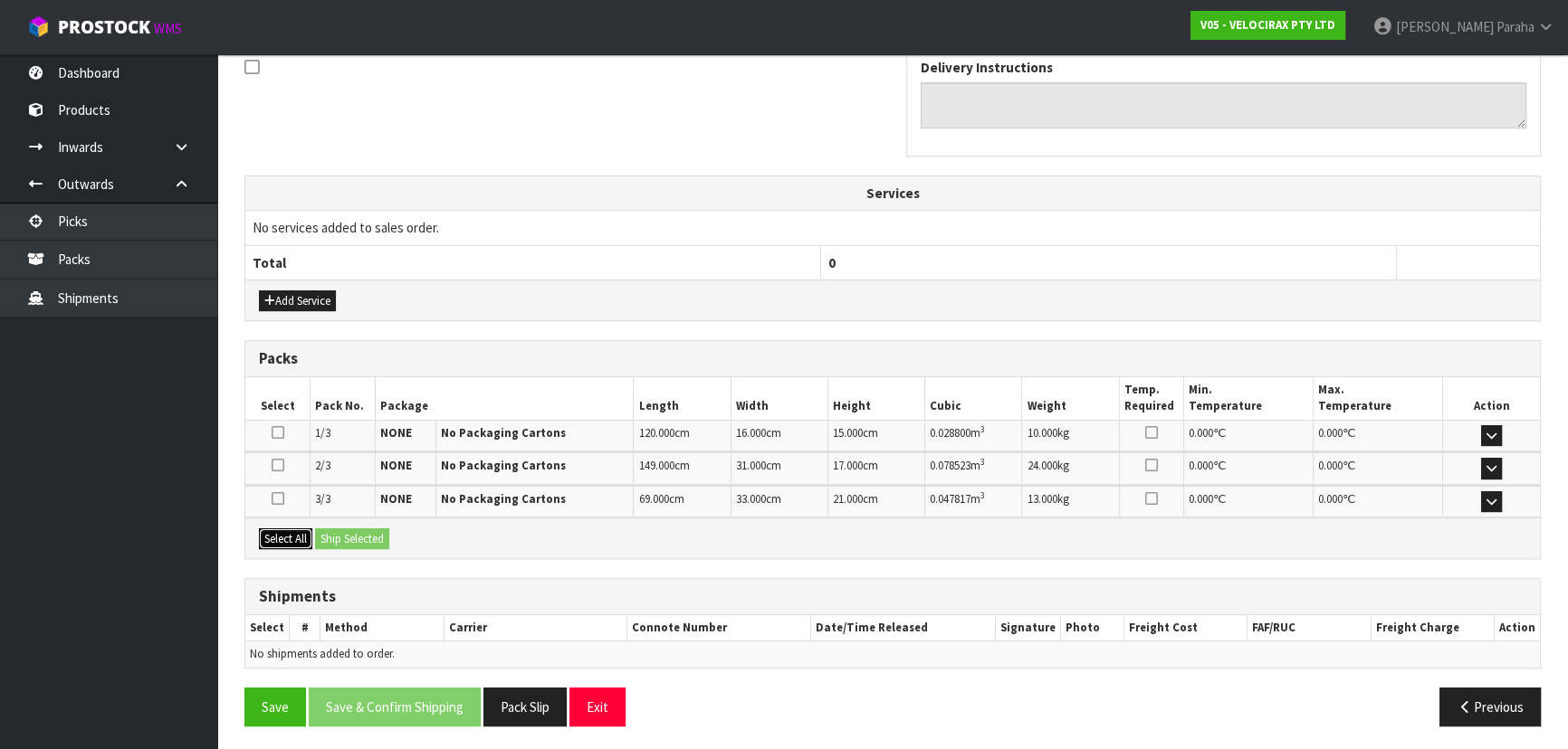
drag, startPoint x: 281, startPoint y: 540, endPoint x: 291, endPoint y: 539, distance: 10.0
click at [284, 539] on button "Select All" at bounding box center [285, 539] width 53 height 22
click at [379, 537] on button "Ship Selected" at bounding box center [352, 539] width 74 height 22
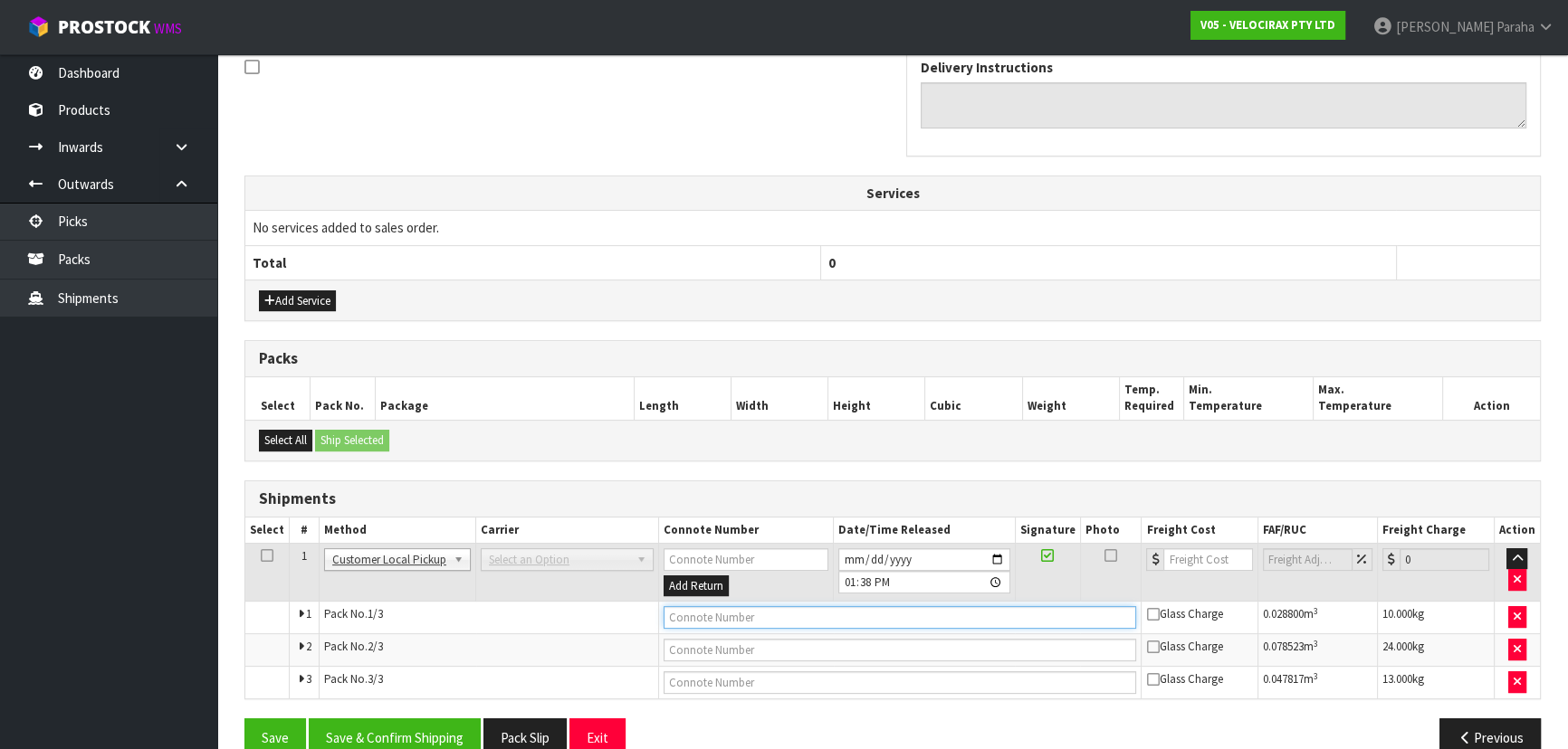
click at [796, 607] on input "text" at bounding box center [900, 618] width 473 height 22
type input "CUSTOMER COLLECTED"
click at [244, 719] on button "Save" at bounding box center [275, 739] width 62 height 39
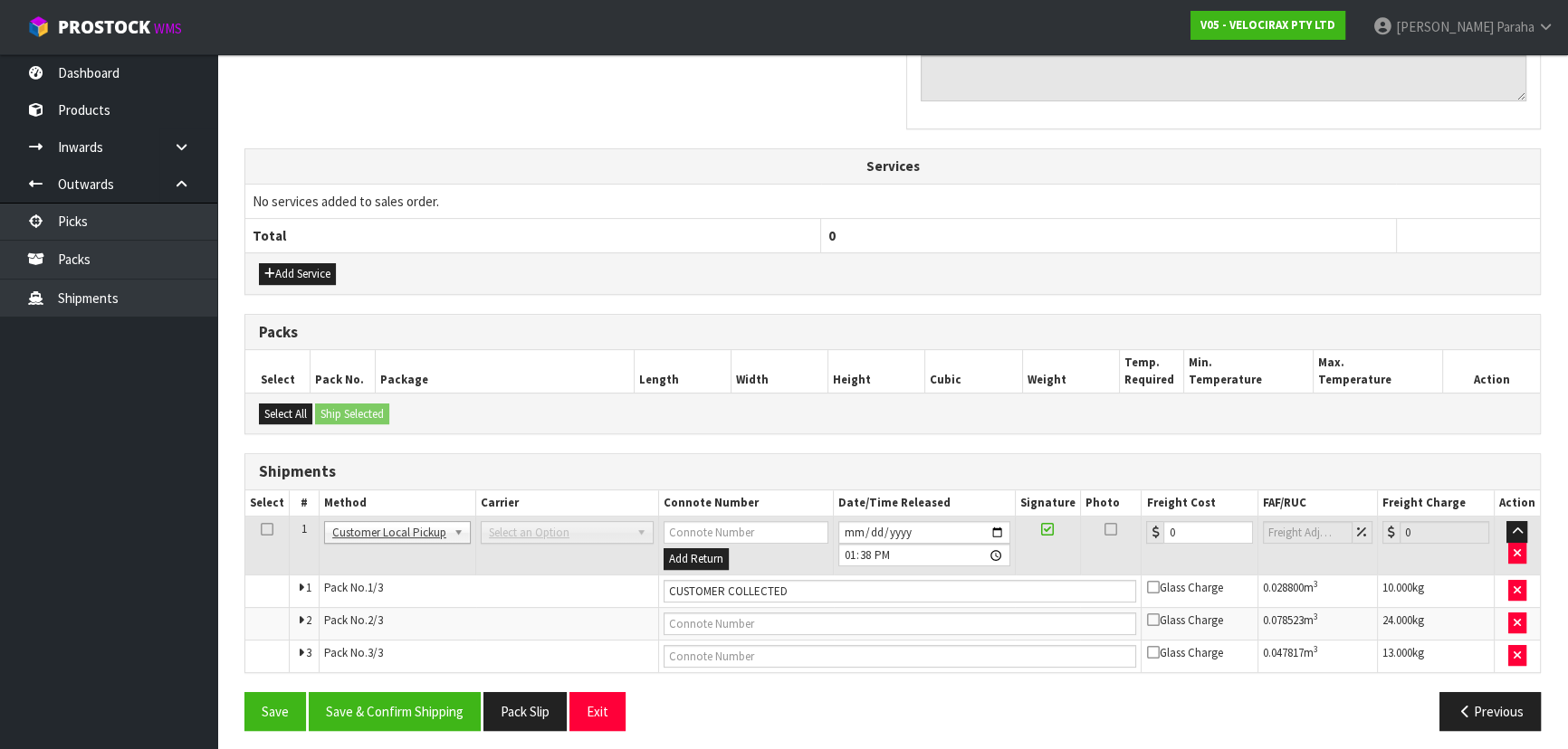
scroll to position [598, 0]
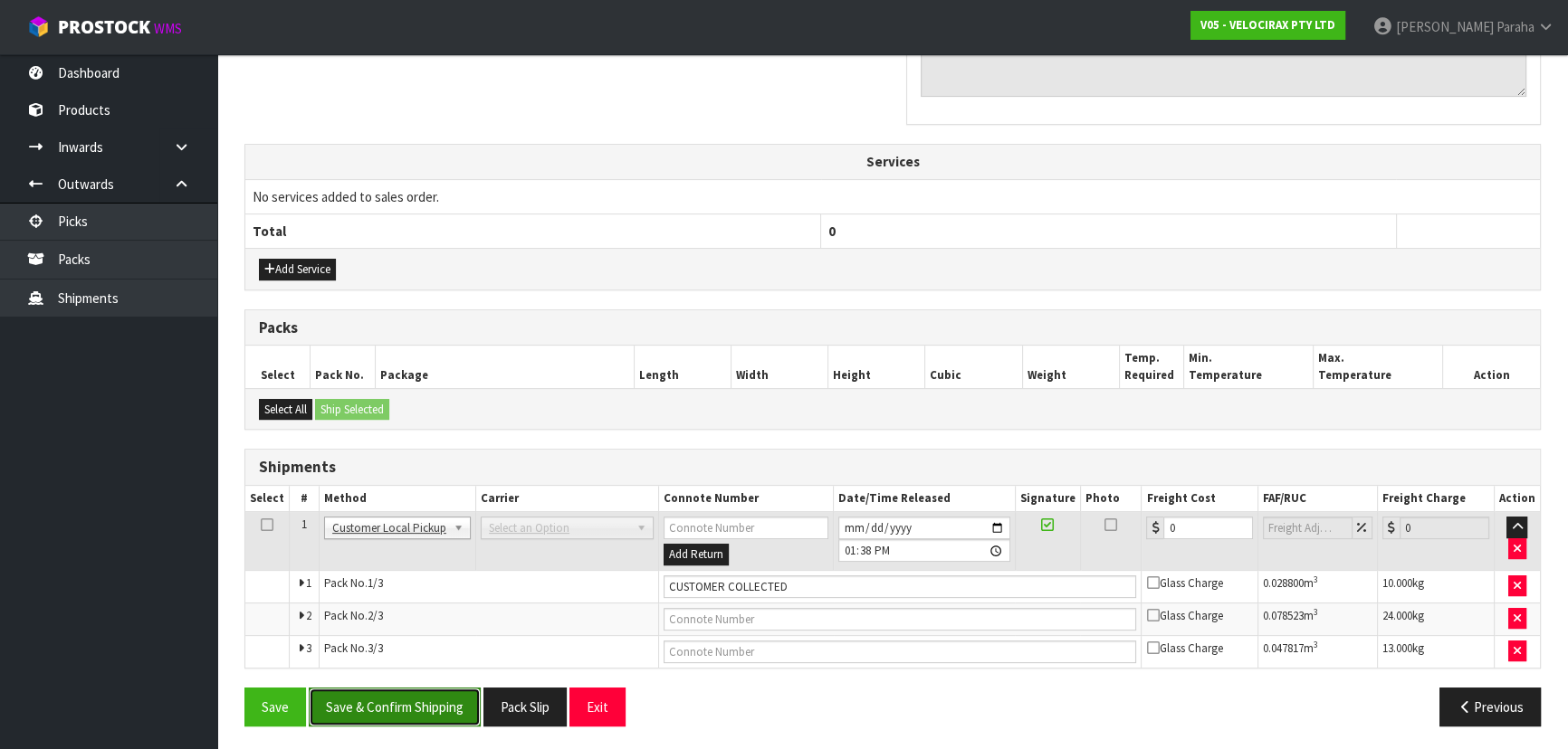
click at [398, 700] on button "Save & Confirm Shipping" at bounding box center [395, 708] width 172 height 39
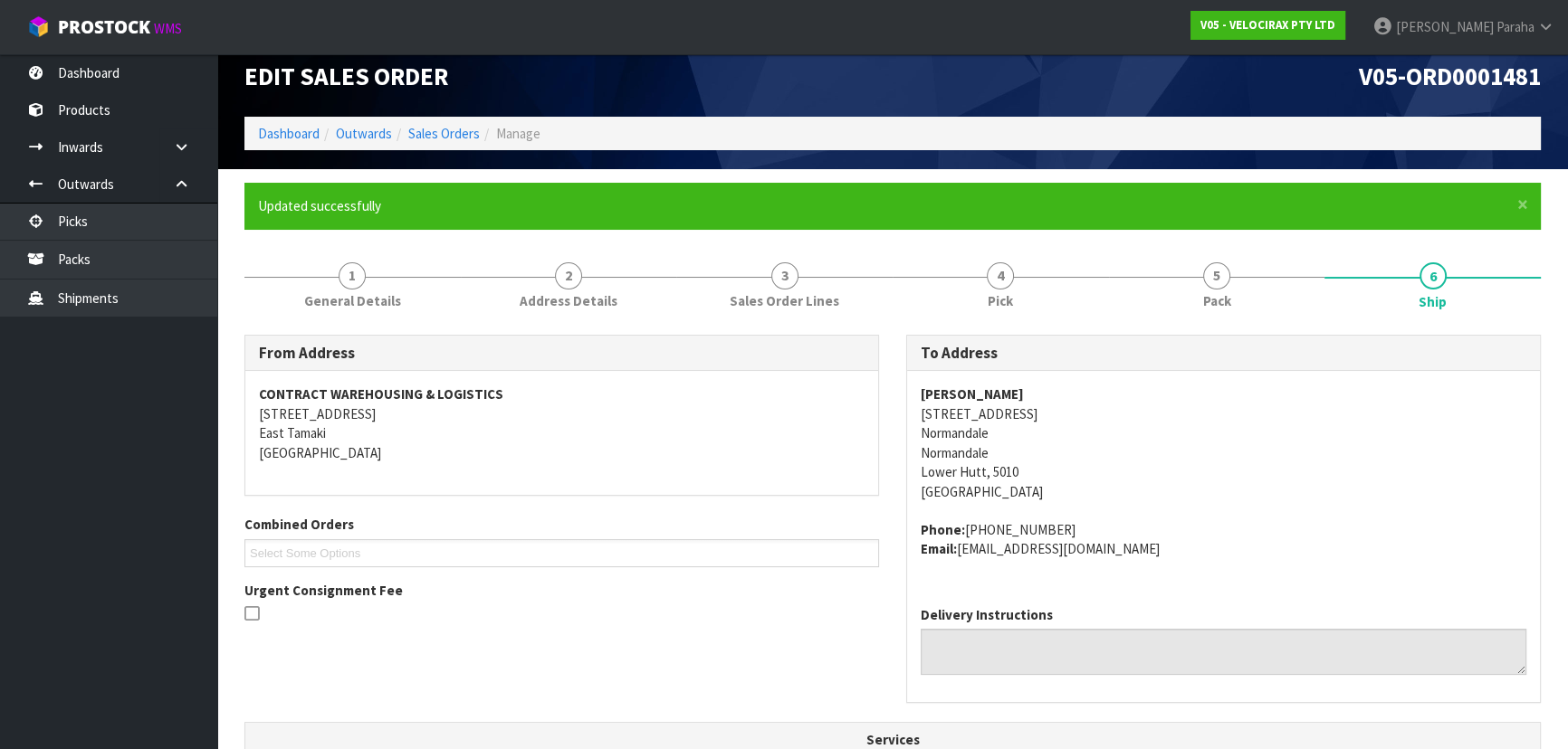
scroll to position [0, 0]
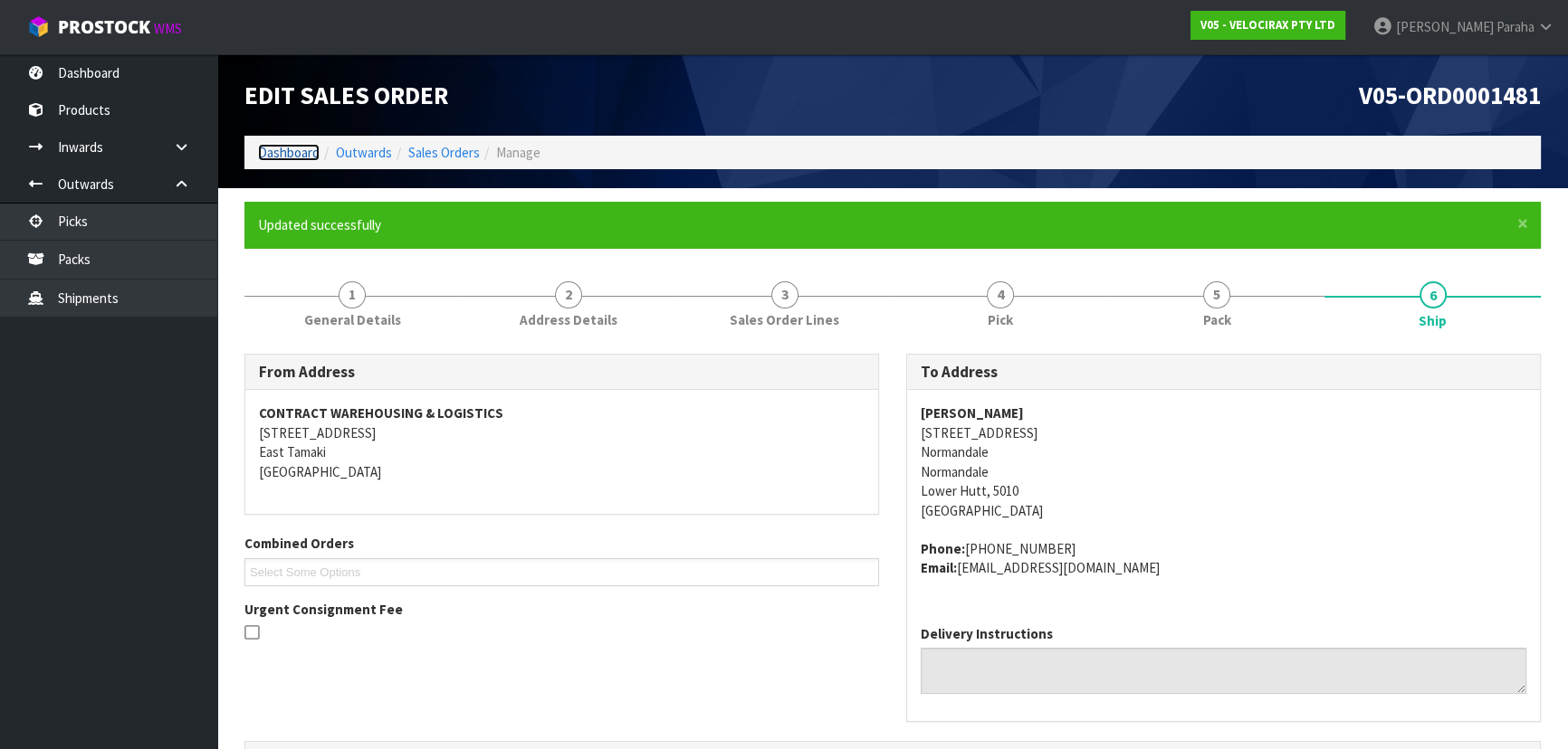
click at [269, 146] on link "Dashboard" at bounding box center [289, 152] width 62 height 17
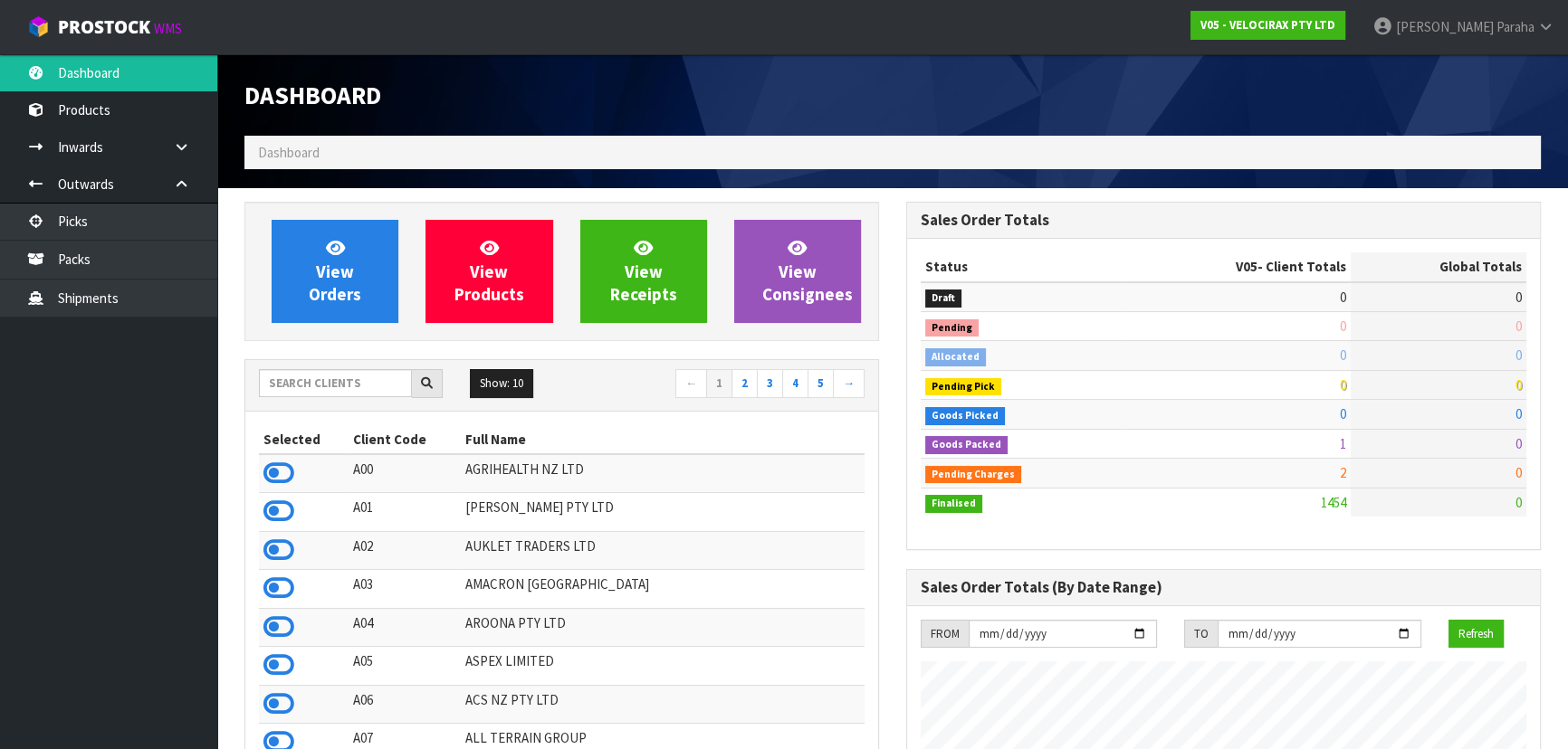
scroll to position [1417, 661]
click at [337, 386] on input "text" at bounding box center [336, 383] width 153 height 28
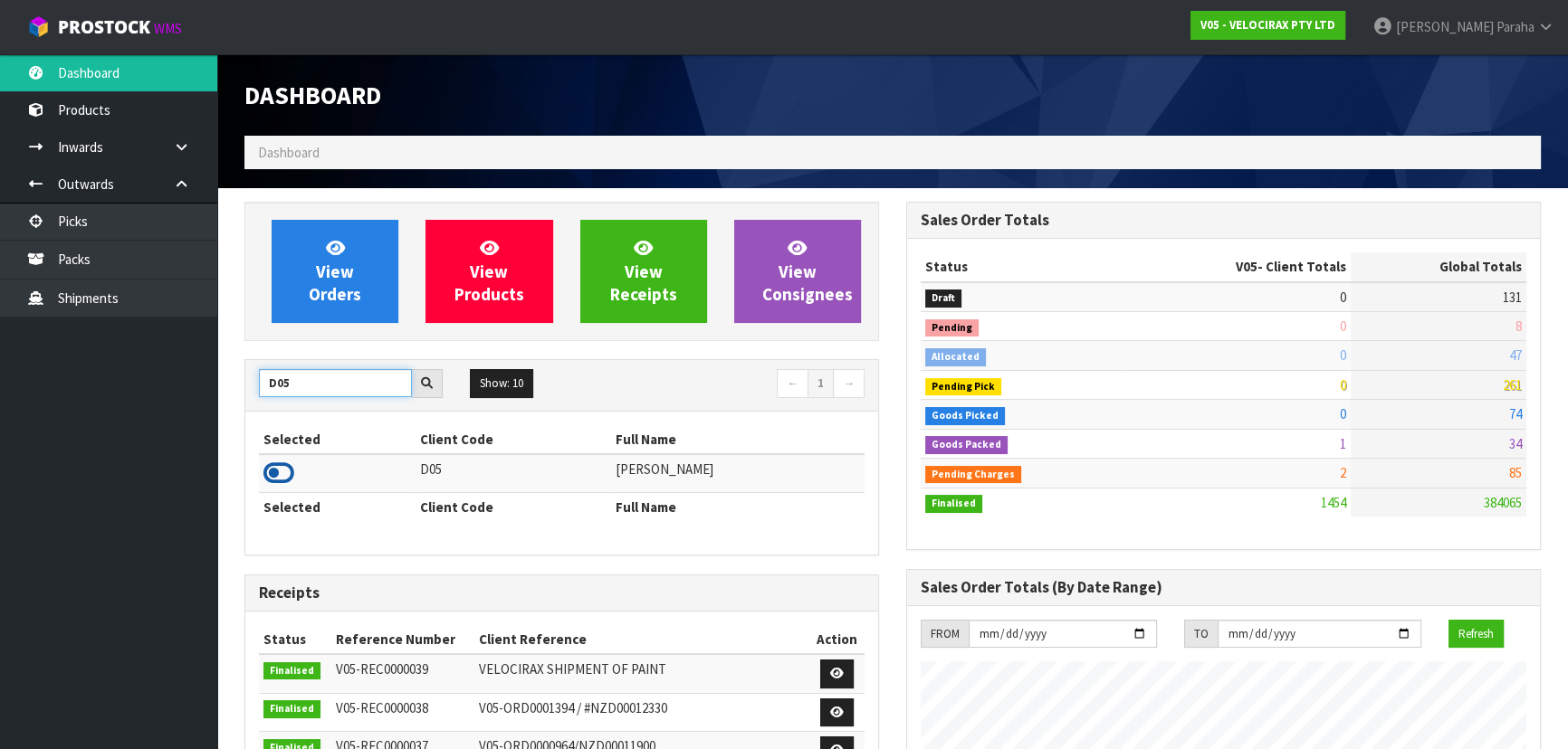
type input "D05"
click at [281, 467] on icon at bounding box center [279, 473] width 31 height 27
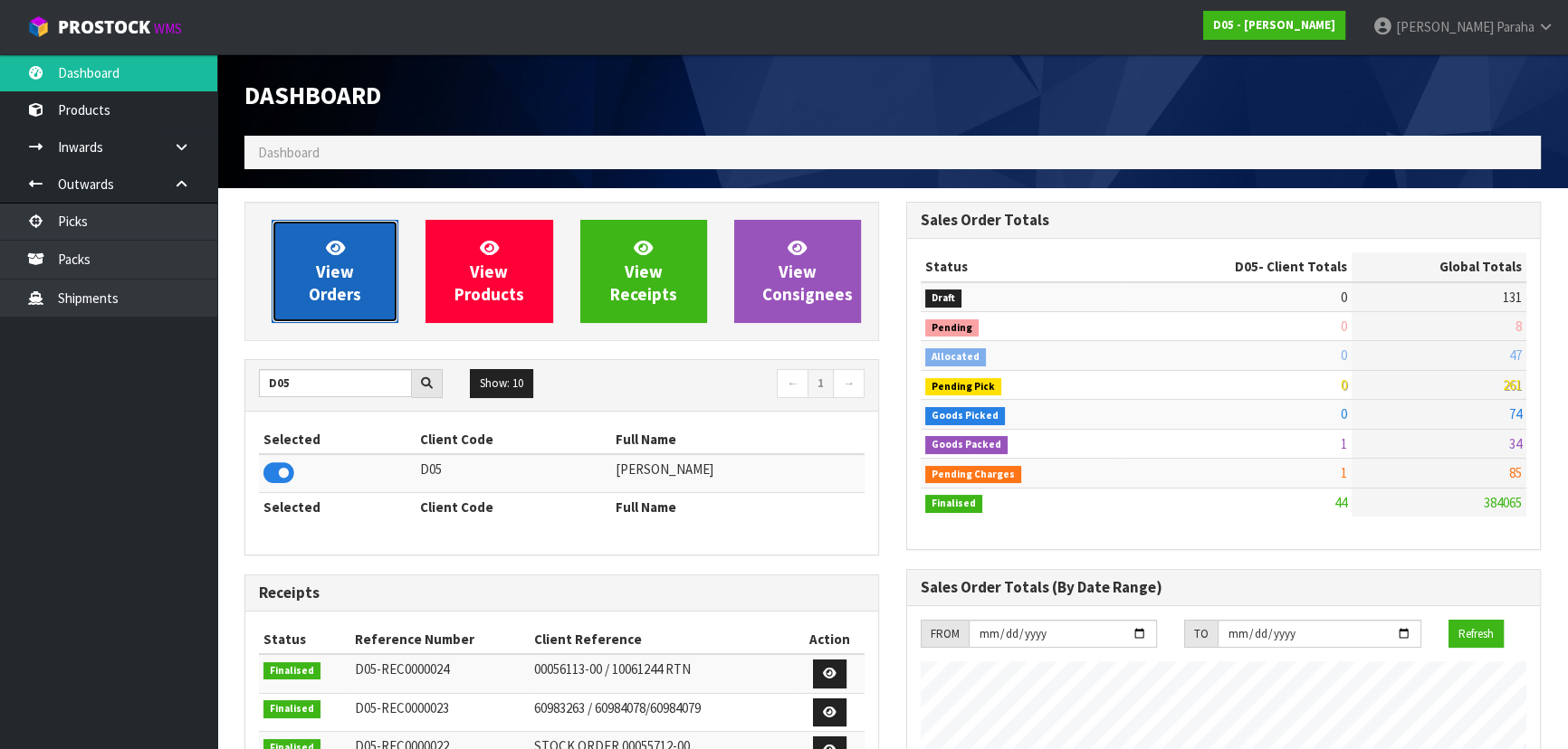
scroll to position [1192, 661]
click at [361, 296] on link "View Orders" at bounding box center [335, 271] width 127 height 103
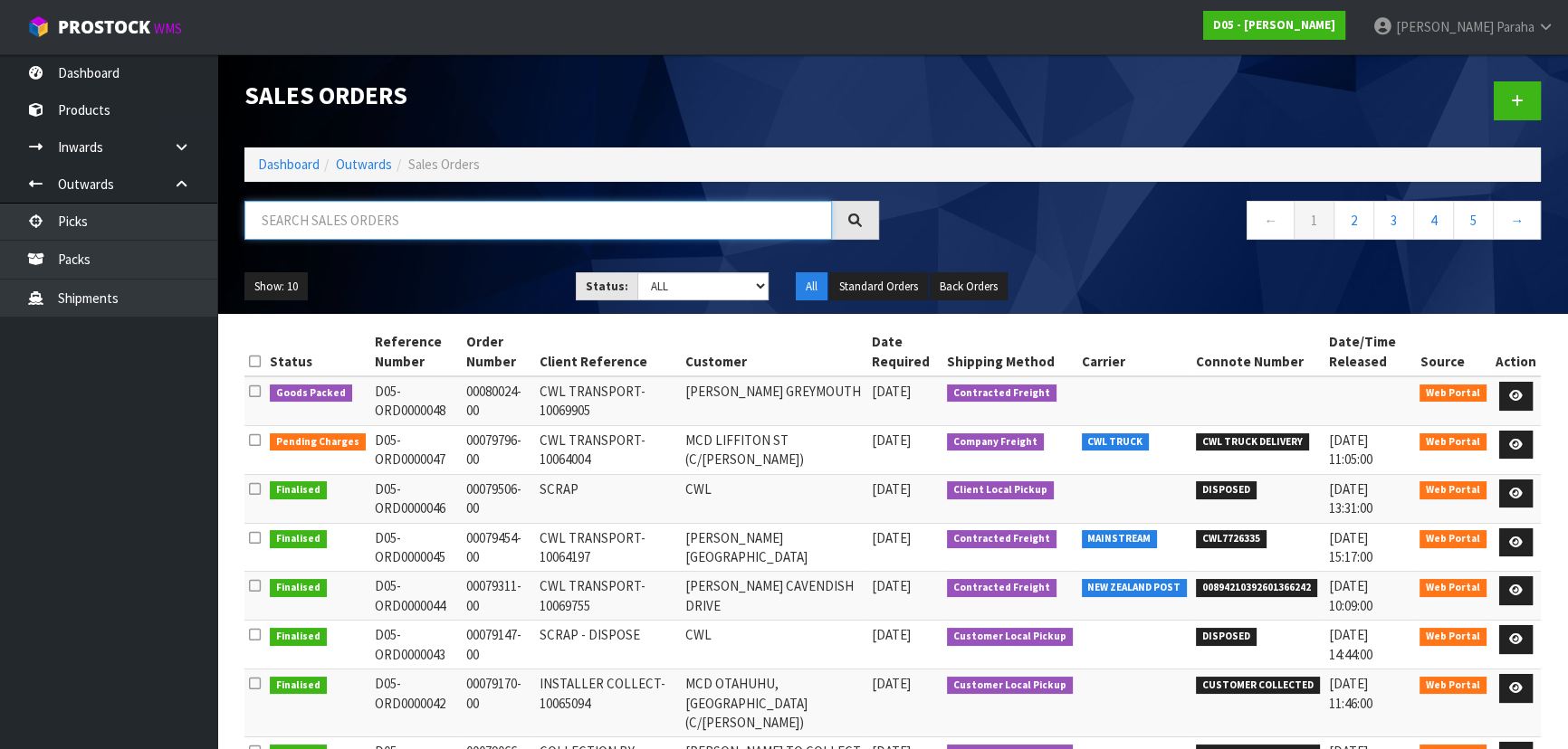
click at [583, 223] on input "text" at bounding box center [538, 221] width 587 height 39
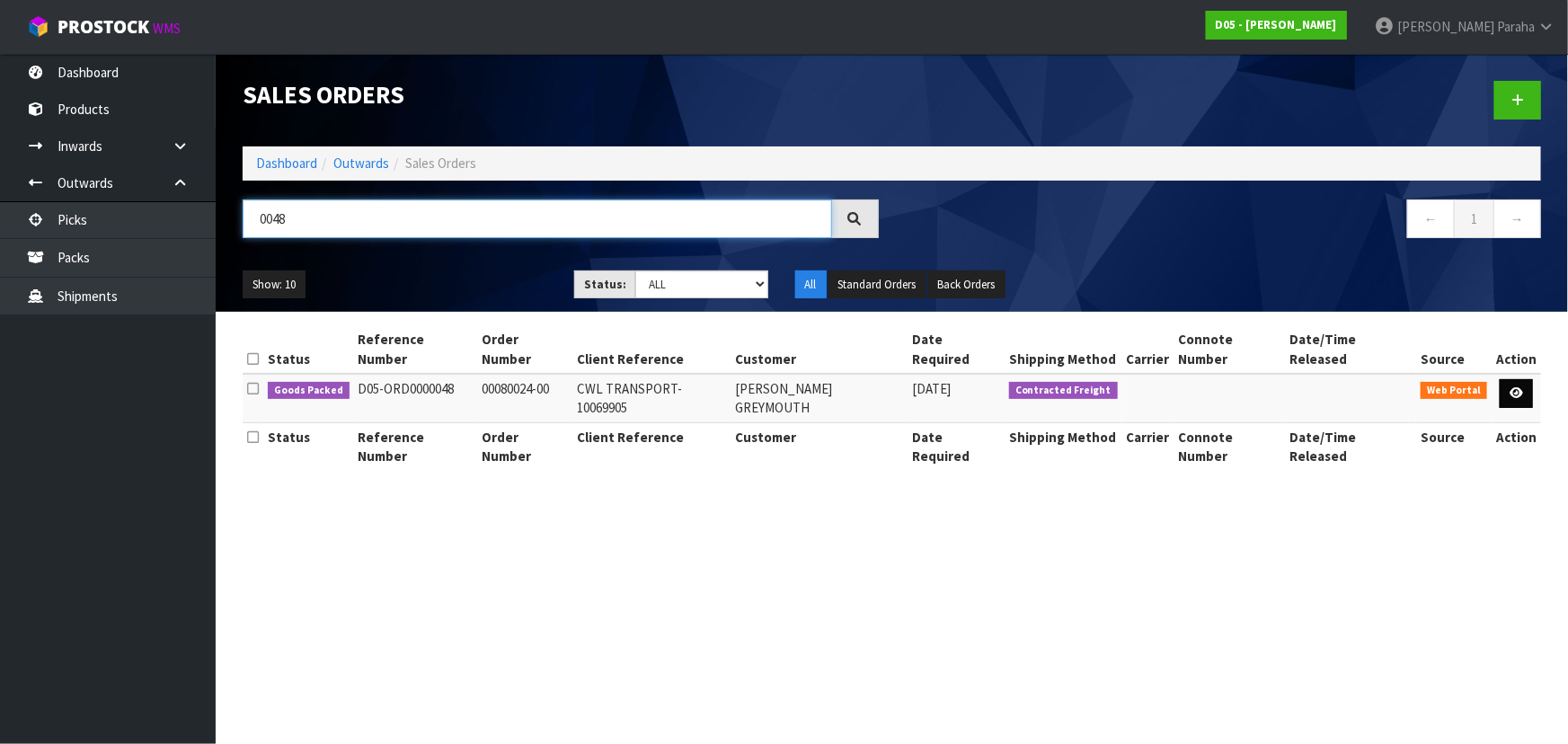
type input "0048"
click at [1526, 379] on link at bounding box center [1517, 393] width 33 height 29
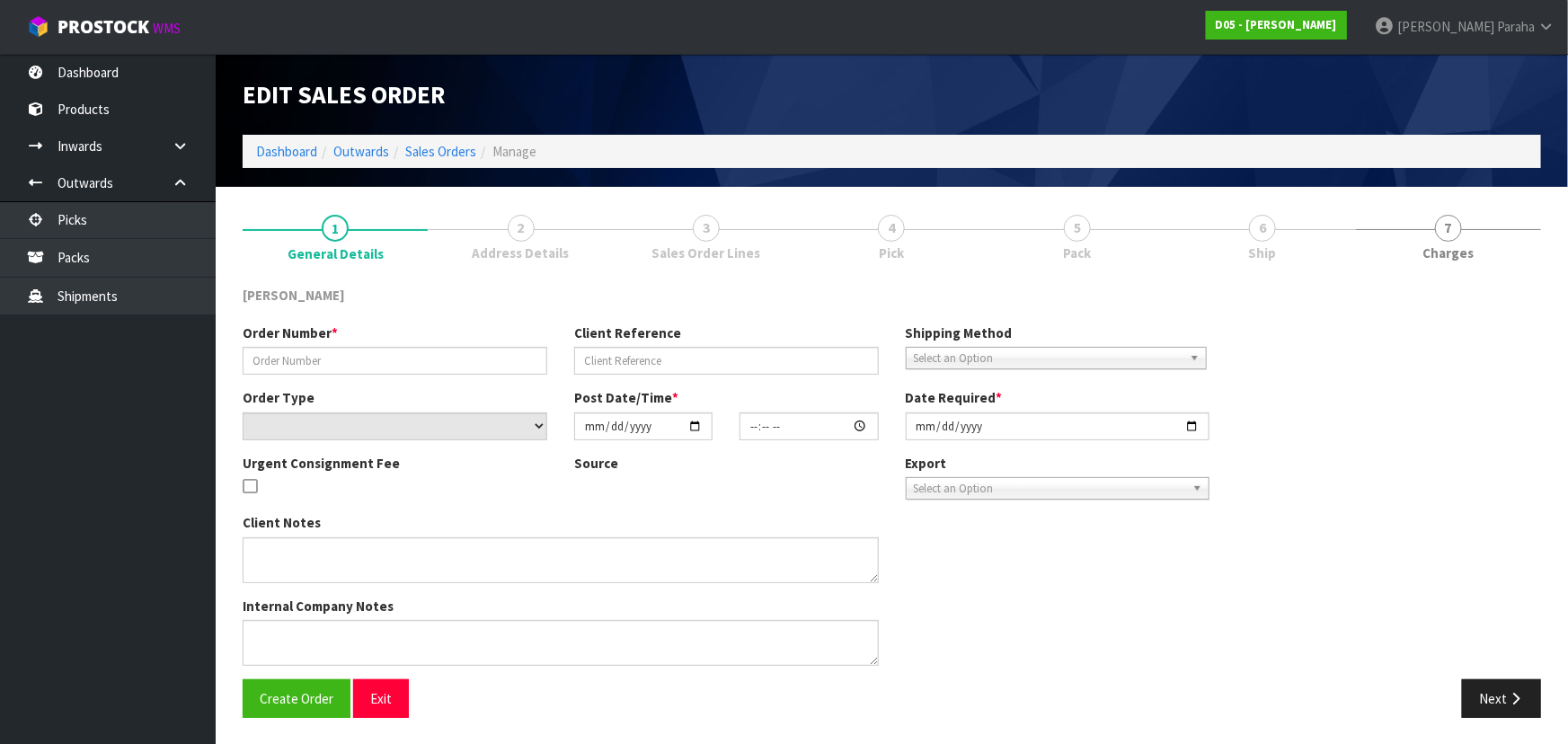
type input "00080024-00"
type input "CWL TRANSPORT-10069905"
select select "number:0"
type input "2025-10-01"
type input "17:49:00.000"
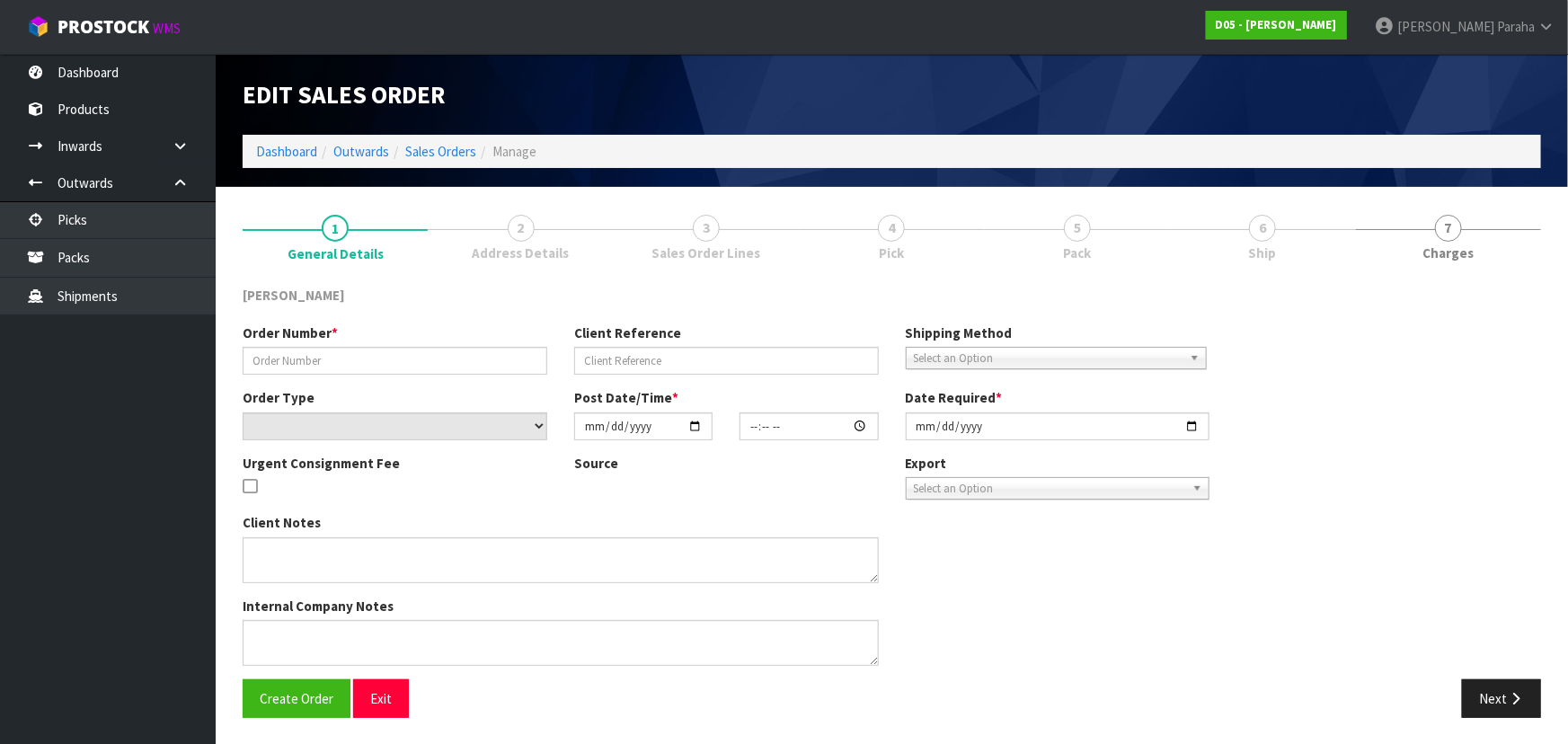
type input "2025-10-02"
type textarea "PLEASE DELIVER TO SITE, HAND UNLOAD REQUIRED"
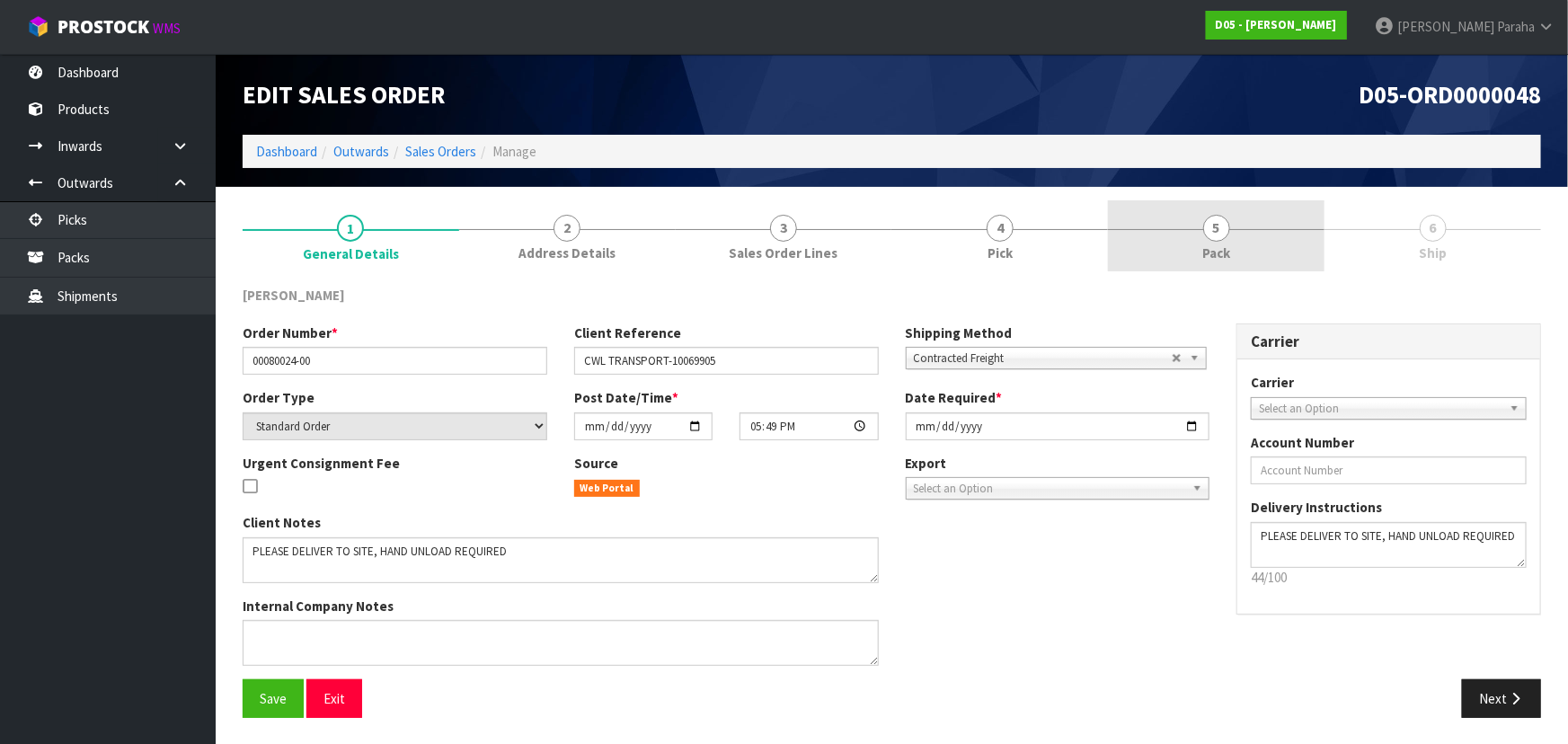
click at [1199, 234] on link "5 Pack" at bounding box center [1216, 236] width 216 height 71
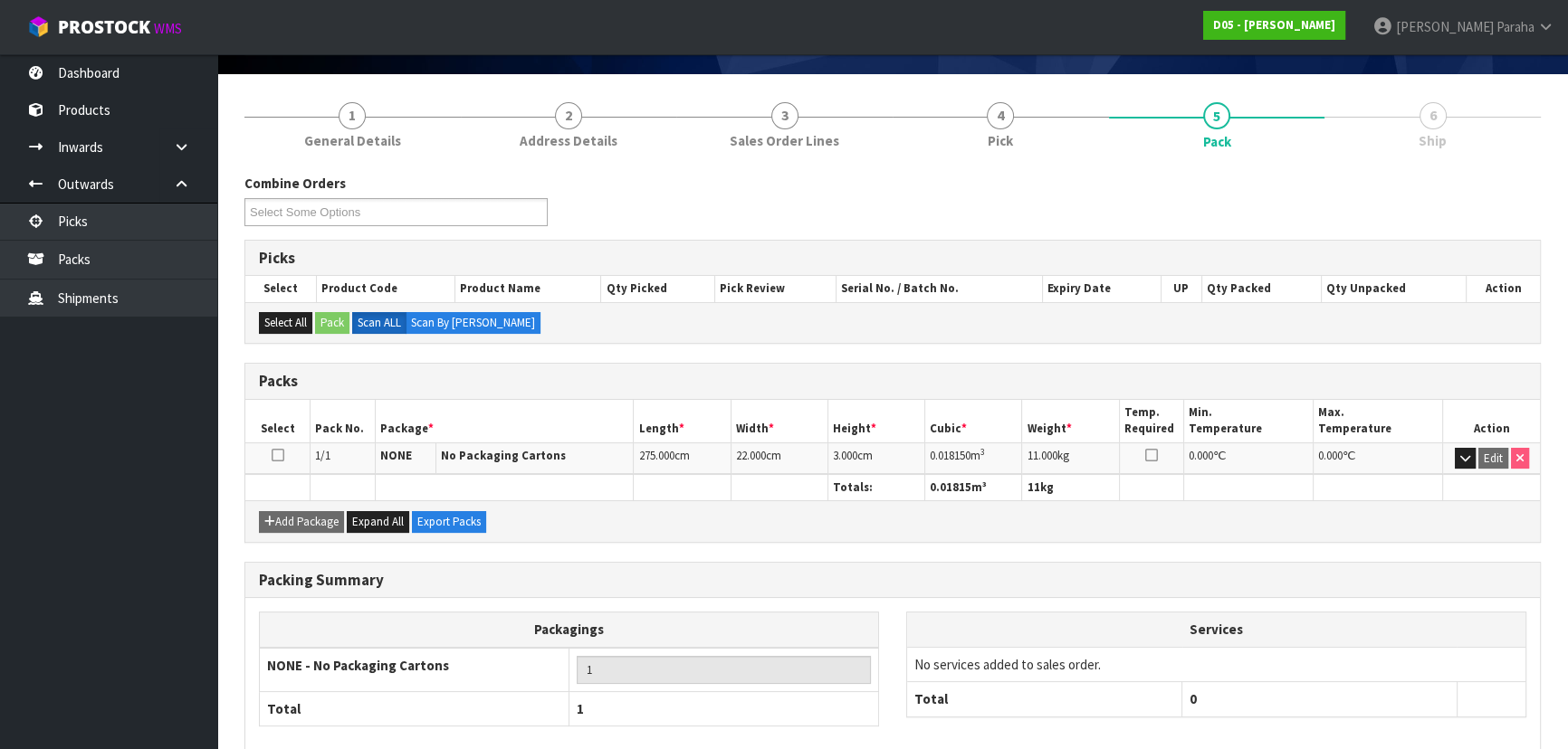
scroll to position [207, 0]
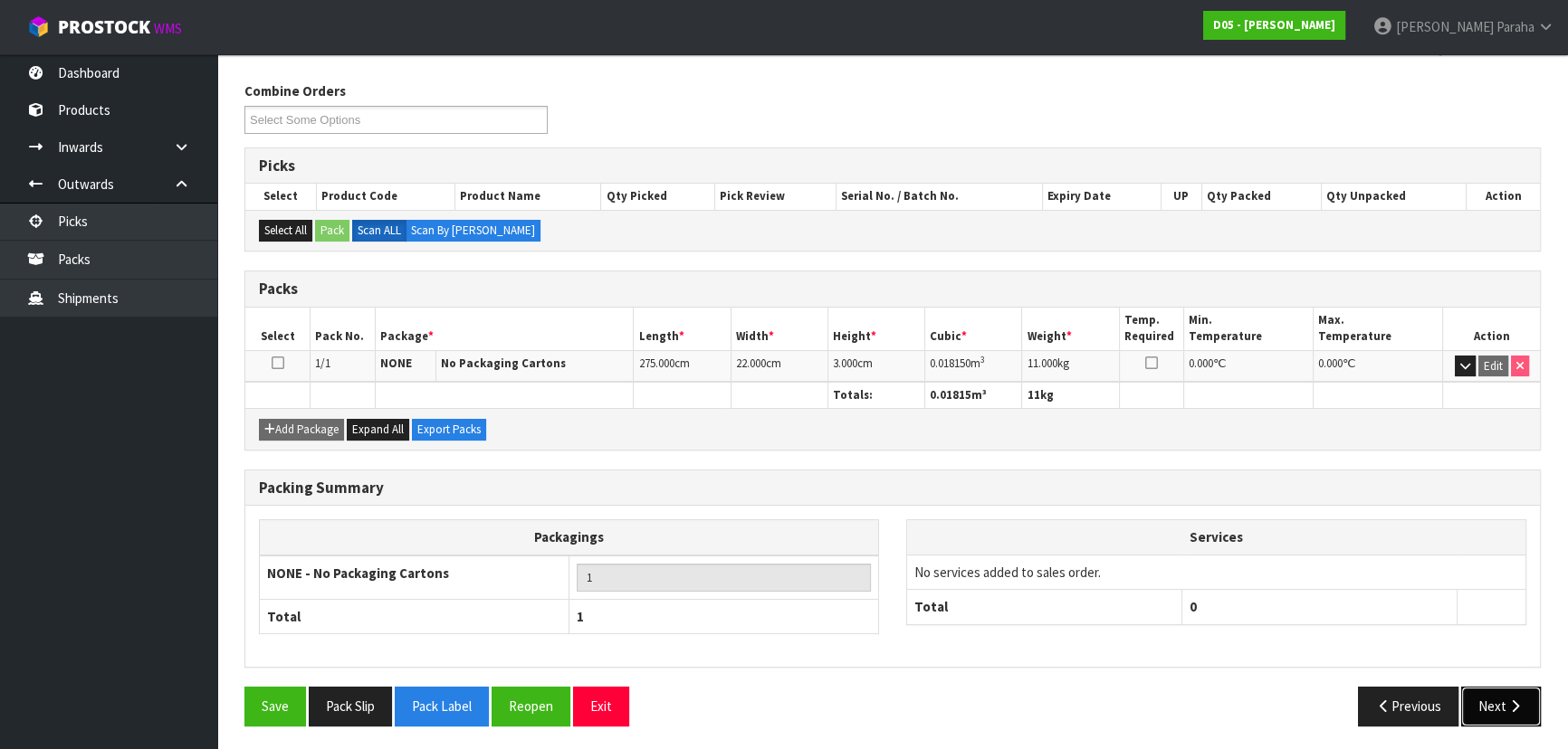
click at [1507, 703] on icon "button" at bounding box center [1515, 706] width 17 height 14
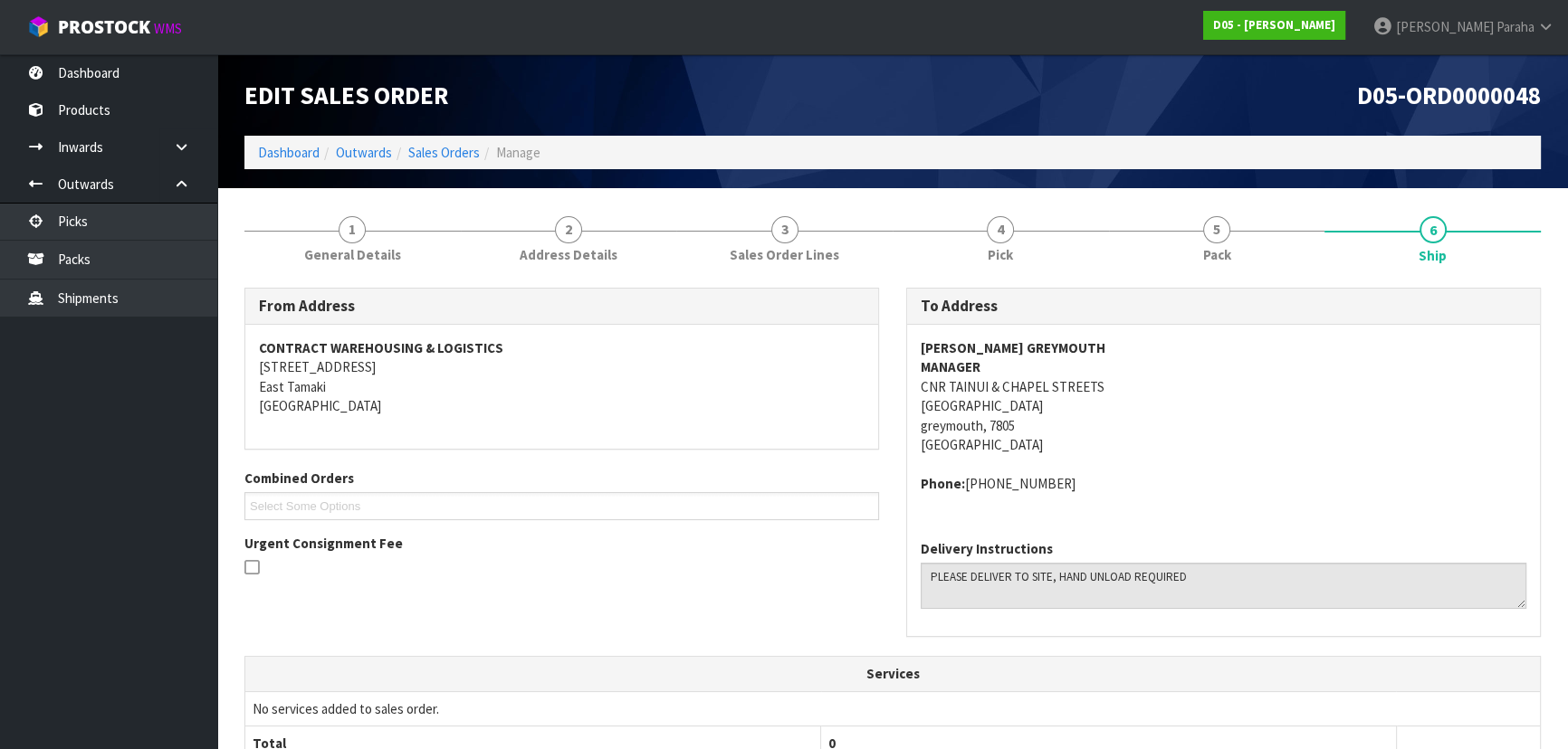
scroll to position [0, 0]
click at [1034, 348] on strong "MCDONALD'S GREYMOUTH" at bounding box center [1012, 348] width 184 height 17
copy strong "MCDONALD'S GREYMOUTH"
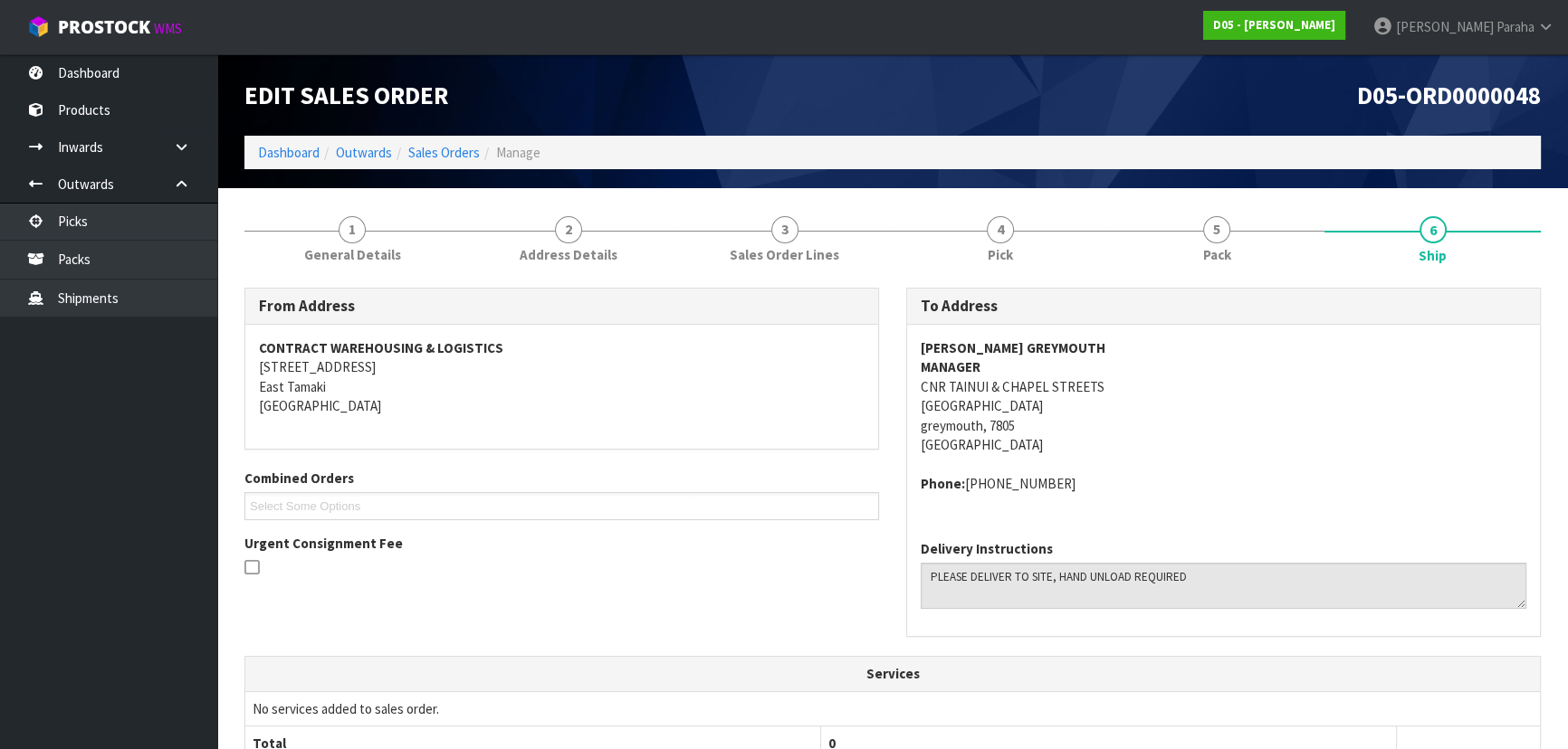
click at [1048, 384] on address "MCDONALD'S GREYMOUTH MANAGER CNR TAINUI & CHAPEL STREETS GREYMOUTH greymouth, 7…" at bounding box center [1223, 396] width 606 height 117
copy address "CNR TAINUI & CHAPEL STREETS"
drag, startPoint x: 1042, startPoint y: 482, endPoint x: 967, endPoint y: 494, distance: 76.0
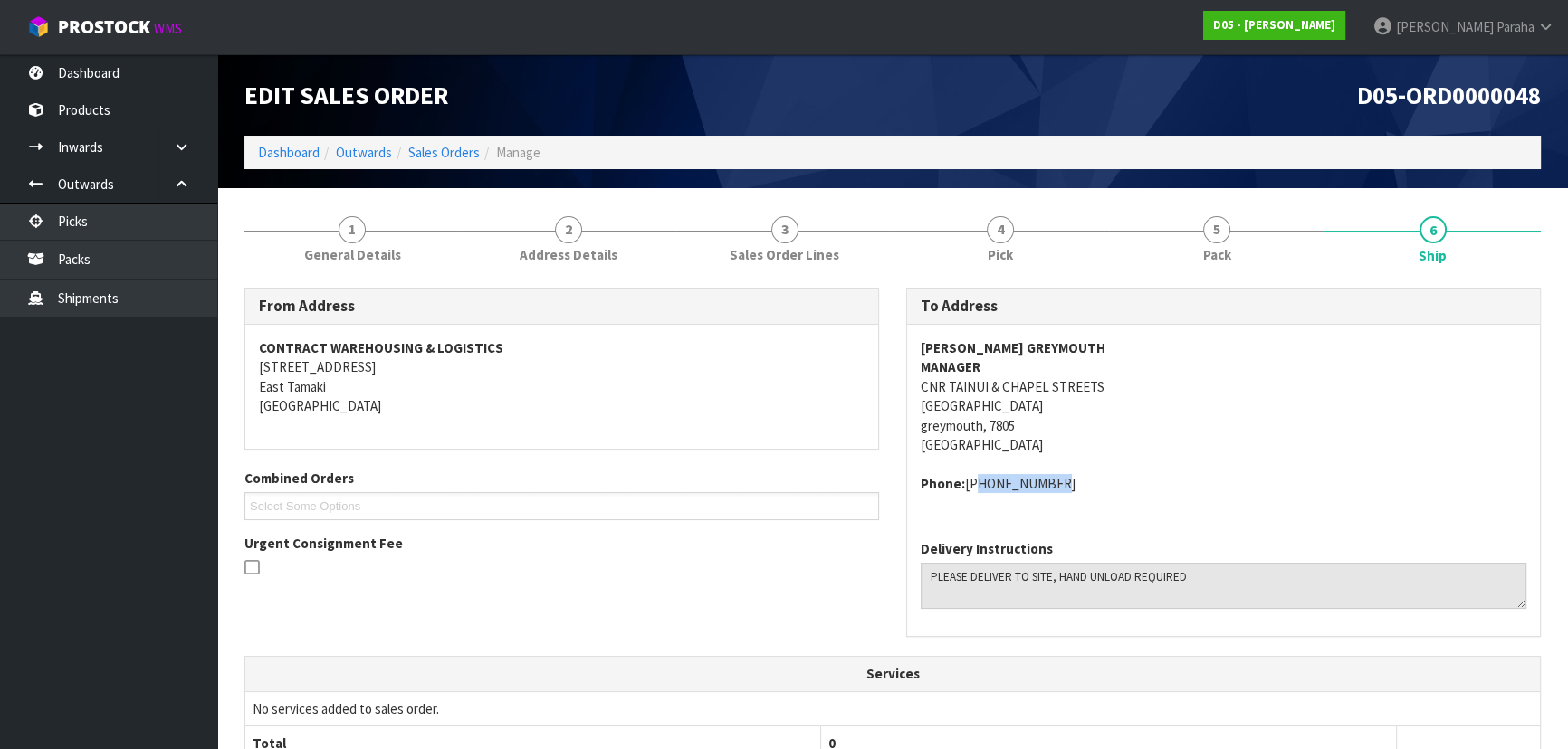
click at [967, 494] on div "MCDONALD'S GREYMOUTH MANAGER CNR TAINUI & CHAPEL STREETS GREYMOUTH greymouth, 7…" at bounding box center [1223, 425] width 633 height 201
copy address "+6437680790"
click at [954, 361] on strong "MANAGER" at bounding box center [950, 367] width 60 height 17
click at [954, 359] on strong "MANAGER" at bounding box center [950, 367] width 60 height 17
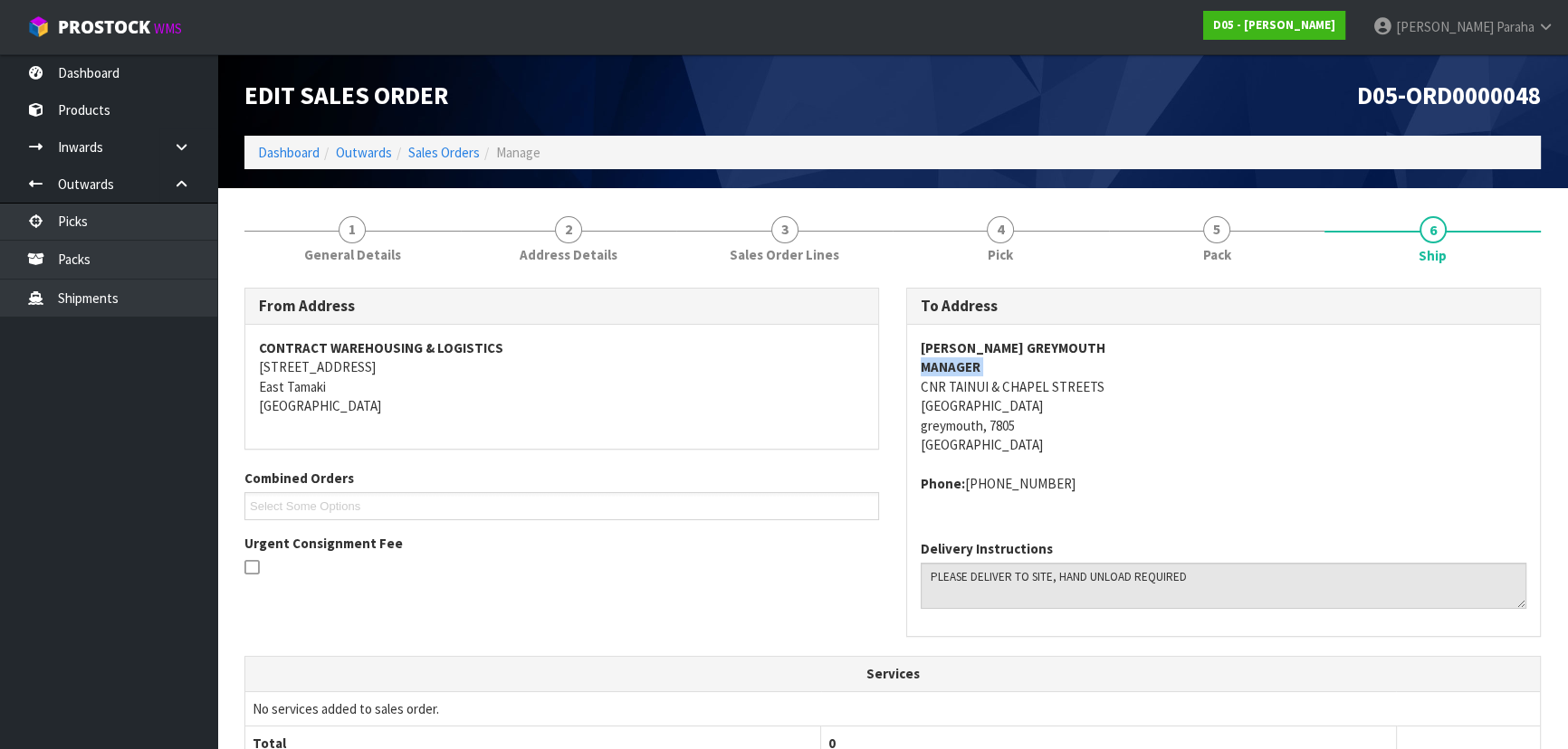
copy strong "MANAGER"
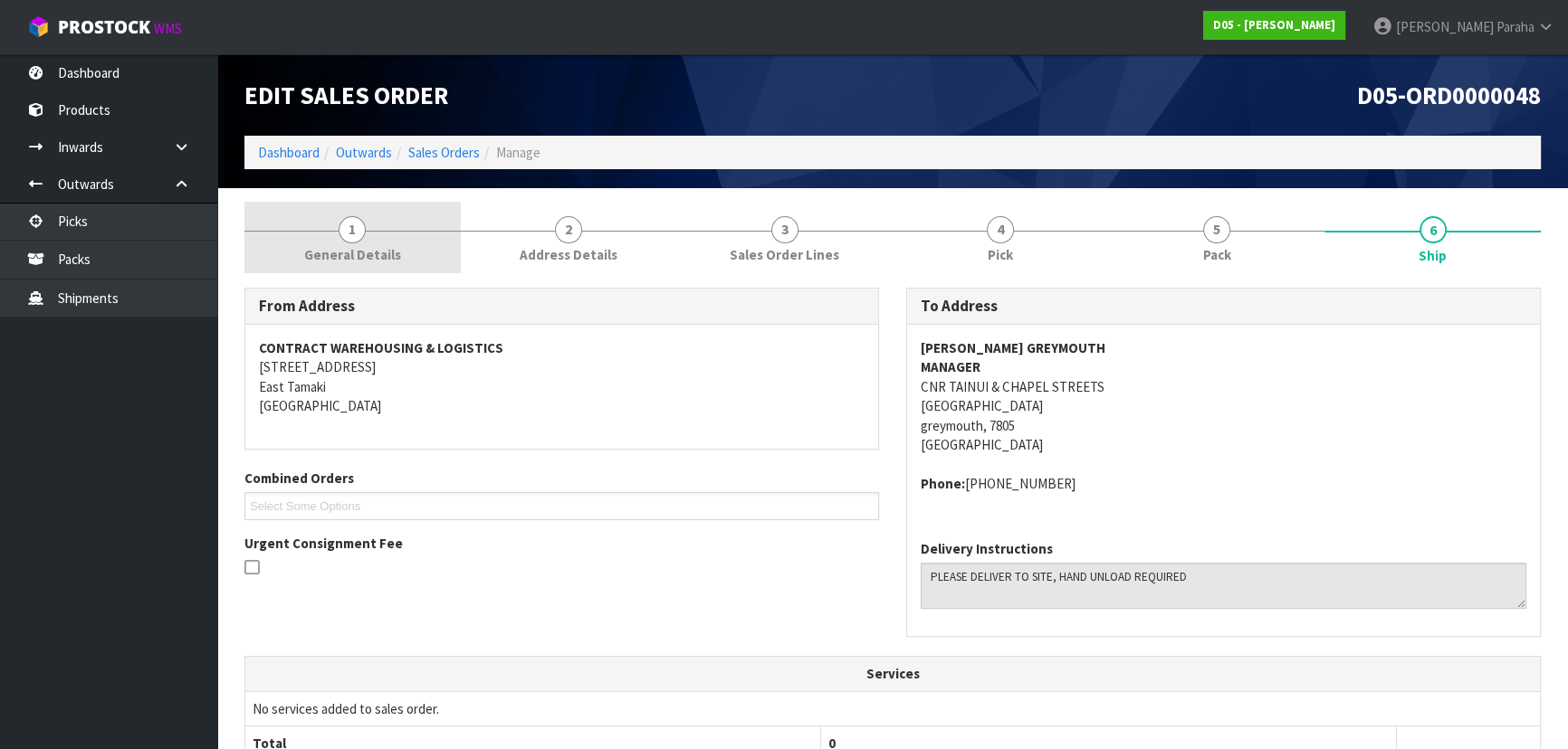
click at [368, 236] on link "1 General Details" at bounding box center [352, 238] width 216 height 71
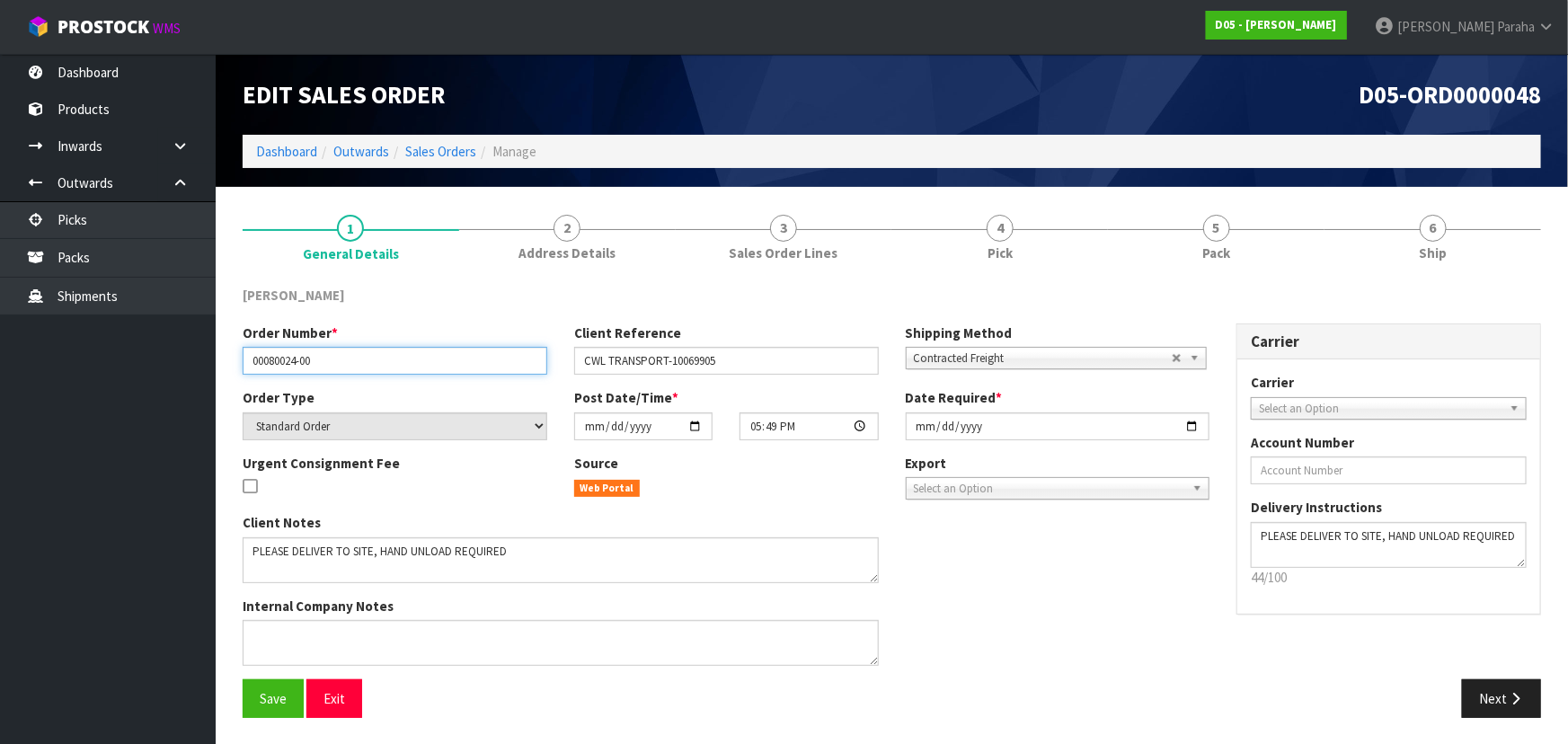
click at [289, 364] on input "00080024-00" at bounding box center [395, 361] width 305 height 28
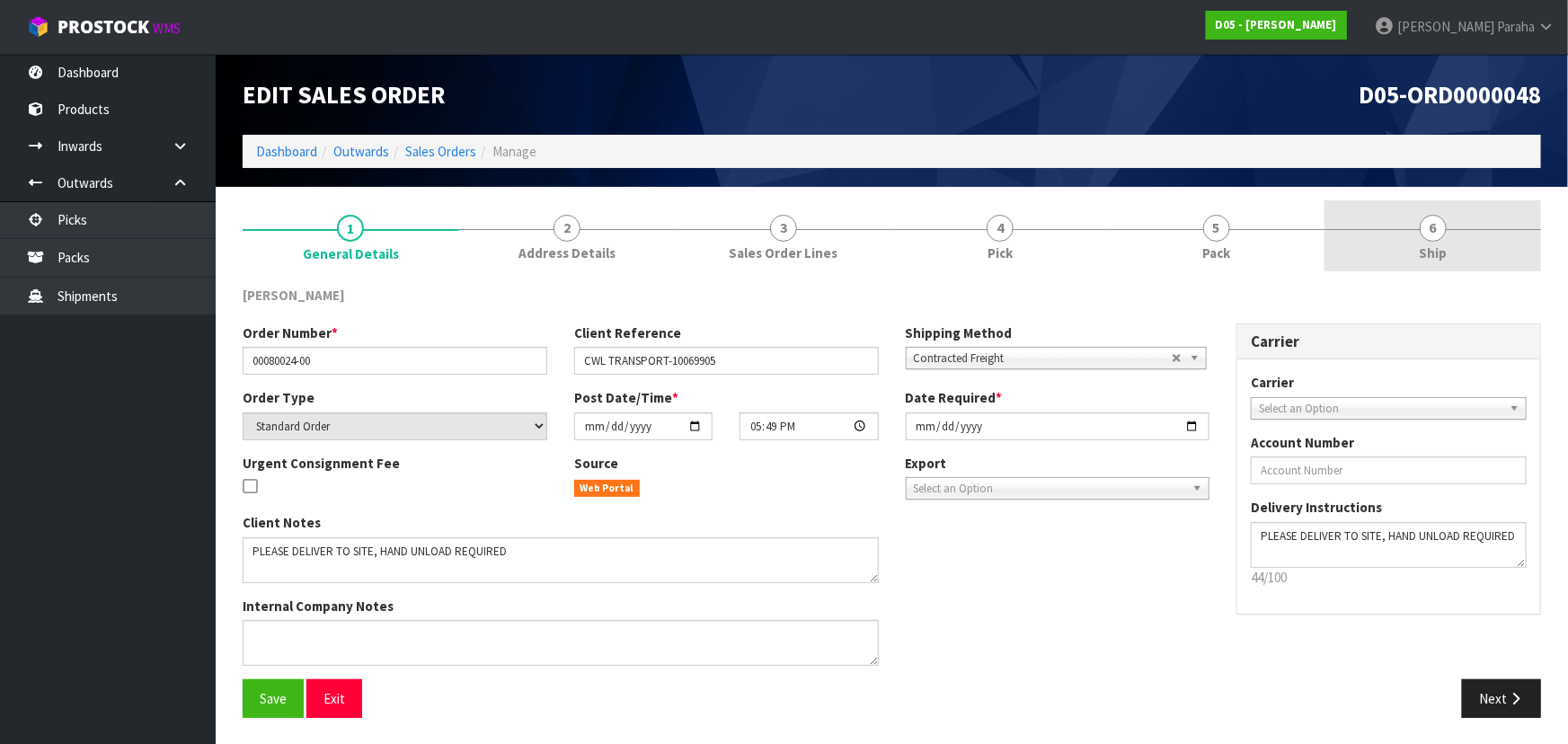
click at [1445, 231] on span "6" at bounding box center [1432, 228] width 27 height 27
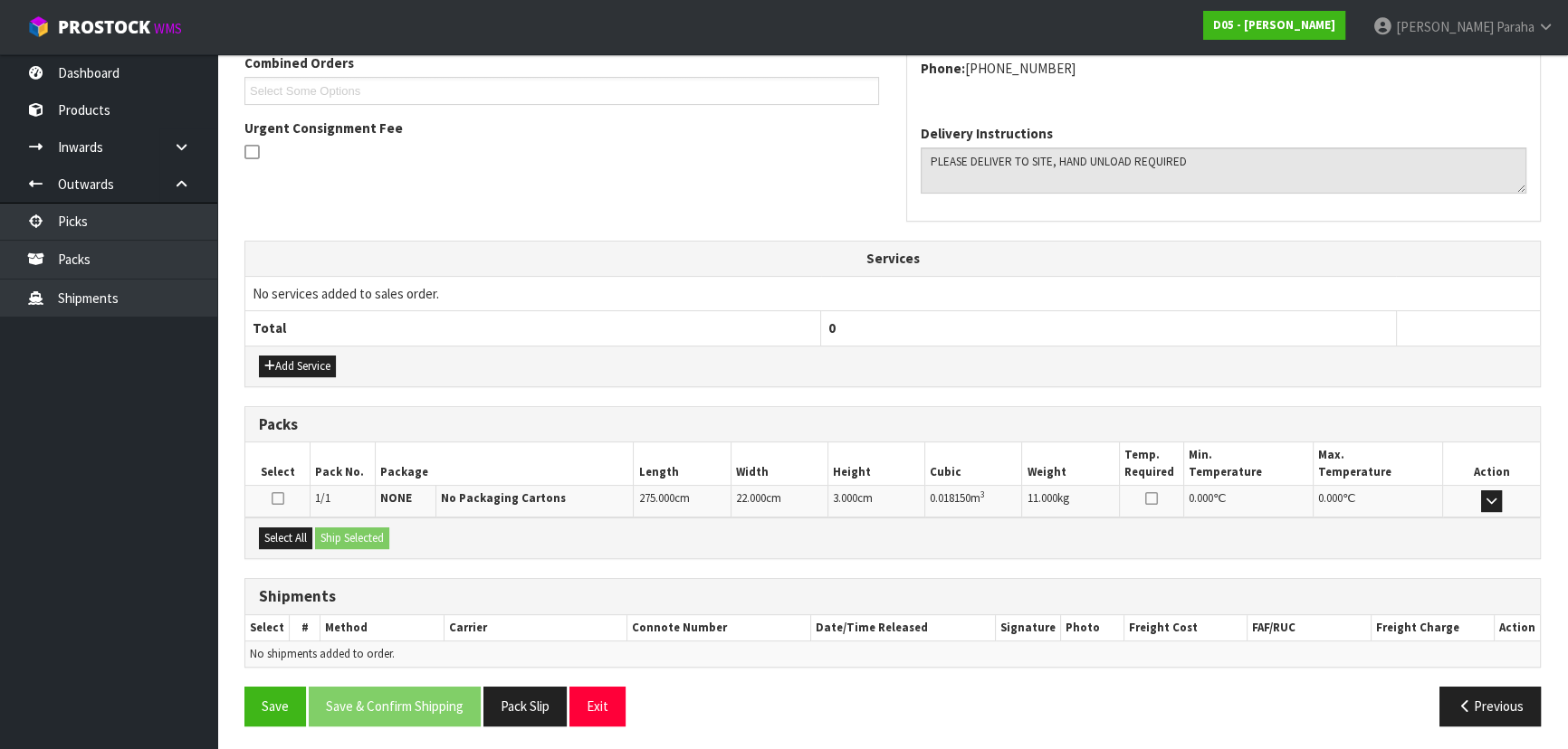
scroll to position [416, 0]
click at [1179, 163] on textarea at bounding box center [1223, 169] width 606 height 46
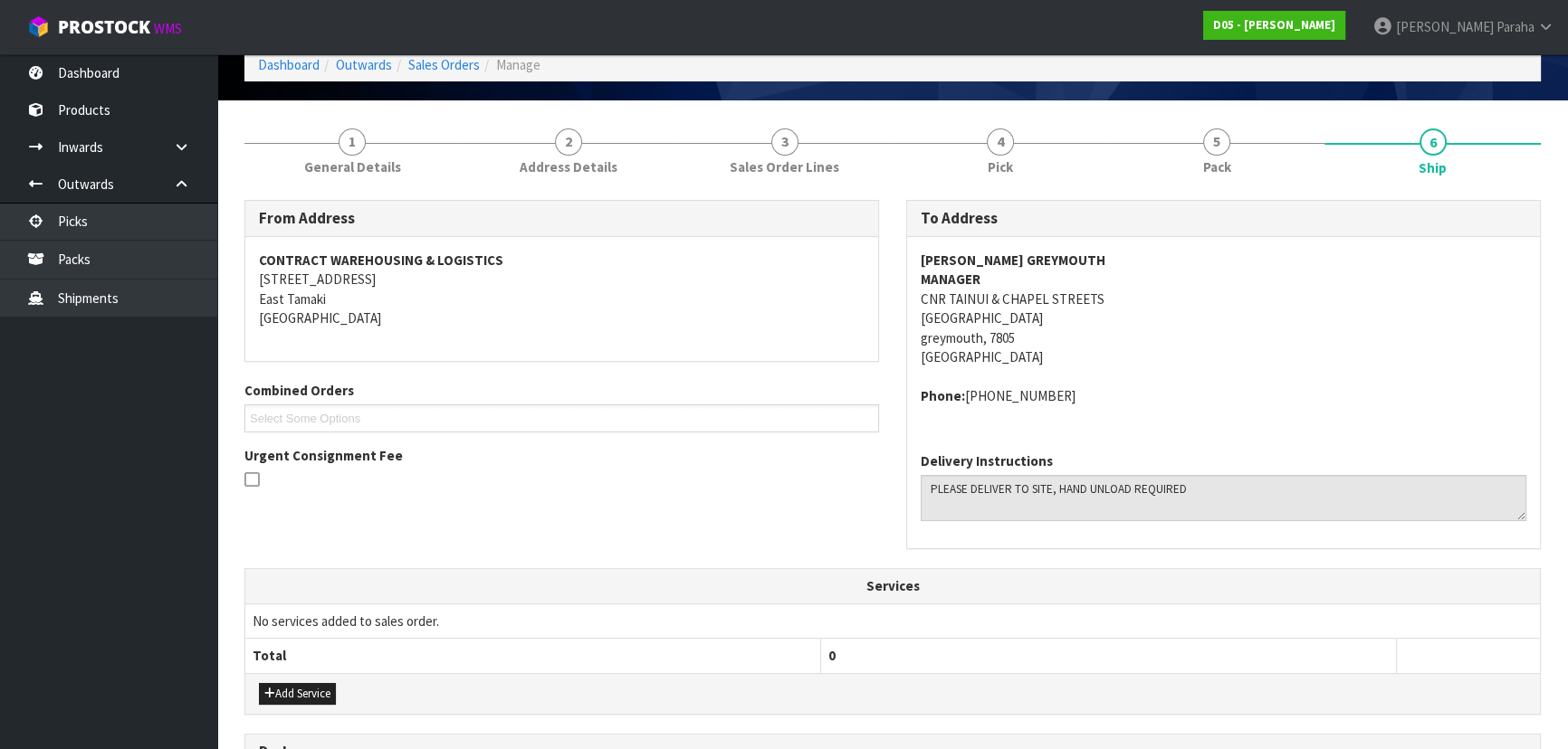
scroll to position [87, 0]
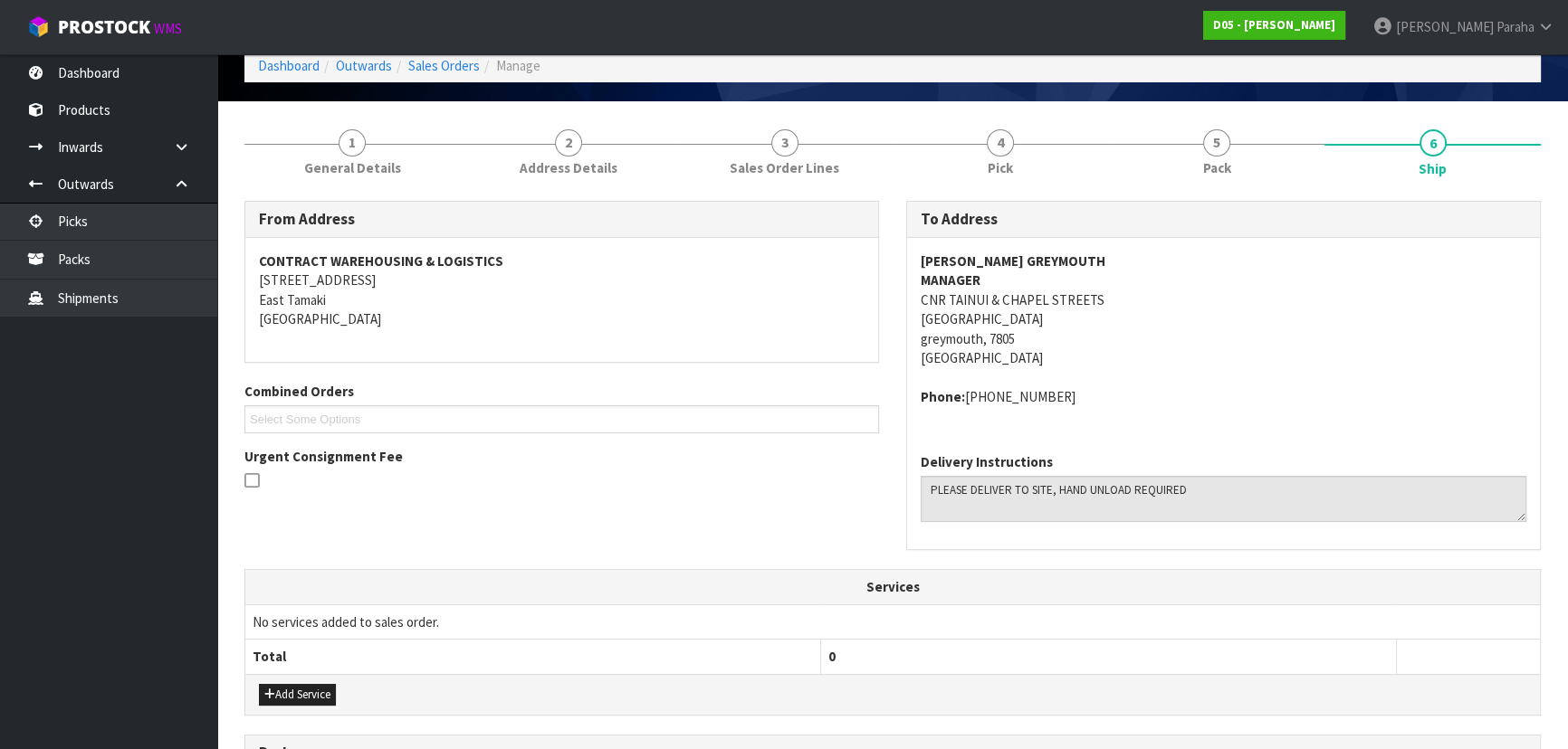
click at [942, 300] on address "MCDONALD'S GREYMOUTH MANAGER CNR TAINUI & CHAPEL STREETS GREYMOUTH greymouth, 7…" at bounding box center [1223, 310] width 606 height 117
click at [942, 300] on address "MCDONALD'S GREYMOUTH MANAGER CNR TAINUI & CHAPEL STREETS GREYMOUTH greymouth, 7…" at bounding box center [1223, 310] width 606 height 117
copy address "CNR TAINUI & CHAPEL STREETS"
click at [1041, 263] on strong "MCDONALD'S GREYMOUTH" at bounding box center [1012, 261] width 184 height 17
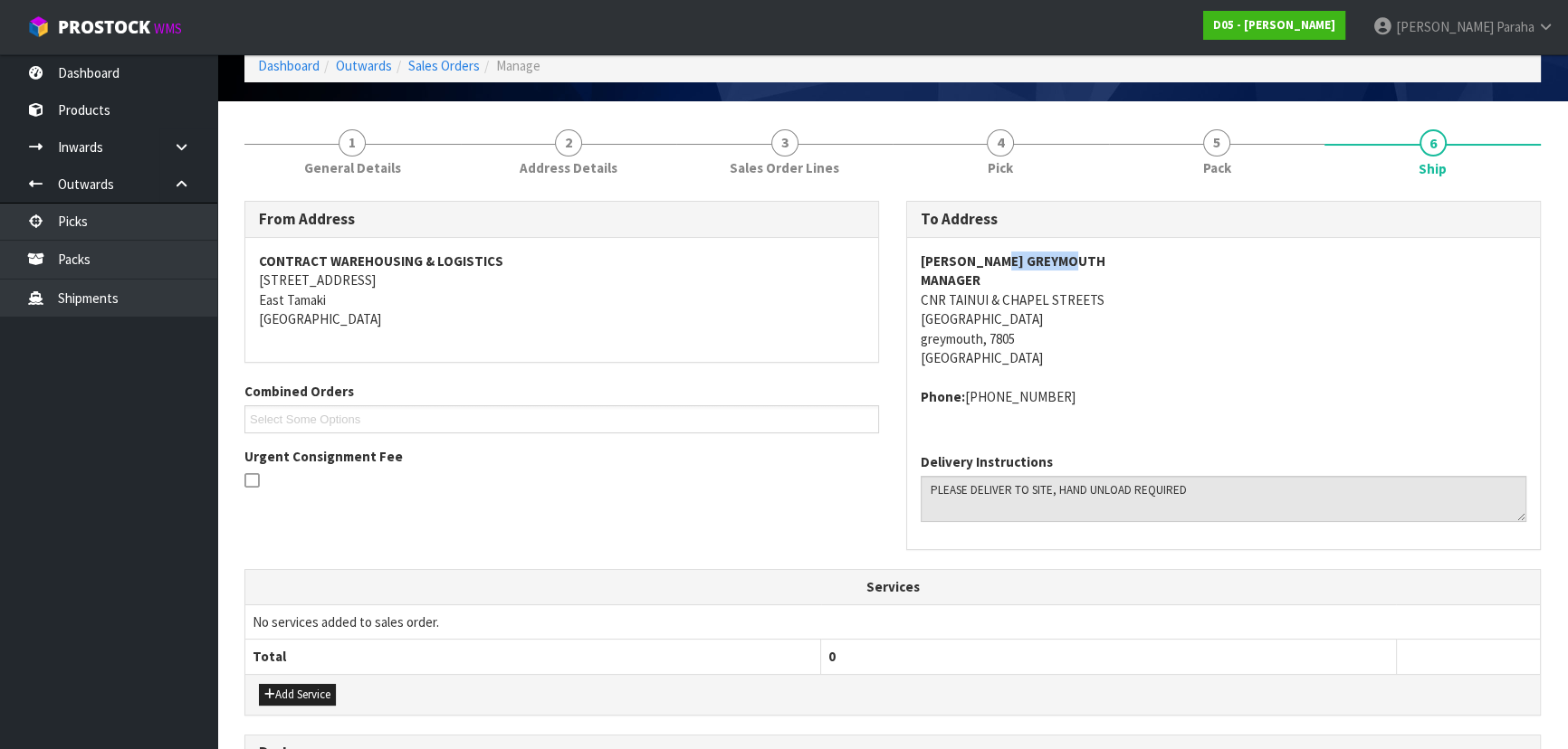
click at [1041, 263] on strong "MCDONALD'S GREYMOUTH" at bounding box center [1012, 261] width 184 height 17
click at [1041, 262] on strong "MCDONALD'S GREYMOUTH" at bounding box center [1012, 261] width 184 height 17
copy strong "MCDONALD'S GREYMOUTH"
click at [1010, 295] on address "MCDONALD'S GREYMOUTH MANAGER CNR TAINUI & CHAPEL STREETS GREYMOUTH greymouth, 7…" at bounding box center [1223, 310] width 606 height 117
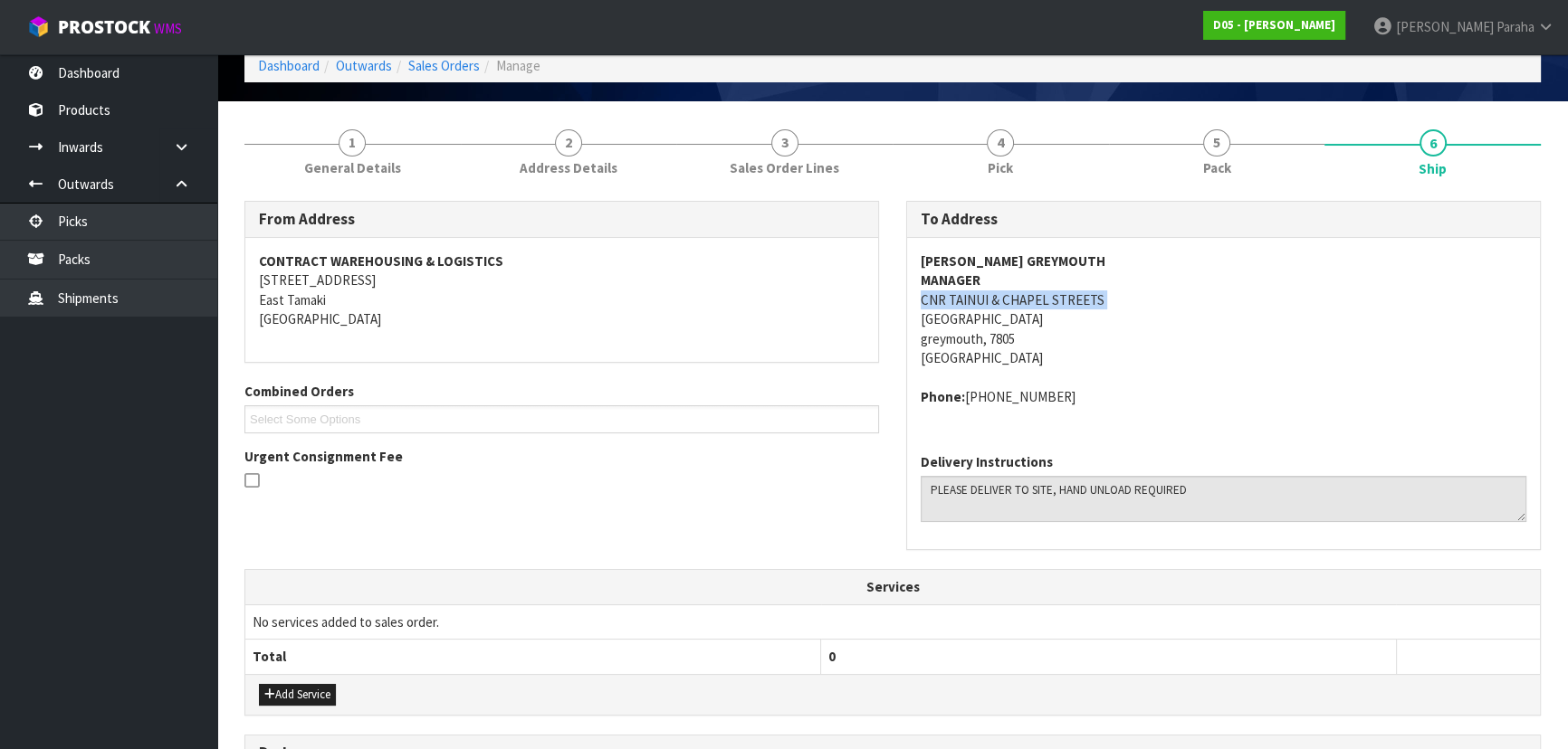
click at [1010, 295] on address "MCDONALD'S GREYMOUTH MANAGER CNR TAINUI & CHAPEL STREETS GREYMOUTH greymouth, 7…" at bounding box center [1223, 310] width 606 height 117
copy address "CNR TAINUI & CHAPEL STREETS"
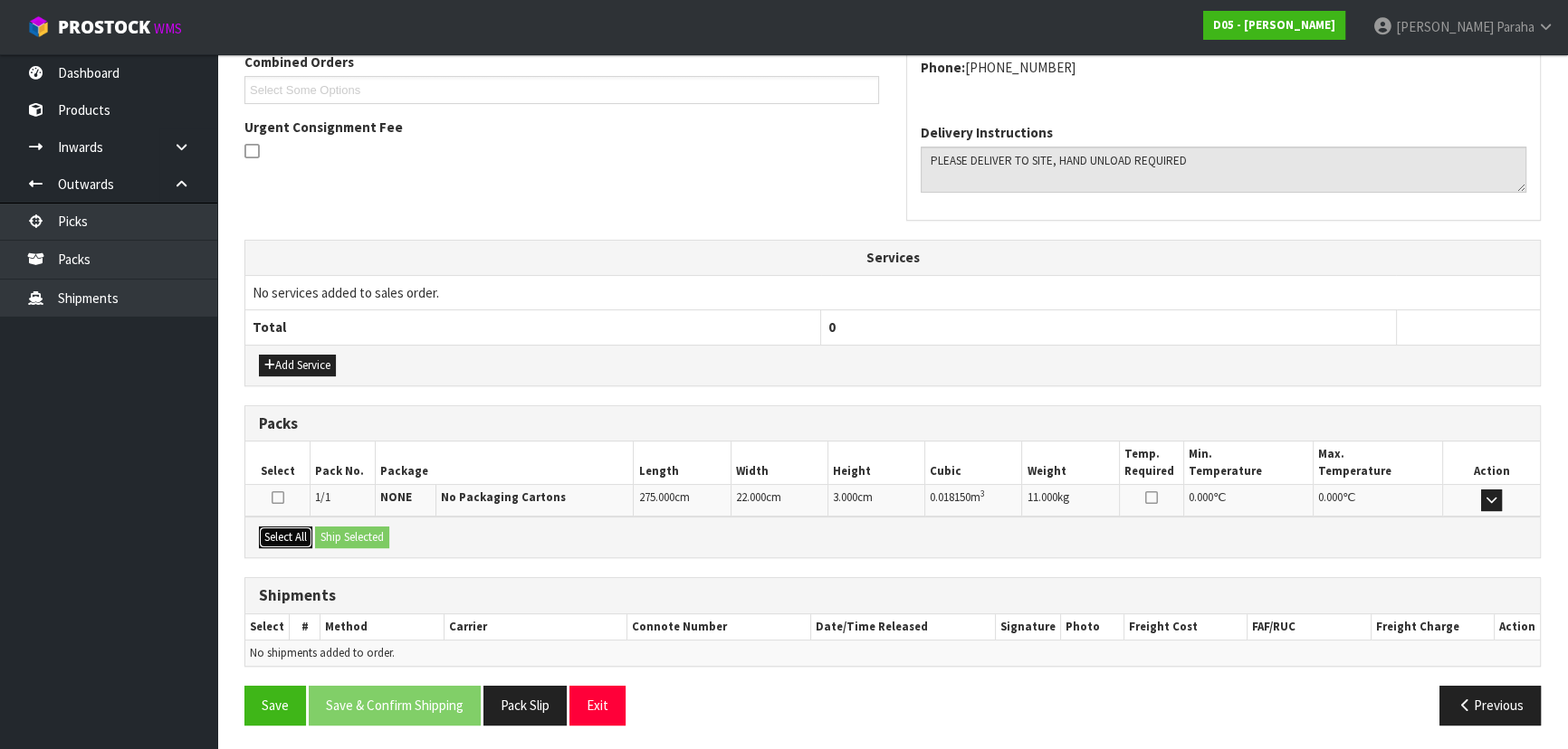
click at [290, 534] on button "Select All" at bounding box center [285, 537] width 53 height 22
click at [331, 536] on button "Ship Selected" at bounding box center [352, 537] width 74 height 22
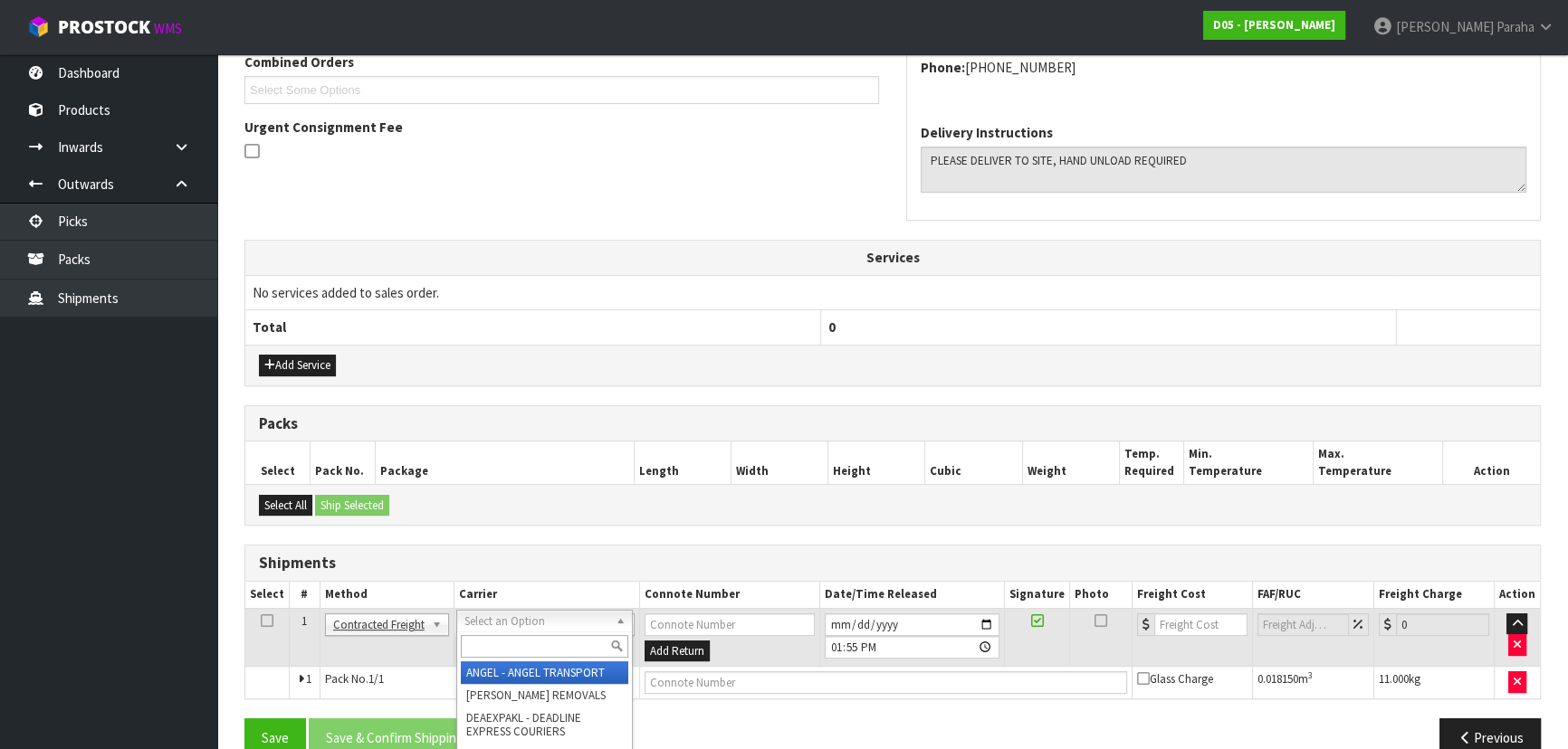
click at [542, 641] on input "text" at bounding box center [544, 647] width 167 height 22
type input "MF"
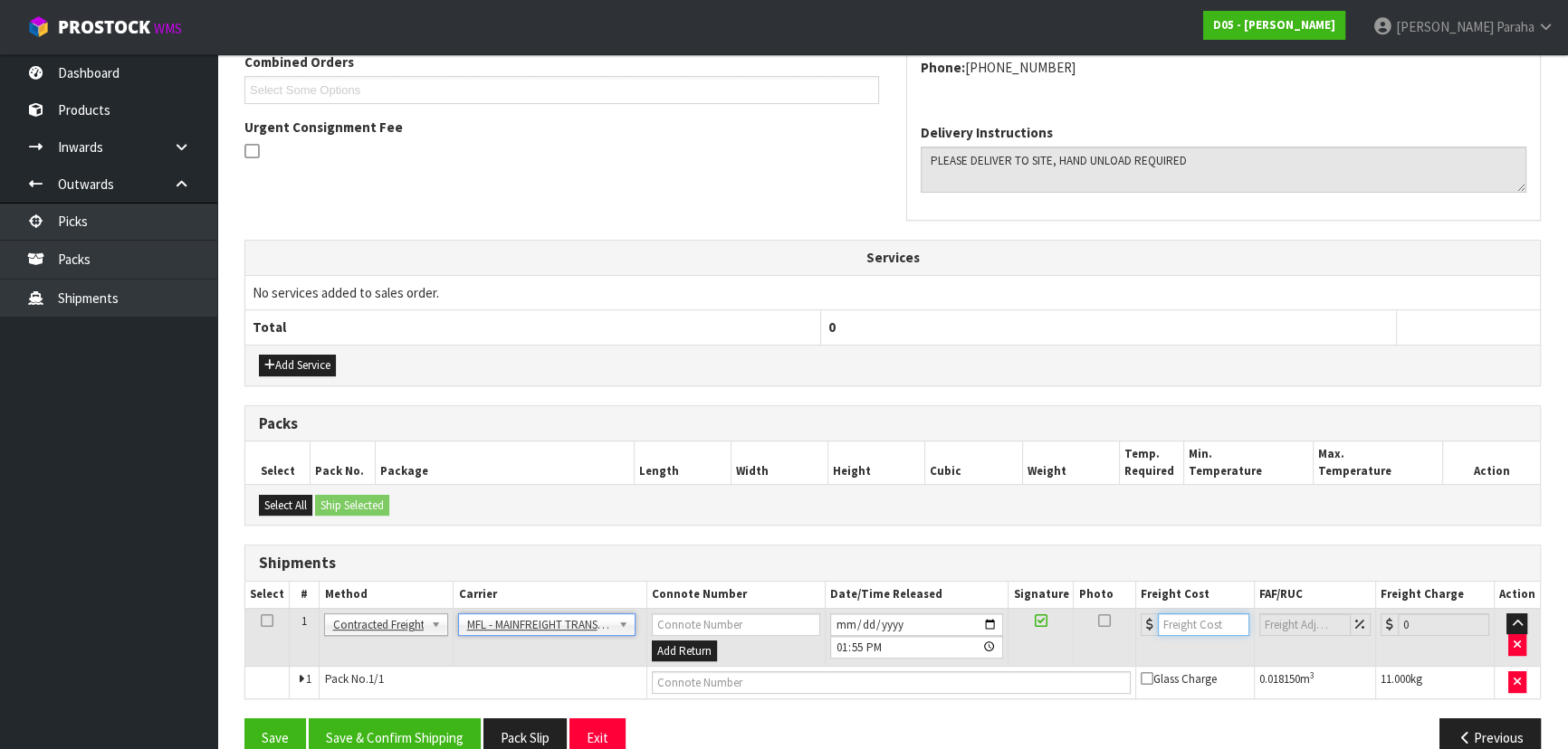
click at [1212, 622] on input "number" at bounding box center [1203, 625] width 92 height 22
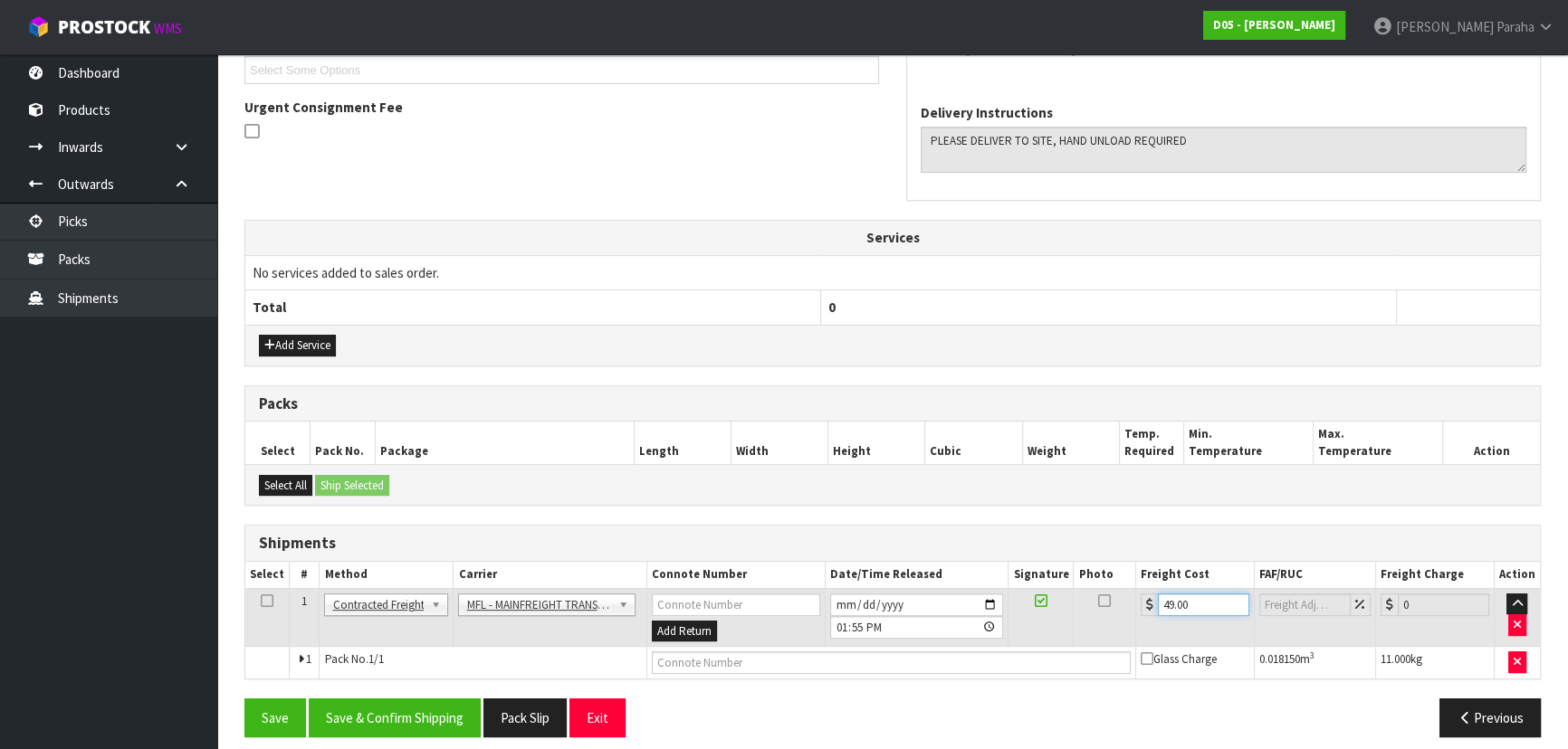
scroll to position [448, 0]
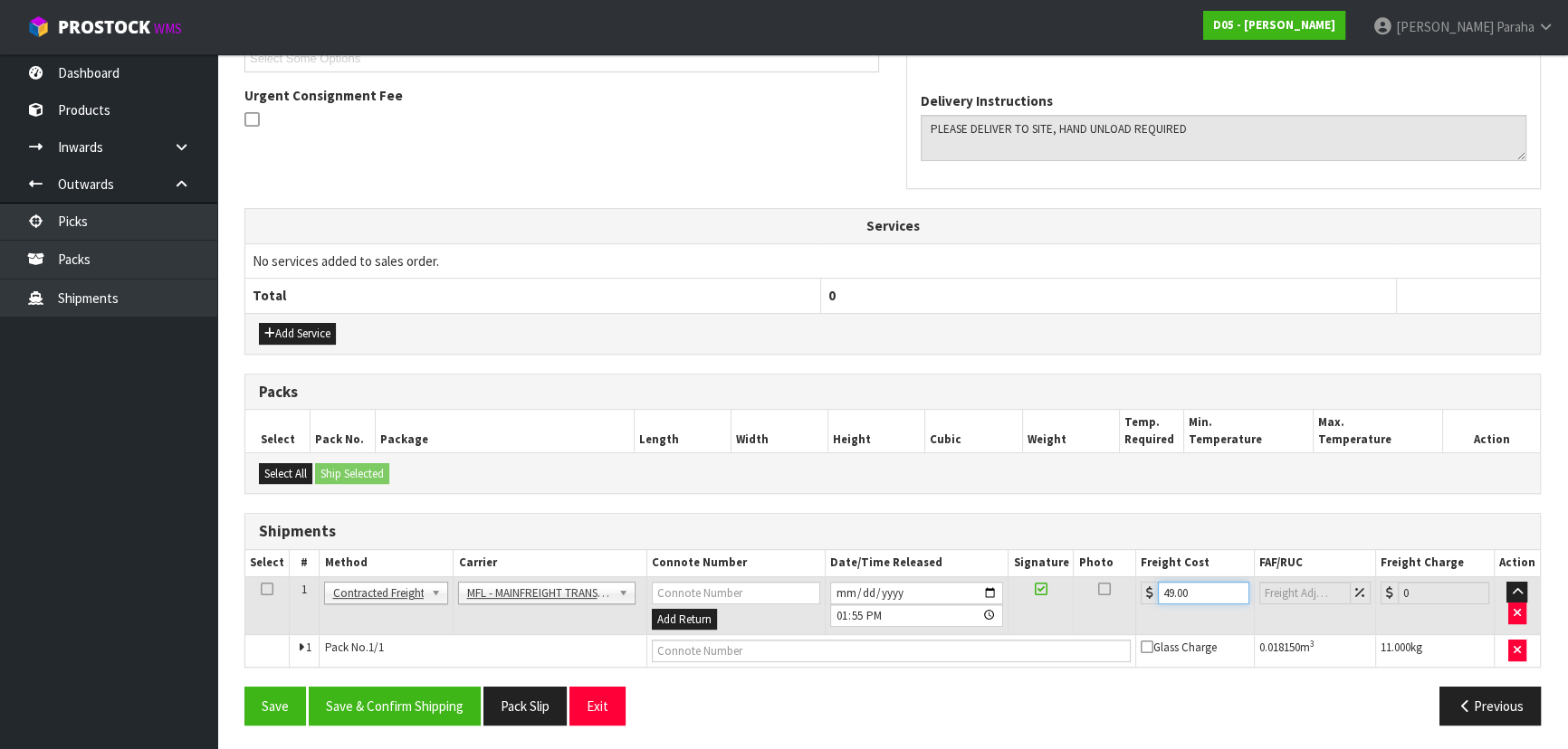
type input "49.00"
click at [784, 653] on input "text" at bounding box center [891, 651] width 479 height 22
paste input "FWM58955446"
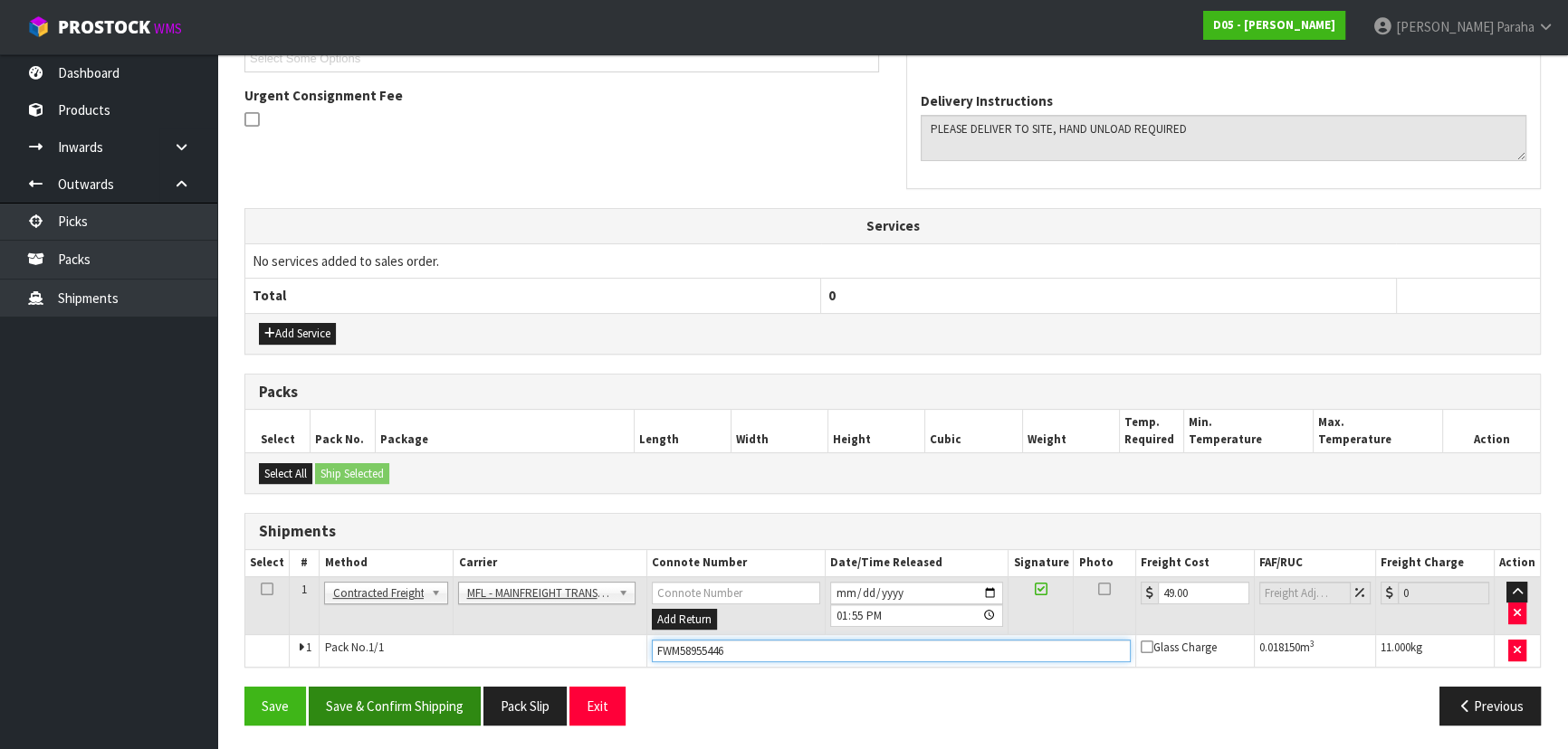
type input "FWM58955446"
click at [397, 702] on button "Save & Confirm Shipping" at bounding box center [395, 707] width 172 height 39
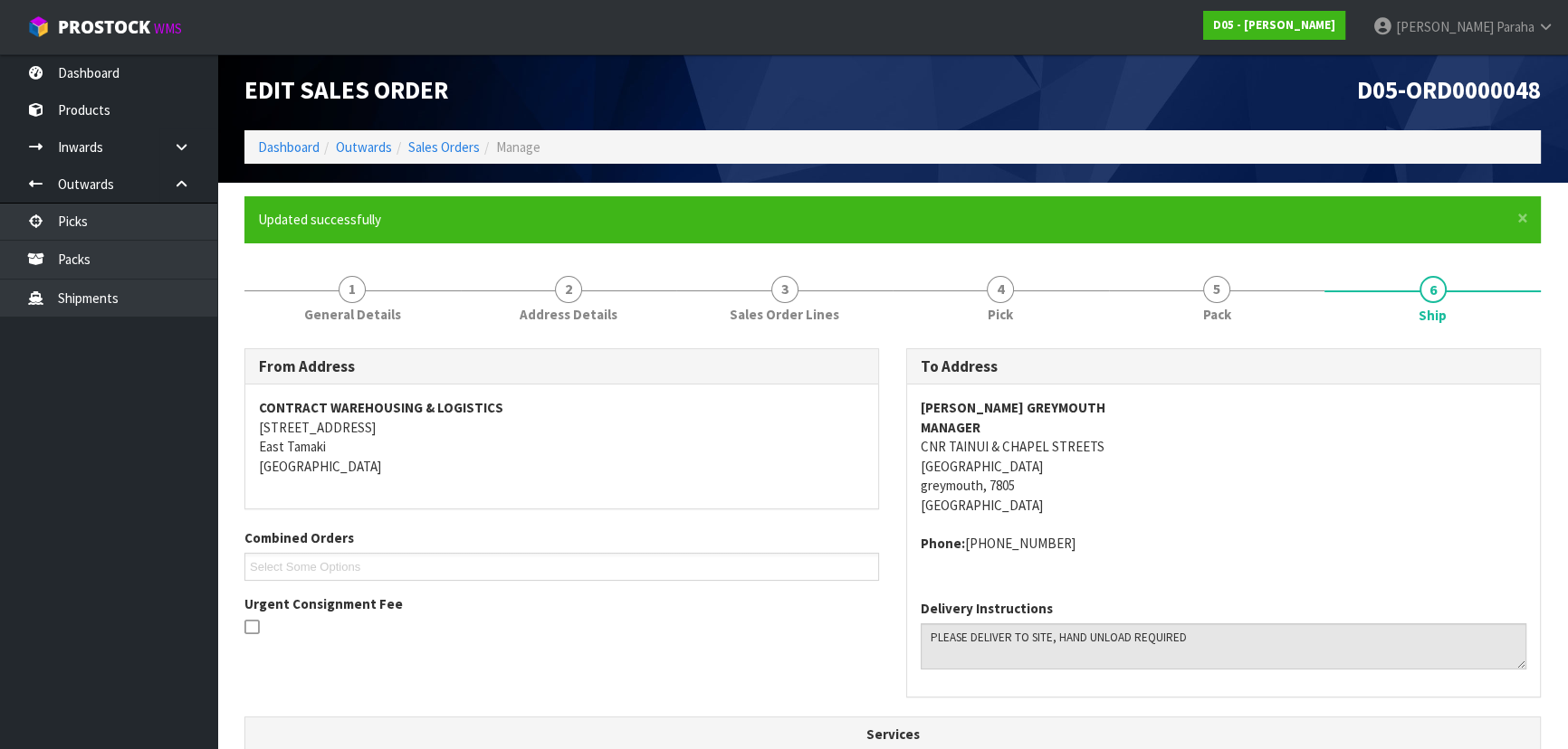
scroll to position [0, 0]
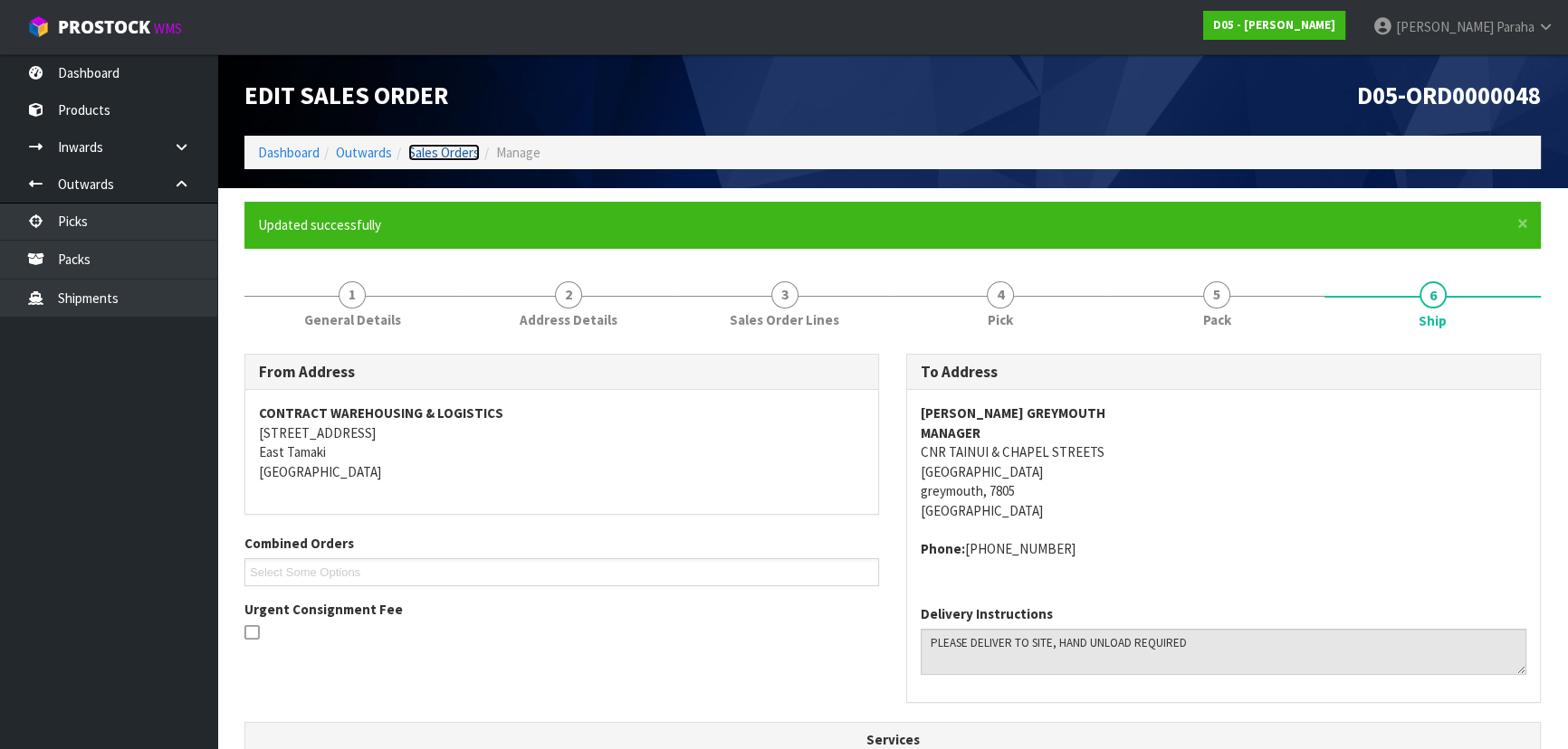
click at [440, 154] on link "Sales Orders" at bounding box center [444, 152] width 71 height 17
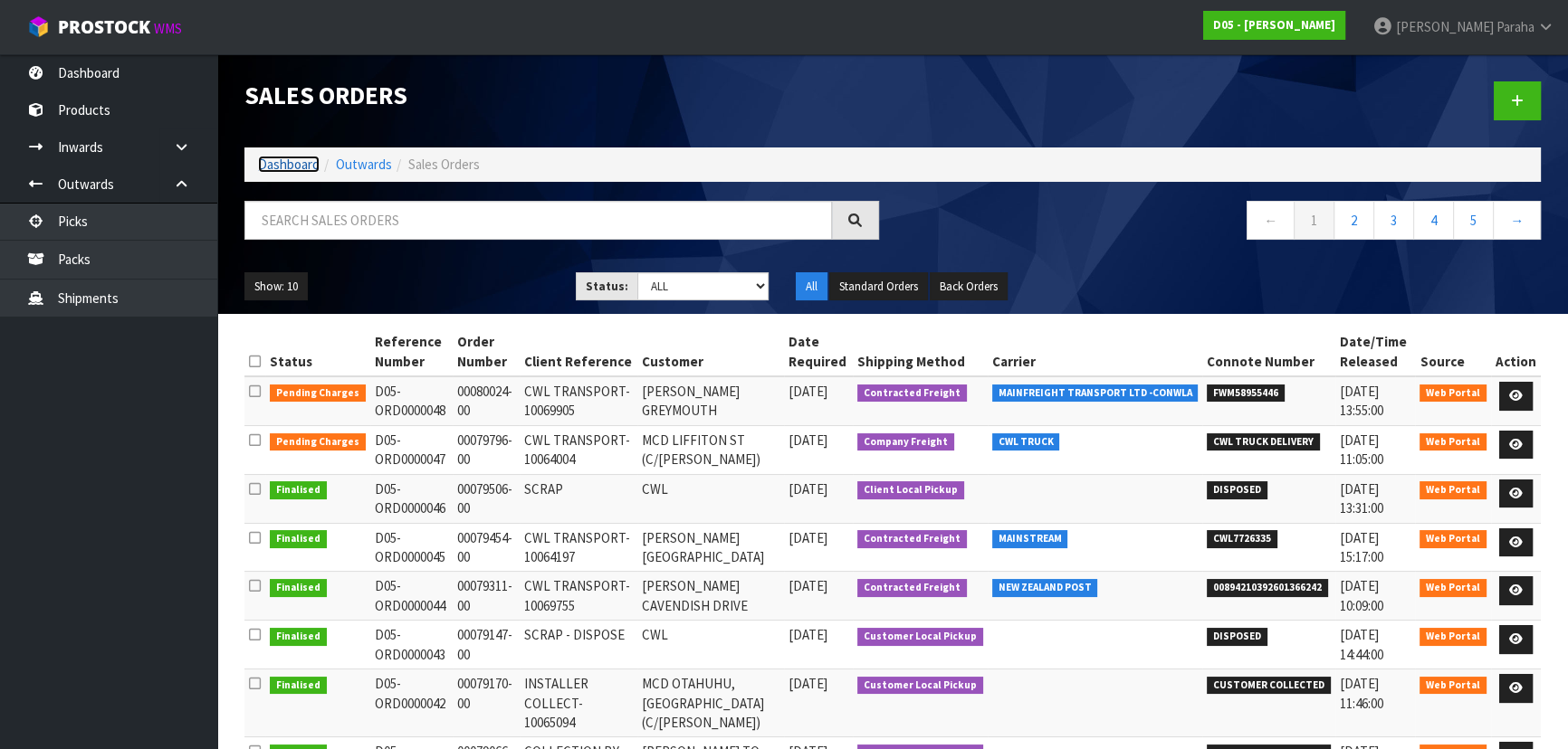
click at [288, 166] on link "Dashboard" at bounding box center [289, 164] width 62 height 17
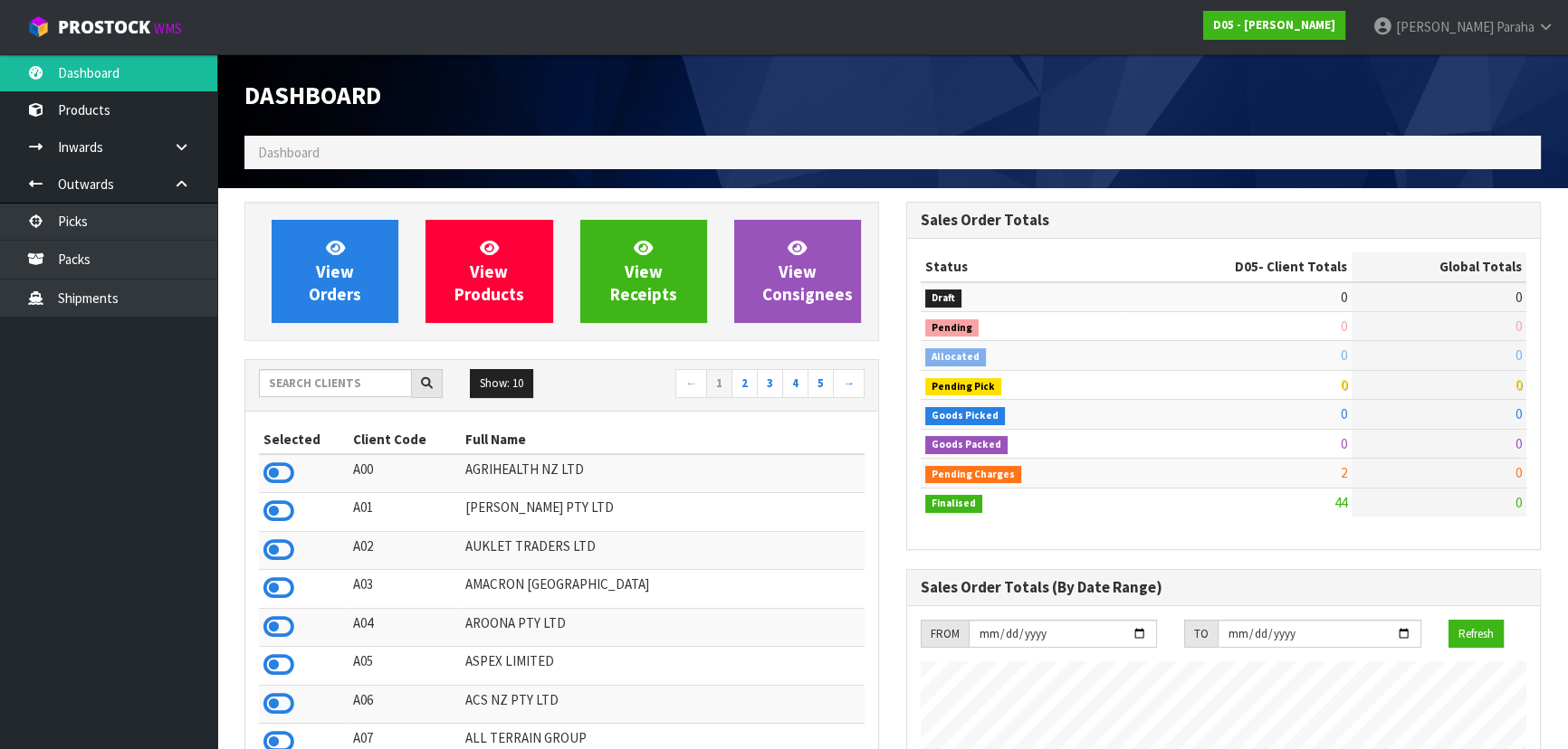
scroll to position [1192, 661]
click at [311, 381] on input "text" at bounding box center [336, 383] width 153 height 28
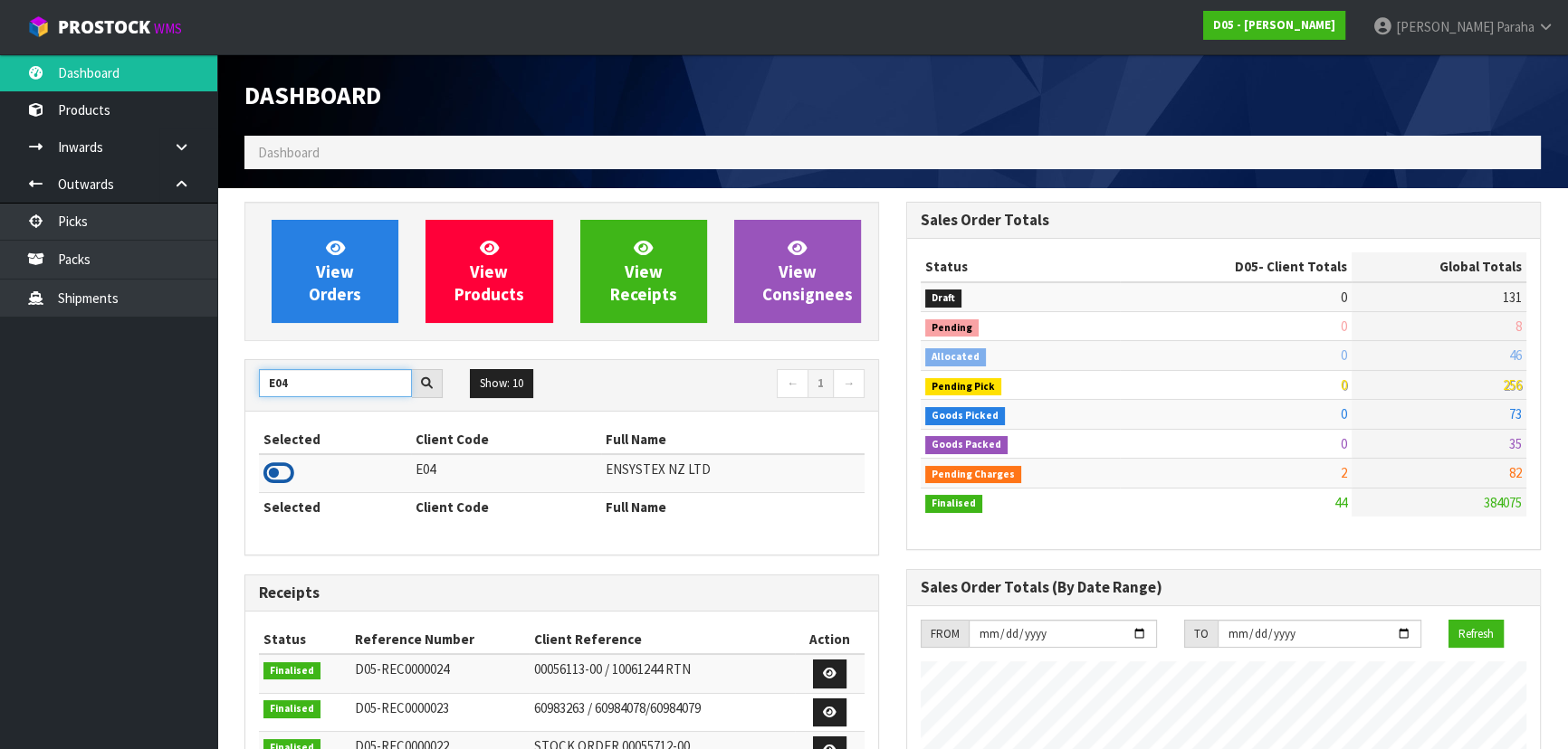
type input "E04"
click at [281, 469] on icon at bounding box center [279, 473] width 31 height 27
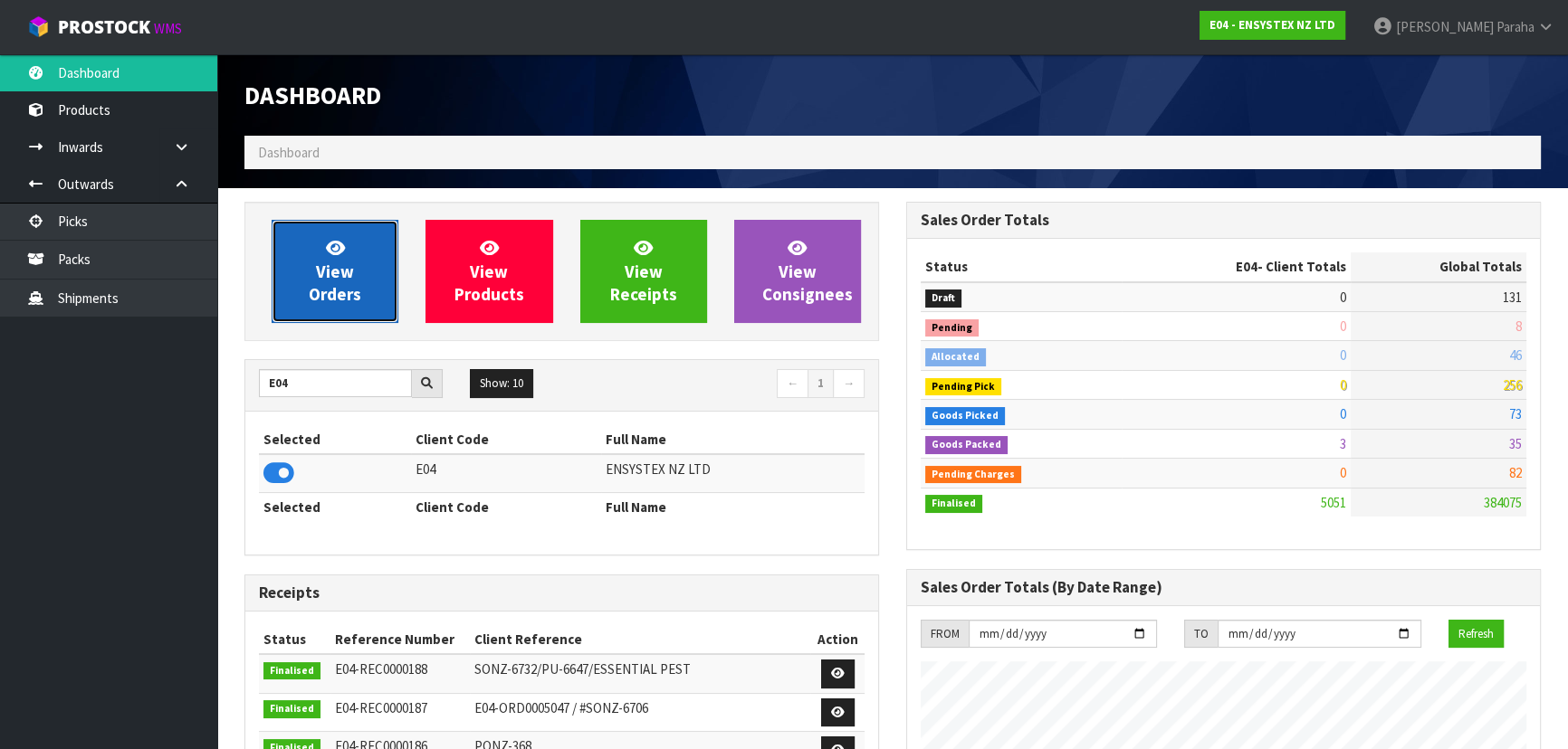
scroll to position [1407, 661]
click at [321, 297] on span "View Orders" at bounding box center [335, 271] width 52 height 68
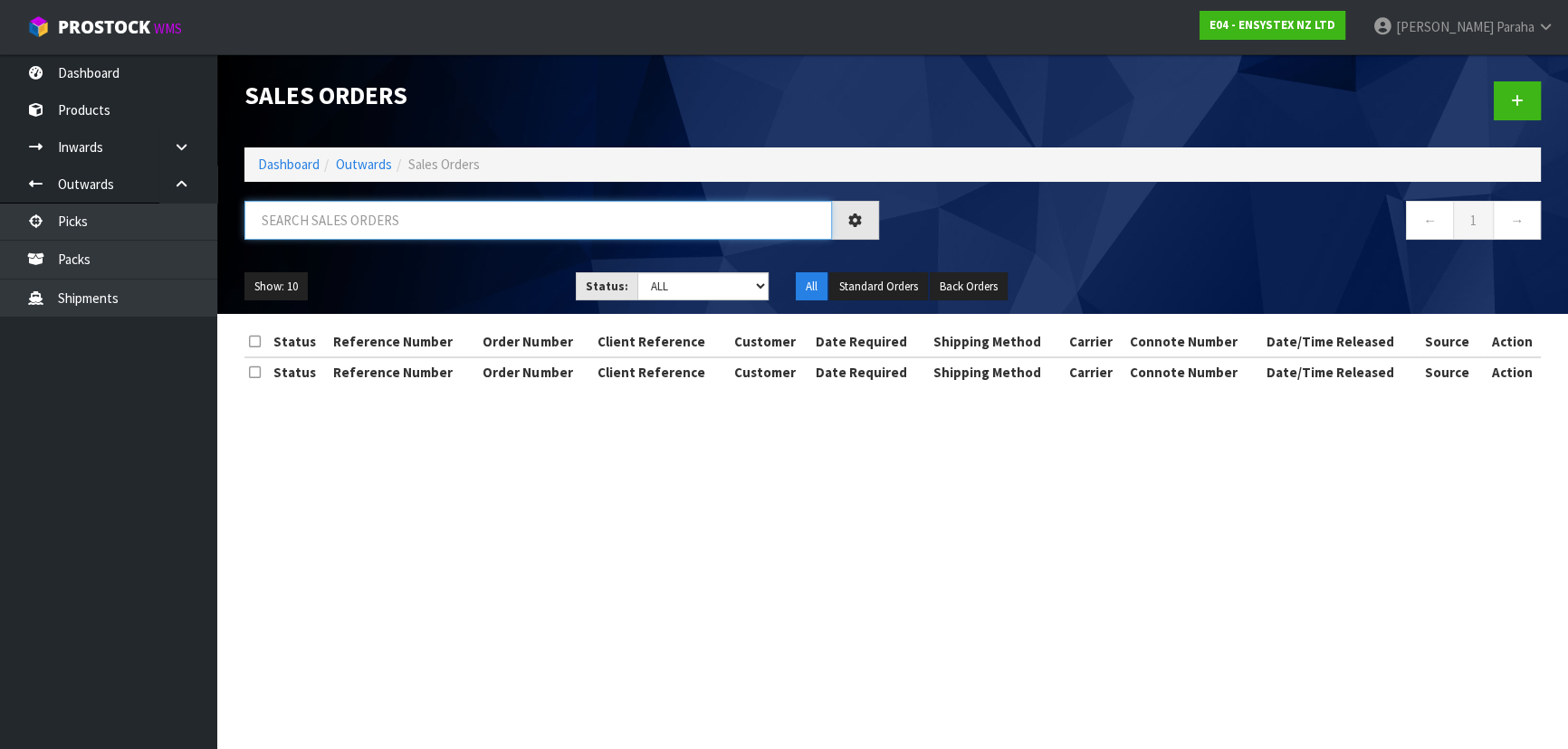
click at [317, 215] on input "text" at bounding box center [538, 221] width 587 height 39
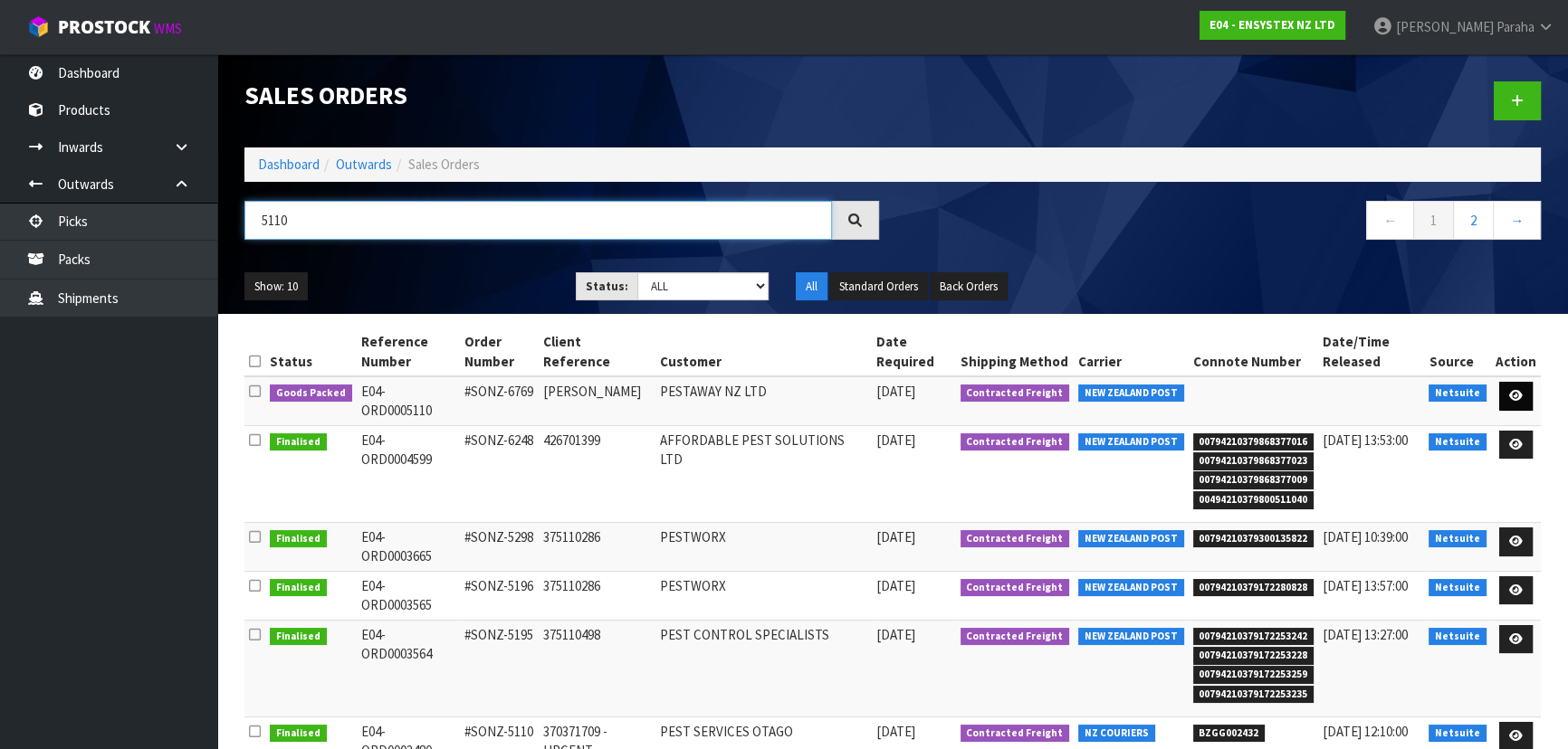
type input "5110"
click at [1513, 390] on icon at bounding box center [1516, 396] width 14 height 12
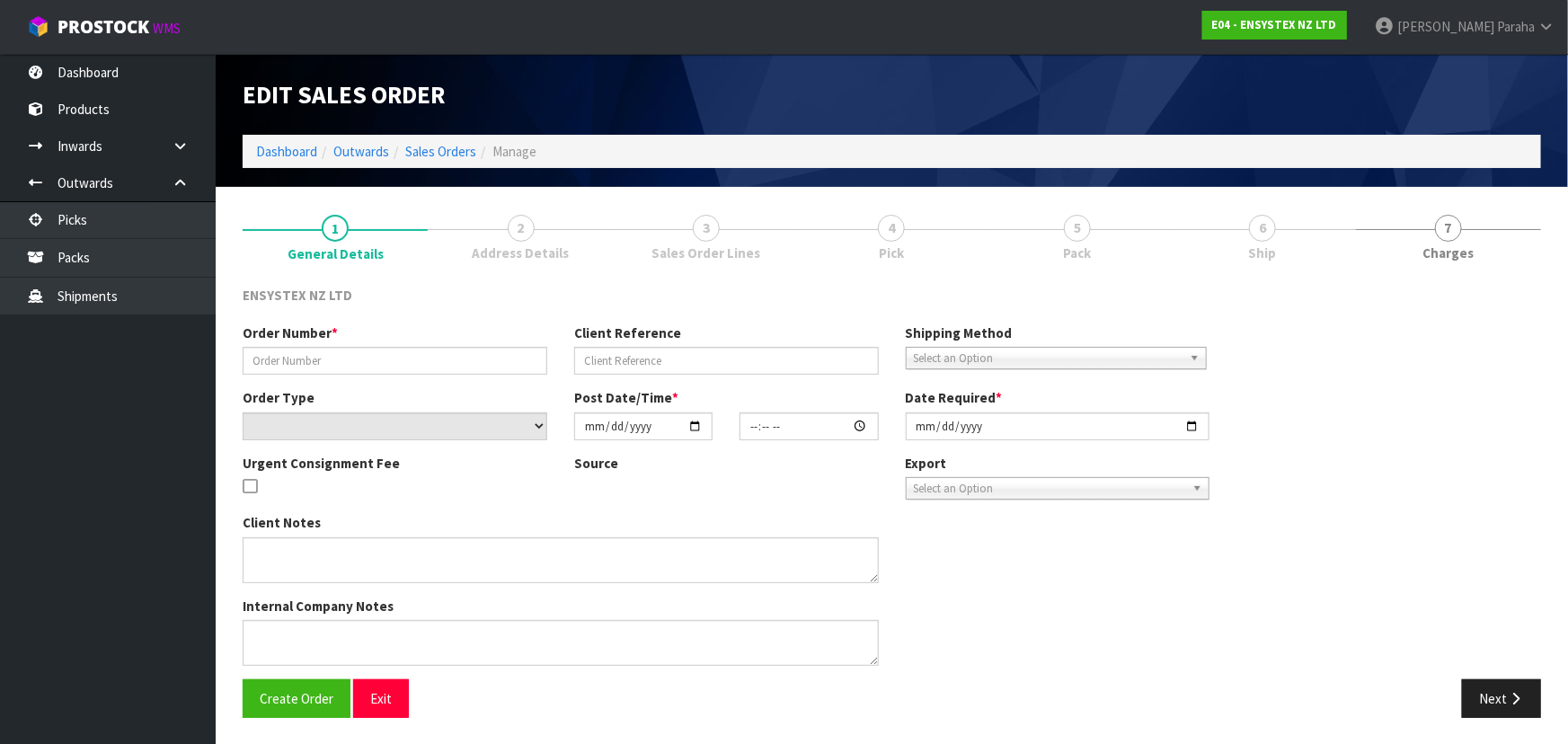
type input "#SONZ-6769"
type input "SANDRA"
select select "number:0"
type input "2025-10-02"
type input "14:30:06.000"
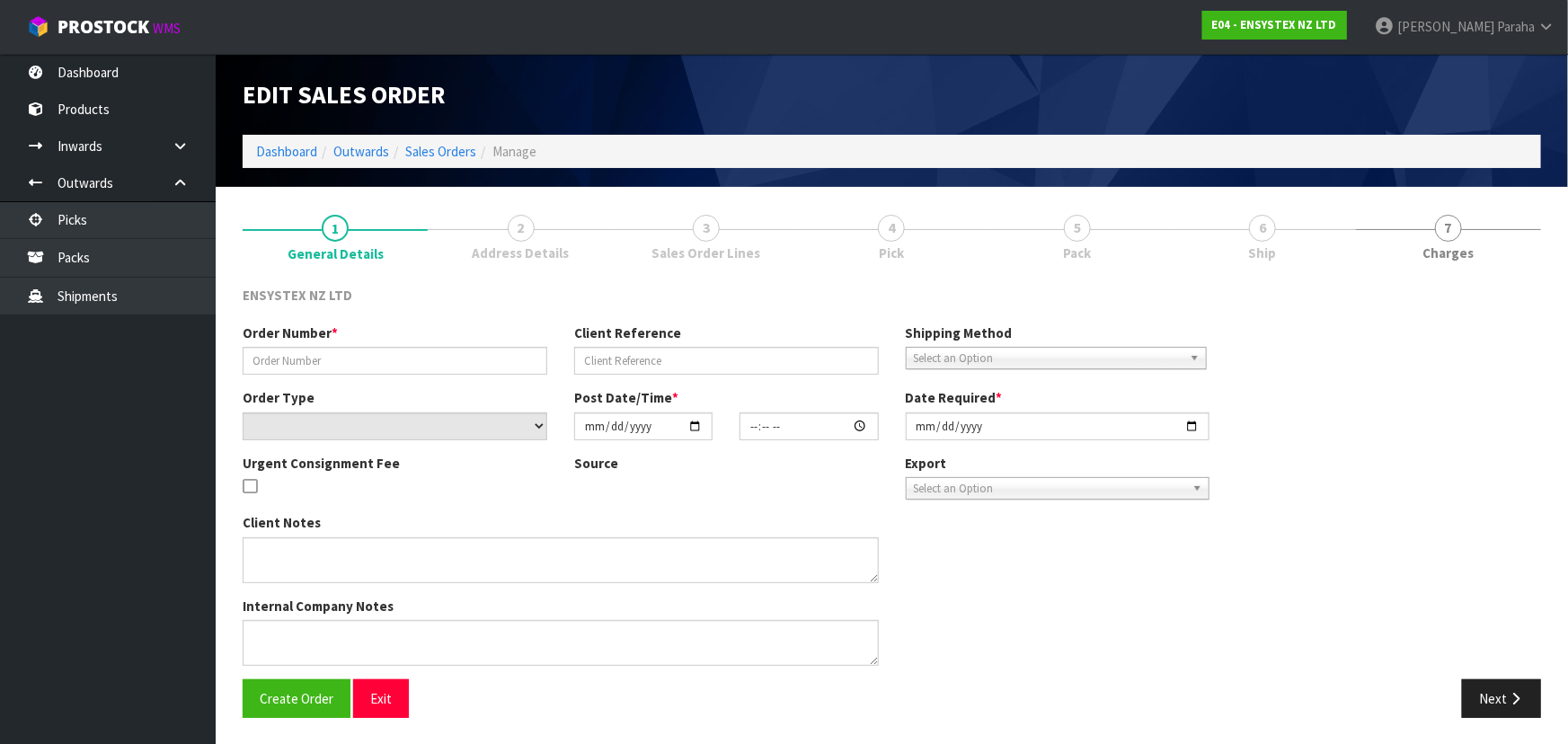
type input "2025-10-03"
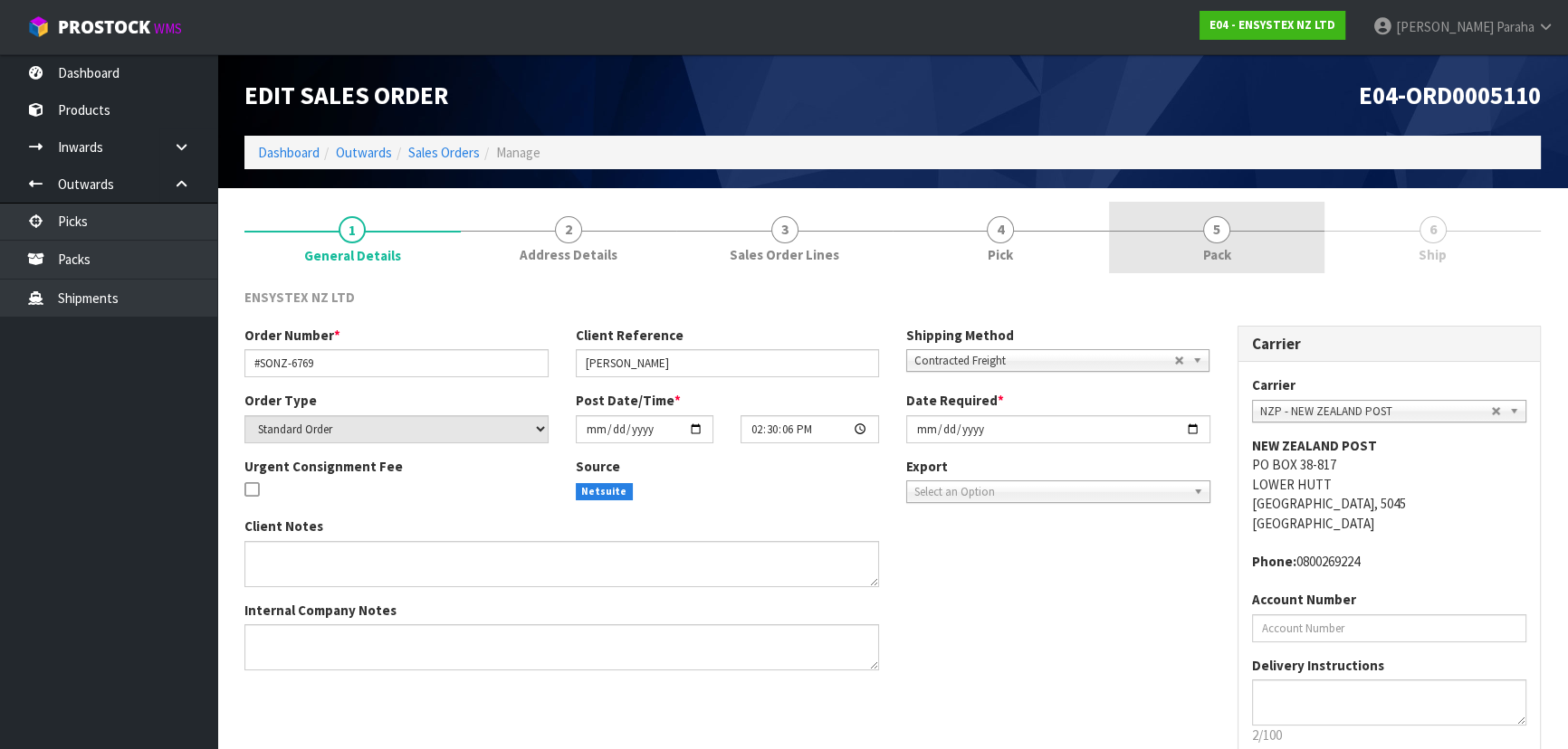
click at [1203, 235] on span "5" at bounding box center [1216, 229] width 27 height 27
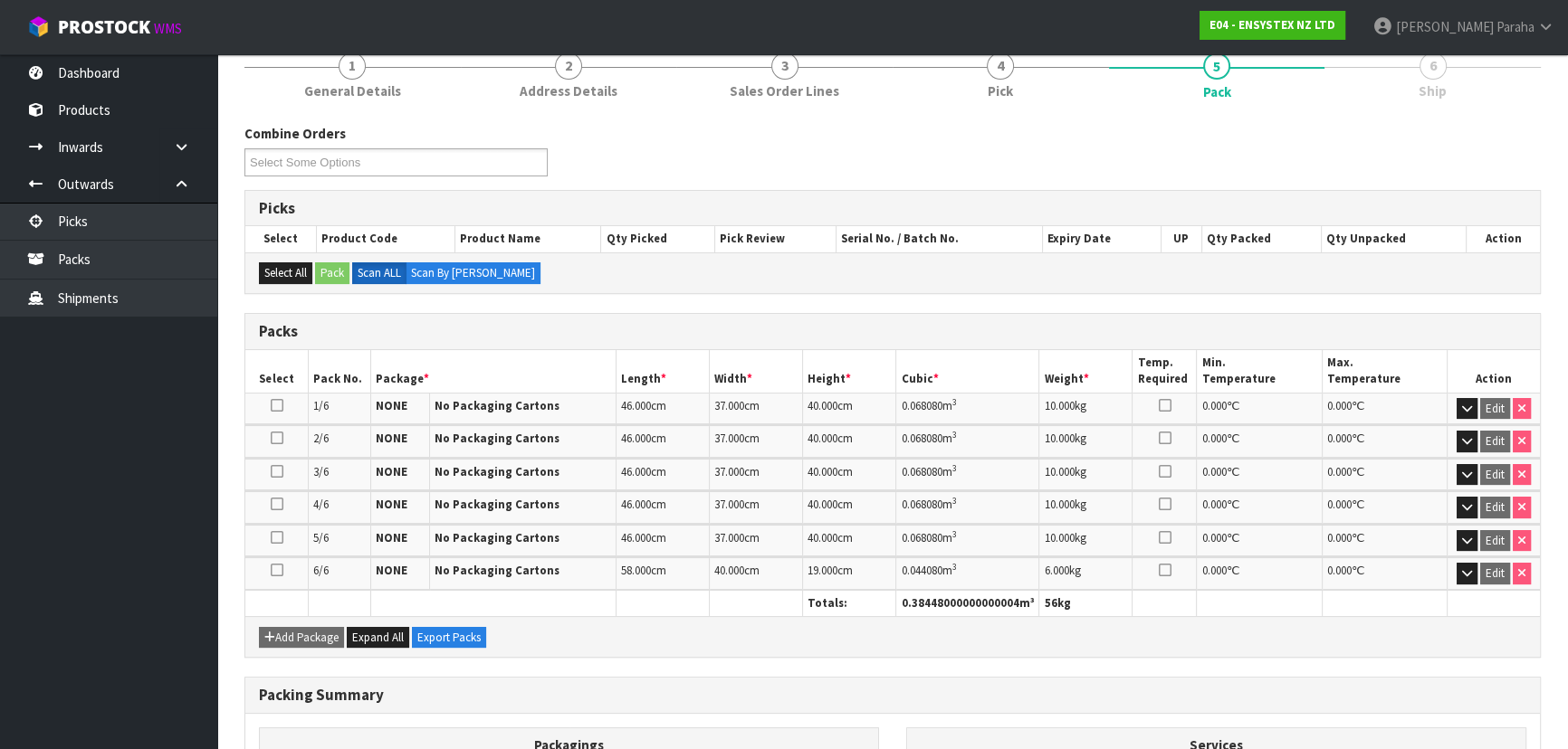
scroll to position [370, 0]
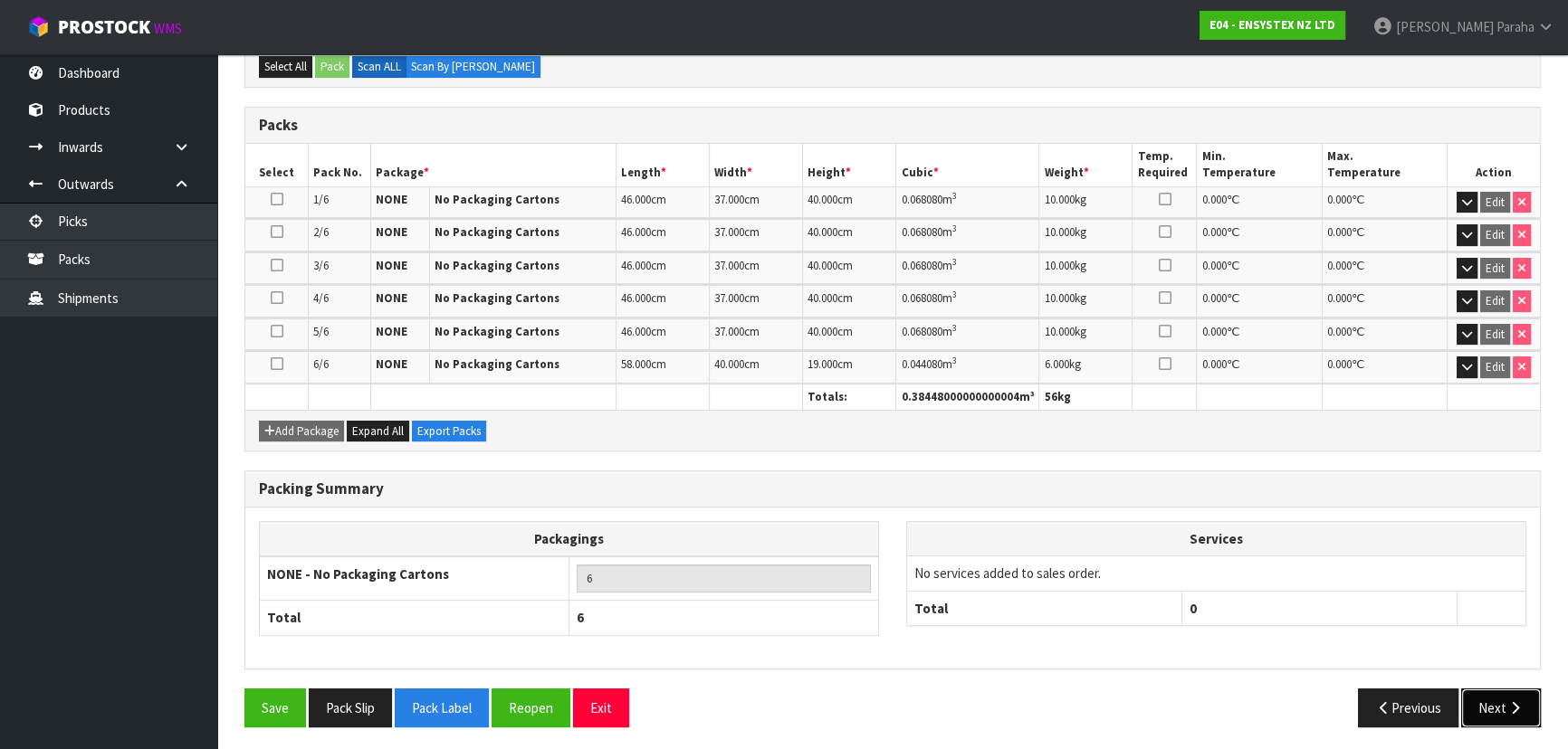
click at [1517, 715] on button "Next" at bounding box center [1500, 709] width 79 height 39
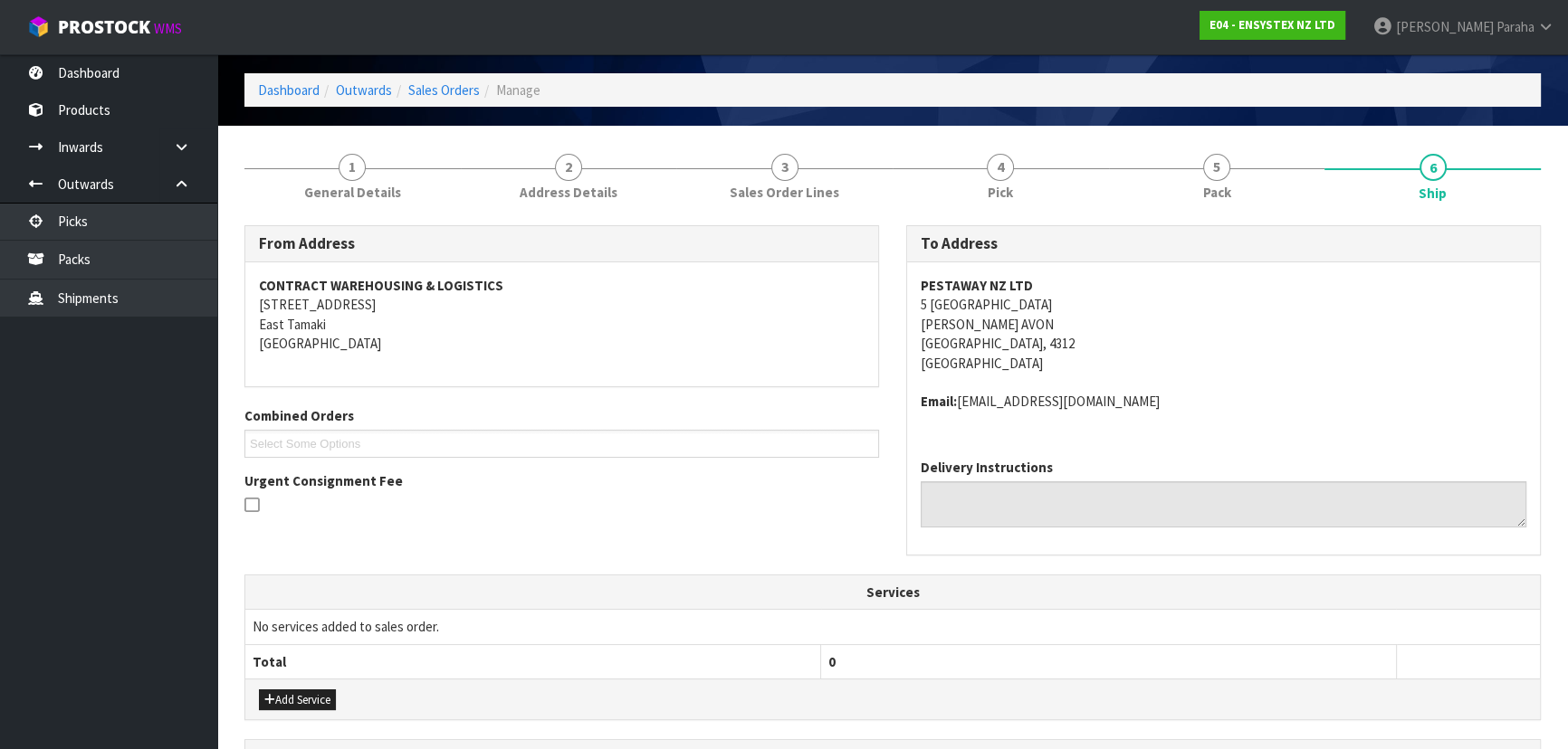
scroll to position [164, 0]
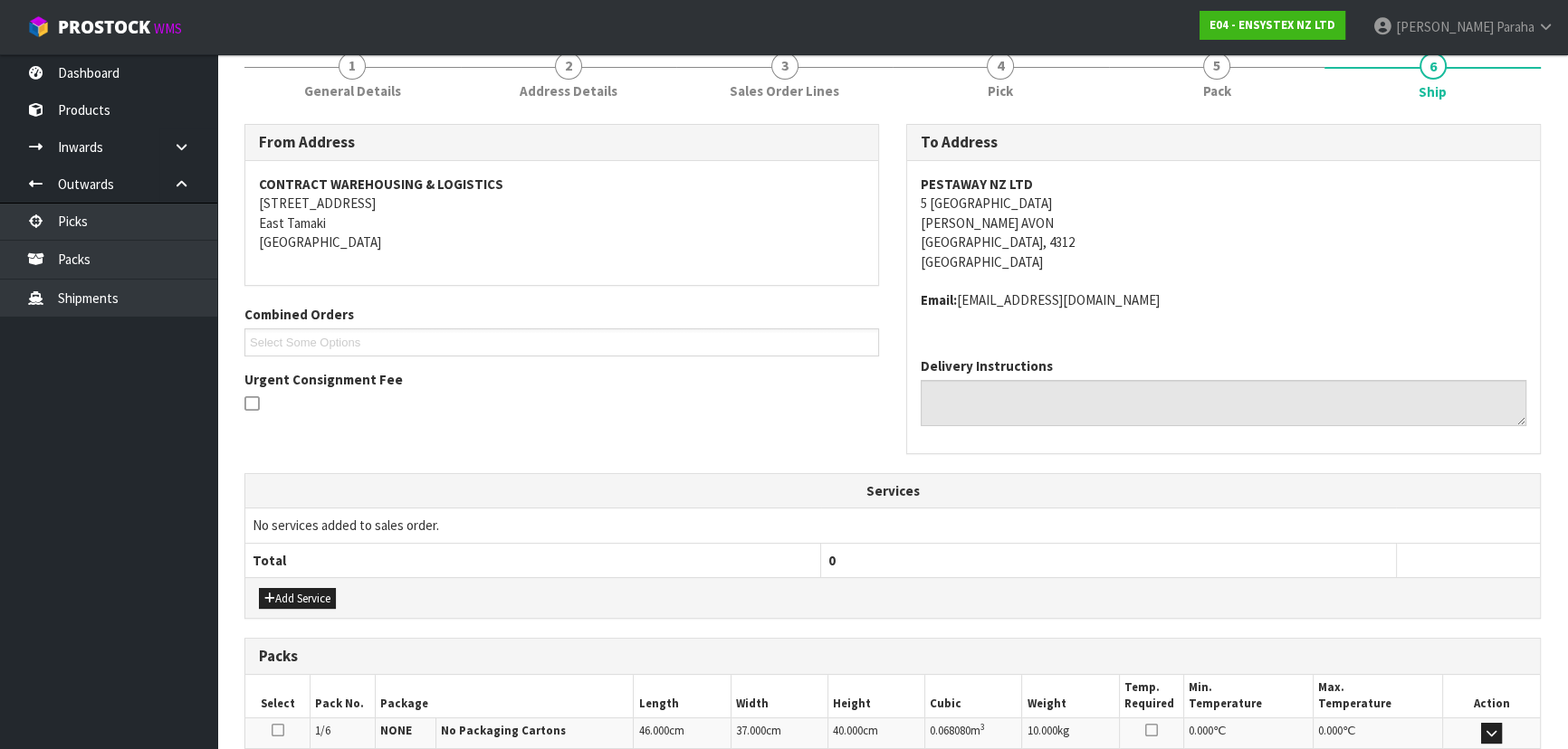
click at [972, 185] on strong "PESTAWAY NZ LTD" at bounding box center [976, 184] width 112 height 17
copy strong "PESTAWAY NZ LTD"
click at [952, 204] on address "PESTAWAY NZ LTD 5 ROYAL HEIGHTS GLEN AVON NEW PLYMOUTH, 4312 New Zealand" at bounding box center [1223, 223] width 606 height 97
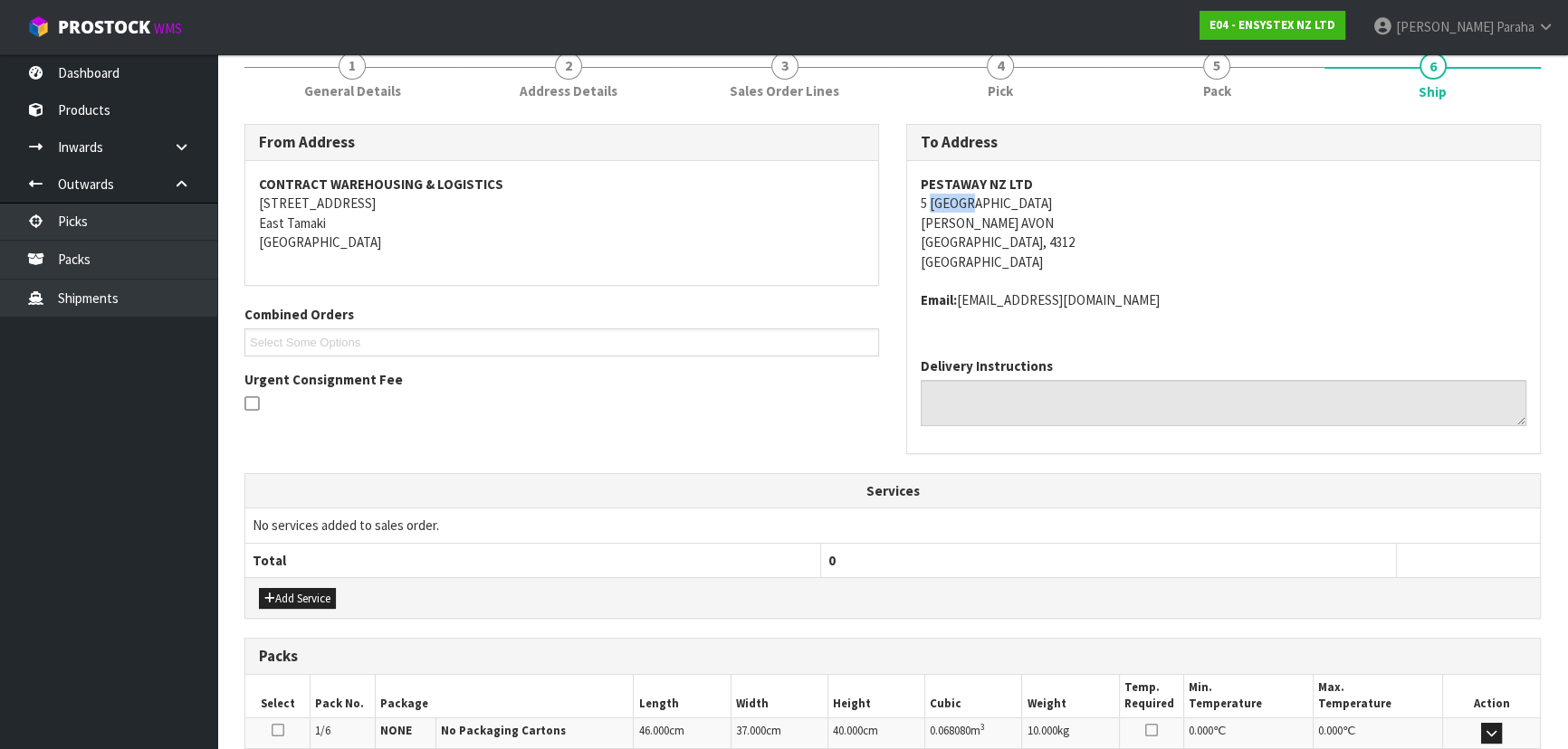
click at [952, 204] on address "PESTAWAY NZ LTD 5 ROYAL HEIGHTS GLEN AVON NEW PLYMOUTH, 4312 New Zealand" at bounding box center [1223, 223] width 606 height 97
copy address "5 ROYAL HEIGHTS"
click at [1195, 299] on address "Email: accounts.payable@flick-anticimex.co.nz" at bounding box center [1223, 300] width 606 height 19
drag, startPoint x: 1188, startPoint y: 299, endPoint x: 964, endPoint y: 308, distance: 224.2
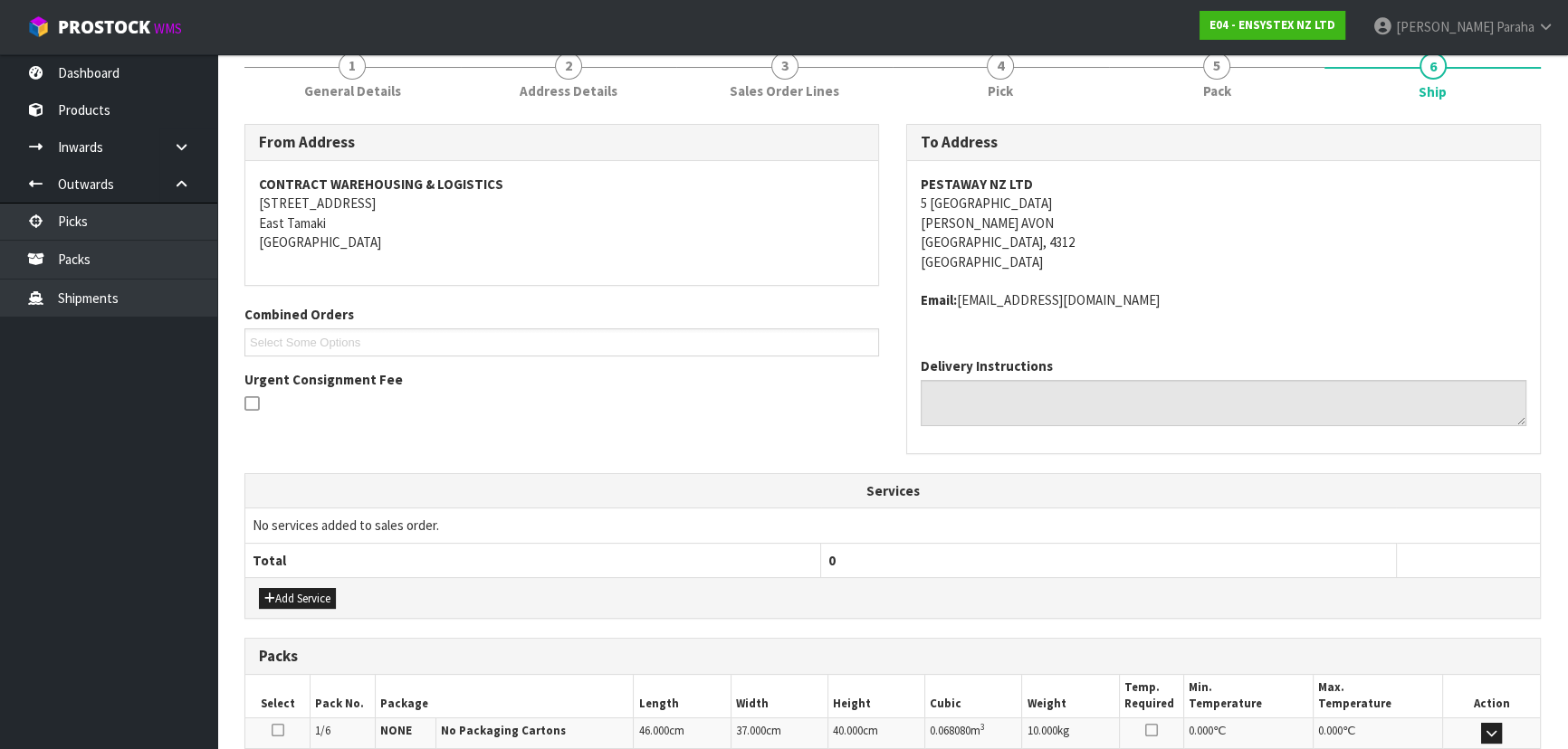
click at [964, 308] on address "Email: accounts.payable@flick-anticimex.co.nz" at bounding box center [1223, 300] width 606 height 19
copy address "accounts.payable@flick-anticimex.co.nz"
click at [1218, 329] on div "PESTAWAY NZ LTD 5 ROYAL HEIGHTS GLEN AVON NEW PLYMOUTH, 4312 New Zealand Email:…" at bounding box center [1223, 252] width 633 height 182
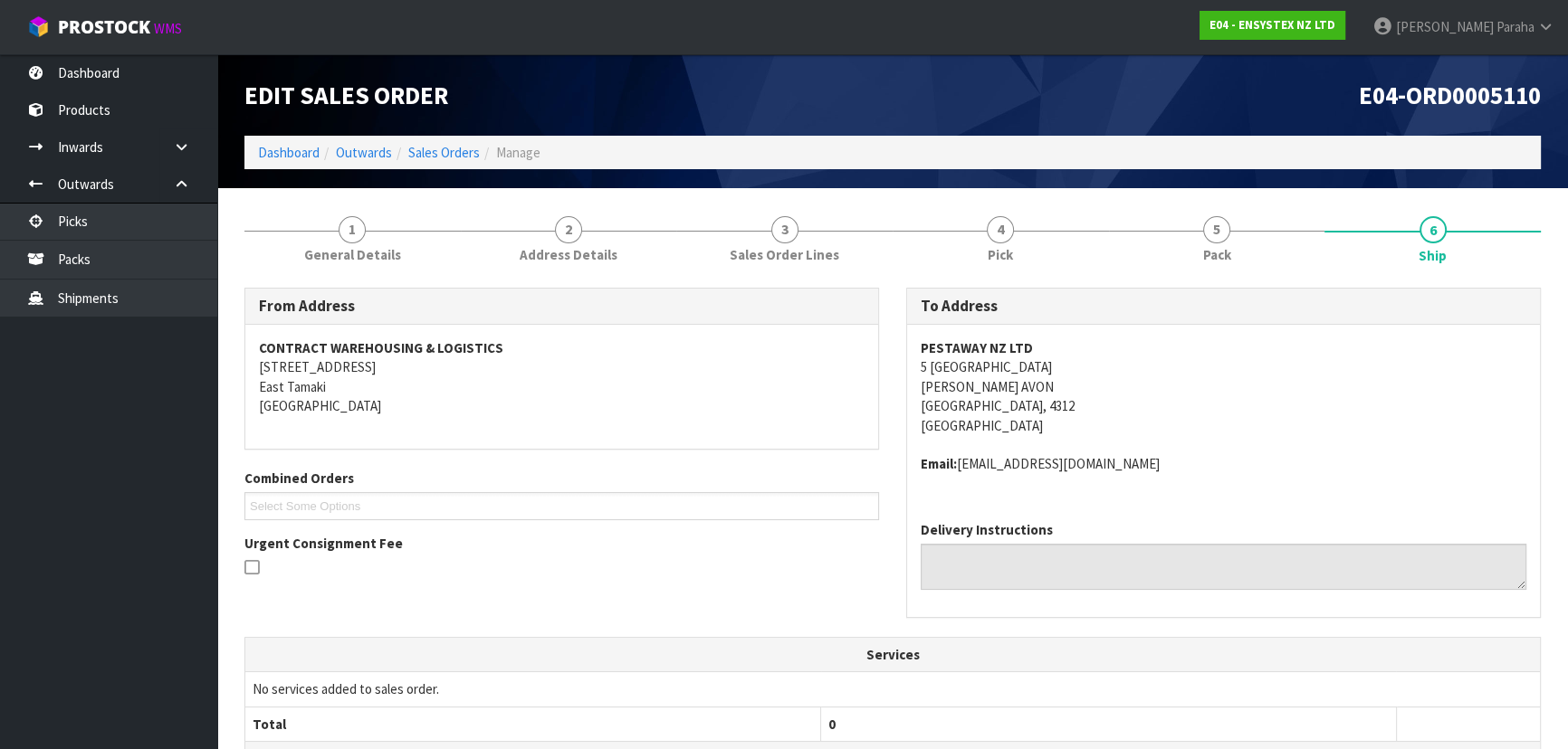
scroll to position [0, 0]
click at [358, 242] on link "1 General Details" at bounding box center [352, 238] width 216 height 71
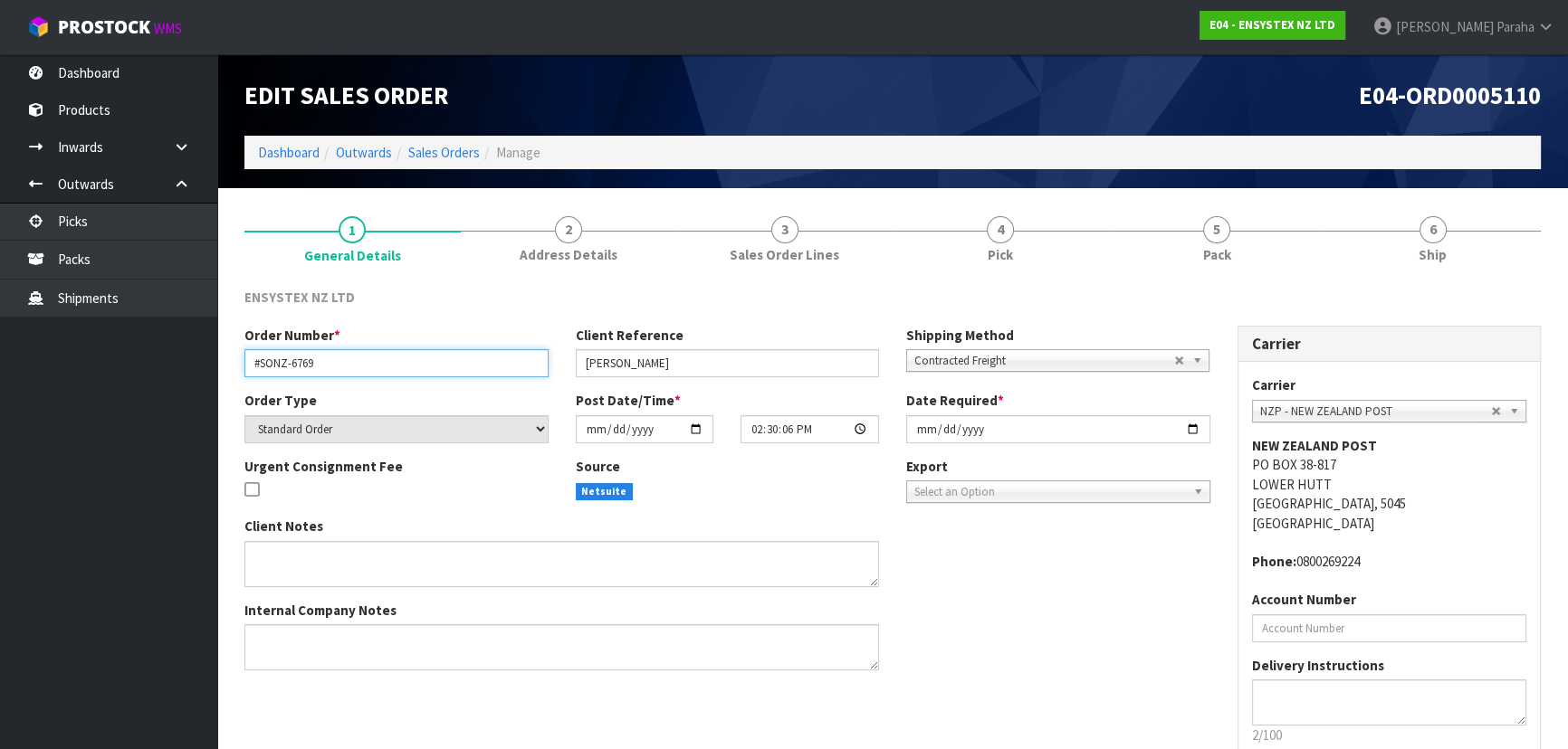
click at [294, 359] on input "#SONZ-6769" at bounding box center [396, 364] width 304 height 28
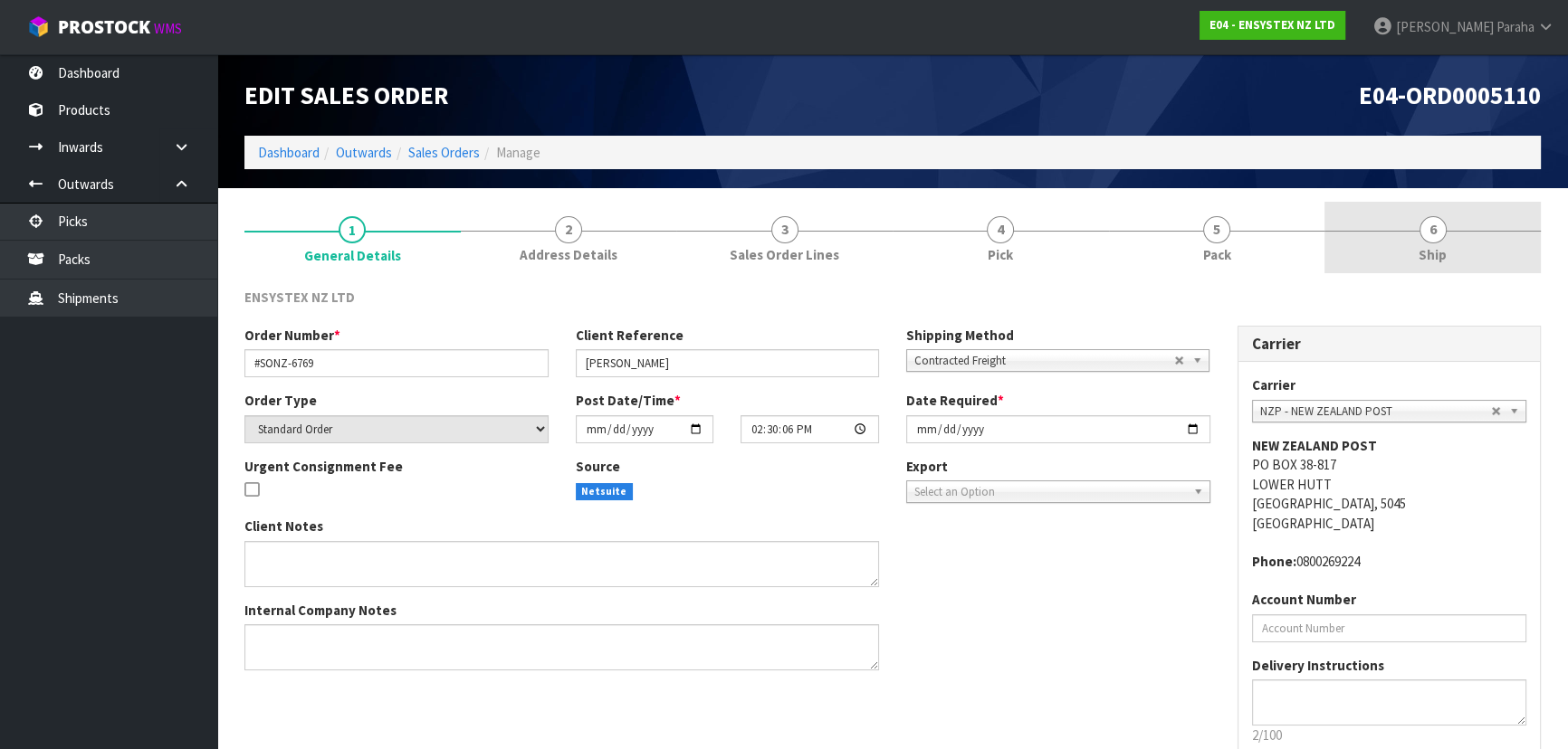
click at [1439, 229] on span "6" at bounding box center [1432, 229] width 27 height 27
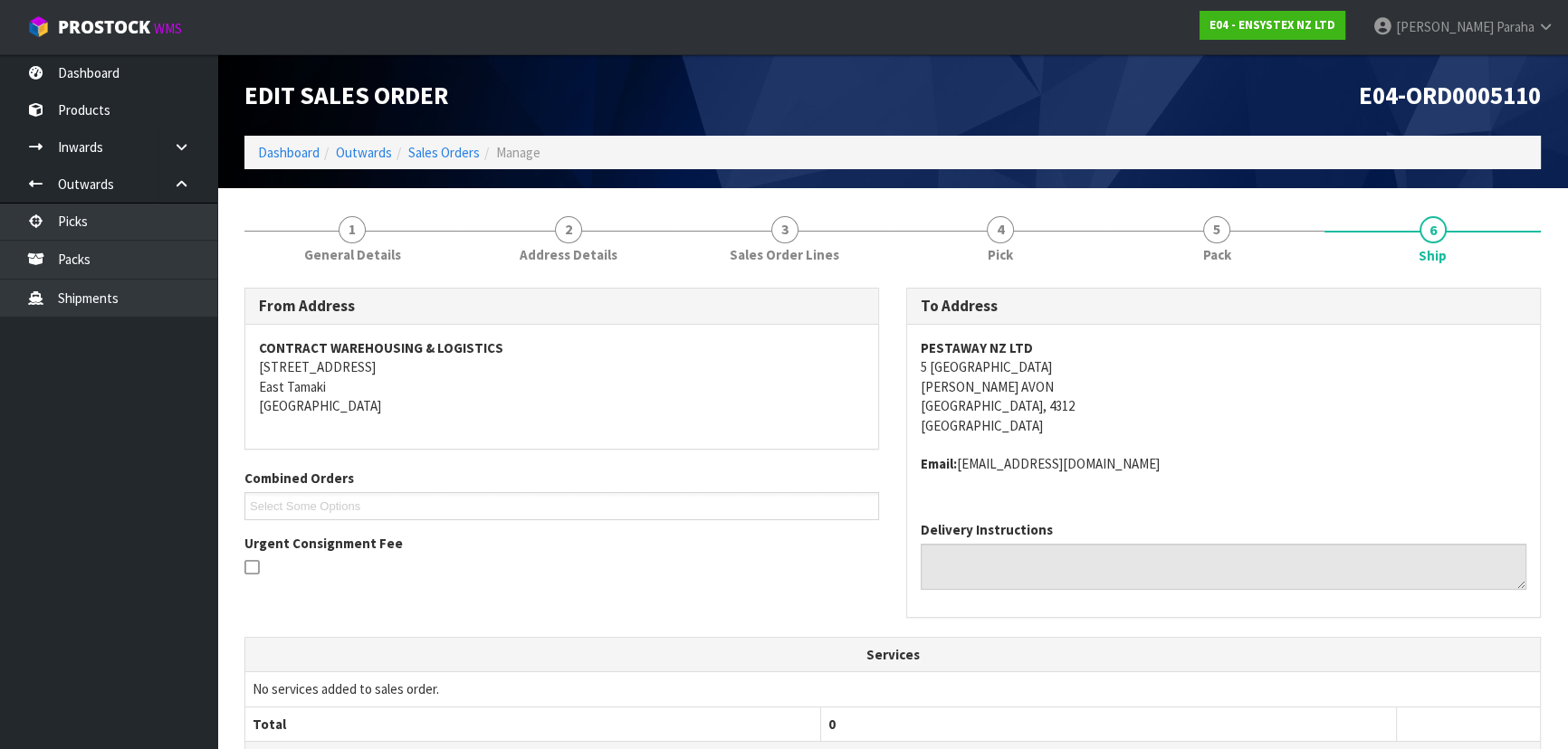
click at [962, 342] on strong "PESTAWAY NZ LTD" at bounding box center [976, 348] width 112 height 17
click at [963, 341] on strong "PESTAWAY NZ LTD" at bounding box center [976, 348] width 112 height 17
click at [962, 332] on div "PESTAWAY NZ LTD 5 ROYAL HEIGHTS GLEN AVON NEW PLYMOUTH, 4312 New Zealand Email:…" at bounding box center [1223, 415] width 633 height 182
click at [956, 345] on strong "PESTAWAY NZ LTD" at bounding box center [976, 348] width 112 height 17
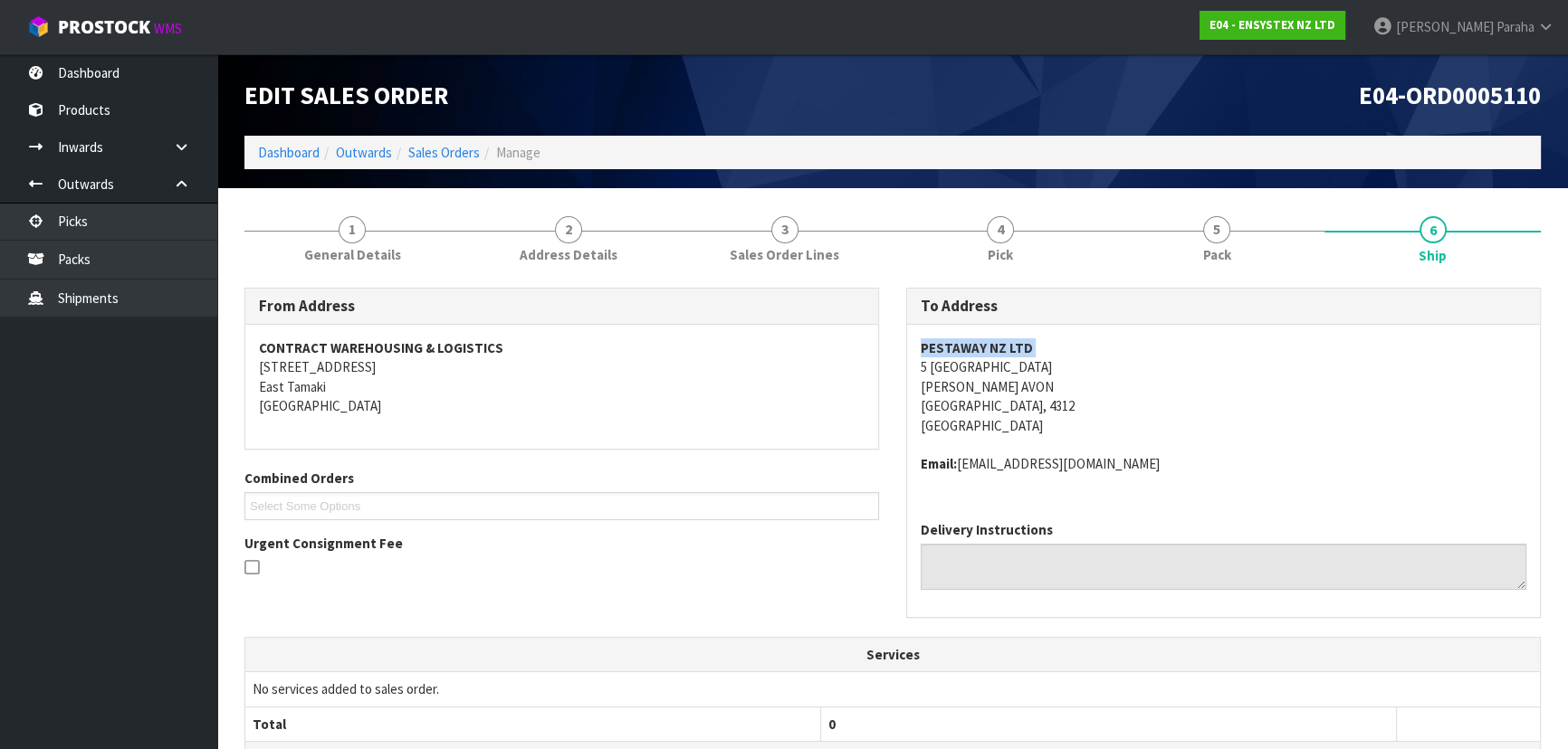
click at [955, 346] on strong "PESTAWAY NZ LTD" at bounding box center [976, 348] width 112 height 17
click at [937, 371] on address "PESTAWAY NZ LTD 5 ROYAL HEIGHTS GLEN AVON NEW PLYMOUTH, 4312 New Zealand" at bounding box center [1223, 387] width 606 height 97
click at [939, 371] on address "PESTAWAY NZ LTD 5 ROYAL HEIGHTS GLEN AVON NEW PLYMOUTH, 4312 New Zealand" at bounding box center [1223, 387] width 606 height 97
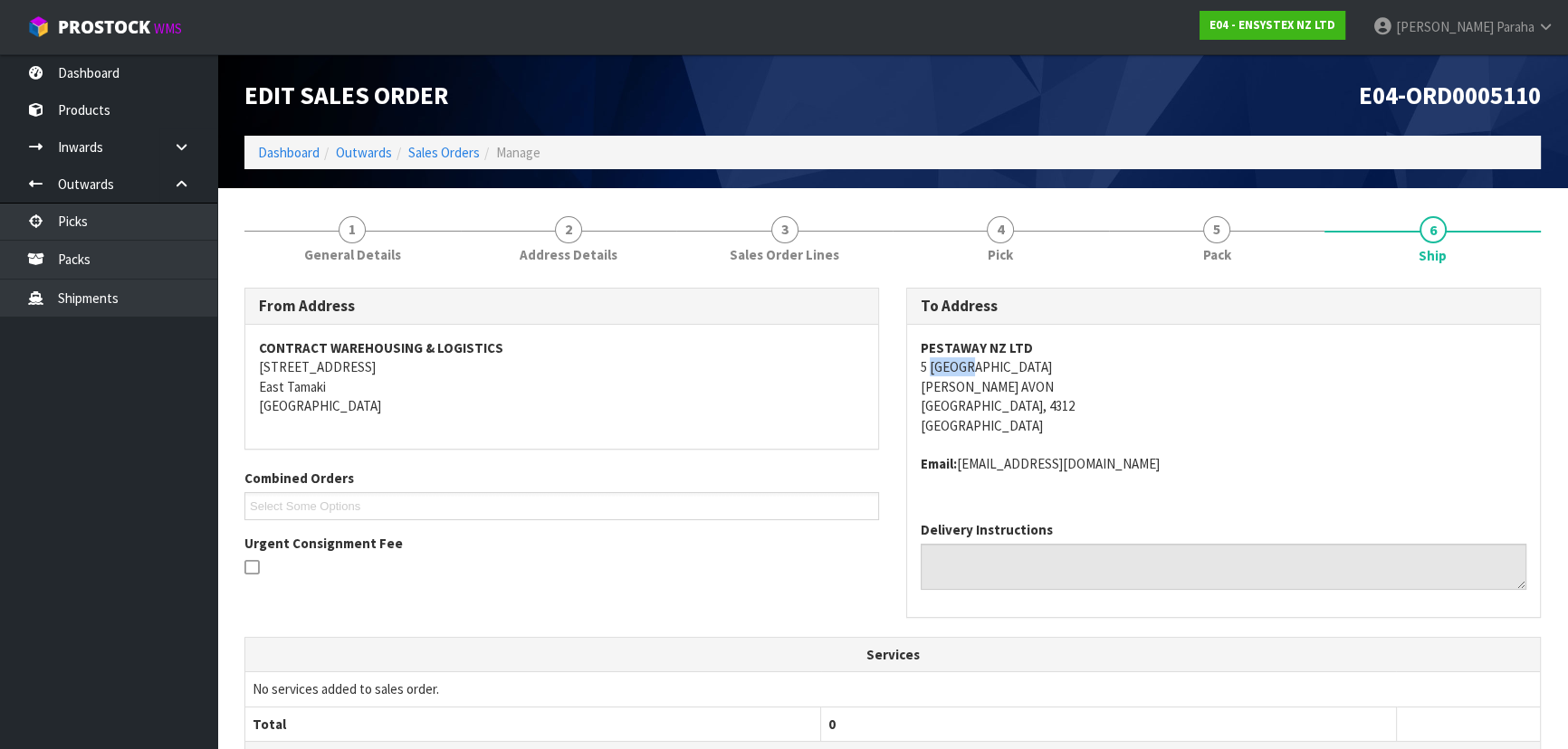
click at [939, 371] on address "PESTAWAY NZ LTD 5 ROYAL HEIGHTS GLEN AVON NEW PLYMOUTH, 4312 New Zealand" at bounding box center [1223, 387] width 606 height 97
drag, startPoint x: 1197, startPoint y: 456, endPoint x: 959, endPoint y: 474, distance: 238.7
click at [959, 474] on div "PESTAWAY NZ LTD 5 ROYAL HEIGHTS GLEN AVON NEW PLYMOUTH, 4312 New Zealand Email:…" at bounding box center [1223, 415] width 633 height 182
click at [1345, 456] on address "Email: accounts.payable@flick-anticimex.co.nz" at bounding box center [1223, 464] width 606 height 19
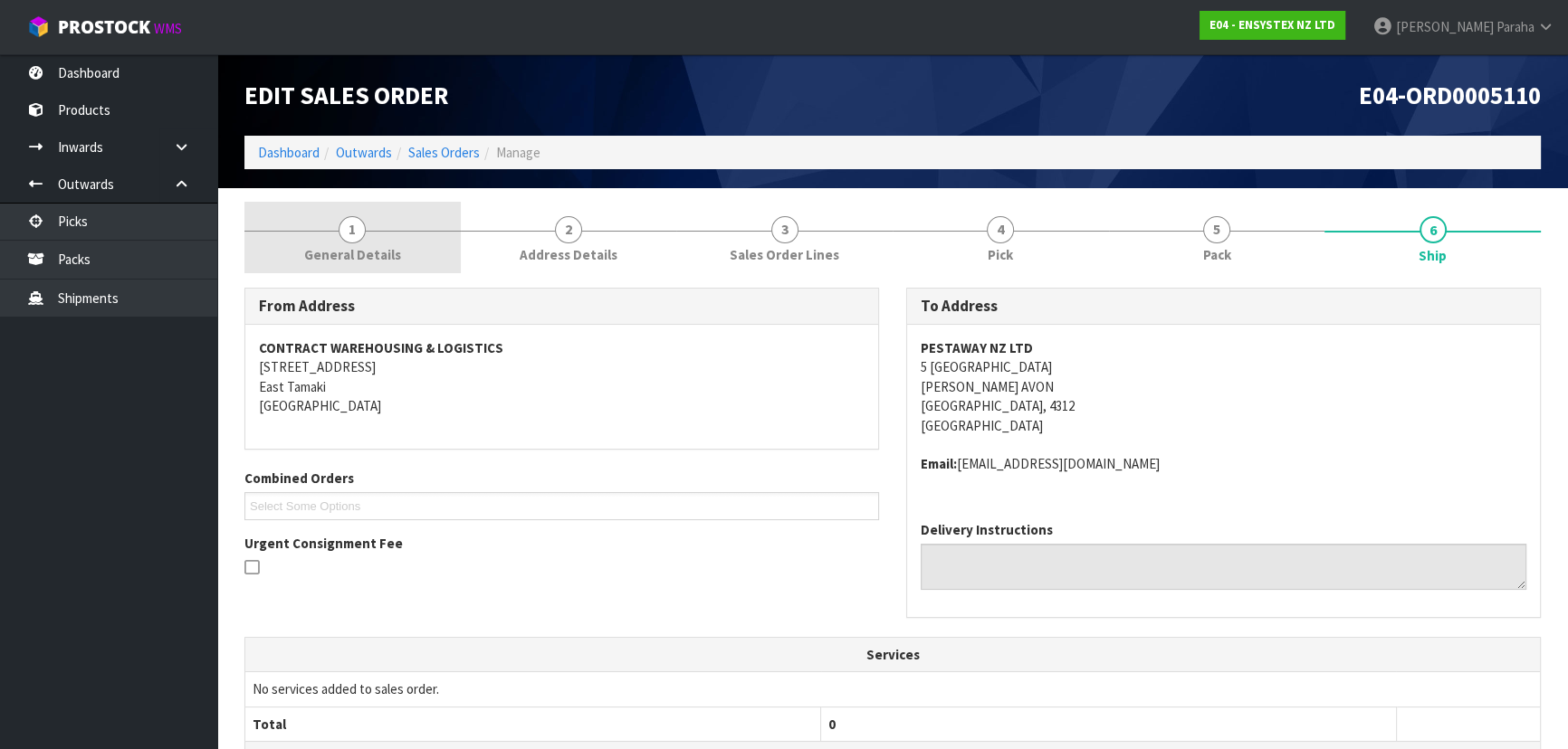
click at [353, 225] on span "1" at bounding box center [352, 229] width 27 height 27
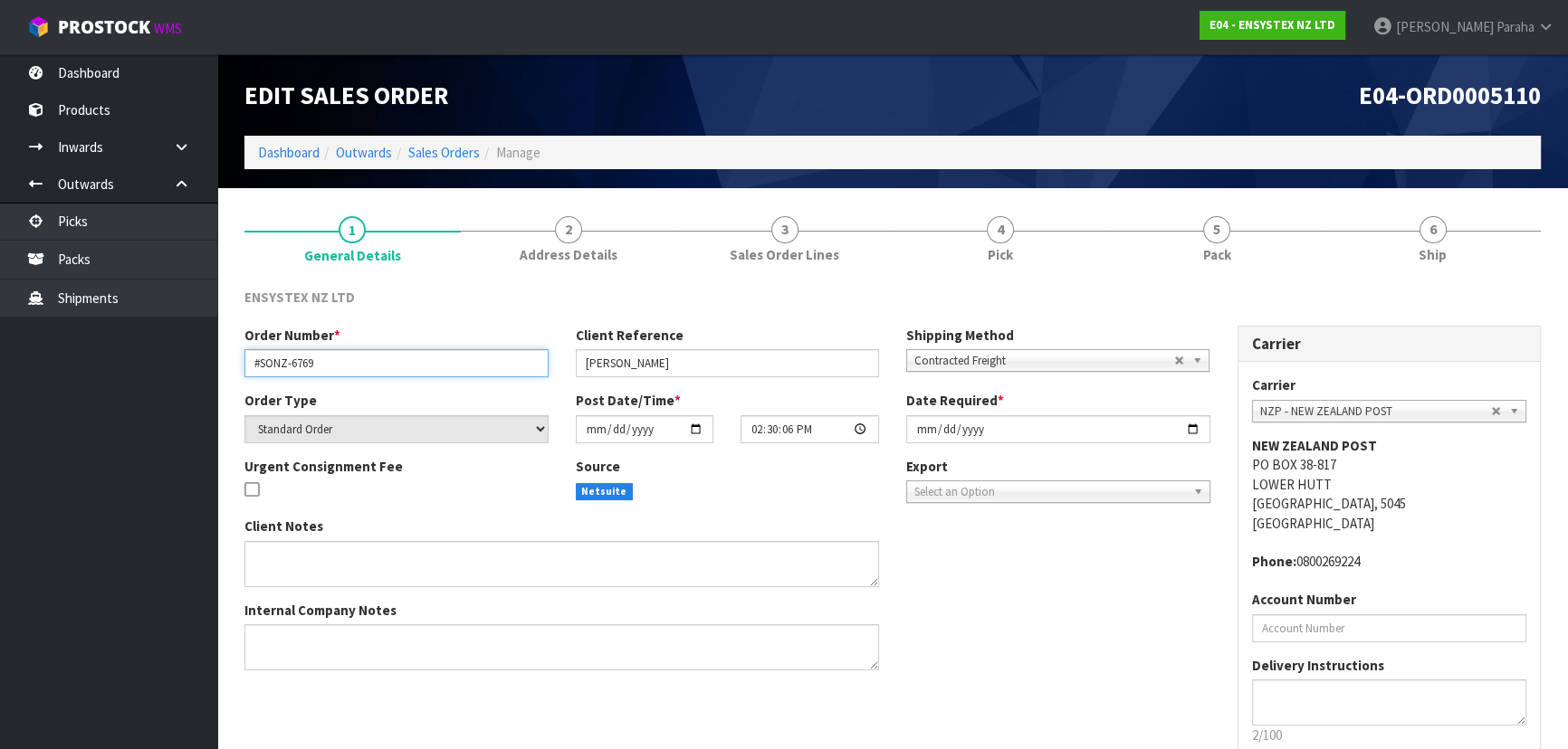
click at [284, 363] on input "#SONZ-6769" at bounding box center [396, 364] width 304 height 28
click at [284, 362] on input "#SONZ-6769" at bounding box center [396, 364] width 304 height 28
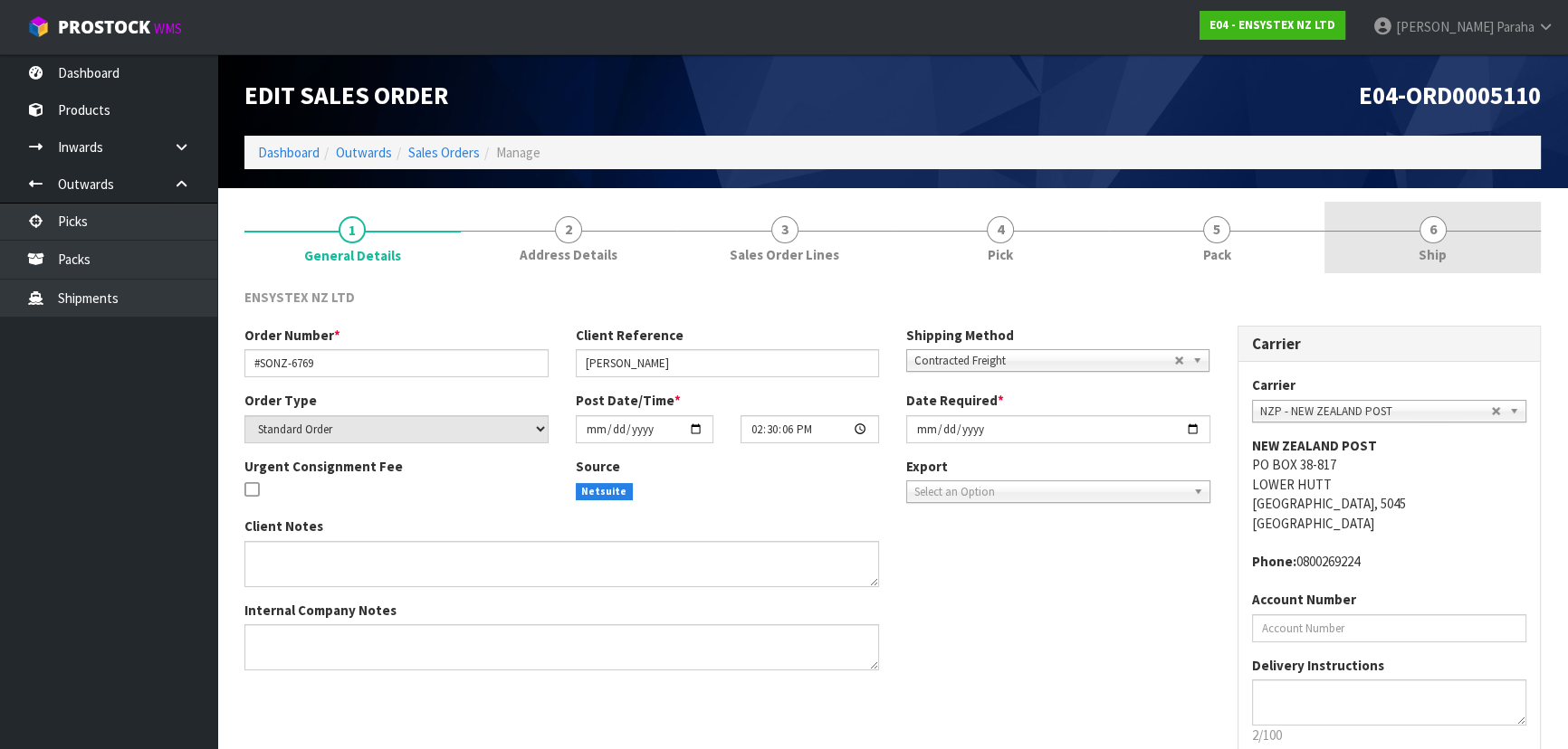
click at [1422, 236] on span "6" at bounding box center [1432, 229] width 27 height 27
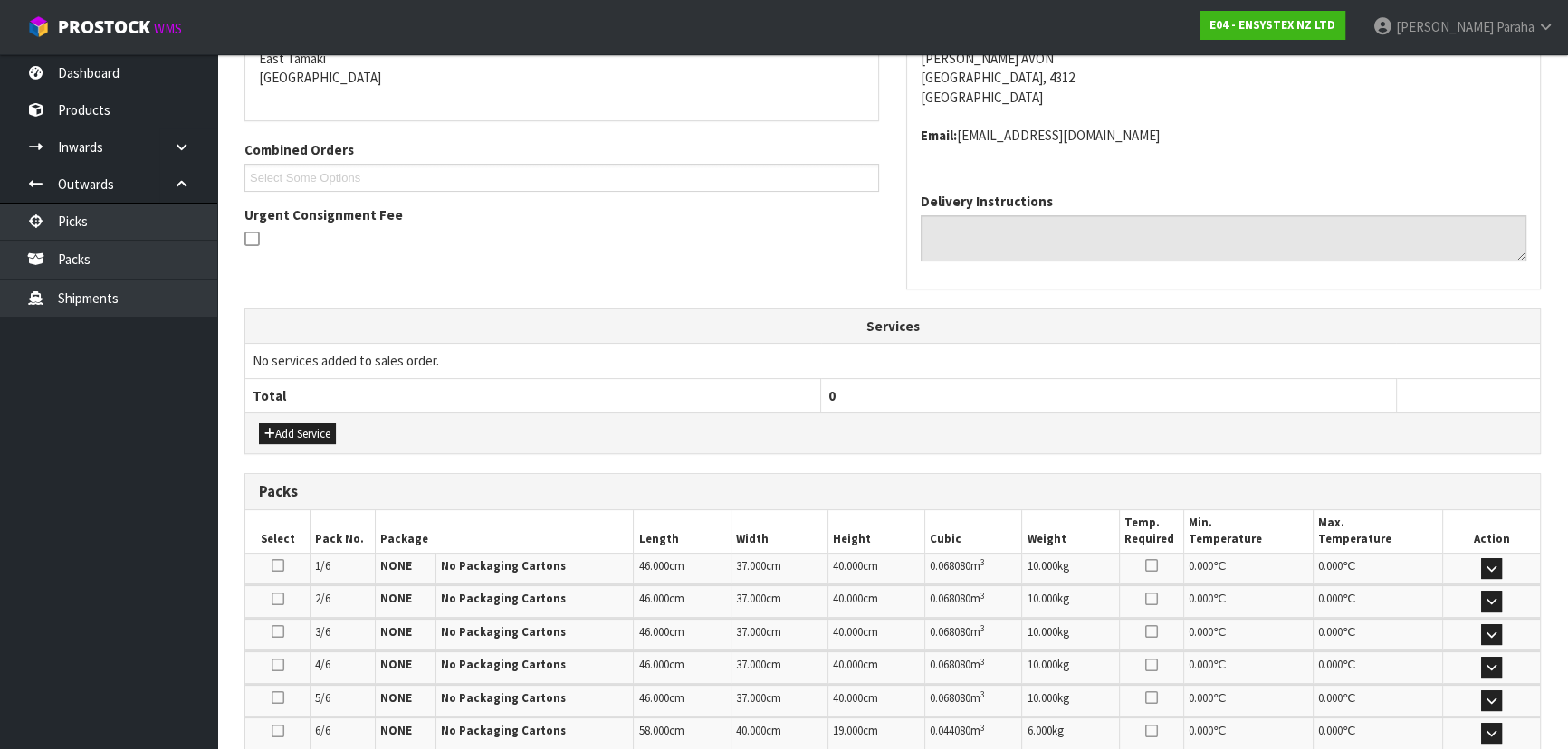
scroll to position [560, 0]
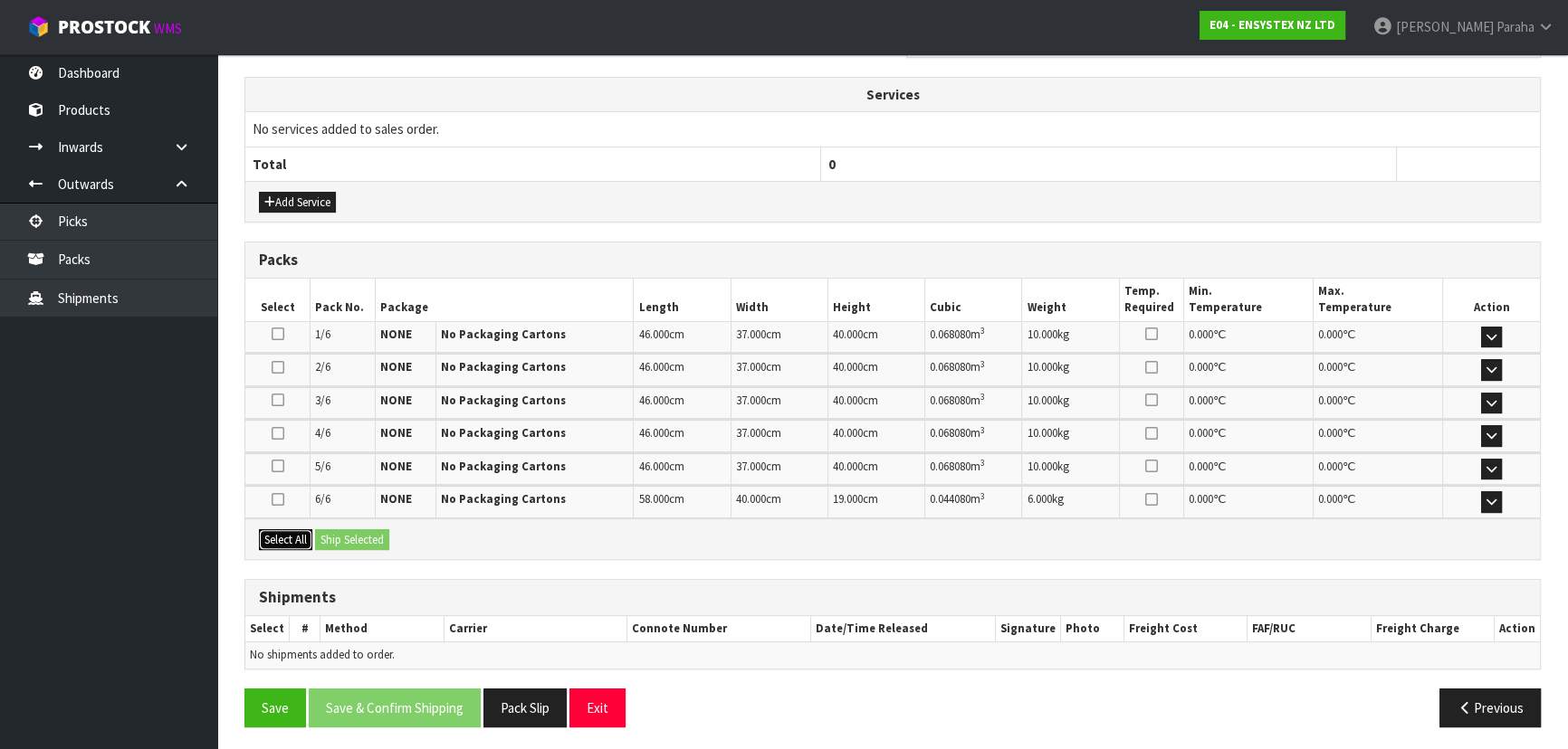
click at [296, 540] on button "Select All" at bounding box center [285, 540] width 53 height 22
click at [353, 545] on button "Ship Selected" at bounding box center [352, 540] width 74 height 22
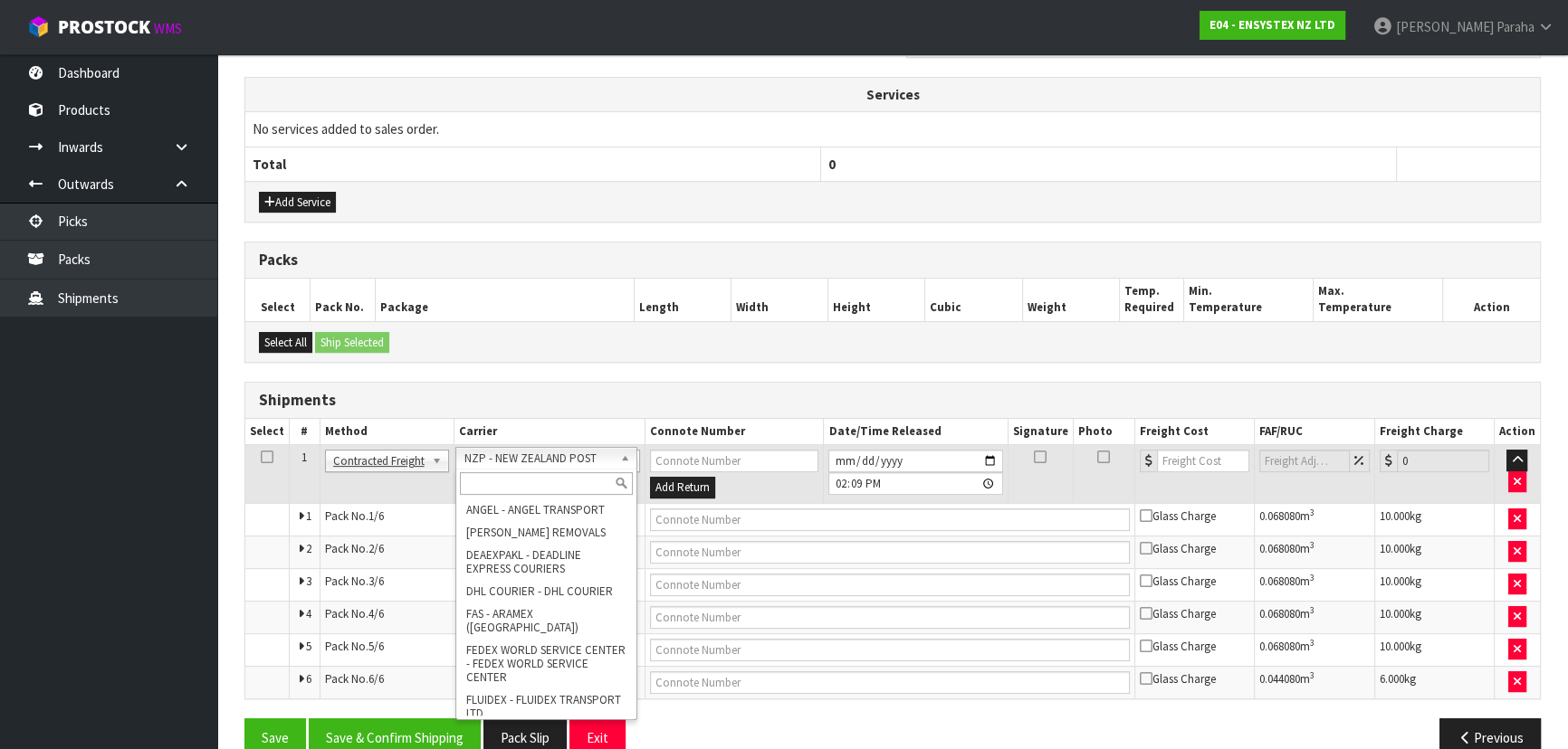
click at [583, 480] on input "text" at bounding box center [546, 483] width 173 height 22
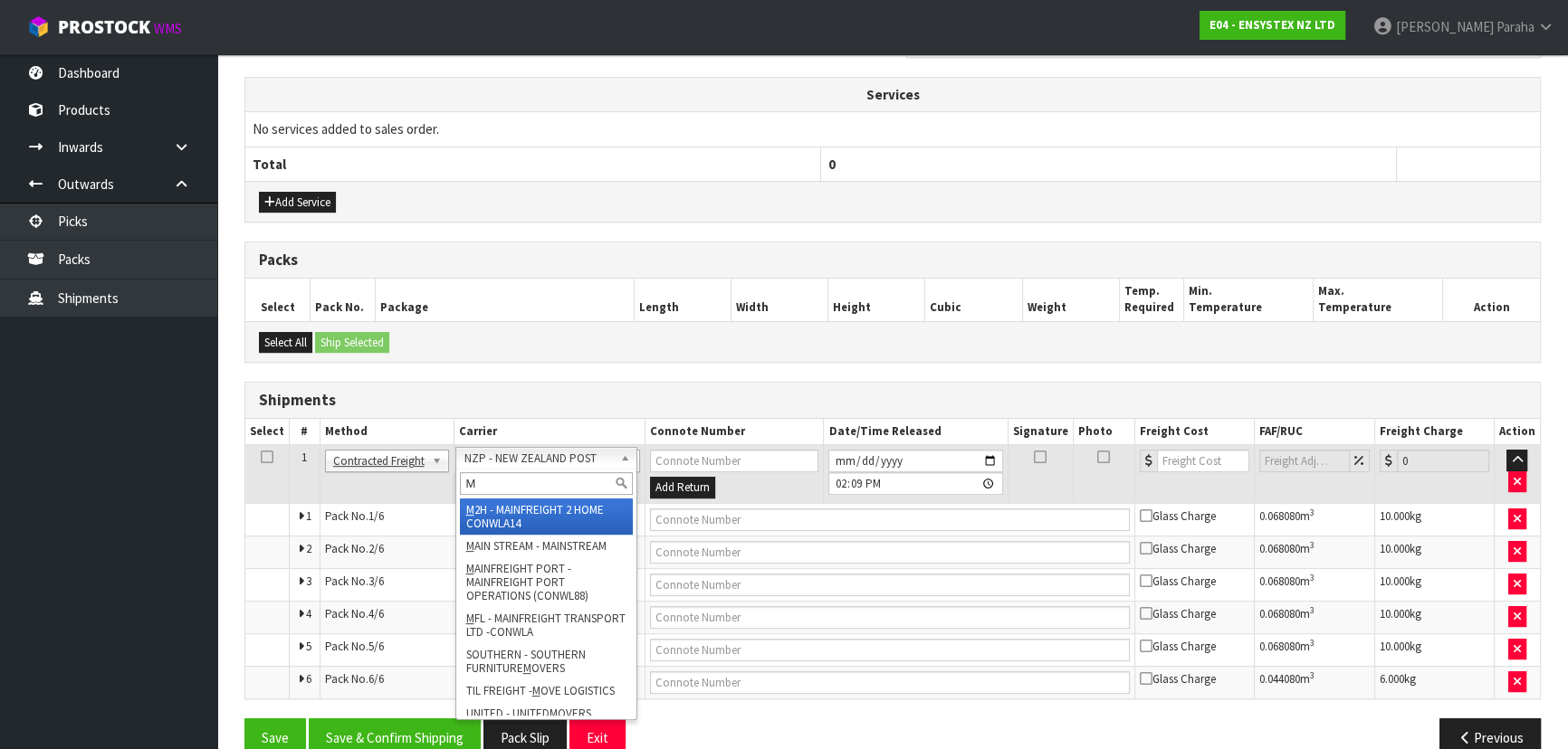
type input "MF"
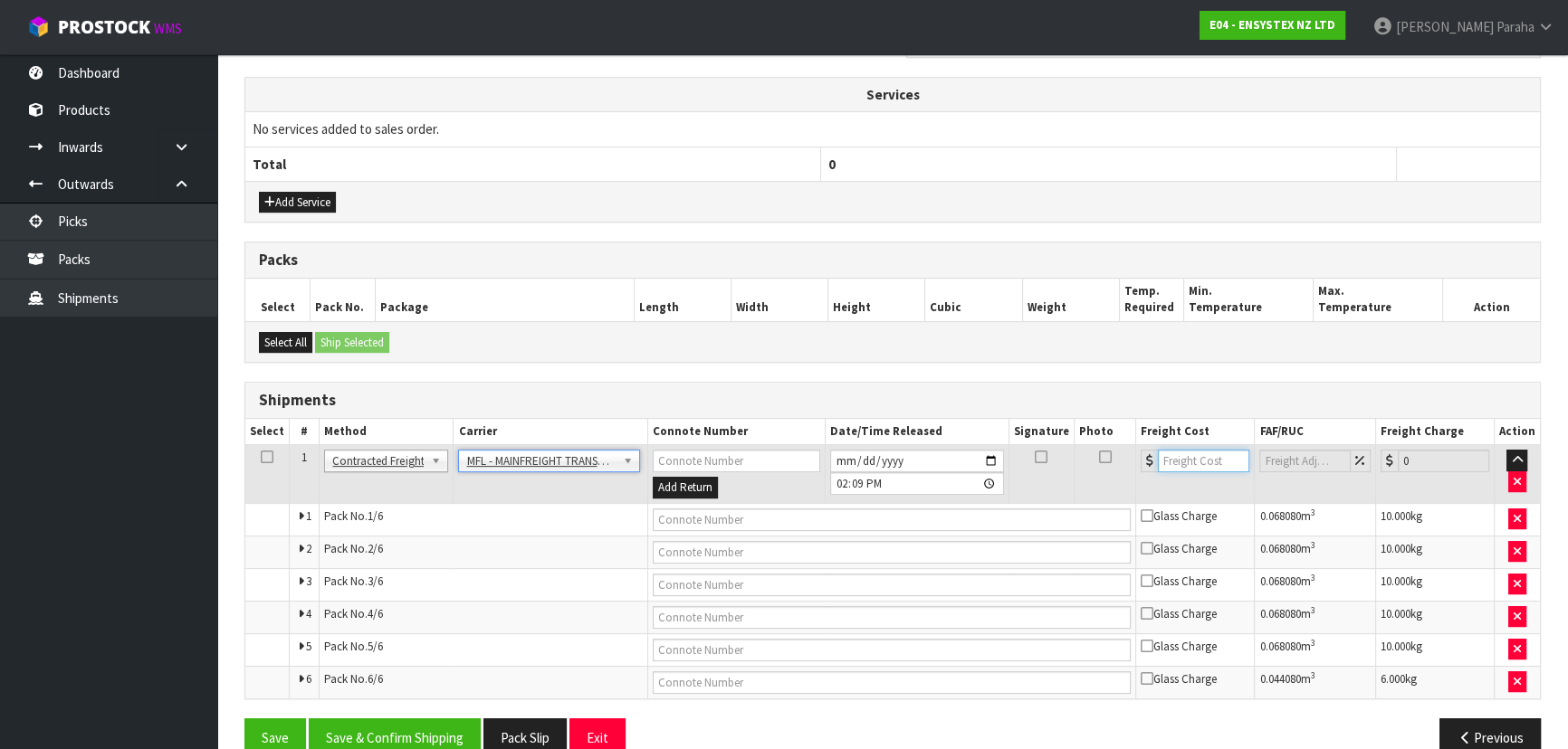
click at [1200, 461] on input "number" at bounding box center [1203, 461] width 92 height 22
type input "46.00"
click at [823, 512] on input "text" at bounding box center [892, 520] width 479 height 22
paste input "FWM58955987"
type input "FWM58955987"
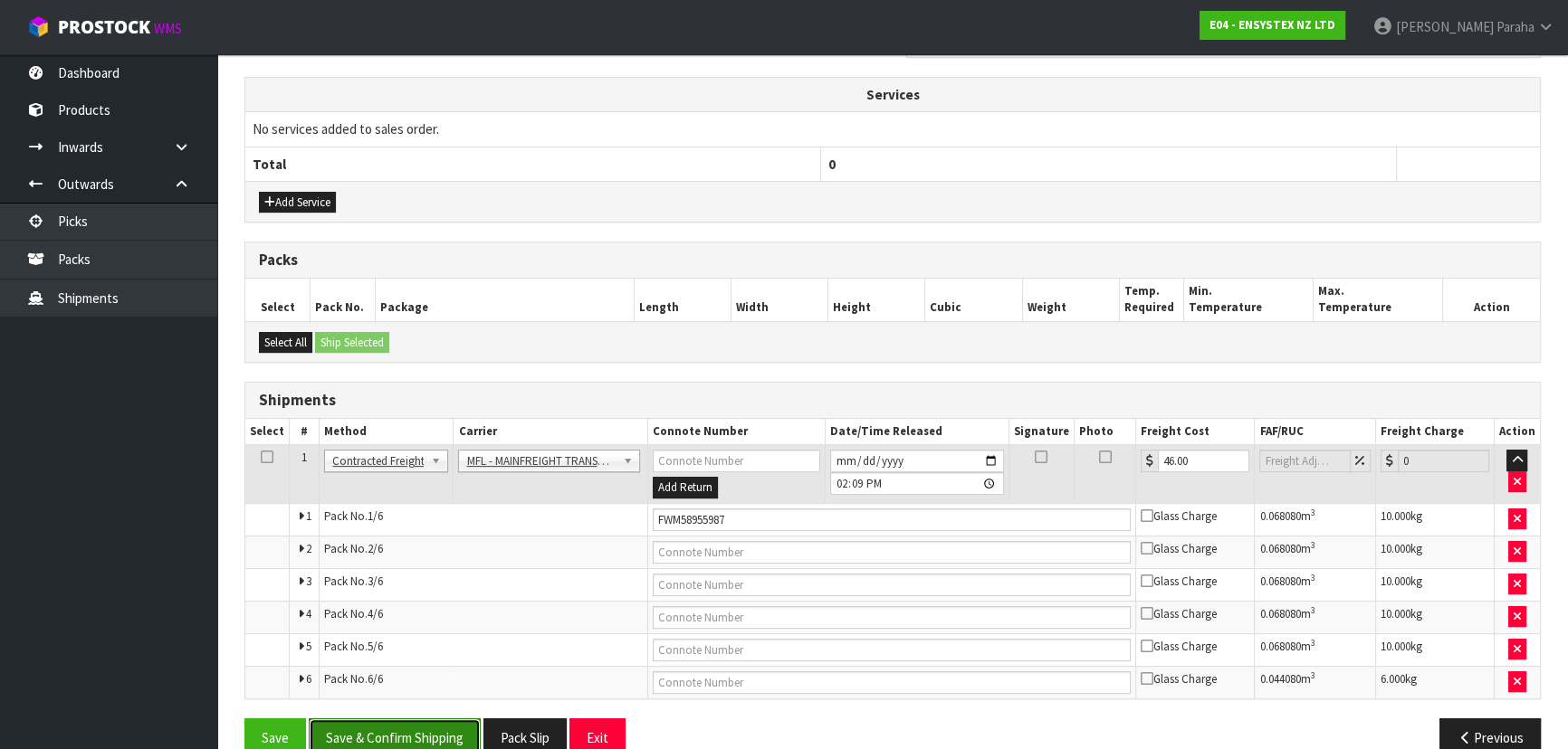
click at [403, 731] on button "Save & Confirm Shipping" at bounding box center [395, 739] width 172 height 39
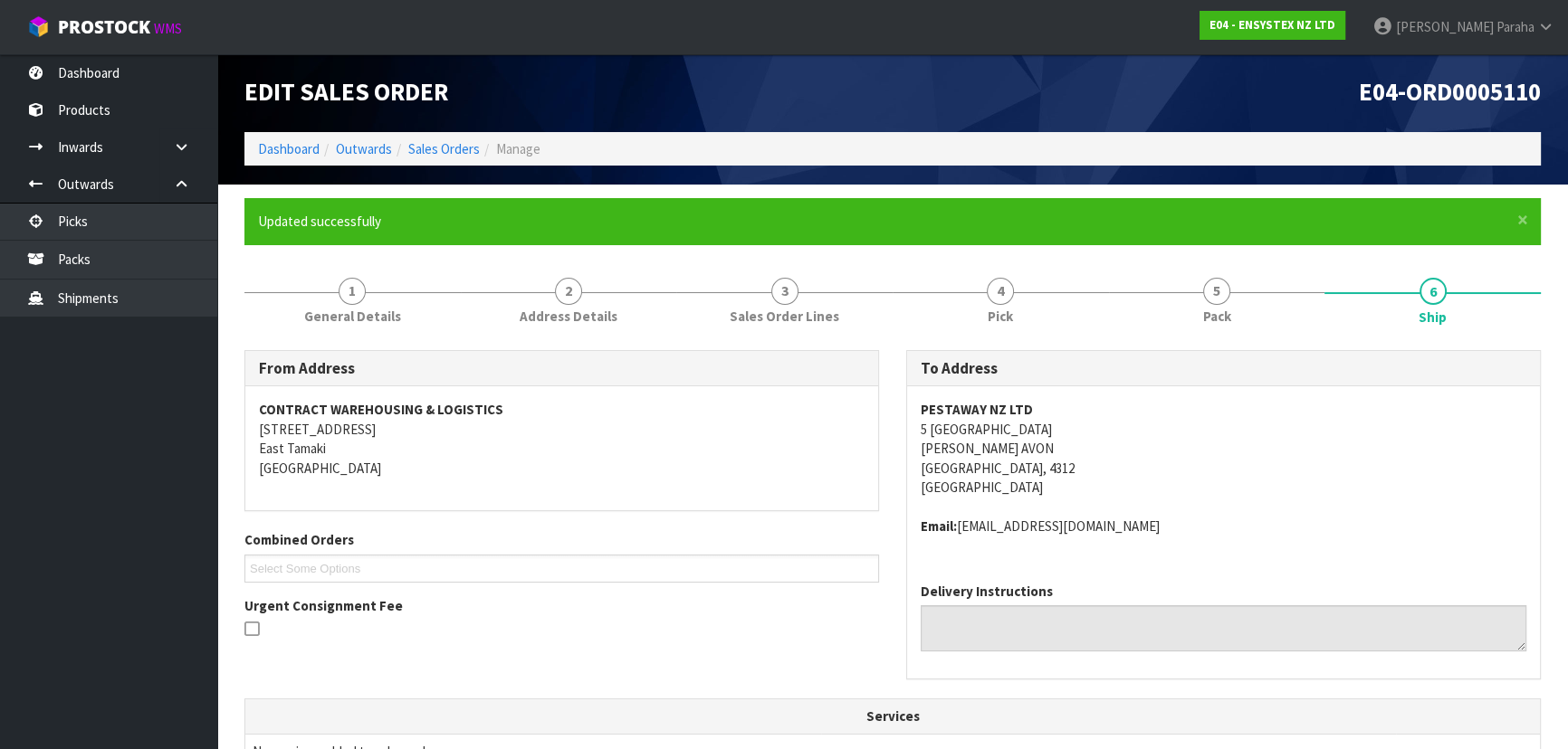
scroll to position [0, 0]
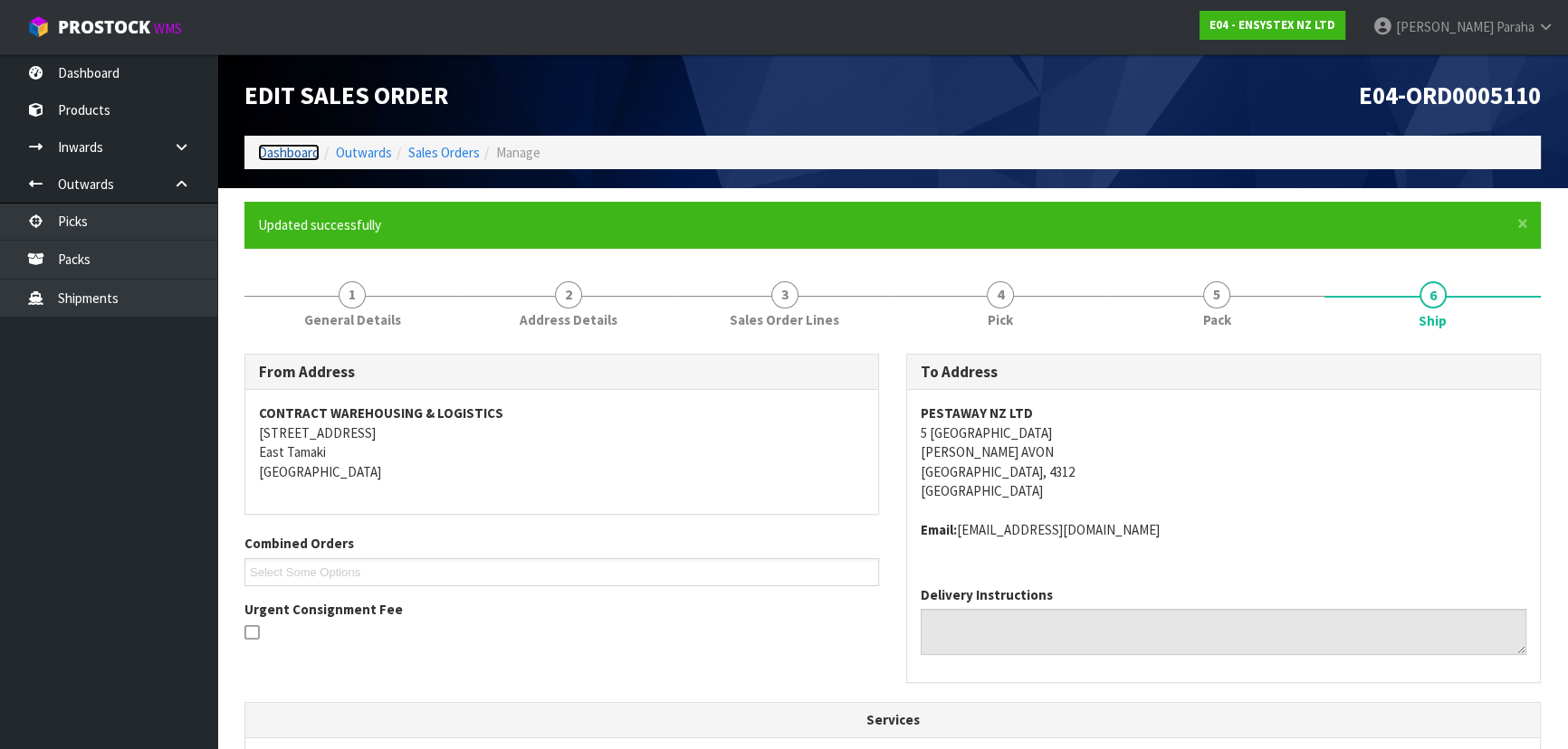
click at [287, 146] on link "Dashboard" at bounding box center [289, 152] width 62 height 17
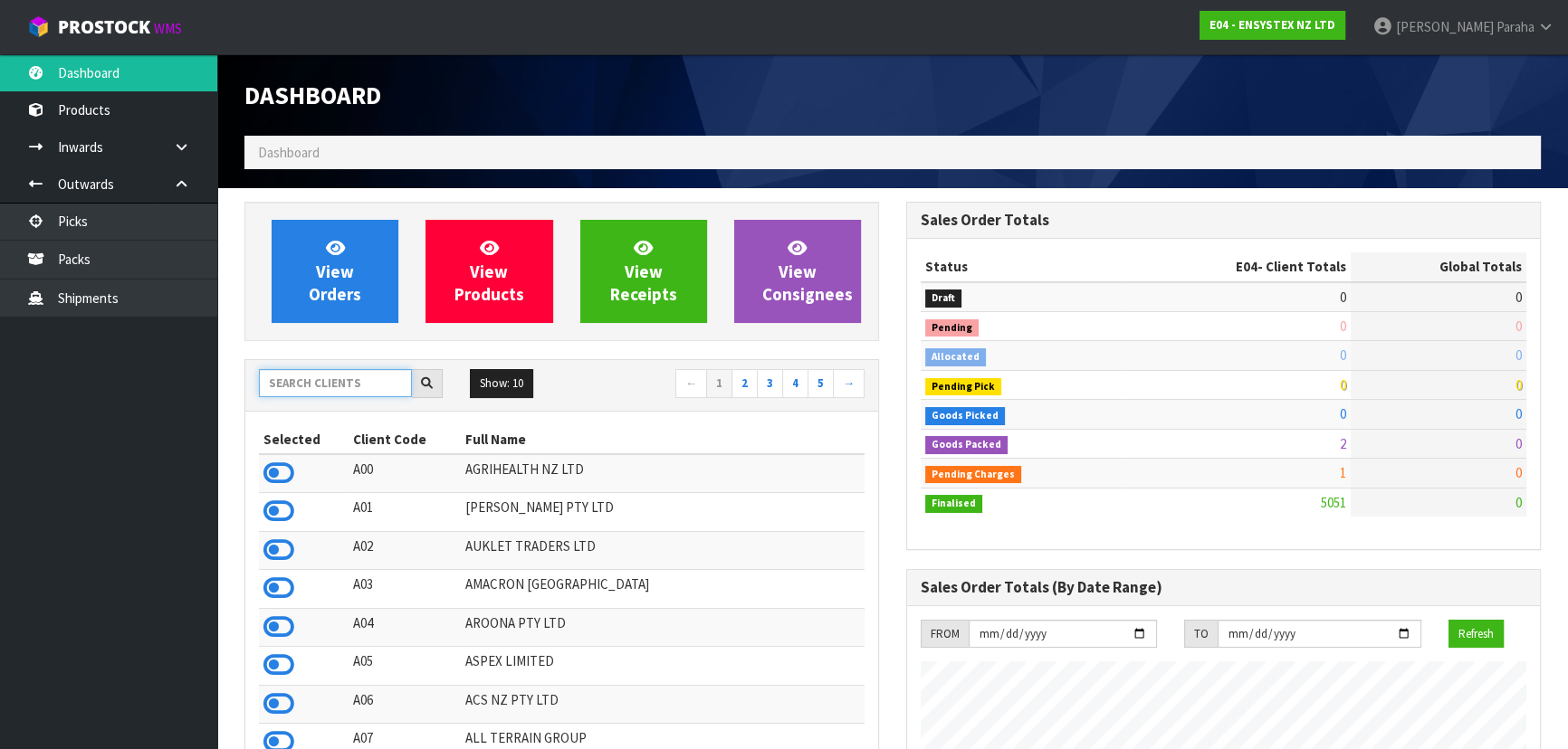
scroll to position [1407, 661]
click at [358, 381] on input "text" at bounding box center [336, 383] width 153 height 28
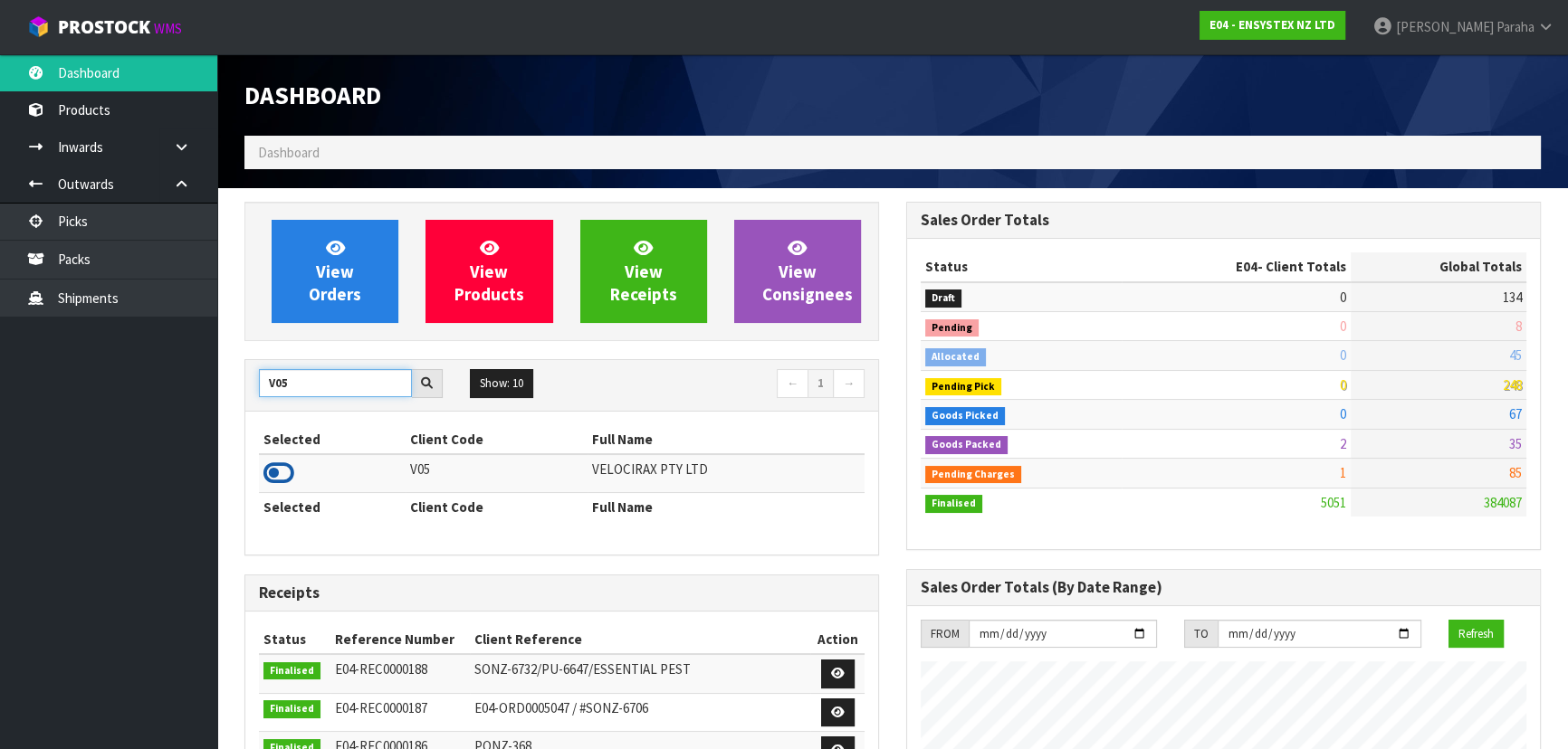
type input "V05"
click at [281, 478] on icon at bounding box center [279, 473] width 31 height 27
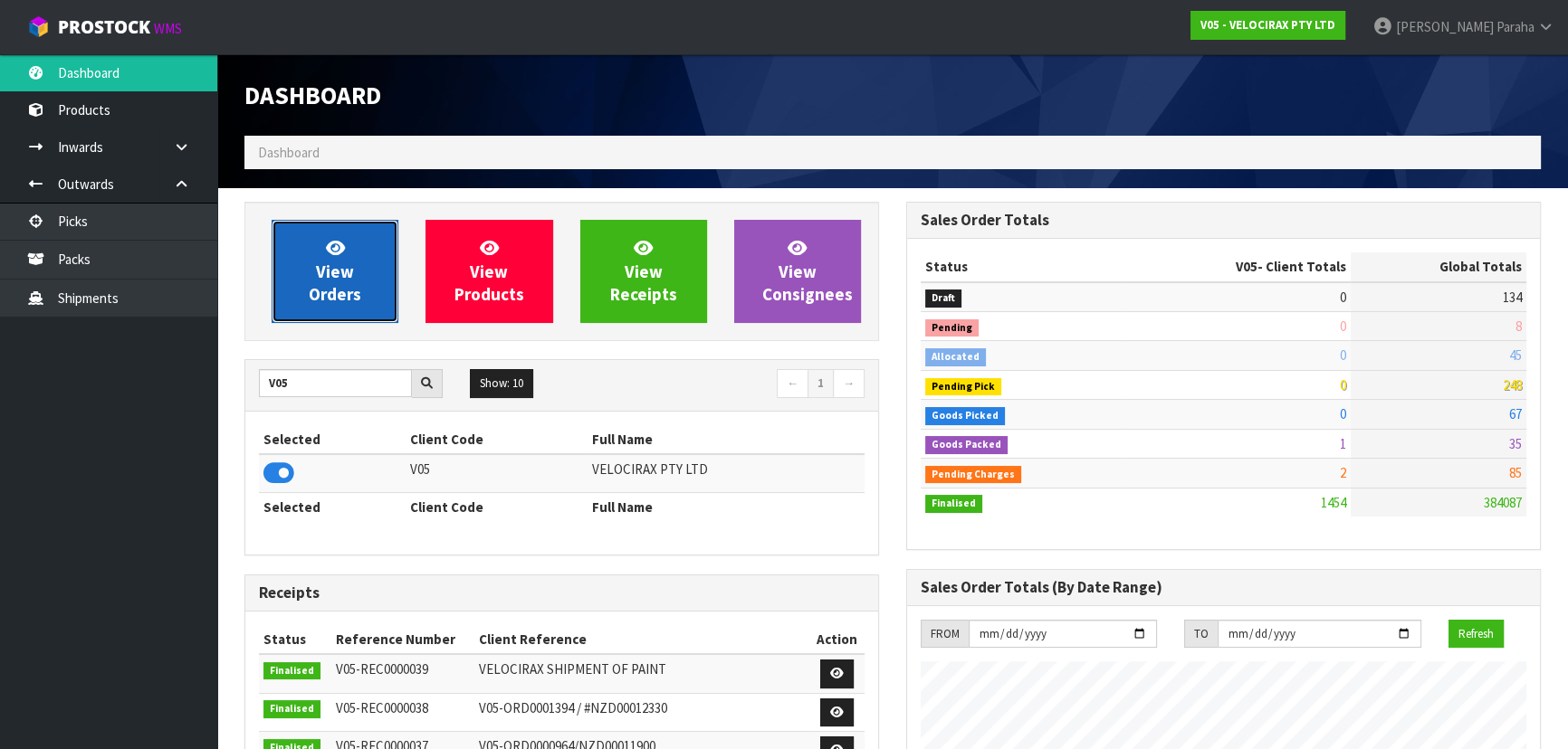
scroll to position [1417, 661]
click at [321, 318] on link "View Orders" at bounding box center [335, 271] width 127 height 103
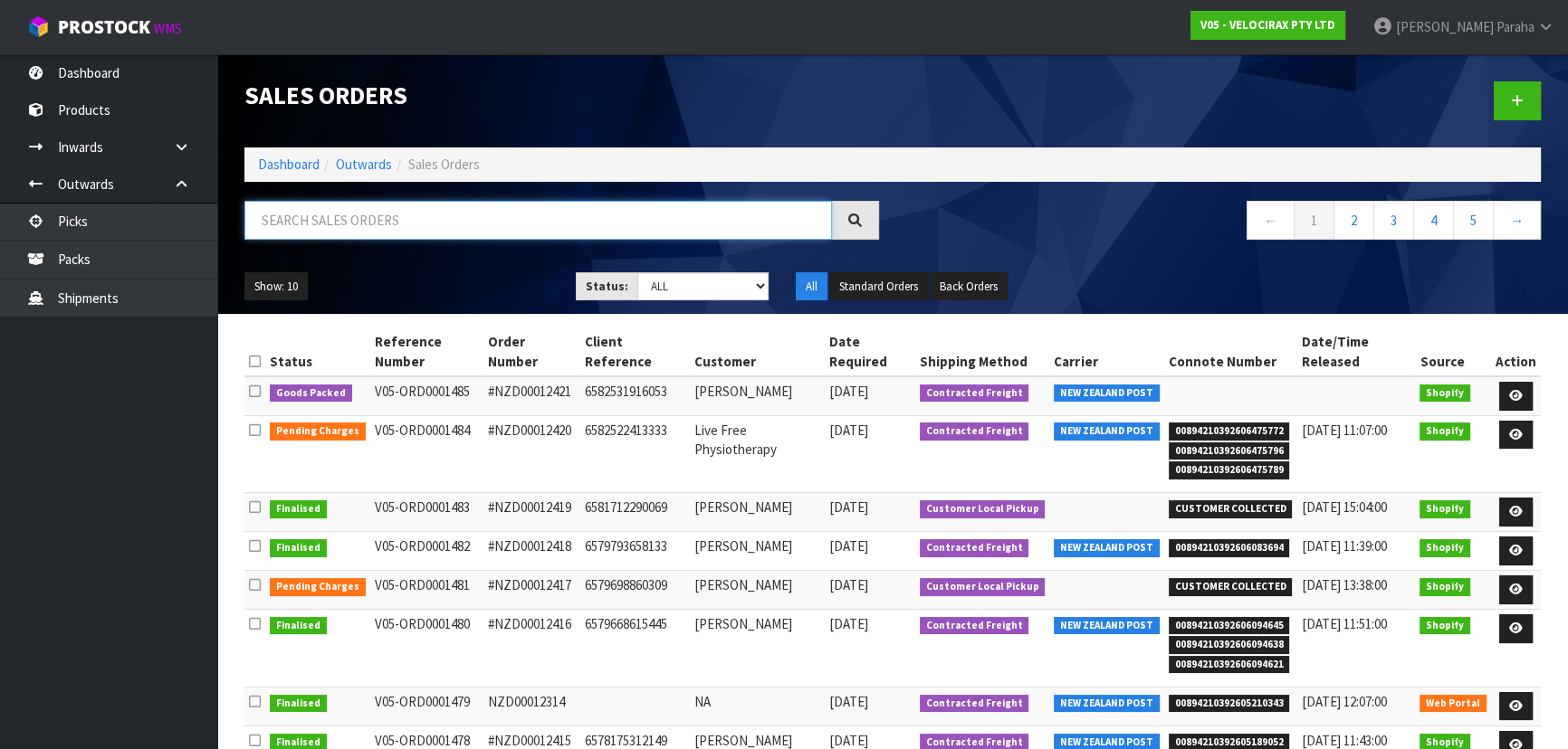
click at [321, 231] on input "text" at bounding box center [538, 221] width 587 height 39
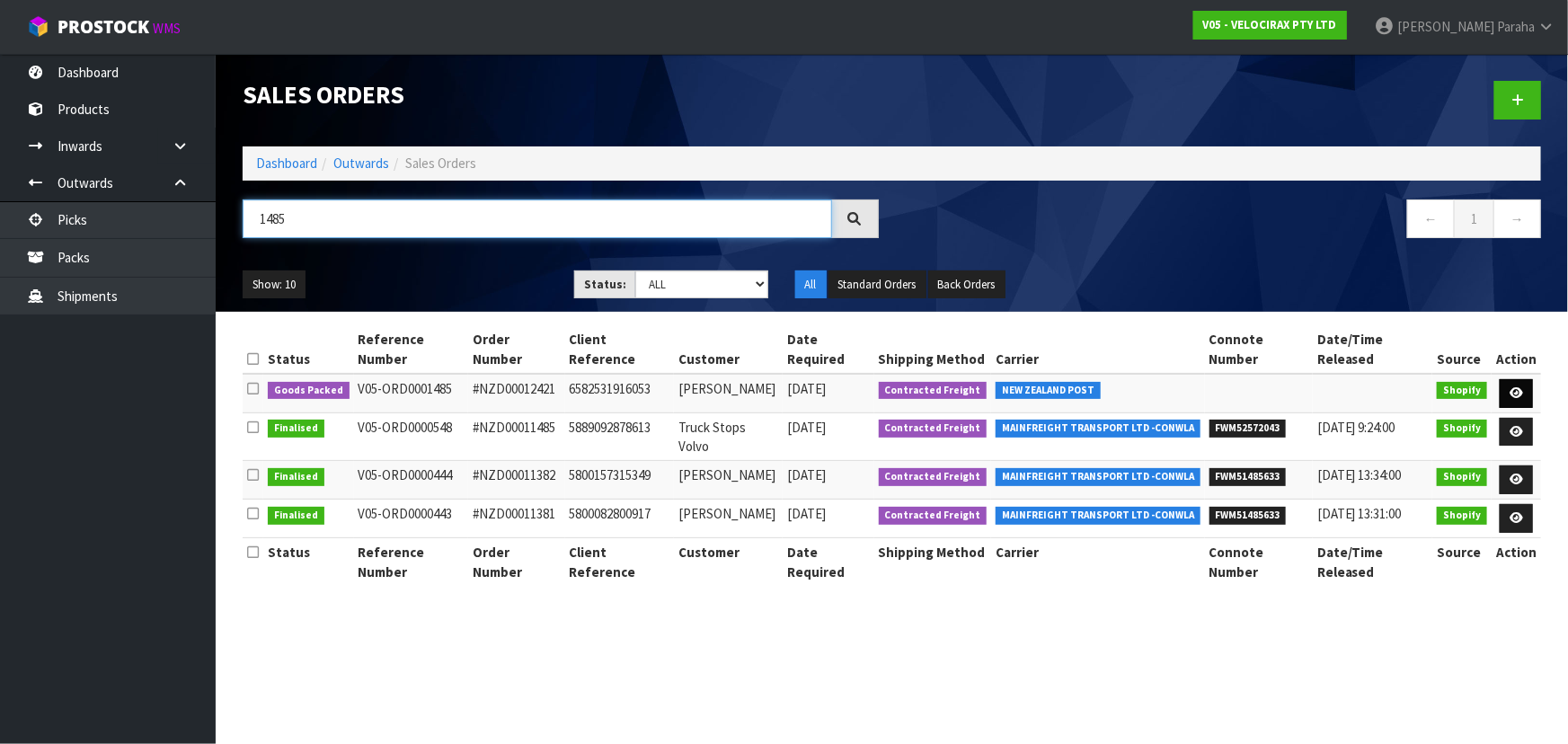
type input "1485"
click at [1525, 379] on link at bounding box center [1517, 393] width 33 height 29
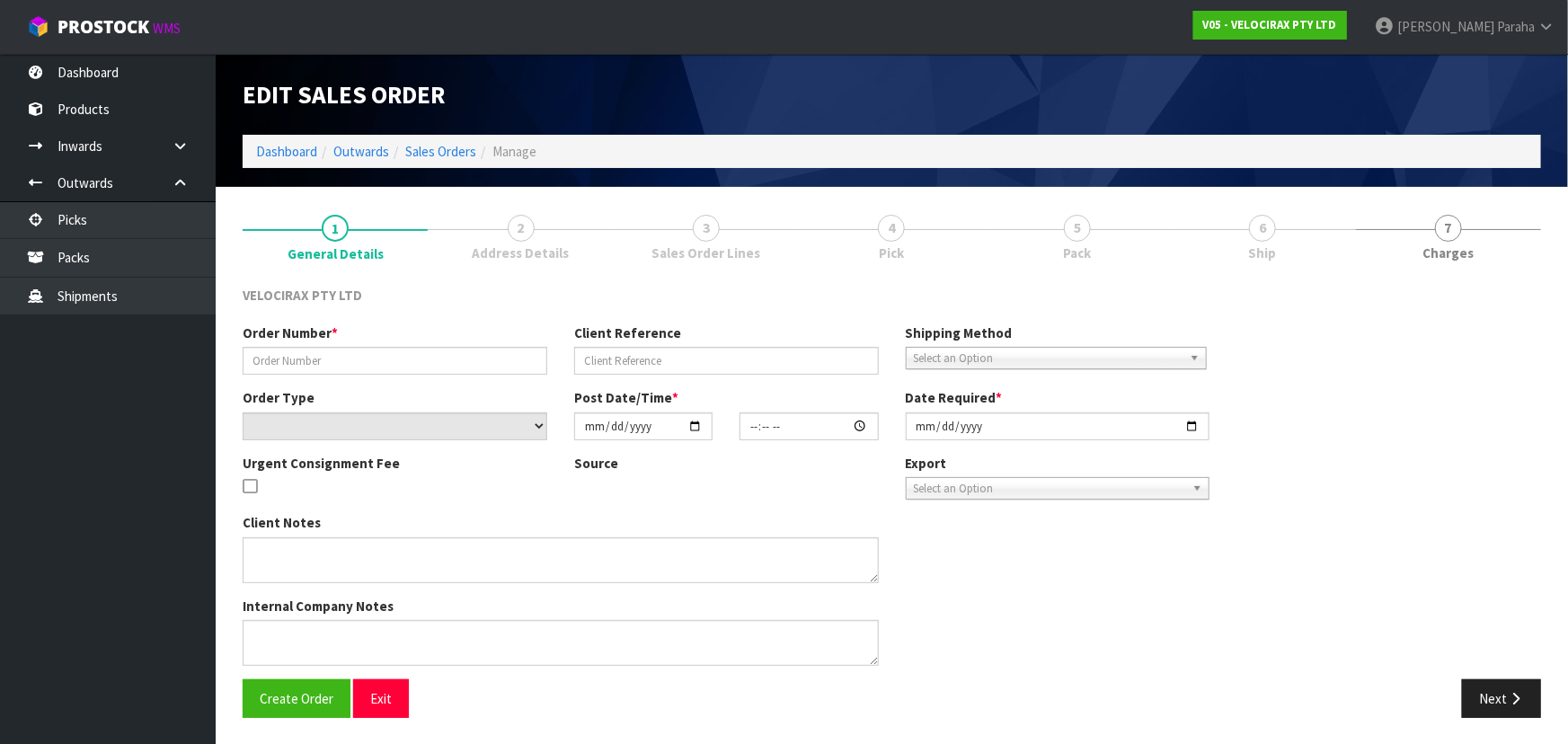
type input "#NZD00012421"
type input "6582531916053"
select select "number:0"
type input "2025-10-02"
type input "21:16:57.000"
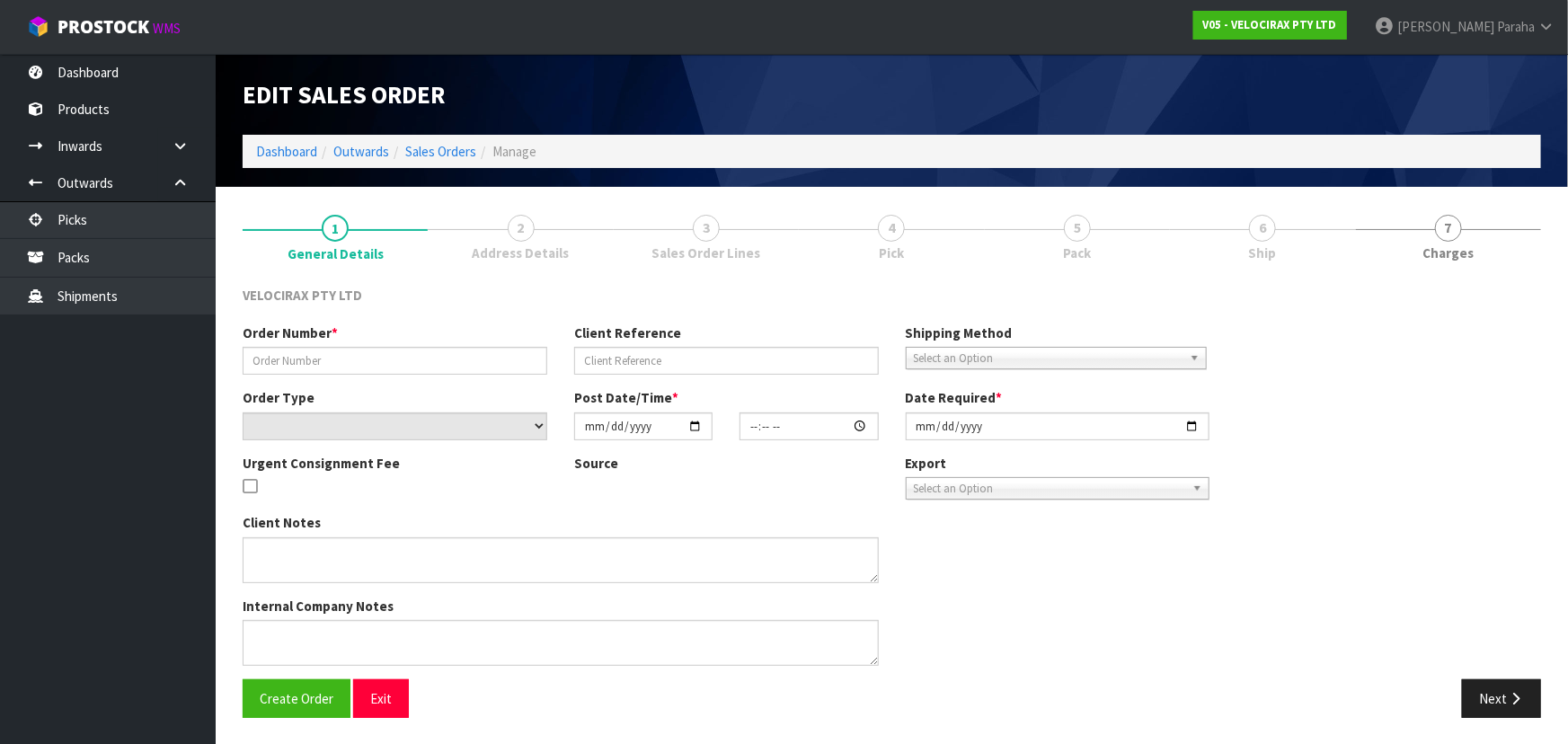
type input "2025-10-03"
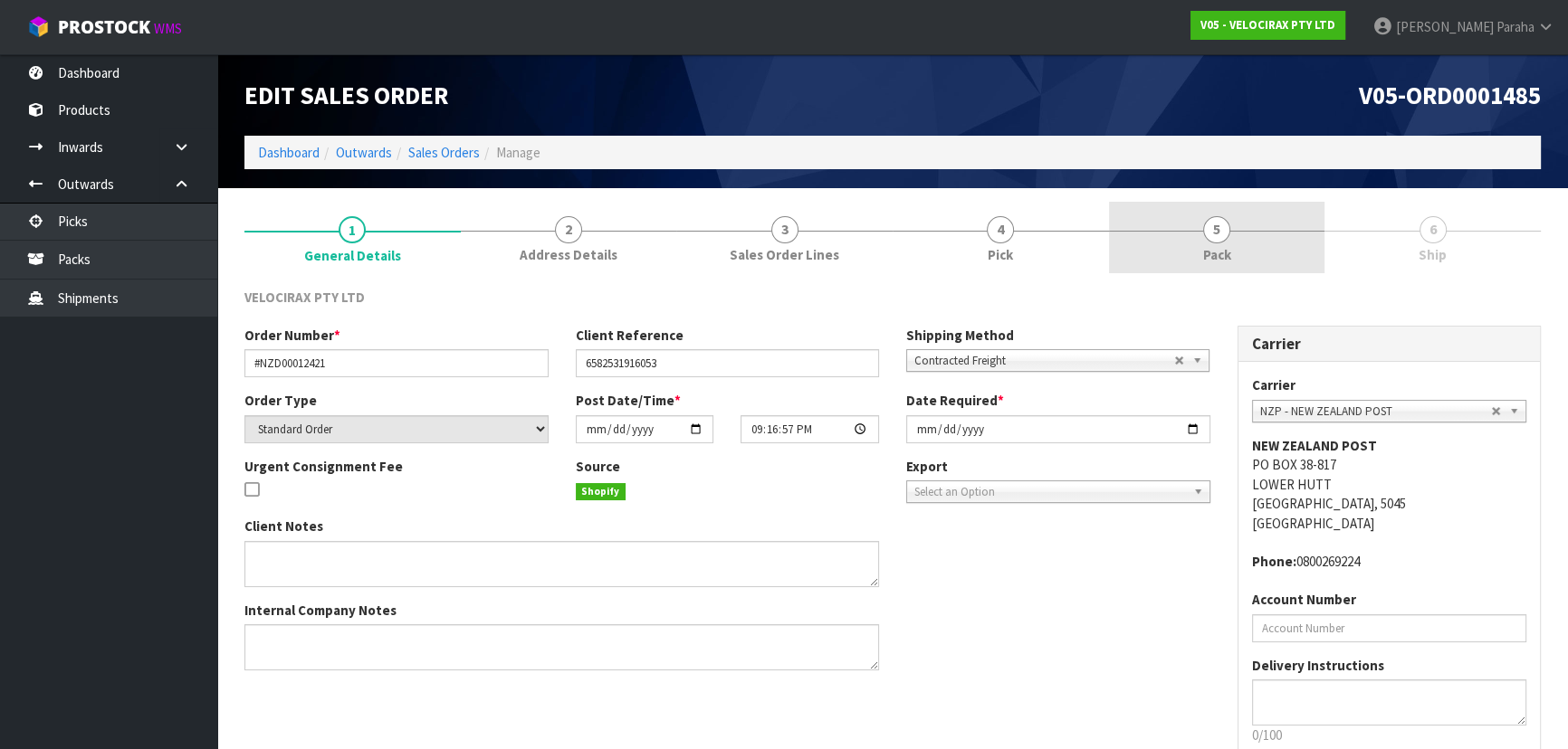
click at [1224, 236] on span "5" at bounding box center [1216, 229] width 27 height 27
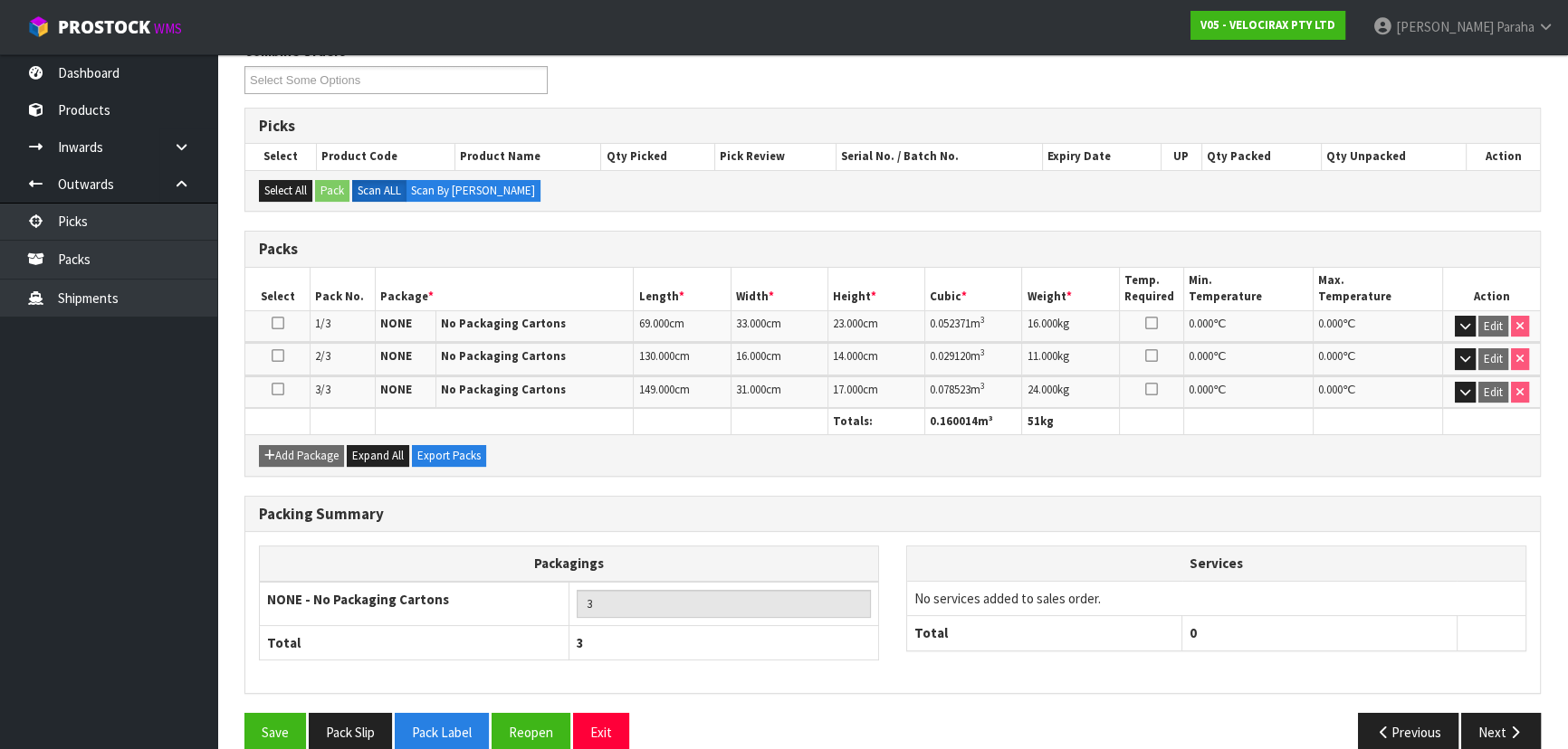
scroll to position [271, 0]
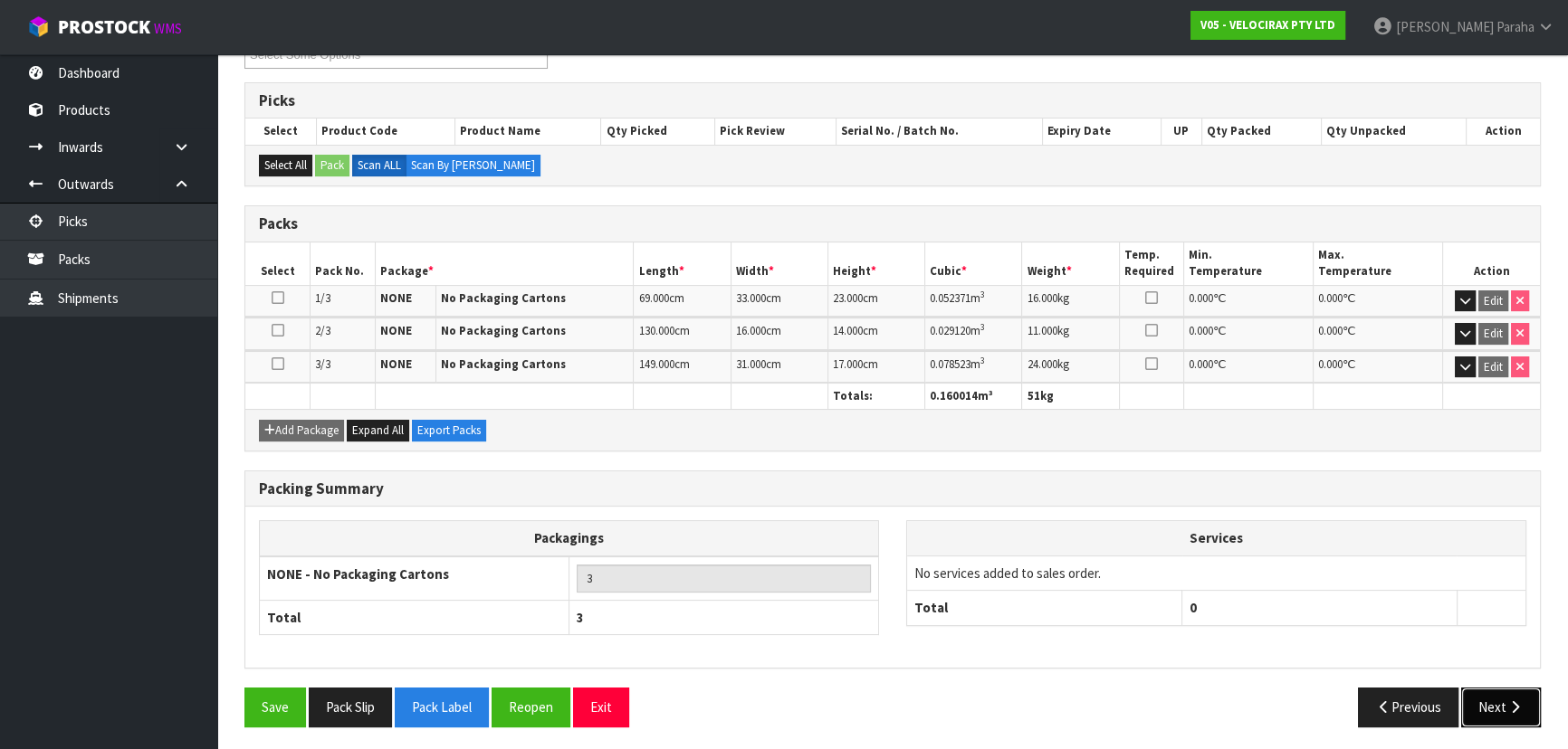
click at [1517, 702] on icon "button" at bounding box center [1515, 707] width 17 height 14
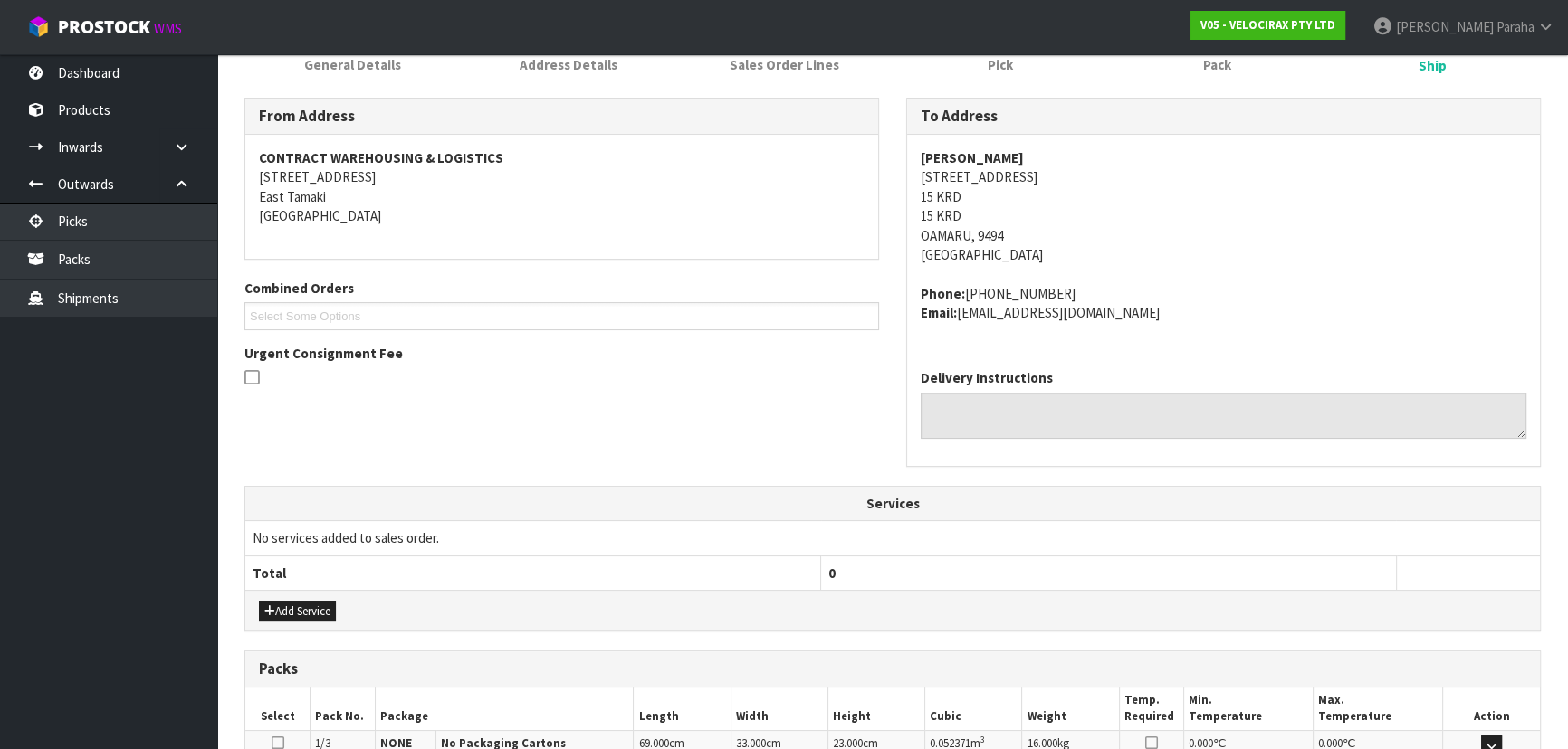
scroll to position [108, 0]
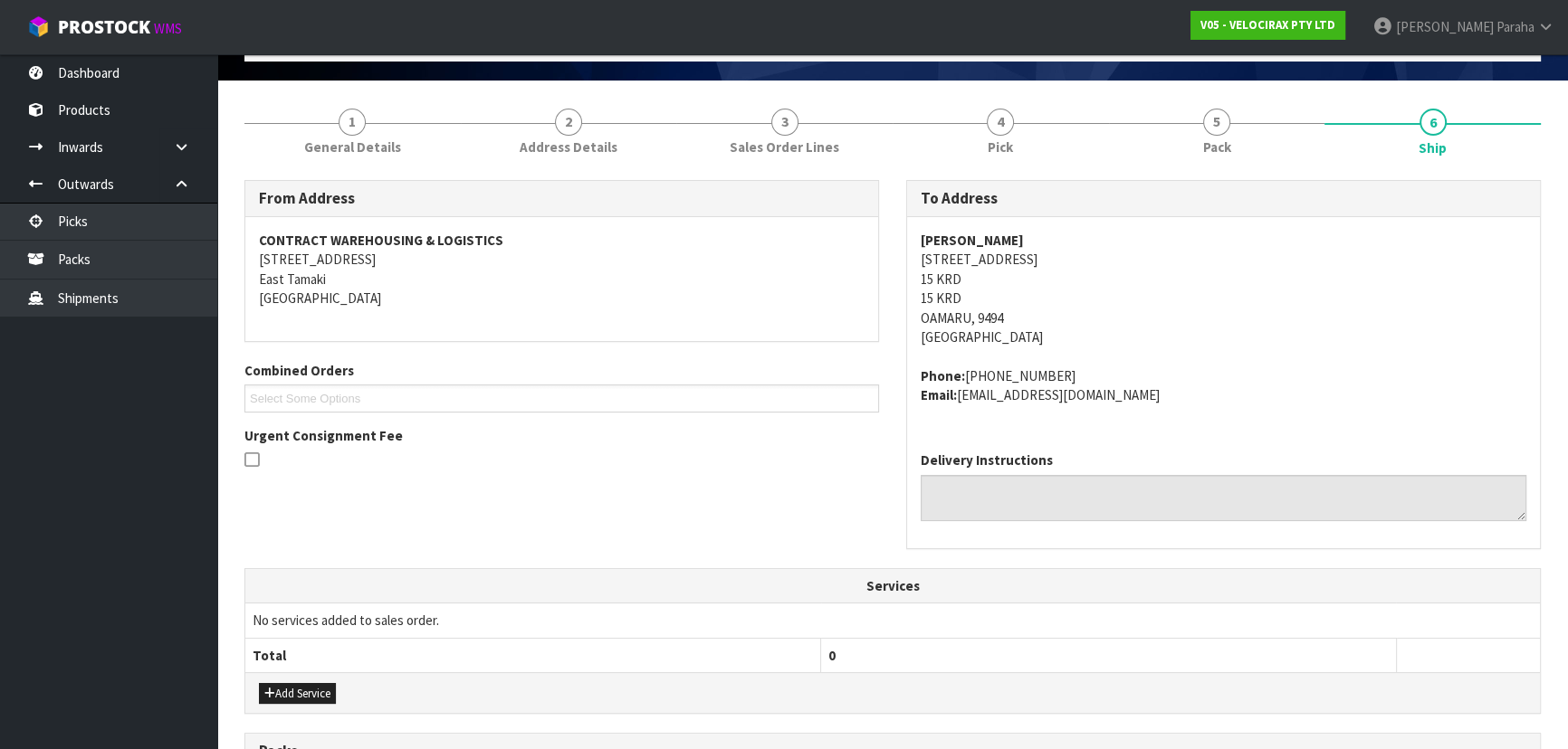
click at [974, 239] on strong "Jackie Dalziel" at bounding box center [971, 240] width 103 height 17
drag, startPoint x: 974, startPoint y: 239, endPoint x: 1029, endPoint y: 221, distance: 57.9
click at [1029, 221] on div "Jackie Dalziel 200 Gray Road 15 KRD 15 KRD OAMARU, 9494 New Zealand Phone: +642…" at bounding box center [1223, 326] width 633 height 220
click at [985, 240] on strong "Jackie Dalziel" at bounding box center [971, 240] width 103 height 17
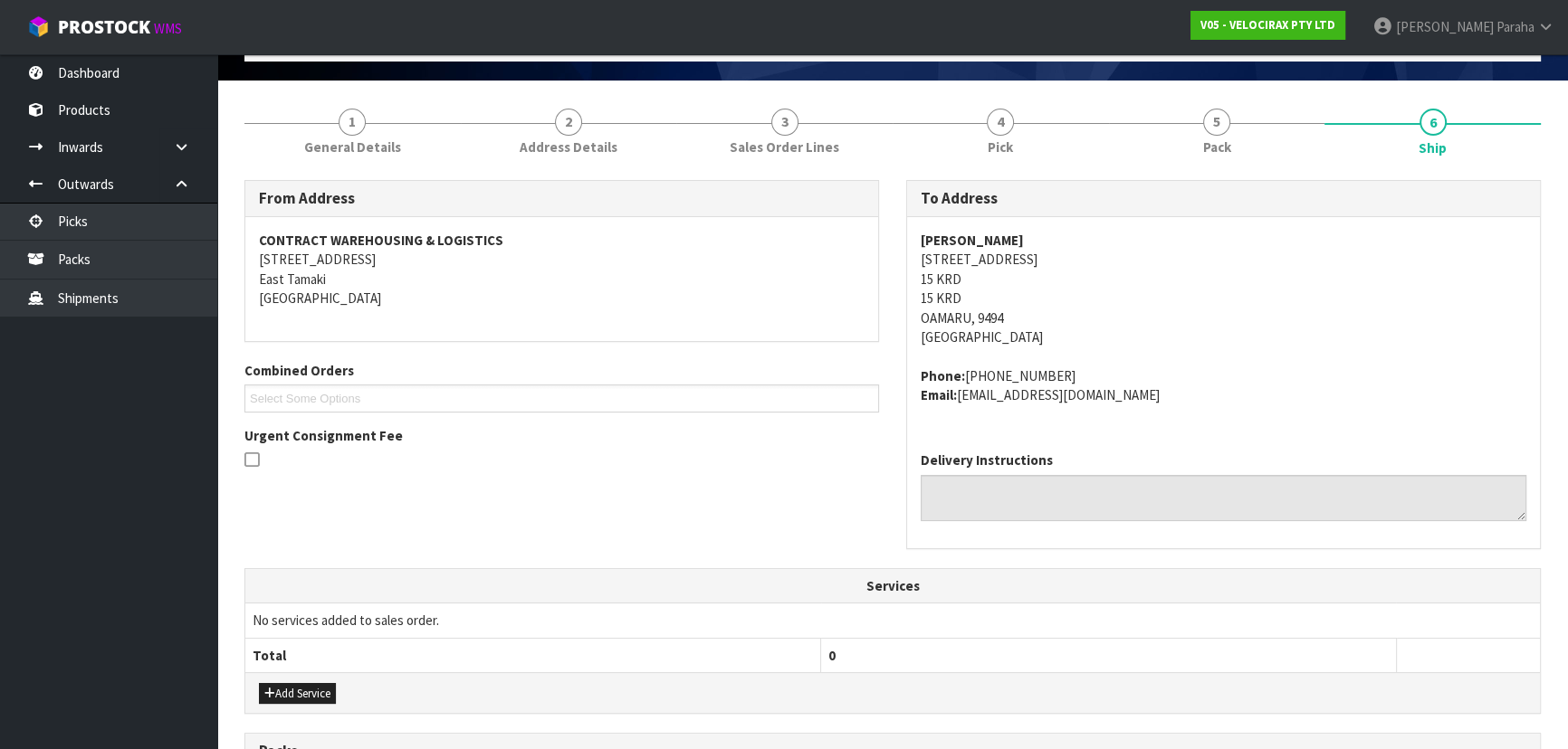
click at [985, 240] on strong "Jackie Dalziel" at bounding box center [971, 240] width 103 height 17
click at [946, 255] on address "Jackie Dalziel 200 Gray Road 15 KRD 15 KRD OAMARU, 9494 New Zealand" at bounding box center [1223, 289] width 606 height 117
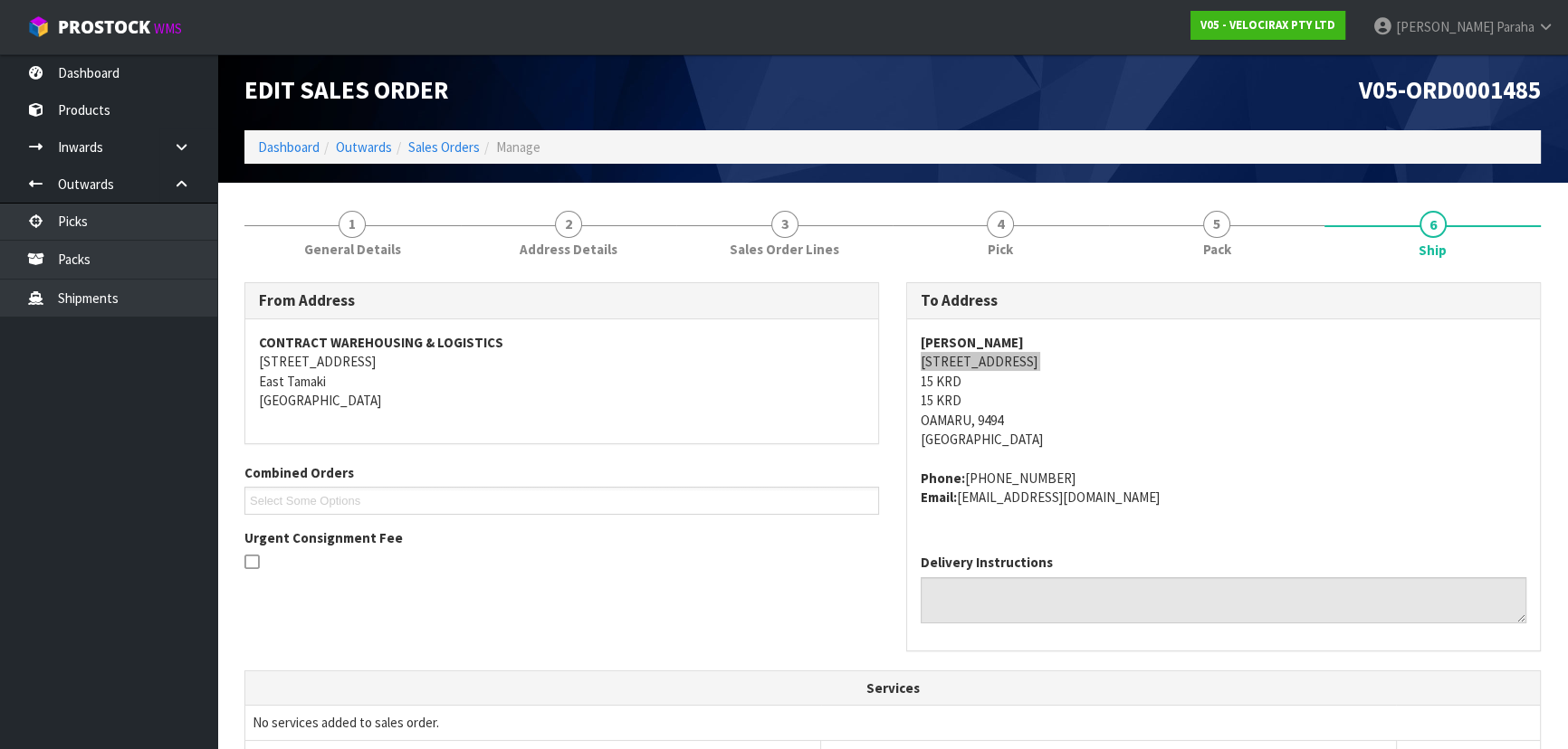
scroll to position [0, 0]
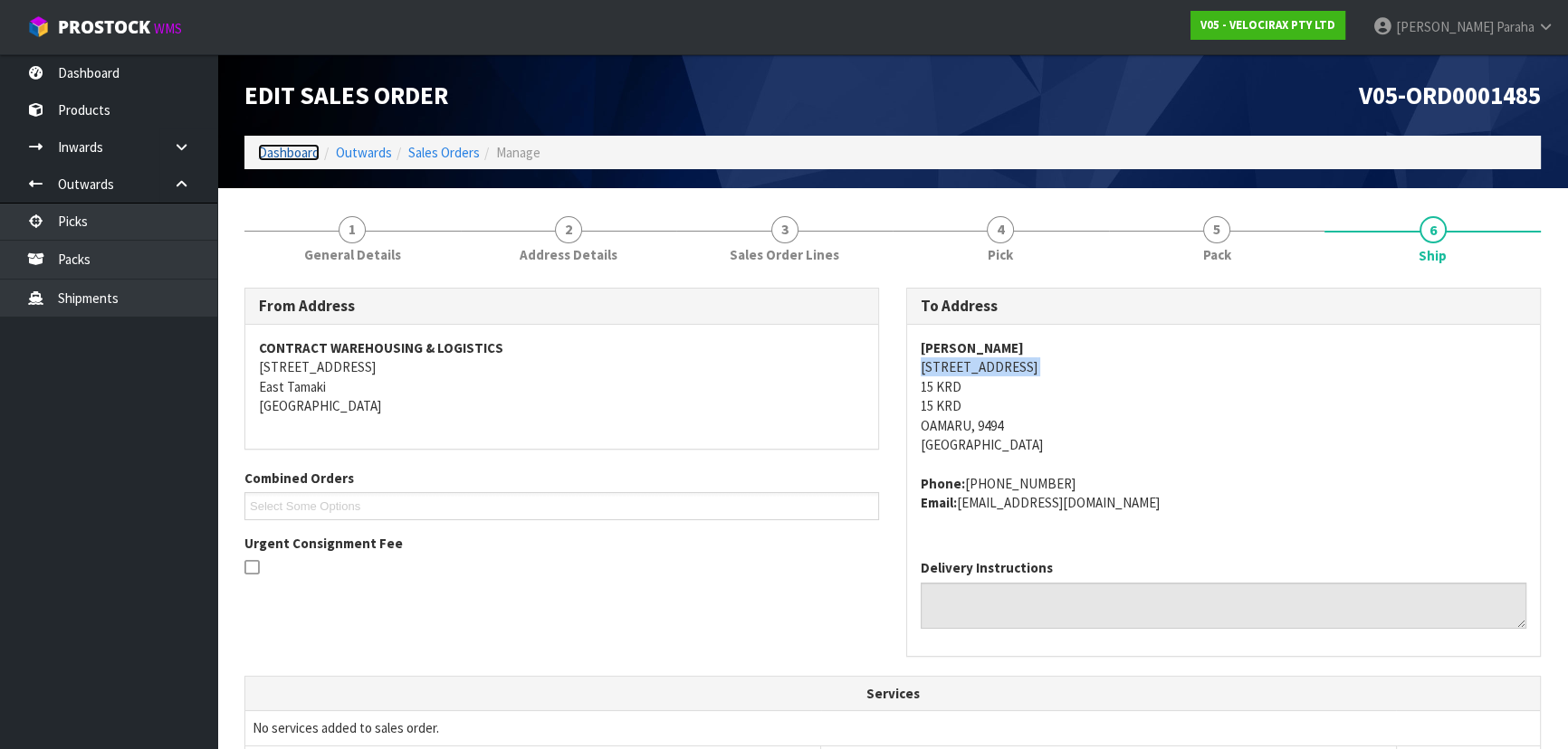
click at [266, 151] on link "Dashboard" at bounding box center [289, 152] width 62 height 17
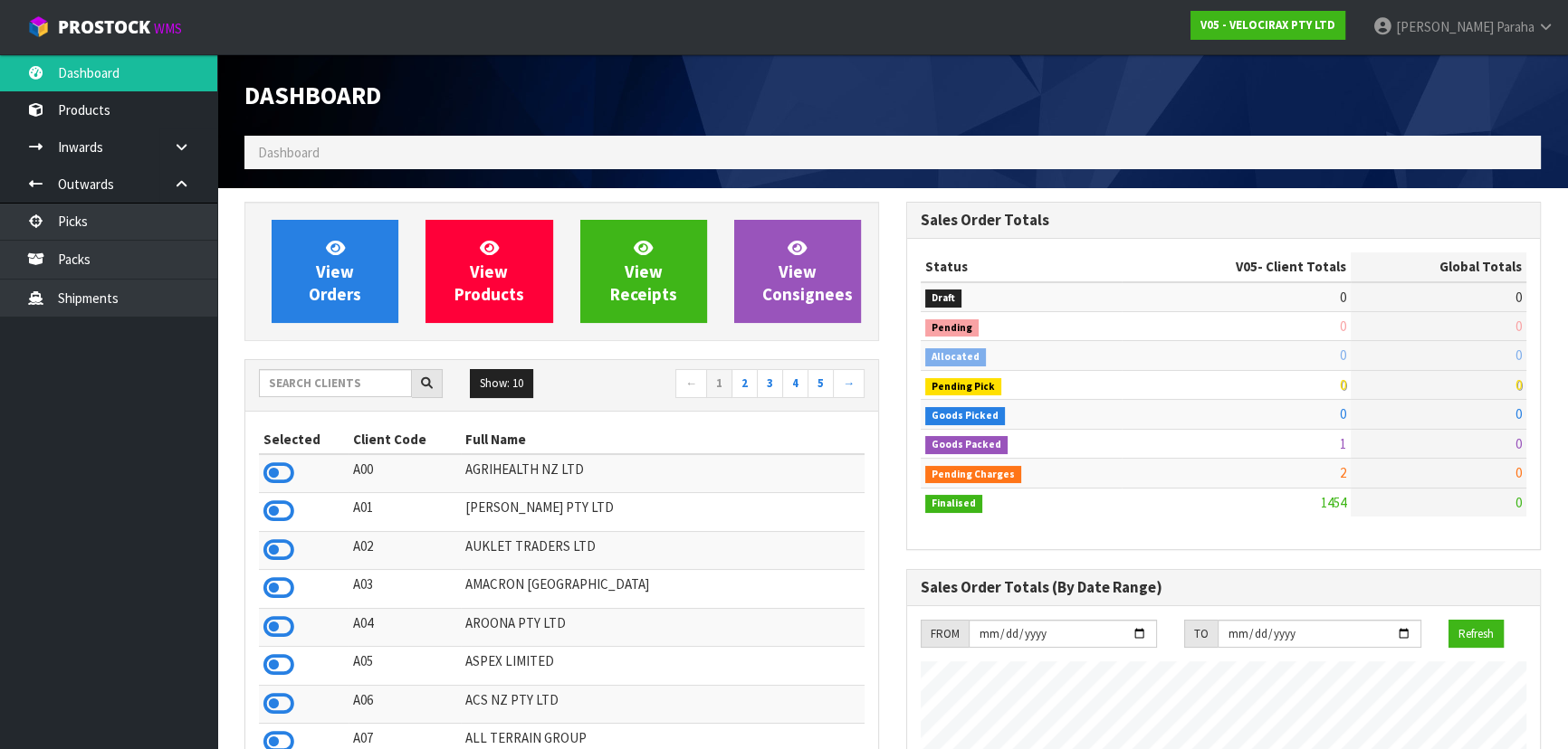
scroll to position [1417, 661]
click at [296, 376] on input "text" at bounding box center [336, 383] width 153 height 28
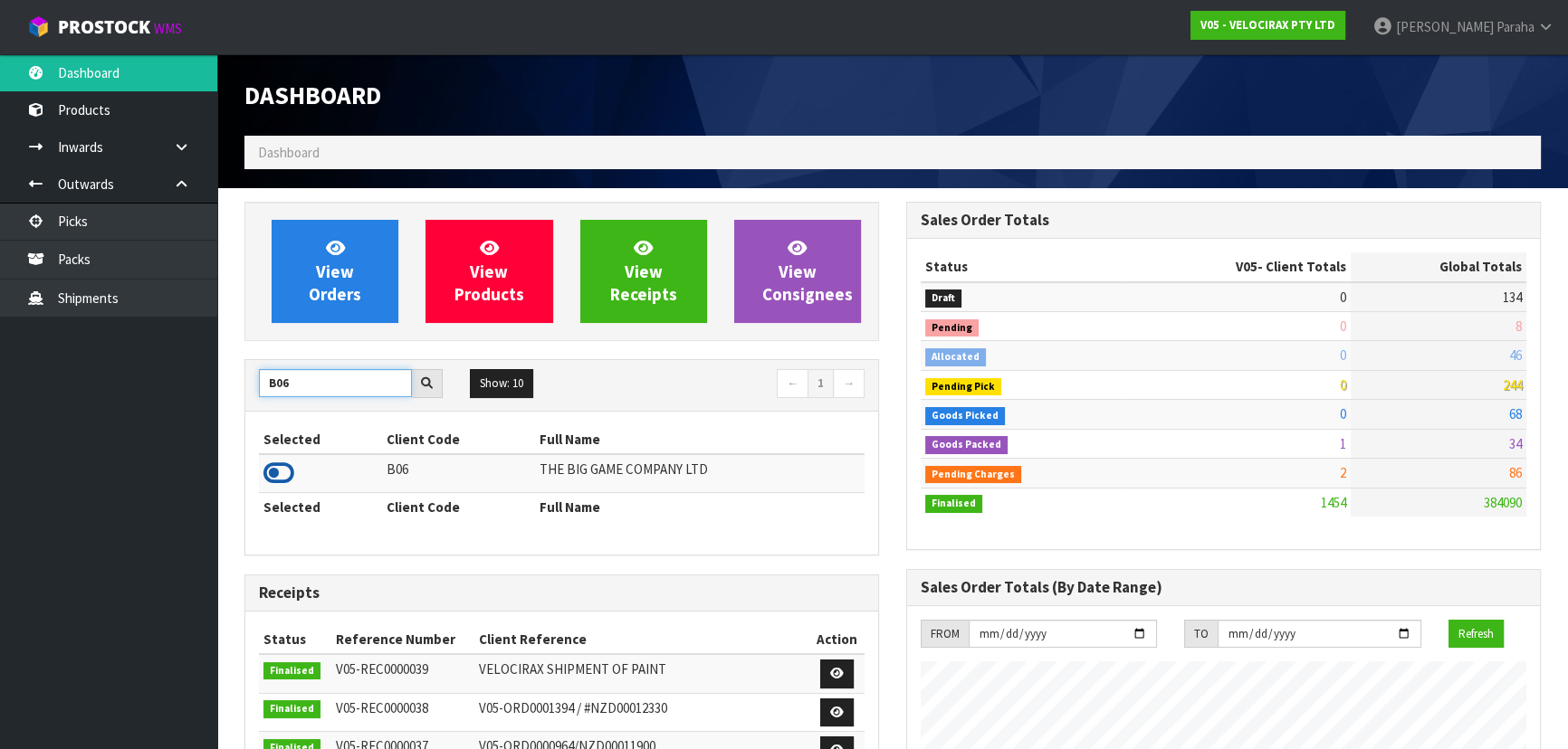
type input "B06"
click at [289, 477] on icon at bounding box center [279, 473] width 31 height 27
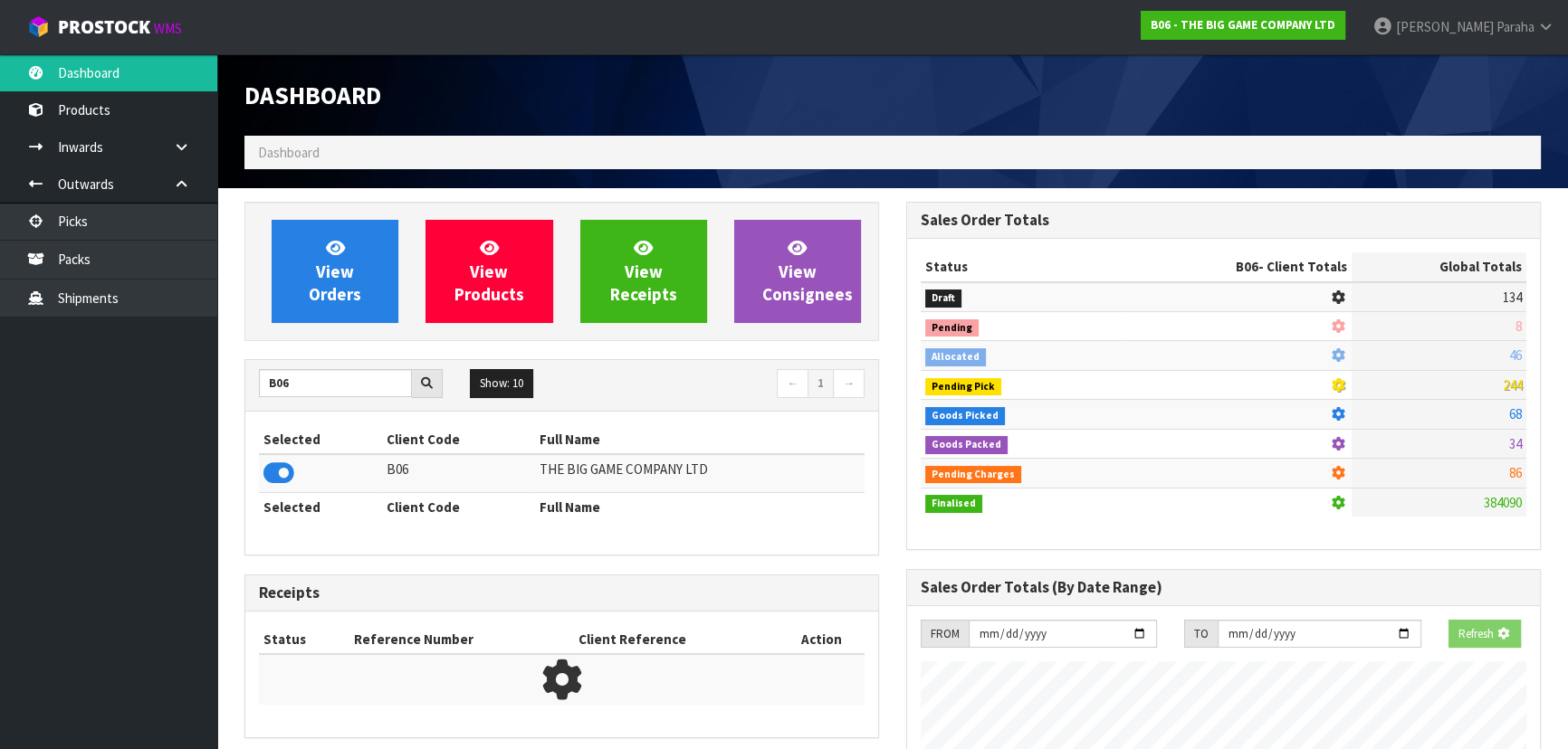
scroll to position [1127, 661]
click at [308, 322] on link "View Orders" at bounding box center [335, 271] width 127 height 103
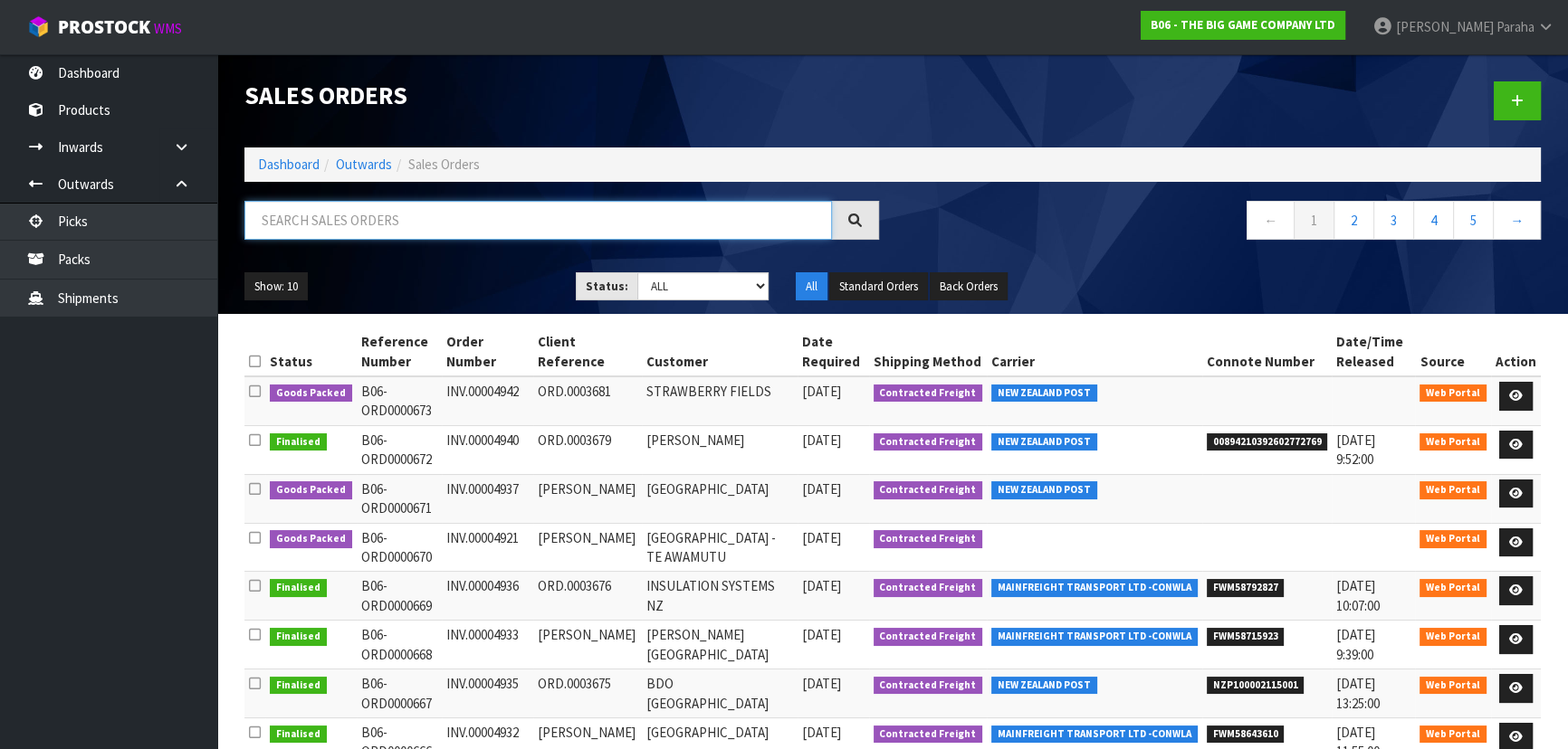
click at [343, 213] on input "text" at bounding box center [538, 221] width 587 height 39
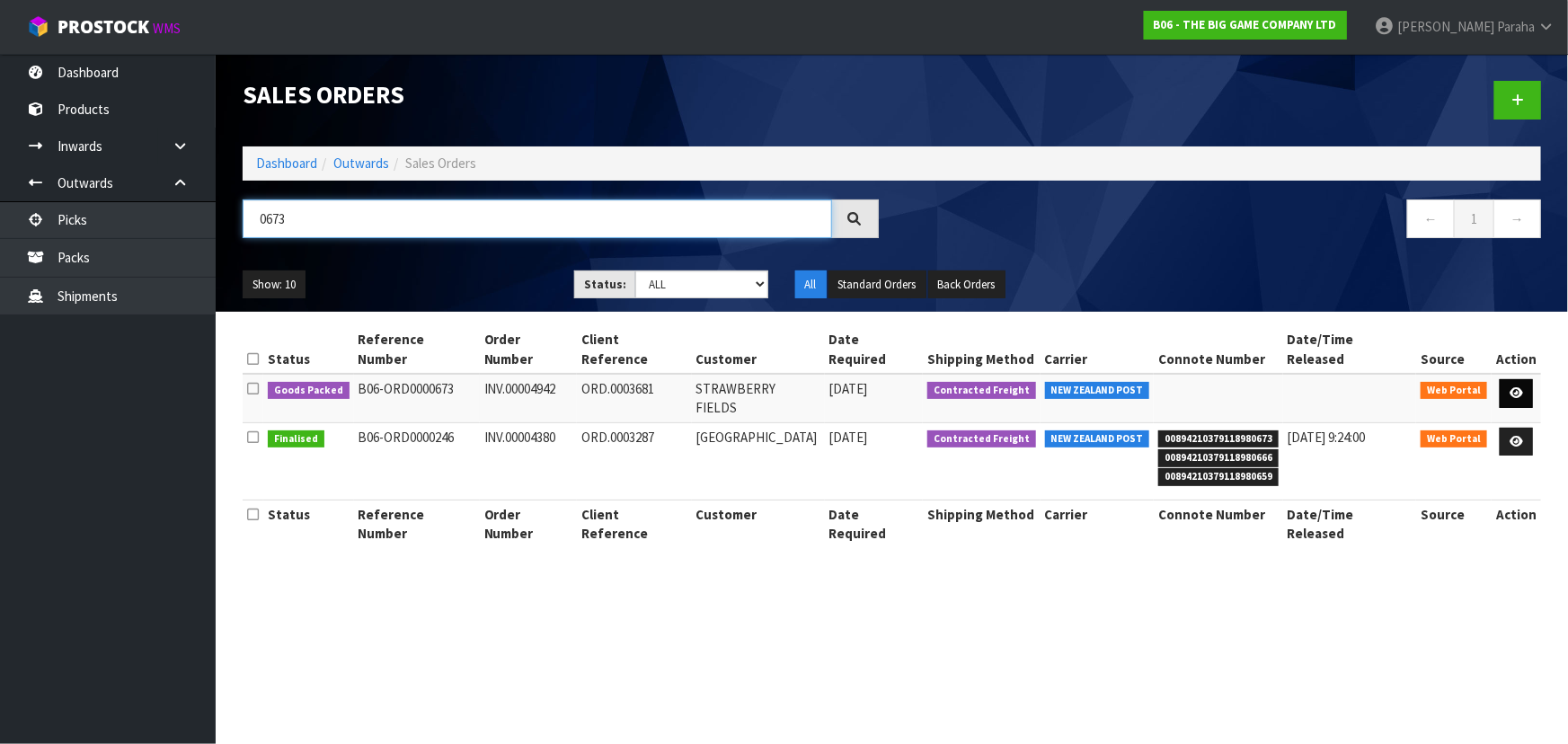
type input "0673"
click at [1518, 387] on icon at bounding box center [1516, 393] width 14 height 12
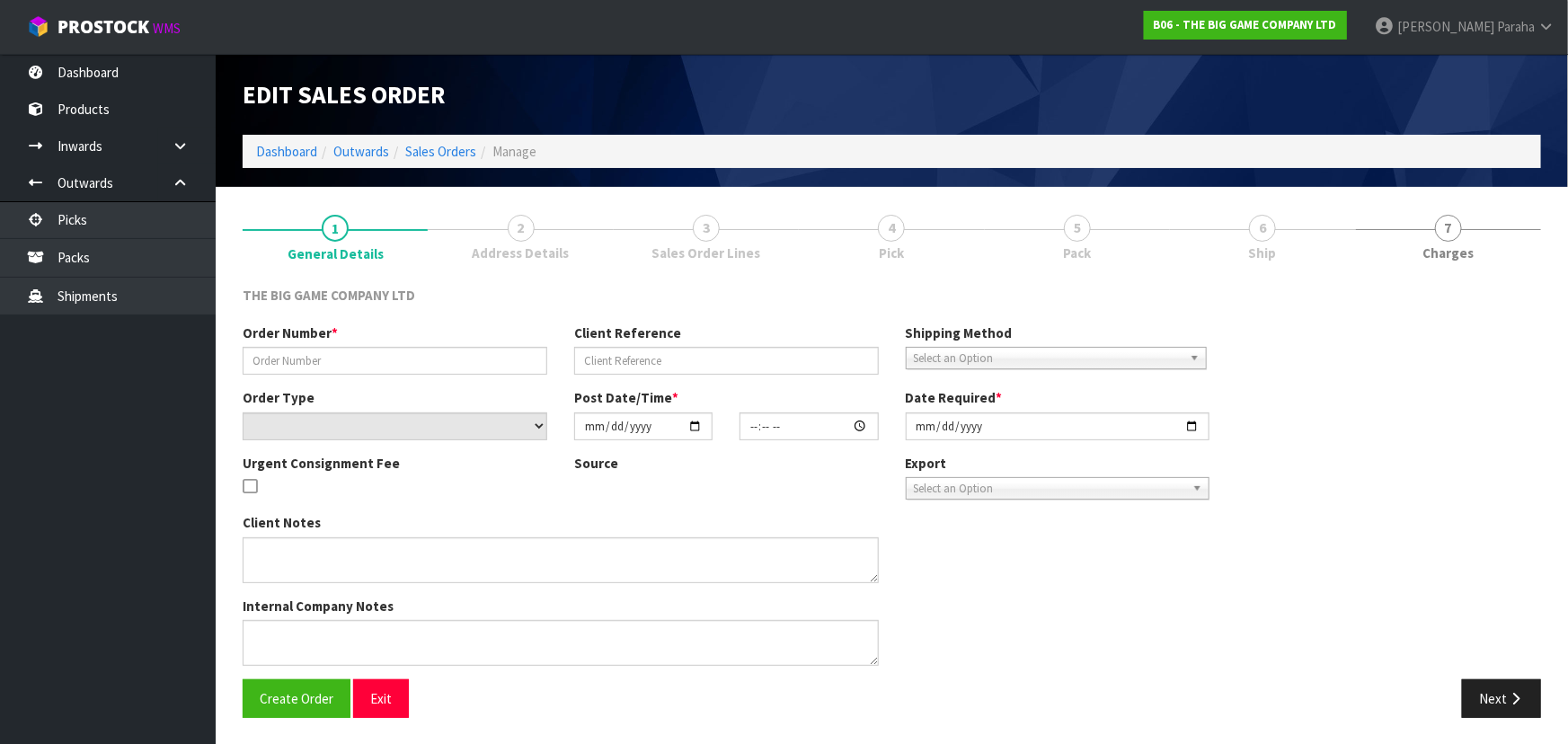
type input "INV.00004942"
type input "ORD.0003681"
select select "number:0"
type input "2025-10-02"
type input "13:45:00.000"
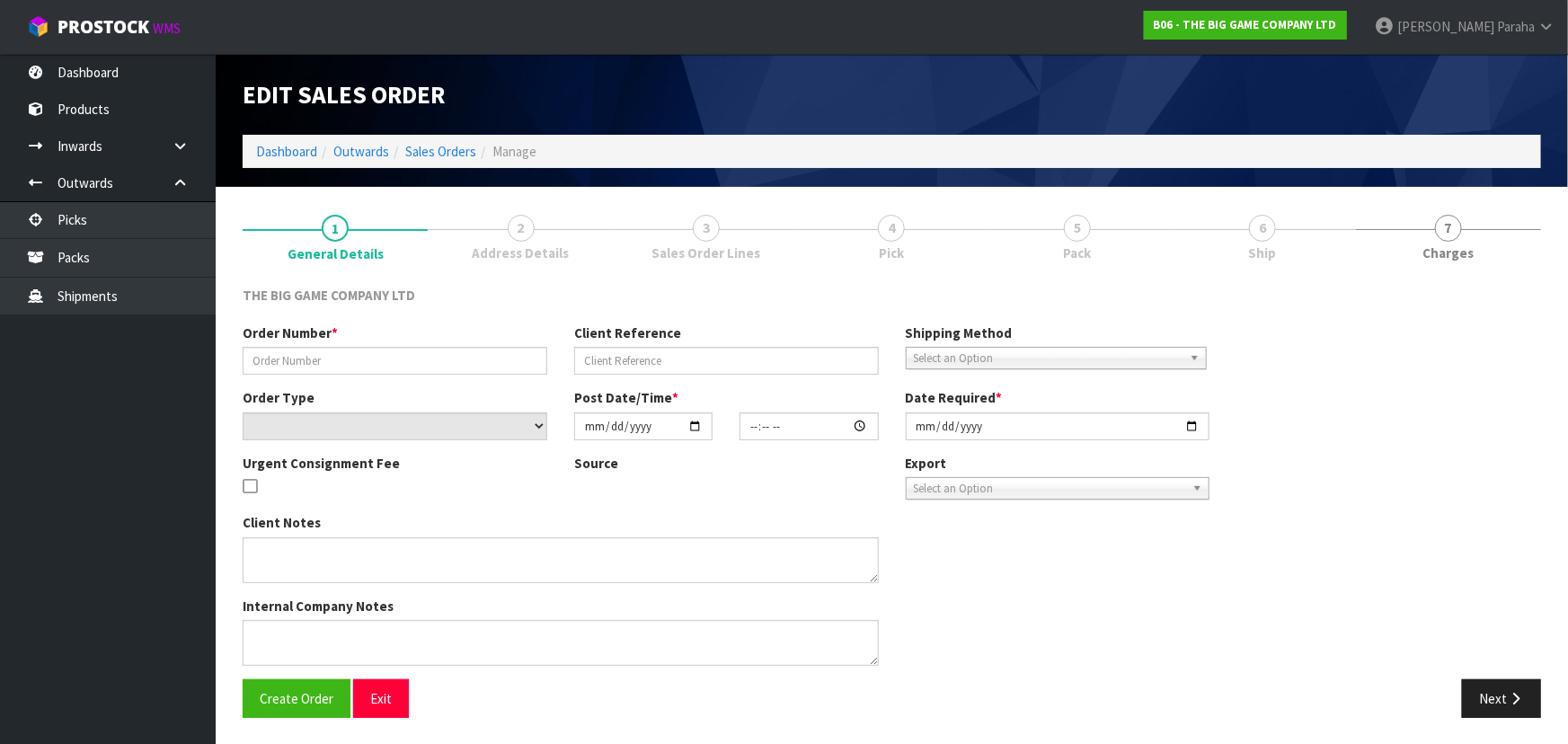
type input "2025-10-03"
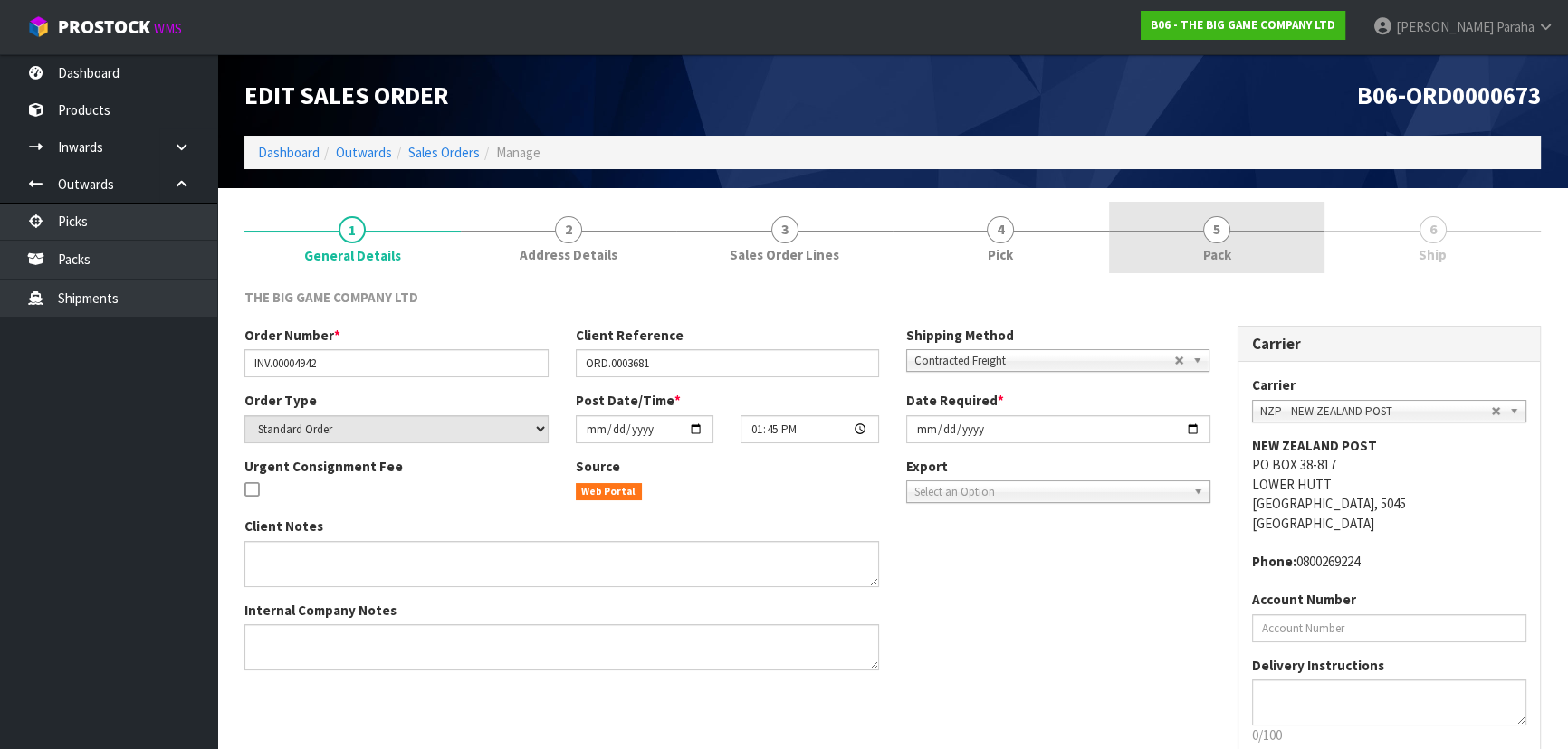
click at [1228, 236] on span "5" at bounding box center [1216, 229] width 27 height 27
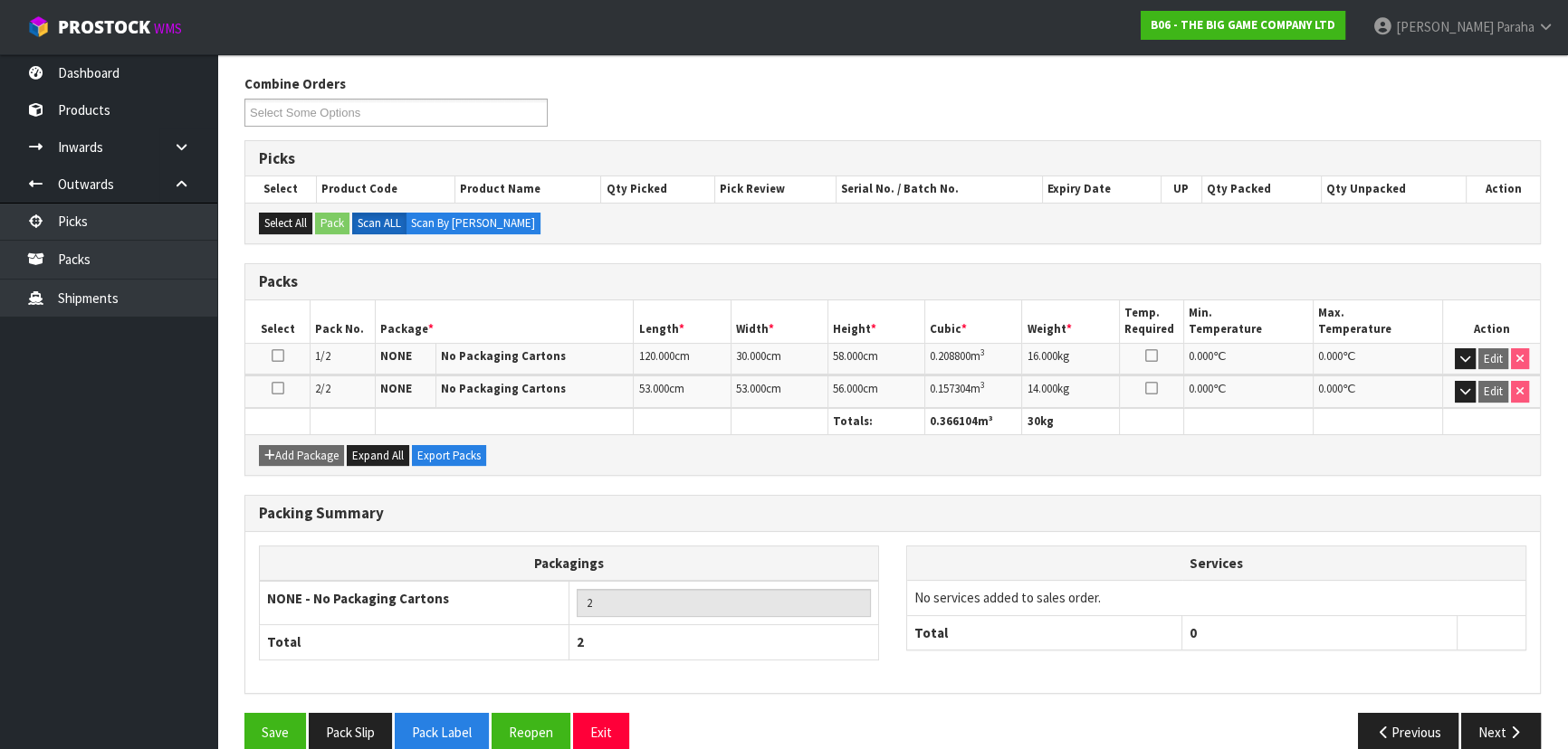
scroll to position [239, 0]
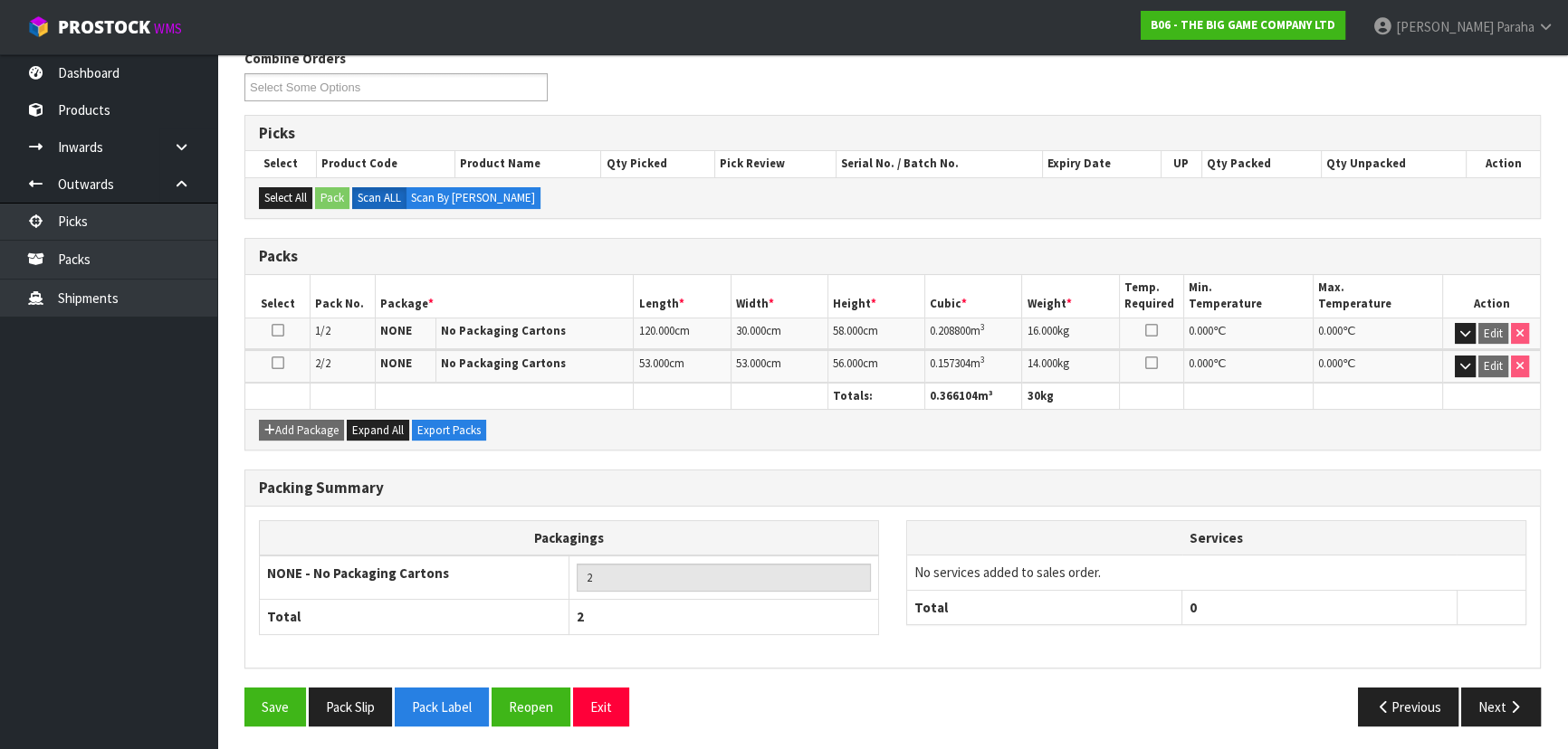
click at [1108, 671] on div "Packing Summary Packagings NONE - No Packaging Cartons 2 Total 2 Services No se…" at bounding box center [892, 578] width 1323 height 218
click at [1503, 700] on button "Next" at bounding box center [1500, 708] width 79 height 39
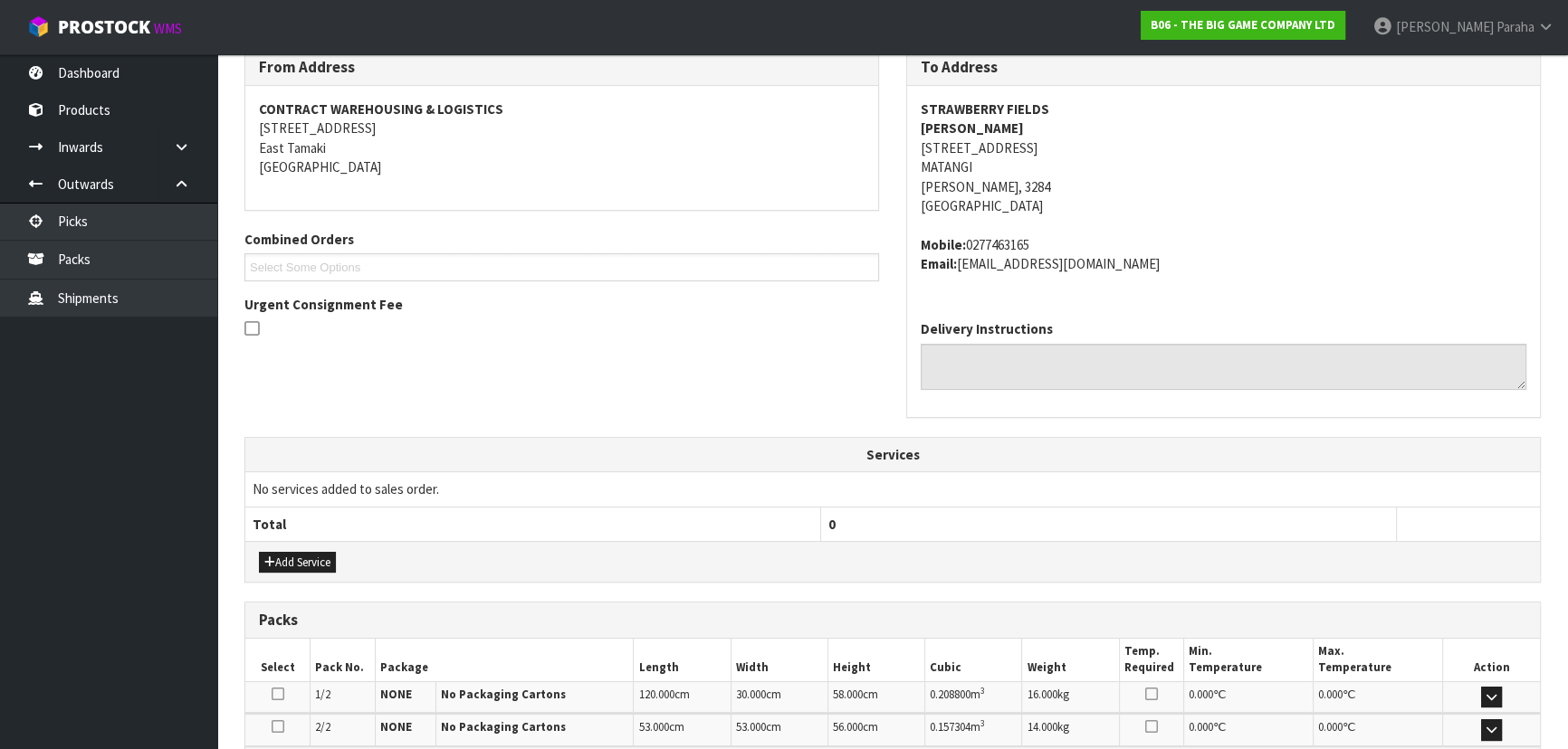
click at [977, 101] on strong "STRAWBERRY FIELDS" at bounding box center [984, 108] width 128 height 17
click at [994, 146] on address "STRAWBERRY FIELDS DARIEN MCFADDEN 151 WOODSIDE ROAD RD5 MATANGI Hamilton, 3284 …" at bounding box center [1223, 157] width 606 height 117
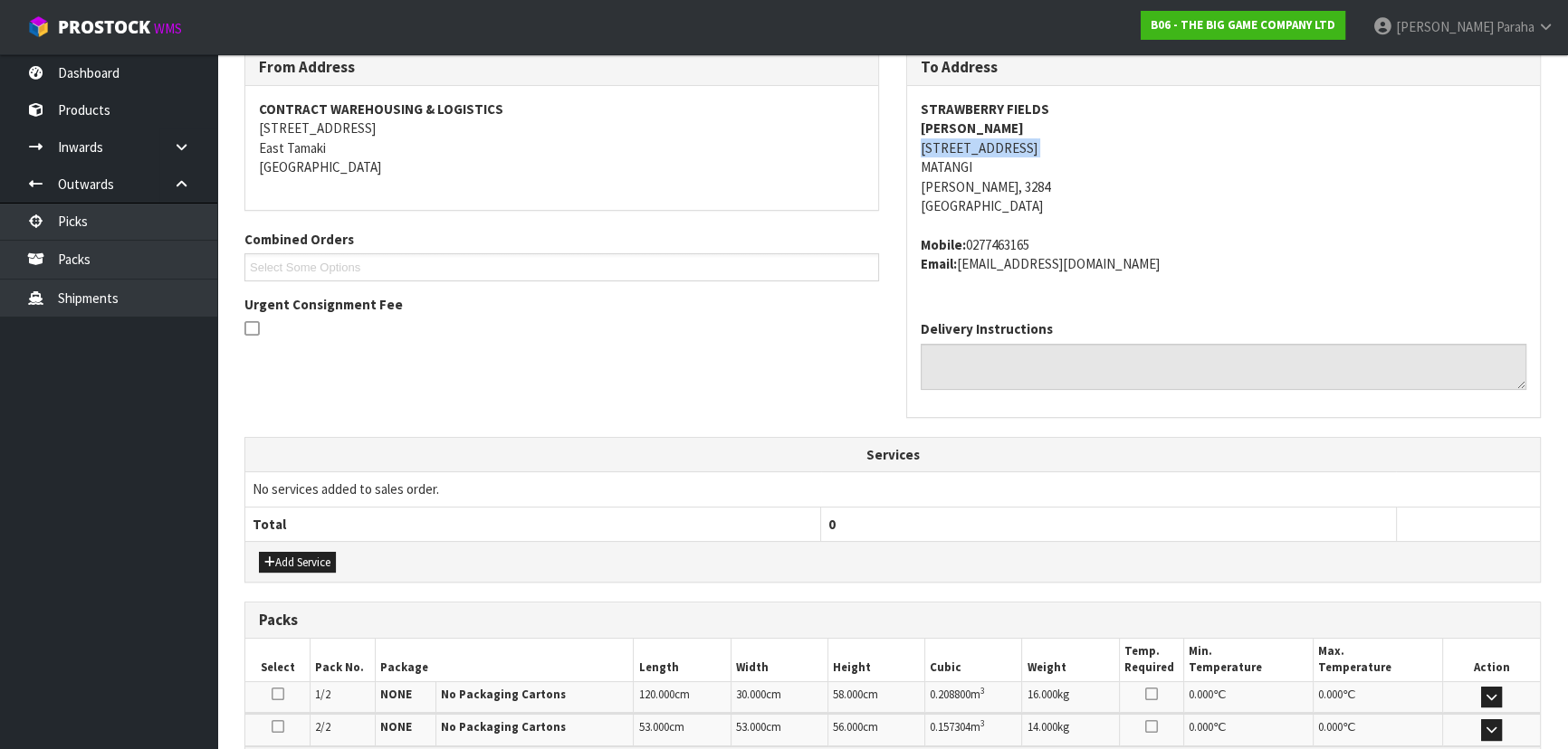
click at [994, 146] on address "STRAWBERRY FIELDS DARIEN MCFADDEN 151 WOODSIDE ROAD RD5 MATANGI Hamilton, 3284 …" at bounding box center [1223, 157] width 606 height 117
drag, startPoint x: 1033, startPoint y: 244, endPoint x: 969, endPoint y: 241, distance: 64.1
click at [969, 241] on address "Mobile: 0277463165 Email: darien@strawberryfields.org.nz" at bounding box center [1223, 255] width 606 height 39
click at [1145, 265] on address "Mobile: 0277463165 Email: darien@strawberryfields.org.nz" at bounding box center [1223, 255] width 606 height 39
drag, startPoint x: 1144, startPoint y: 265, endPoint x: 978, endPoint y: 264, distance: 166.0
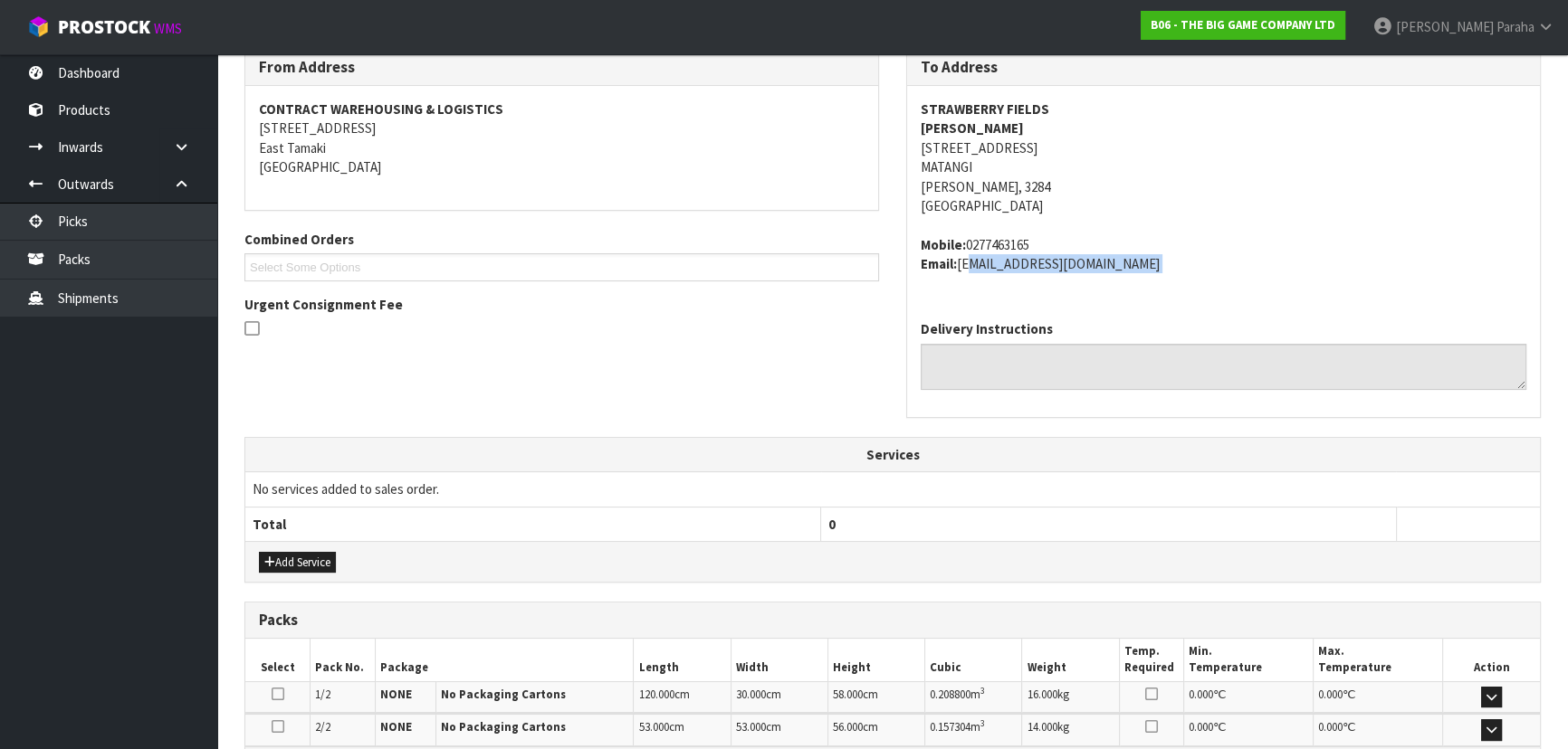
click at [978, 264] on address "Mobile: 0277463165 Email: darien@strawberryfields.org.nz" at bounding box center [1223, 255] width 606 height 39
click at [1179, 262] on address "Mobile: 0277463165 Email: darien@strawberryfields.org.nz" at bounding box center [1223, 255] width 606 height 39
click at [956, 127] on strong "DARIEN MCFADDEN" at bounding box center [971, 128] width 103 height 17
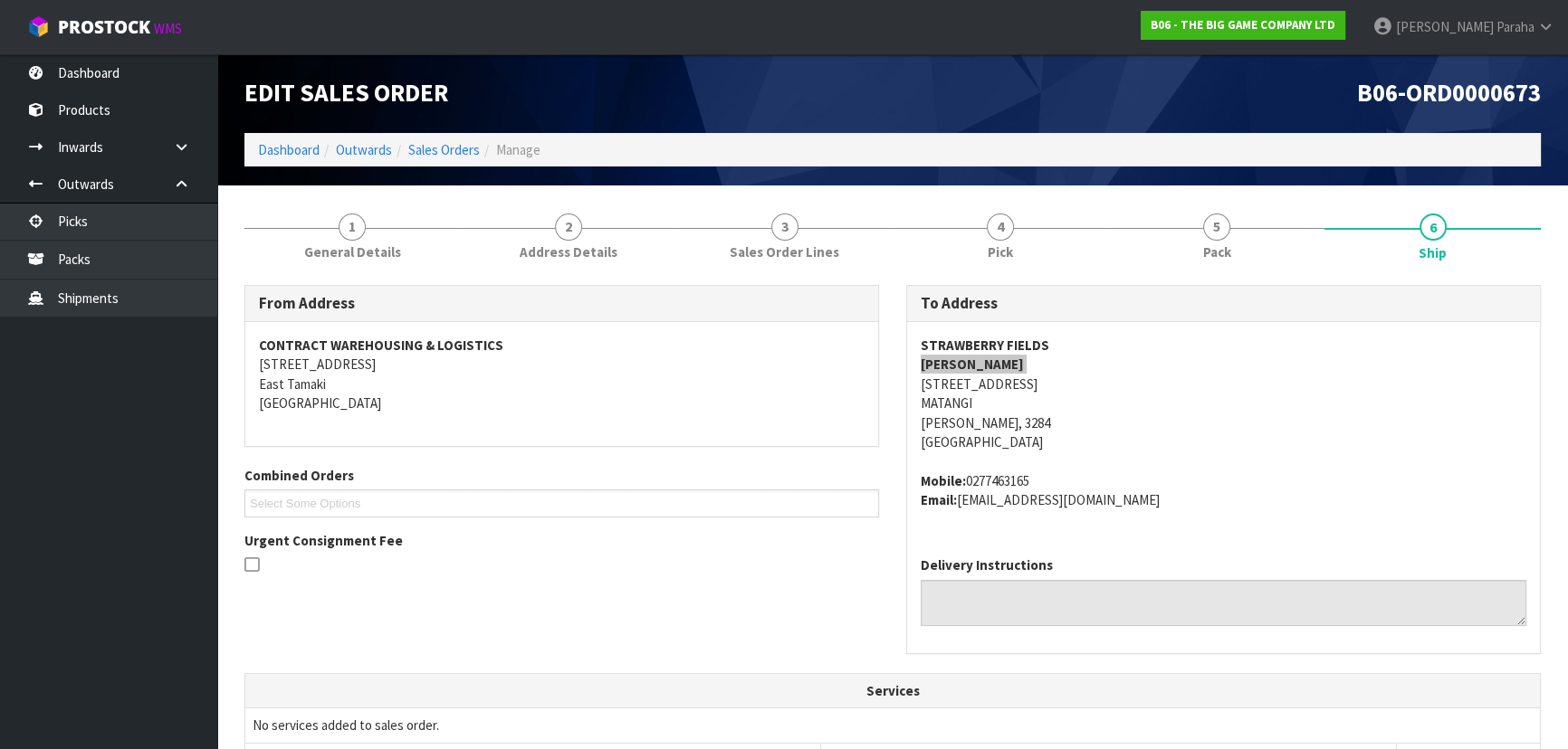
scroll to position [0, 0]
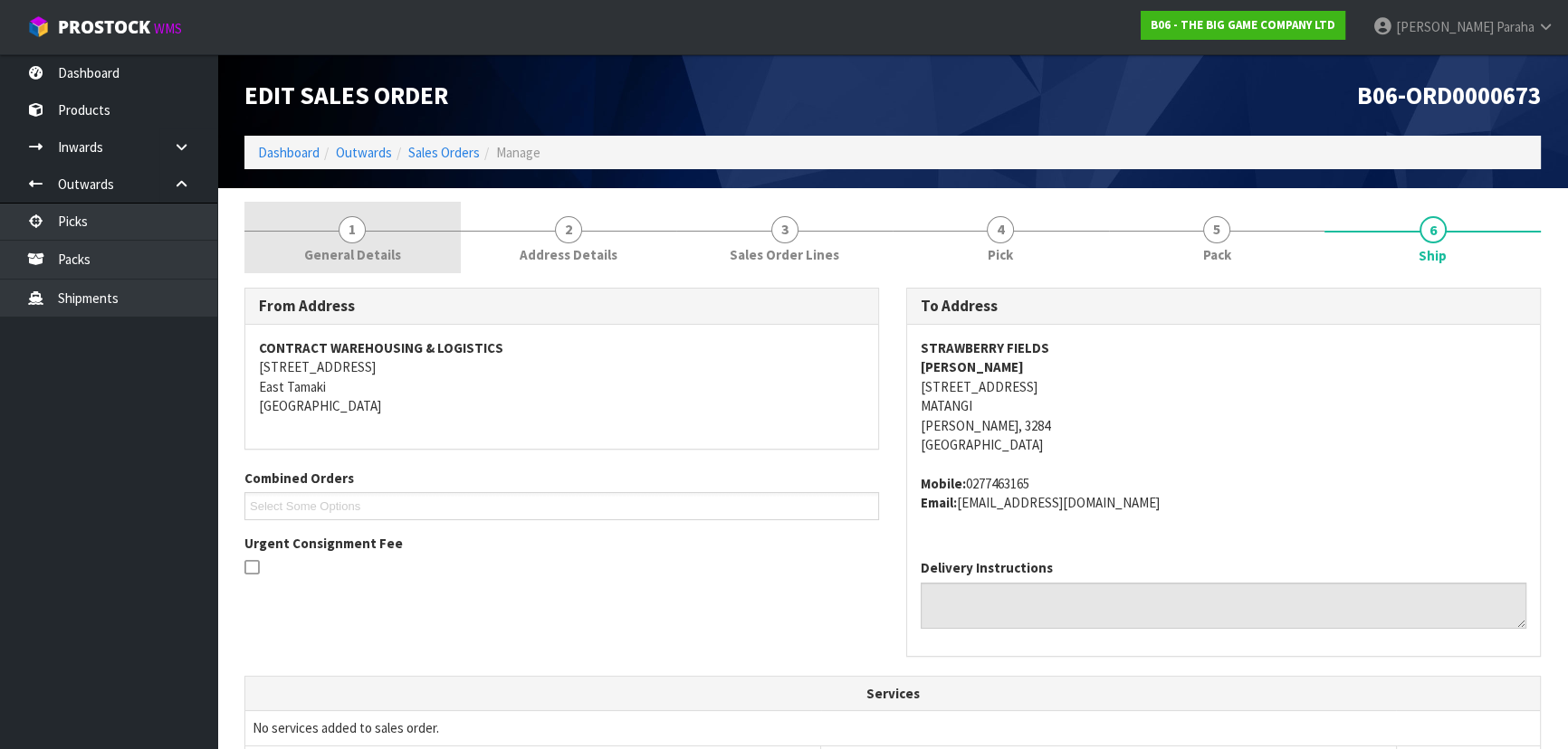
click at [342, 247] on span "General Details" at bounding box center [352, 254] width 97 height 19
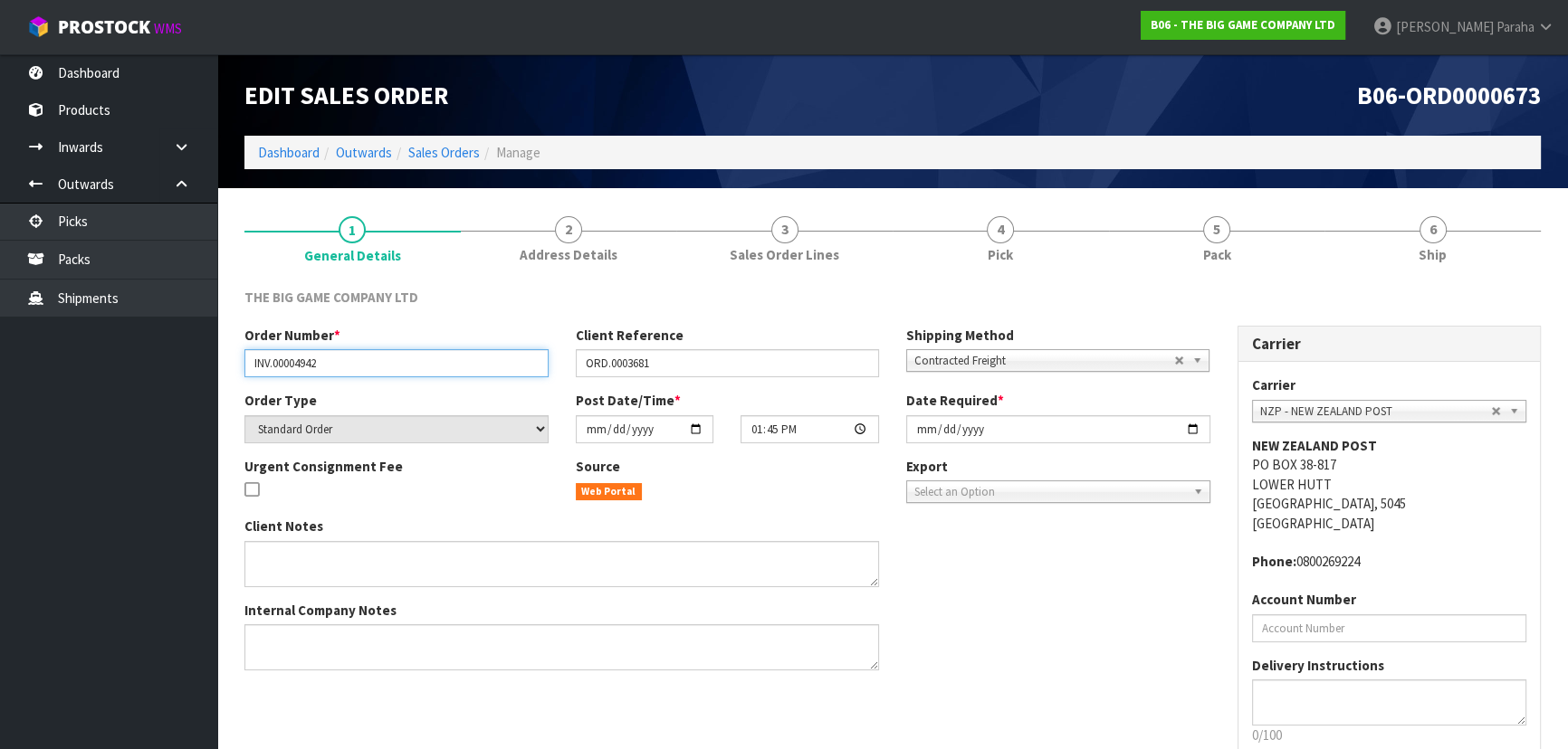
click at [292, 356] on input "INV.00004942" at bounding box center [396, 364] width 304 height 28
click at [290, 356] on input "INV.00004942" at bounding box center [396, 364] width 304 height 28
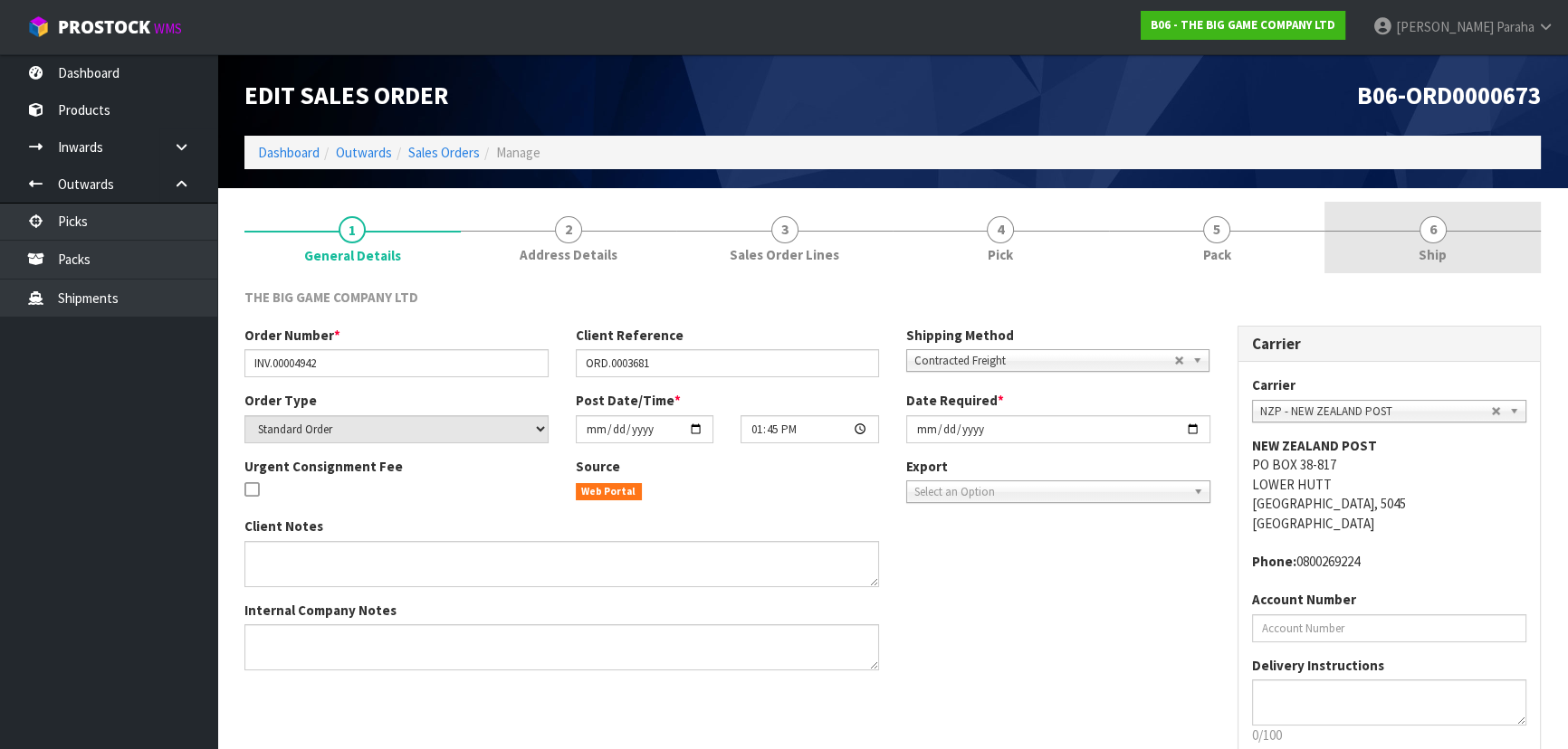
click at [1436, 238] on span "6" at bounding box center [1432, 229] width 27 height 27
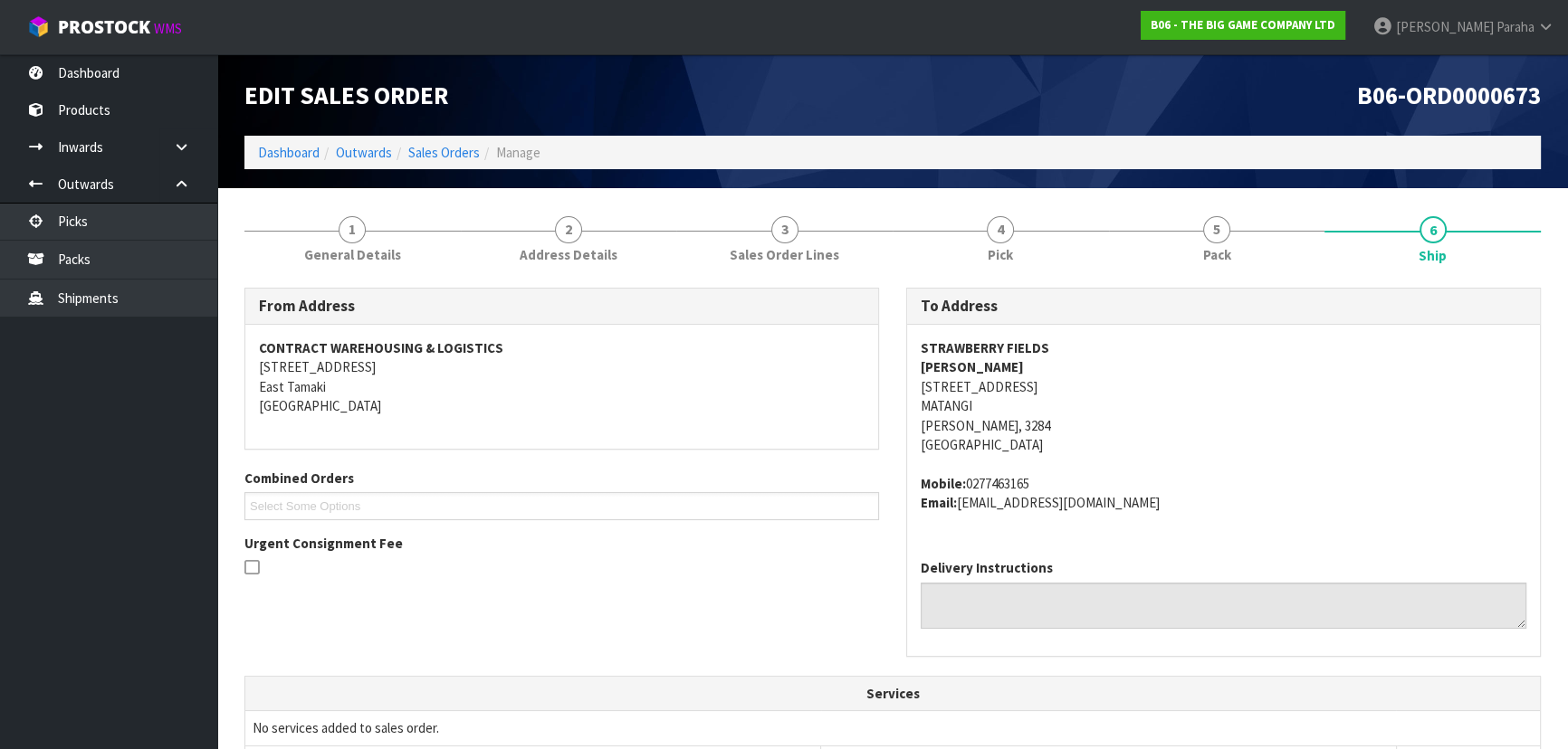
drag, startPoint x: 1065, startPoint y: 383, endPoint x: 1040, endPoint y: 382, distance: 25.0
click at [1040, 382] on address "STRAWBERRY FIELDS DARIEN MCFADDEN 151 WOODSIDE ROAD RD5 MATANGI Hamilton, 3284 …" at bounding box center [1223, 396] width 606 height 117
click at [1102, 397] on address "STRAWBERRY FIELDS DARIEN MCFADDEN 151 WOODSIDE ROAD RD5 MATANGI Hamilton, 3284 …" at bounding box center [1223, 396] width 606 height 117
click at [1043, 487] on address "Mobile: 0277463165 Email: darien@strawberryfields.org.nz" at bounding box center [1223, 494] width 606 height 39
drag, startPoint x: 1034, startPoint y: 481, endPoint x: 968, endPoint y: 480, distance: 66.0
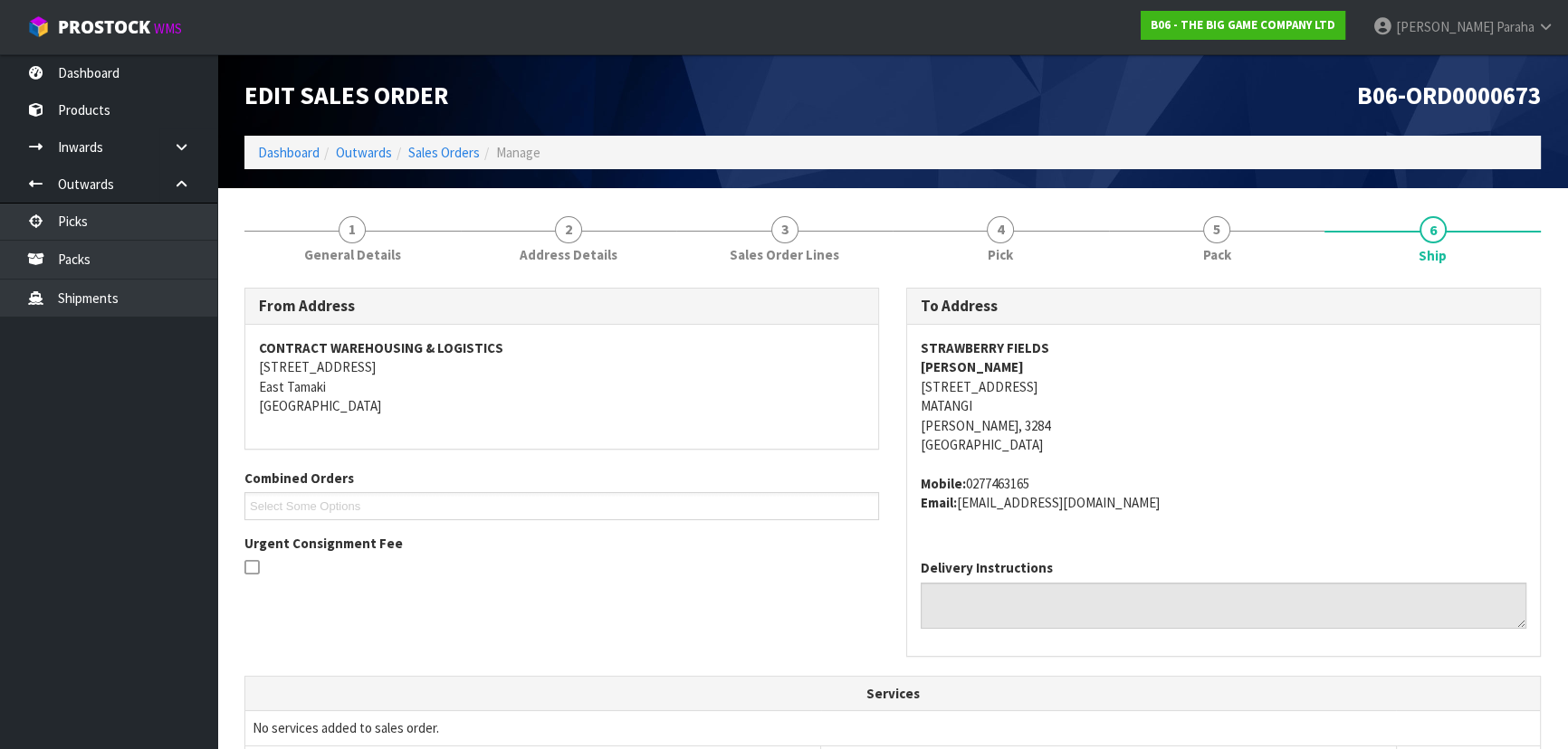
click at [968, 480] on address "Mobile: 0277463165 Email: darien@strawberryfields.org.nz" at bounding box center [1223, 494] width 606 height 39
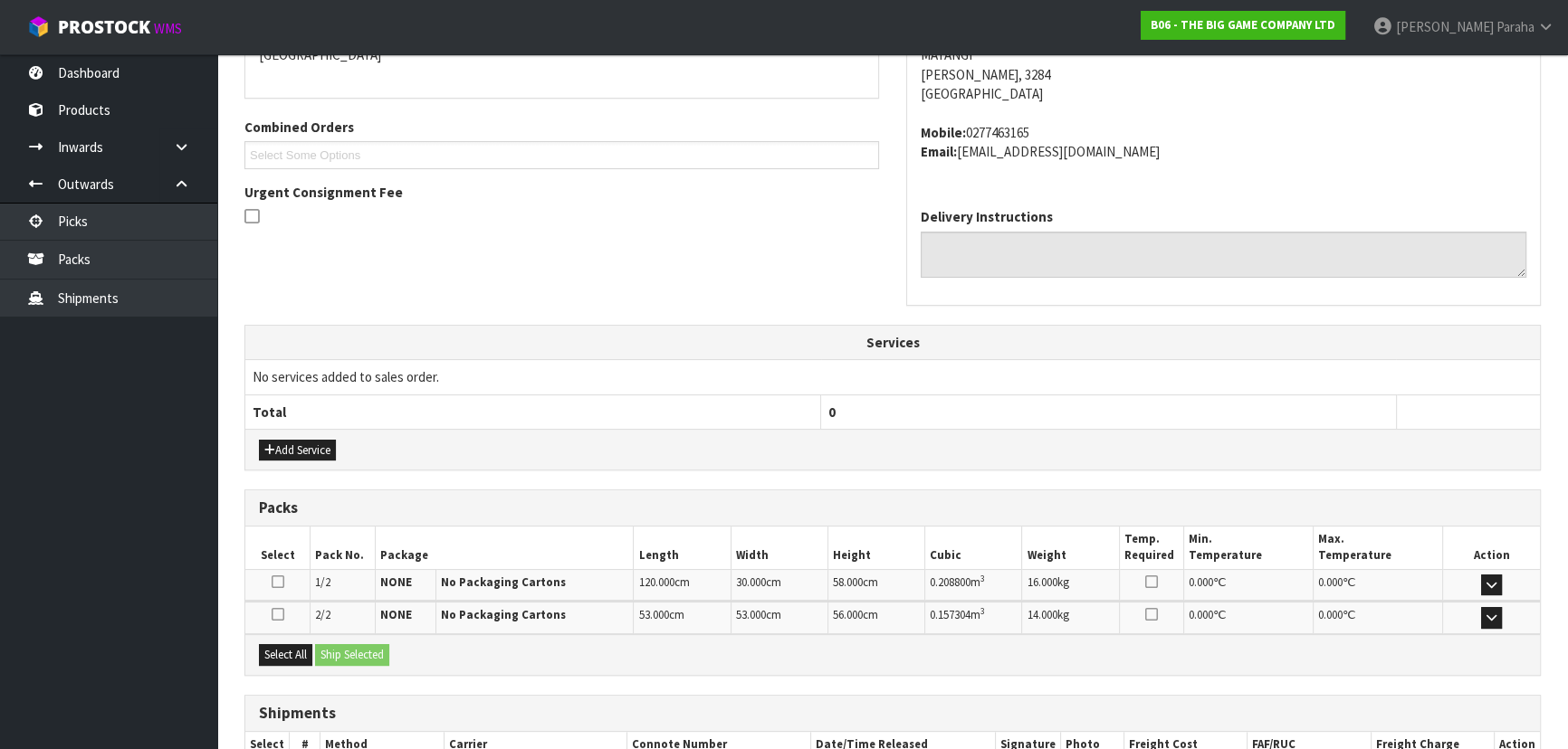
scroll to position [468, 0]
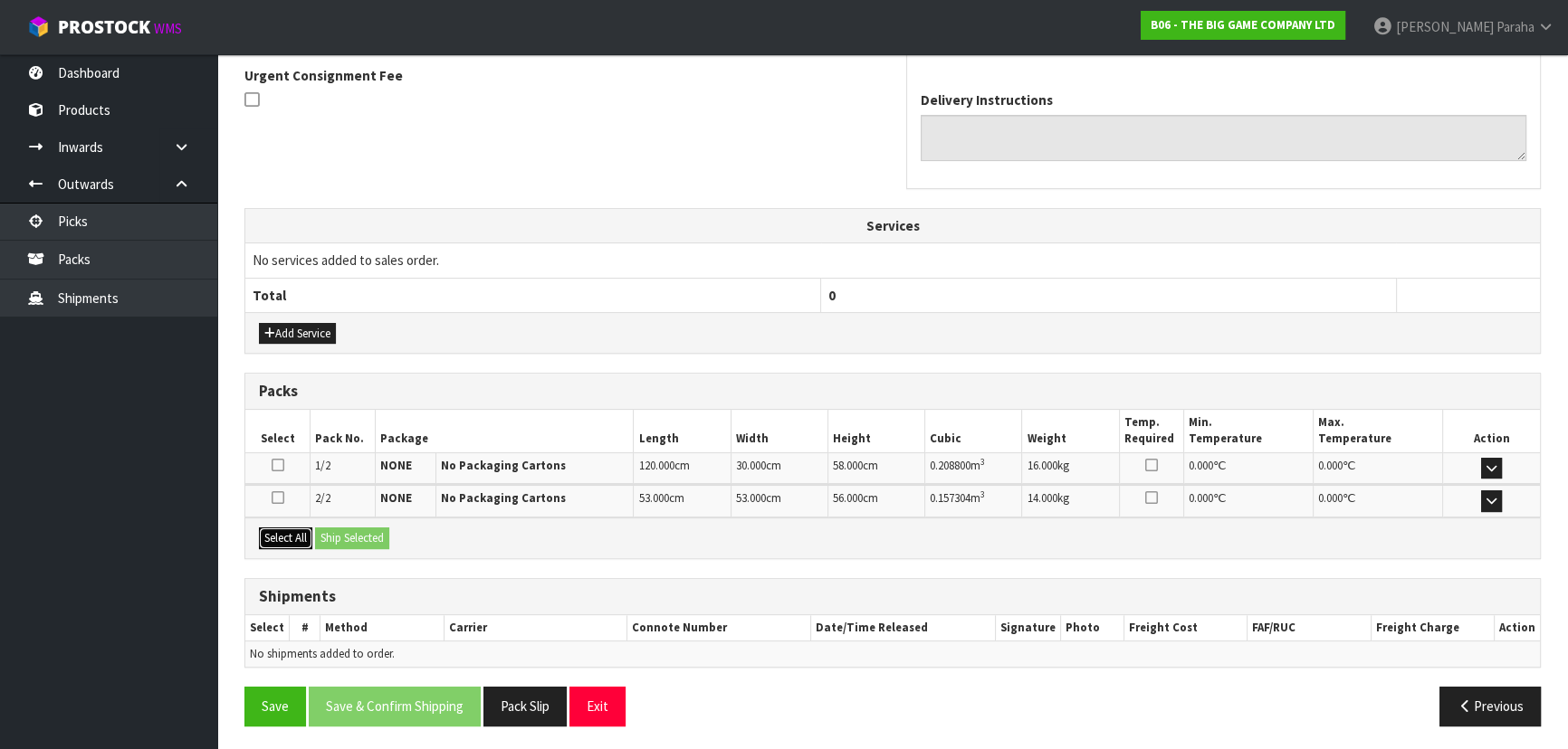
click at [285, 537] on button "Select All" at bounding box center [285, 538] width 53 height 22
click at [349, 528] on button "Ship Selected" at bounding box center [352, 538] width 74 height 22
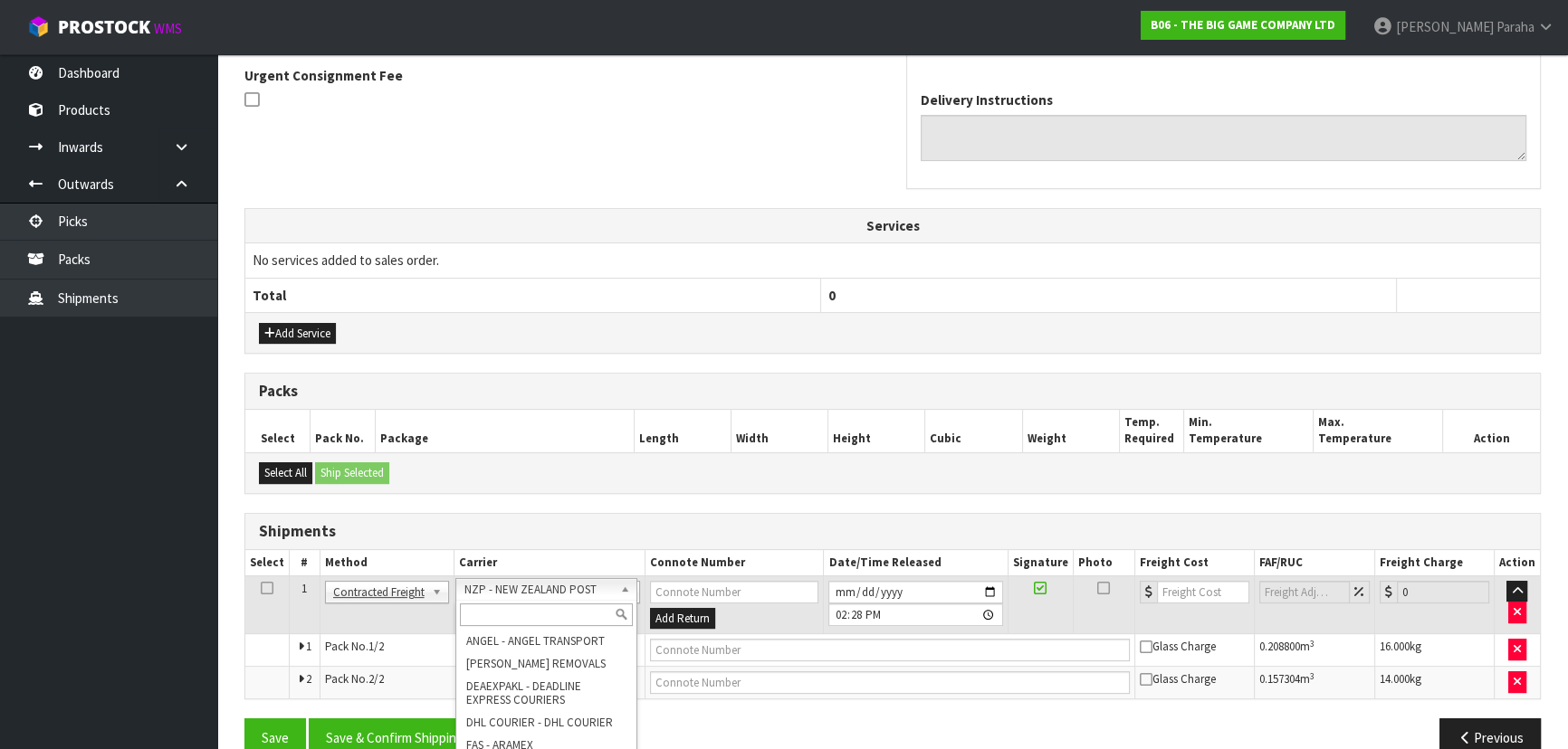
click at [564, 615] on input "text" at bounding box center [546, 615] width 173 height 22
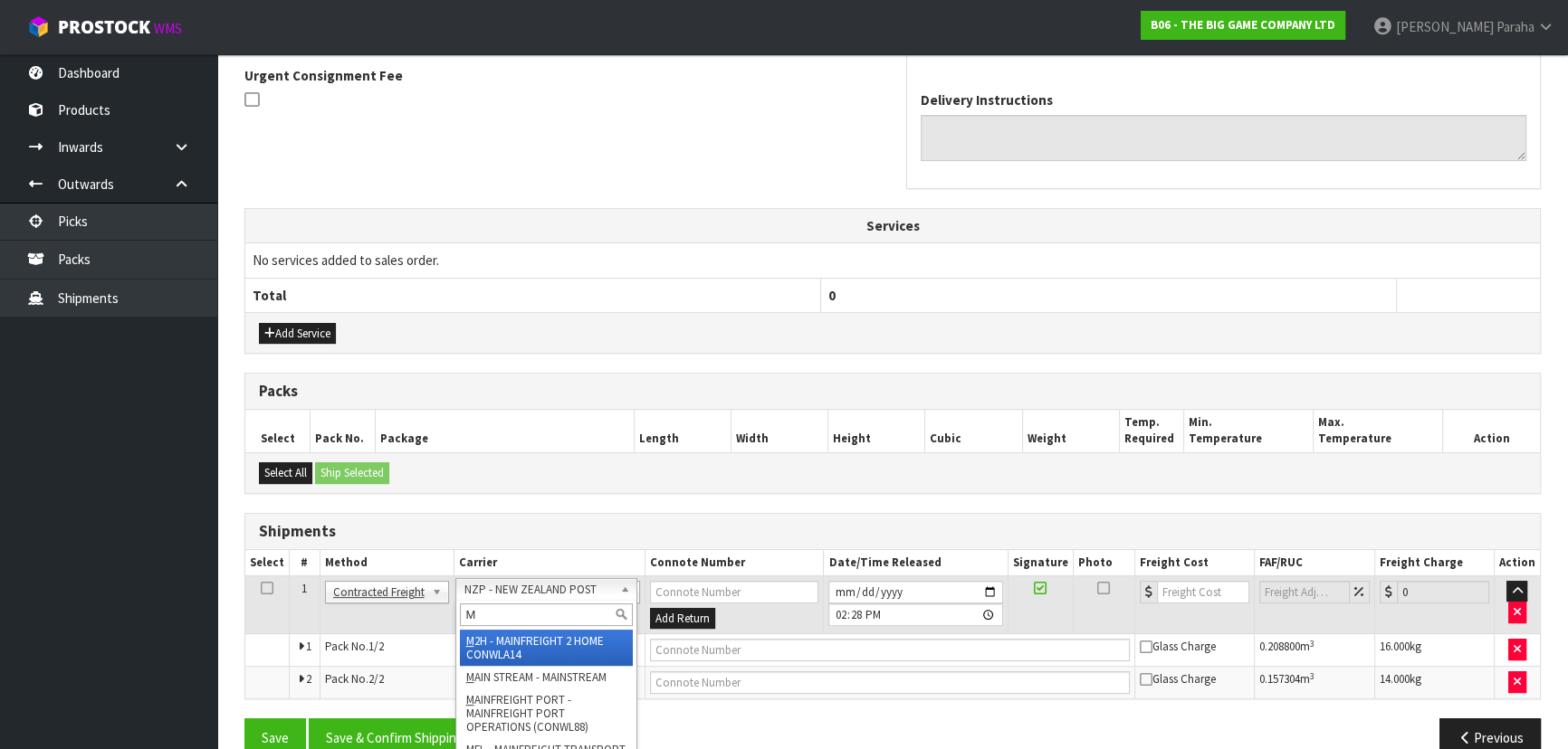
type input "MF"
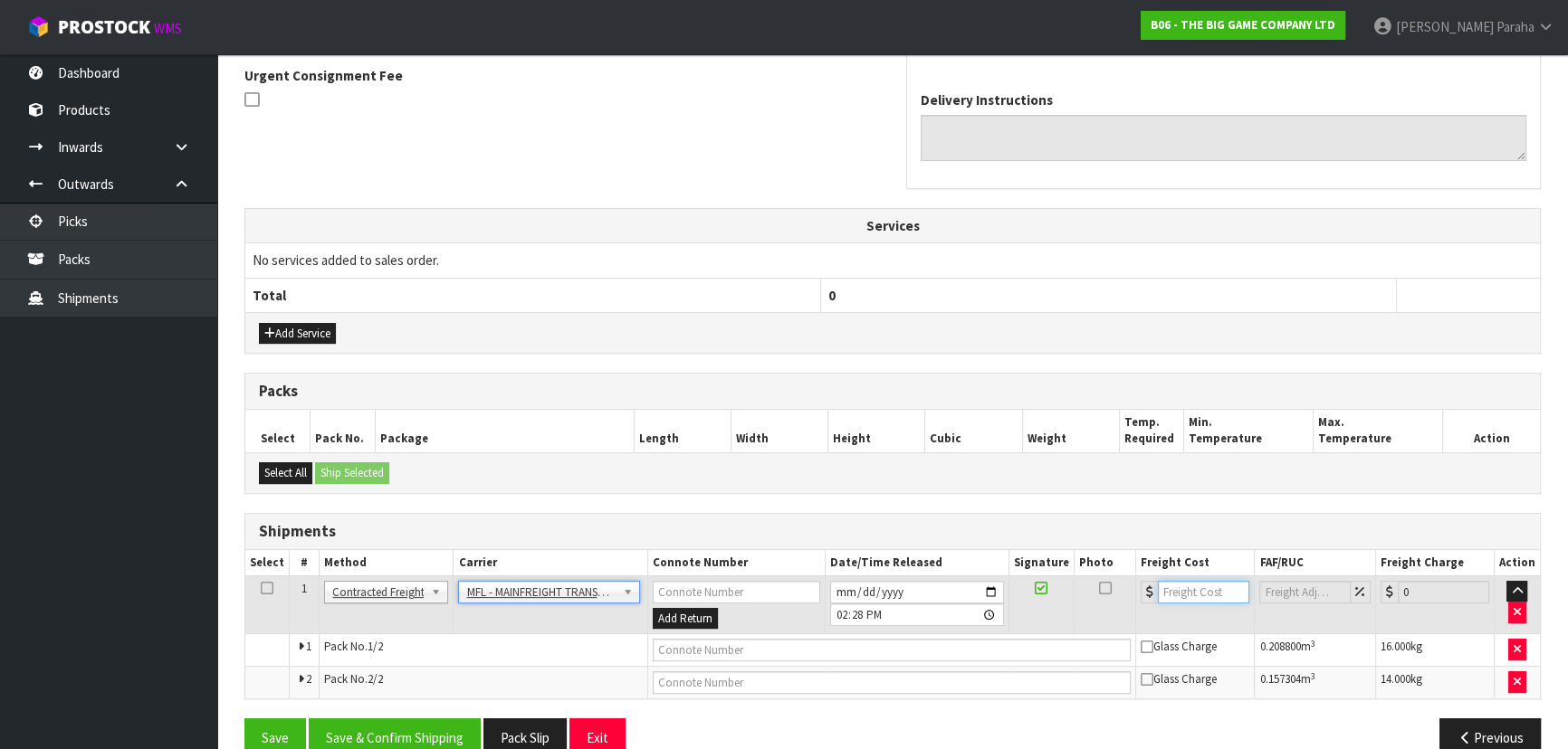
click at [1185, 599] on input "number" at bounding box center [1203, 592] width 92 height 22
type input "46.00"
click at [756, 643] on input "text" at bounding box center [892, 650] width 479 height 22
paste input "FWM58956713"
type input "FWM58956713"
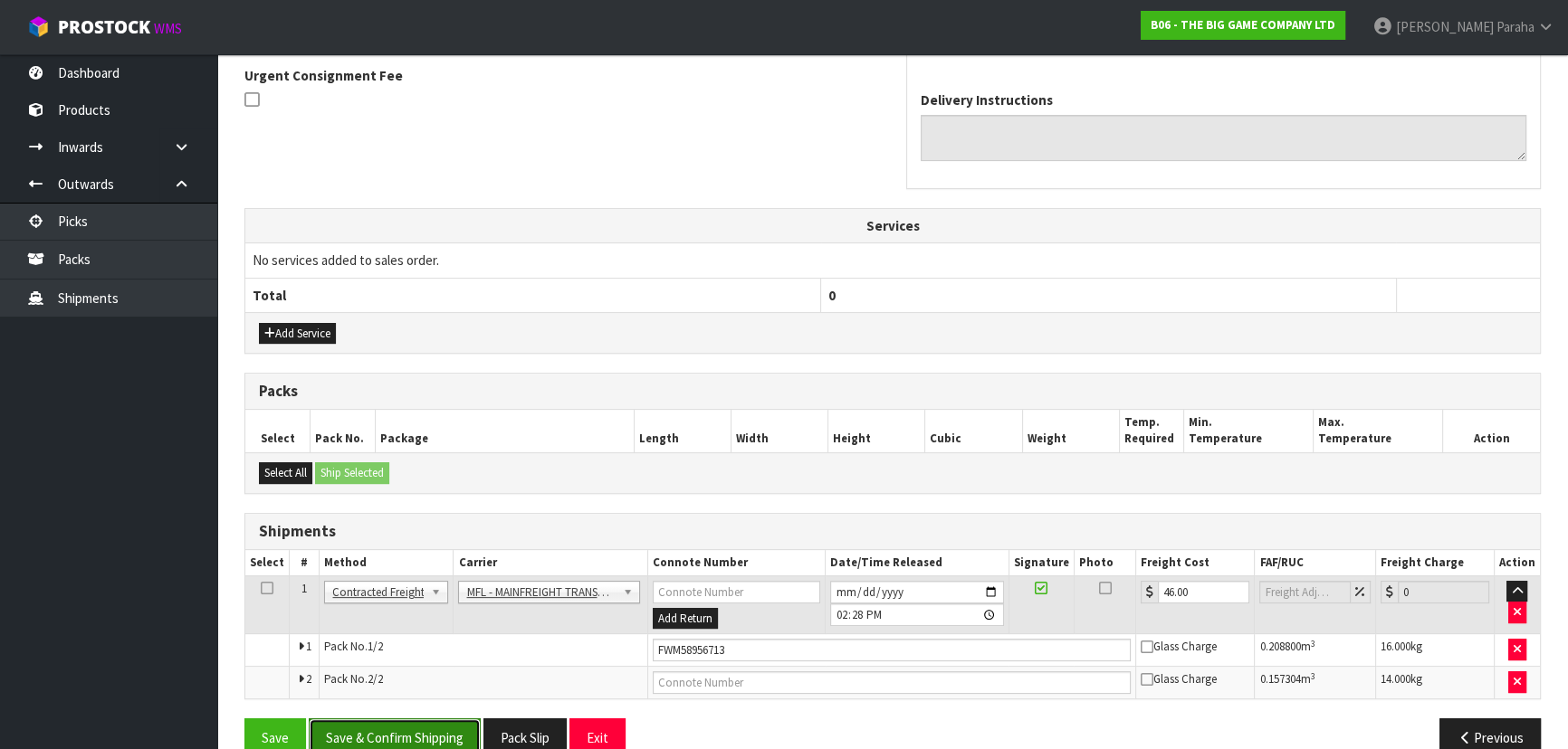
click at [410, 731] on button "Save & Confirm Shipping" at bounding box center [395, 739] width 172 height 39
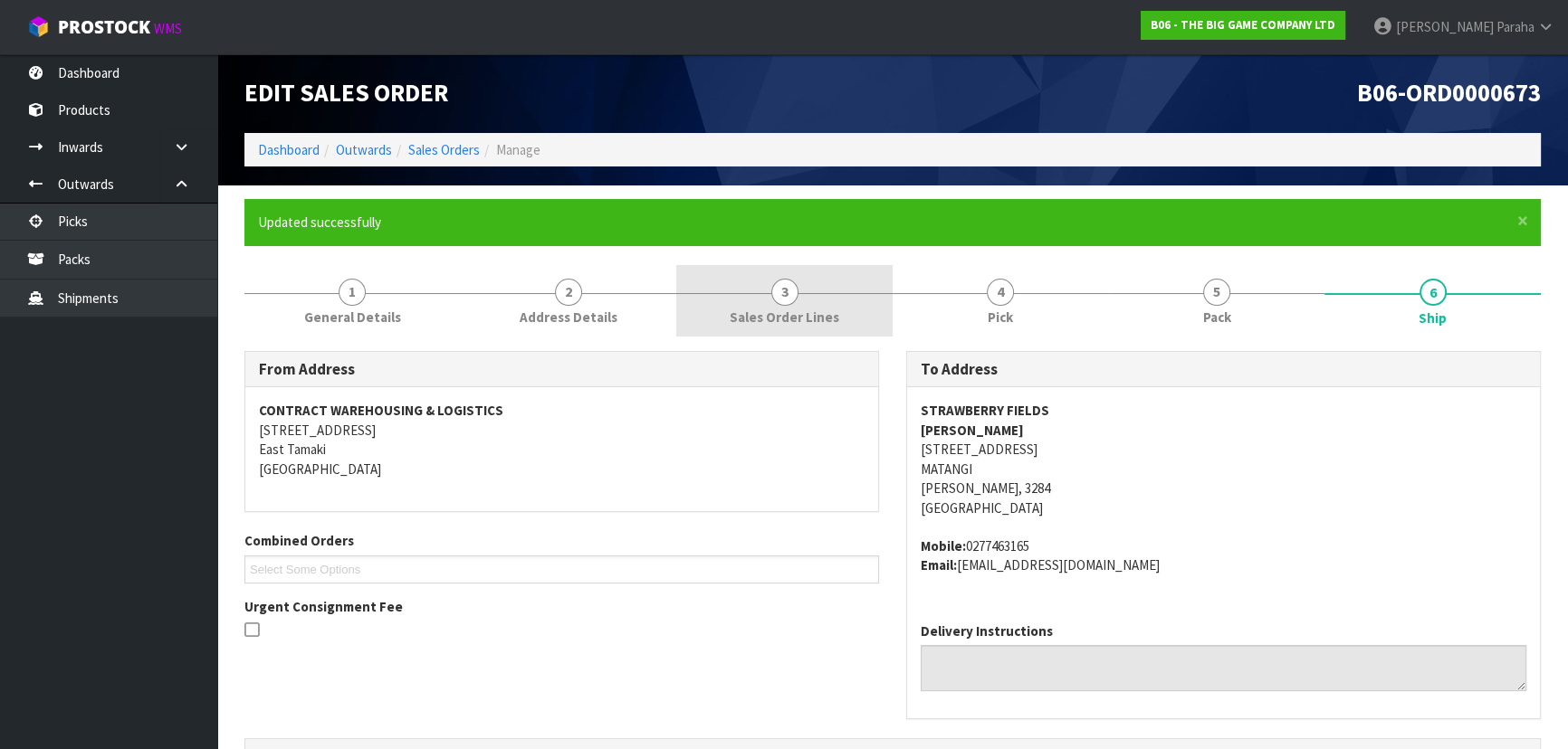
scroll to position [0, 0]
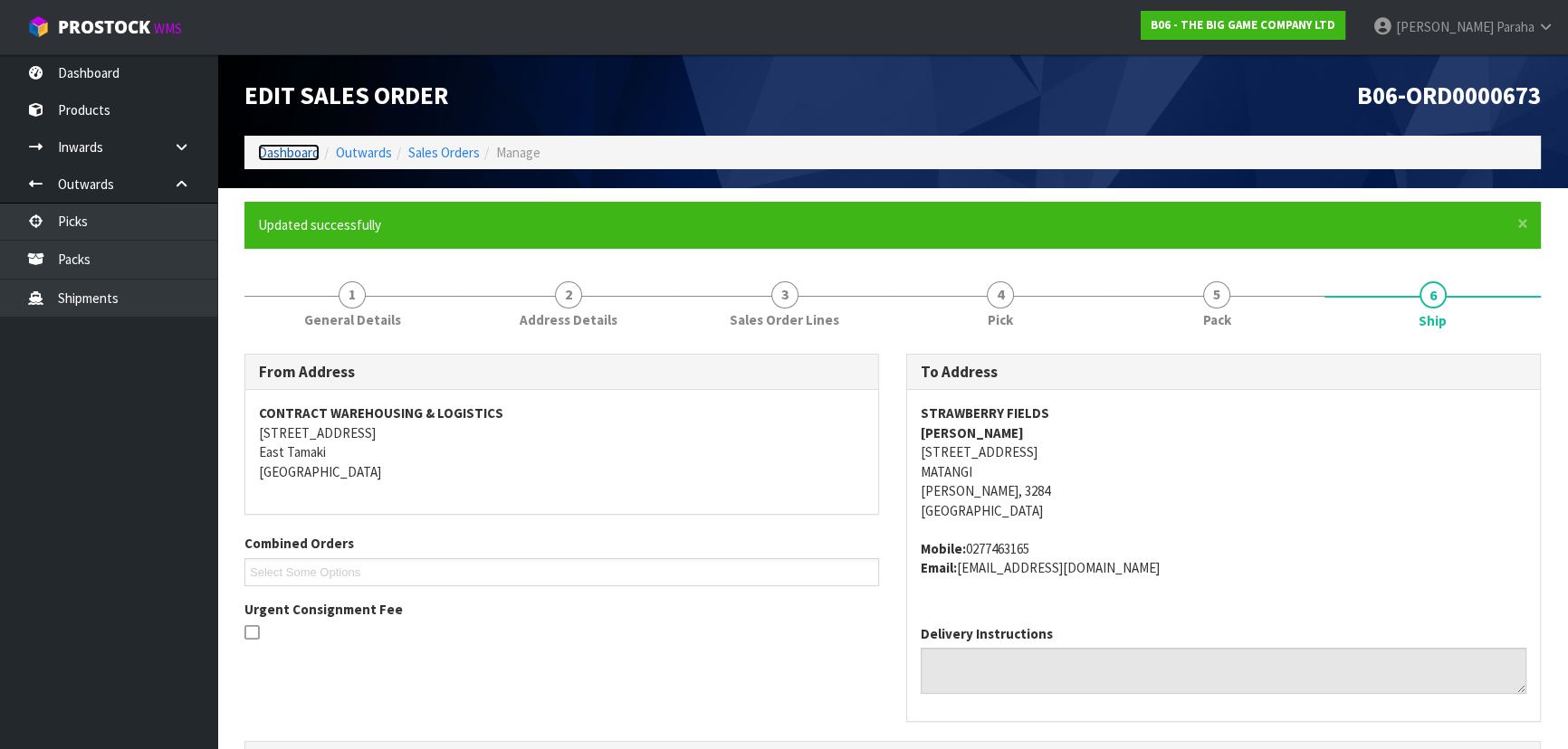
click at [296, 158] on link "Dashboard" at bounding box center [289, 152] width 62 height 17
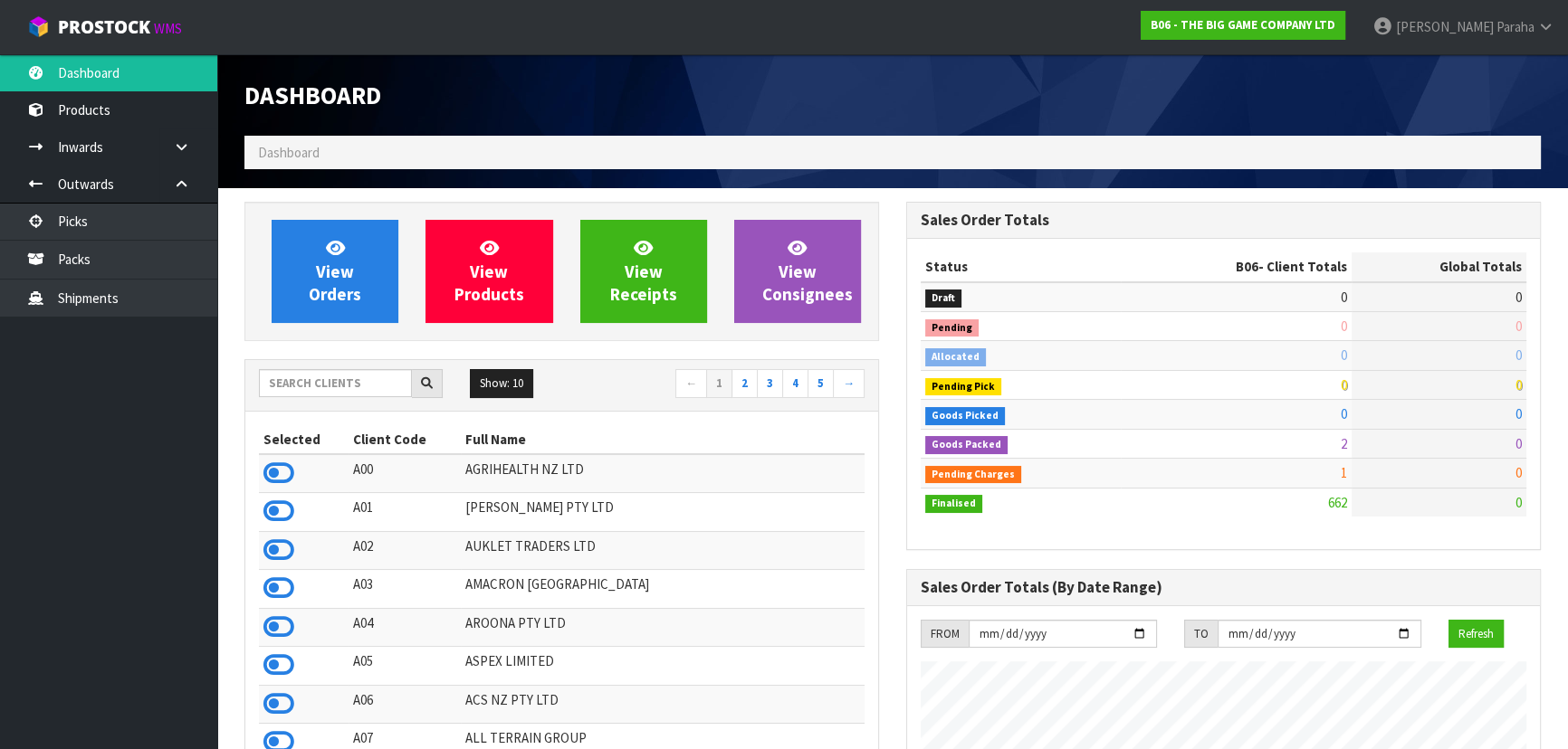
scroll to position [1134, 661]
click at [366, 385] on input "text" at bounding box center [336, 383] width 153 height 28
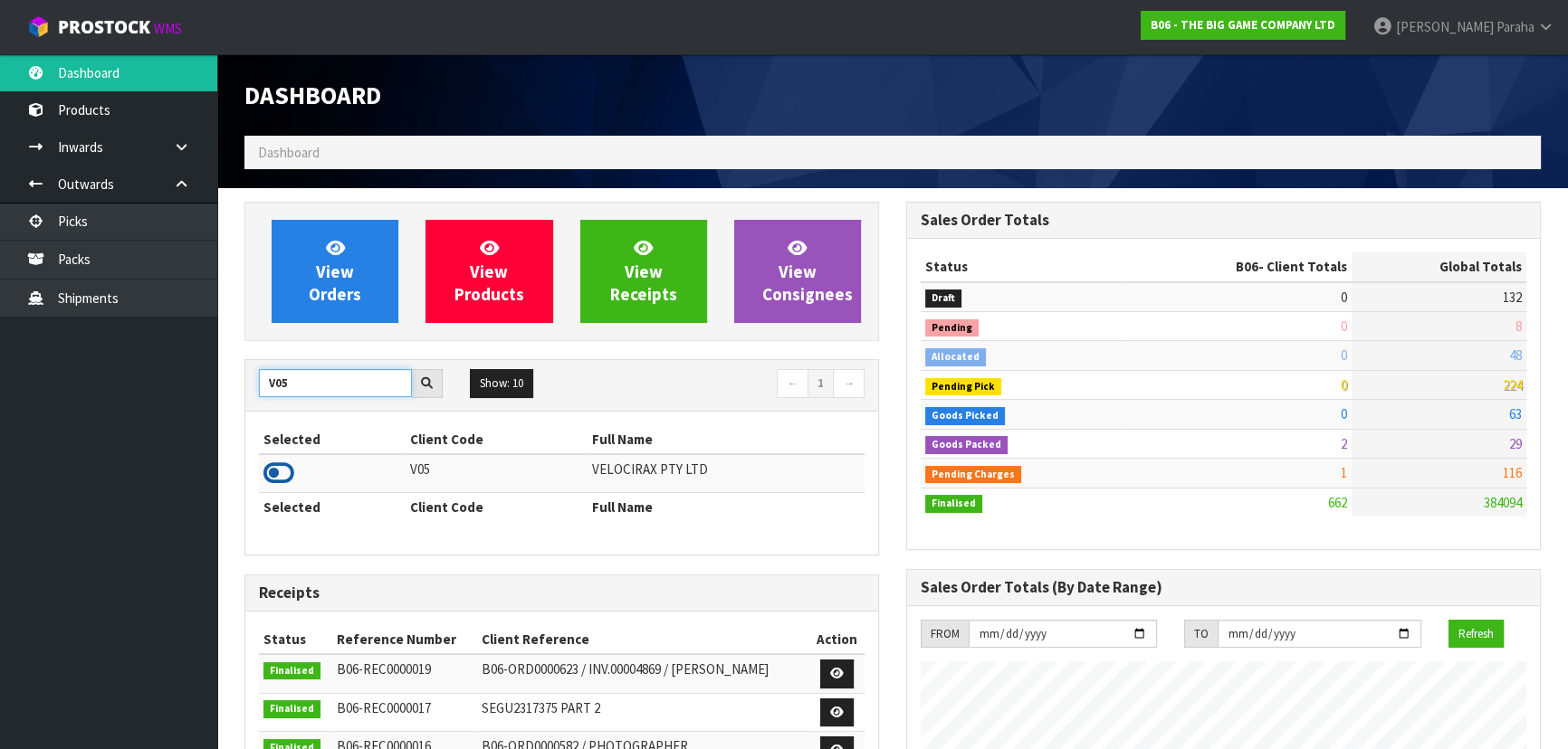
type input "V05"
drag, startPoint x: 288, startPoint y: 471, endPoint x: 323, endPoint y: 359, distance: 117.3
click at [288, 470] on icon at bounding box center [279, 473] width 31 height 27
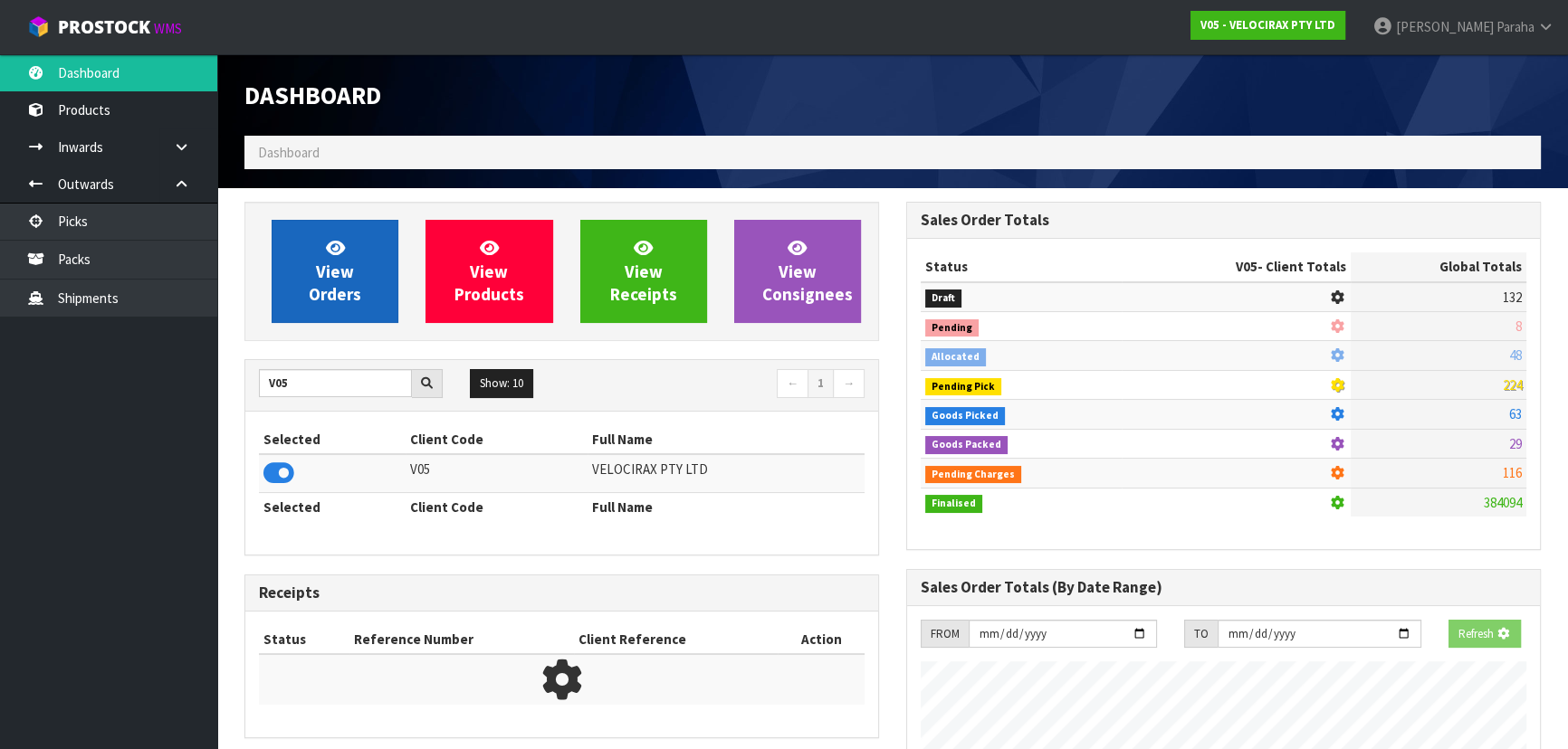
scroll to position [1127, 661]
click at [329, 297] on span "View Orders" at bounding box center [335, 271] width 52 height 68
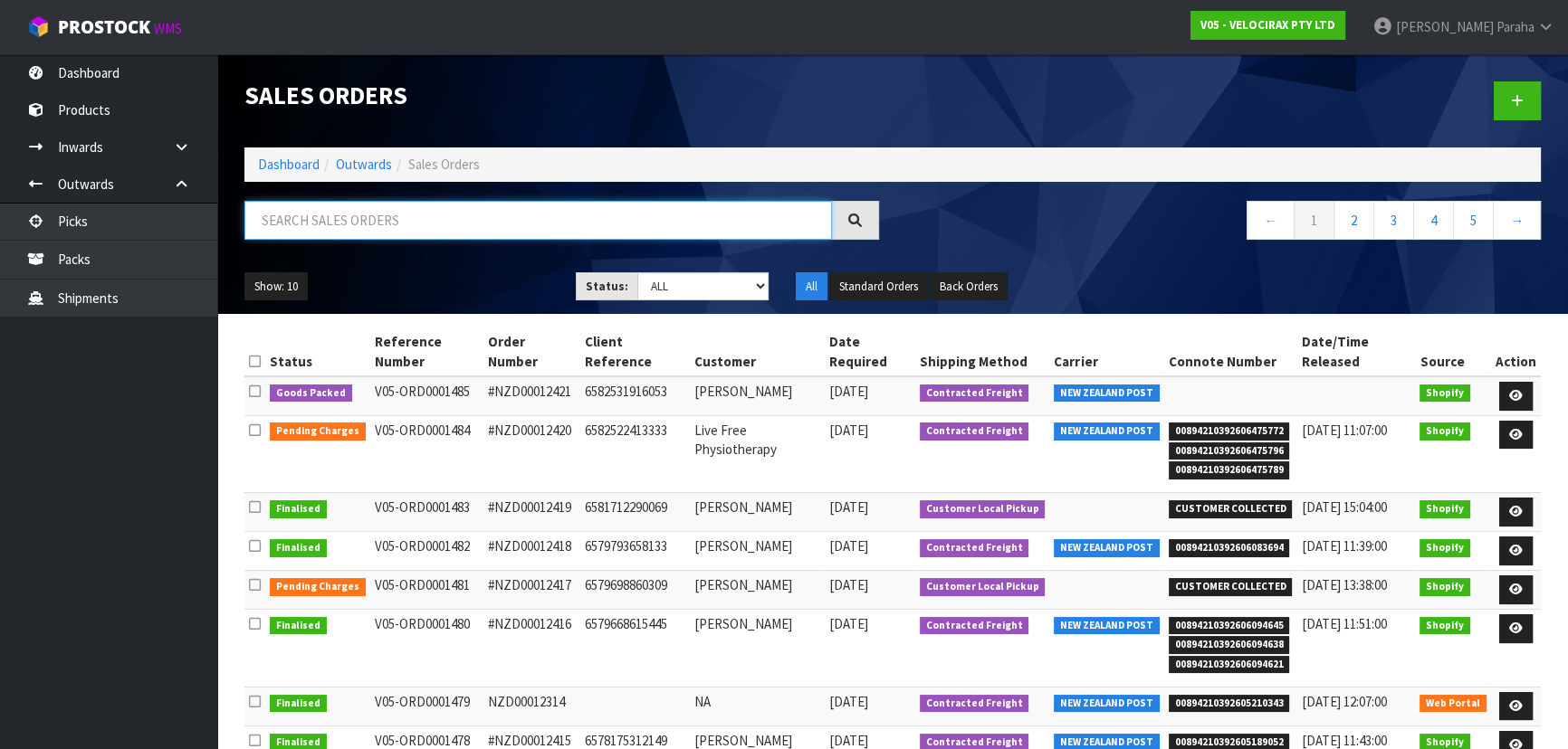
click at [410, 217] on input "text" at bounding box center [538, 221] width 587 height 39
click at [1515, 390] on icon at bounding box center [1516, 396] width 14 height 12
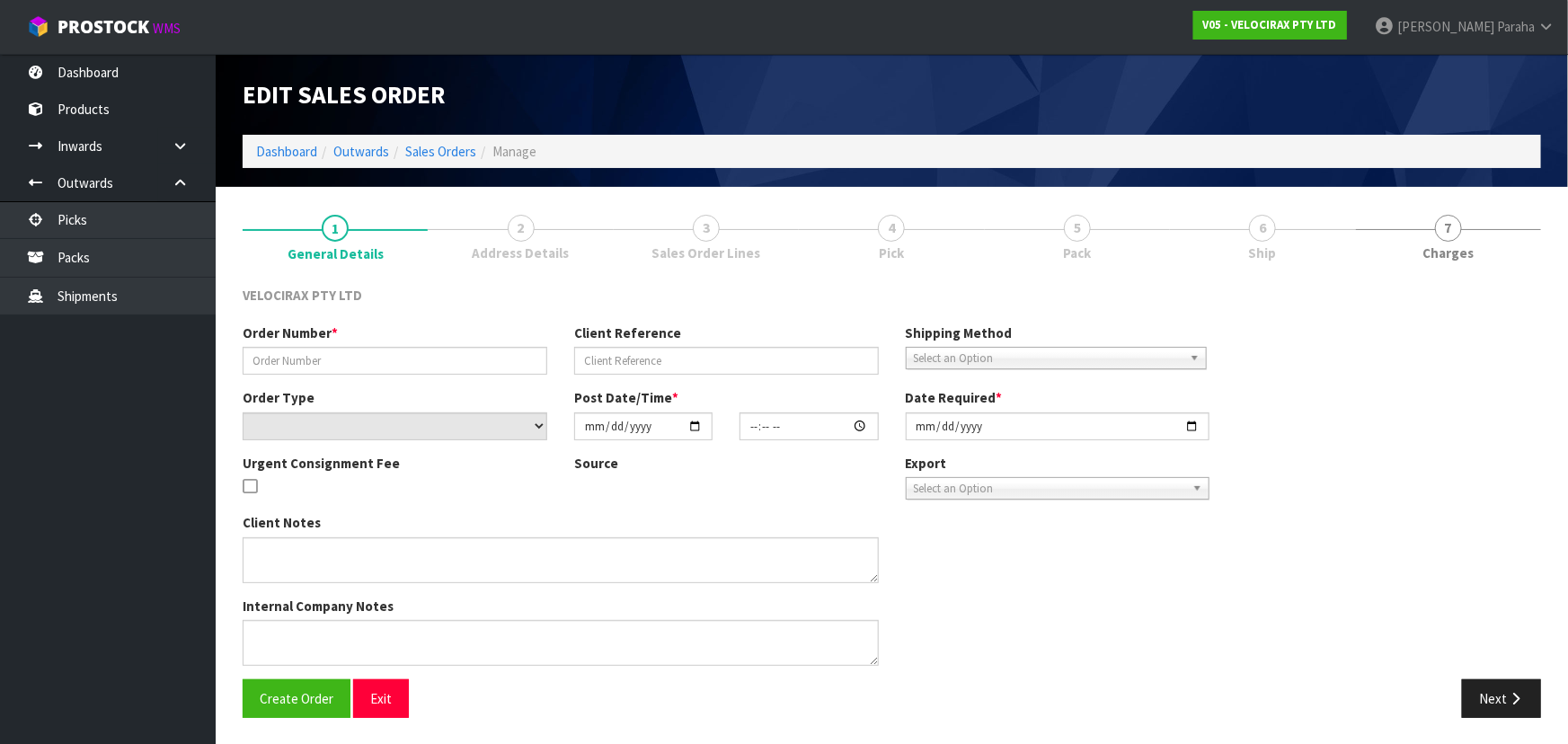
type input "#NZD00012421"
type input "6582531916053"
select select "number:0"
type input "2025-10-02"
type input "21:16:57.000"
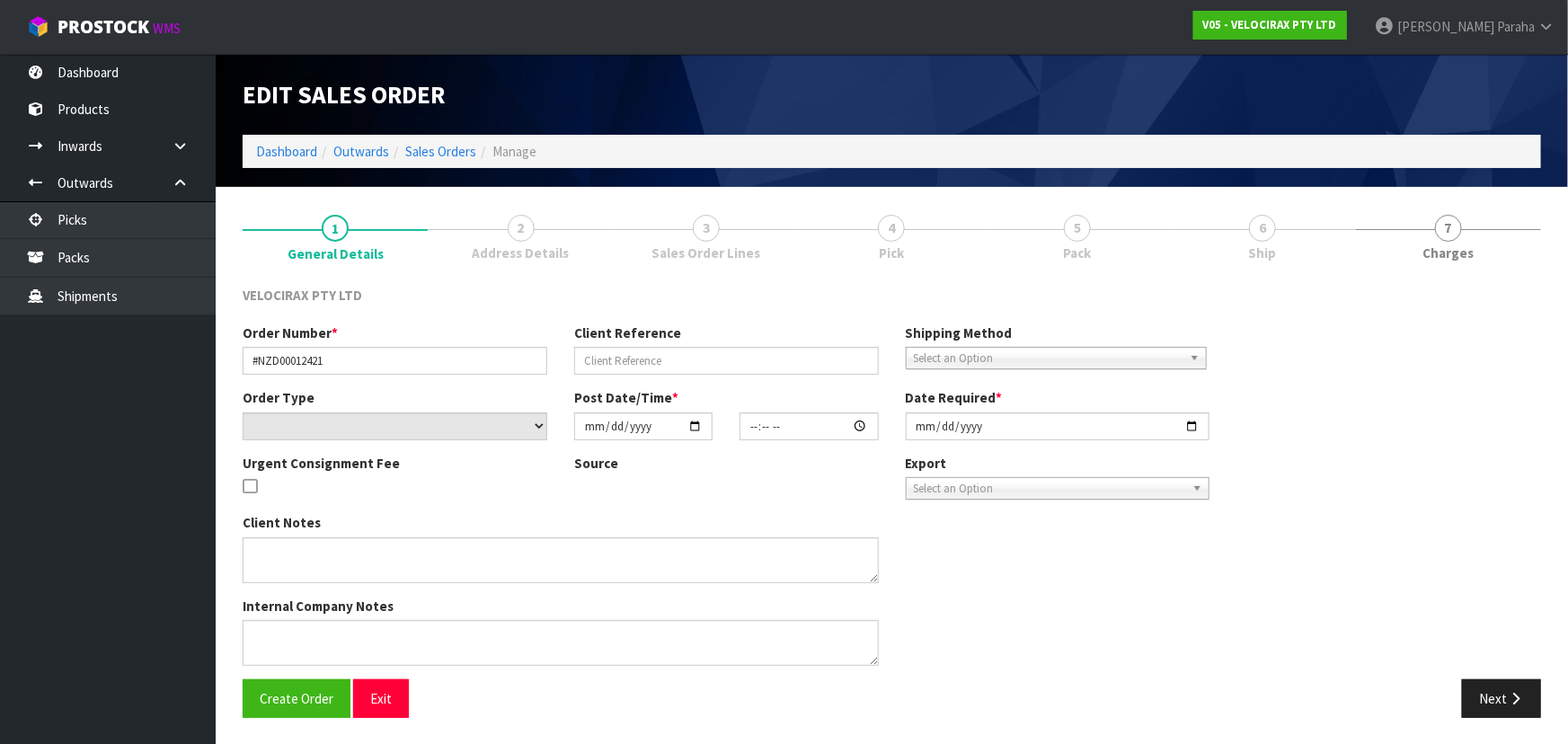
type input "2025-10-03"
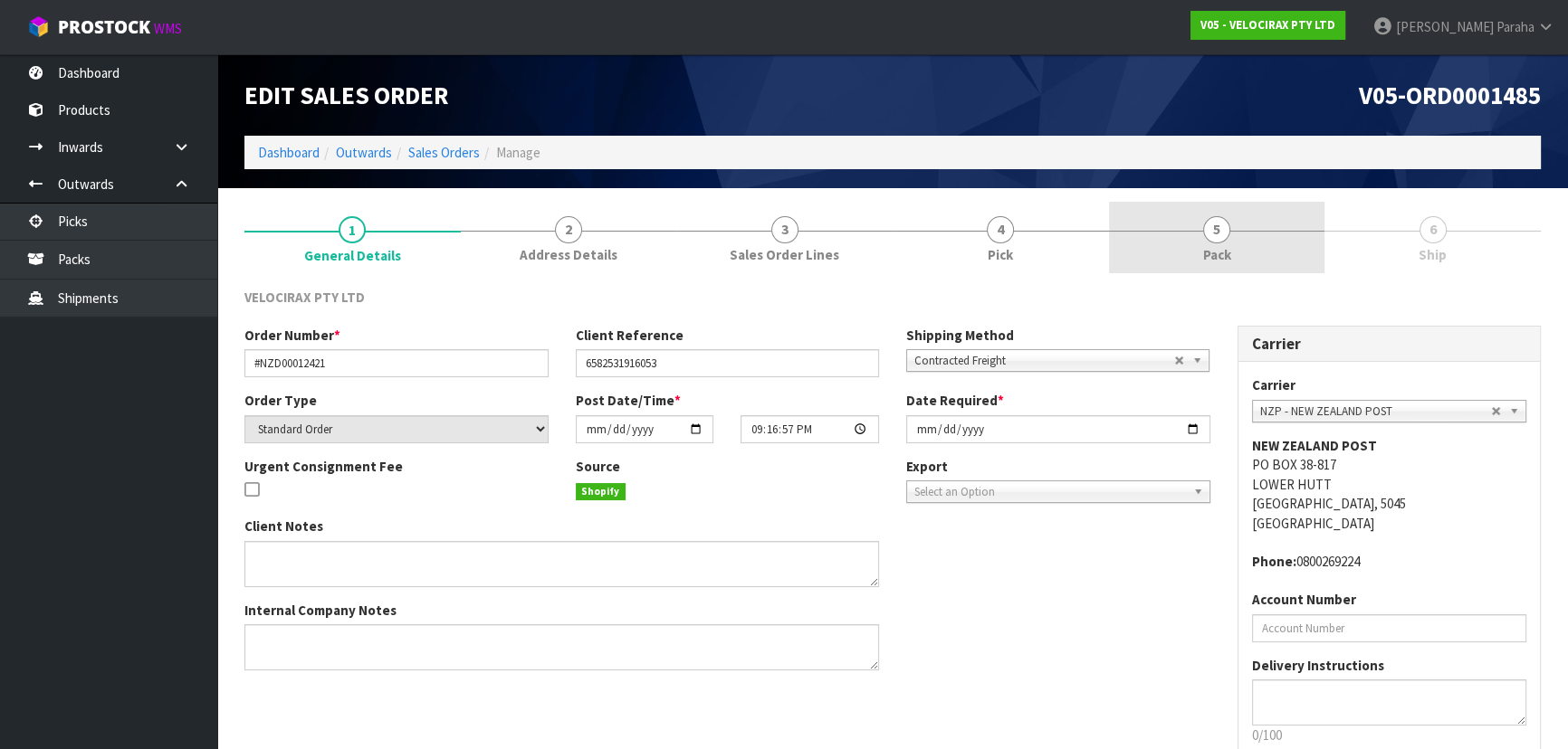
click at [1221, 241] on span "5" at bounding box center [1216, 229] width 27 height 27
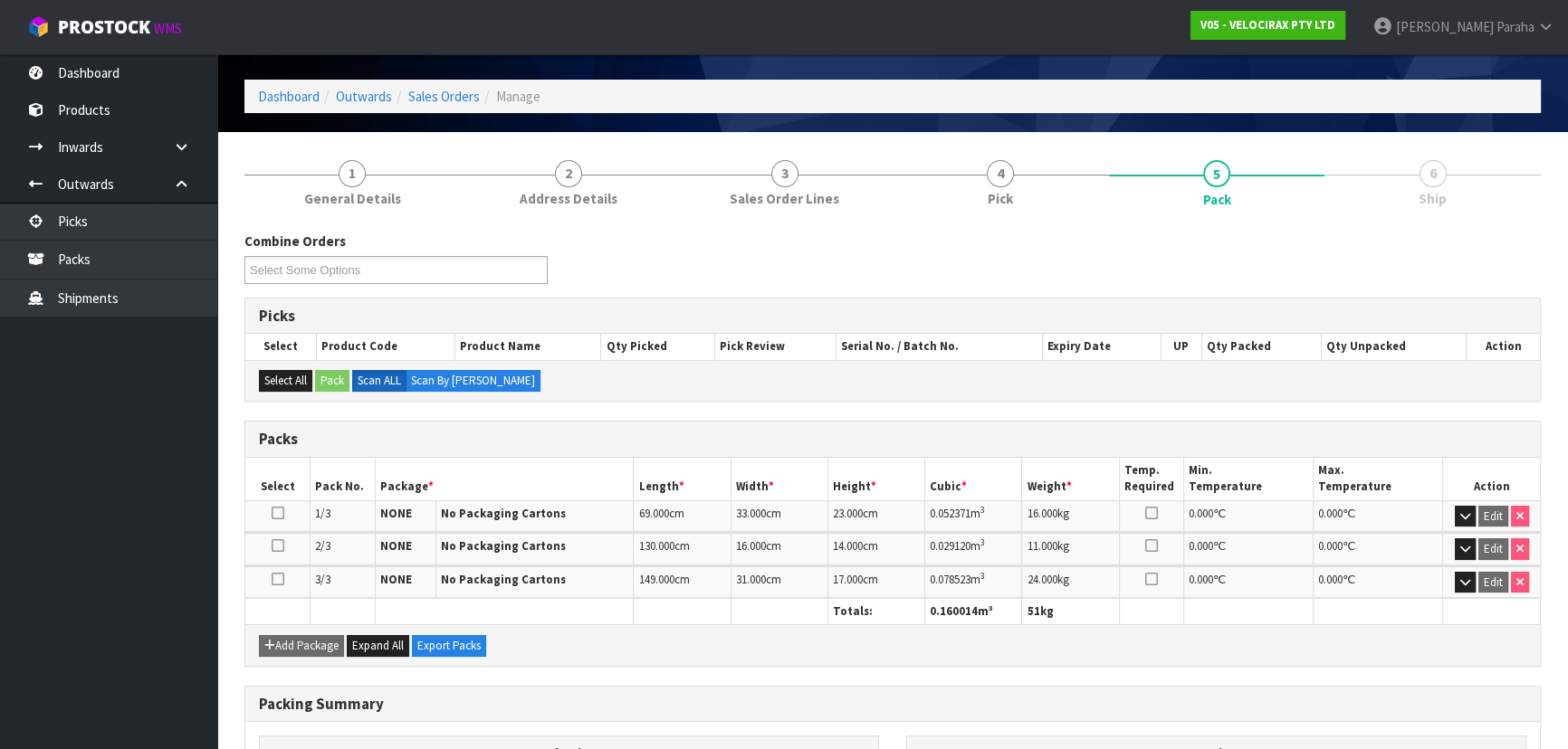
scroll to position [81, 0]
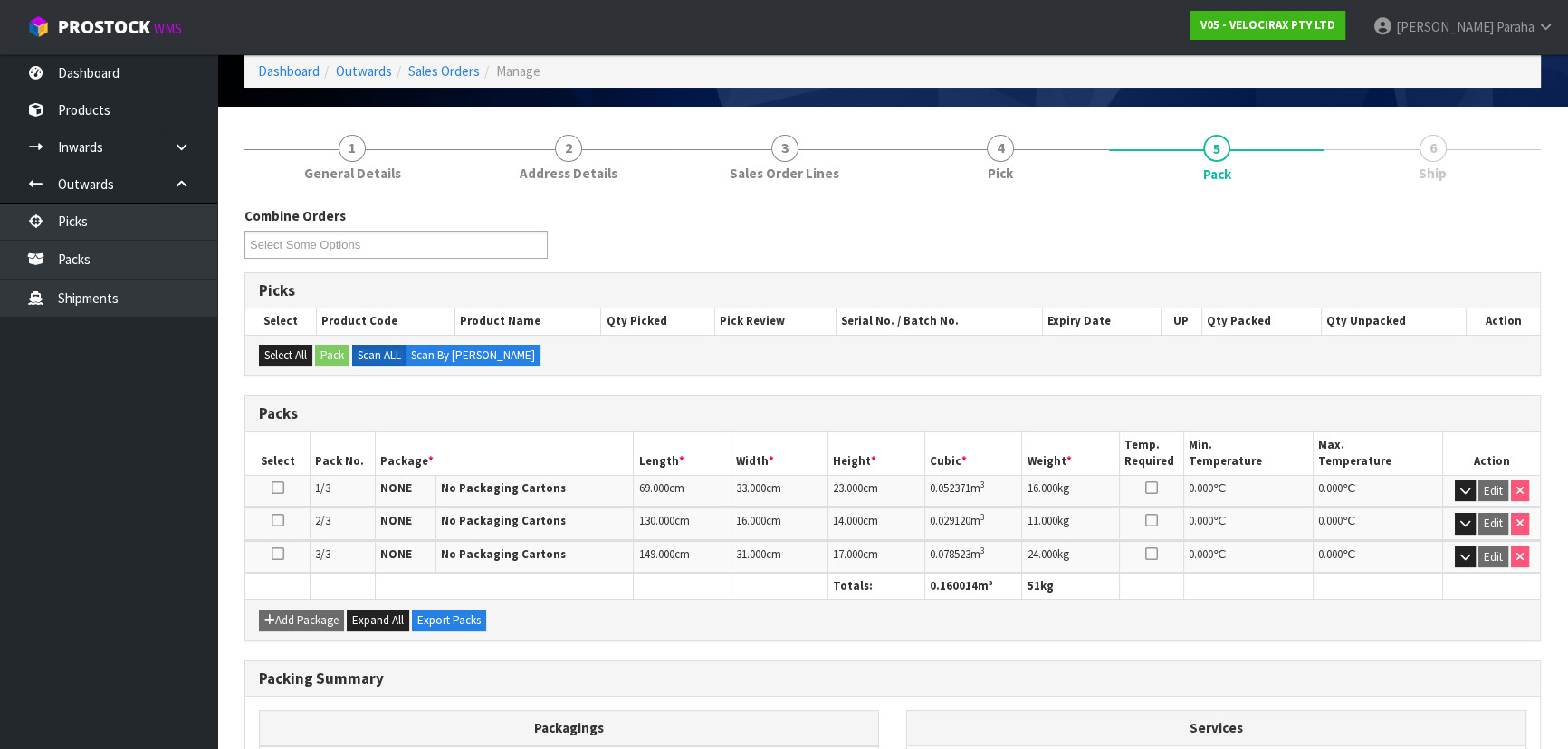
click at [1233, 224] on div "Combine Orders V05-ORD0001485 Select Some Options" at bounding box center [892, 239] width 1323 height 65
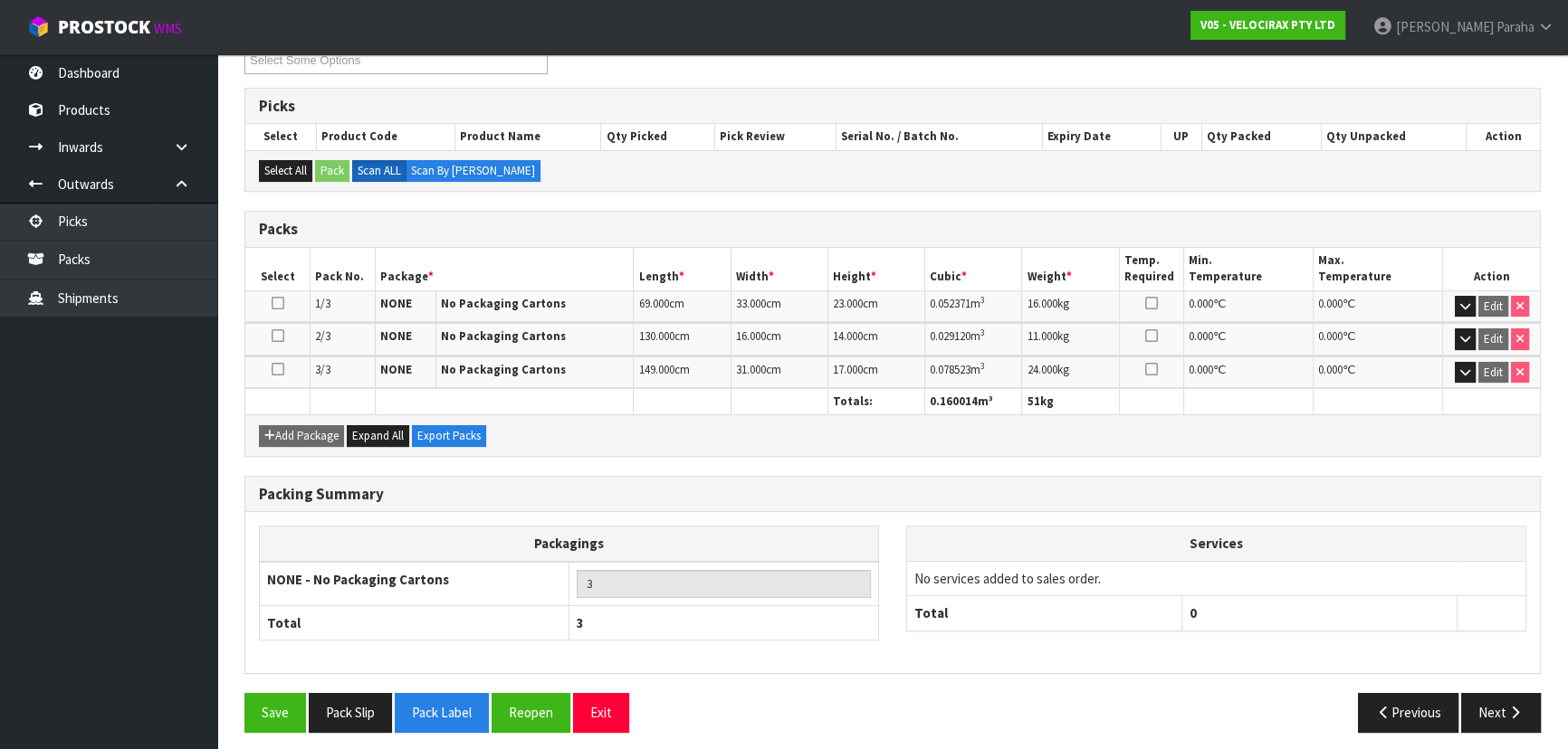
scroll to position [271, 0]
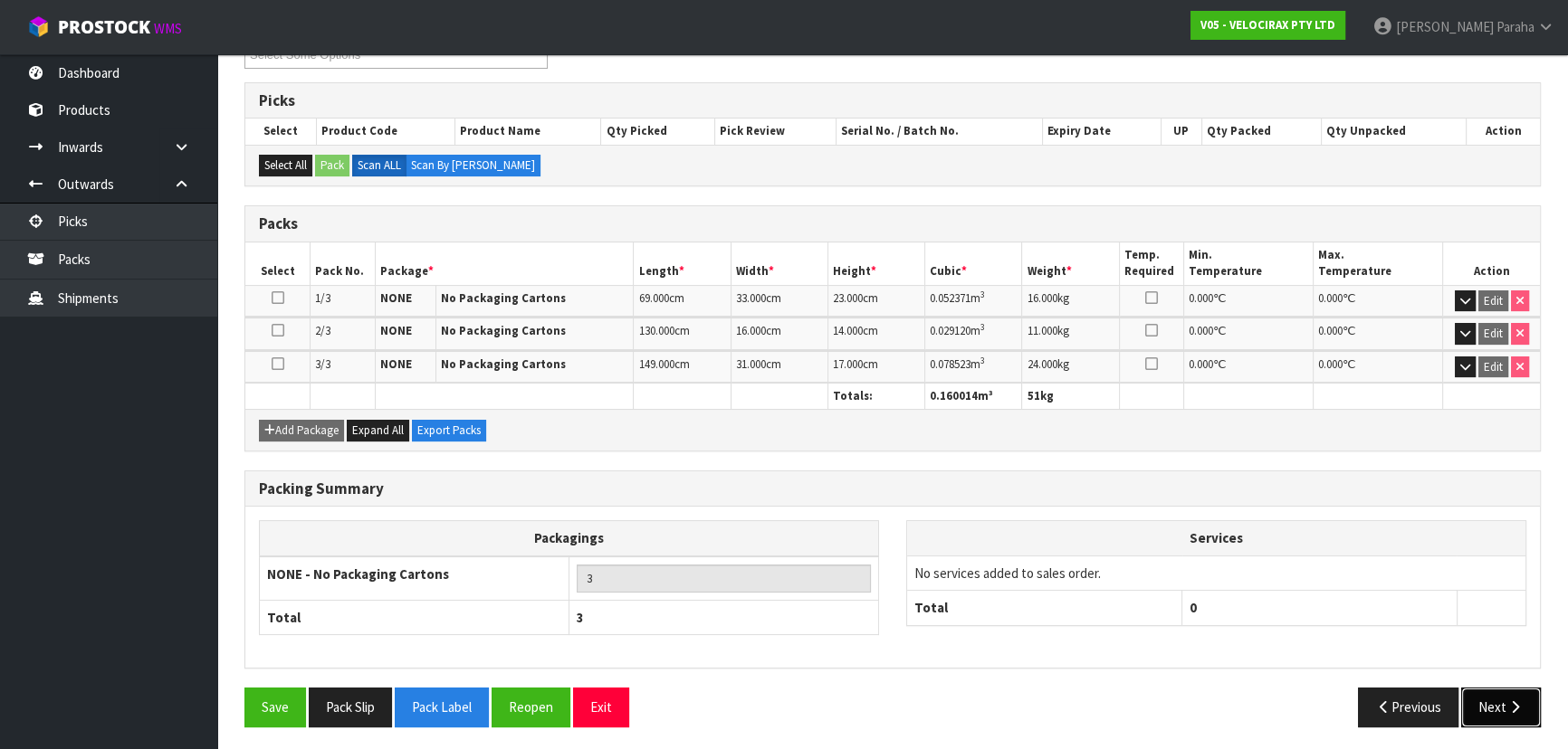
click at [1520, 700] on icon "button" at bounding box center [1515, 707] width 17 height 14
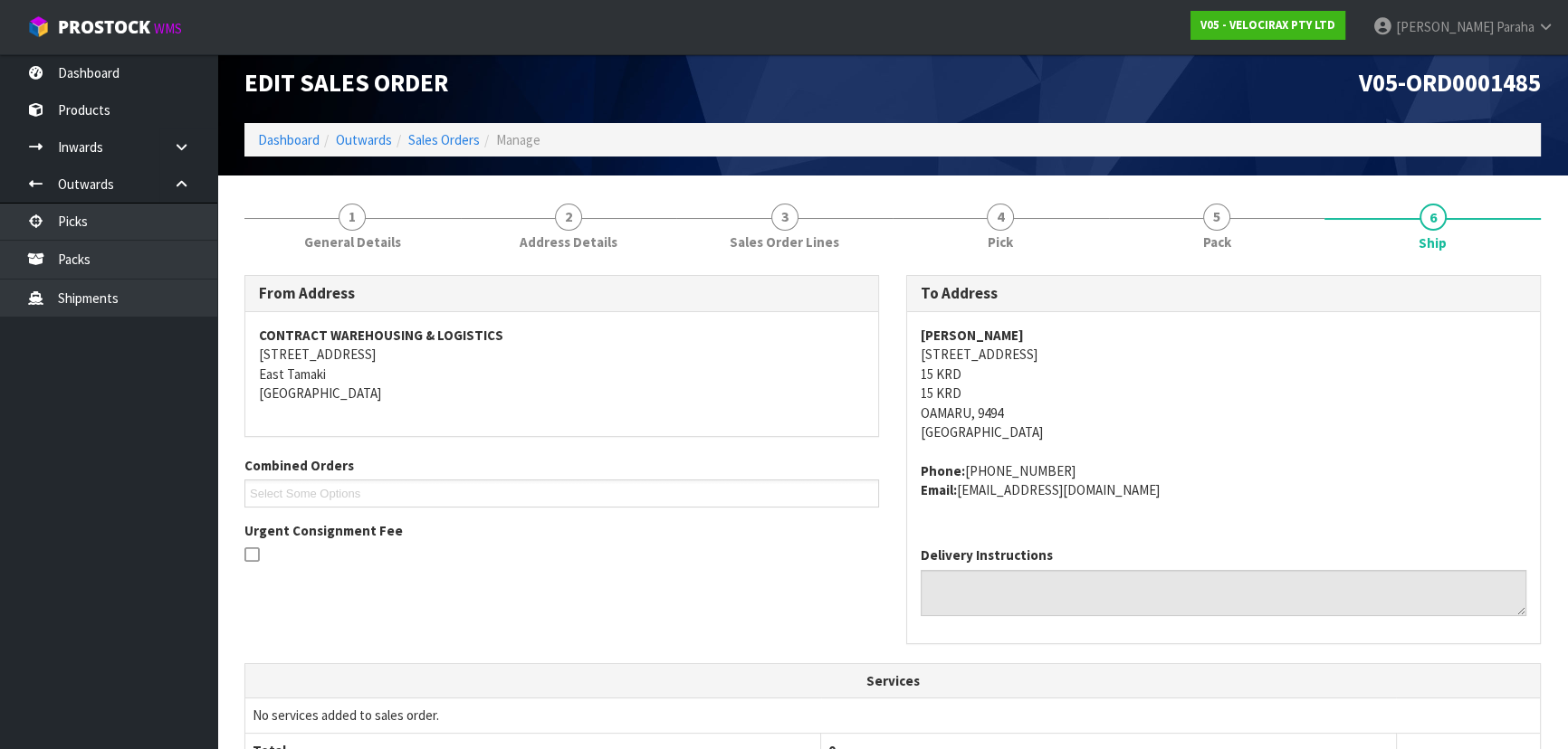
scroll to position [0, 0]
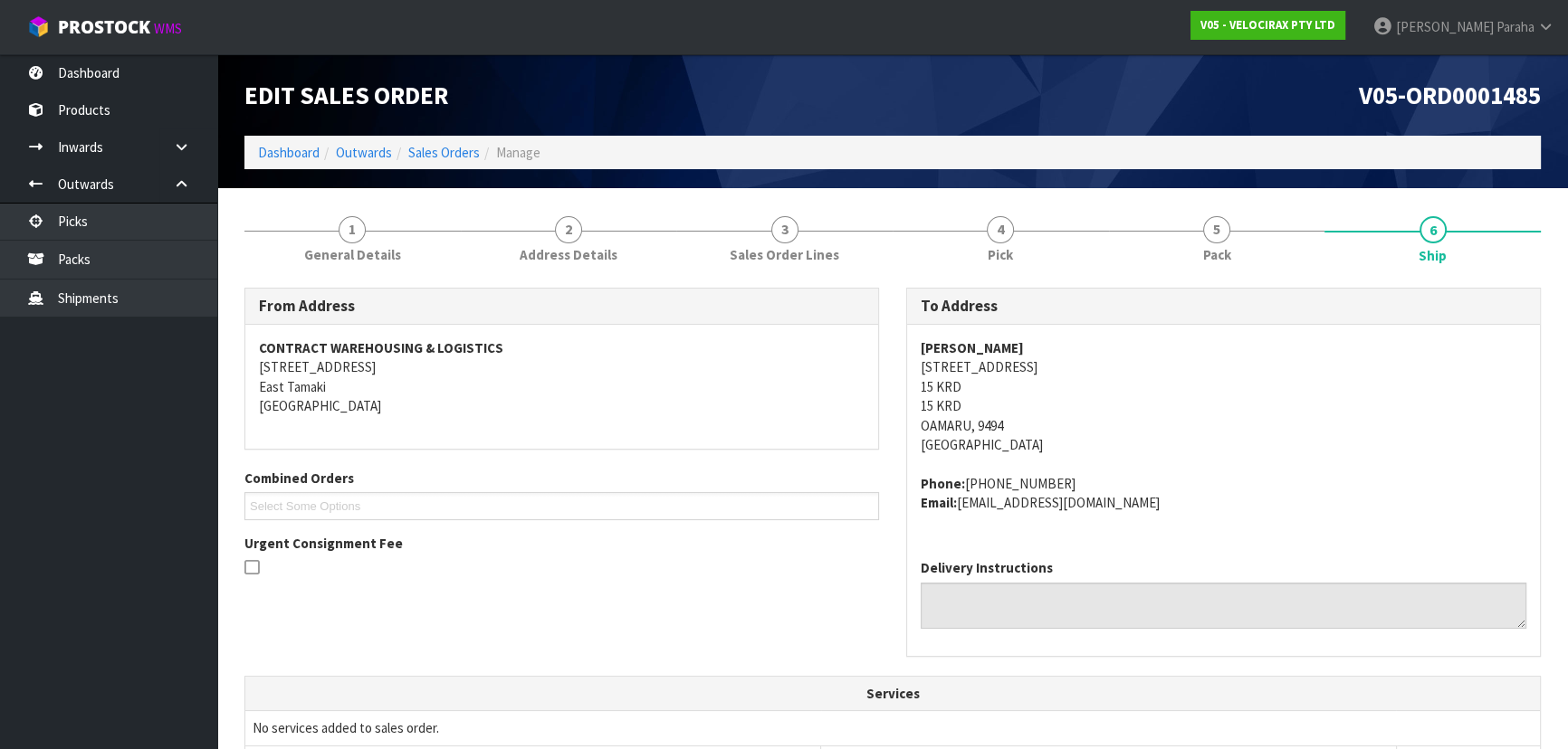
click at [946, 351] on strong "Jackie Dalziel" at bounding box center [971, 348] width 103 height 17
click at [953, 369] on address "Jackie Dalziel 200 Gray Road 15 KRD 15 KRD OAMARU, 9494 New Zealand" at bounding box center [1223, 396] width 606 height 117
click at [954, 368] on address "Jackie Dalziel 200 Gray Road 15 KRD 15 KRD OAMARU, 9494 New Zealand" at bounding box center [1223, 396] width 606 height 117
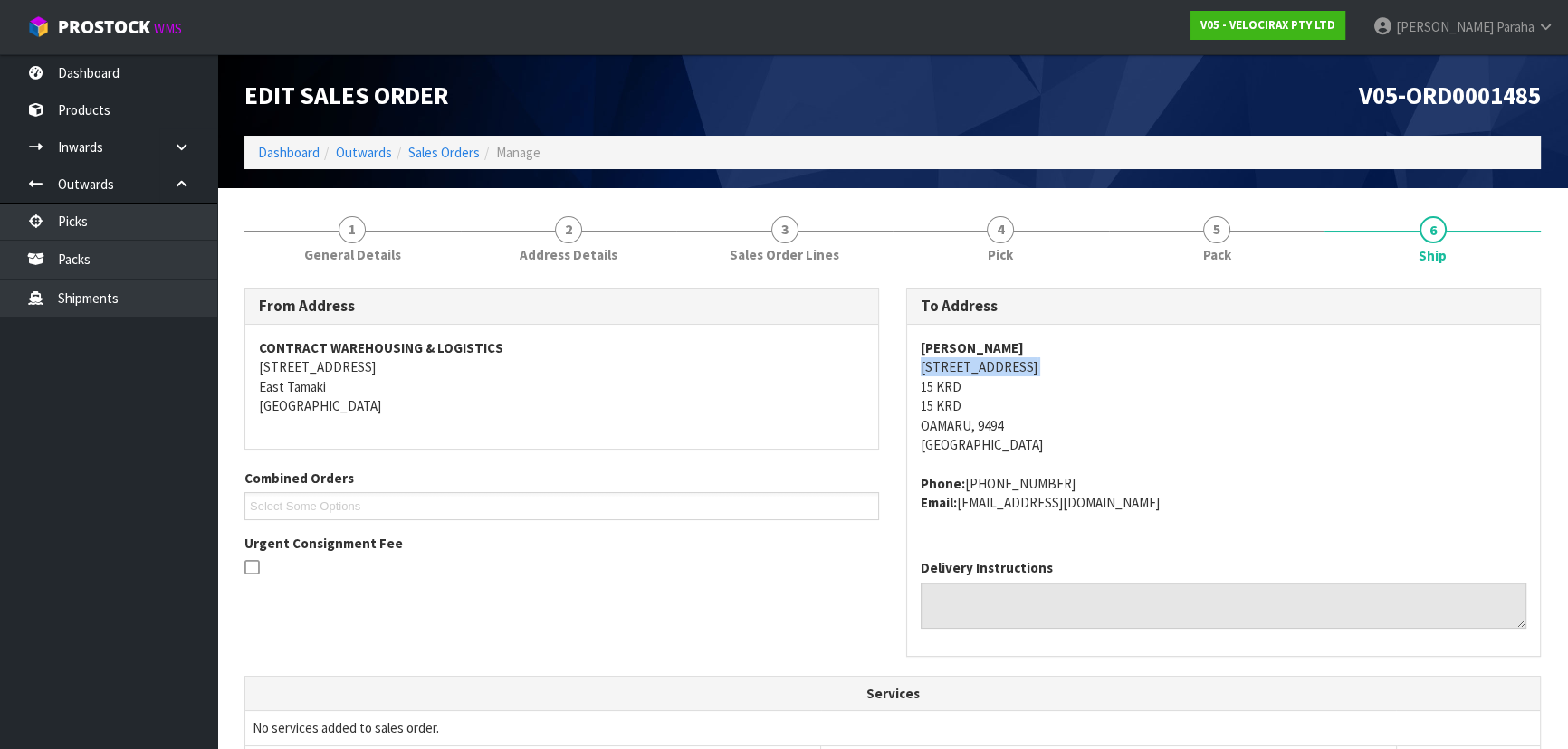
click at [954, 368] on address "Jackie Dalziel 200 Gray Road 15 KRD 15 KRD OAMARU, 9494 New Zealand" at bounding box center [1223, 396] width 606 height 117
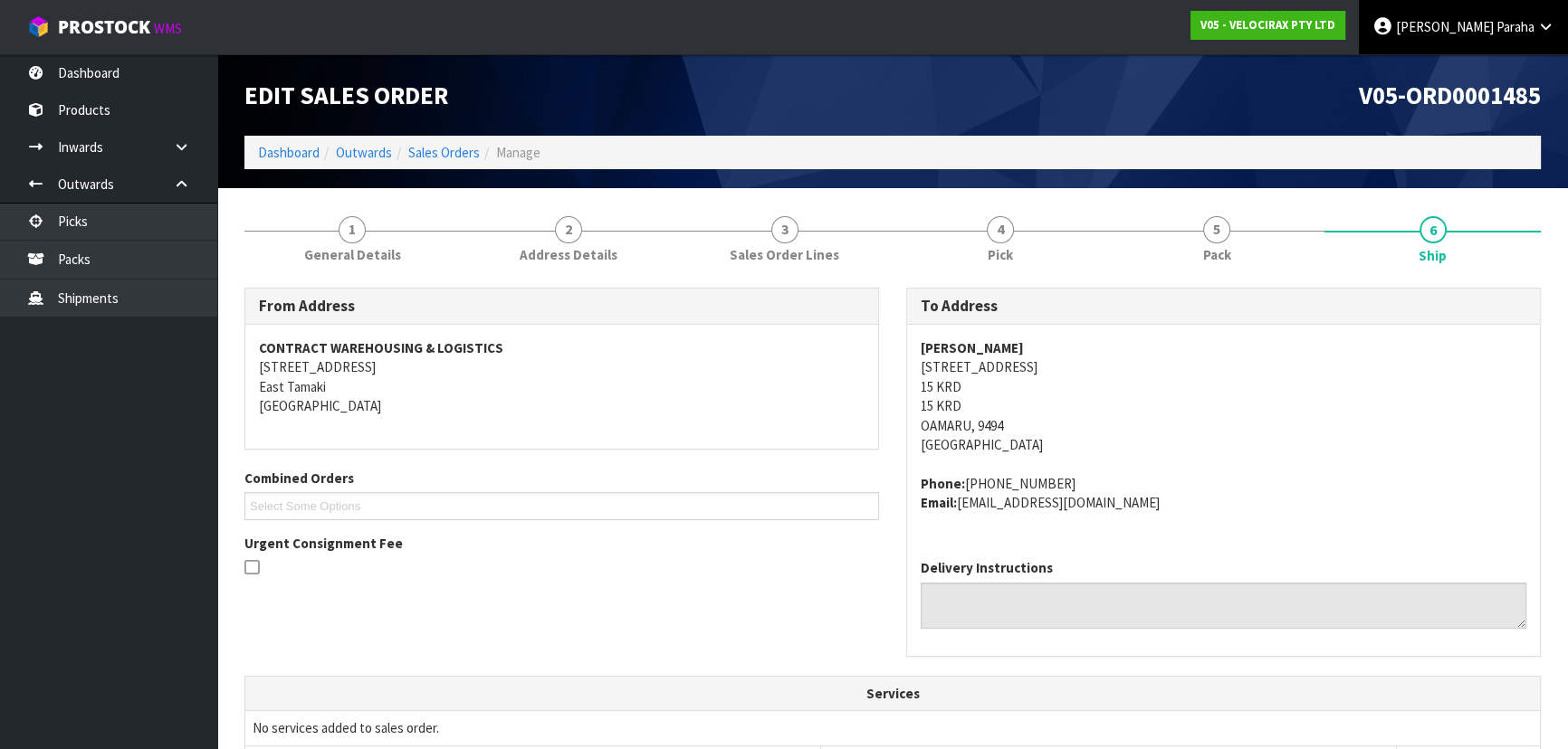
drag, startPoint x: 1465, startPoint y: 28, endPoint x: 1483, endPoint y: 44, distance: 24.1
click at [1468, 31] on span "Polly" at bounding box center [1445, 26] width 98 height 17
click at [1491, 69] on link "Logout" at bounding box center [1495, 72] width 143 height 24
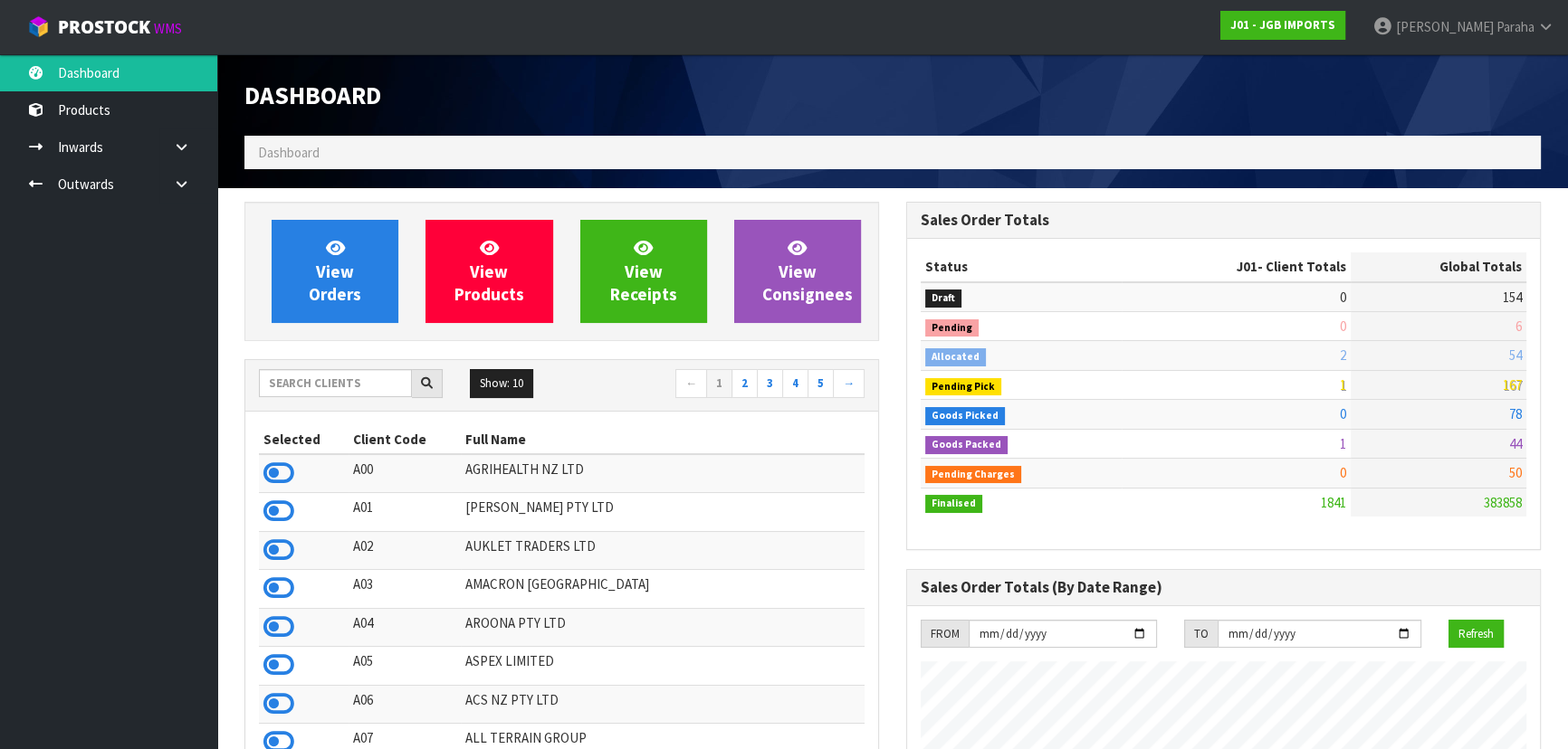
scroll to position [1369, 661]
click at [347, 379] on input "text" at bounding box center [336, 383] width 153 height 28
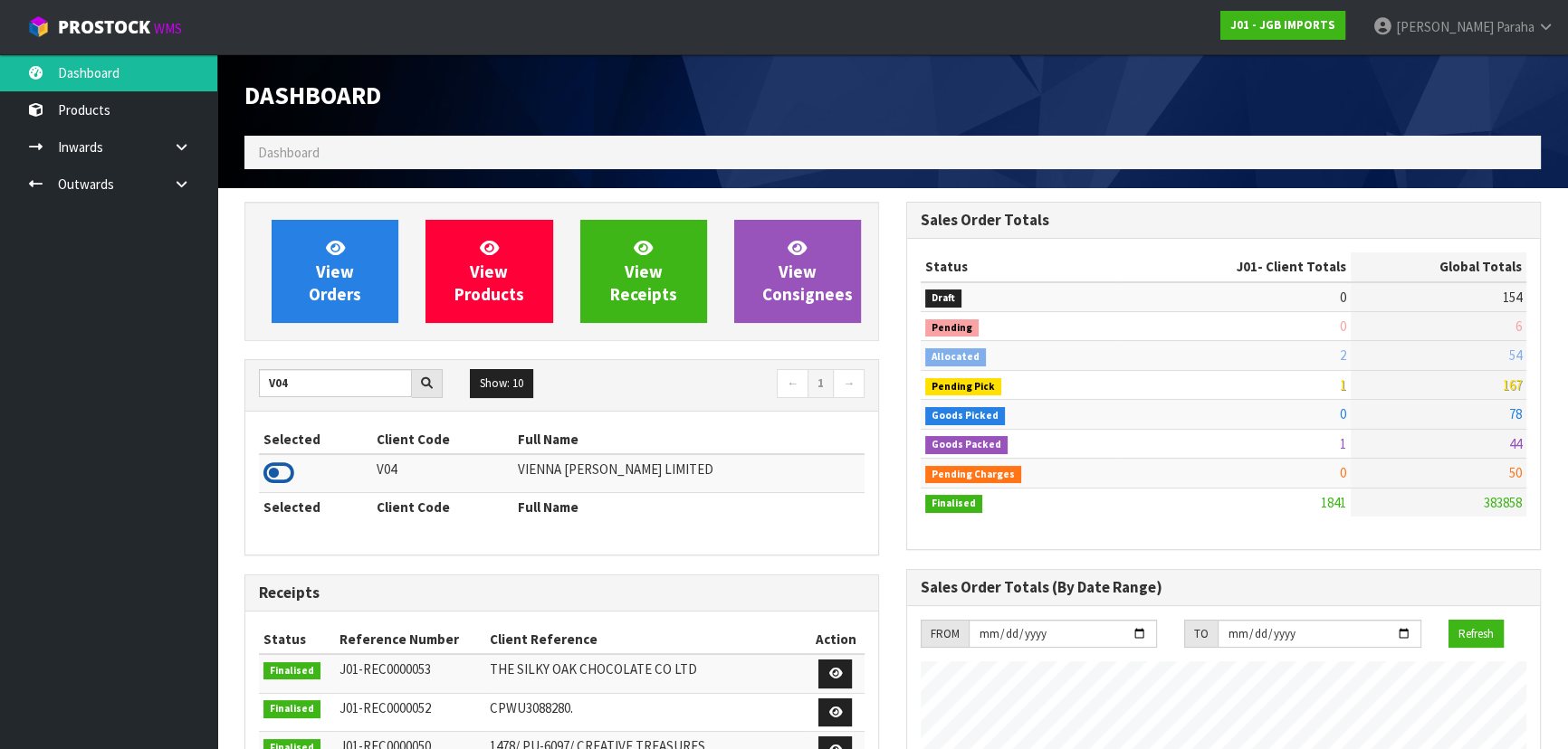
type input "V04"
click at [283, 478] on icon at bounding box center [279, 473] width 31 height 27
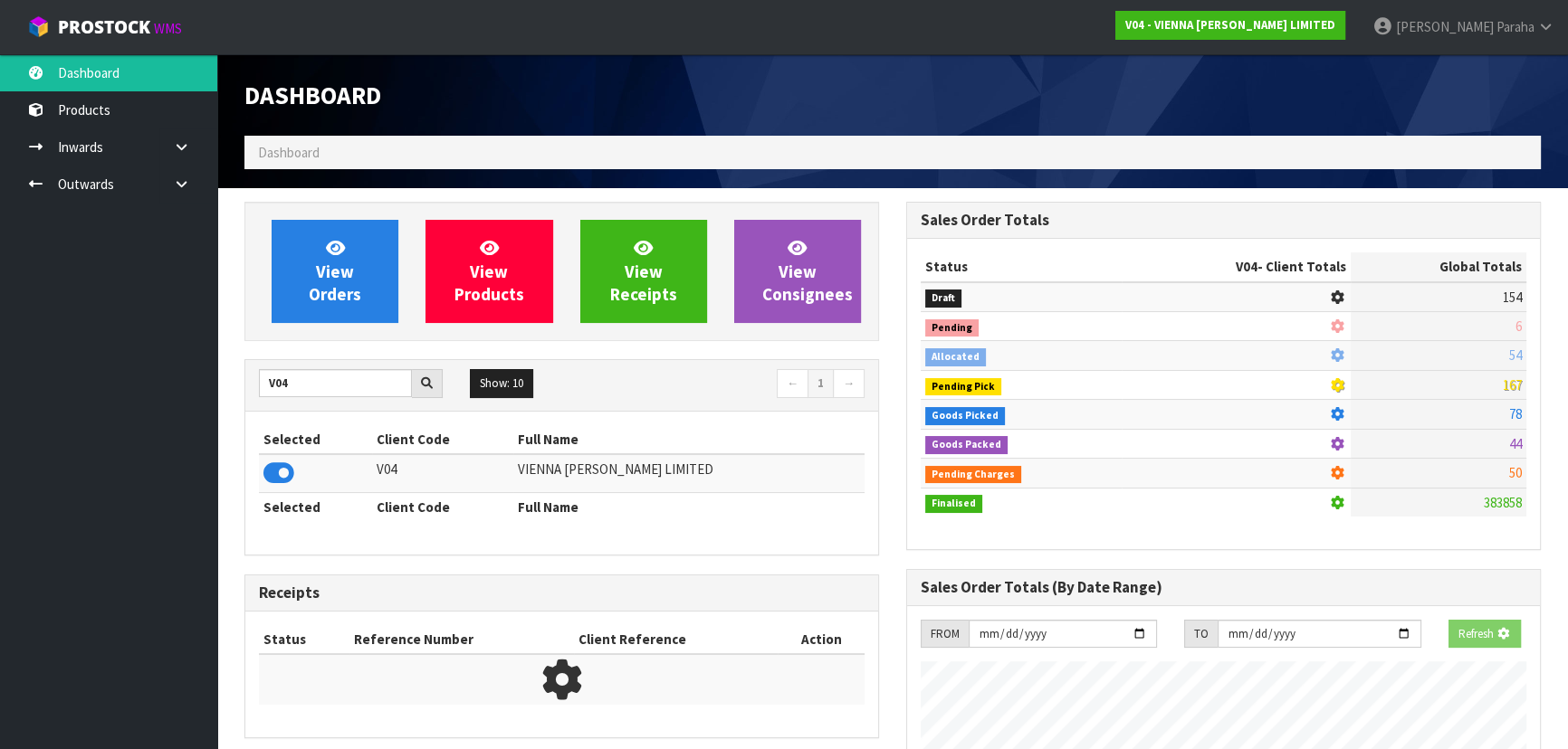
scroll to position [1127, 661]
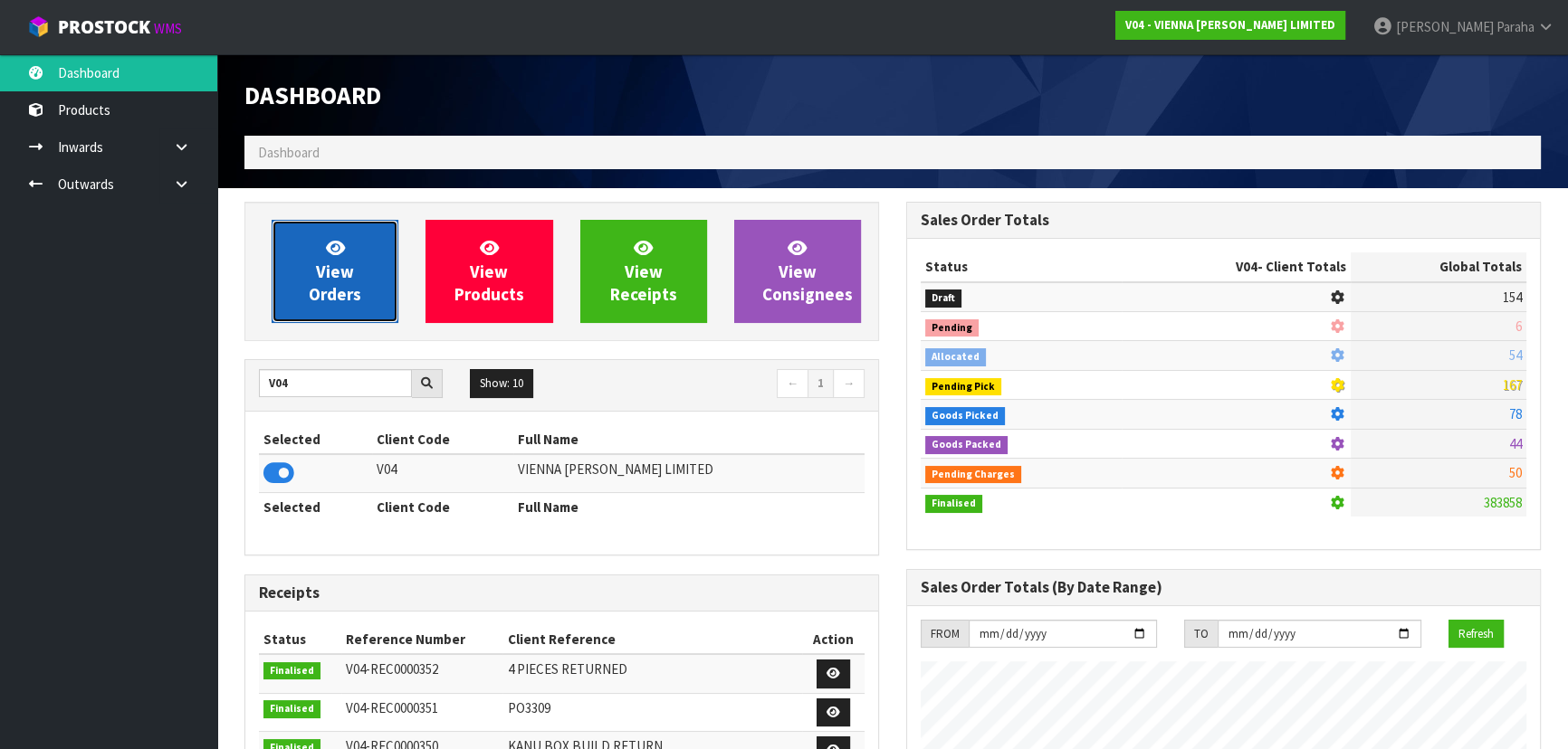
click at [316, 293] on span "View Orders" at bounding box center [335, 271] width 52 height 68
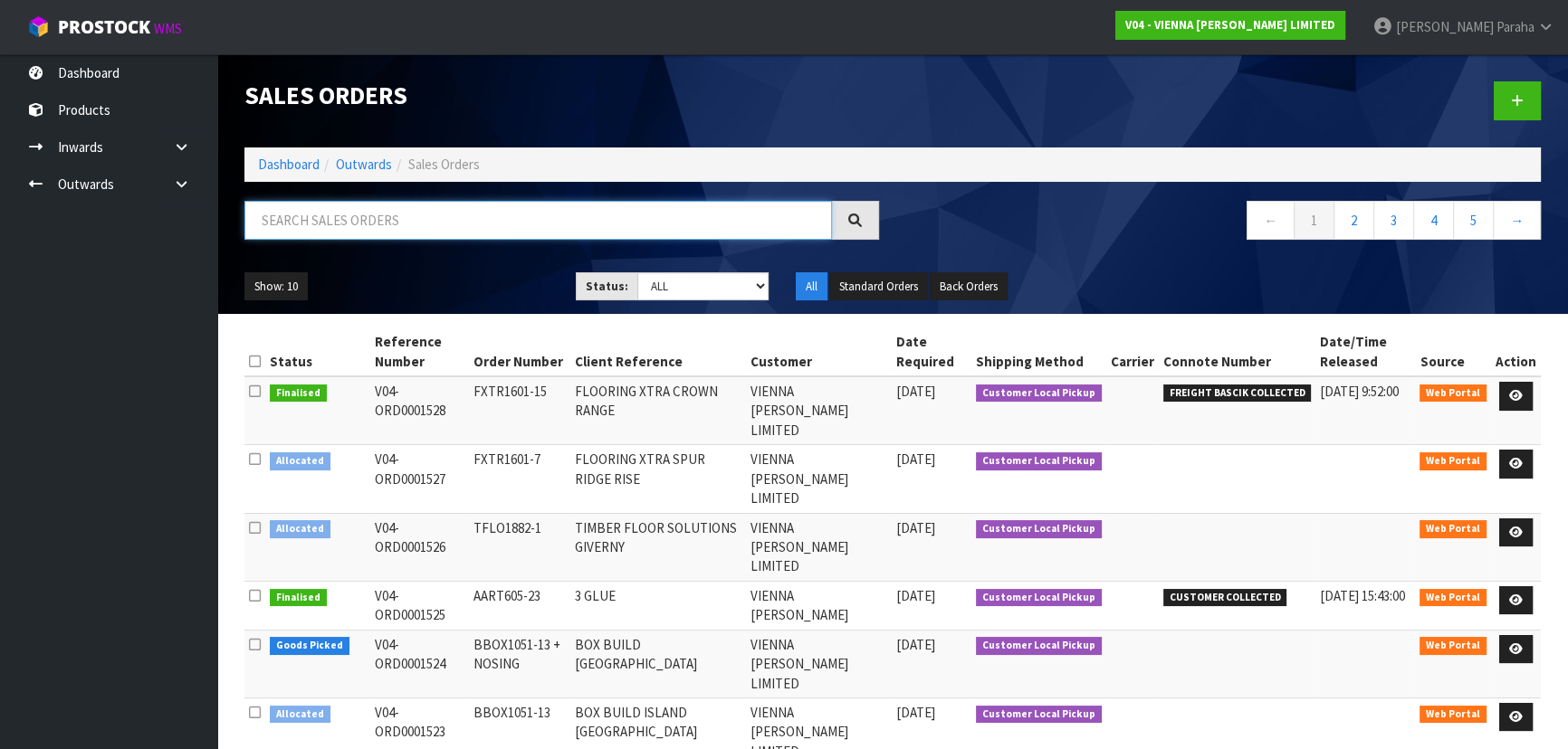
click at [472, 216] on input "text" at bounding box center [538, 221] width 587 height 39
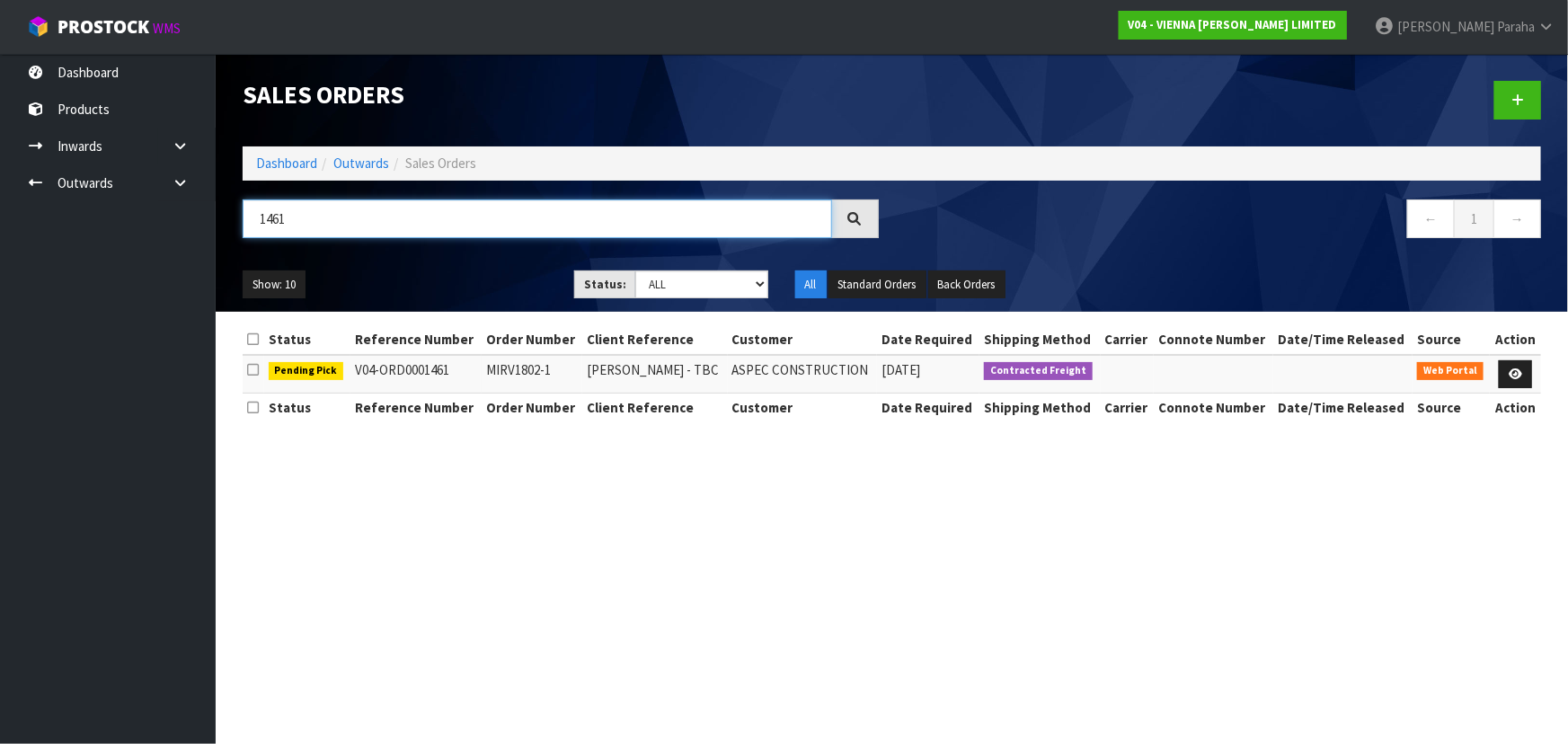
type input "1461"
click at [288, 159] on link "Dashboard" at bounding box center [287, 163] width 61 height 17
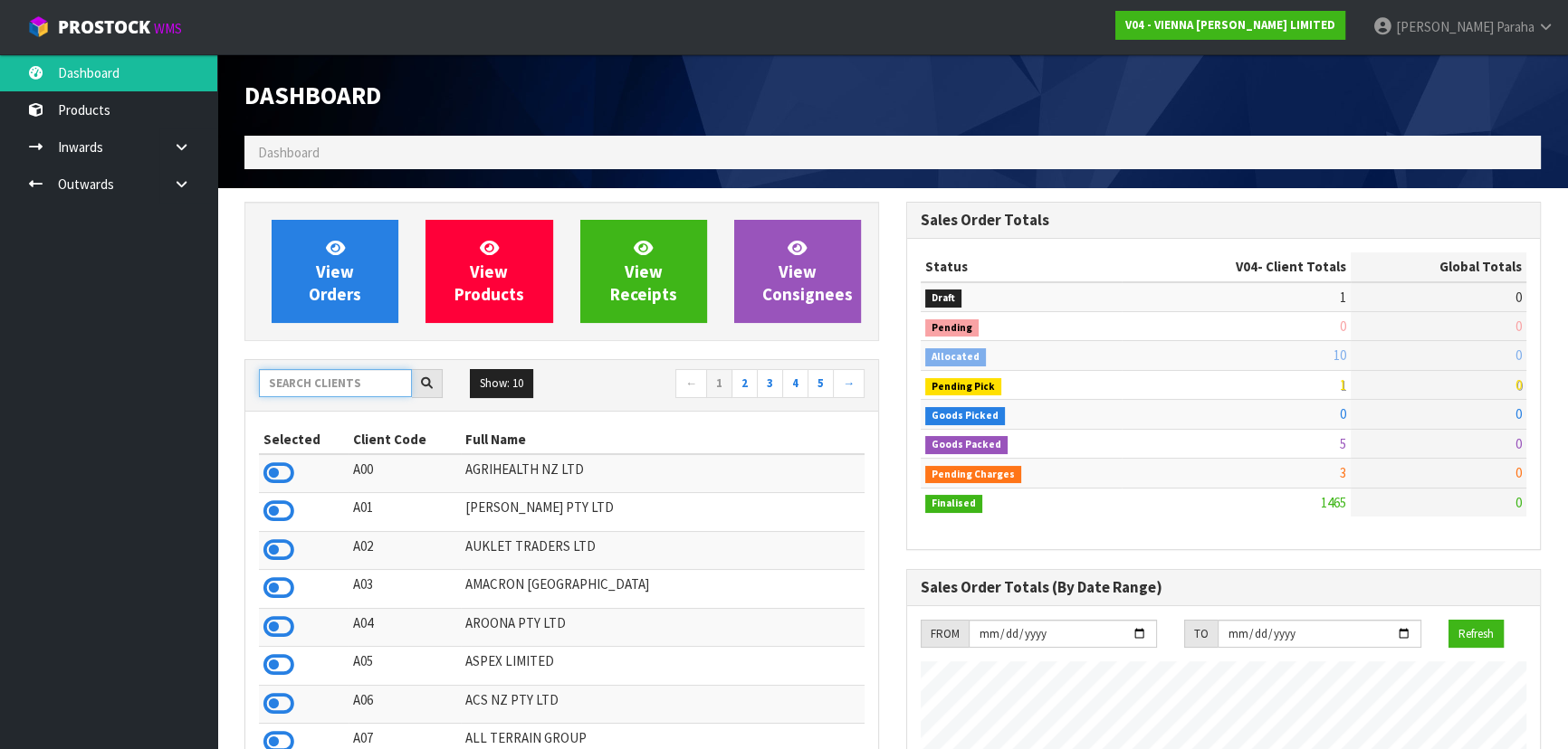
scroll to position [1377, 661]
click at [325, 381] on input "text" at bounding box center [336, 383] width 153 height 28
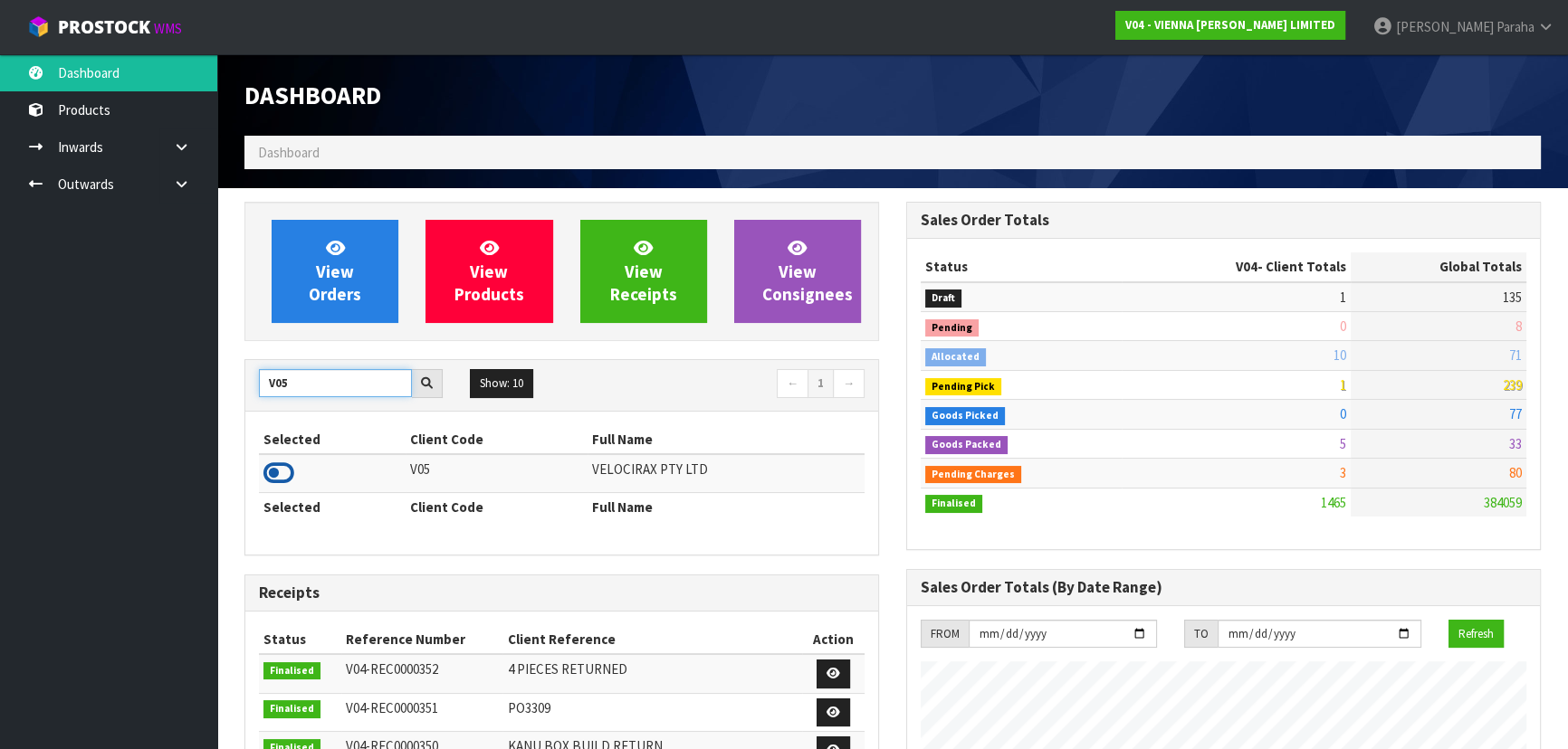
type input "V05"
click at [289, 478] on icon at bounding box center [279, 473] width 31 height 27
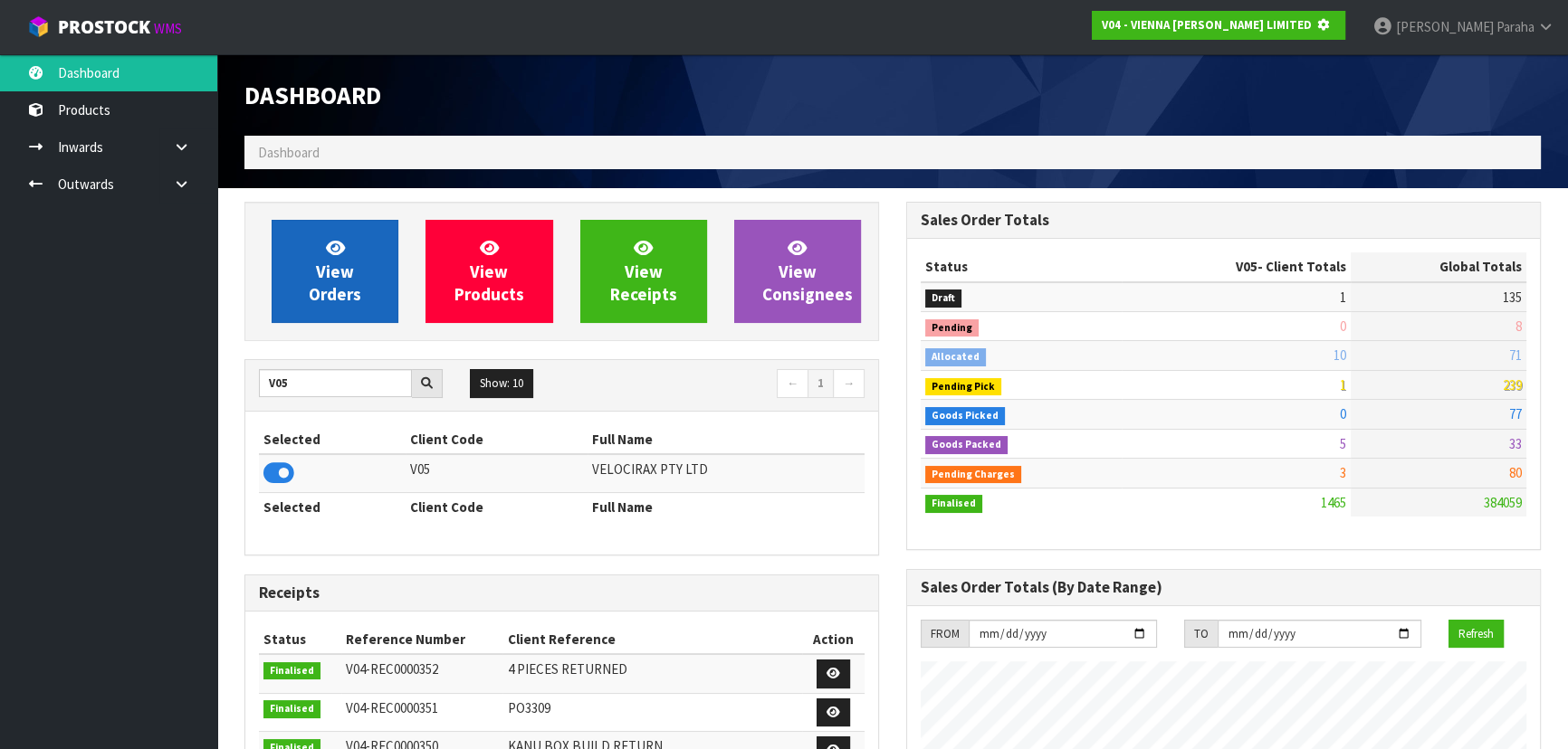
scroll to position [1127, 661]
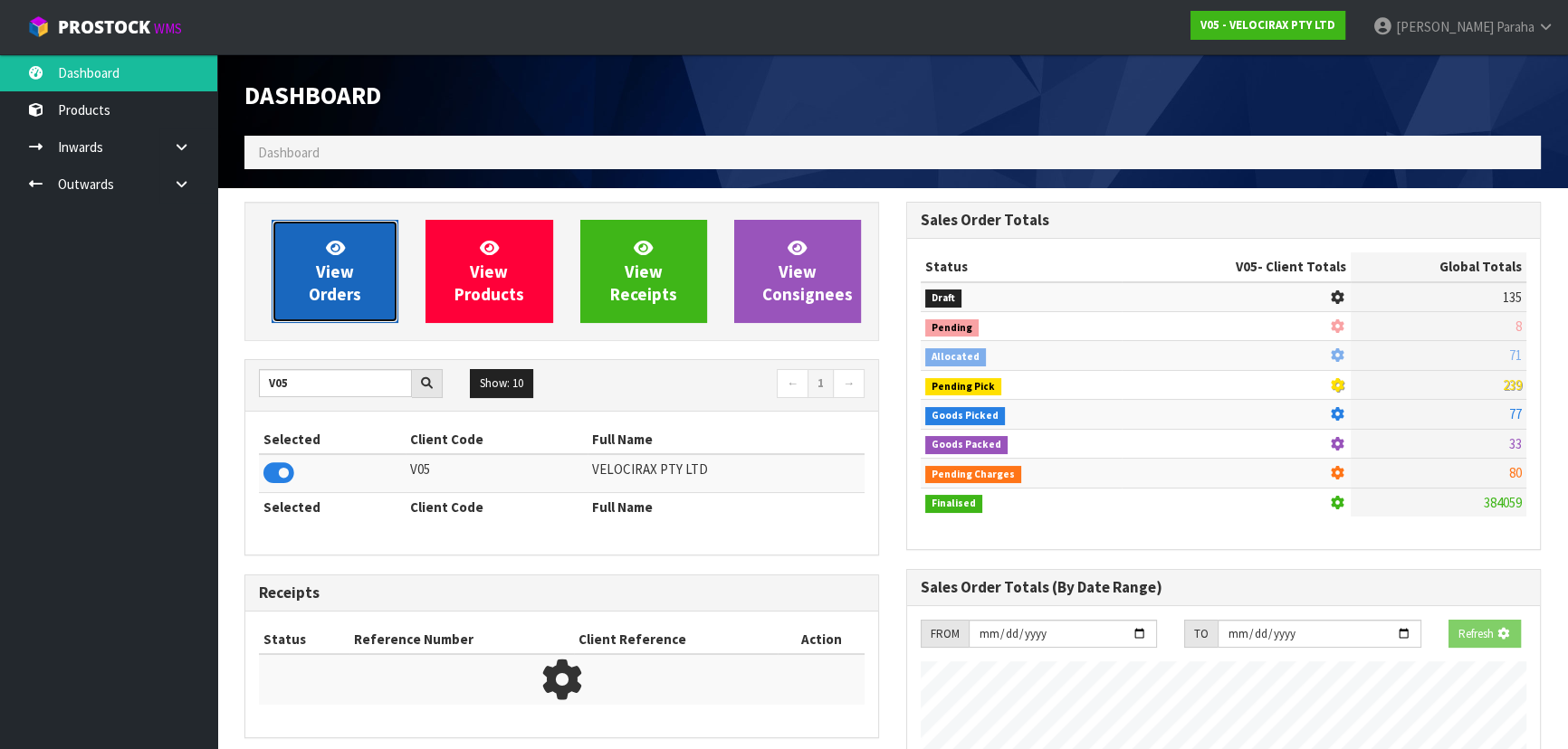
click at [289, 242] on link "View Orders" at bounding box center [335, 271] width 127 height 103
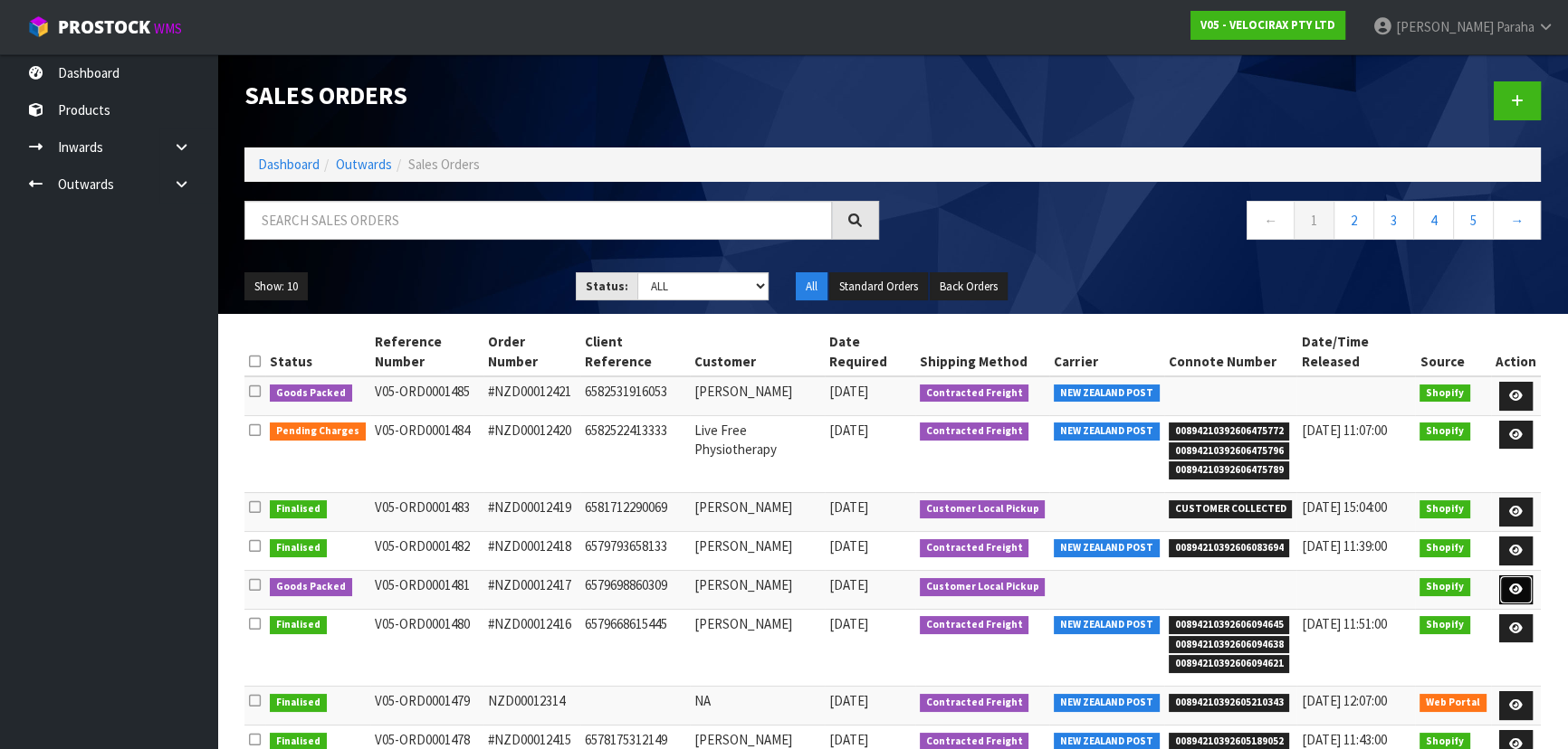
click at [1522, 583] on icon at bounding box center [1516, 589] width 14 height 12
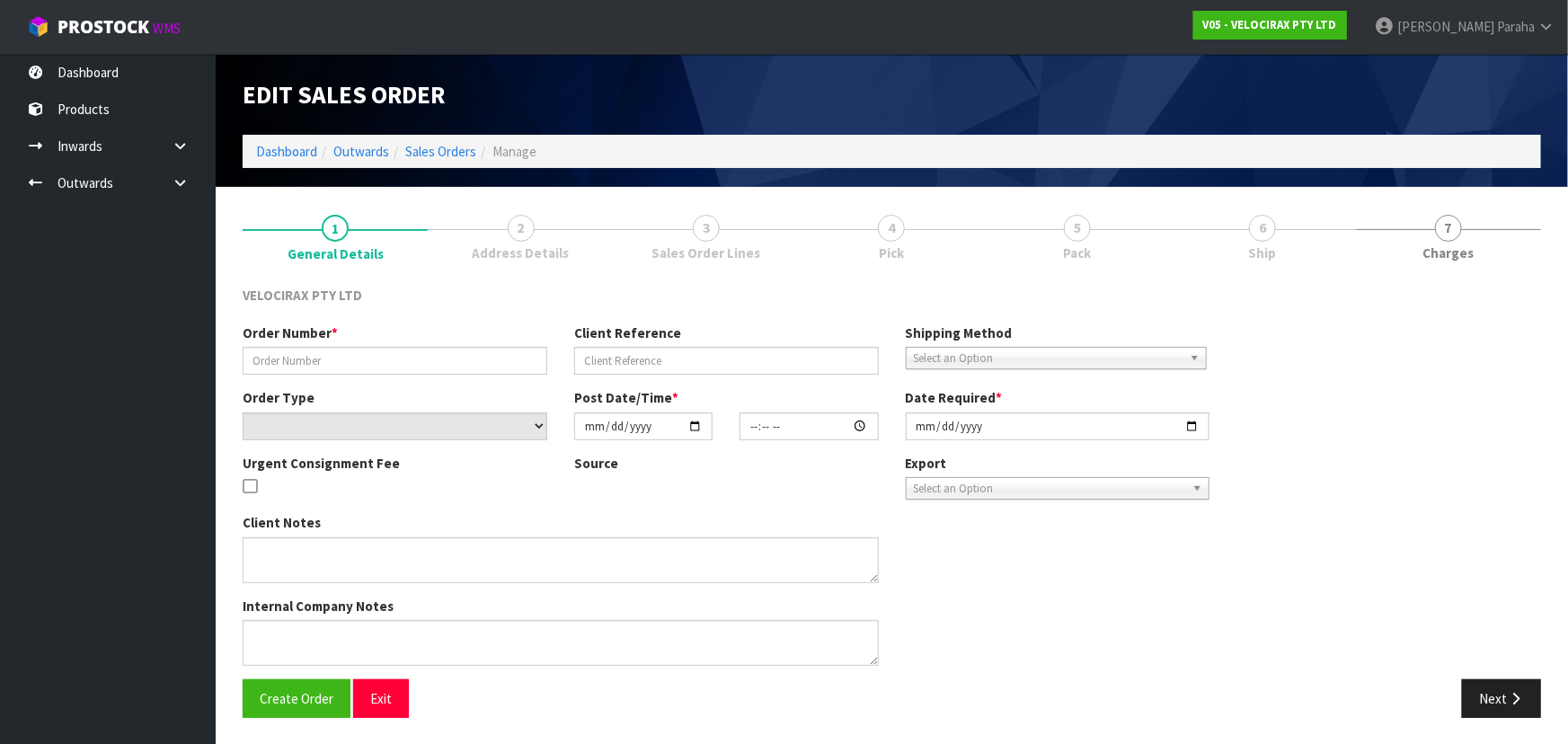
type input "#NZD00012417"
type input "6579698860309"
select select "number:0"
type input "[DATE]"
type input "09:45:47.000"
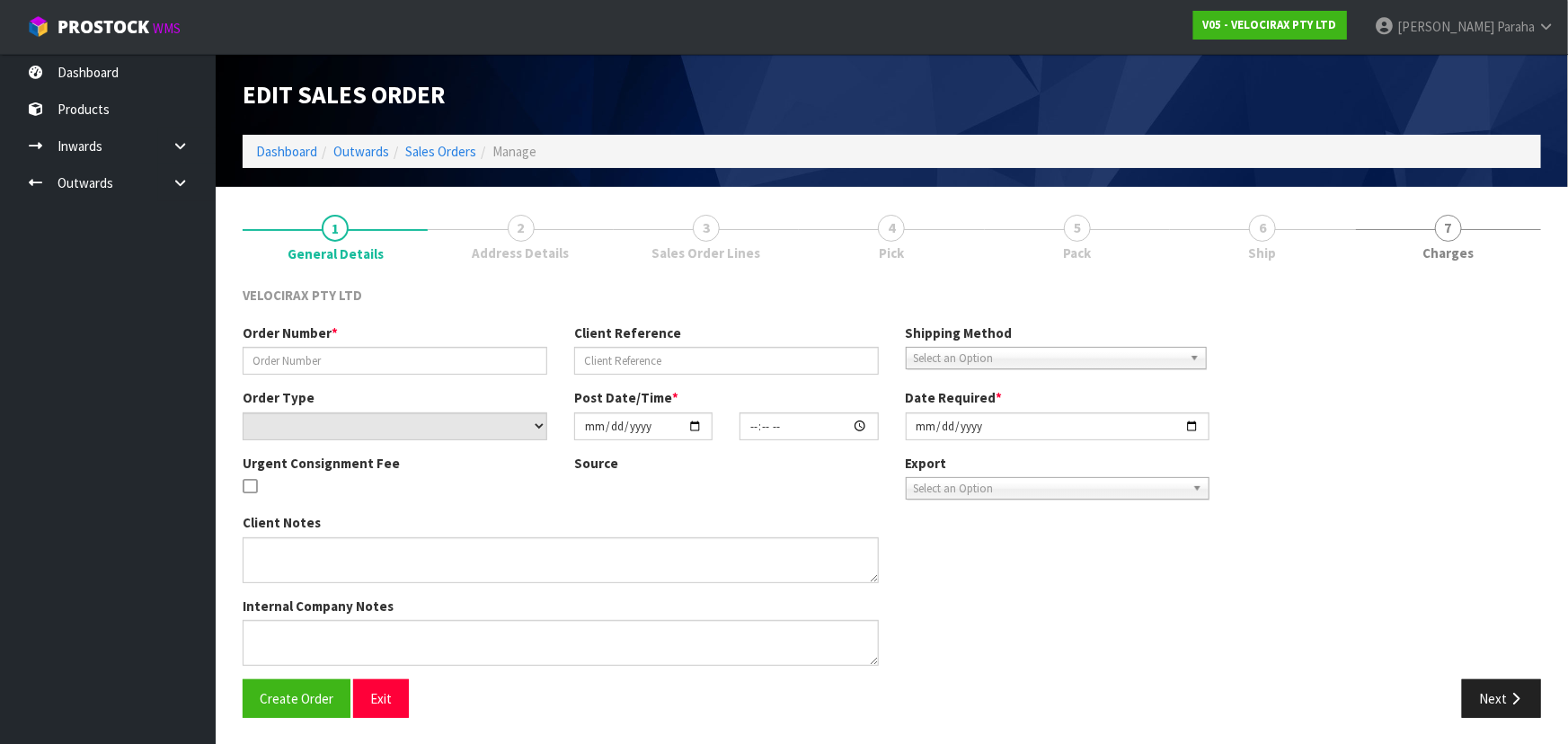
type input "[DATE]"
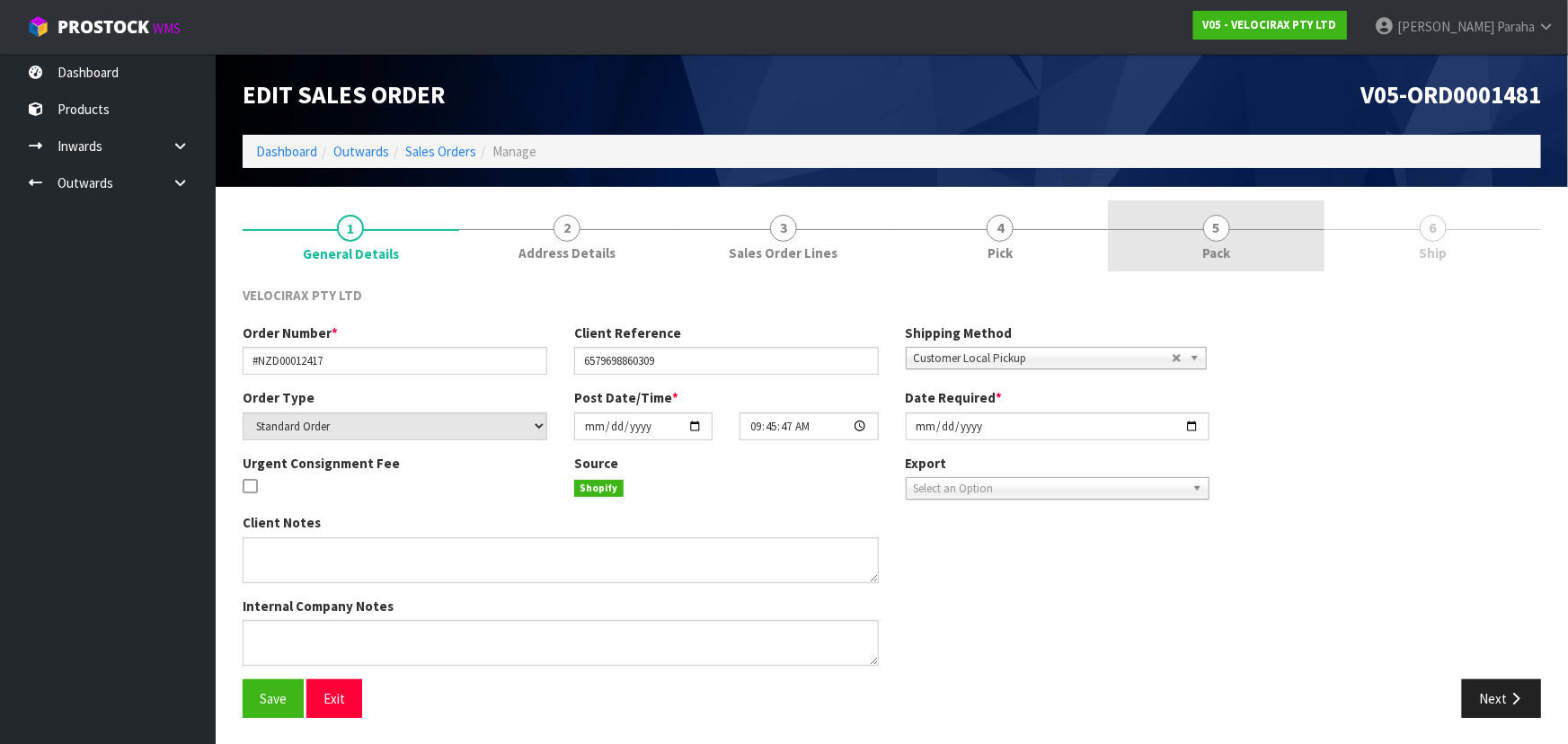
click at [1229, 239] on link "5 Pack" at bounding box center [1216, 236] width 216 height 71
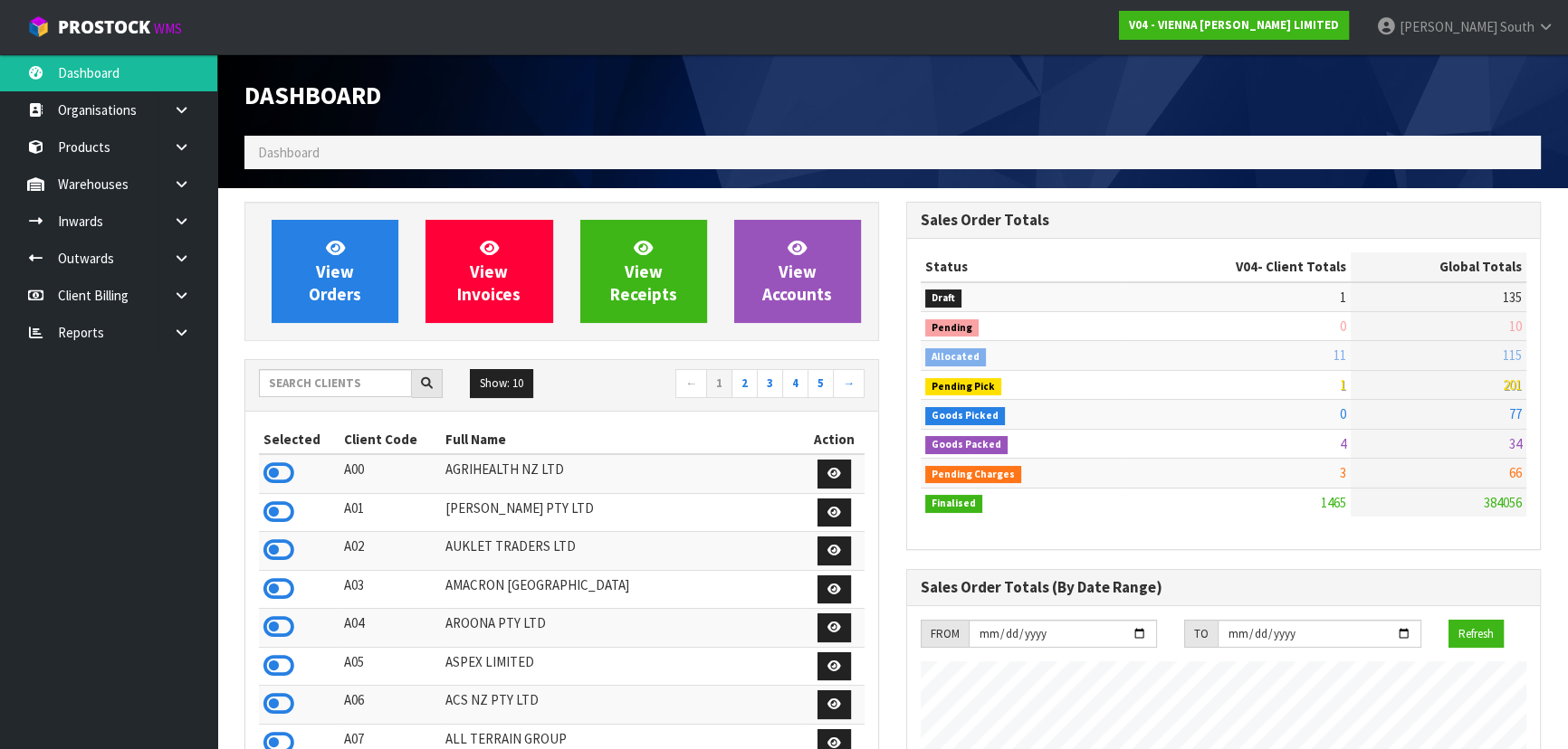
scroll to position [1377, 661]
click at [344, 383] on input "text" at bounding box center [336, 383] width 153 height 28
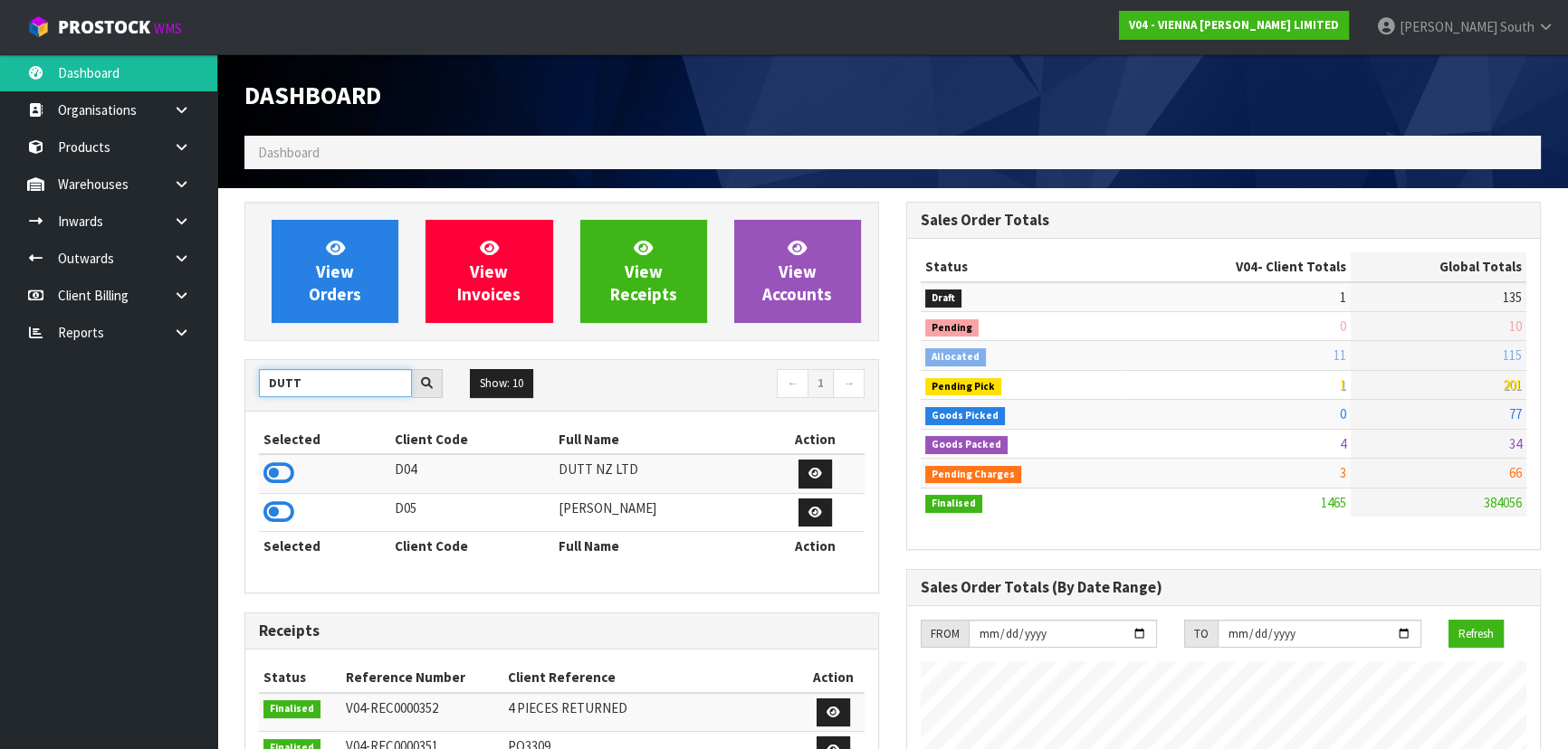
type input "DUTT"
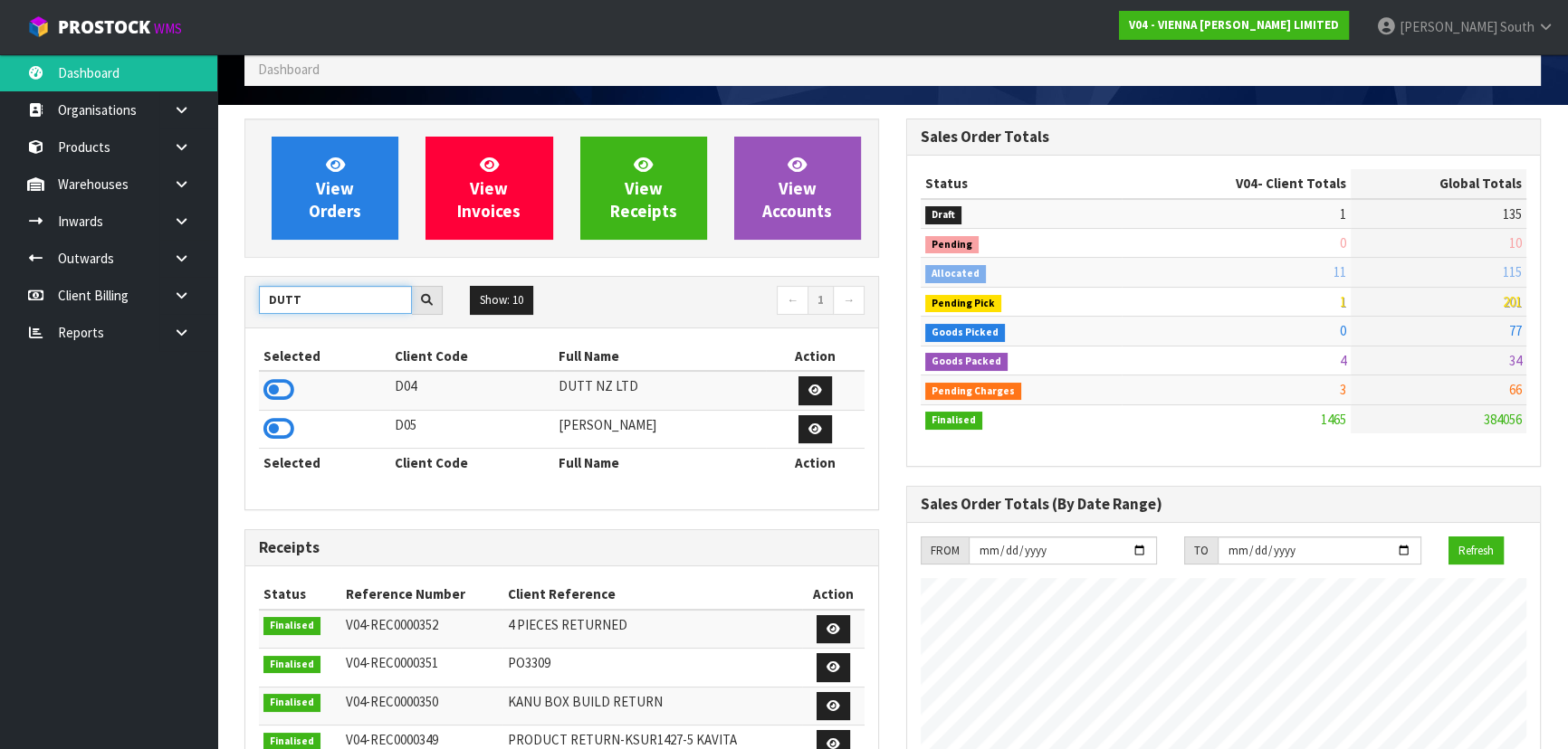
scroll to position [164, 0]
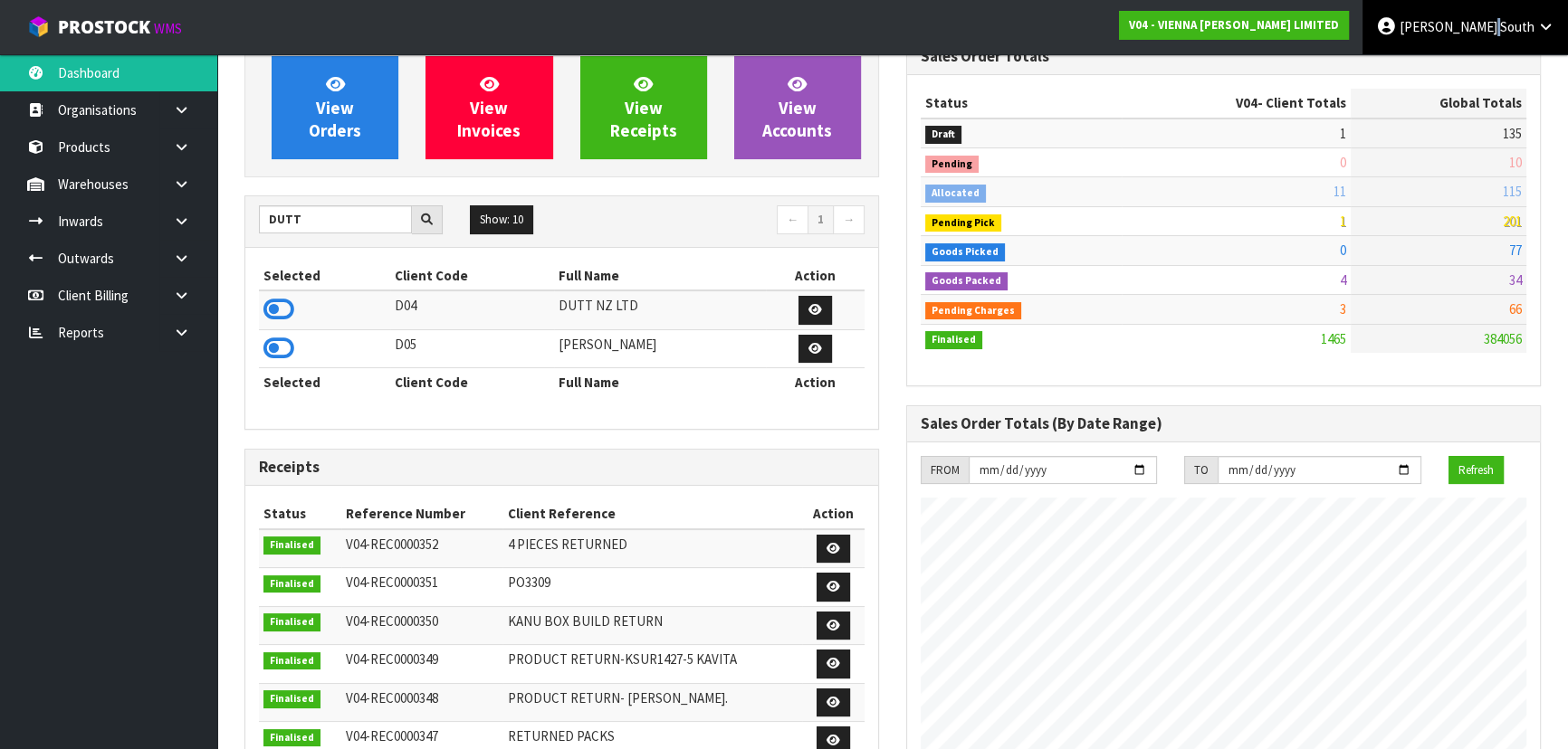
click at [1499, 25] on span at bounding box center [1498, 26] width 3 height 17
click at [1489, 64] on link "Logout" at bounding box center [1495, 72] width 143 height 24
